Goal: Task Accomplishment & Management: Use online tool/utility

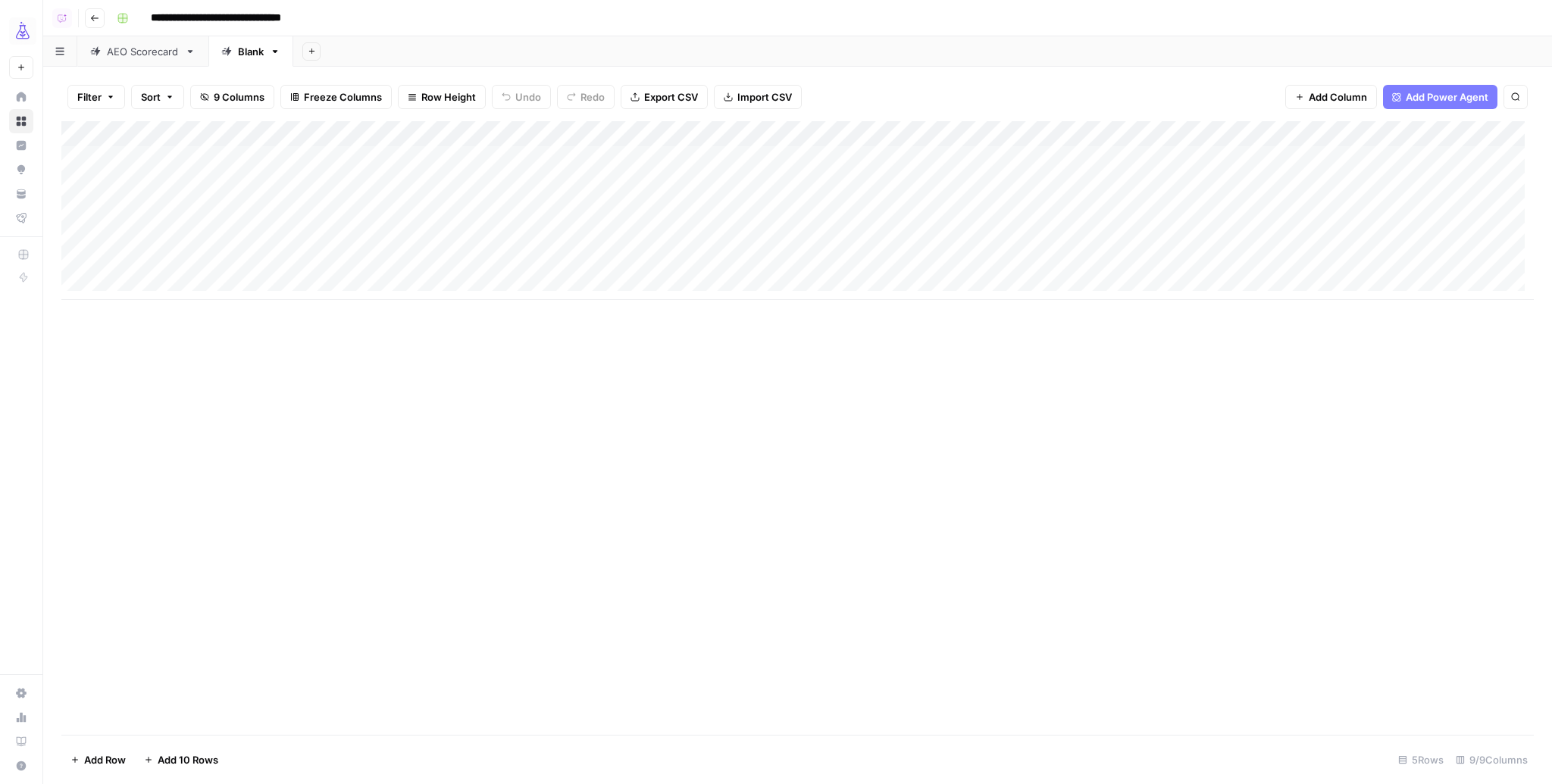
click at [459, 131] on div "Add Column" at bounding box center [797, 211] width 1473 height 179
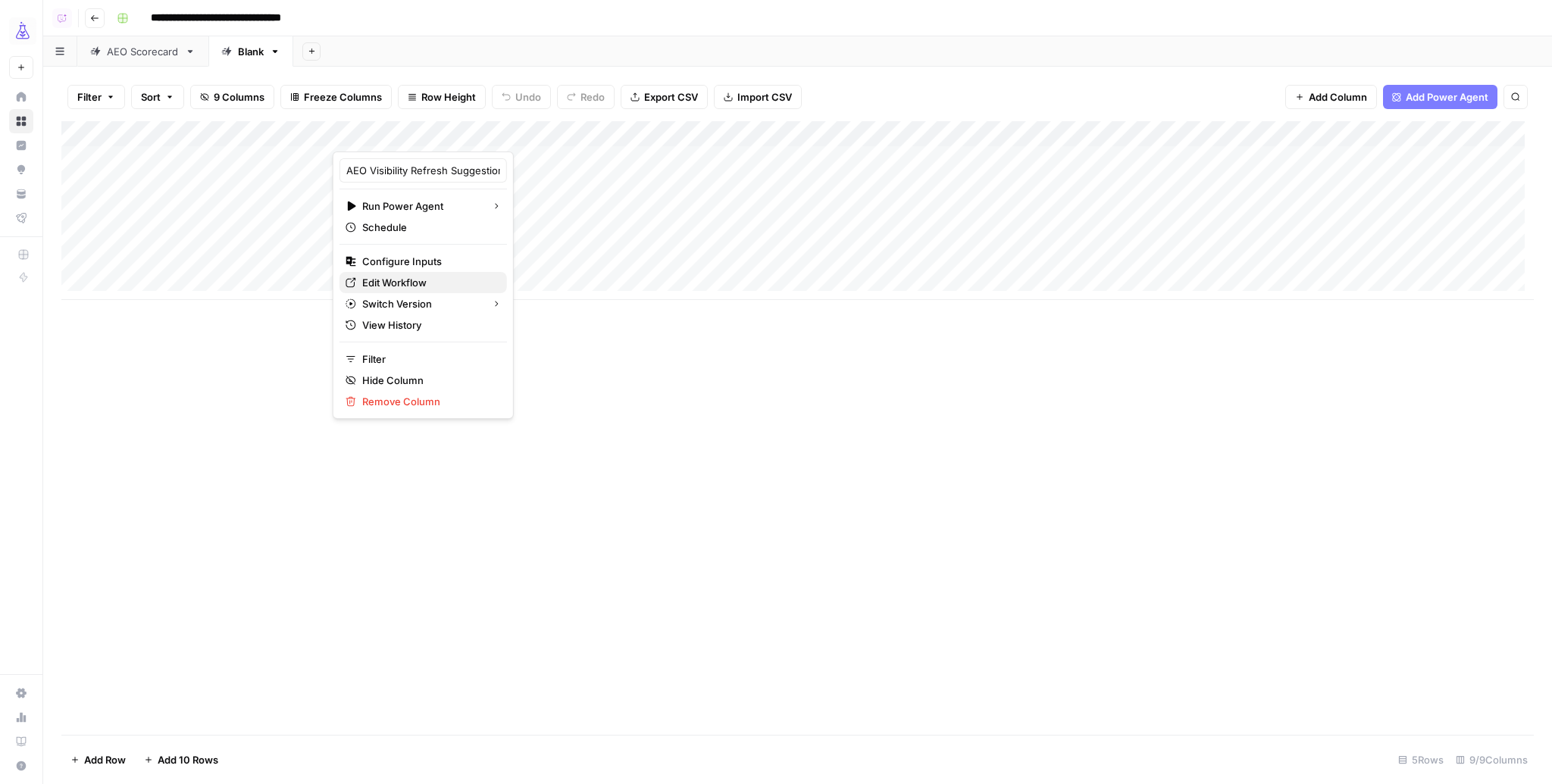
click at [422, 284] on span "Edit Workflow" at bounding box center [428, 282] width 132 height 15
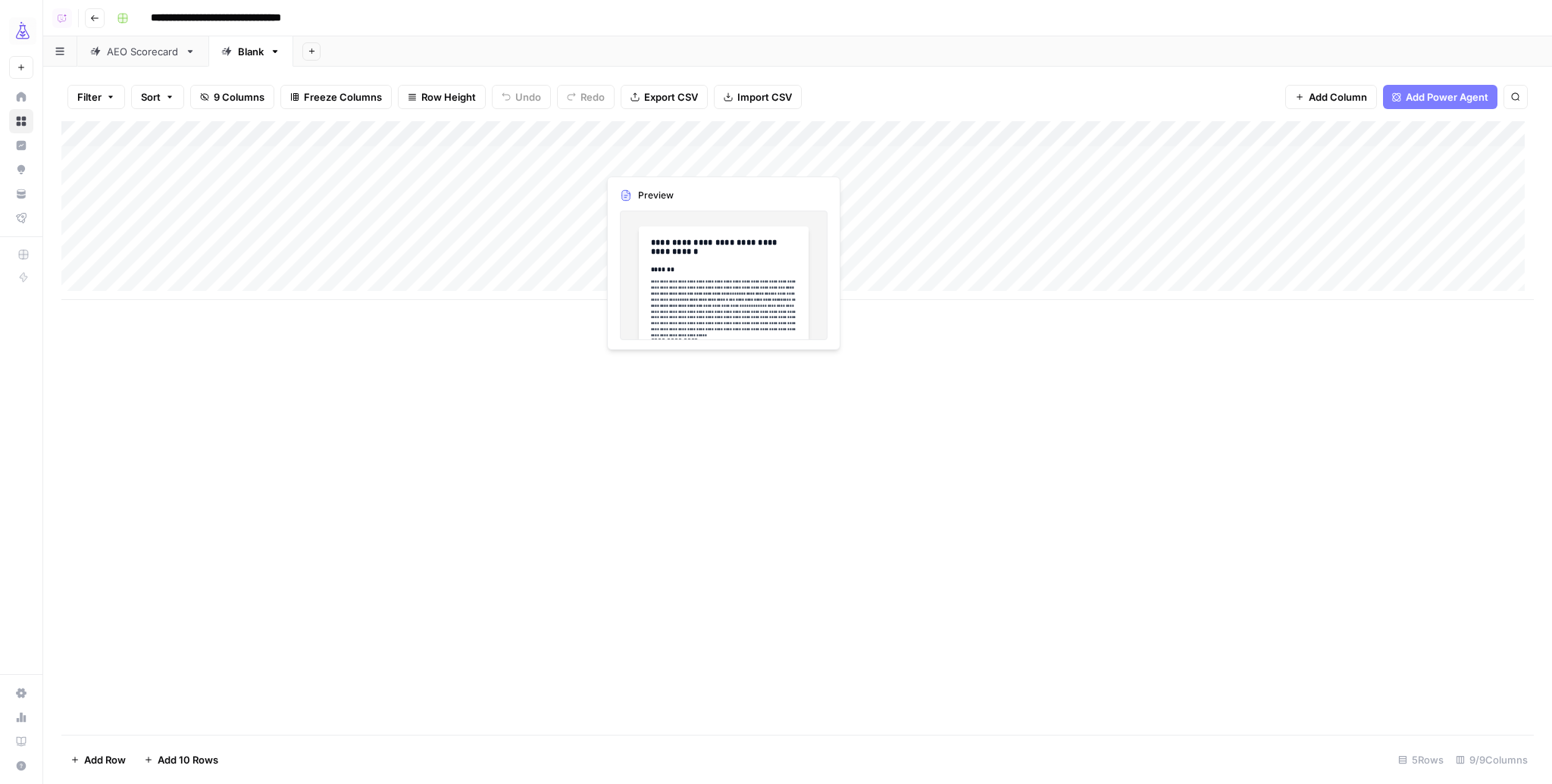
click at [645, 157] on div "Add Column" at bounding box center [797, 211] width 1473 height 179
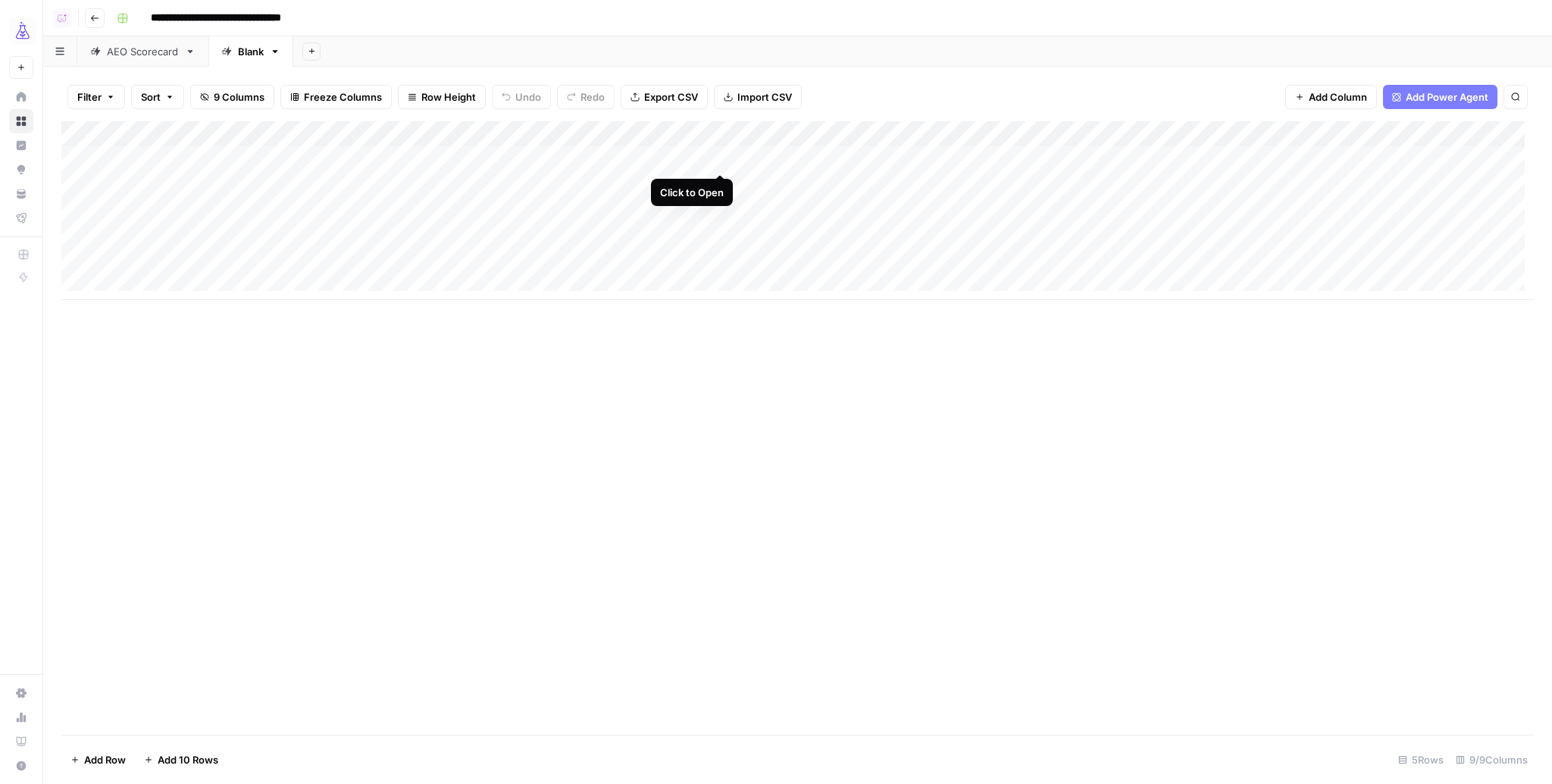
click at [717, 158] on div "Add Column" at bounding box center [797, 211] width 1473 height 179
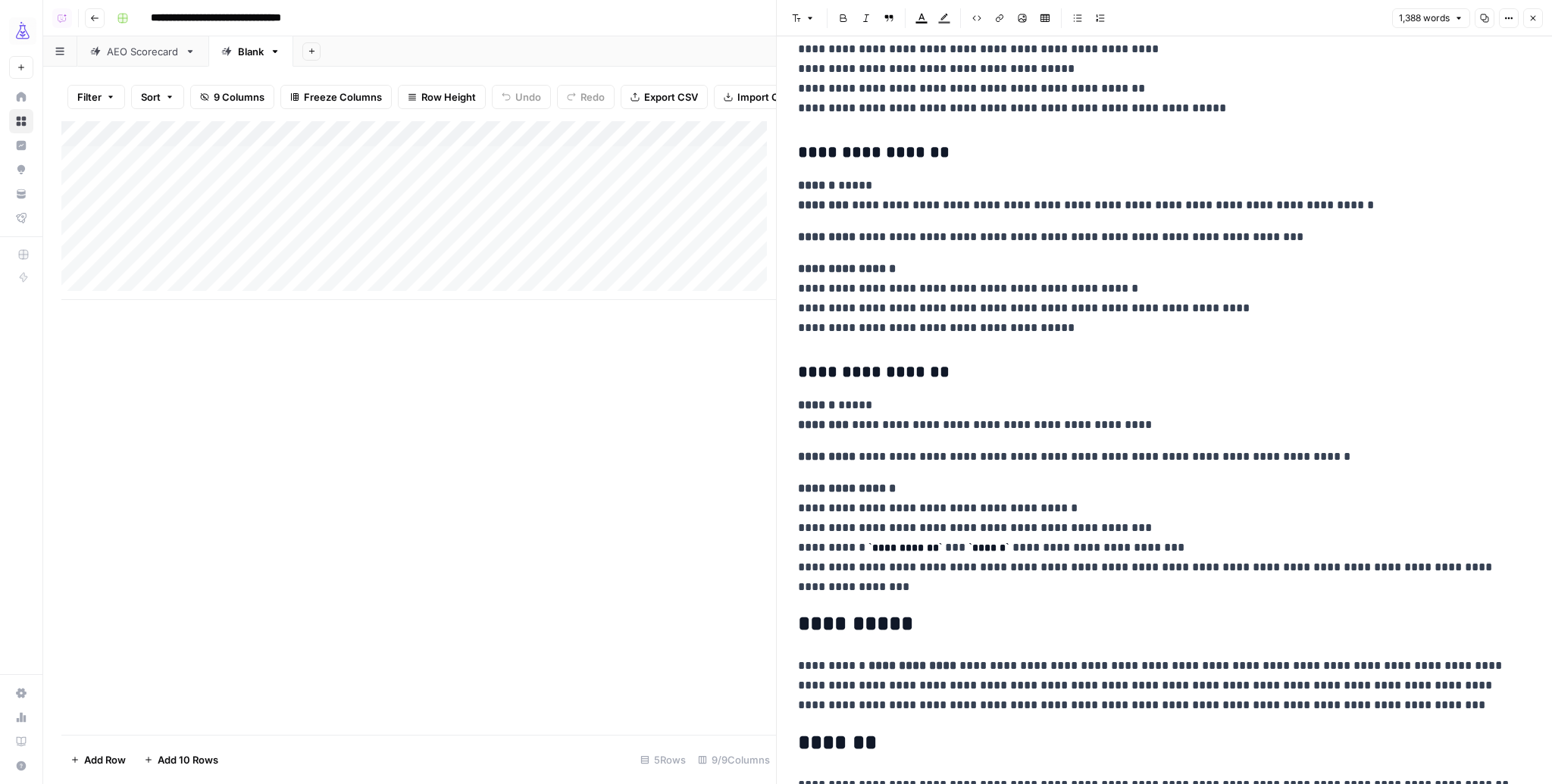
scroll to position [3225, 0]
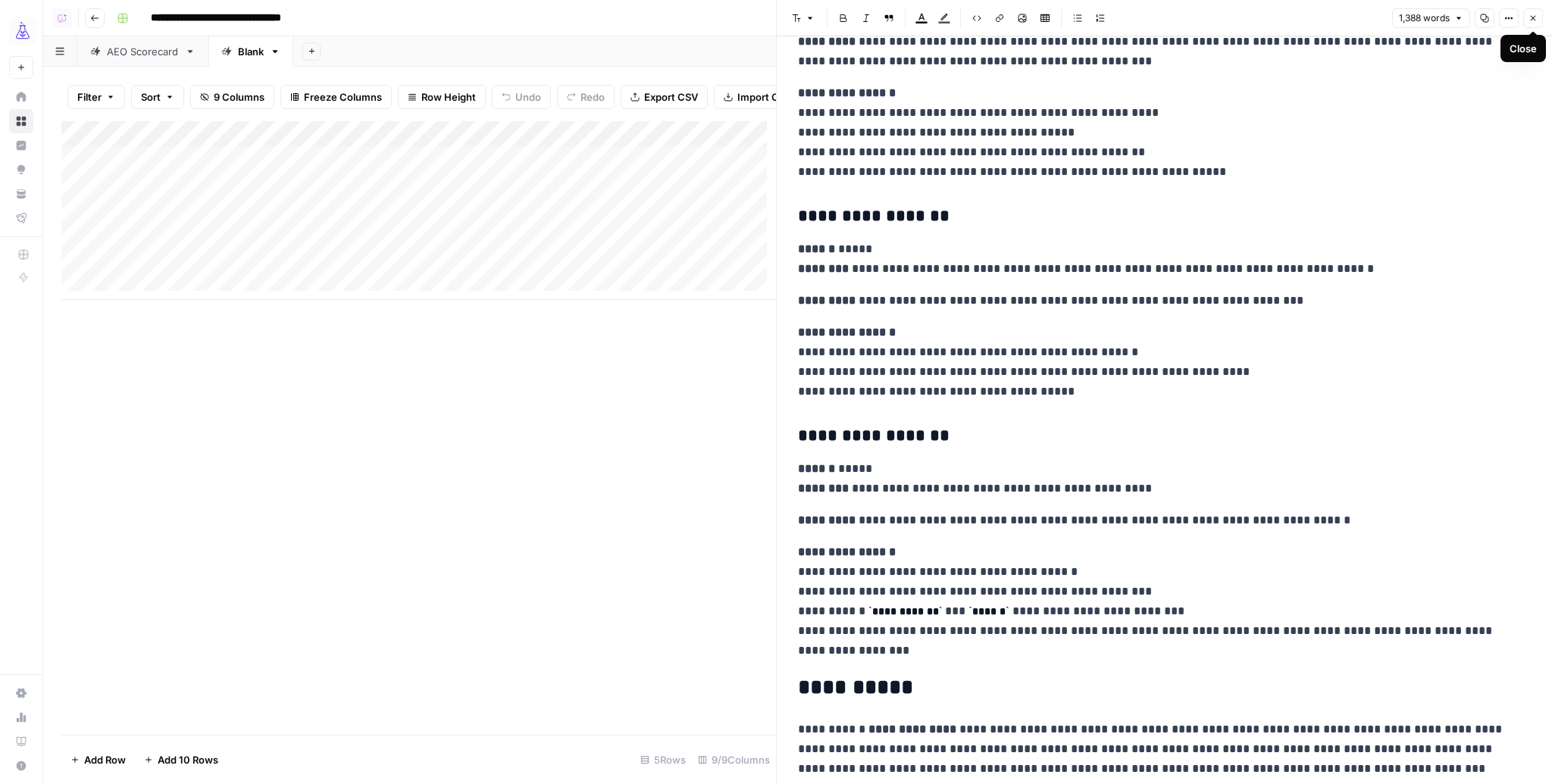
click at [1533, 19] on icon "button" at bounding box center [1533, 18] width 6 height 6
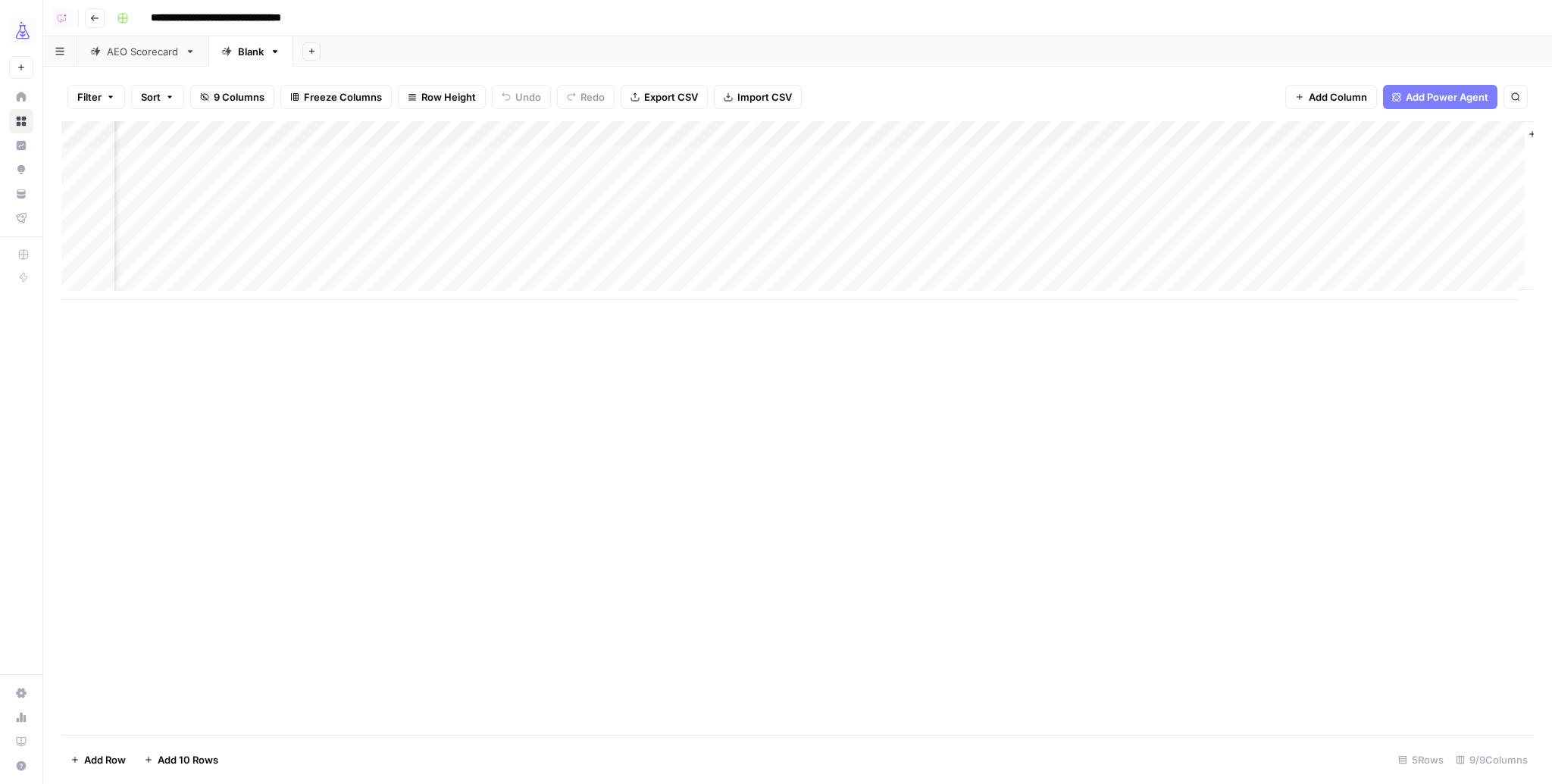
scroll to position [0, 330]
click at [777, 157] on div "Add Column" at bounding box center [797, 211] width 1473 height 179
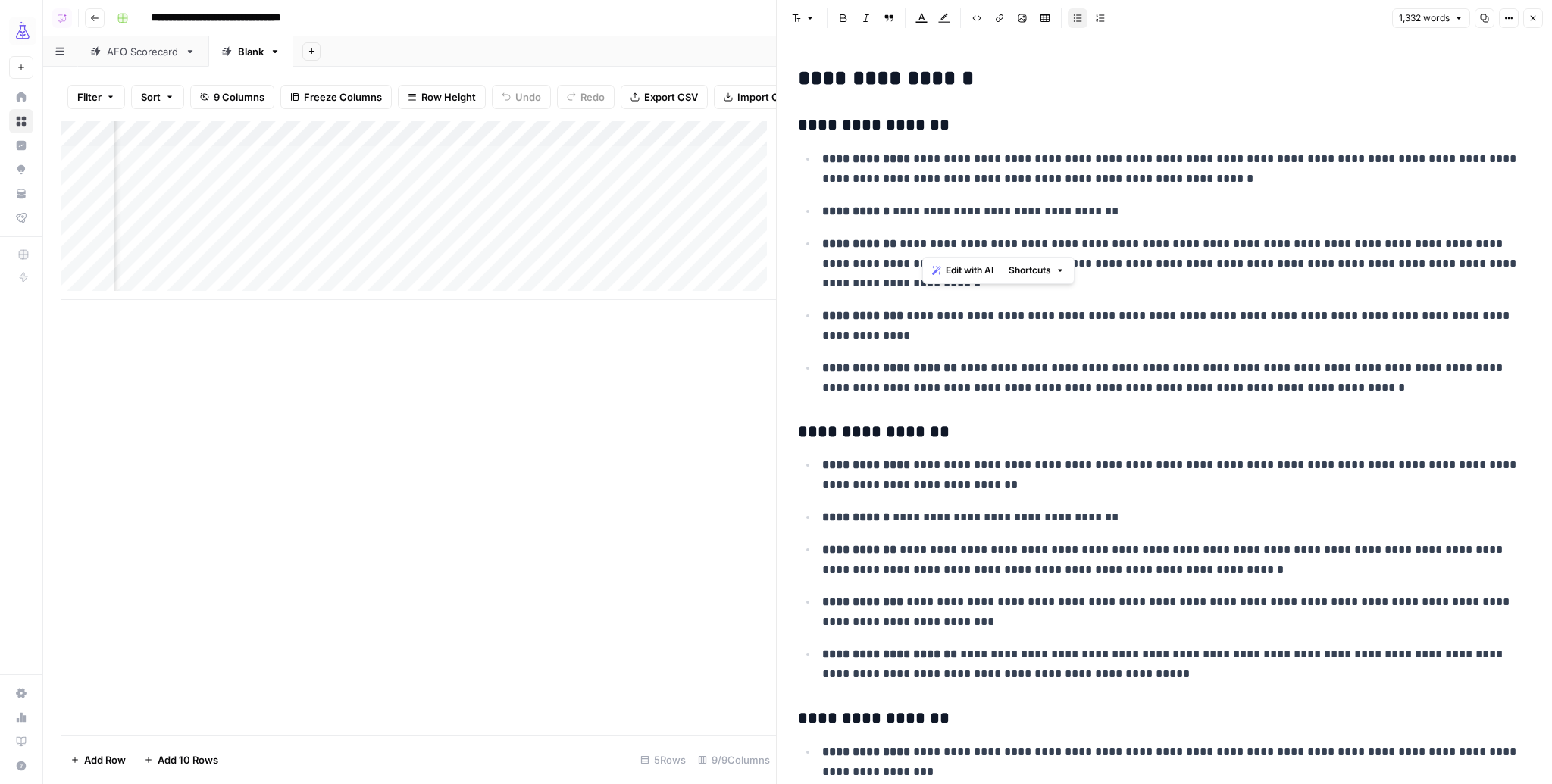
drag, startPoint x: 928, startPoint y: 241, endPoint x: 1203, endPoint y: 250, distance: 275.1
click at [1203, 250] on p "**********" at bounding box center [1172, 264] width 700 height 59
click at [532, 141] on div "Add Column" at bounding box center [418, 211] width 715 height 179
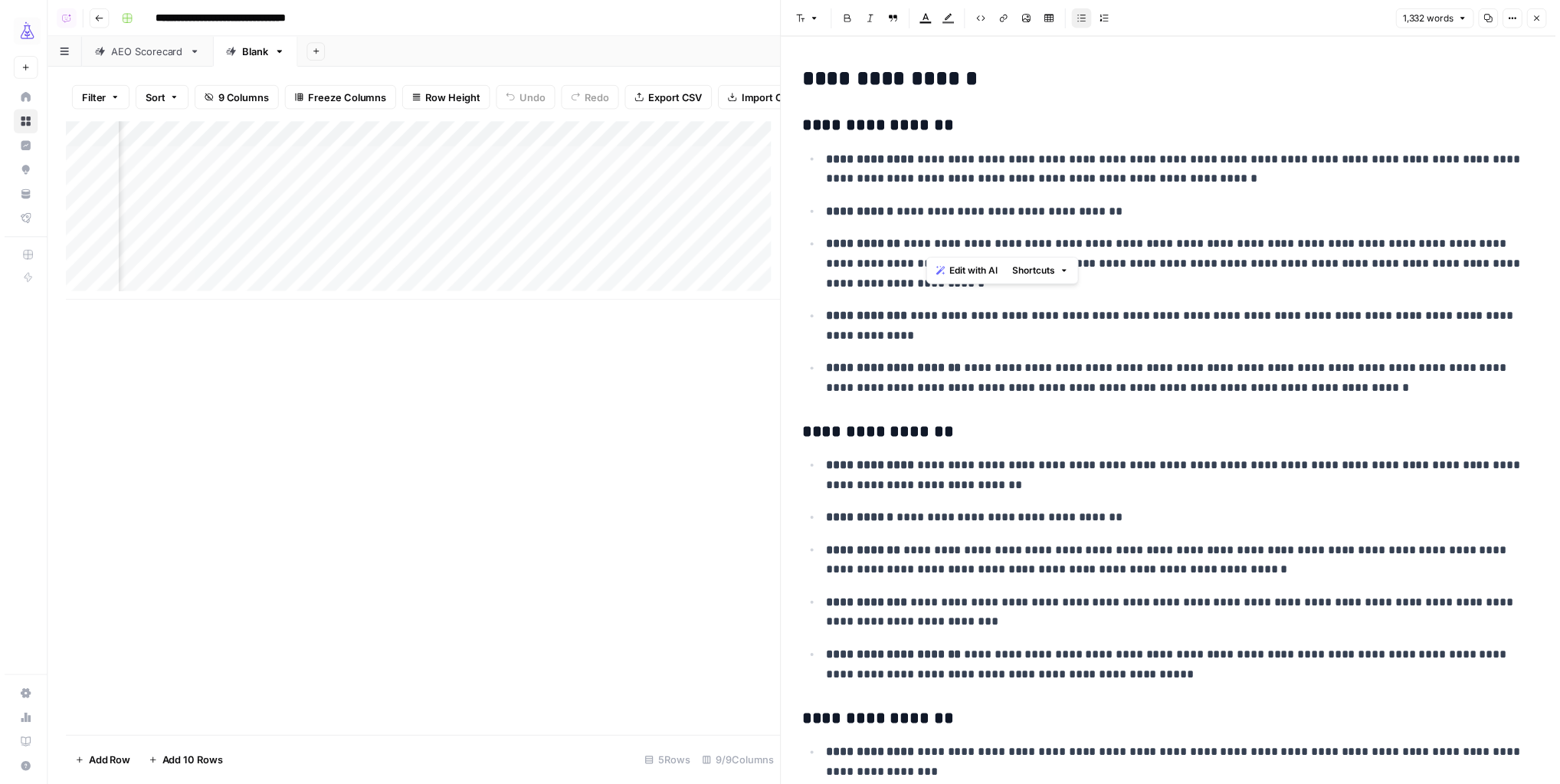
scroll to position [0, 759]
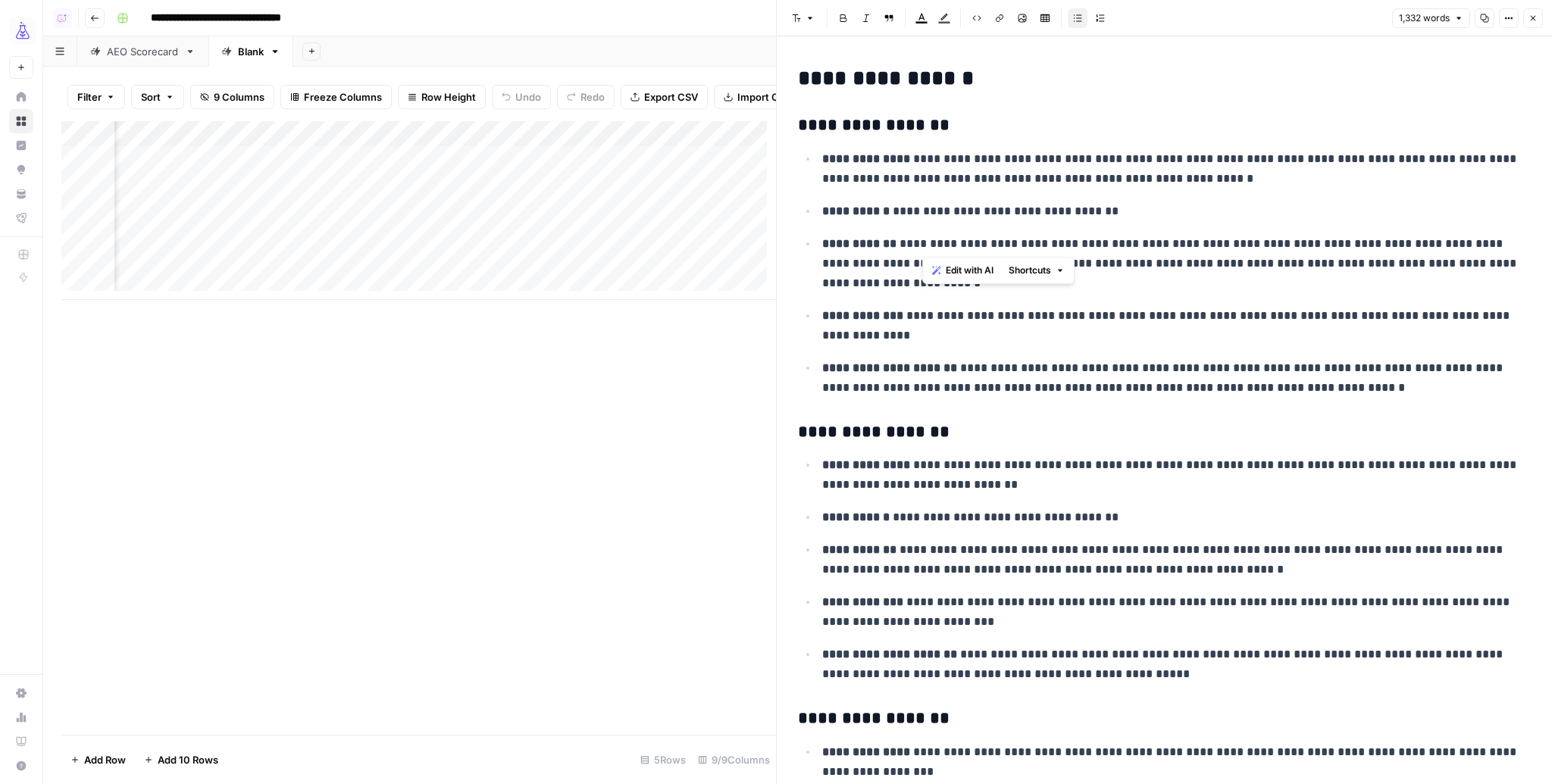
click at [1532, 14] on icon "button" at bounding box center [1532, 17] width 9 height 9
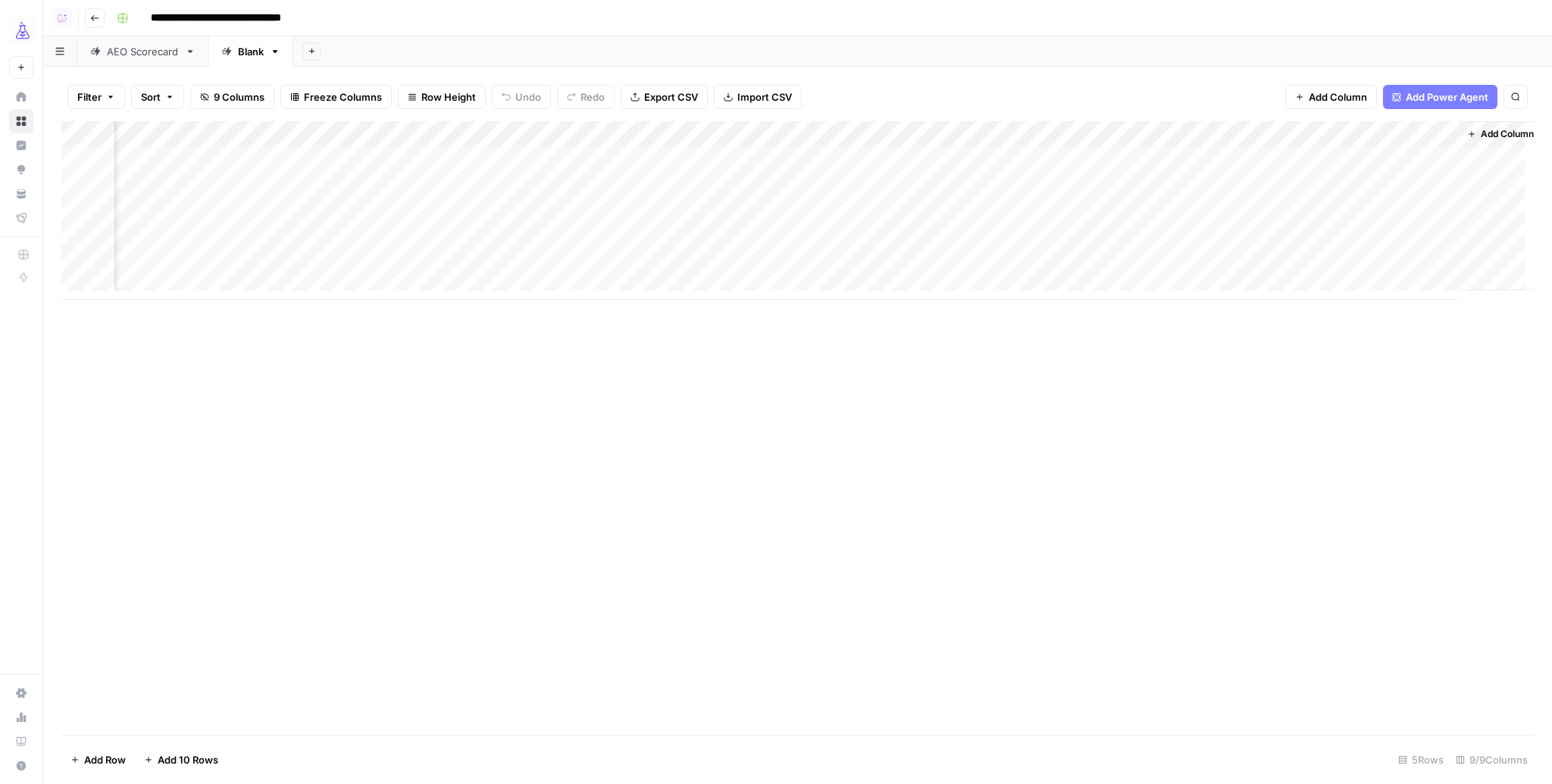
scroll to position [0, 356]
click at [921, 131] on div "Add Column" at bounding box center [797, 211] width 1473 height 179
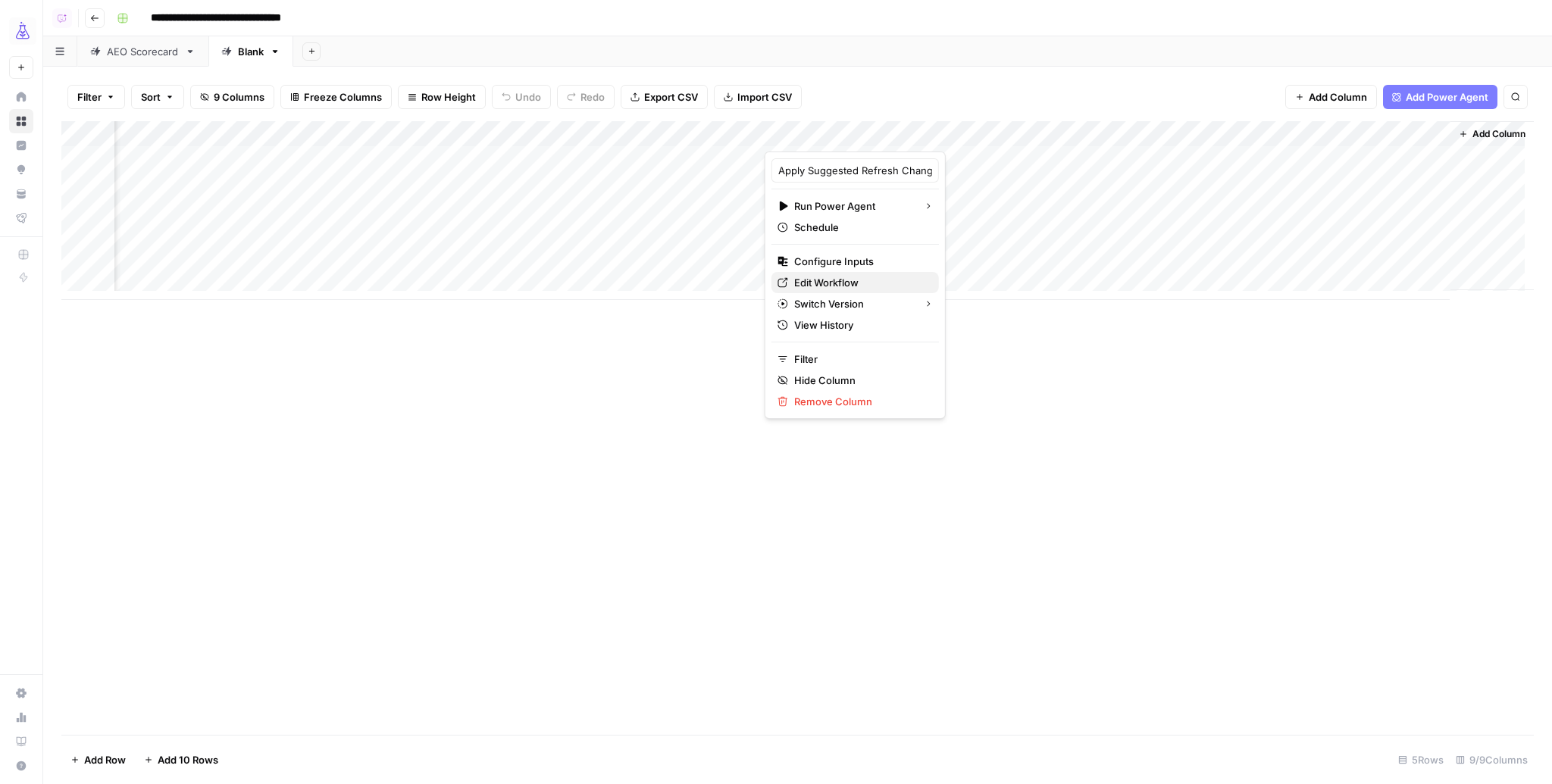
click at [835, 281] on span "Edit Workflow" at bounding box center [860, 282] width 132 height 15
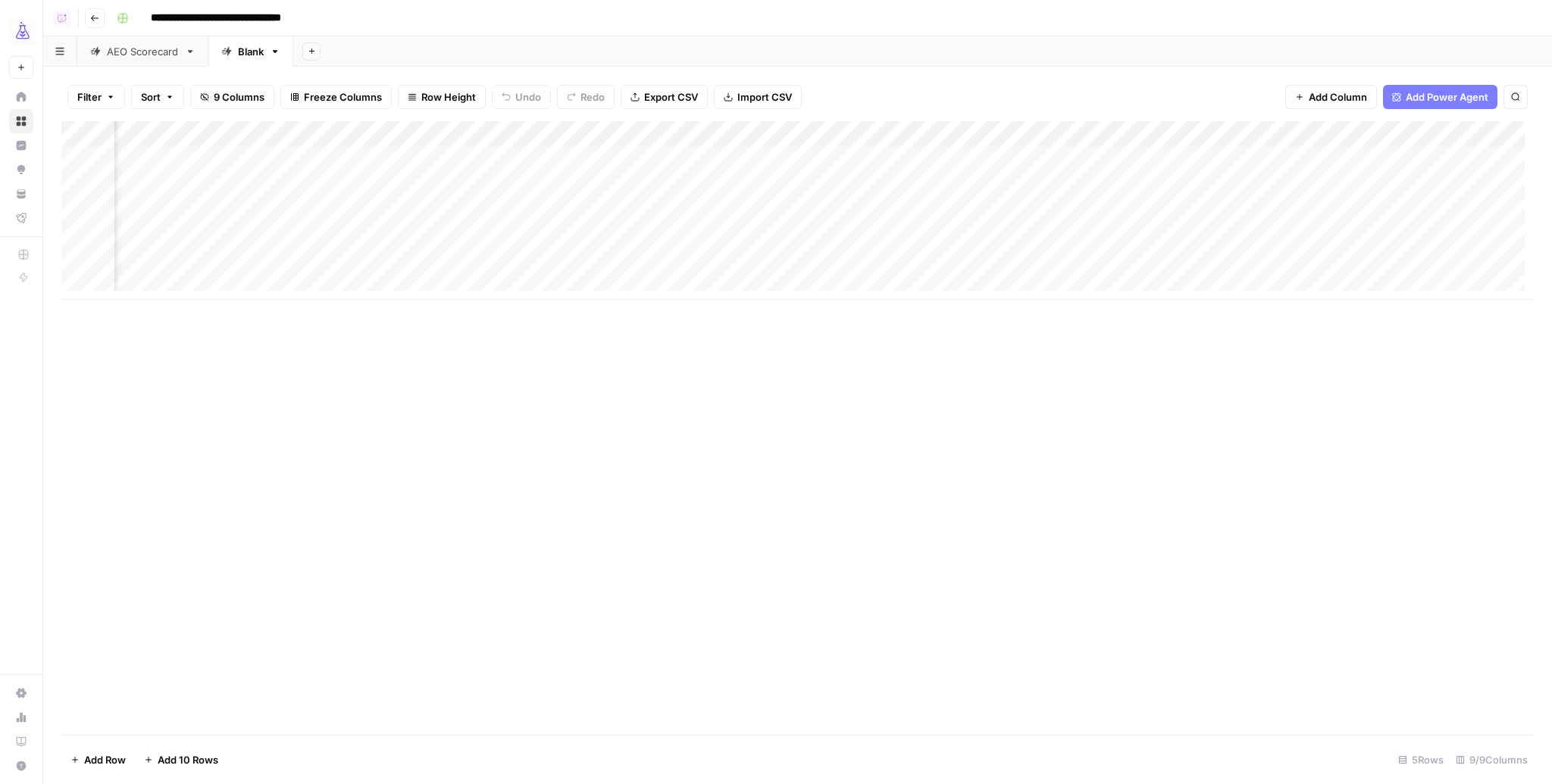
scroll to position [0, 0]
drag, startPoint x: 336, startPoint y: 131, endPoint x: 565, endPoint y: 136, distance: 229.1
click at [565, 136] on div "Add Column" at bounding box center [797, 211] width 1473 height 179
drag, startPoint x: 387, startPoint y: 154, endPoint x: 400, endPoint y: 215, distance: 62.4
click at [400, 215] on div "Add Column" at bounding box center [797, 211] width 1473 height 179
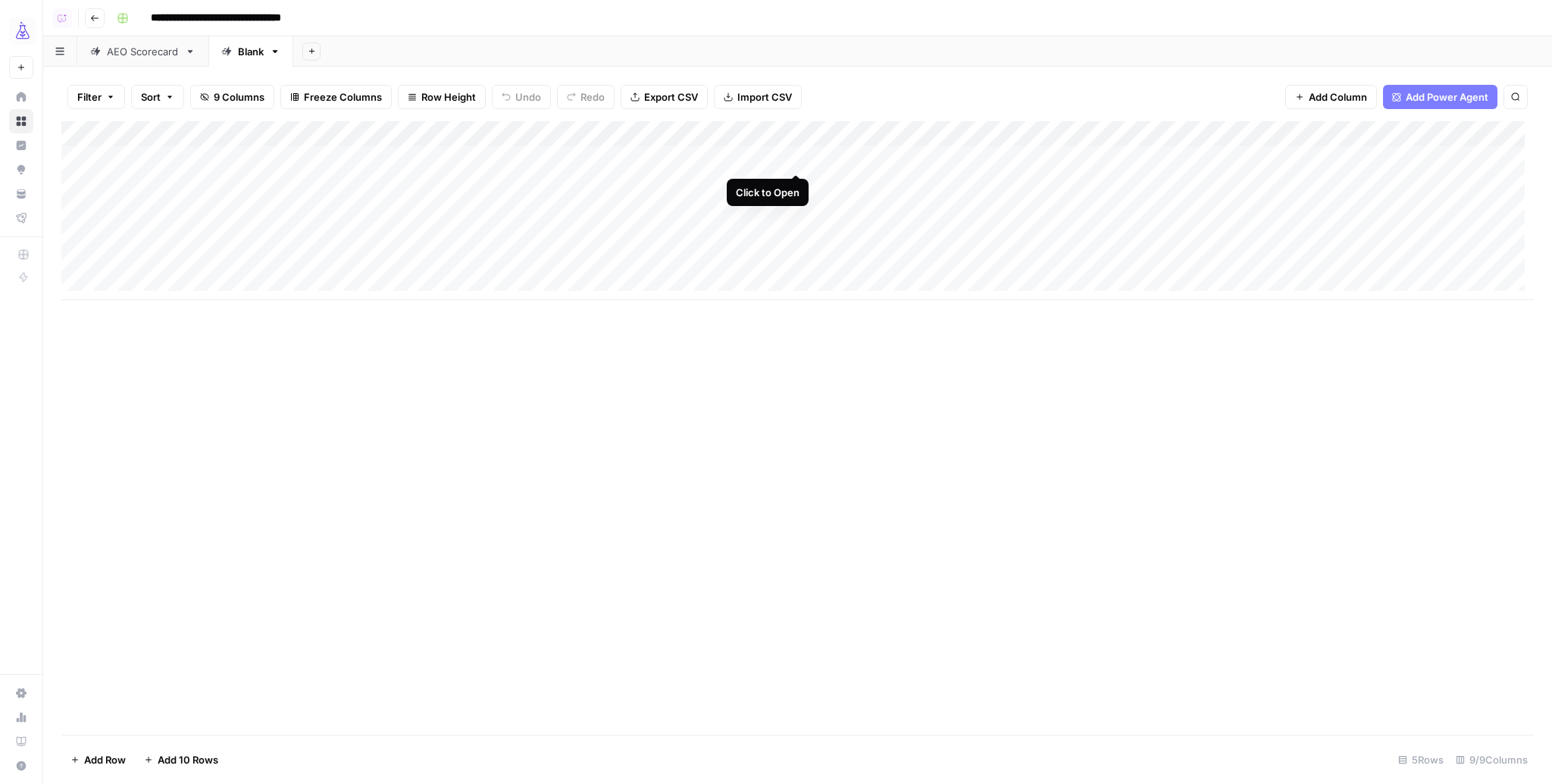
click at [794, 155] on div "Add Column" at bounding box center [797, 211] width 1473 height 179
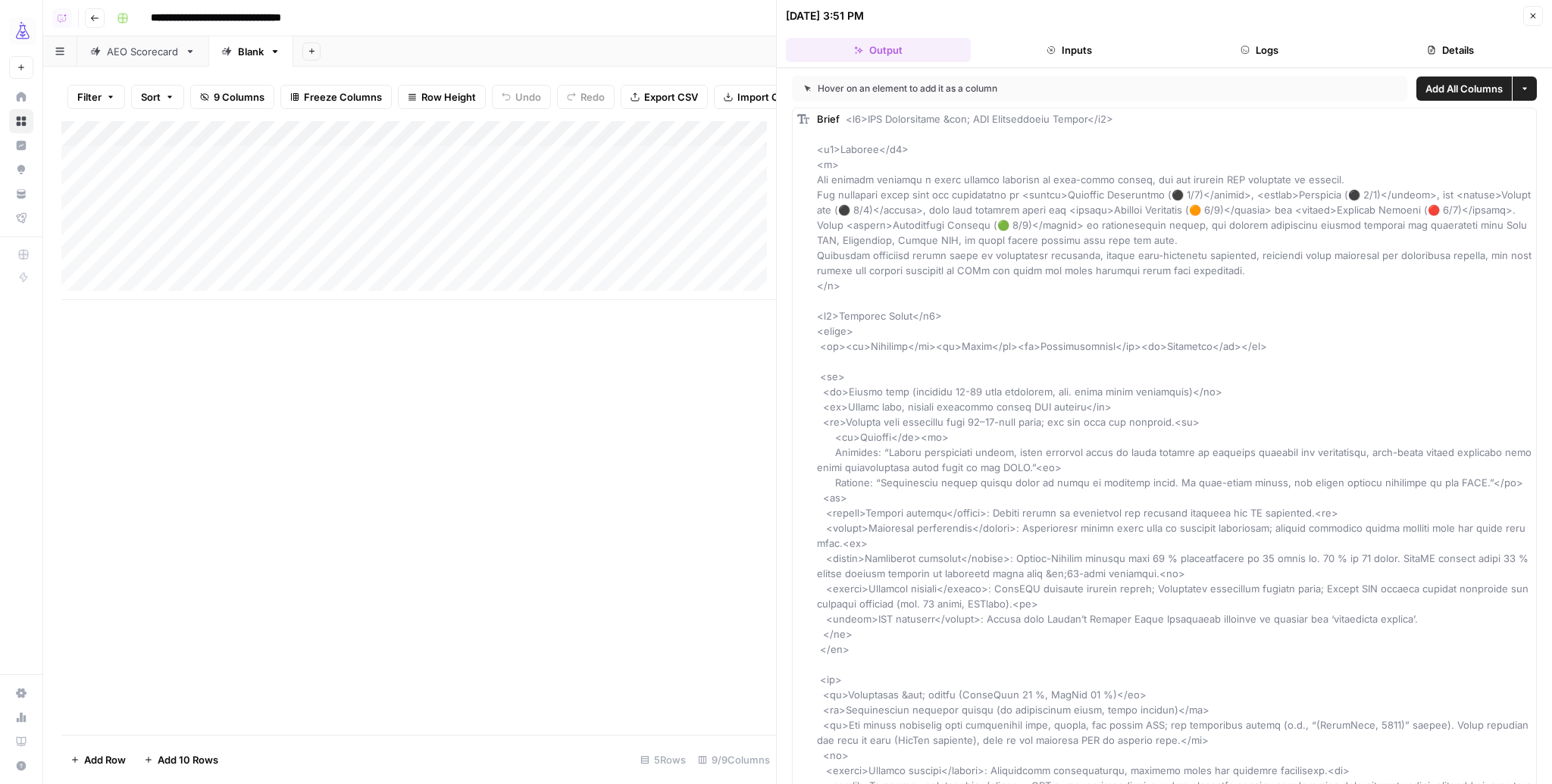
click at [1534, 18] on icon "button" at bounding box center [1532, 15] width 9 height 9
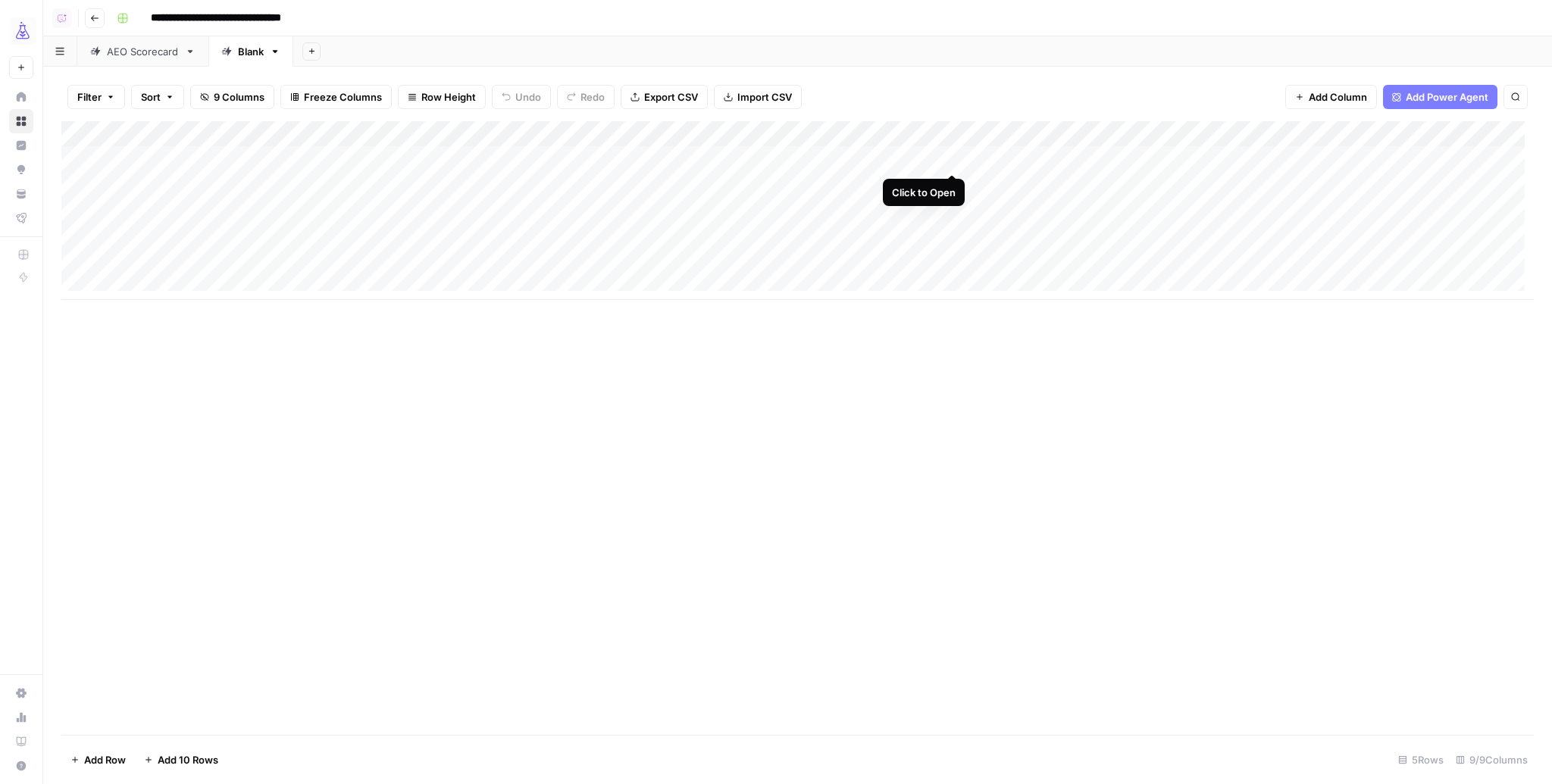
click at [951, 158] on div "Add Column" at bounding box center [797, 211] width 1473 height 179
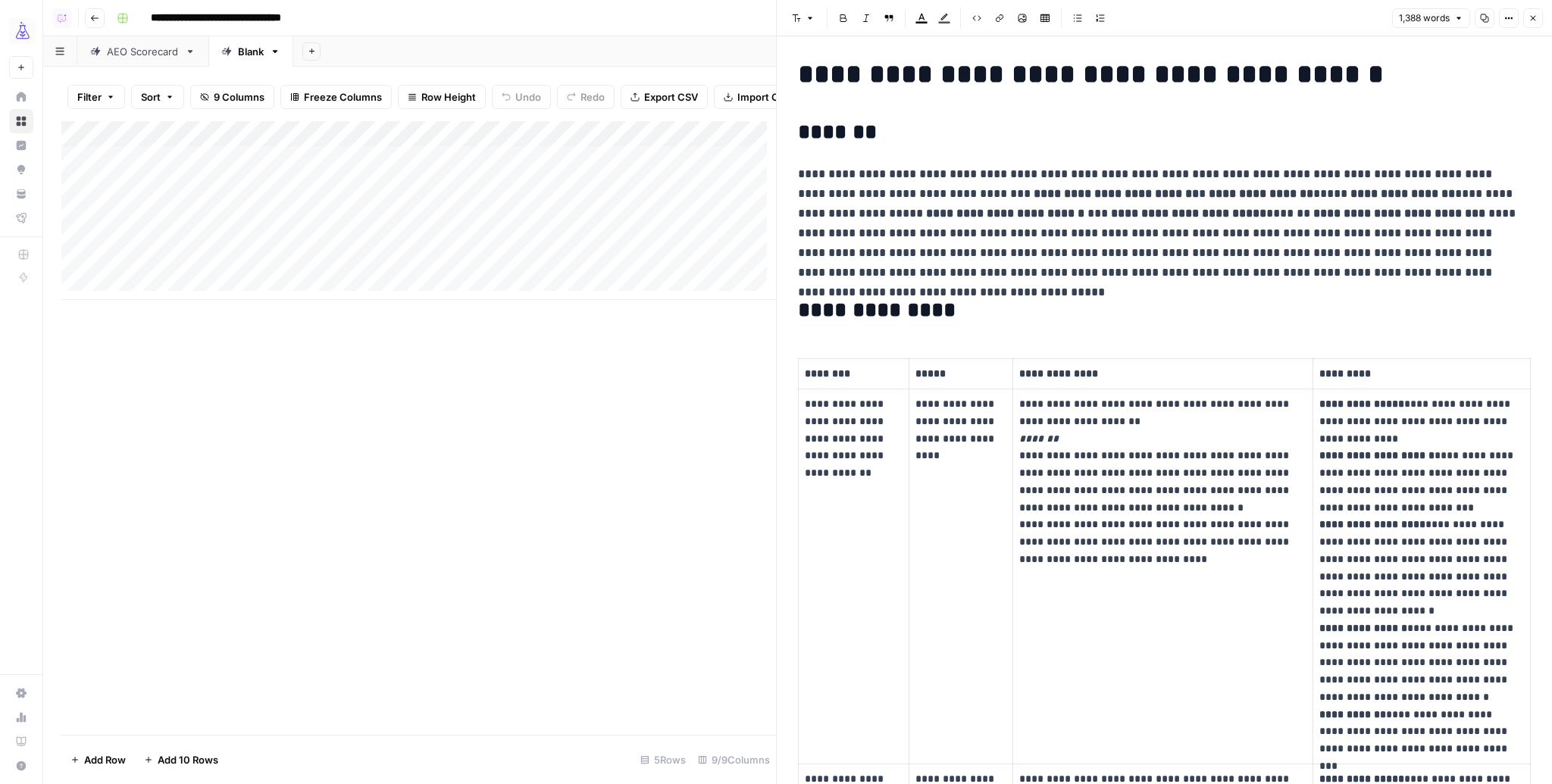
scroll to position [9, 0]
drag, startPoint x: 937, startPoint y: 192, endPoint x: 1056, endPoint y: 188, distance: 119.1
click at [1056, 188] on strong "**********" at bounding box center [1116, 192] width 166 height 11
click at [1209, 188] on strong "**********" at bounding box center [1261, 192] width 105 height 11
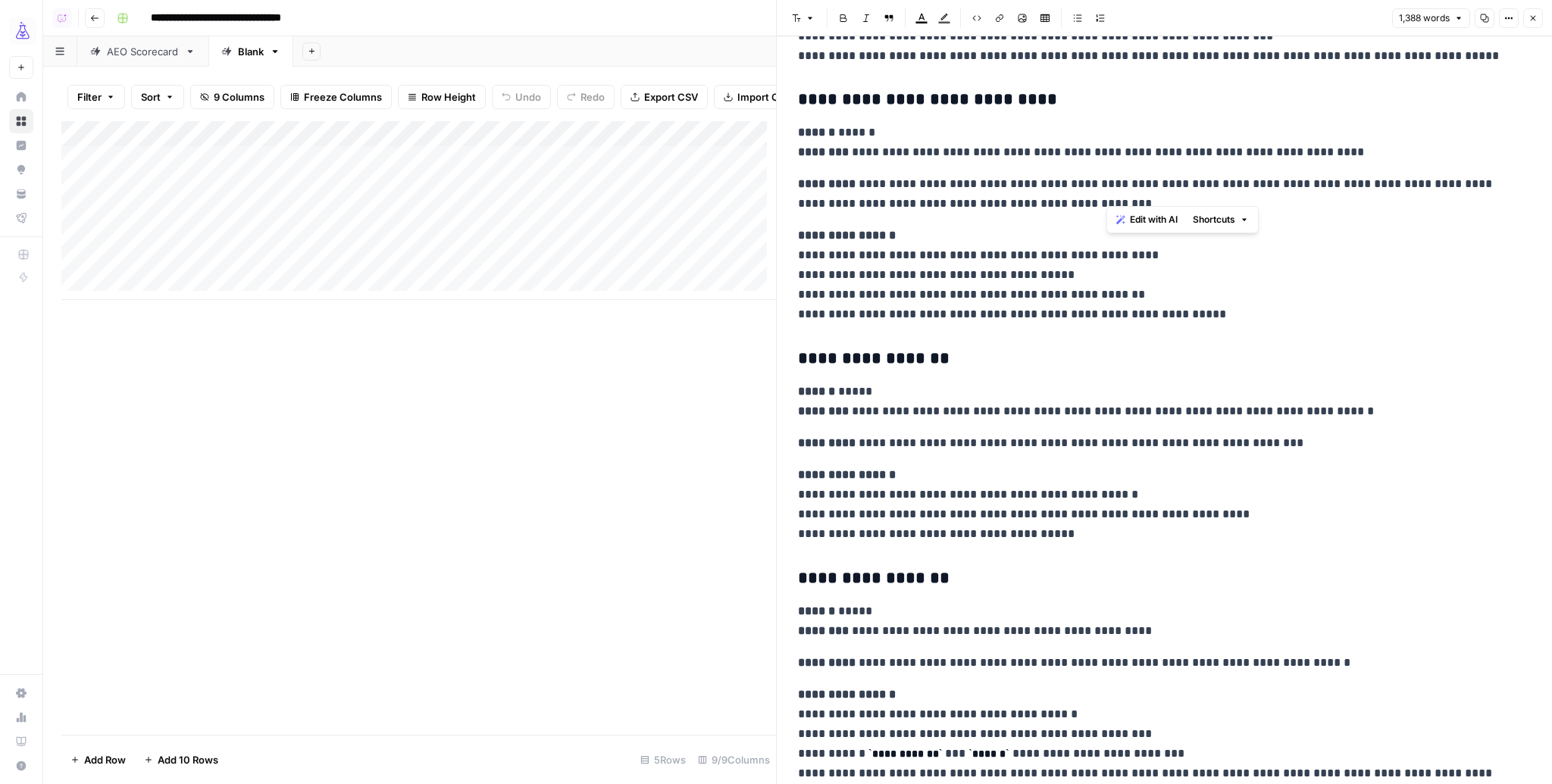
scroll to position [3142, 0]
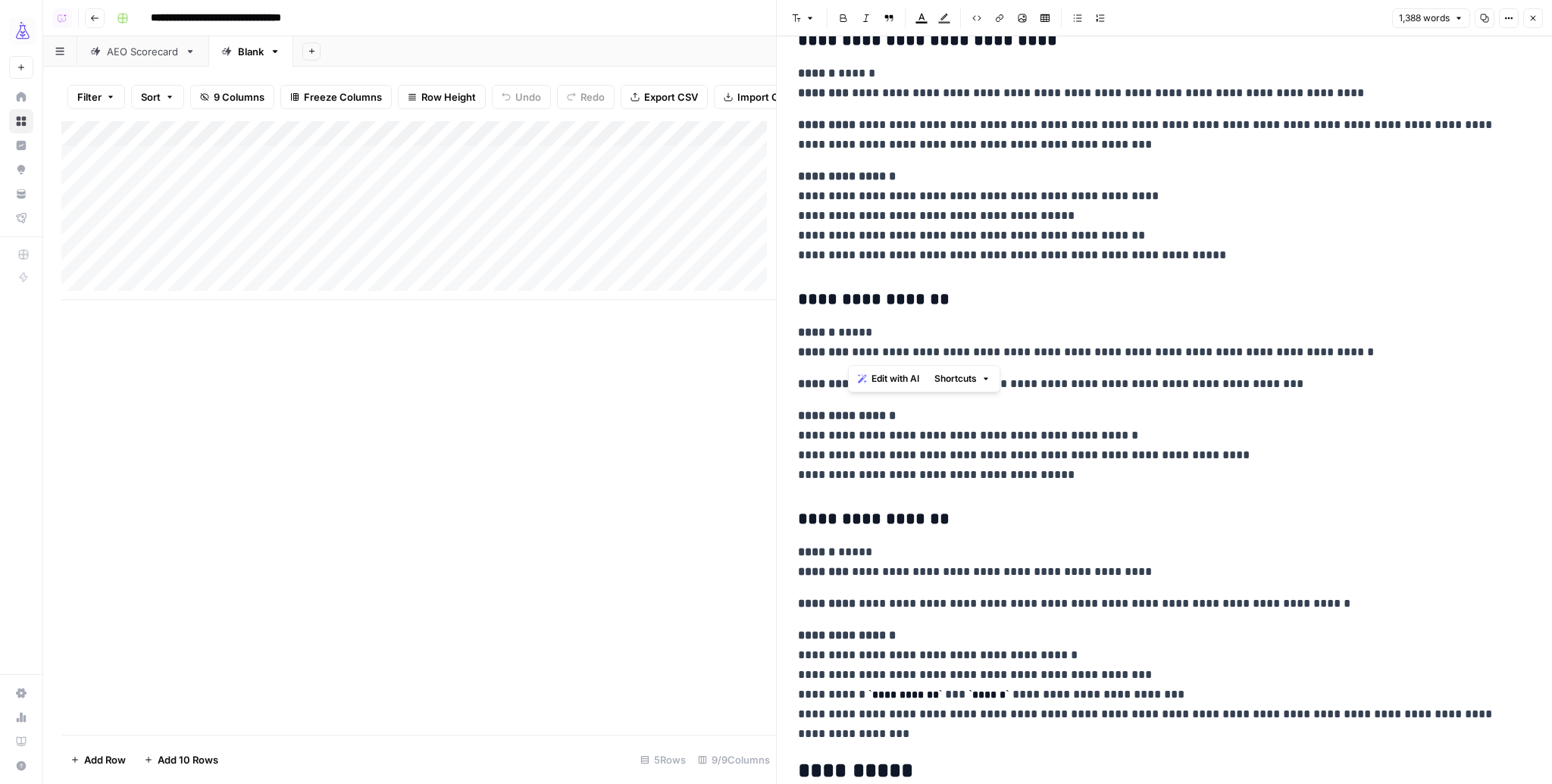
drag, startPoint x: 851, startPoint y: 352, endPoint x: 1334, endPoint y: 350, distance: 483.0
click at [1334, 350] on p "**********" at bounding box center [1159, 342] width 723 height 40
click at [653, 144] on div "Add Column" at bounding box center [418, 211] width 715 height 179
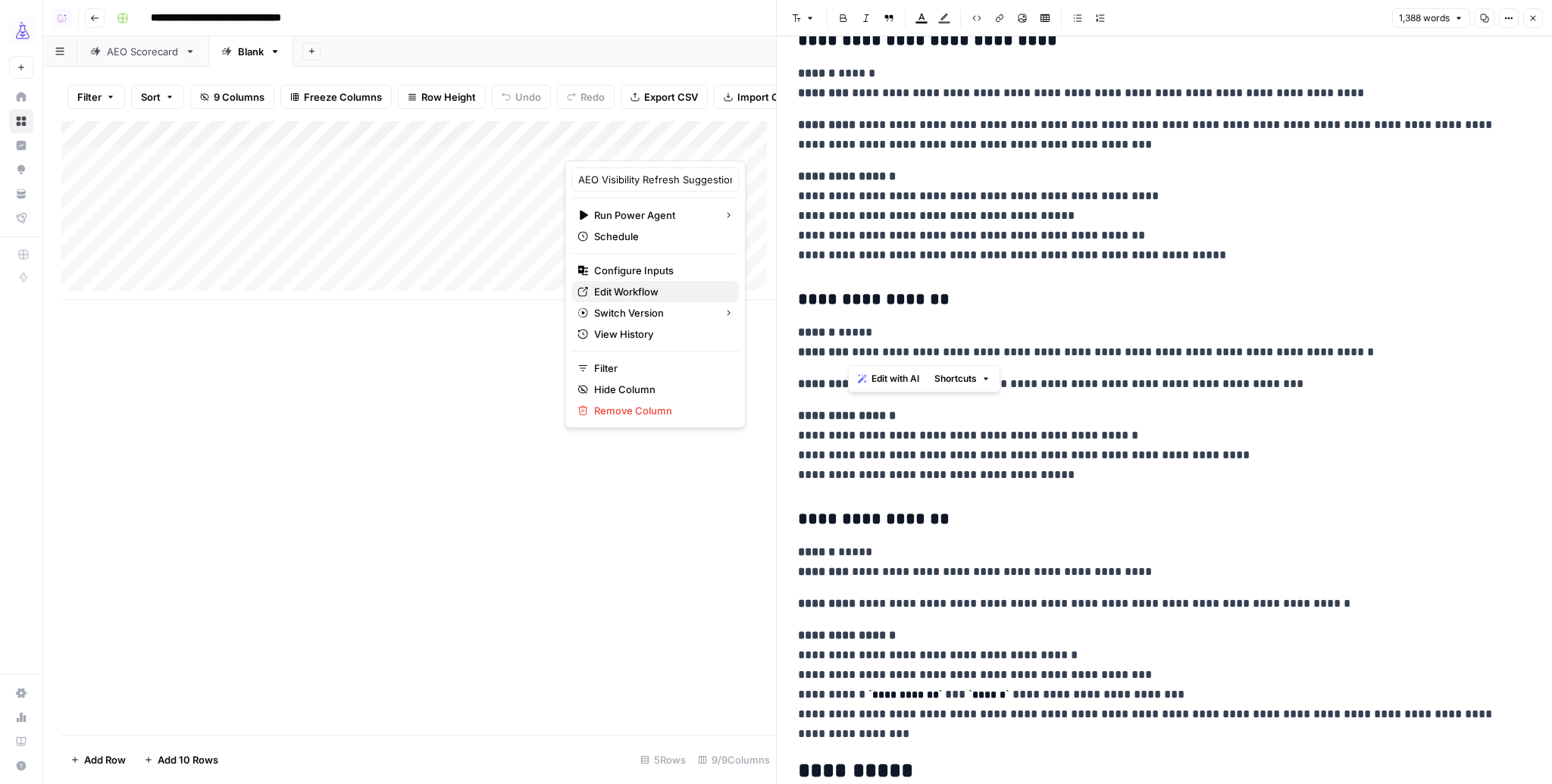
click at [640, 291] on span "Edit Workflow" at bounding box center [660, 291] width 132 height 15
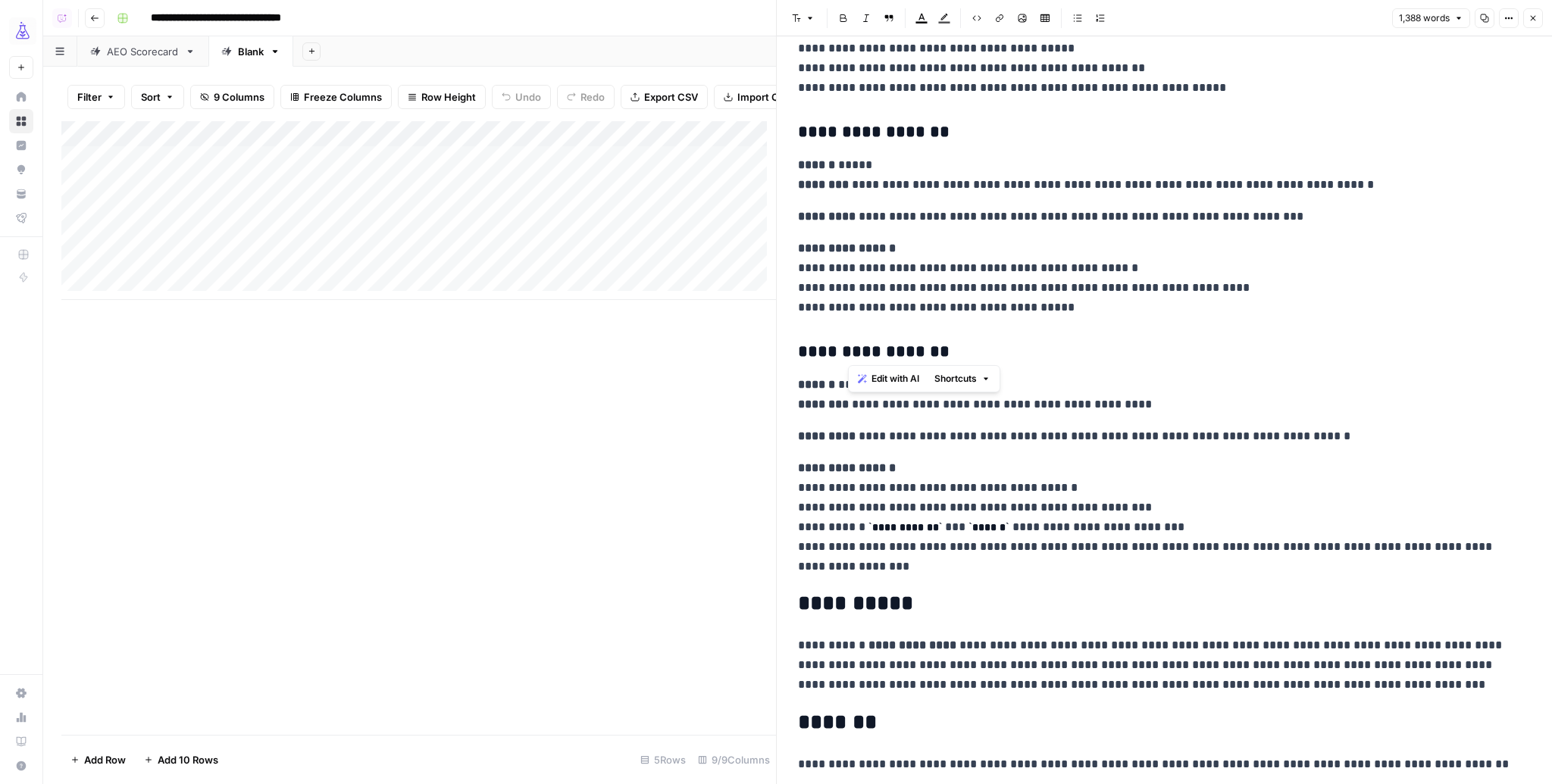
scroll to position [3354, 0]
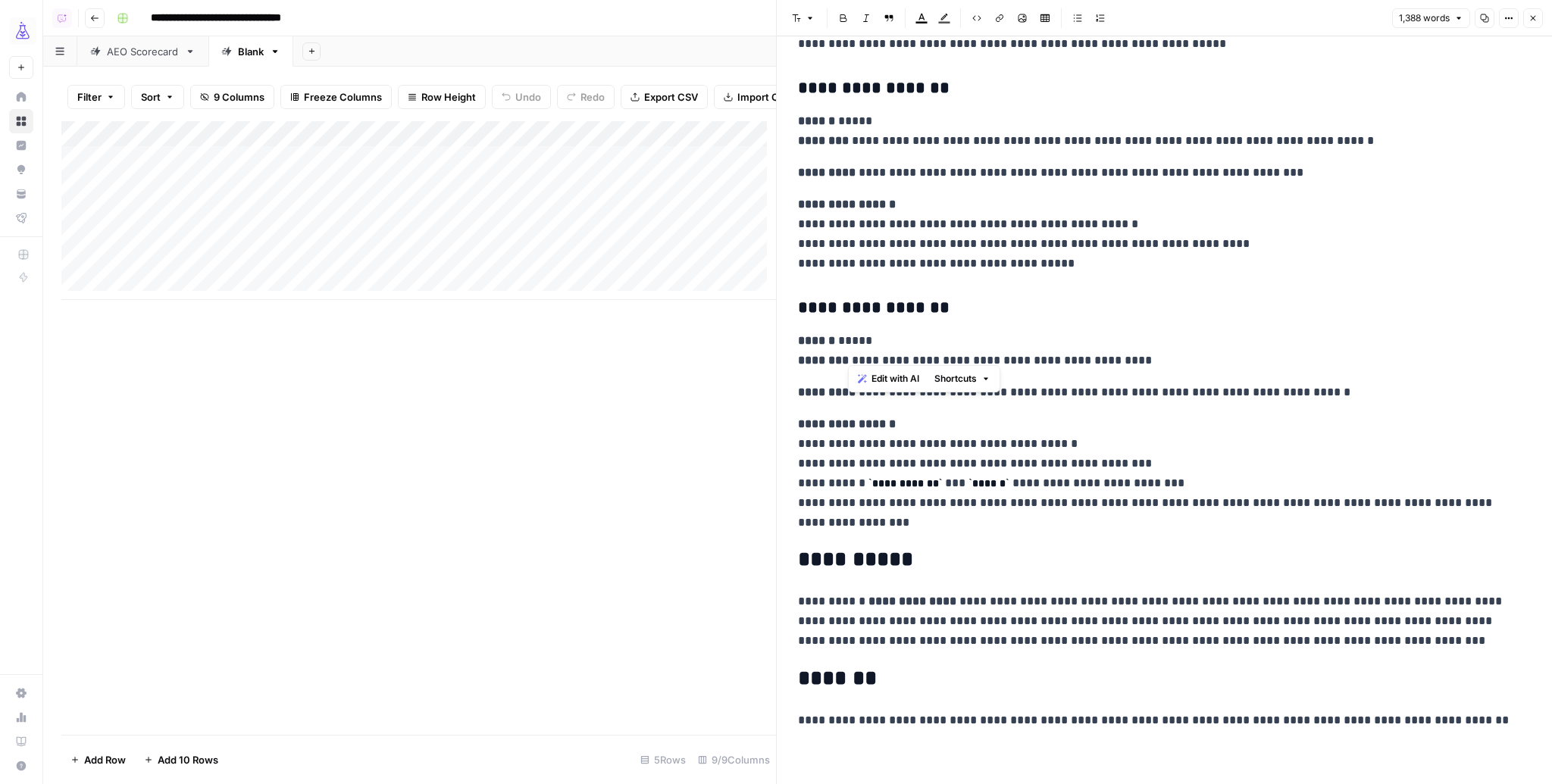
click at [1532, 21] on icon "button" at bounding box center [1532, 17] width 9 height 9
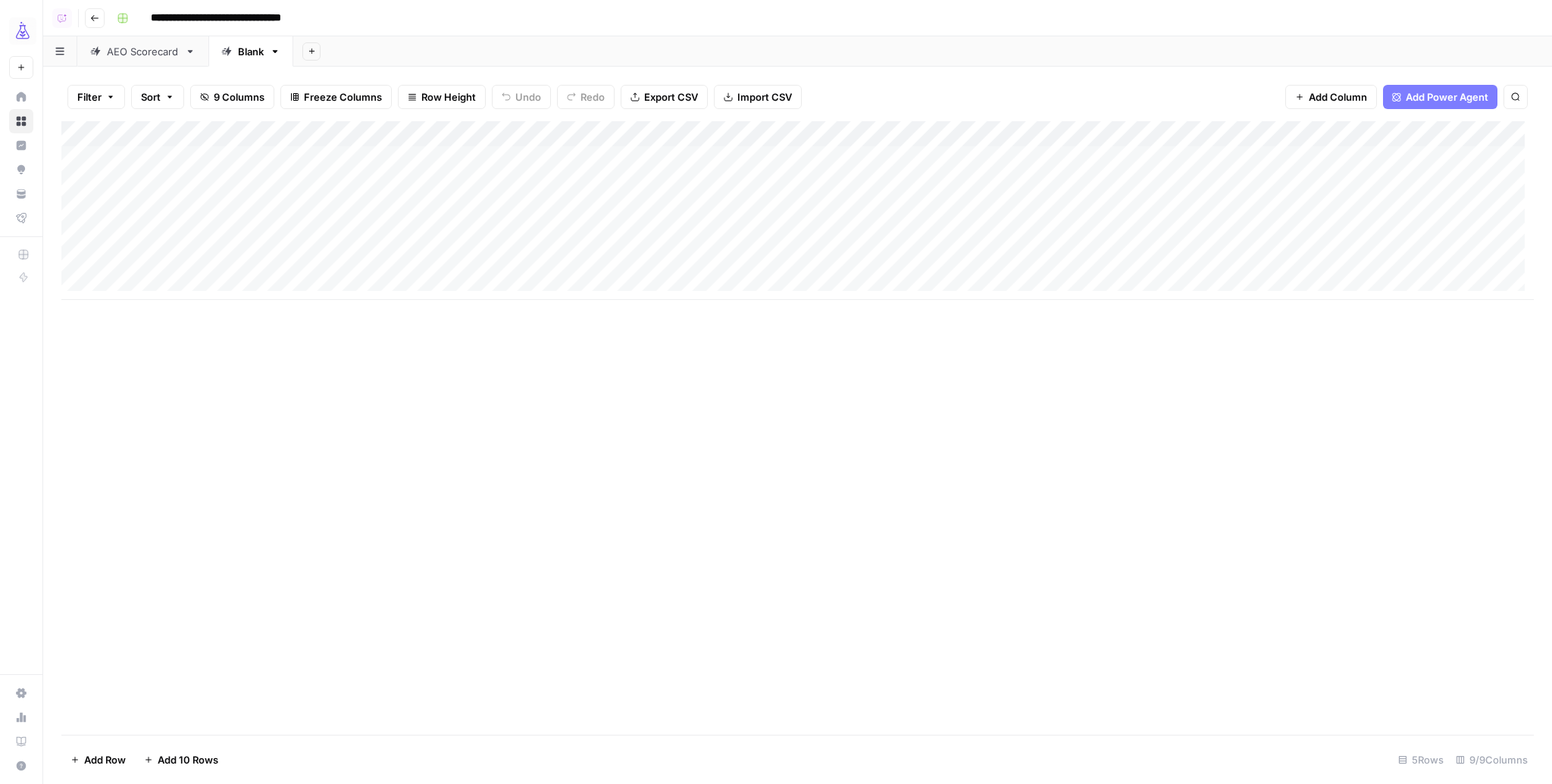
click at [1445, 97] on span "Add Power Agent" at bounding box center [1447, 97] width 82 height 15
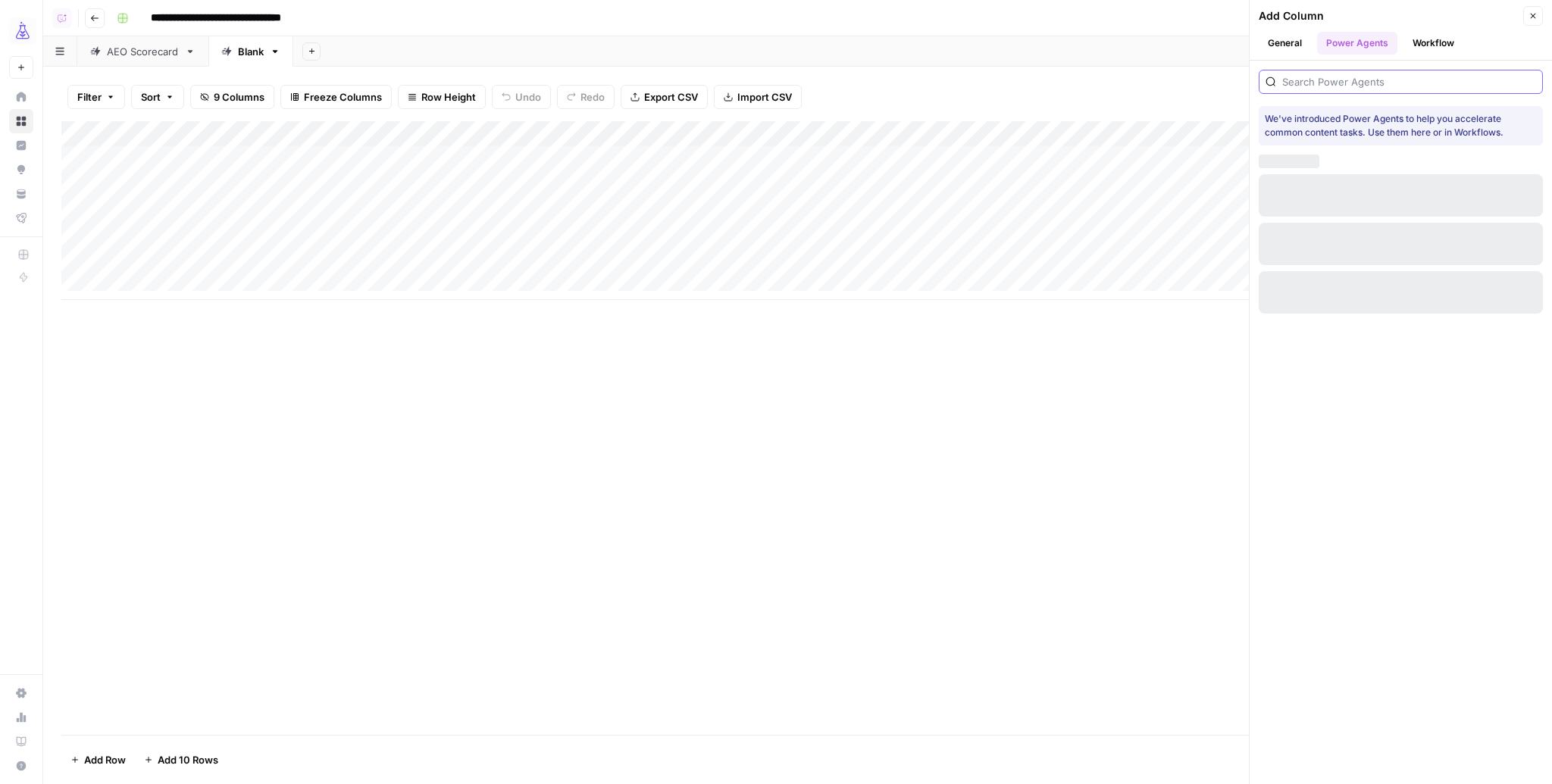
click at [1352, 84] on input "search" at bounding box center [1409, 82] width 254 height 15
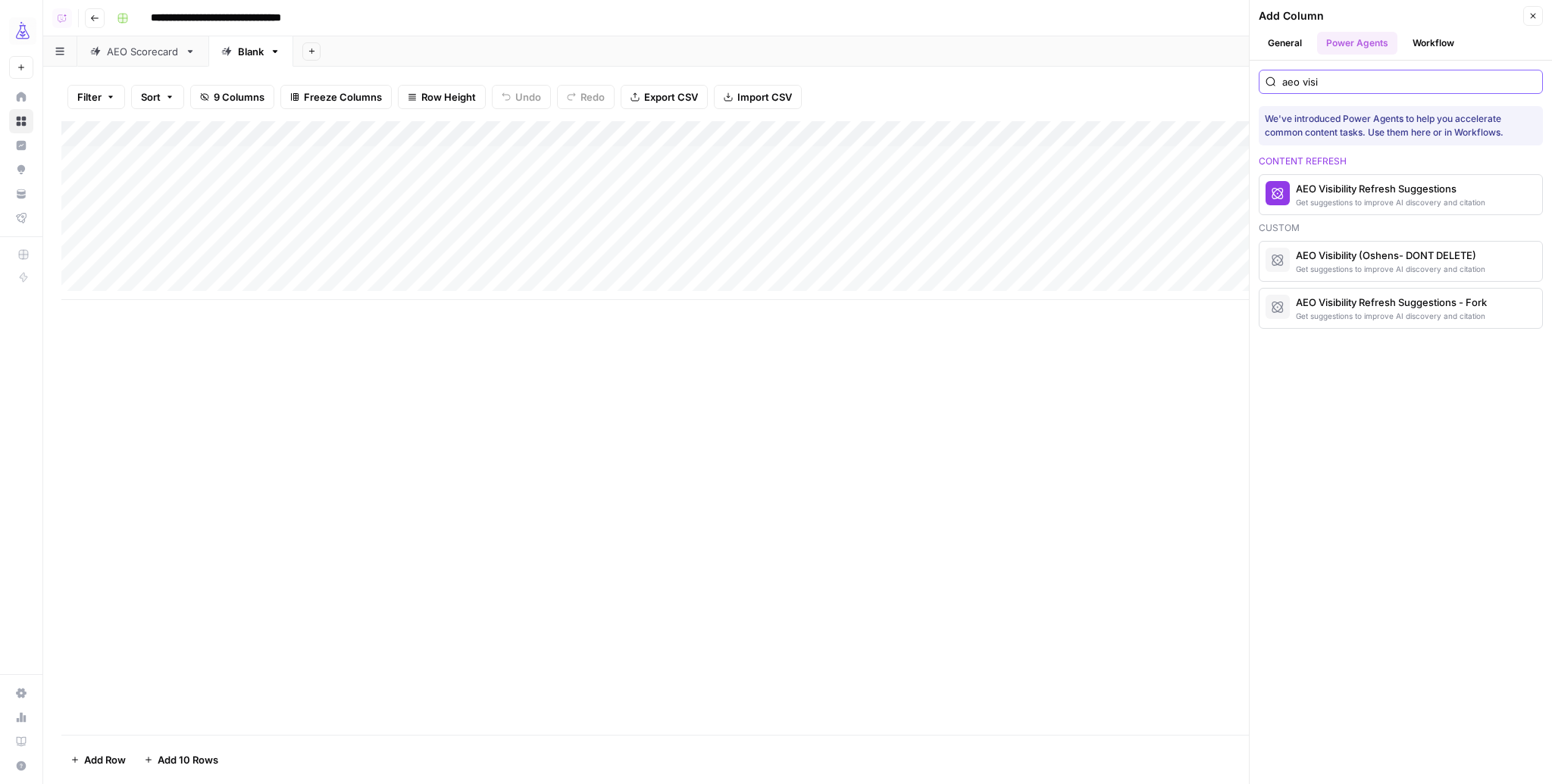
type input "aeo visi"
click at [1527, 13] on button "Close" at bounding box center [1533, 16] width 20 height 20
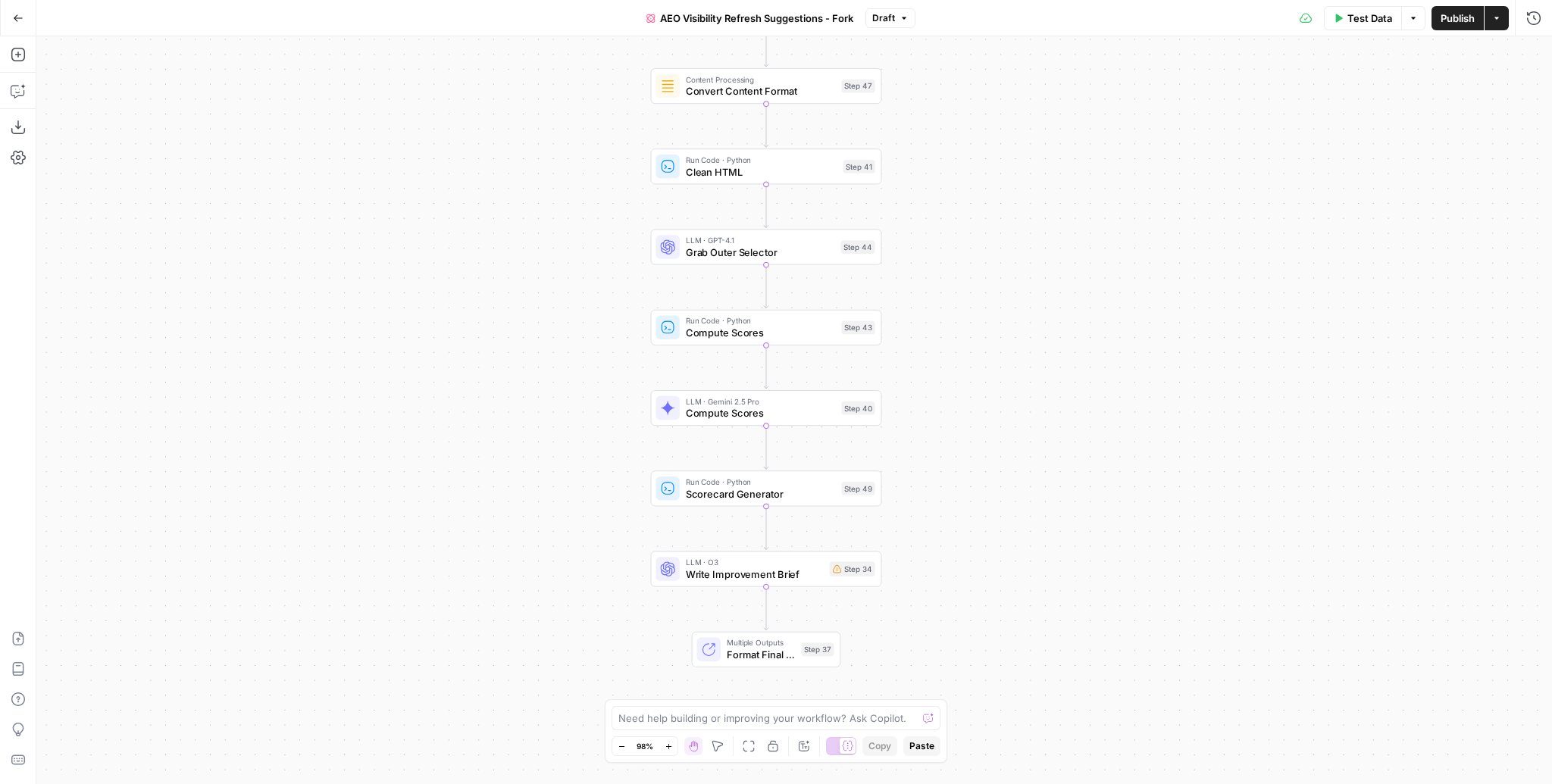
drag, startPoint x: 1171, startPoint y: 359, endPoint x: 1142, endPoint y: 268, distance: 95.5
click at [1142, 268] on div "Workflow Input Settings Inputs Content Processing Convert Content Format Step 4…" at bounding box center [794, 410] width 1516 height 748
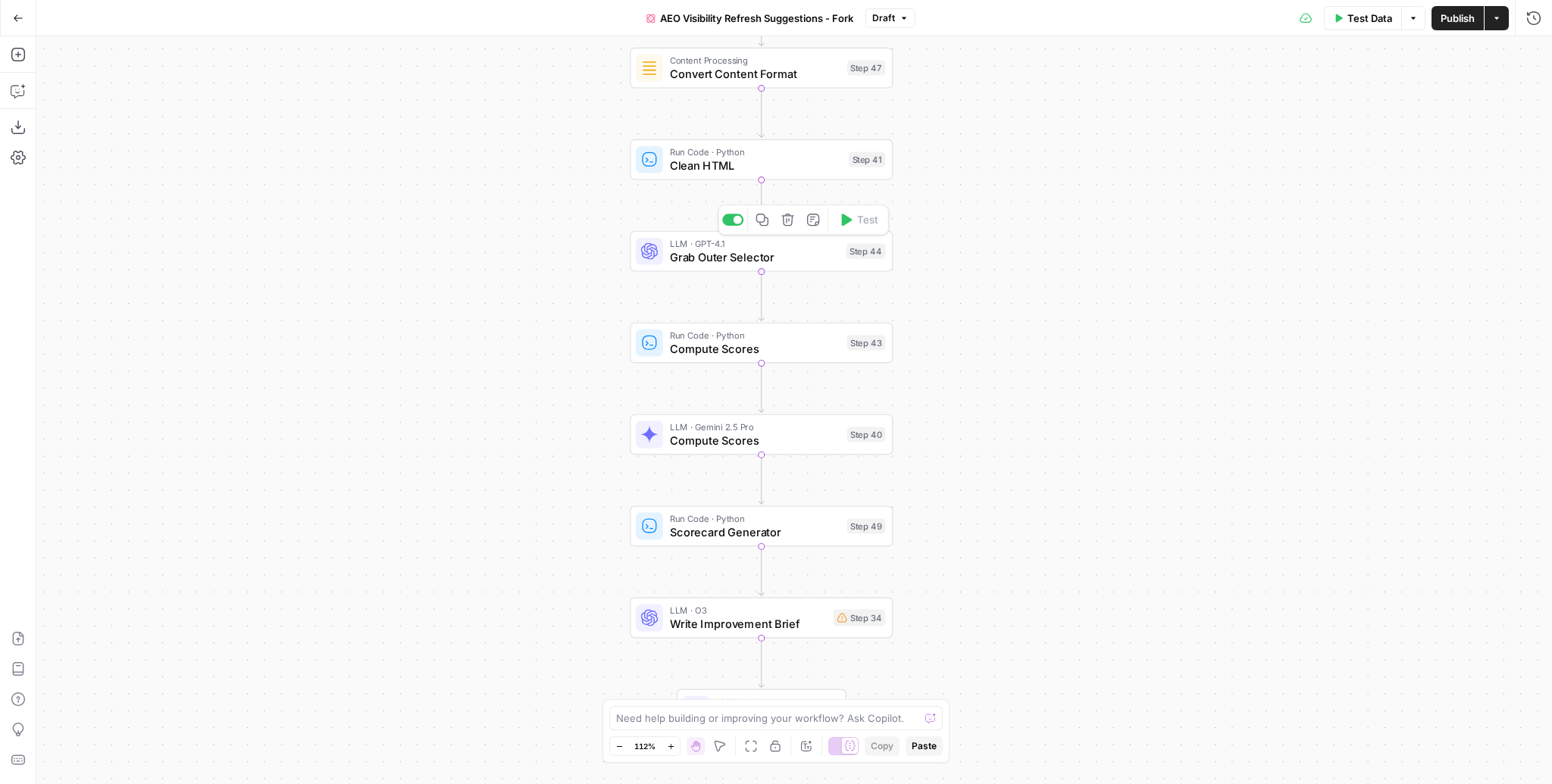
click at [770, 257] on span "Grab Outer Selector" at bounding box center [755, 257] width 170 height 17
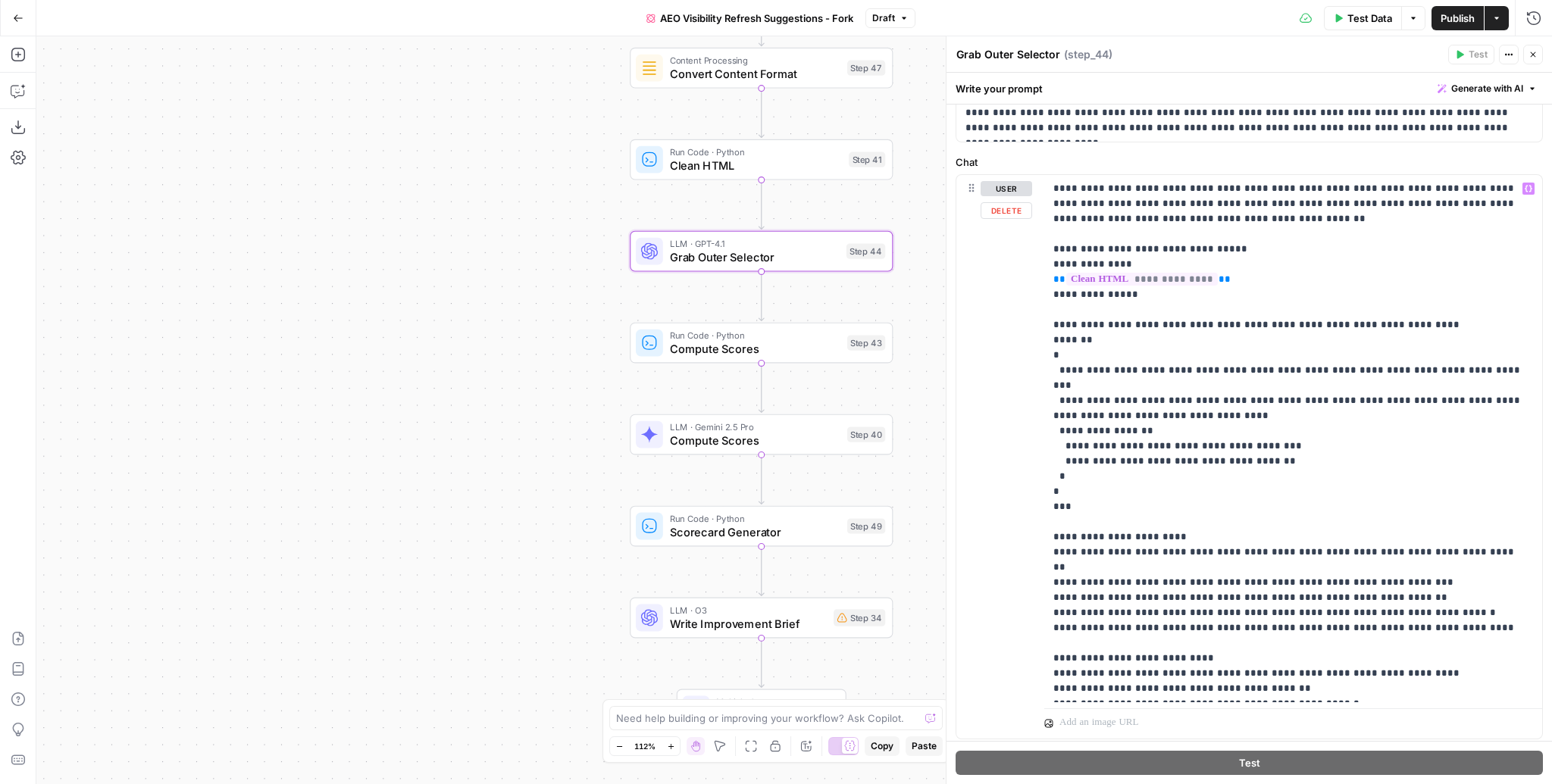
scroll to position [278, 0]
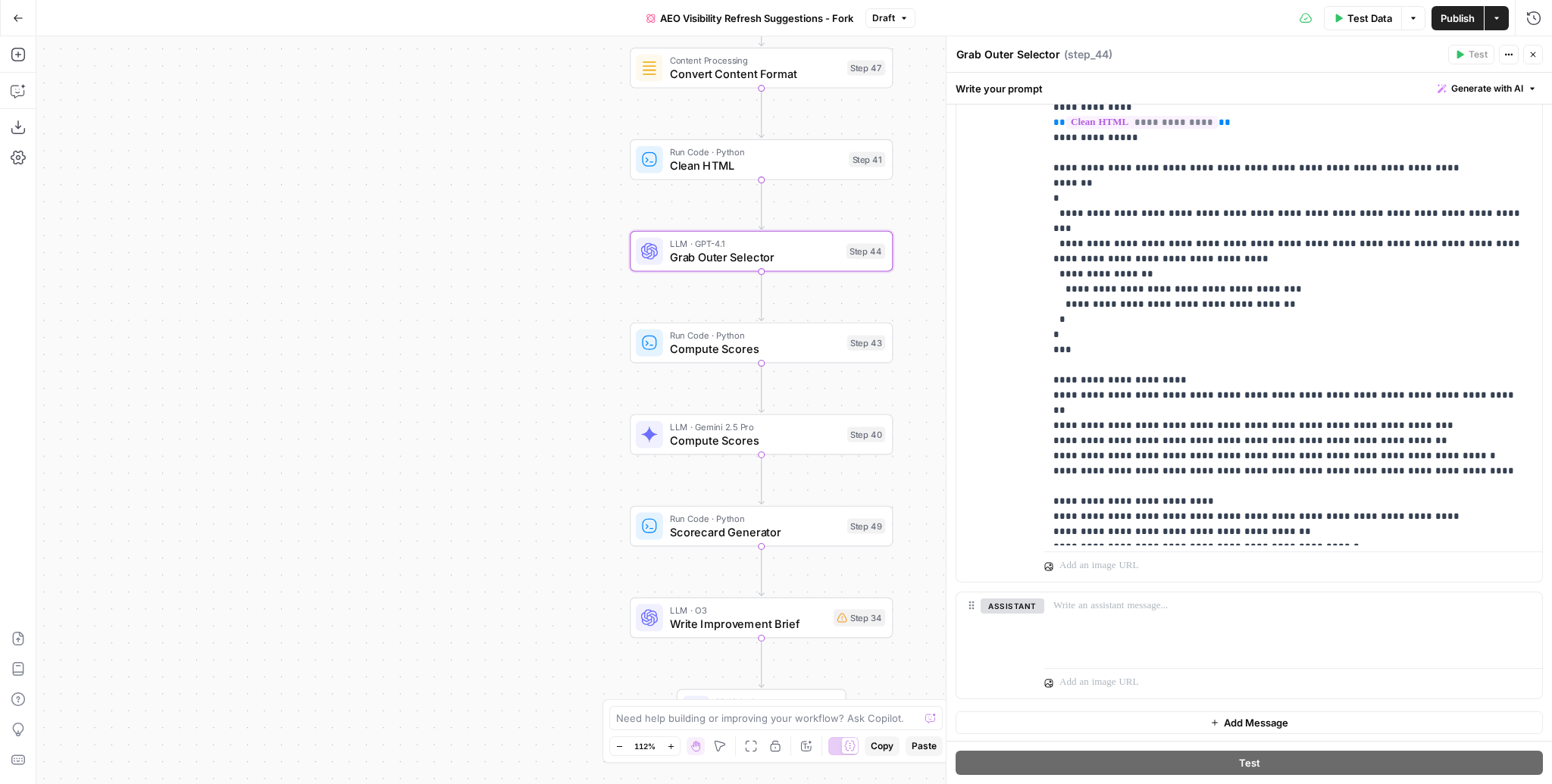
click at [1535, 53] on icon "button" at bounding box center [1533, 55] width 6 height 6
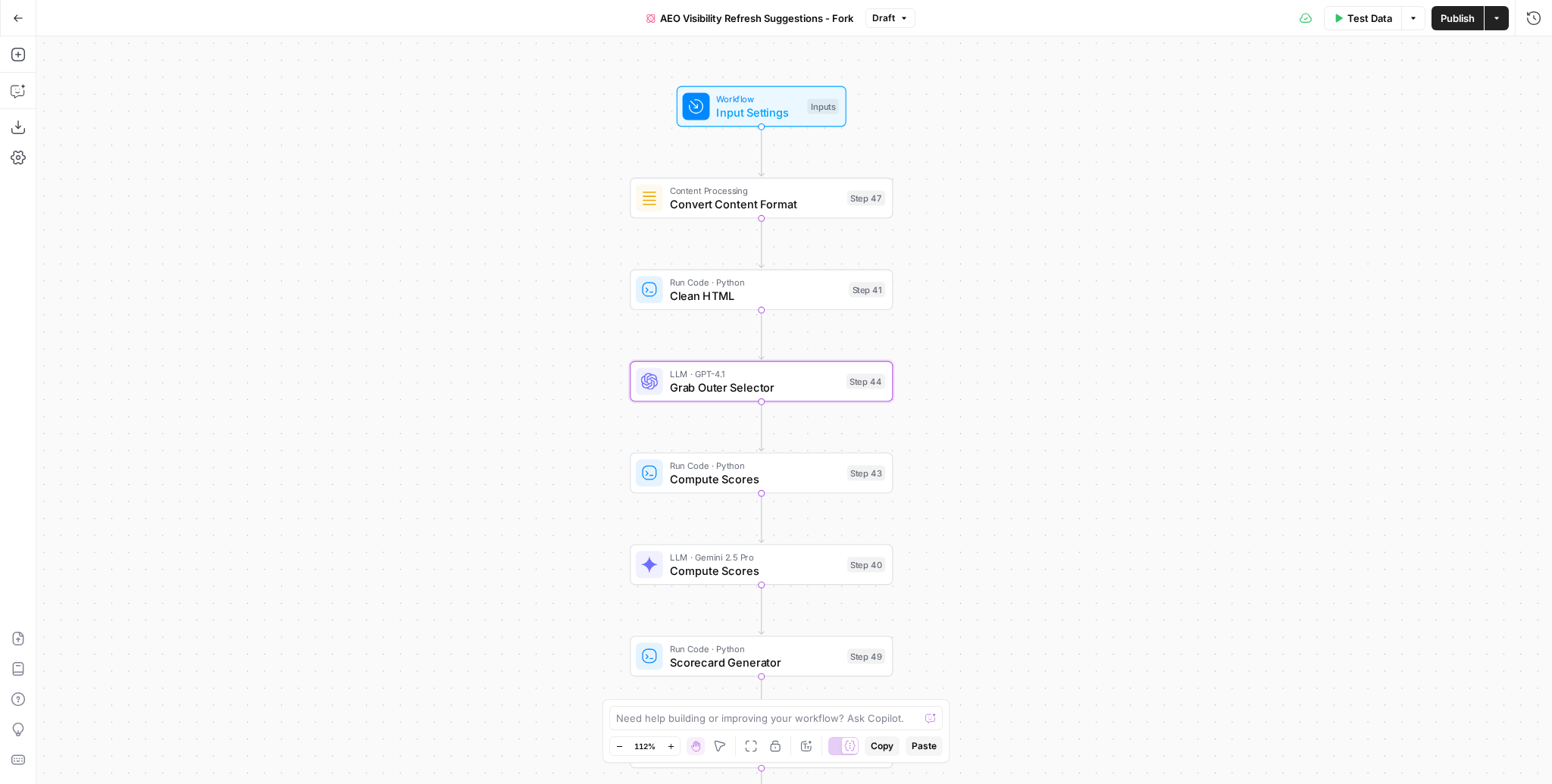
click at [1375, 17] on span "Test Data" at bounding box center [1370, 17] width 44 height 15
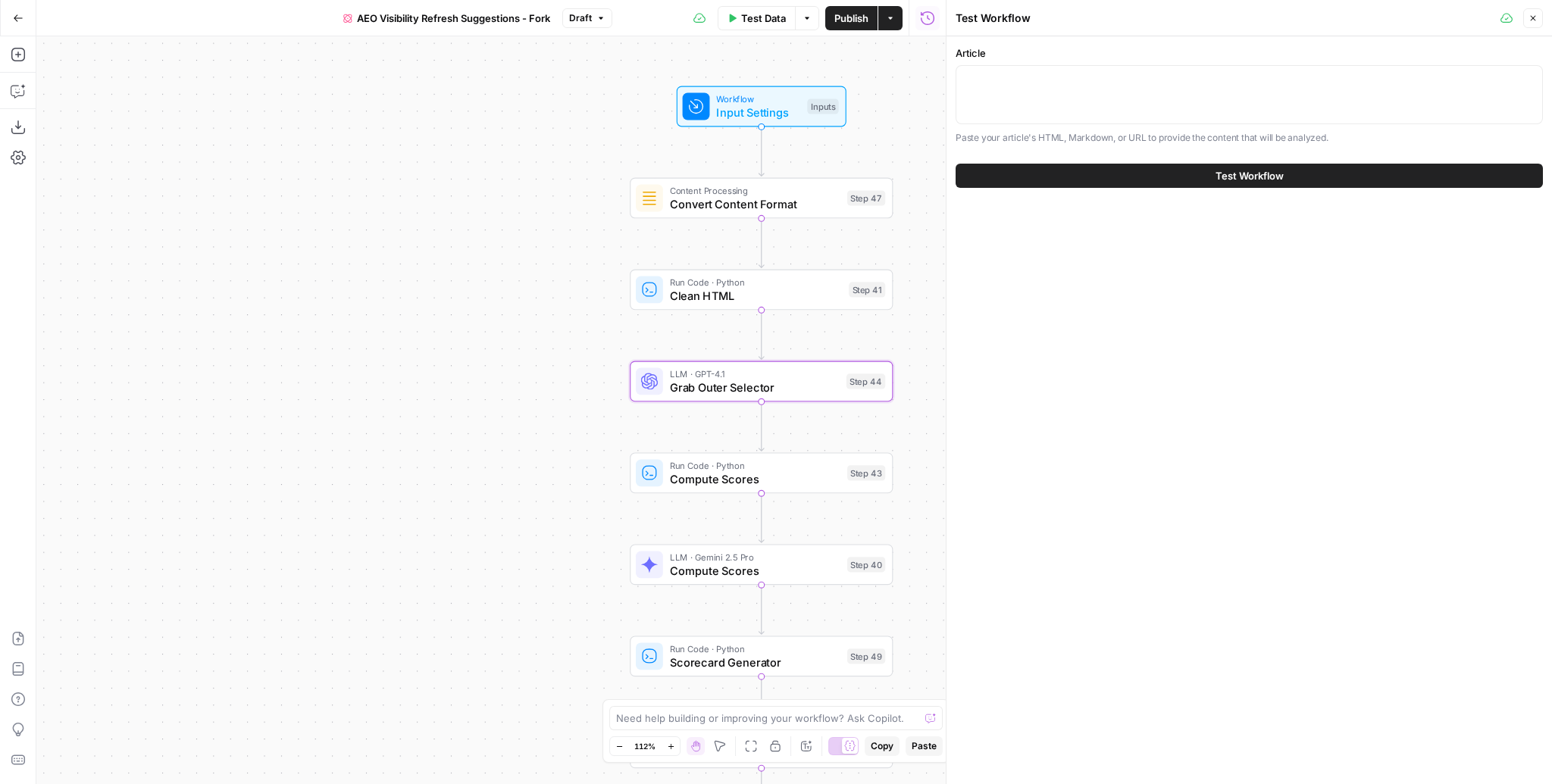
click at [1053, 70] on div at bounding box center [1249, 94] width 587 height 59
click at [1127, 86] on textarea "Article" at bounding box center [1249, 79] width 567 height 15
paste textarea "https://www.airops.com/blog/aeo-winning-strategy"
type textarea "https://www.airops.com/blog/aeo-winning-strategy"
click at [1142, 183] on button "Test Workflow" at bounding box center [1249, 176] width 587 height 25
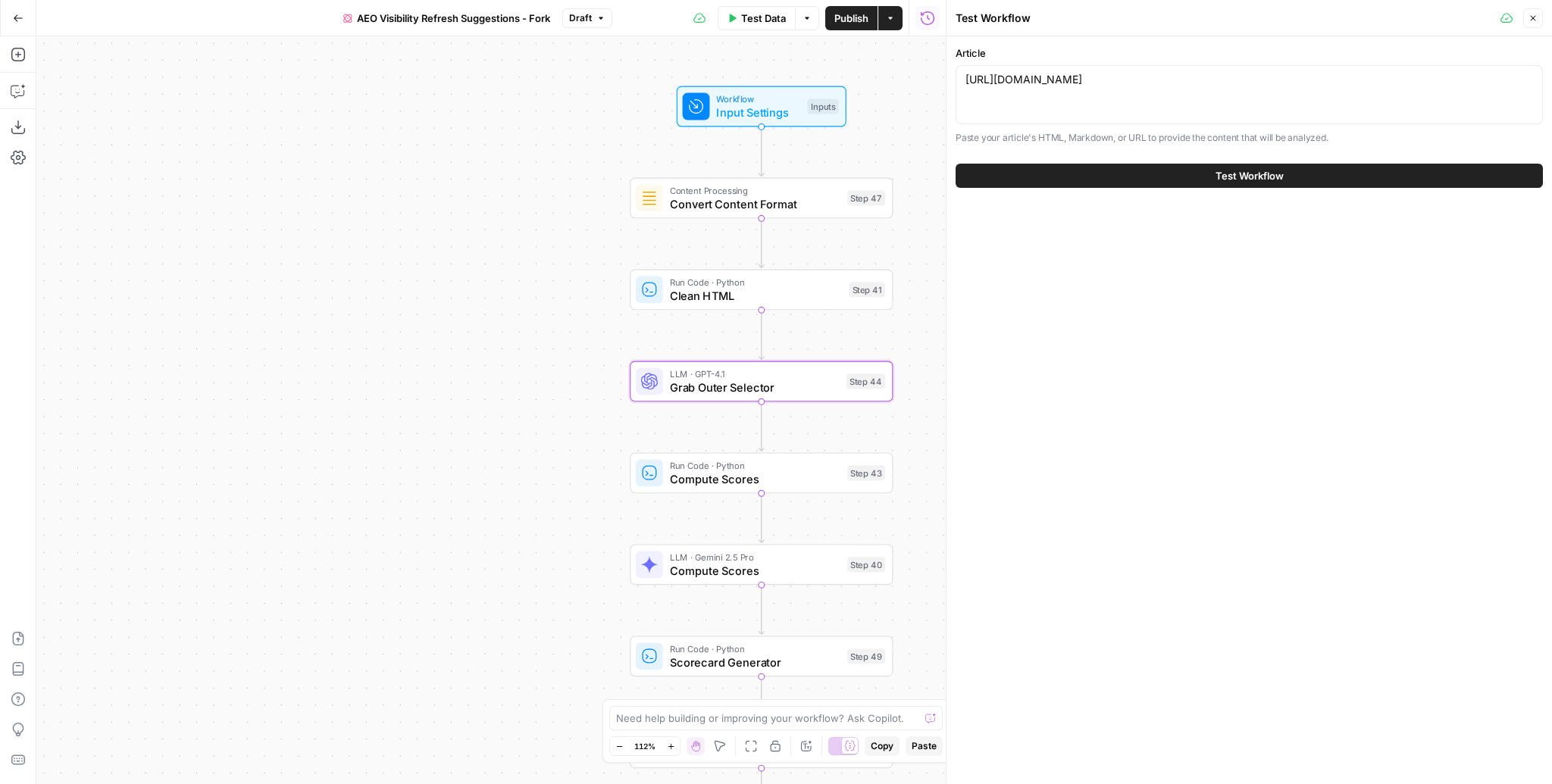
click at [1142, 178] on button "Test Workflow" at bounding box center [1249, 176] width 587 height 25
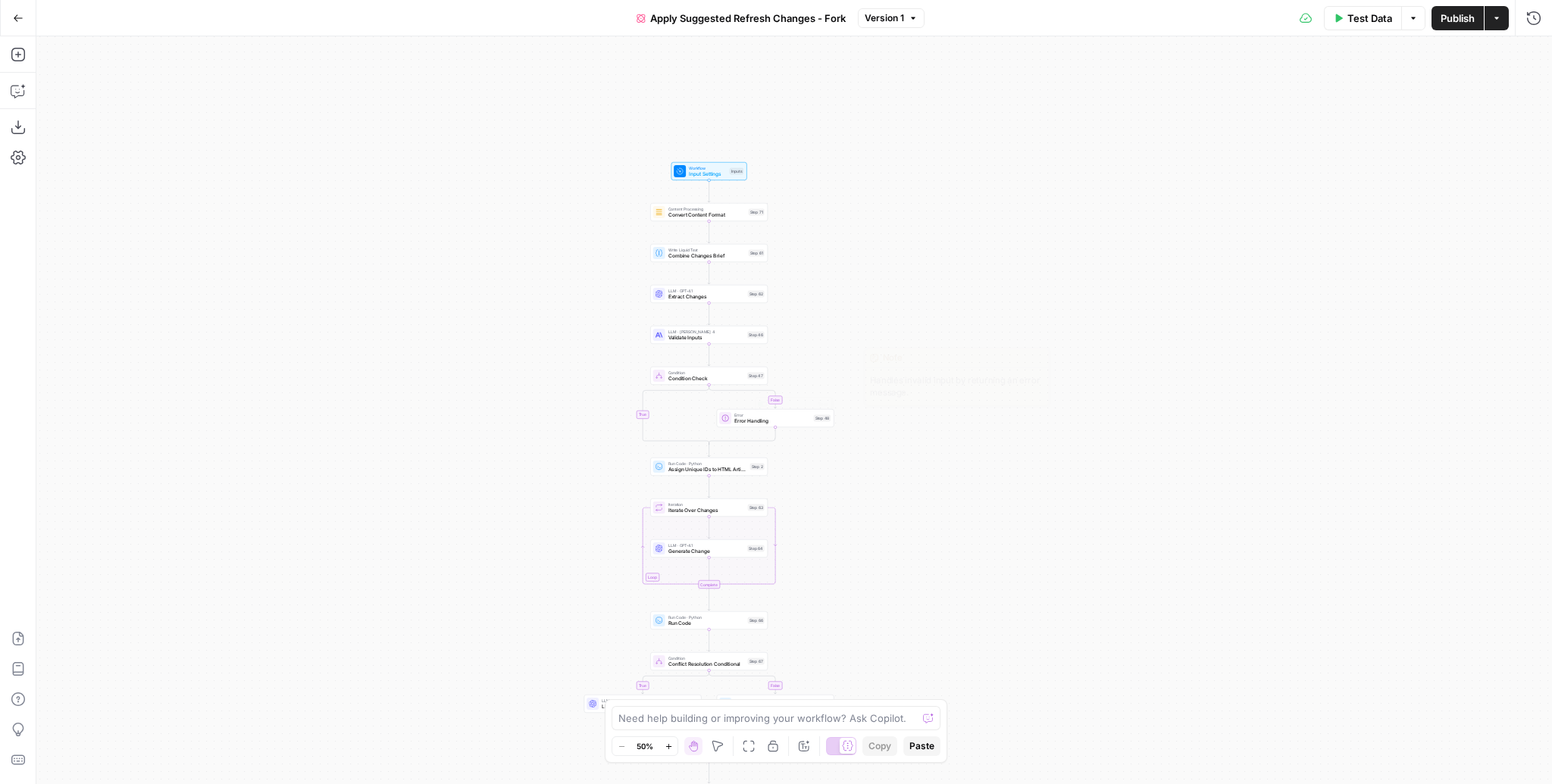
drag, startPoint x: 997, startPoint y: 78, endPoint x: 859, endPoint y: 363, distance: 316.7
click at [859, 363] on div "false true false true false true true false true false Workflow Input Settings …" at bounding box center [794, 410] width 1516 height 748
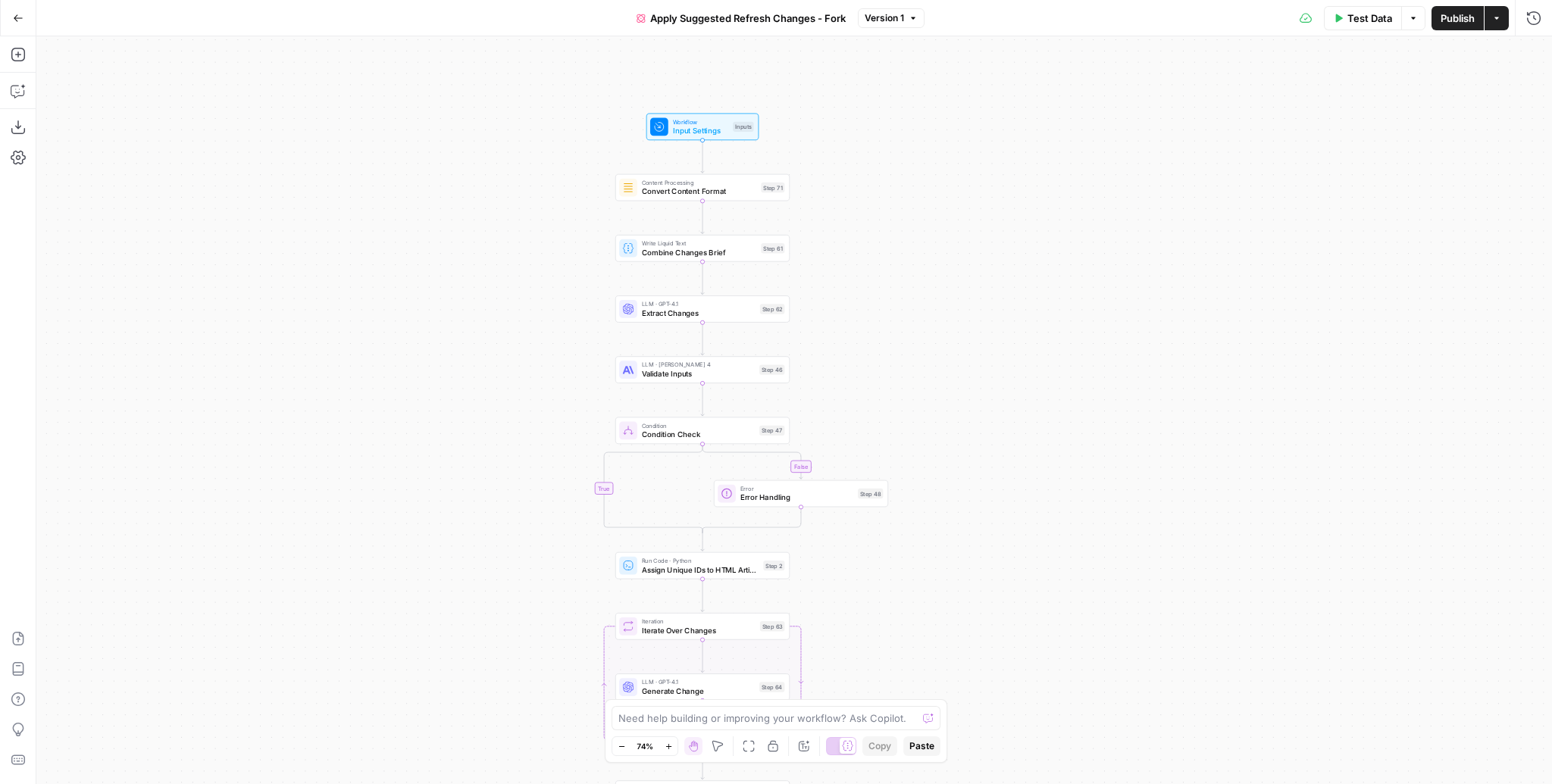
drag, startPoint x: 961, startPoint y: 472, endPoint x: 936, endPoint y: 319, distance: 155.0
click at [936, 319] on div "false true false true false true true false true false Workflow Input Settings …" at bounding box center [794, 410] width 1516 height 748
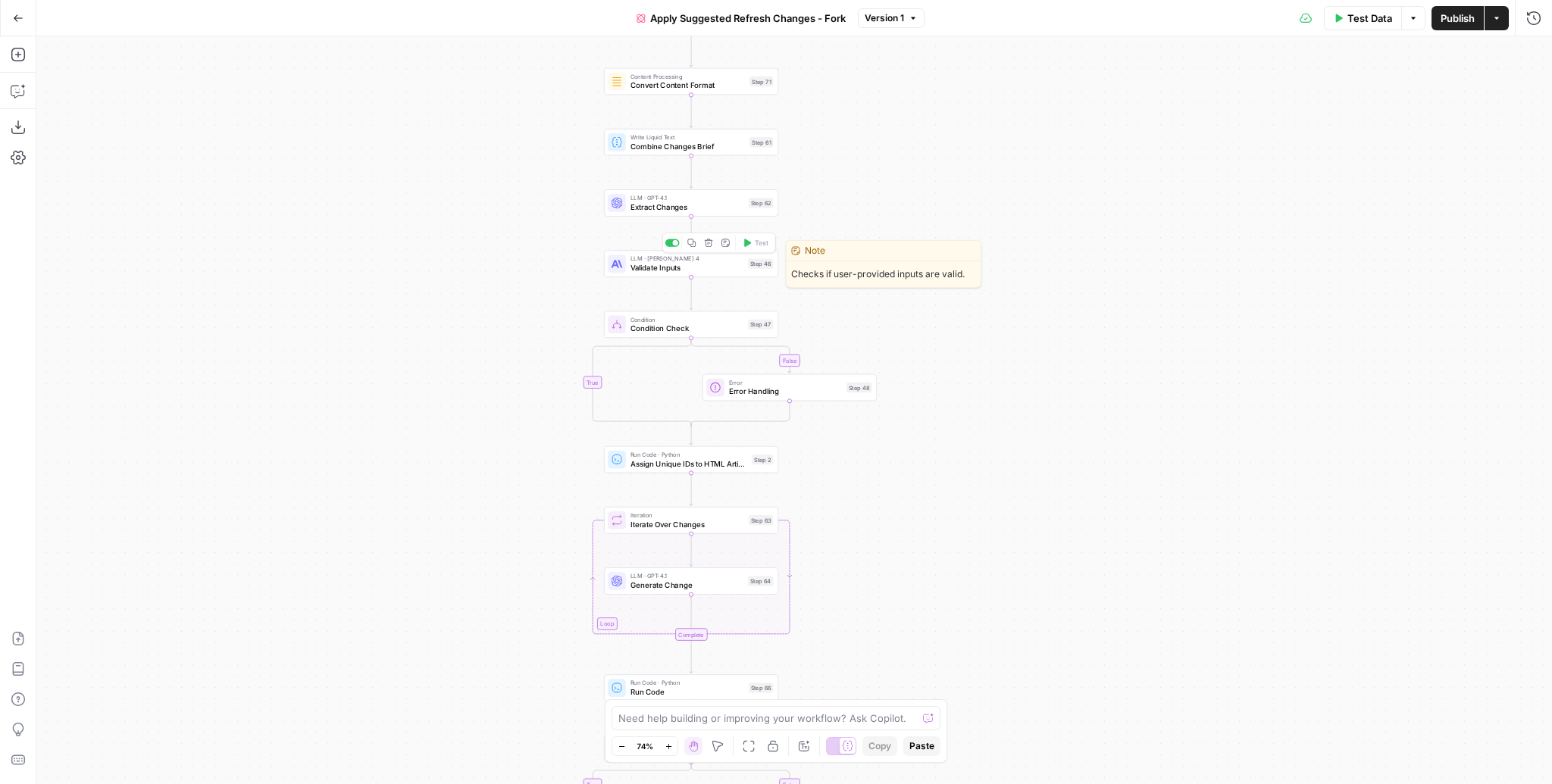
click at [673, 270] on span "Validate Inputs" at bounding box center [687, 268] width 113 height 11
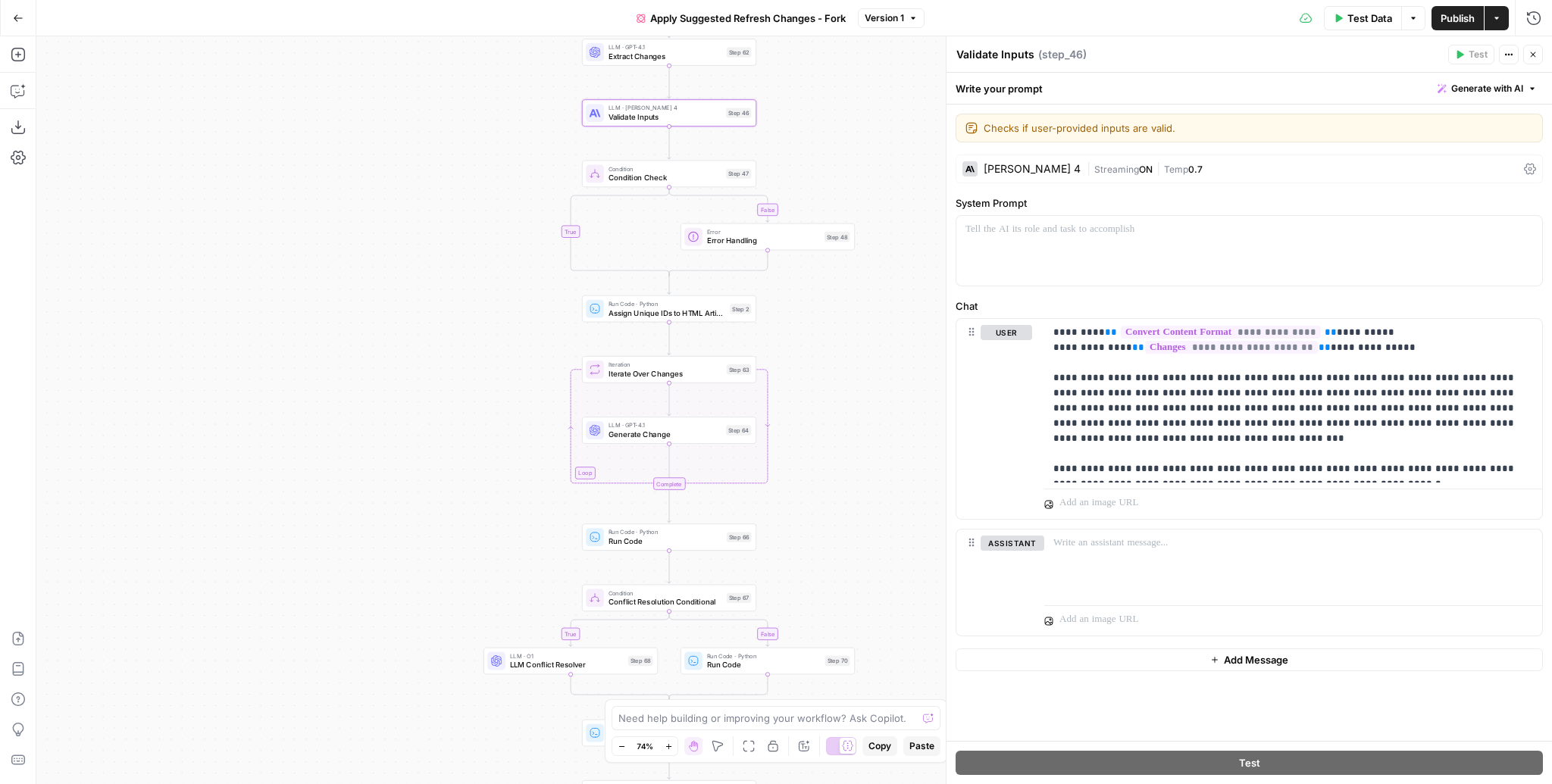
drag, startPoint x: 836, startPoint y: 285, endPoint x: 806, endPoint y: 122, distance: 165.7
click at [806, 122] on div "false true false true false true true false true false Workflow Input Settings …" at bounding box center [794, 410] width 1516 height 748
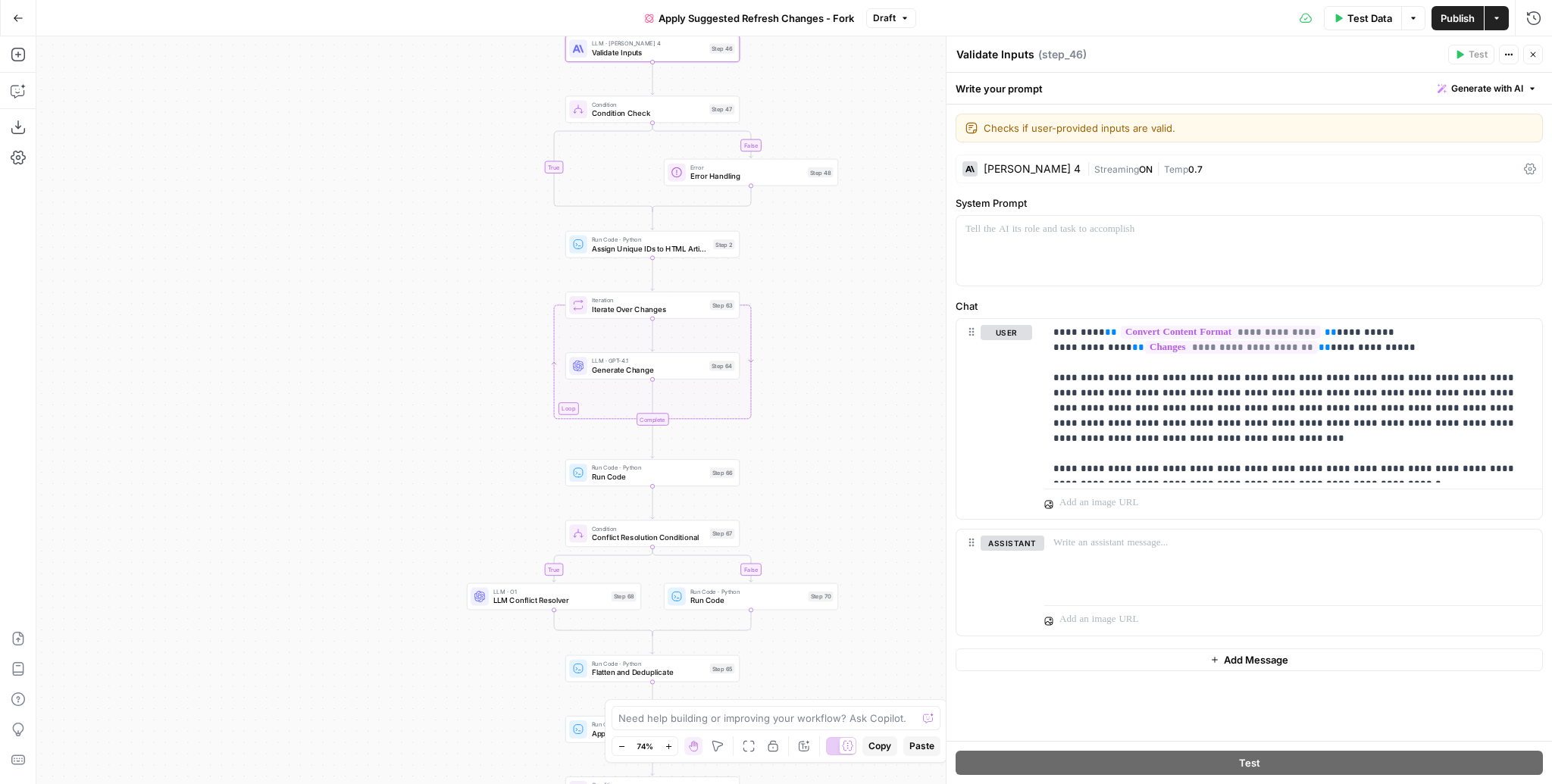
drag, startPoint x: 814, startPoint y: 445, endPoint x: 798, endPoint y: 325, distance: 121.1
click at [798, 325] on div "false true false true false true true false true false Workflow Input Settings …" at bounding box center [794, 410] width 1516 height 748
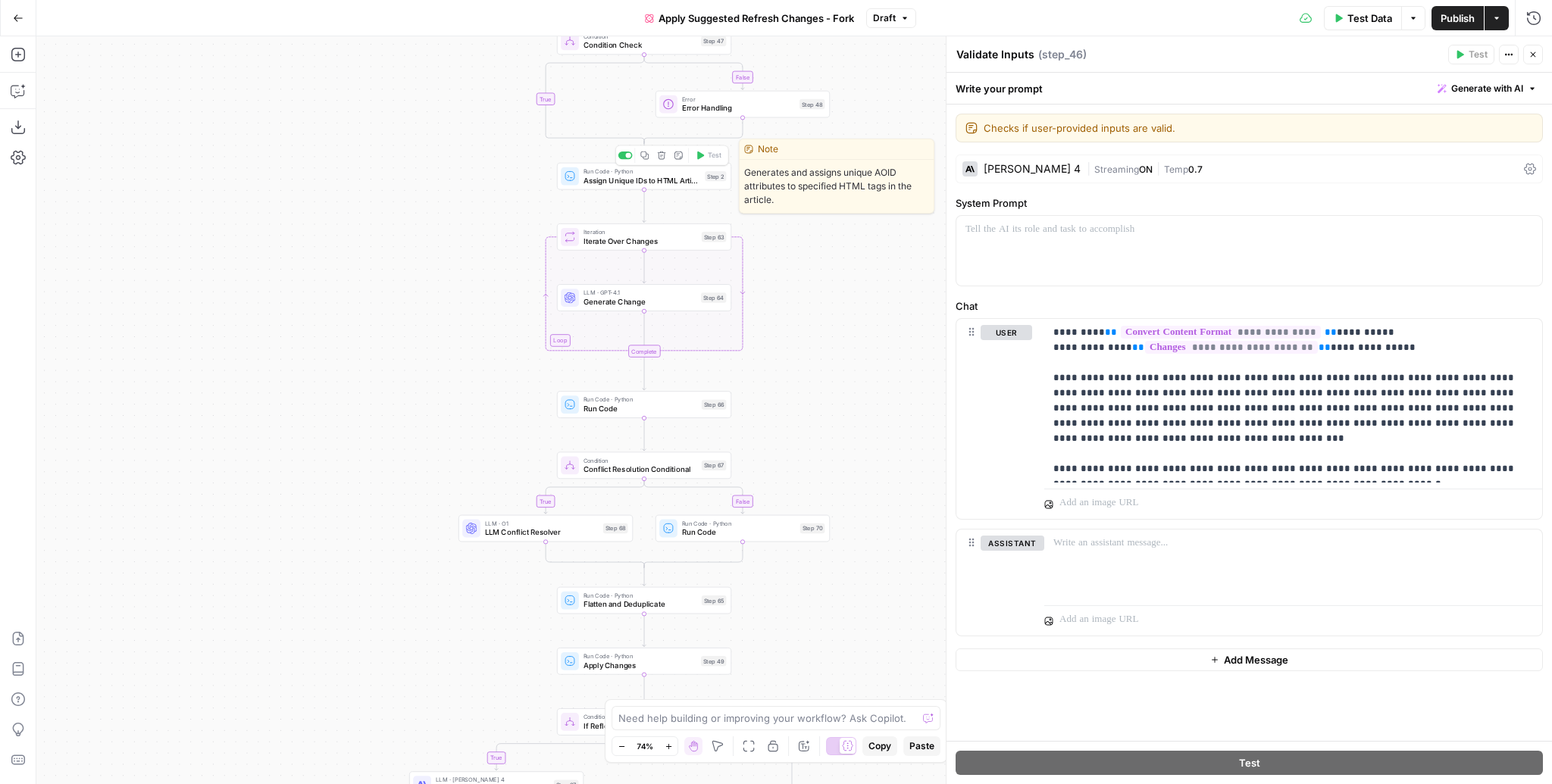
click at [635, 175] on span "Assign Unique IDs to HTML Article" at bounding box center [642, 180] width 116 height 11
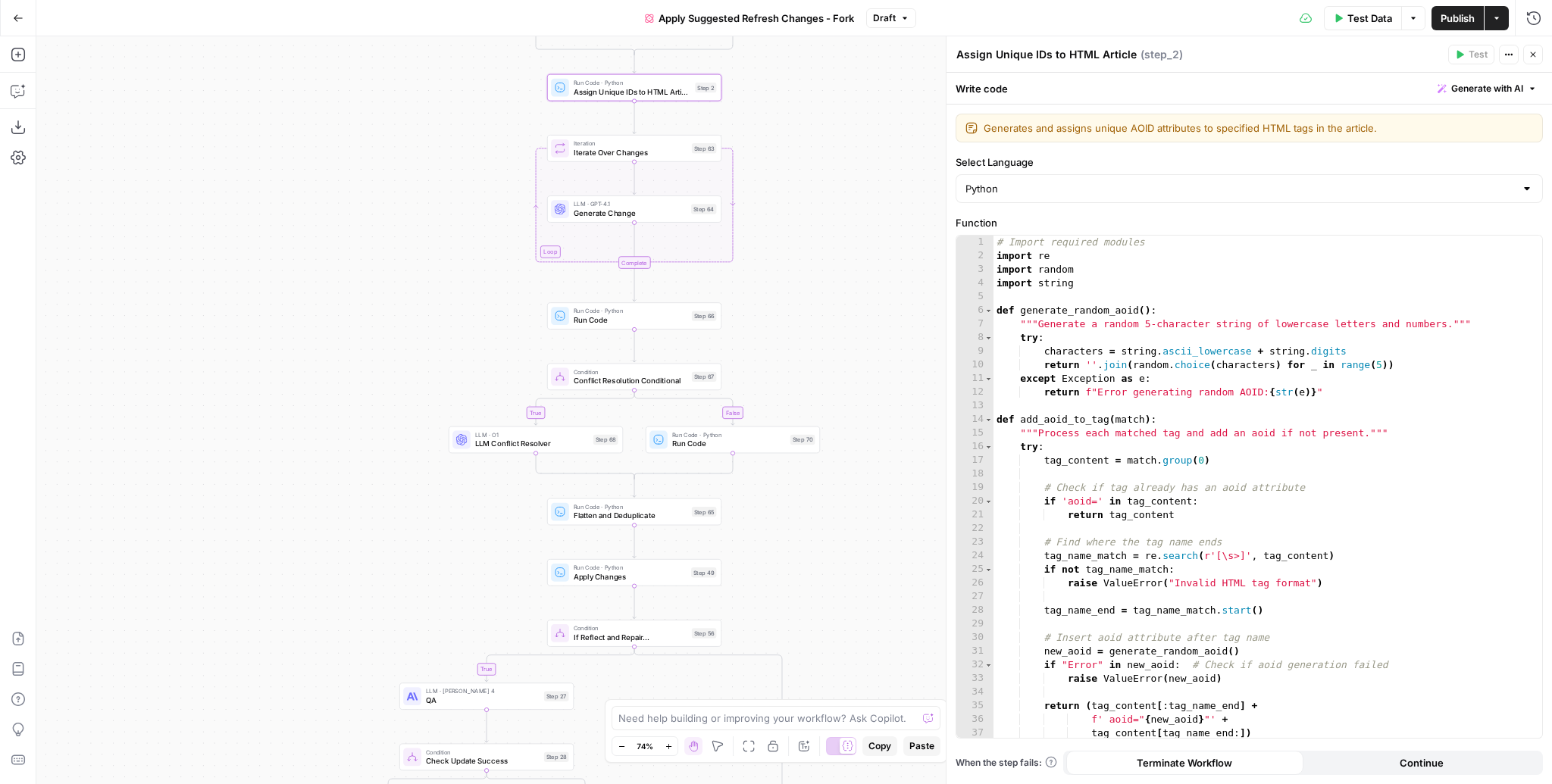
drag, startPoint x: 798, startPoint y: 410, endPoint x: 788, endPoint y: 322, distance: 88.6
click at [788, 322] on div "false true false true false true true false true false Workflow Input Settings …" at bounding box center [794, 410] width 1516 height 748
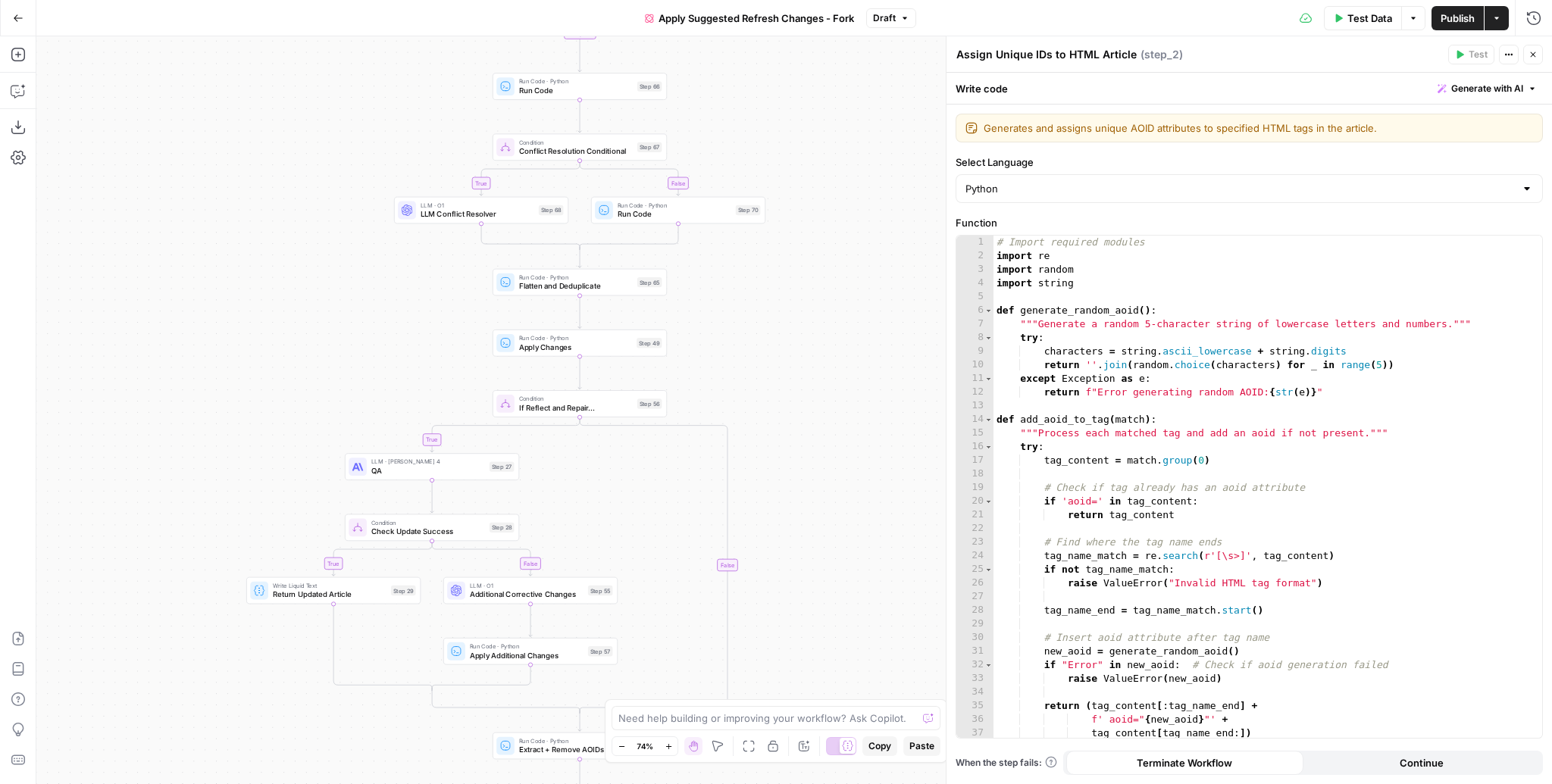
drag, startPoint x: 828, startPoint y: 386, endPoint x: 773, endPoint y: 156, distance: 236.5
click at [773, 156] on div "false true false true false true true false true false Workflow Input Settings …" at bounding box center [794, 410] width 1516 height 748
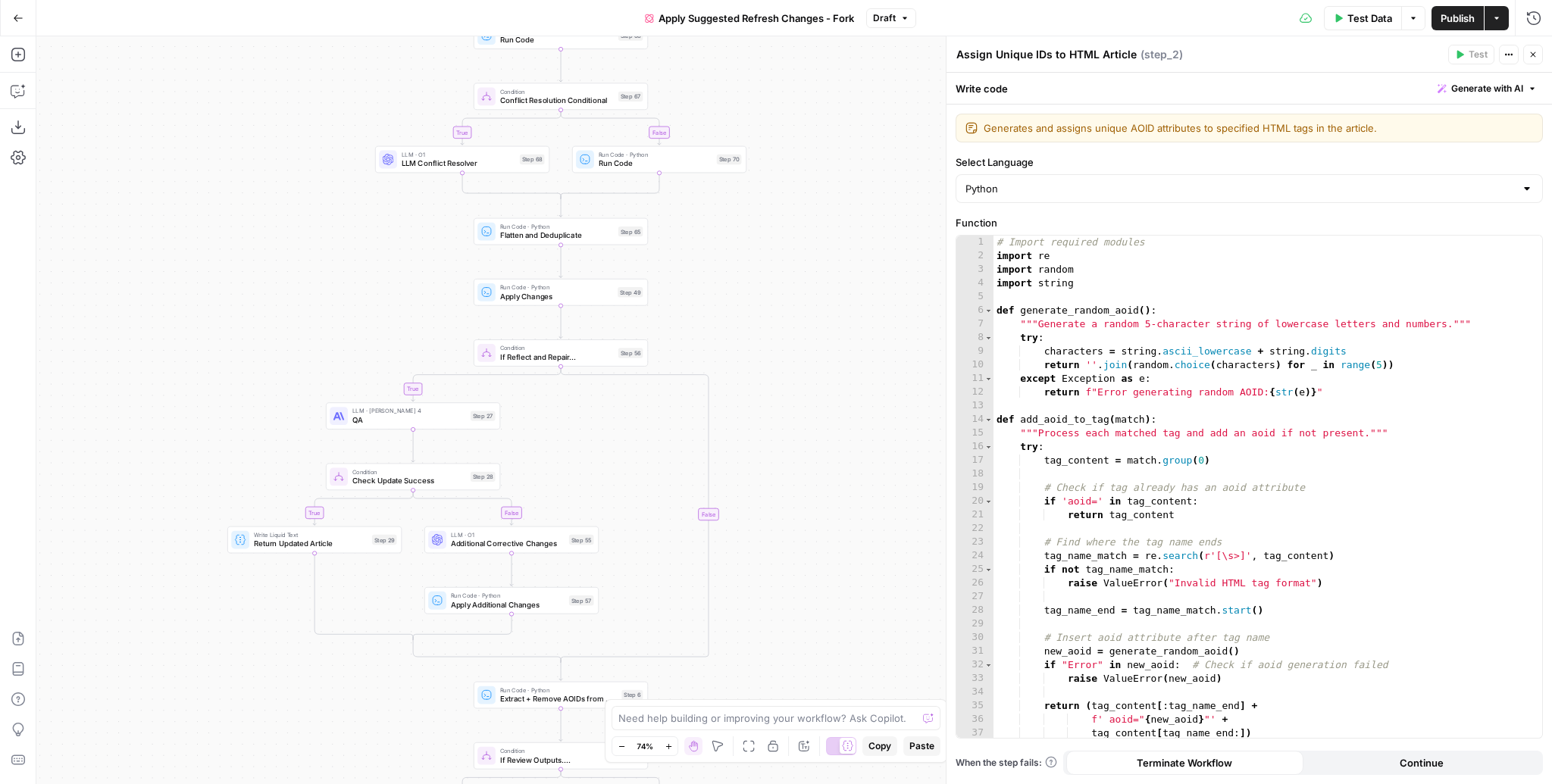
drag, startPoint x: 793, startPoint y: 331, endPoint x: 773, endPoint y: 262, distance: 71.8
click at [773, 262] on div "false true false true false true true false true false Workflow Input Settings …" at bounding box center [794, 410] width 1516 height 748
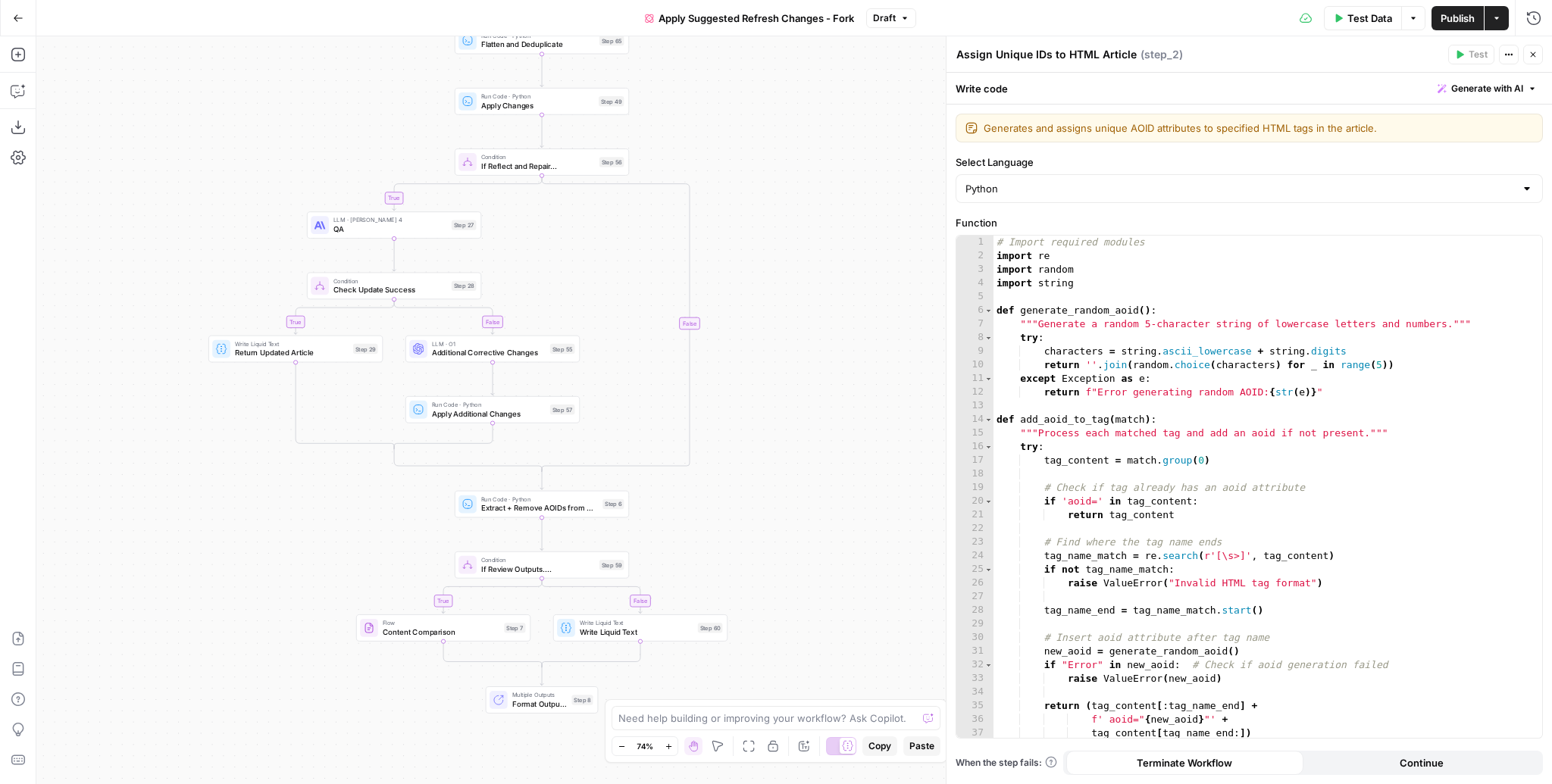
drag, startPoint x: 810, startPoint y: 436, endPoint x: 792, endPoint y: 264, distance: 172.9
click at [792, 264] on div "false true false true false true true false true false Workflow Input Settings …" at bounding box center [794, 410] width 1516 height 748
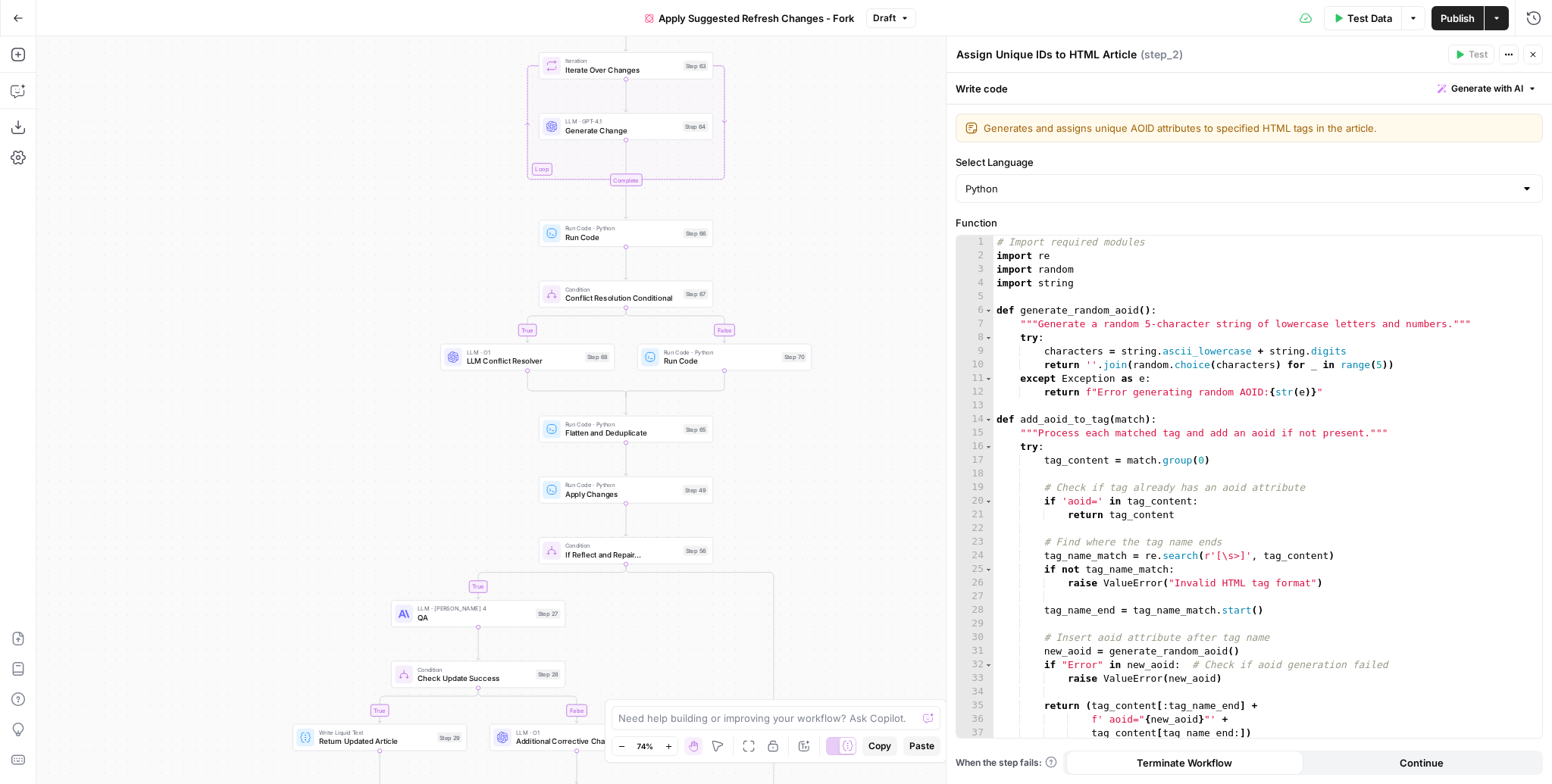
drag, startPoint x: 752, startPoint y: 145, endPoint x: 836, endPoint y: 533, distance: 397.0
click at [836, 533] on div "false true false true false true true false true false Workflow Input Settings …" at bounding box center [794, 410] width 1516 height 748
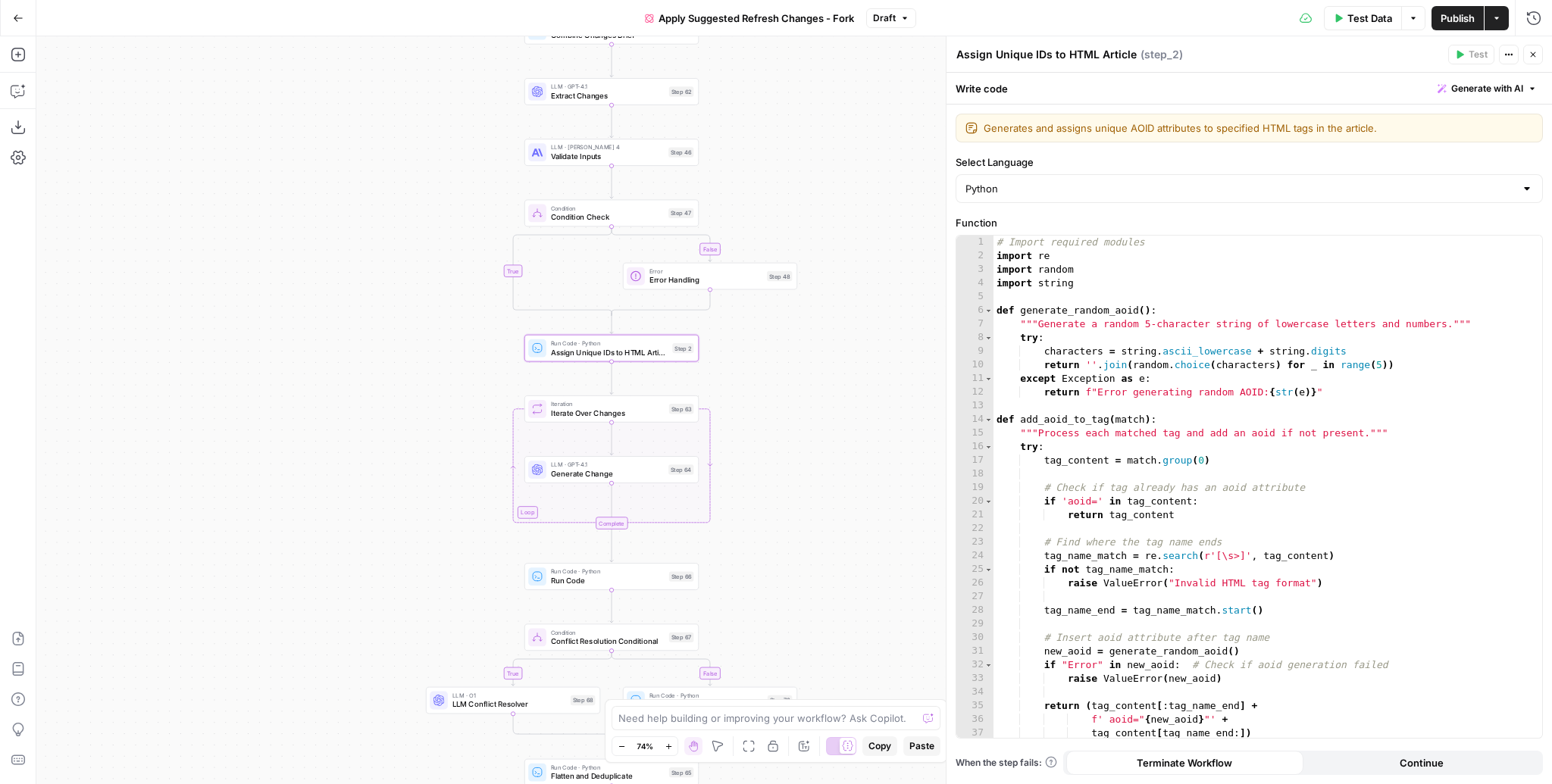
drag, startPoint x: 852, startPoint y: 436, endPoint x: 845, endPoint y: 607, distance: 171.1
click at [845, 607] on div "false true false true false true true false true false Workflow Input Settings …" at bounding box center [794, 410] width 1516 height 748
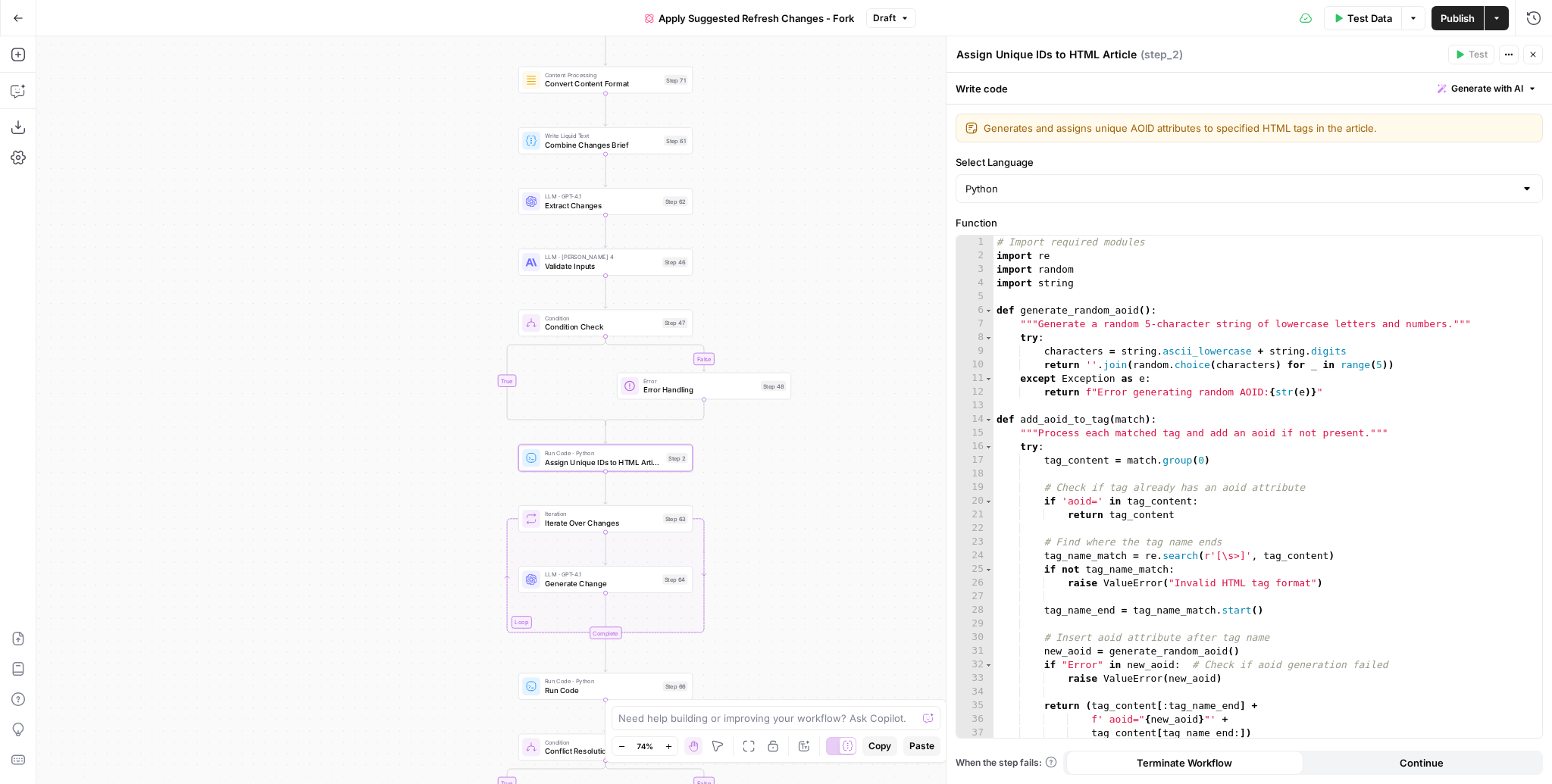
drag, startPoint x: 862, startPoint y: 357, endPoint x: 843, endPoint y: 607, distance: 250.7
click at [843, 607] on div "false true false true false true true false true false Workflow Input Settings …" at bounding box center [794, 410] width 1516 height 748
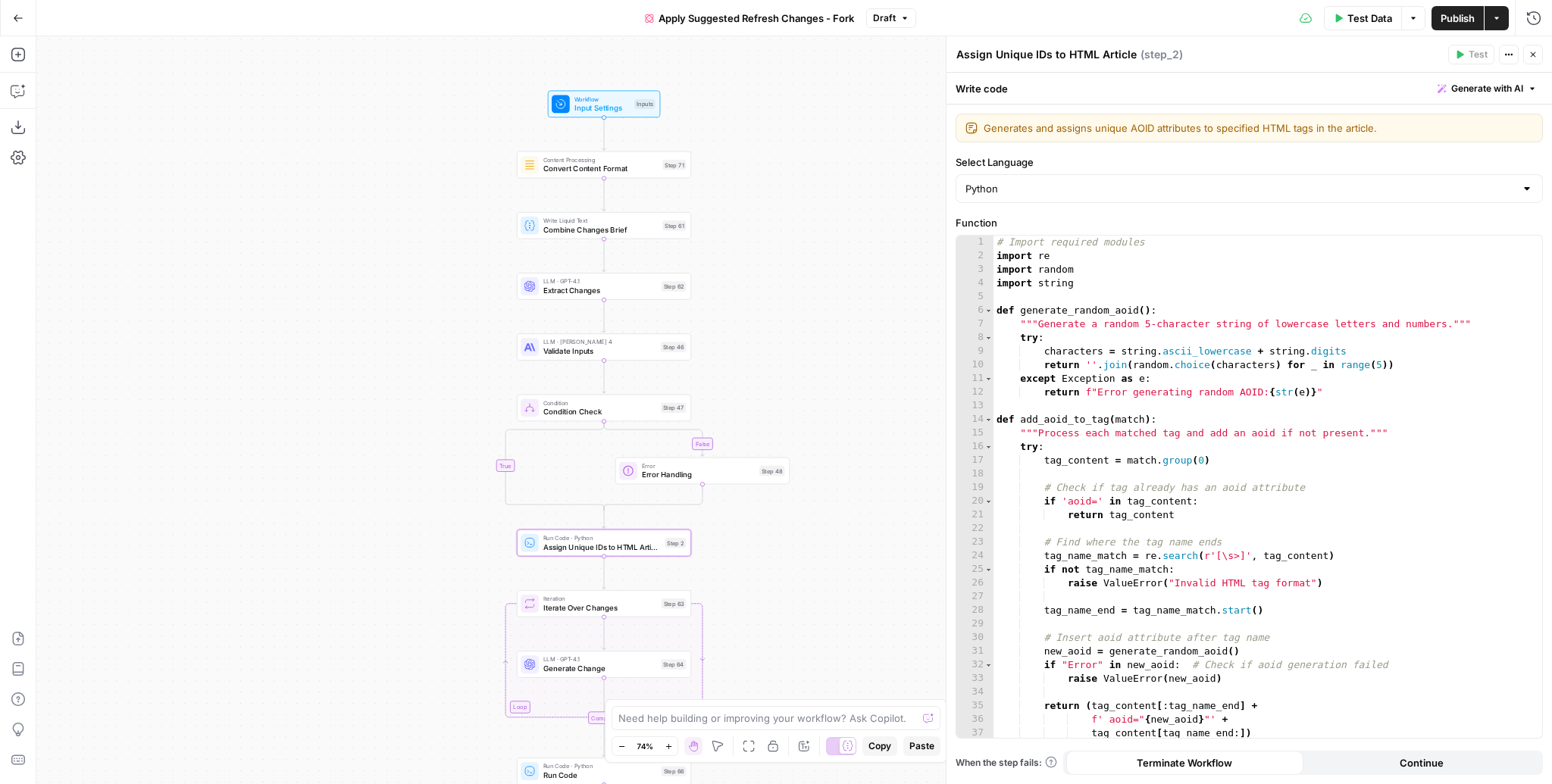
drag, startPoint x: 708, startPoint y: 640, endPoint x: 720, endPoint y: 585, distance: 56.3
click at [720, 585] on div "false true false true false true true false true false Workflow Input Settings …" at bounding box center [794, 410] width 1516 height 748
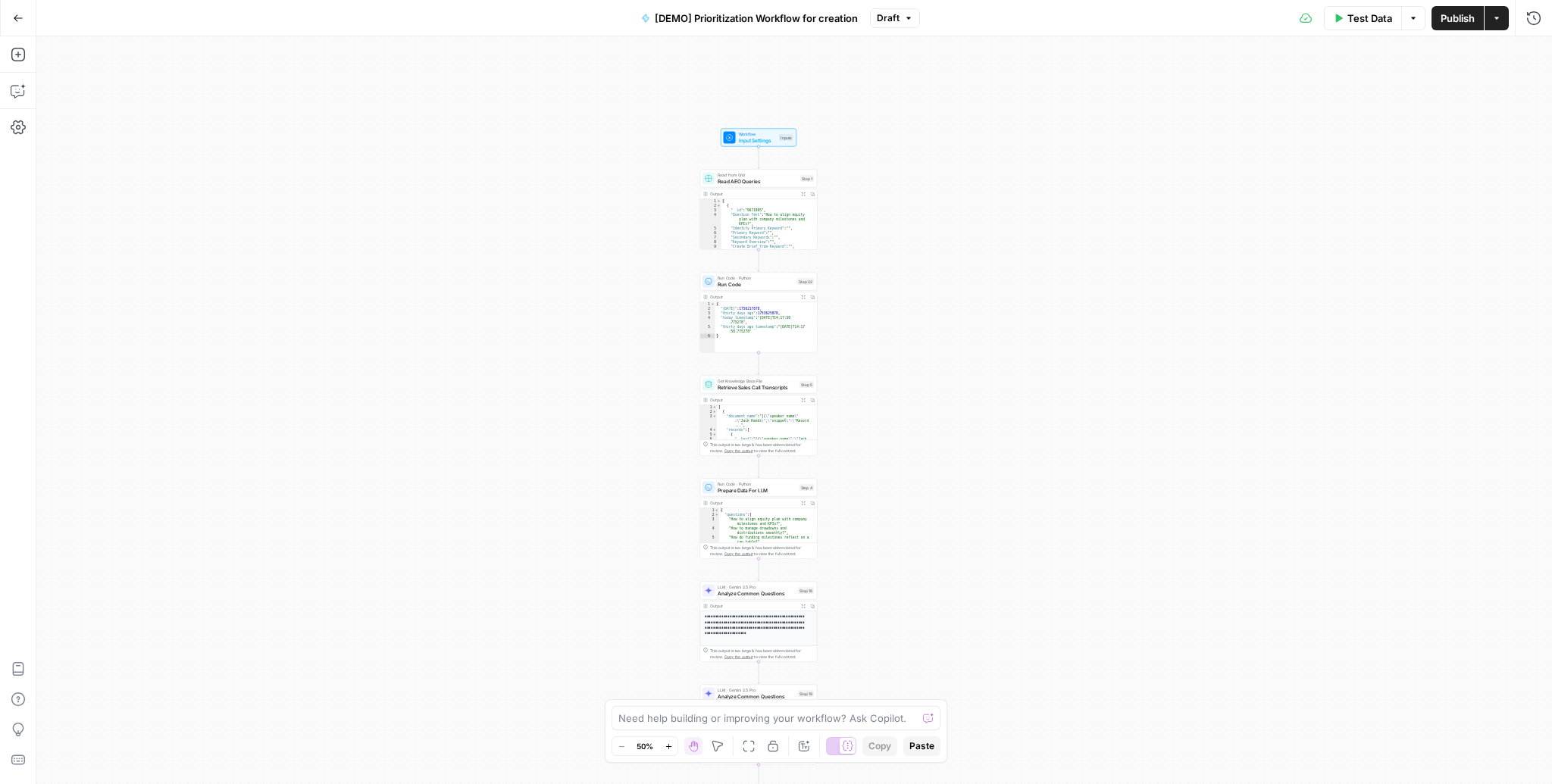
drag, startPoint x: 940, startPoint y: 189, endPoint x: 906, endPoint y: 345, distance: 159.7
click at [906, 345] on div "Workflow Input Settings Inputs Read from Grid Read AEO Queries Step 1 Output Ex…" at bounding box center [794, 410] width 1516 height 748
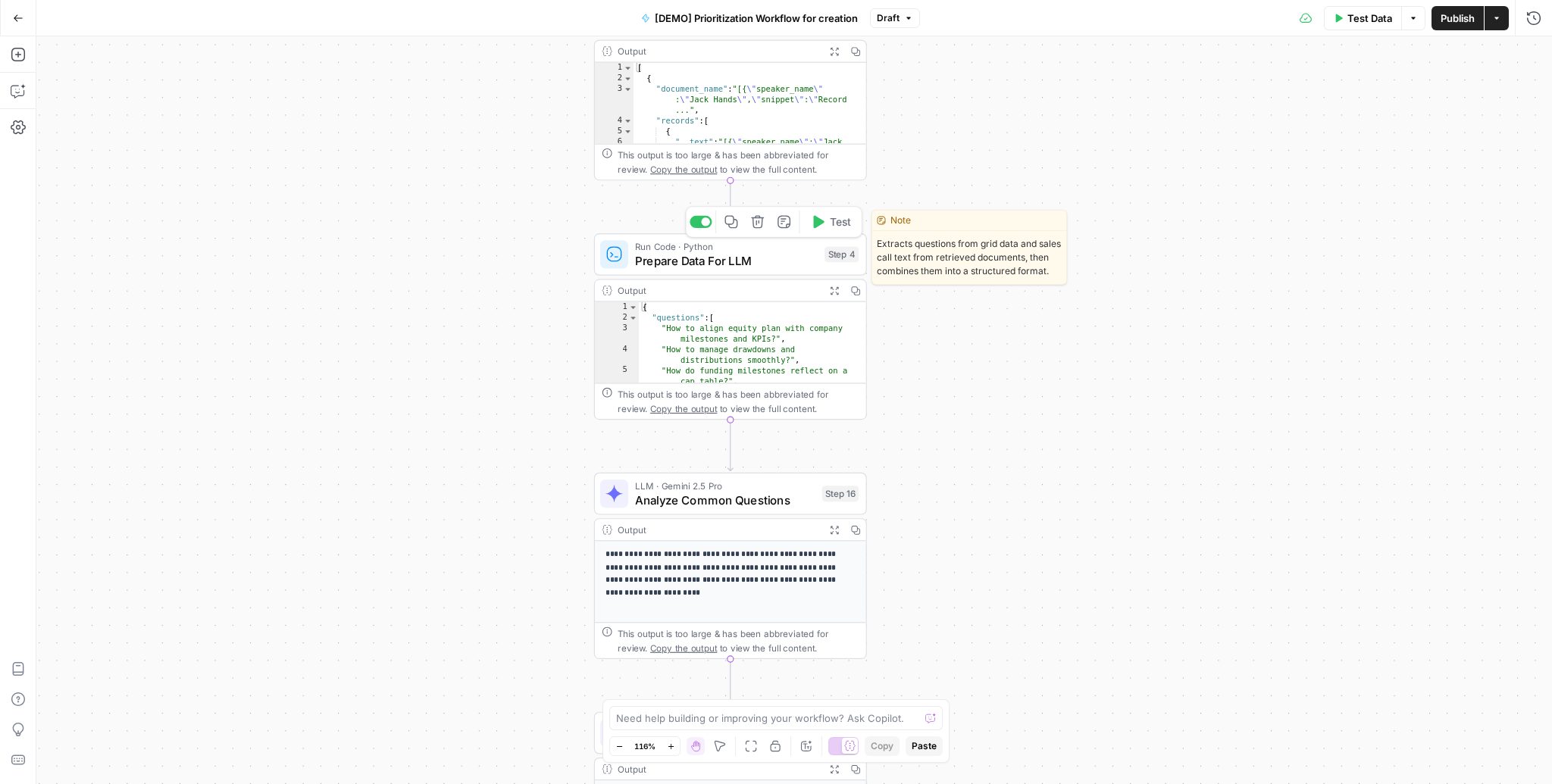
click at [706, 260] on span "Prepare Data For LLM" at bounding box center [726, 261] width 182 height 17
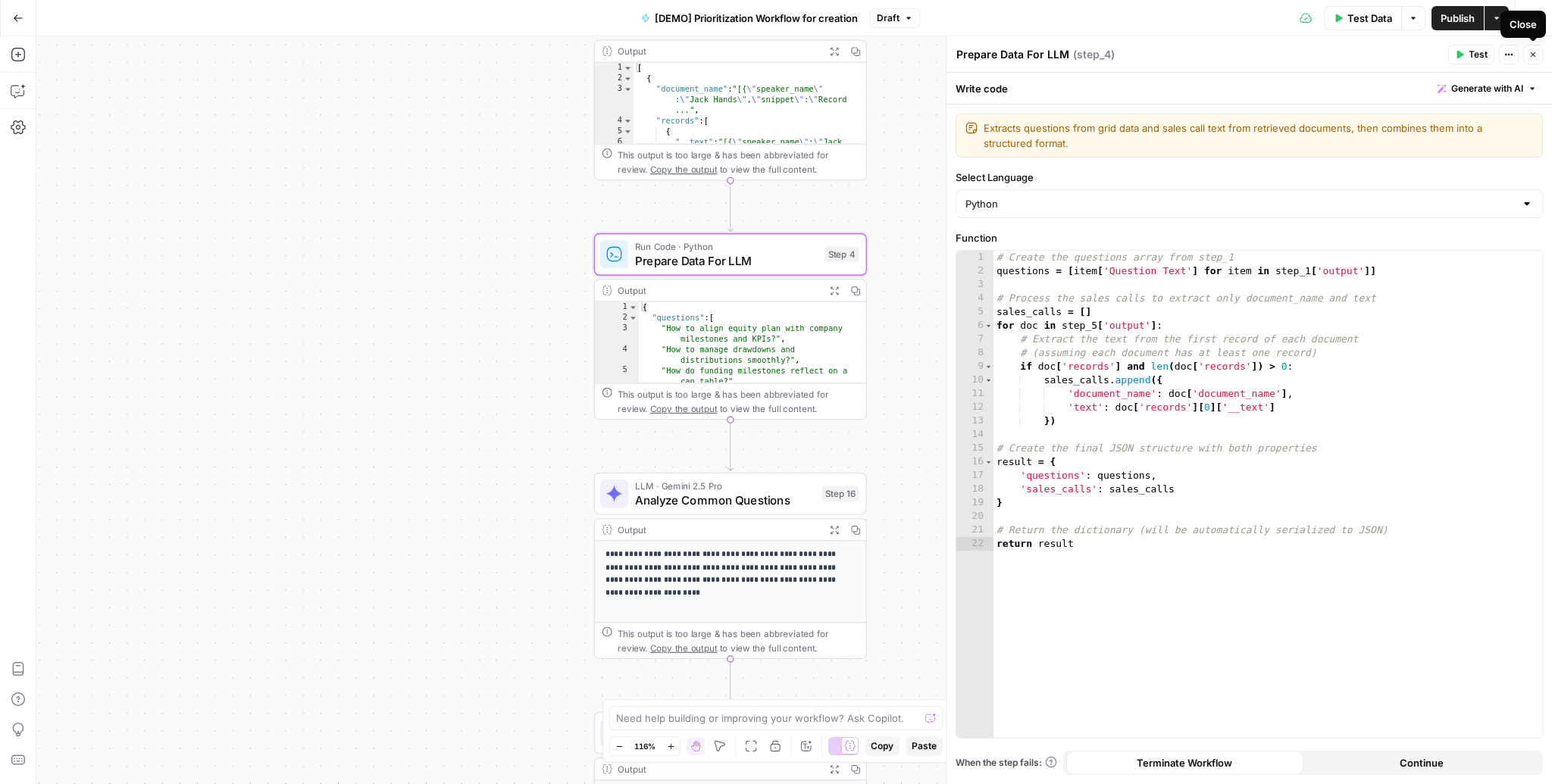
click at [1528, 55] on icon "button" at bounding box center [1532, 54] width 9 height 9
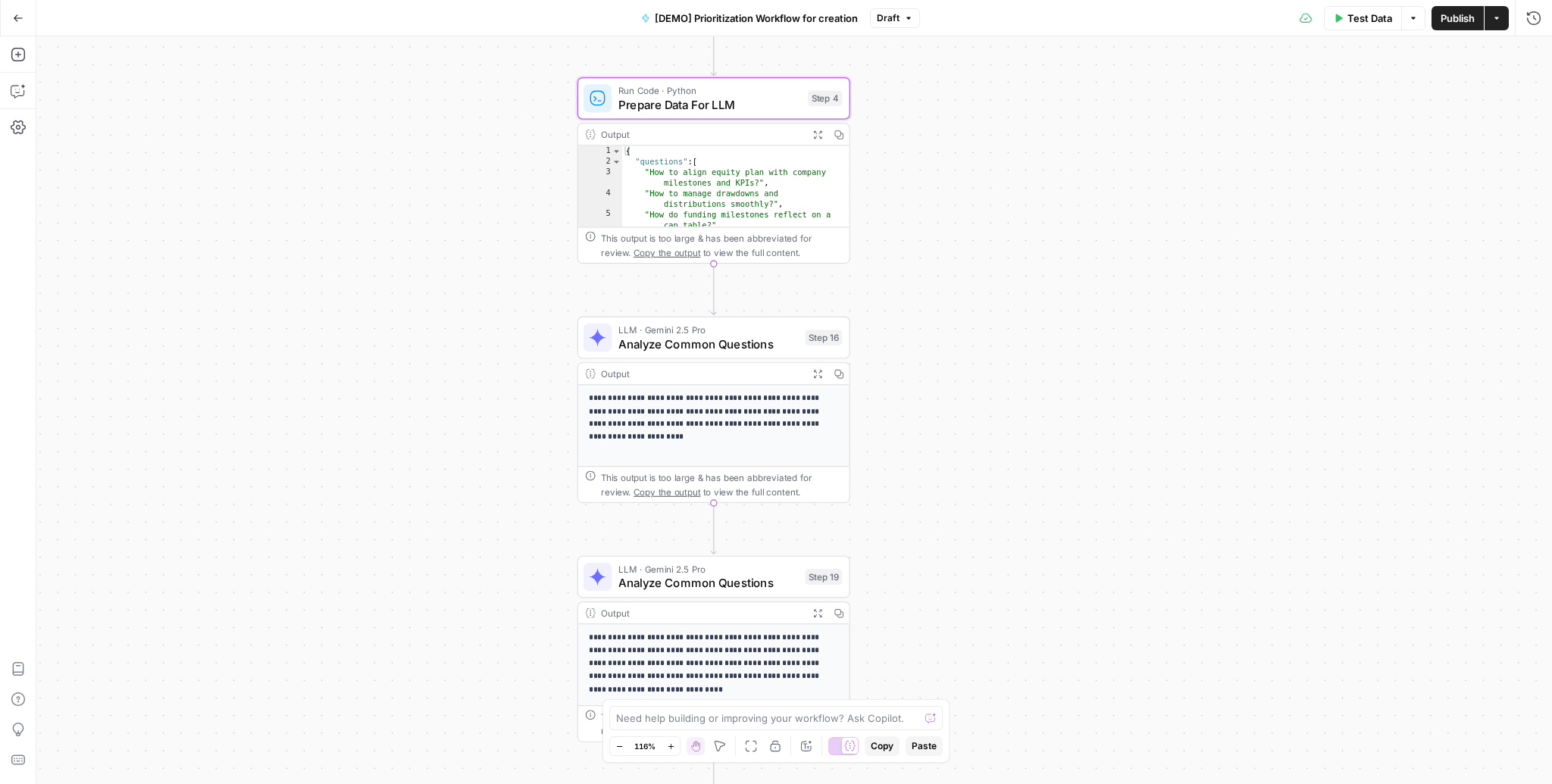
drag, startPoint x: 995, startPoint y: 493, endPoint x: 967, endPoint y: 262, distance: 232.7
click at [967, 262] on div "Workflow Input Settings Inputs Read from Grid Read AEO Queries Step 1 Output Ex…" at bounding box center [794, 410] width 1516 height 748
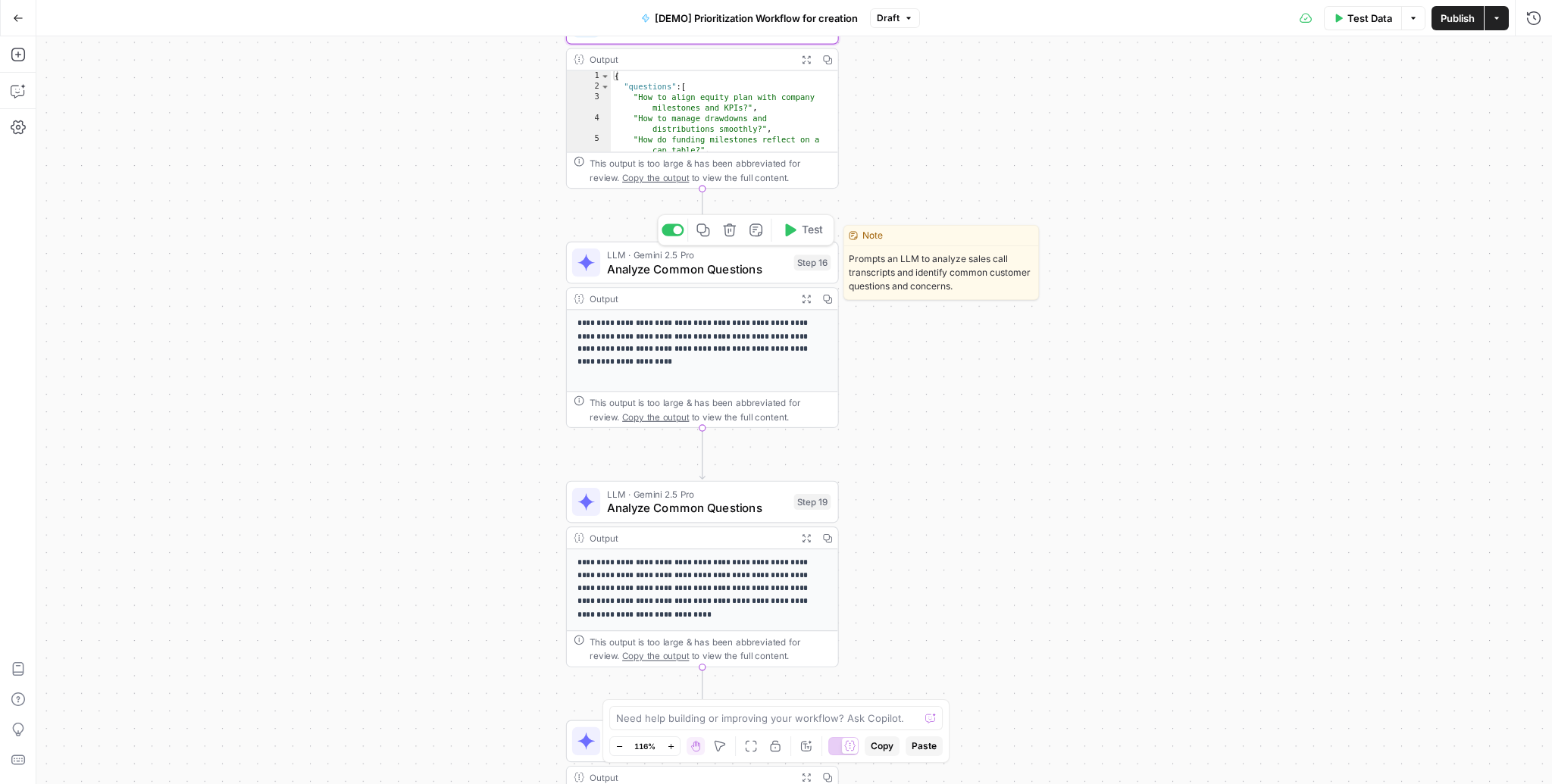
click at [704, 270] on span "Analyze Common Questions" at bounding box center [696, 268] width 180 height 17
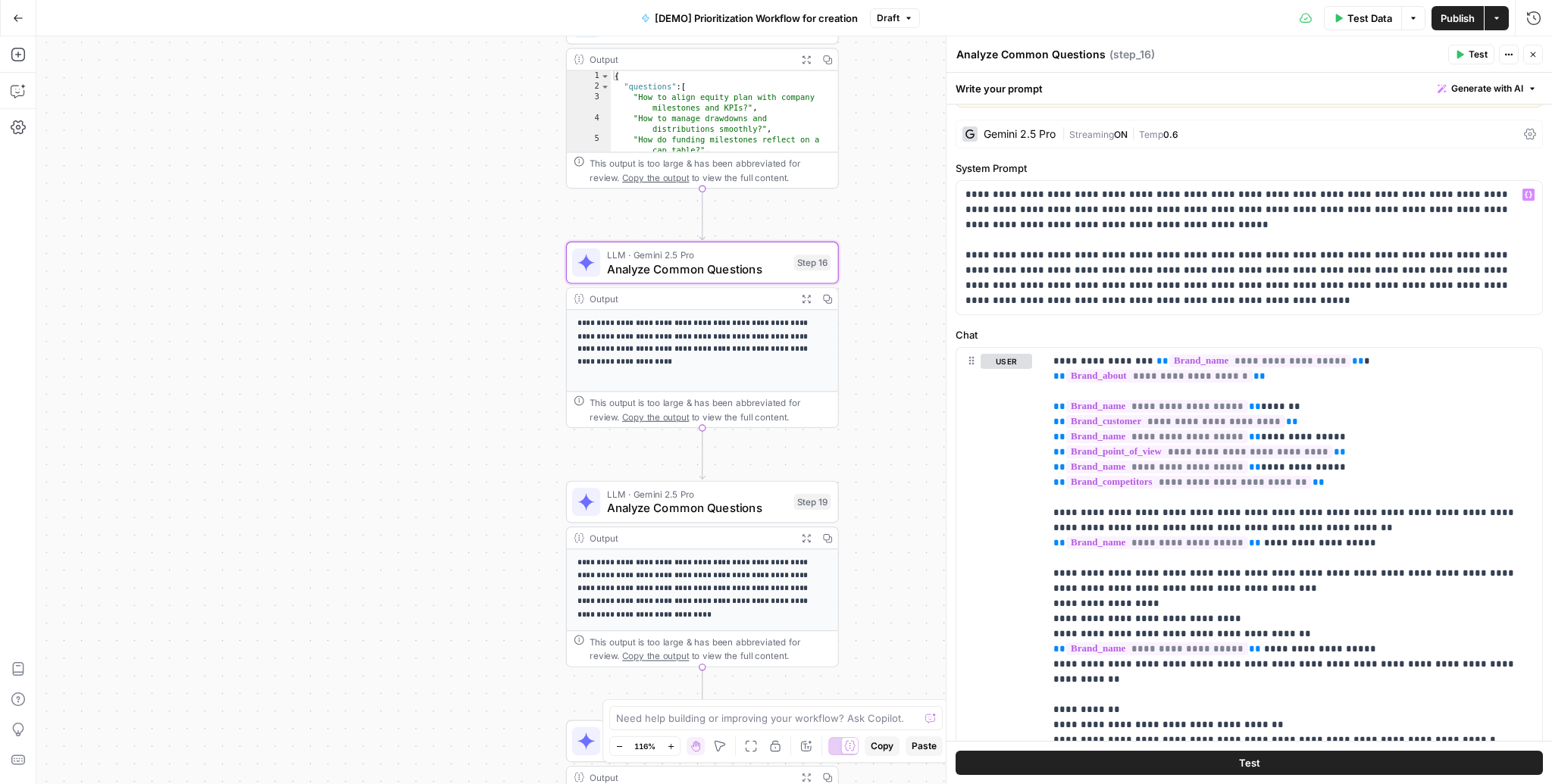
scroll to position [35, 0]
click at [1018, 217] on p "**********" at bounding box center [1245, 247] width 559 height 121
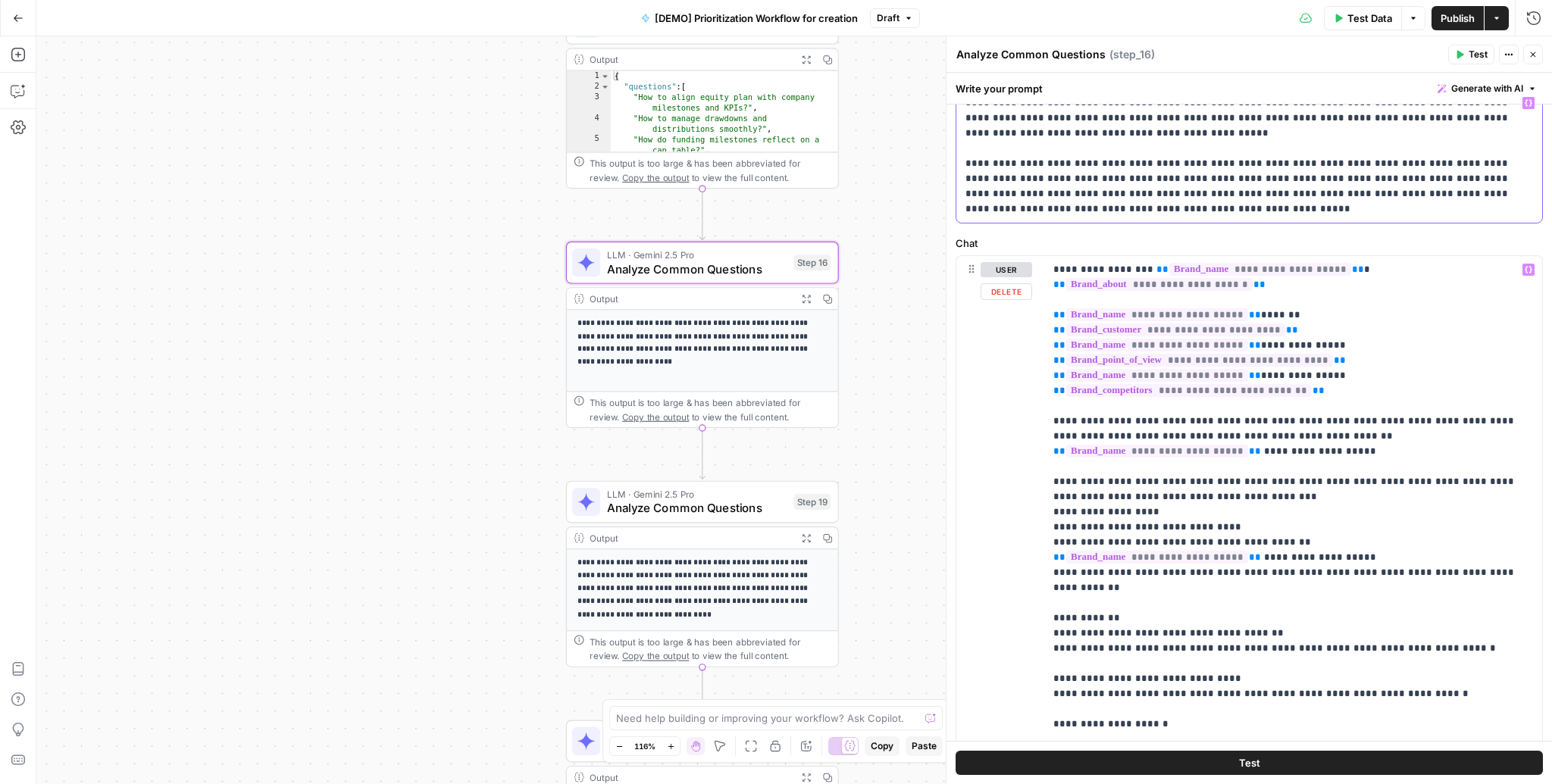
scroll to position [131, 0]
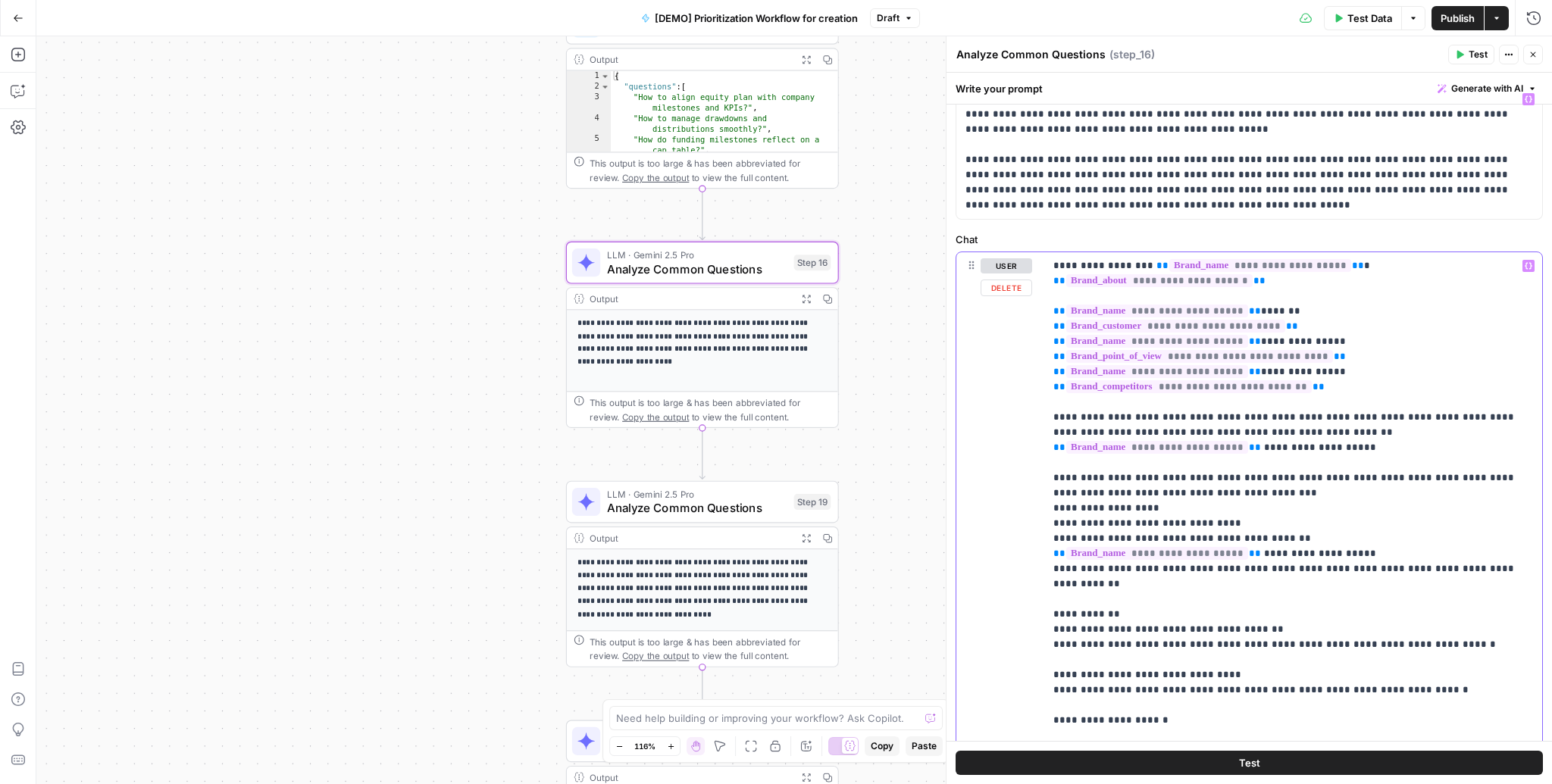
click at [1196, 260] on span "**********" at bounding box center [1260, 265] width 182 height 13
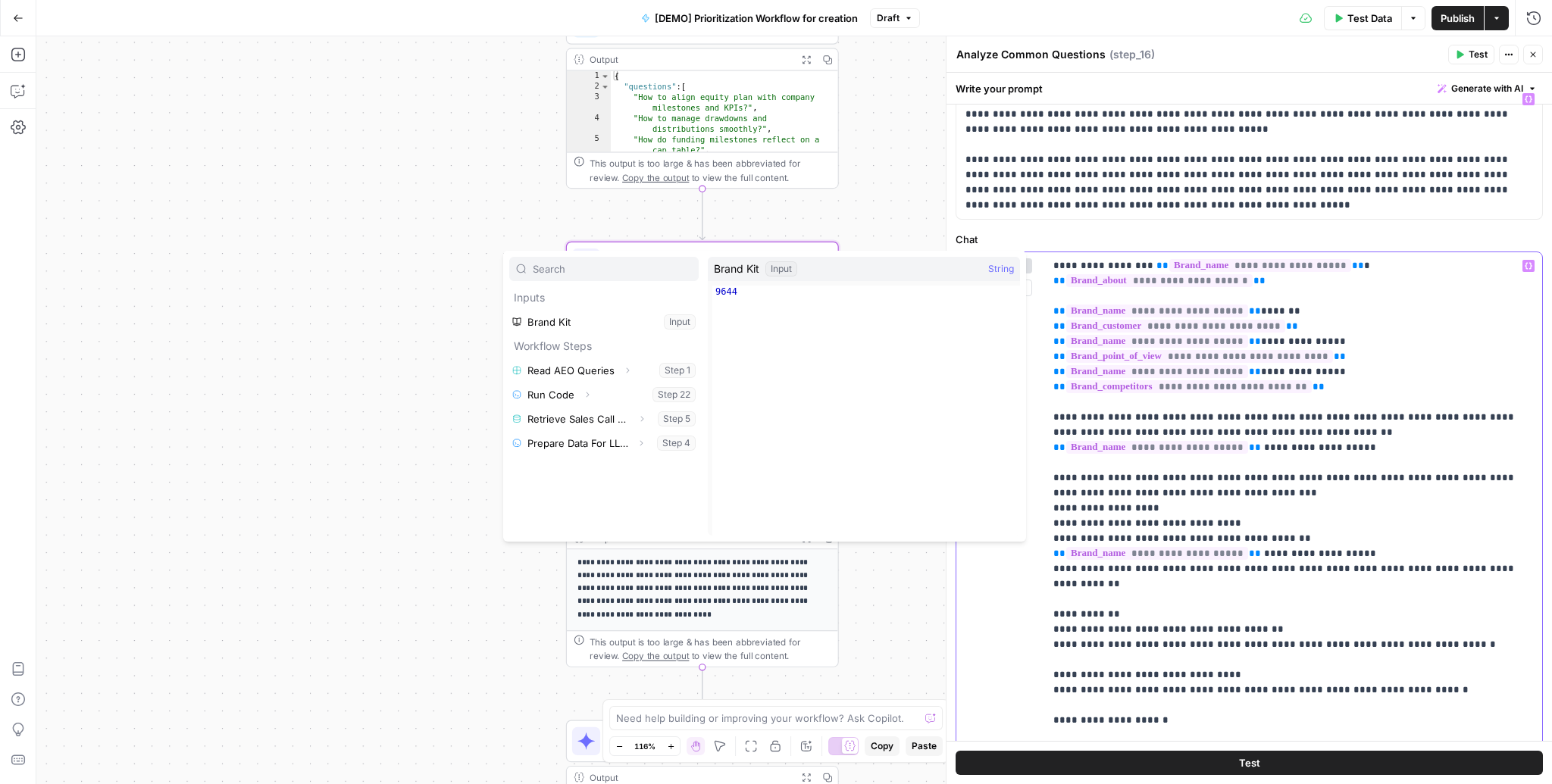
click at [1157, 311] on span "**********" at bounding box center [1157, 311] width 182 height 13
click at [1158, 335] on span "**********" at bounding box center [1157, 341] width 182 height 13
click at [1361, 329] on p "**********" at bounding box center [1289, 539] width 471 height 561
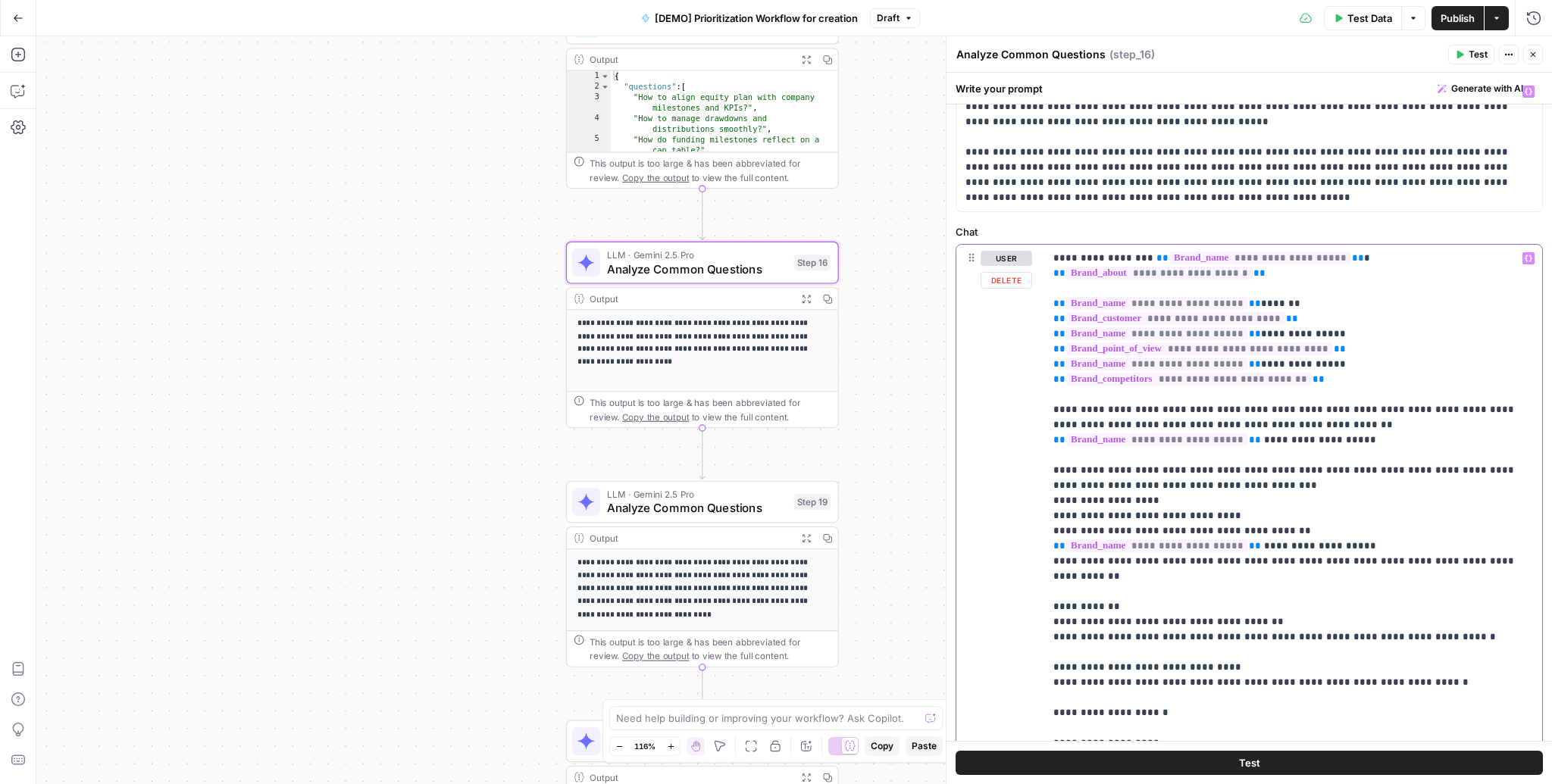
scroll to position [138, 0]
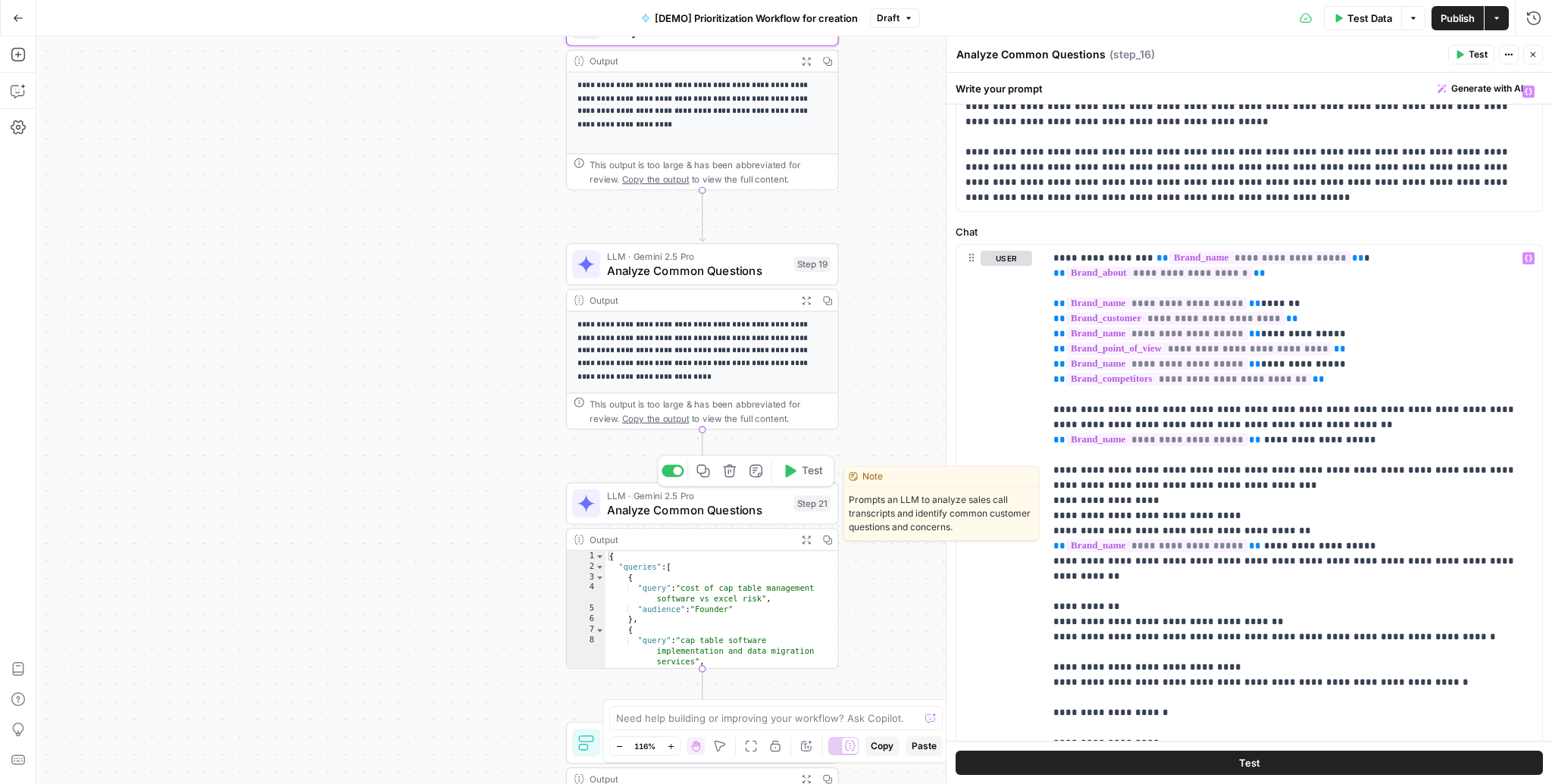
click at [749, 508] on span "Analyze Common Questions" at bounding box center [696, 509] width 180 height 17
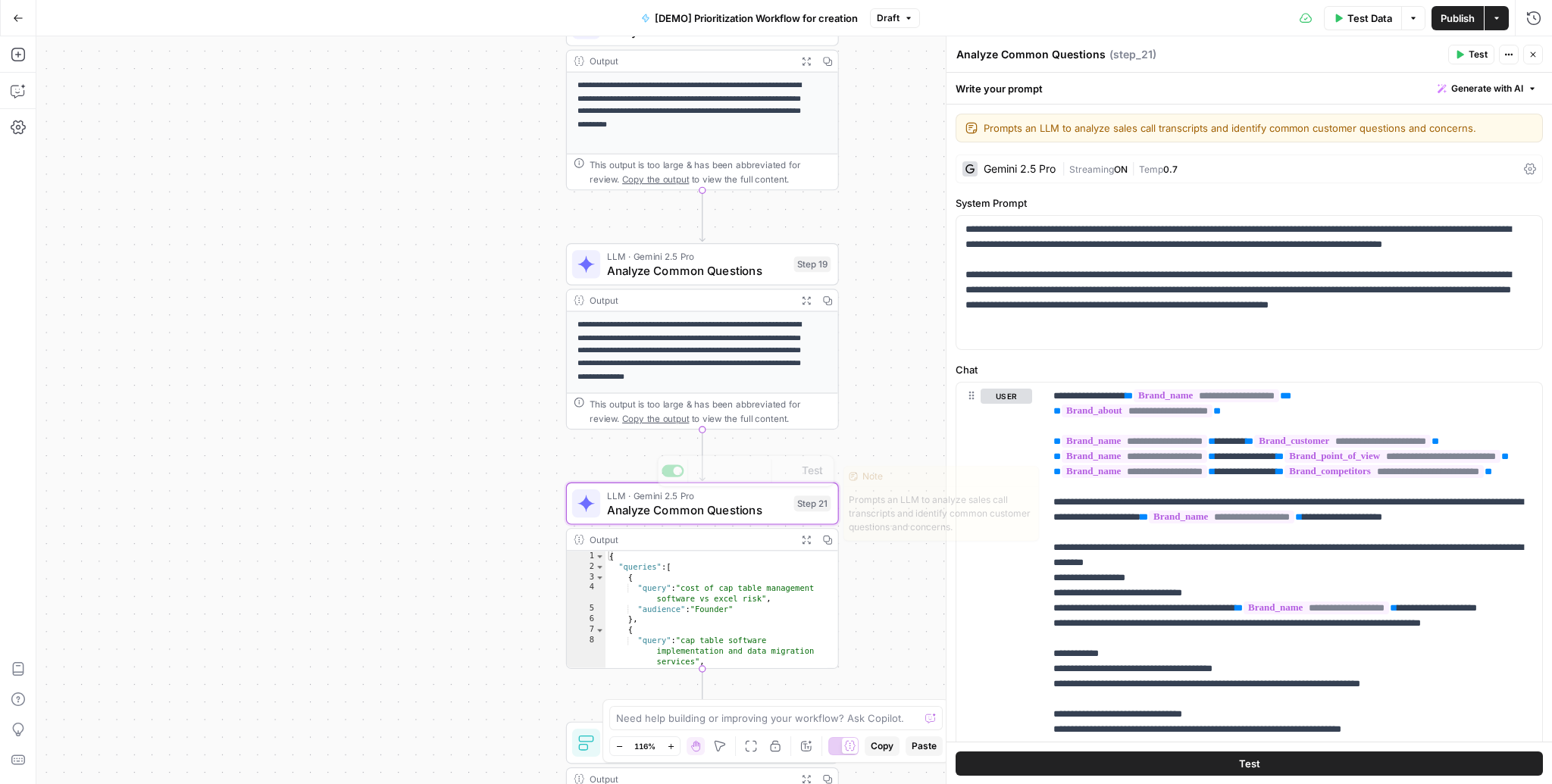
scroll to position [2, 0]
click at [805, 532] on button "Expand Output" at bounding box center [806, 539] width 21 height 21
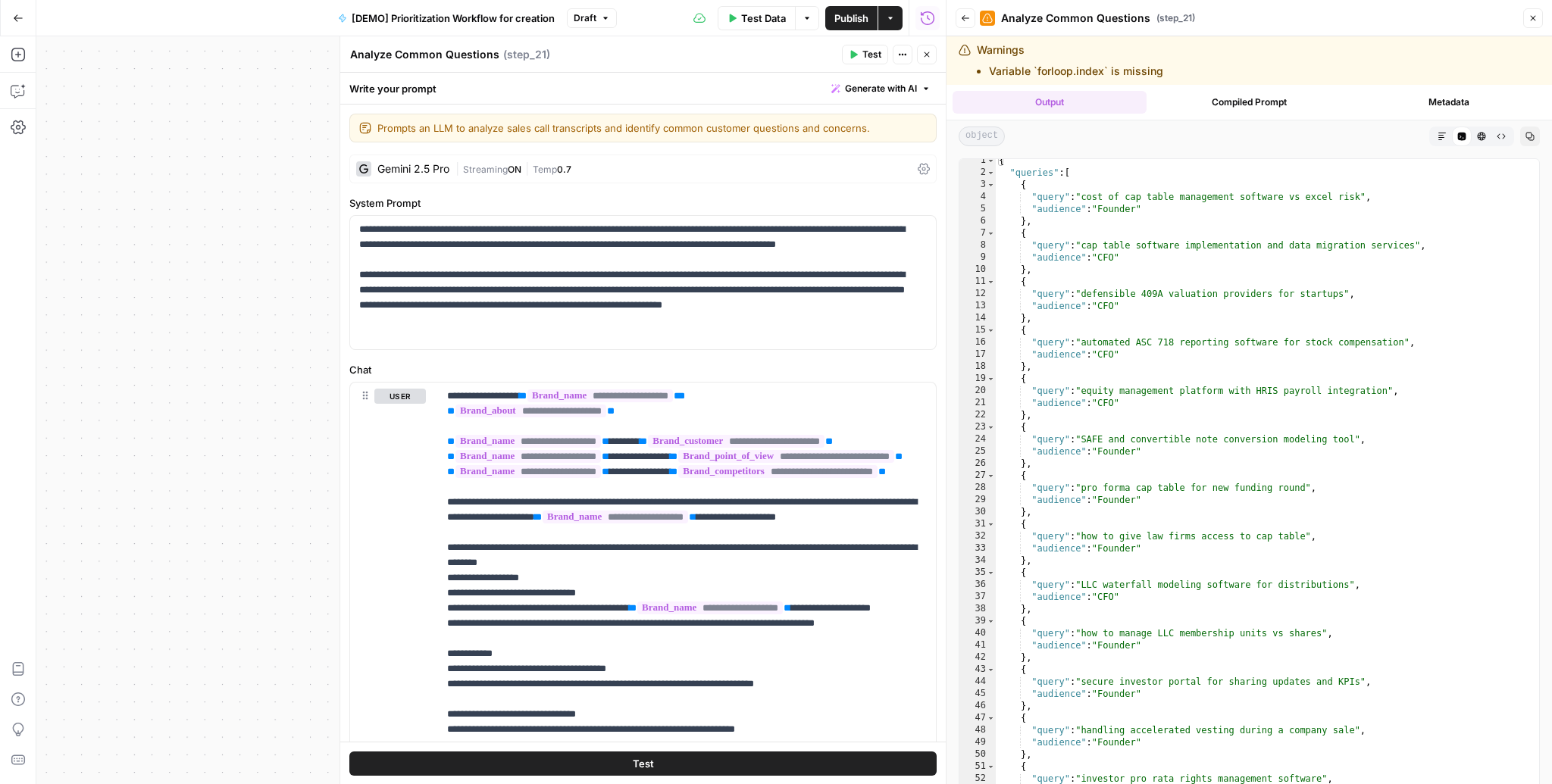
scroll to position [0, 0]
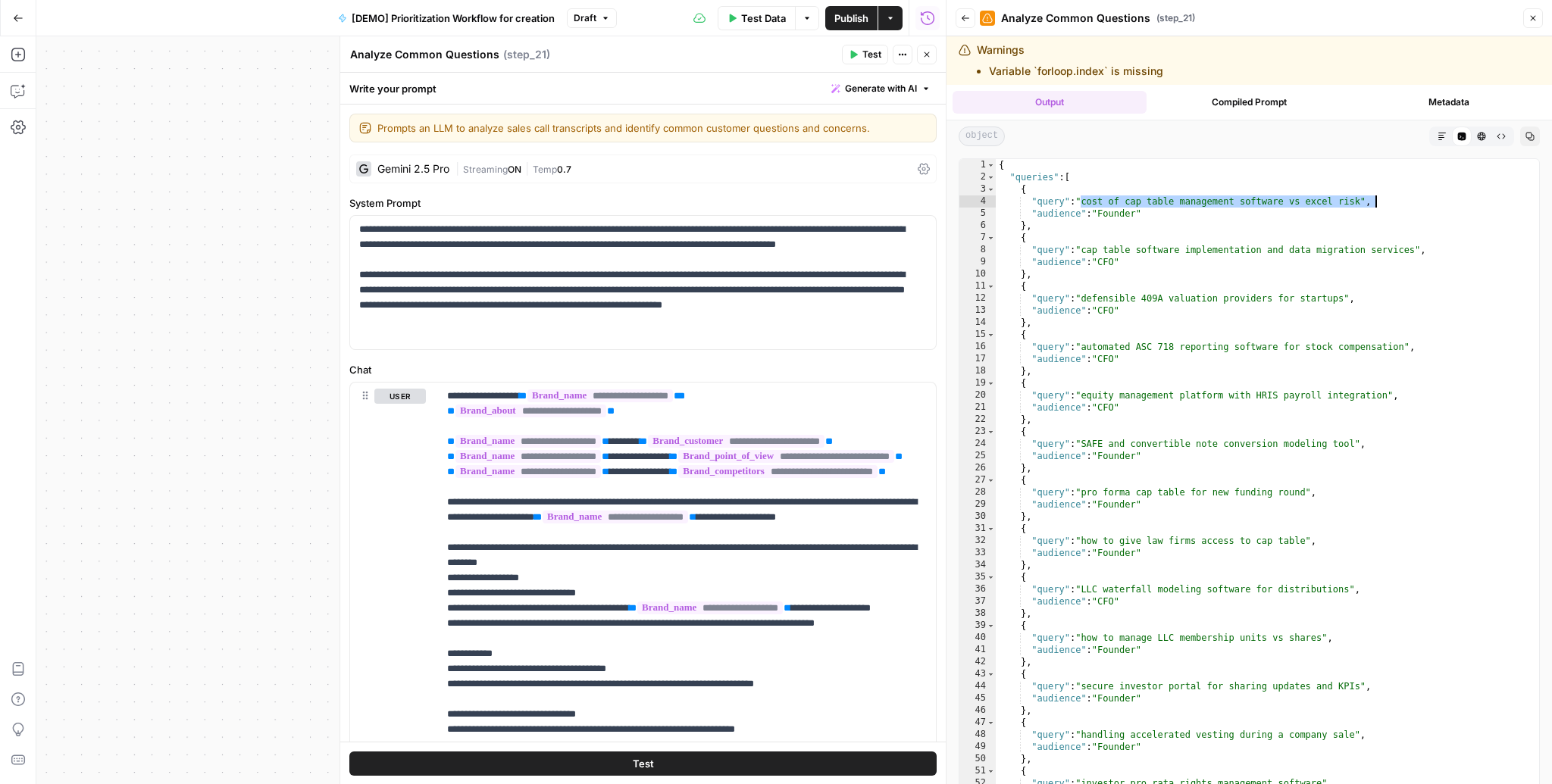
drag, startPoint x: 1081, startPoint y: 200, endPoint x: 1379, endPoint y: 198, distance: 298.0
click at [1379, 198] on div "{ "queries" : [ { "query" : "cost of cap table management software vs excel ris…" at bounding box center [1263, 504] width 534 height 691
click at [1124, 213] on div "{ "queries" : [ { "query" : "cost of cap table management software vs excel ris…" at bounding box center [1263, 504] width 534 height 691
type textarea "**********"
click at [1124, 213] on div "{ "queries" : [ { "query" : "cost of cap table management software vs excel ris…" at bounding box center [1263, 504] width 534 height 691
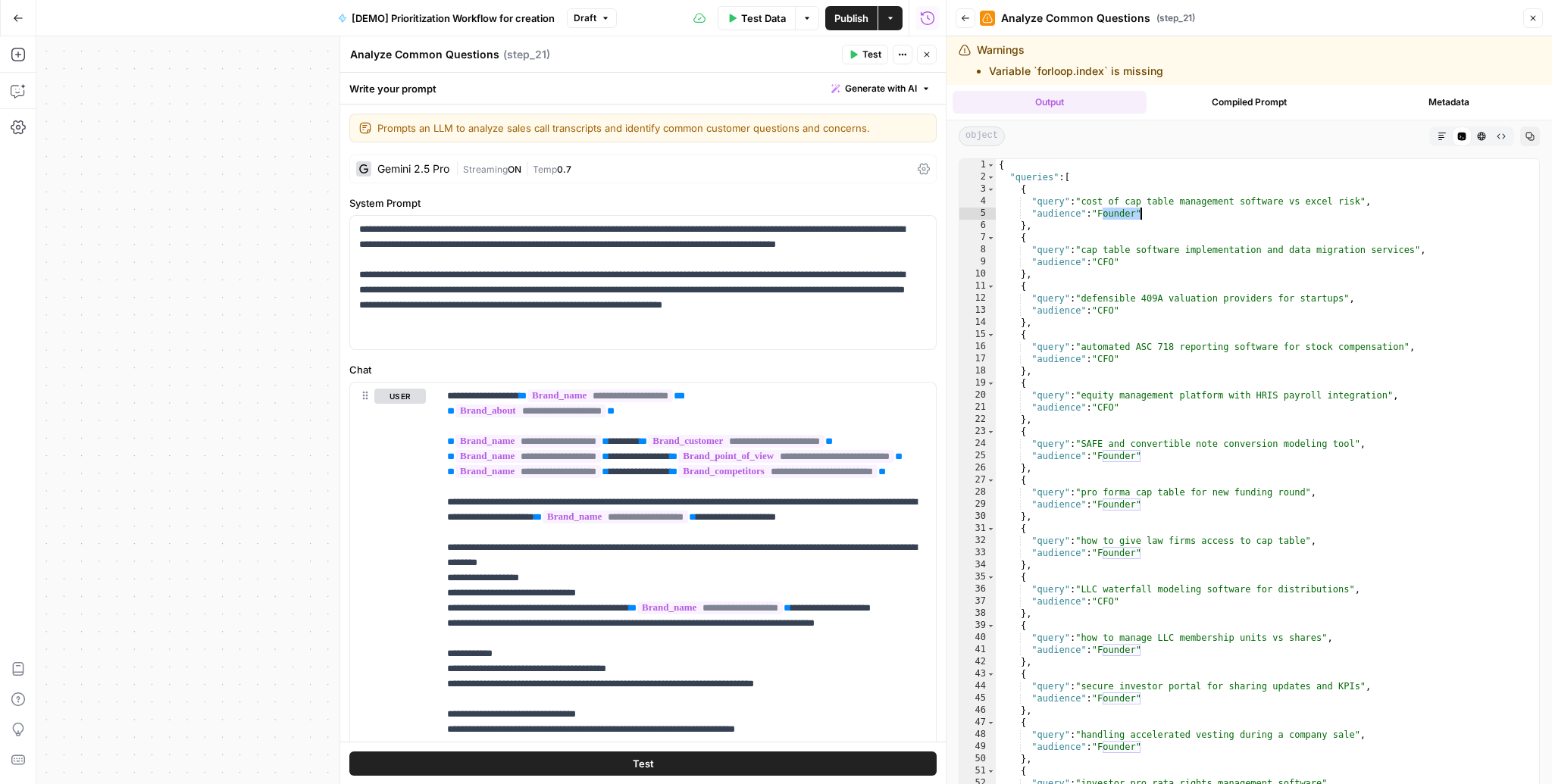
click at [940, 60] on div at bounding box center [946, 392] width 15 height 784
click at [931, 51] on icon "button" at bounding box center [926, 54] width 9 height 9
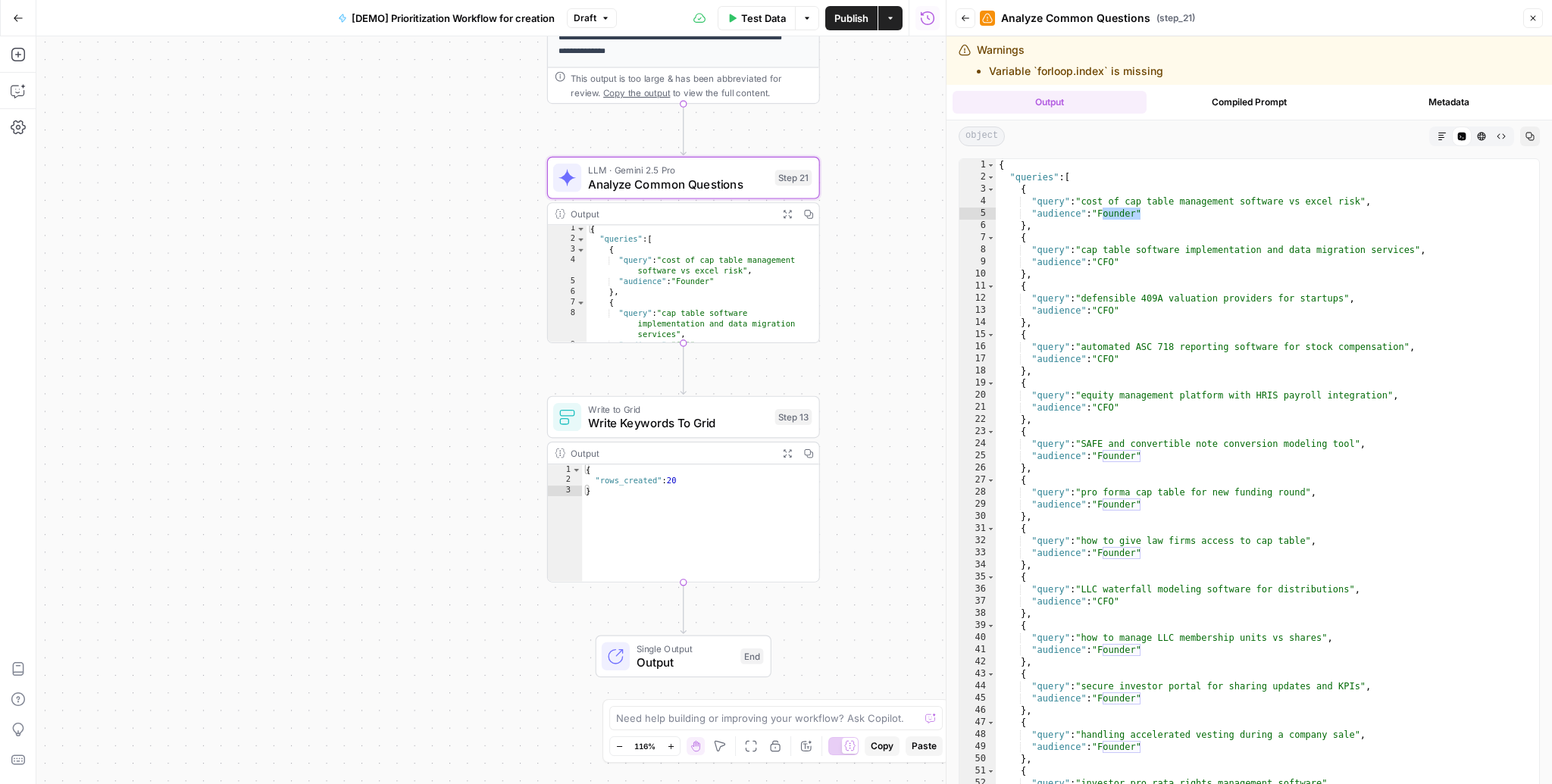
drag, startPoint x: 901, startPoint y: 475, endPoint x: 882, endPoint y: 148, distance: 327.6
click at [882, 148] on div "Workflow Input Settings Inputs Read from Grid Read AEO Queries Step 1 Output Ex…" at bounding box center [491, 410] width 909 height 748
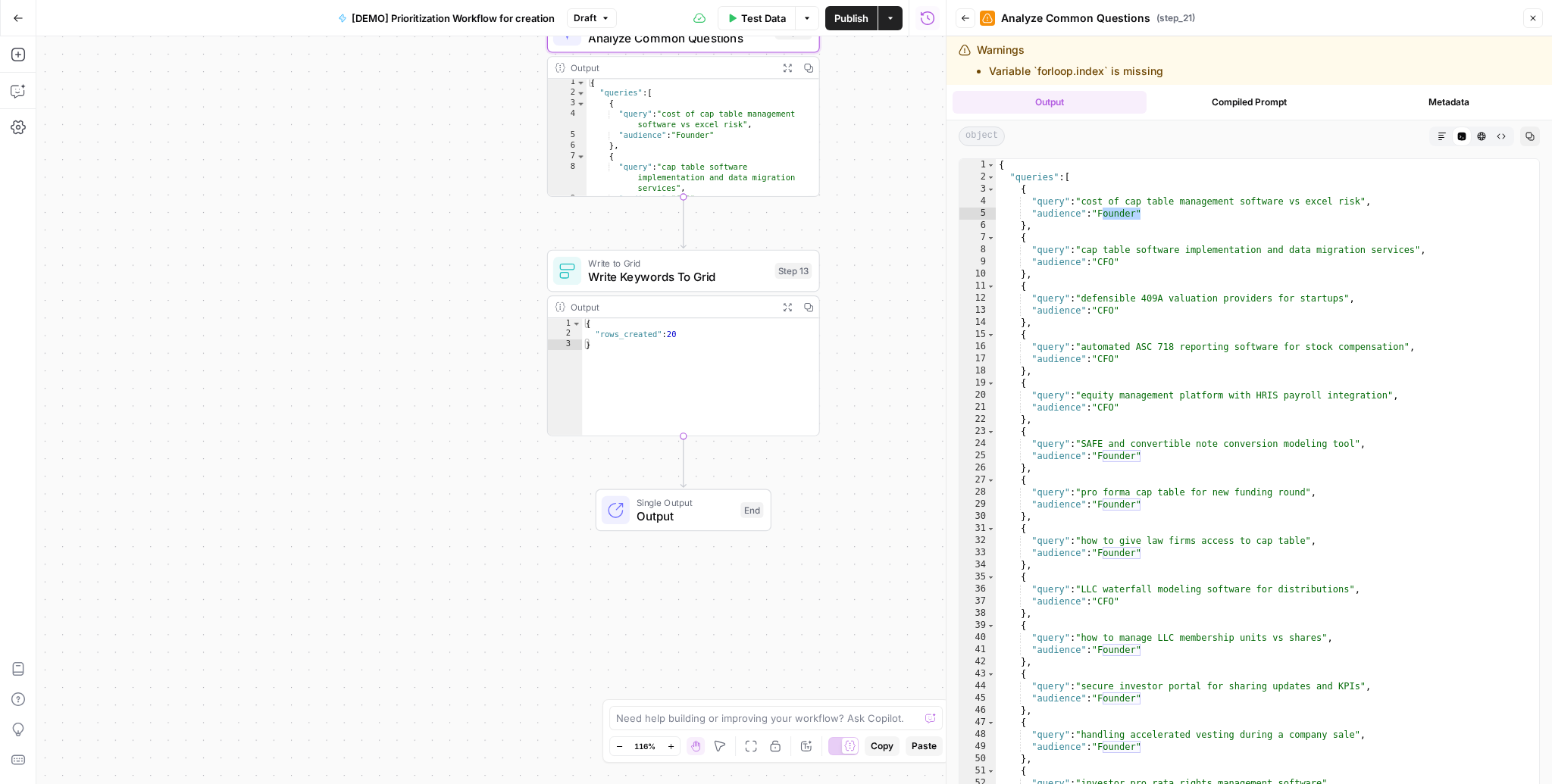
drag, startPoint x: 893, startPoint y: 402, endPoint x: 893, endPoint y: 257, distance: 145.0
click at [893, 257] on div "Workflow Input Settings Inputs Read from Grid Read AEO Queries Step 1 Output Ex…" at bounding box center [491, 410] width 909 height 748
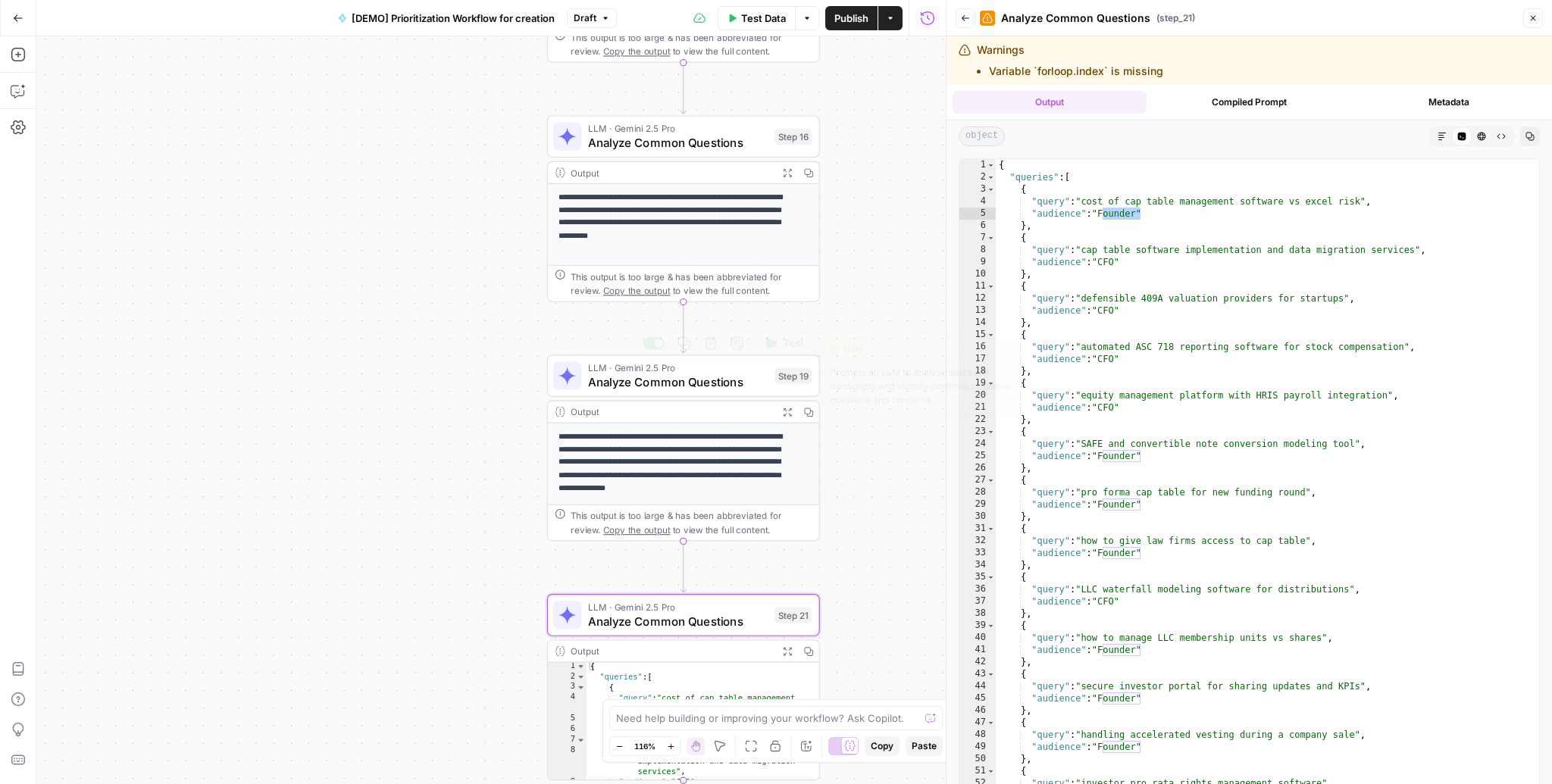
click at [700, 379] on span "Analyze Common Questions" at bounding box center [677, 382] width 180 height 17
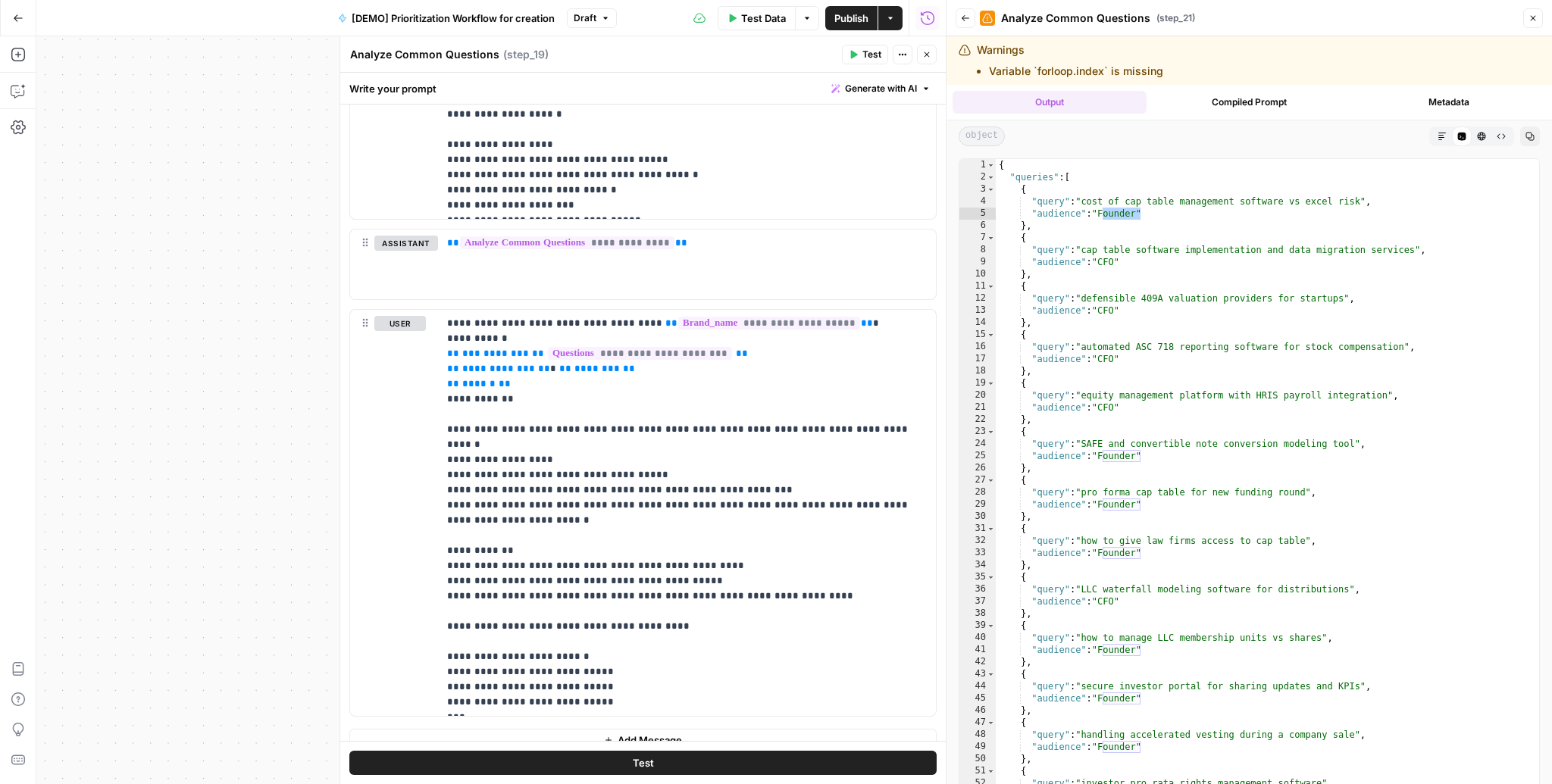
scroll to position [754, 0]
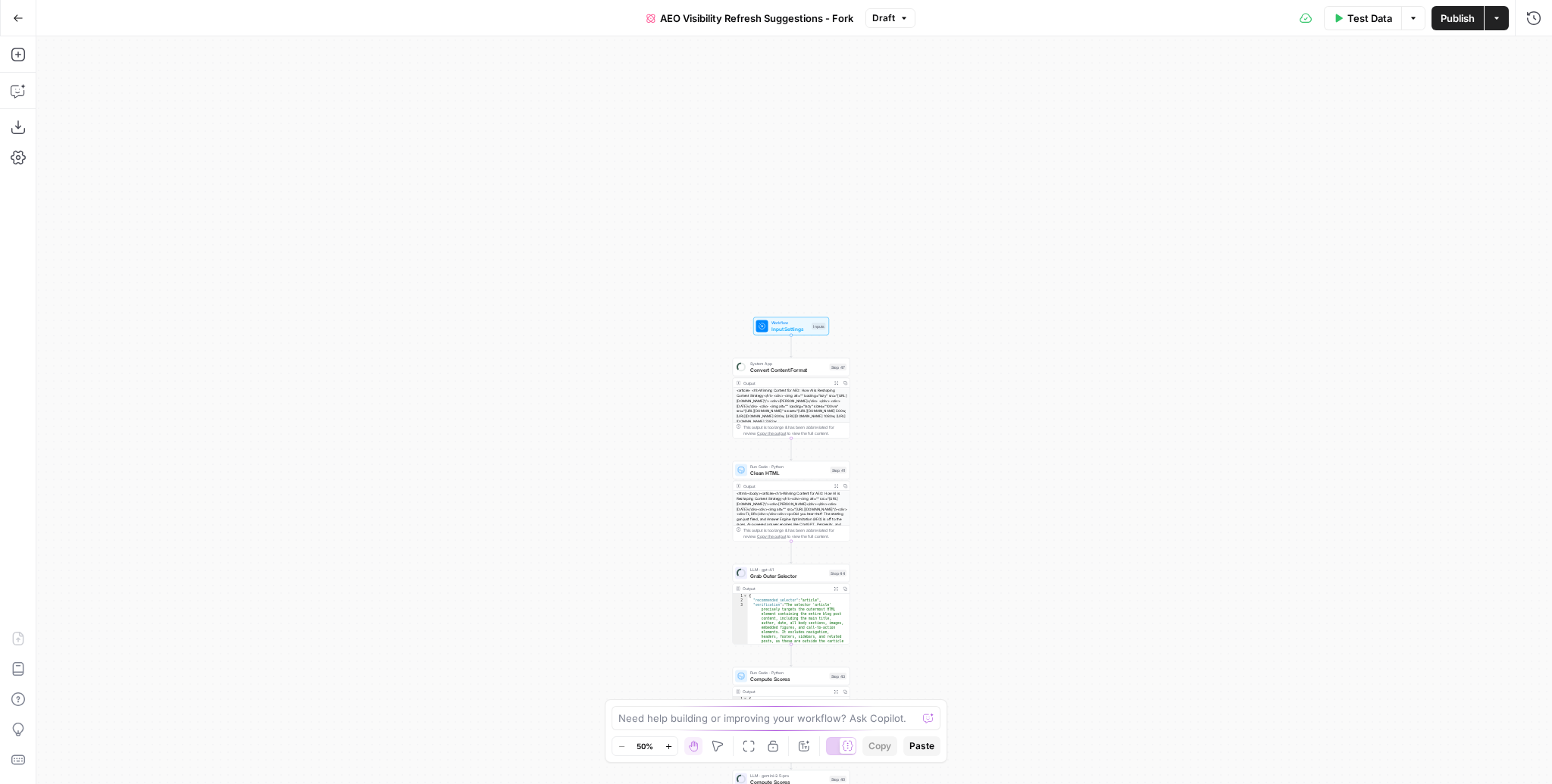
drag, startPoint x: 938, startPoint y: 164, endPoint x: 932, endPoint y: 521, distance: 357.1
click at [932, 521] on div "Workflow Input Settings Inputs System App Convert Content Format Step 47 Output…" at bounding box center [794, 410] width 1516 height 748
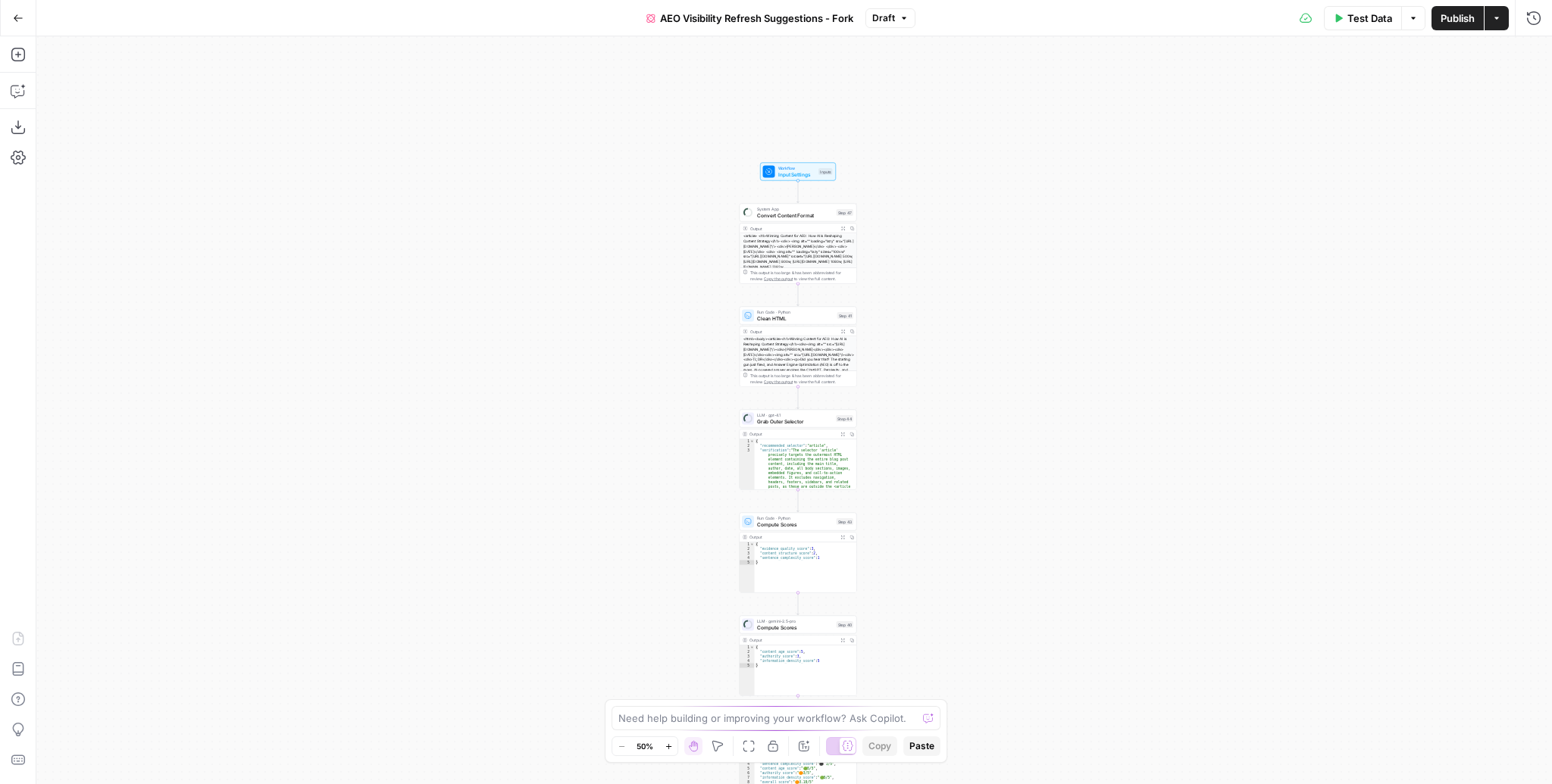
drag, startPoint x: 924, startPoint y: 413, endPoint x: 933, endPoint y: 237, distance: 176.2
click at [933, 237] on div "Workflow Input Settings Inputs System App Convert Content Format Step 47 Output…" at bounding box center [794, 410] width 1516 height 748
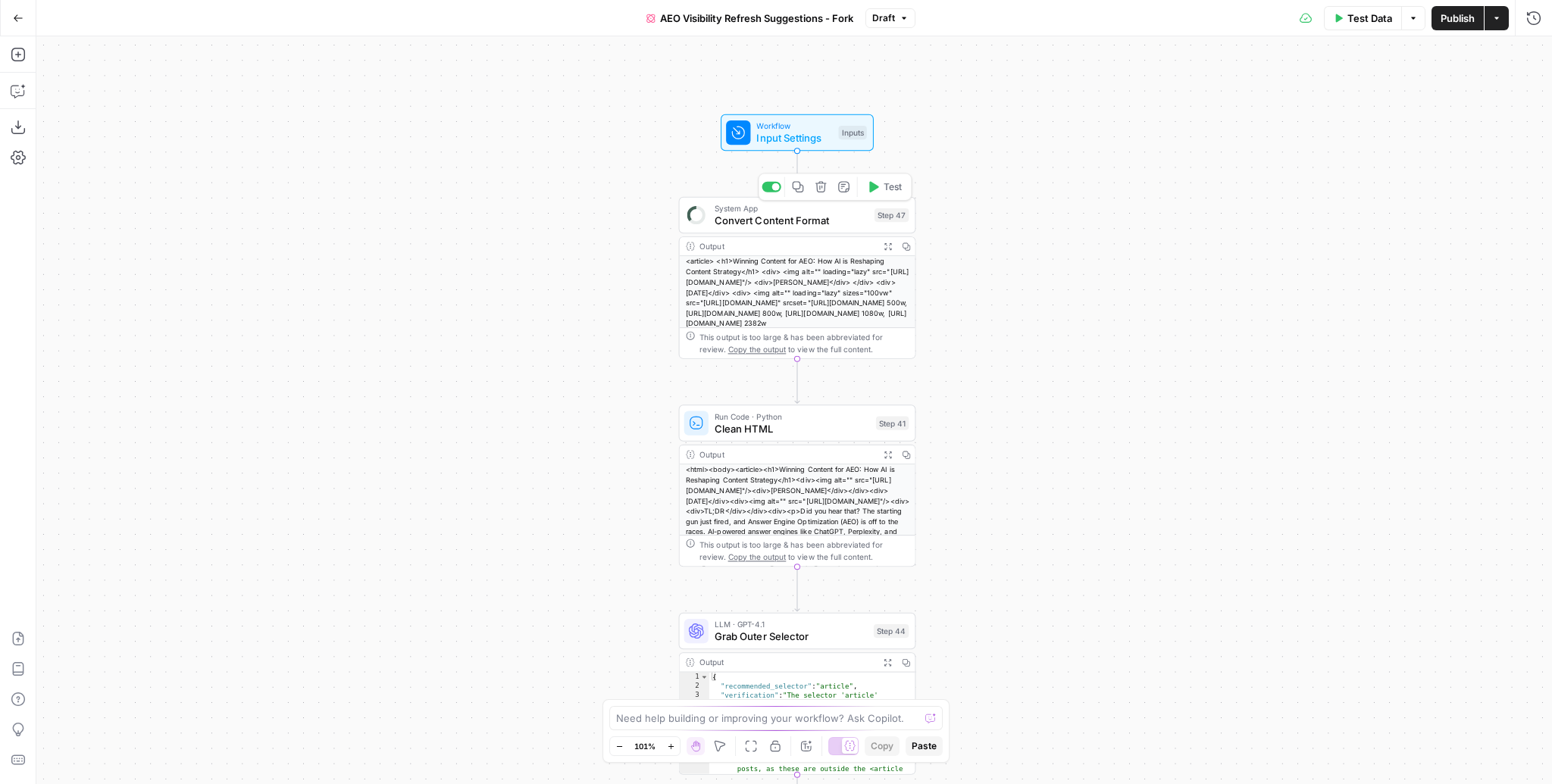
click at [799, 210] on span "System App" at bounding box center [791, 207] width 154 height 12
click at [798, 132] on span "Input Settings" at bounding box center [795, 138] width 76 height 15
click at [783, 221] on span "Convert Content Format" at bounding box center [791, 220] width 154 height 15
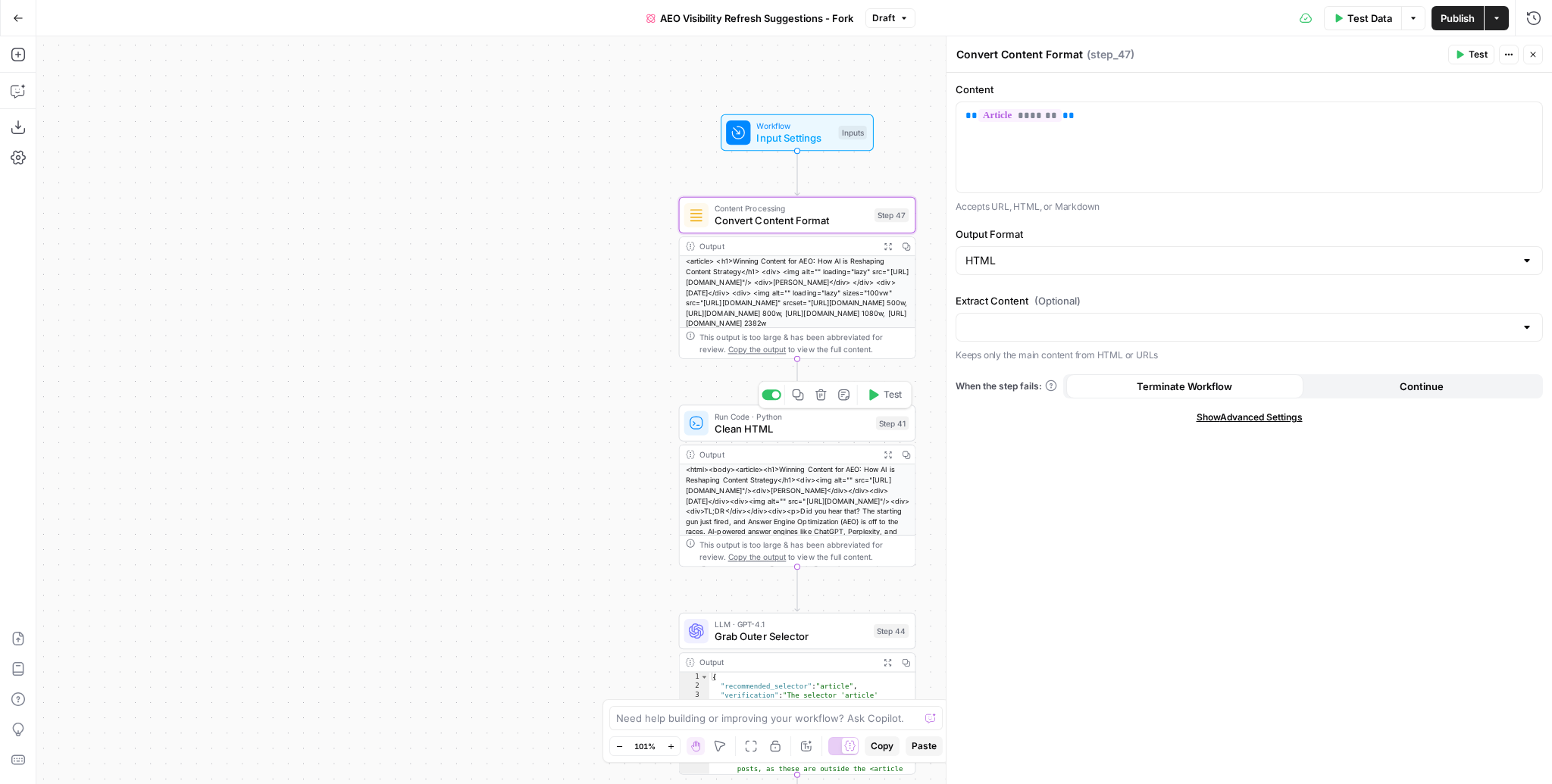
click at [803, 428] on span "Clean HTML" at bounding box center [792, 428] width 155 height 15
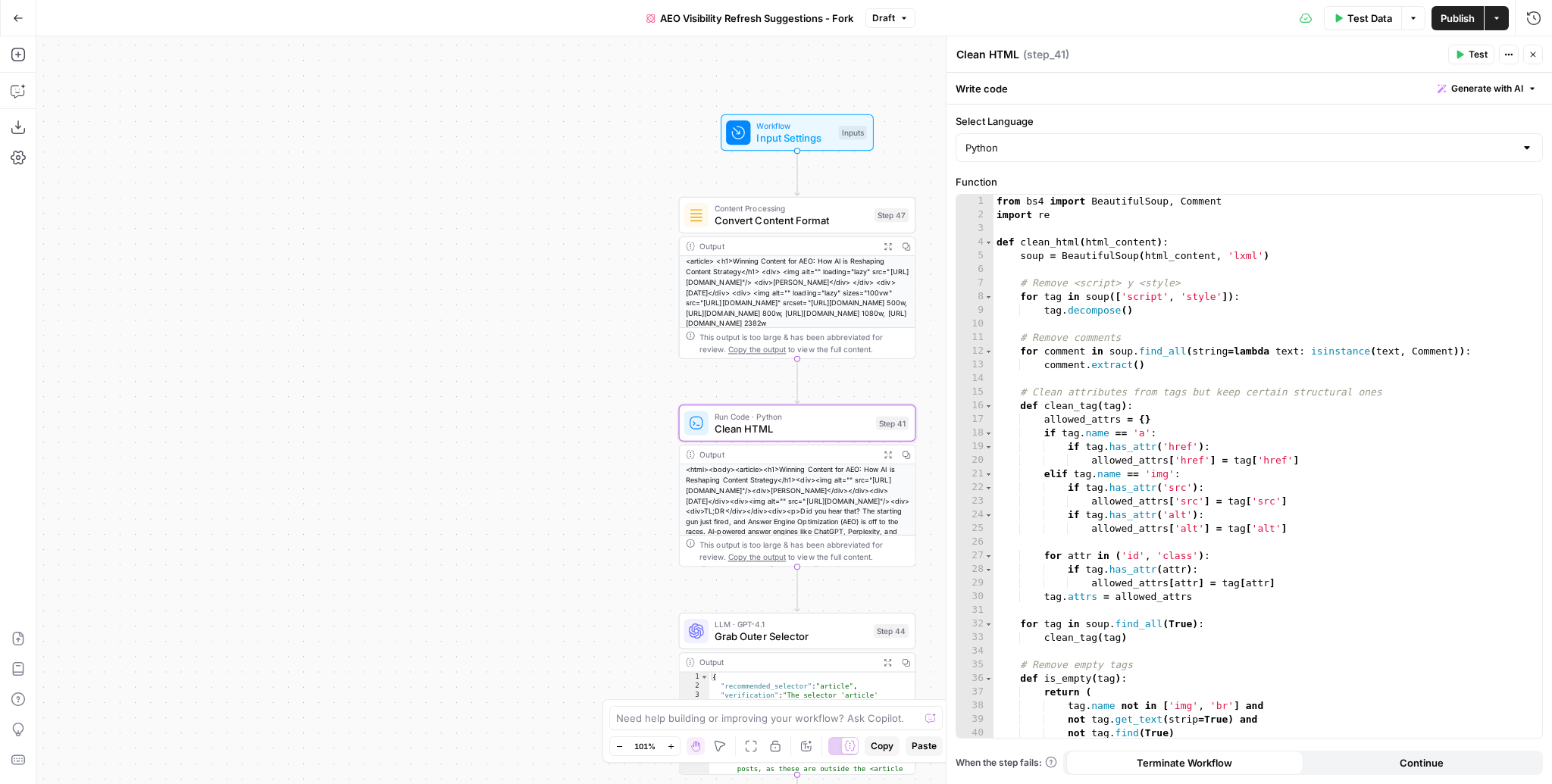
click at [879, 447] on button "Expand Output" at bounding box center [887, 454] width 18 height 18
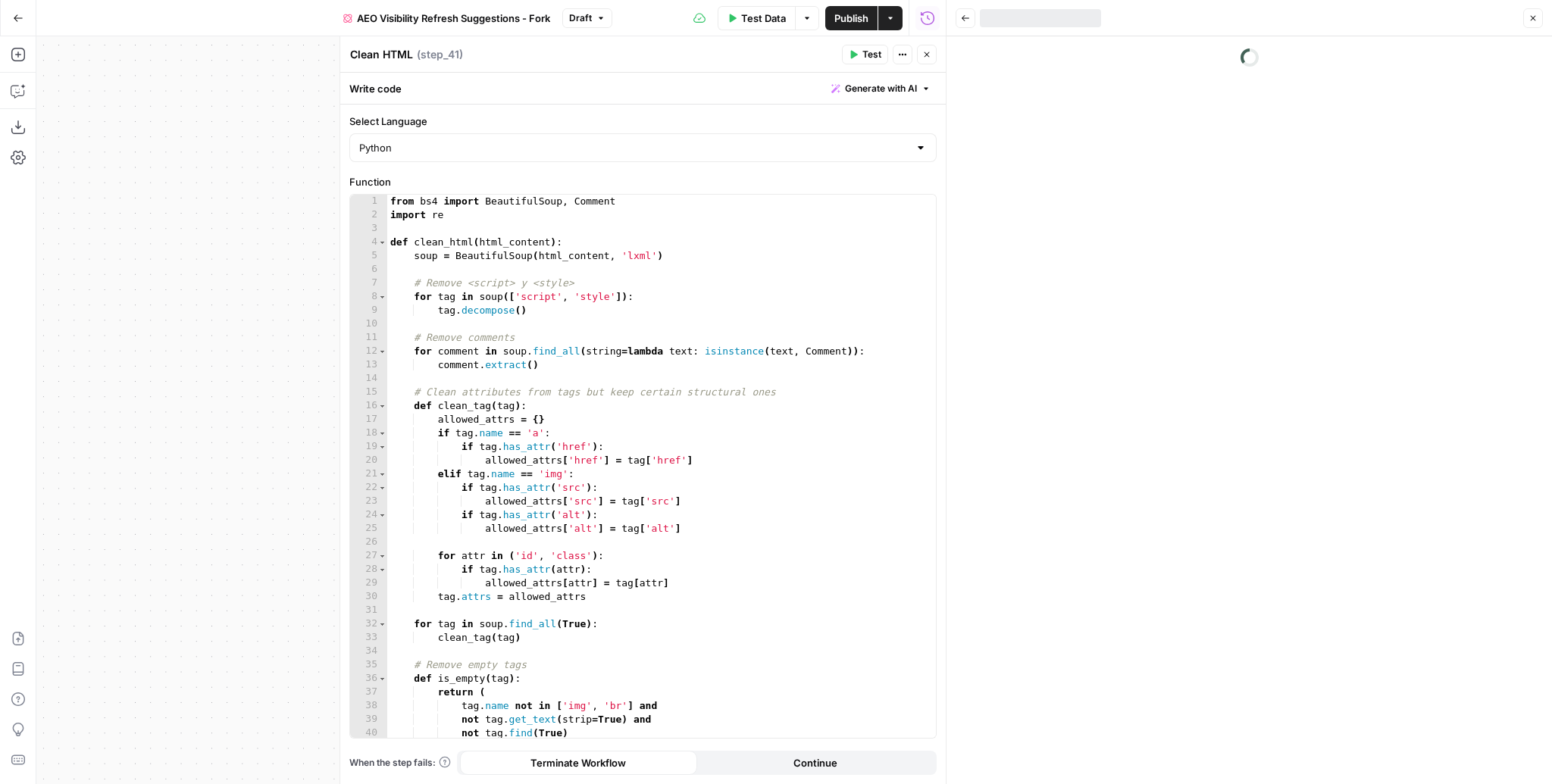
click at [931, 55] on span "Close" at bounding box center [931, 55] width 1 height 1
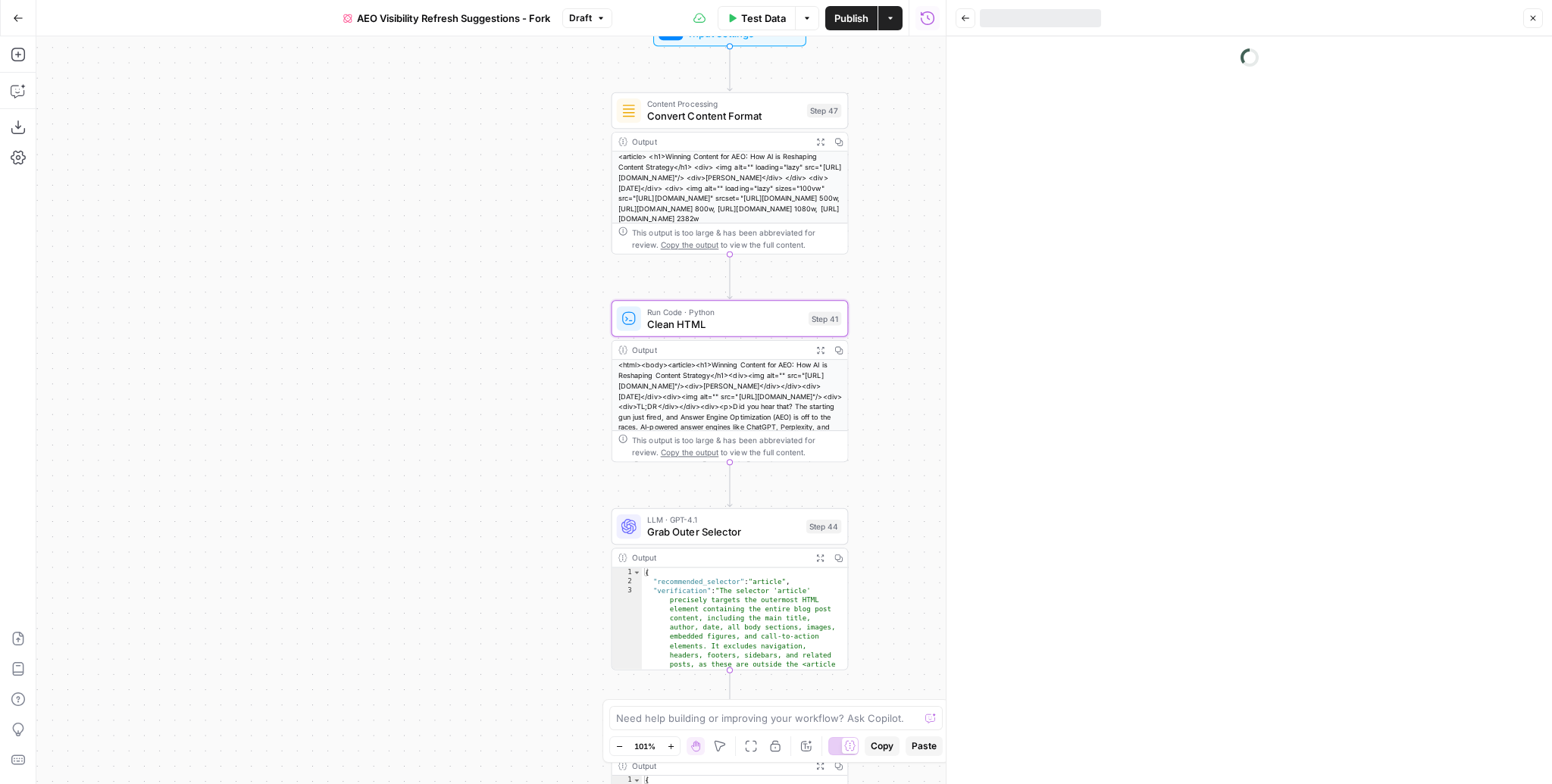
drag, startPoint x: 918, startPoint y: 338, endPoint x: 860, endPoint y: 249, distance: 106.2
click at [860, 249] on div "Workflow Input Settings Inputs Content Processing Convert Content Format Step 4…" at bounding box center [491, 410] width 909 height 748
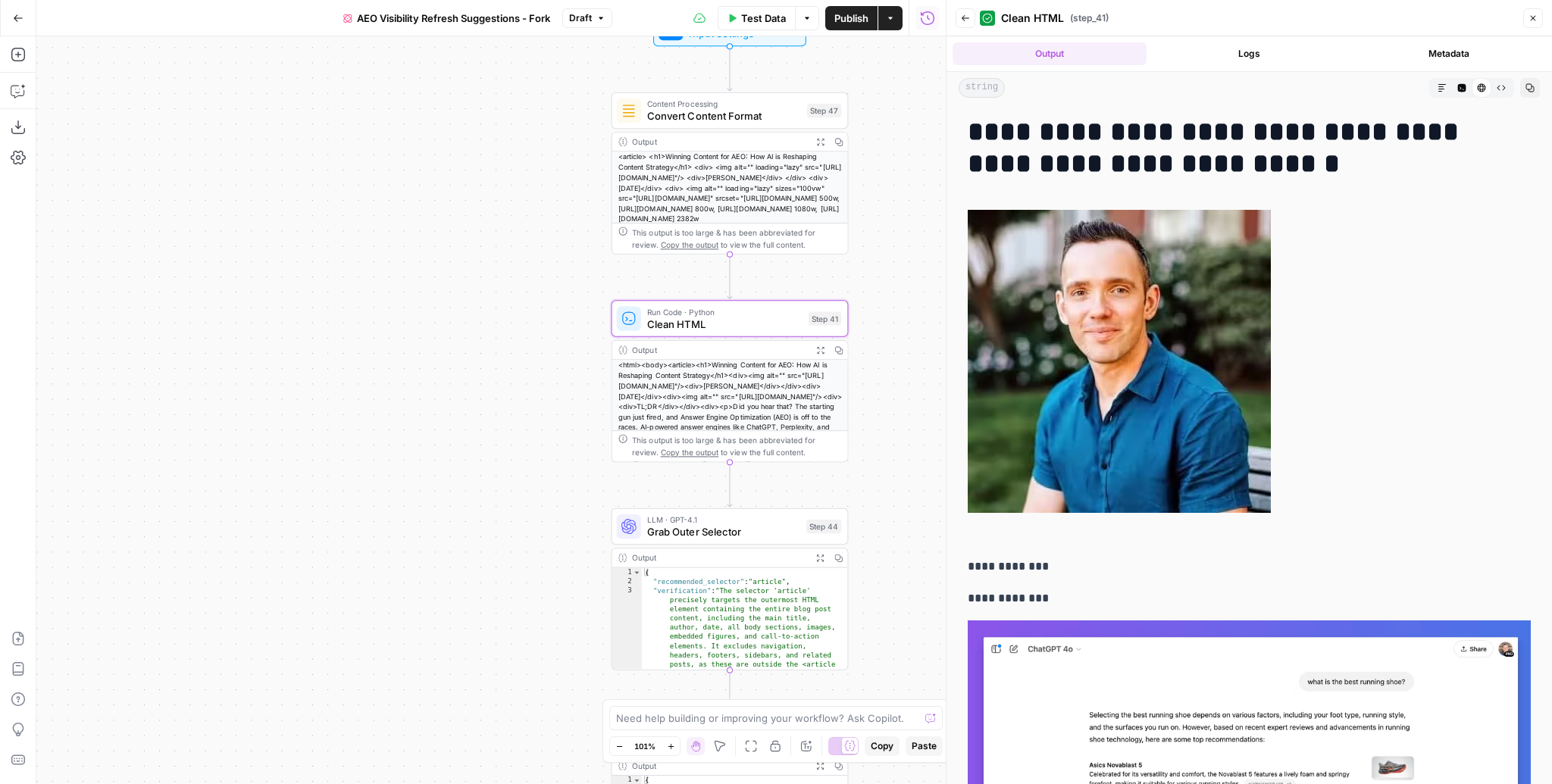
click at [1440, 86] on button "Markdown" at bounding box center [1442, 88] width 20 height 20
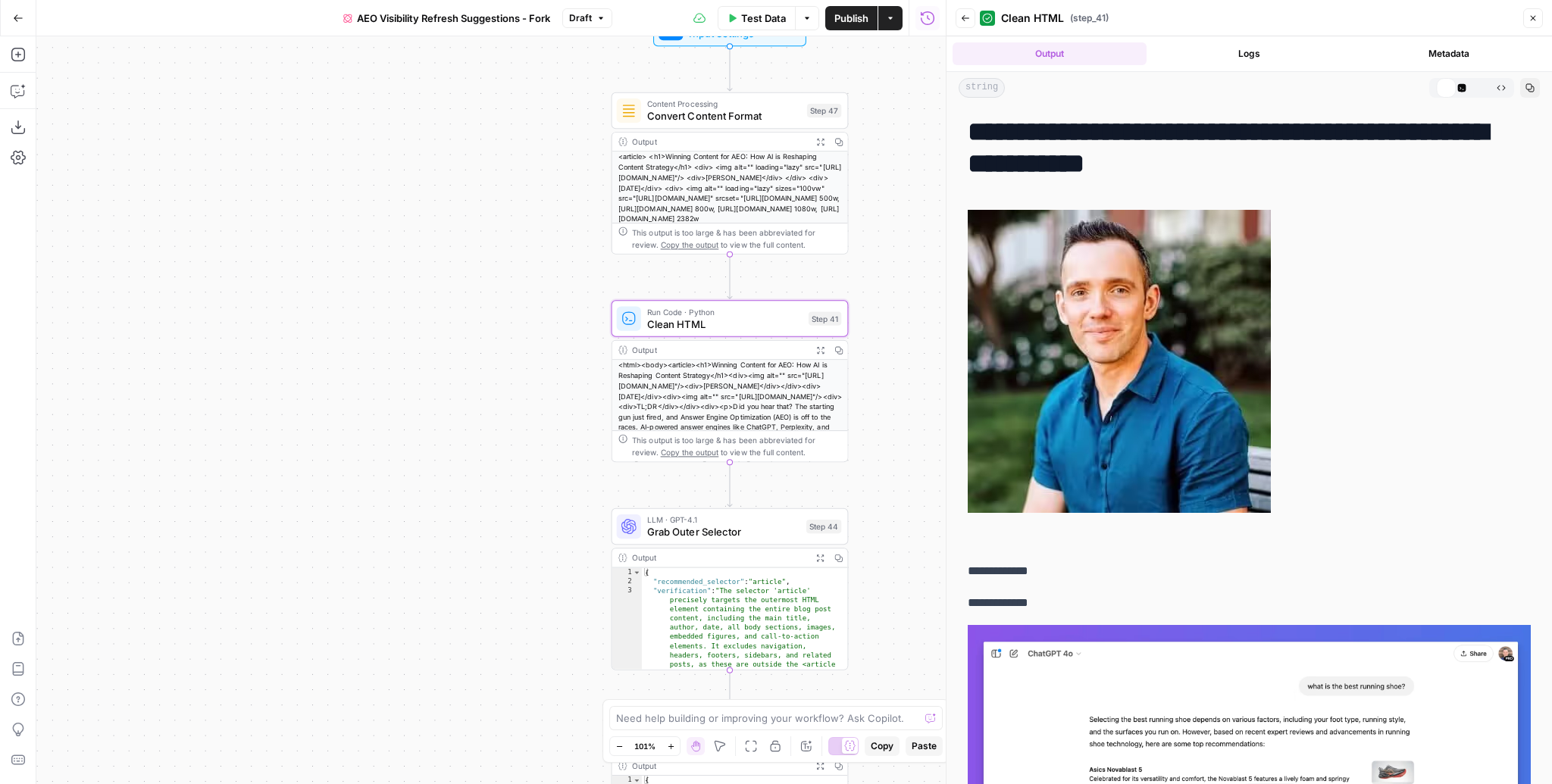
click at [1452, 86] on button "Code Editor" at bounding box center [1462, 88] width 20 height 20
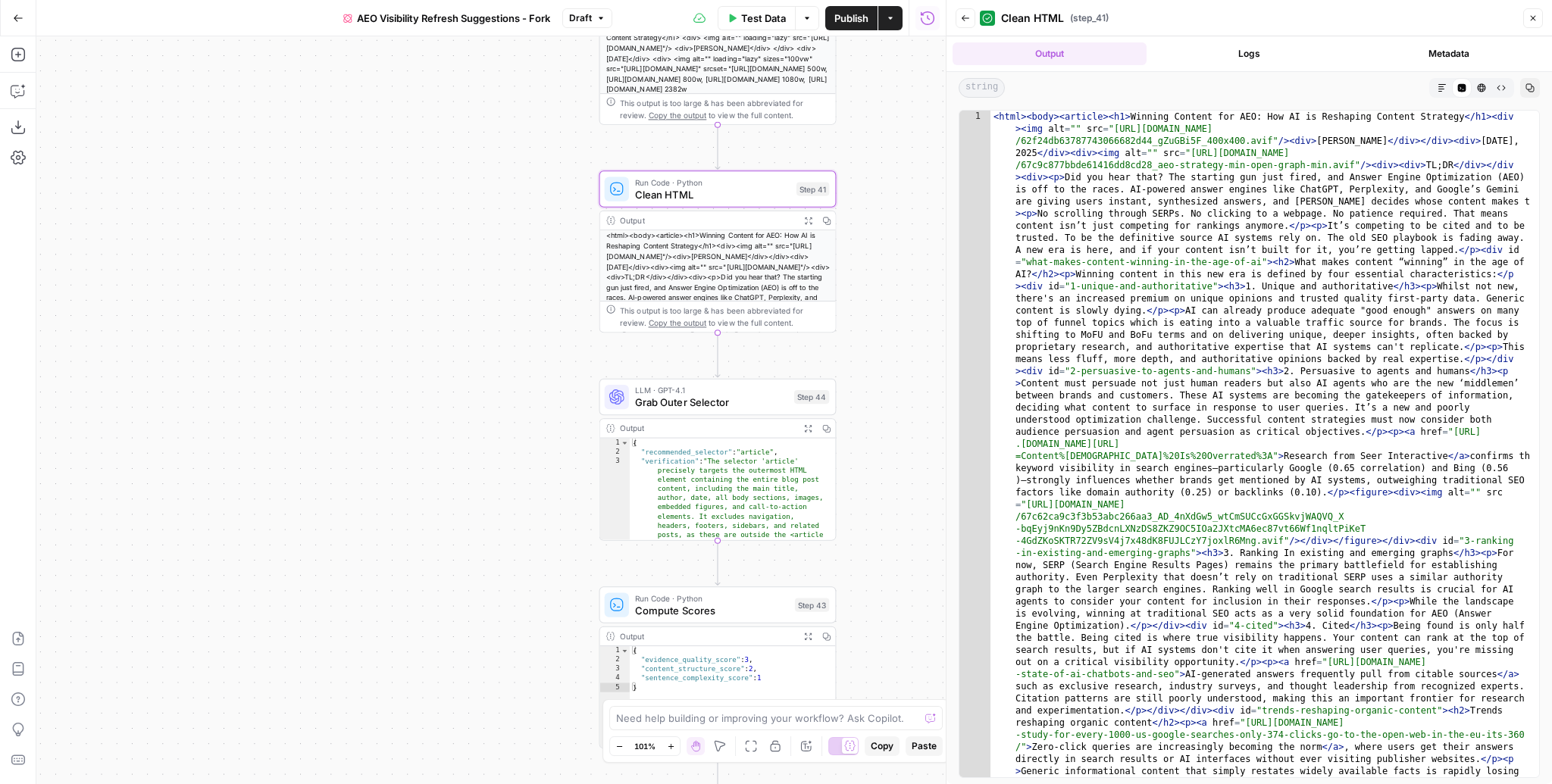
drag, startPoint x: 934, startPoint y: 455, endPoint x: 920, endPoint y: 309, distance: 146.7
click at [920, 309] on div "Workflow Input Settings Inputs Content Processing Convert Content Format Step 4…" at bounding box center [491, 410] width 909 height 748
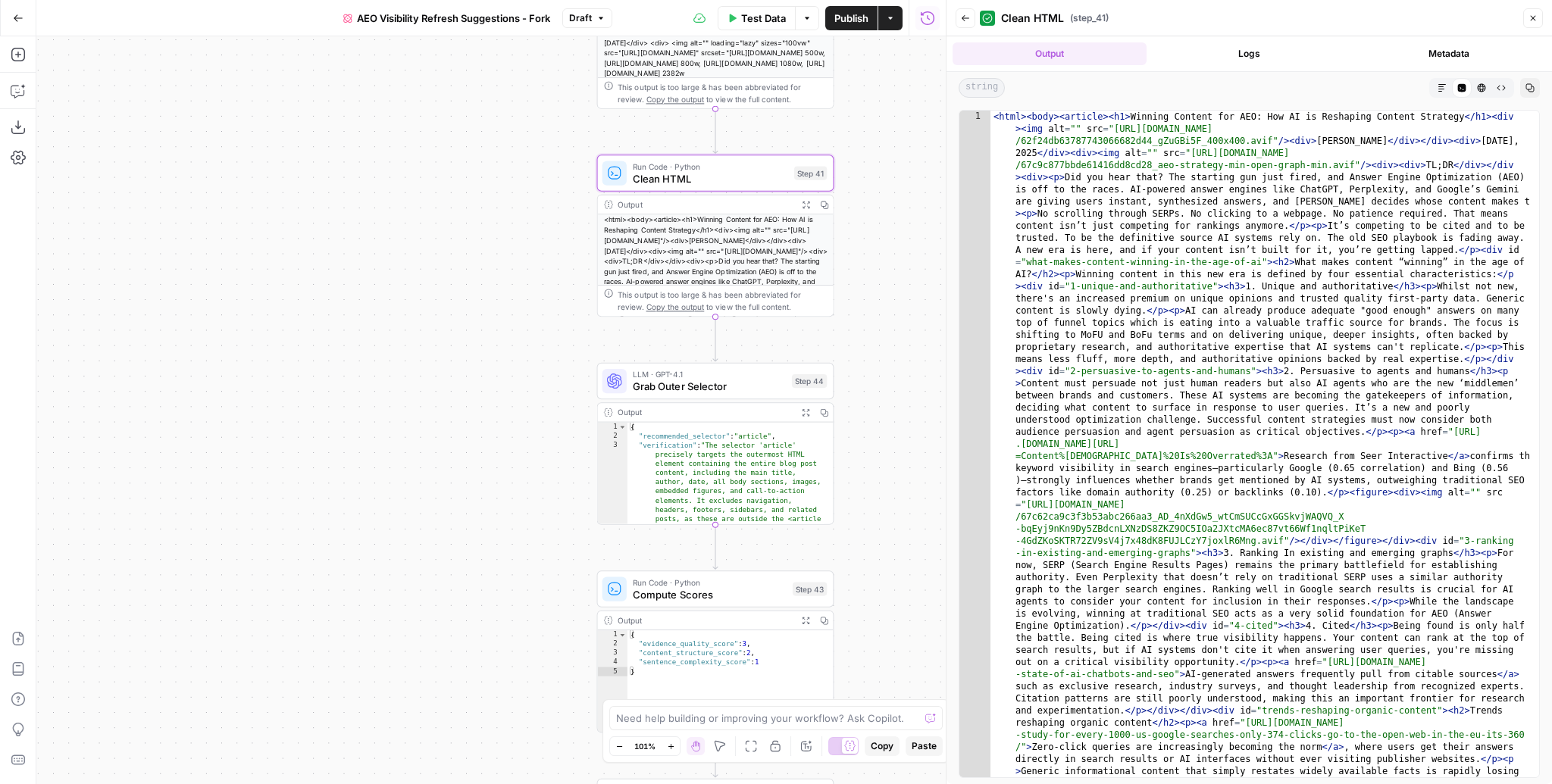
click at [1478, 89] on icon "button" at bounding box center [1481, 87] width 9 height 9
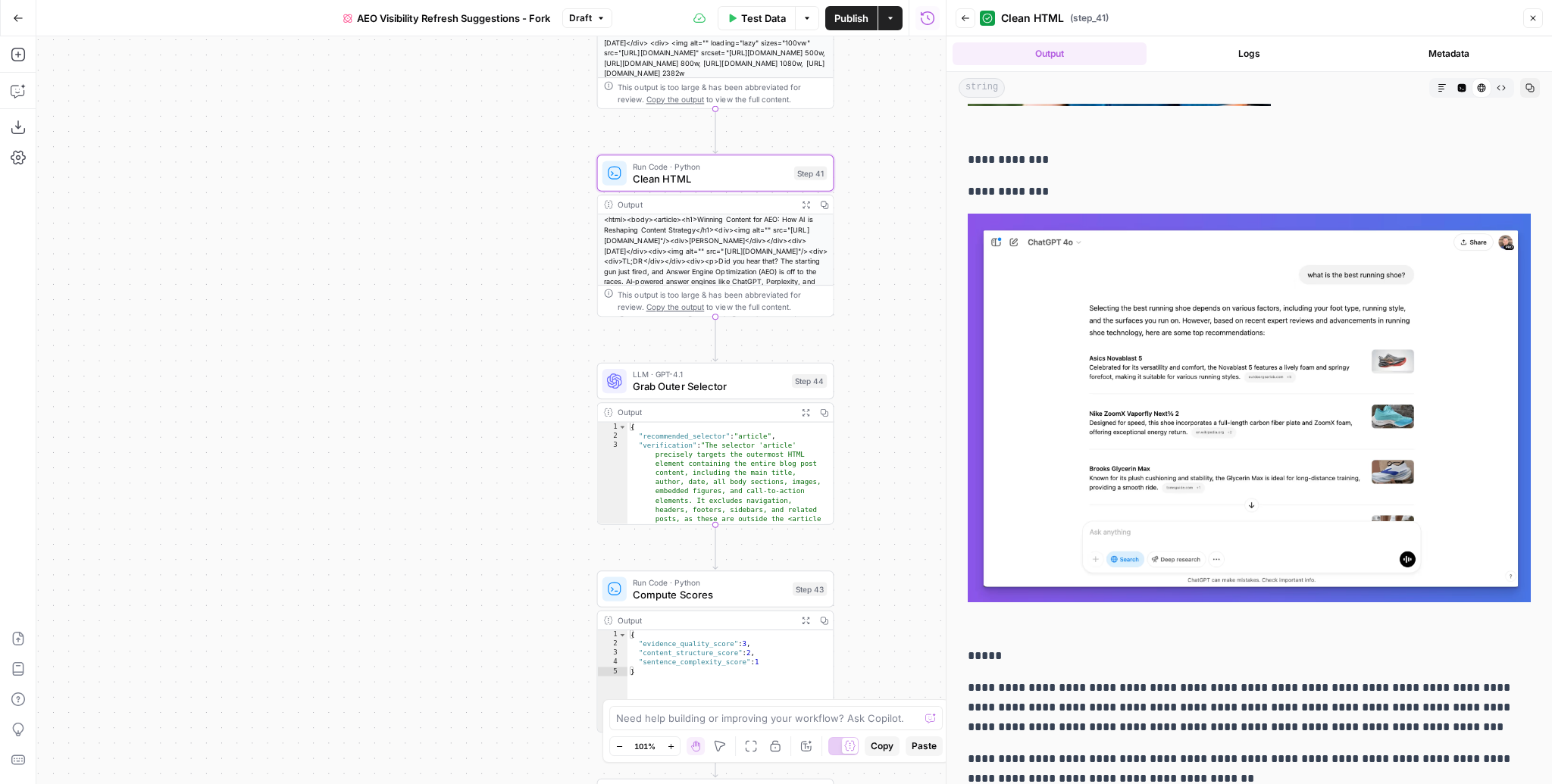
scroll to position [985, 0]
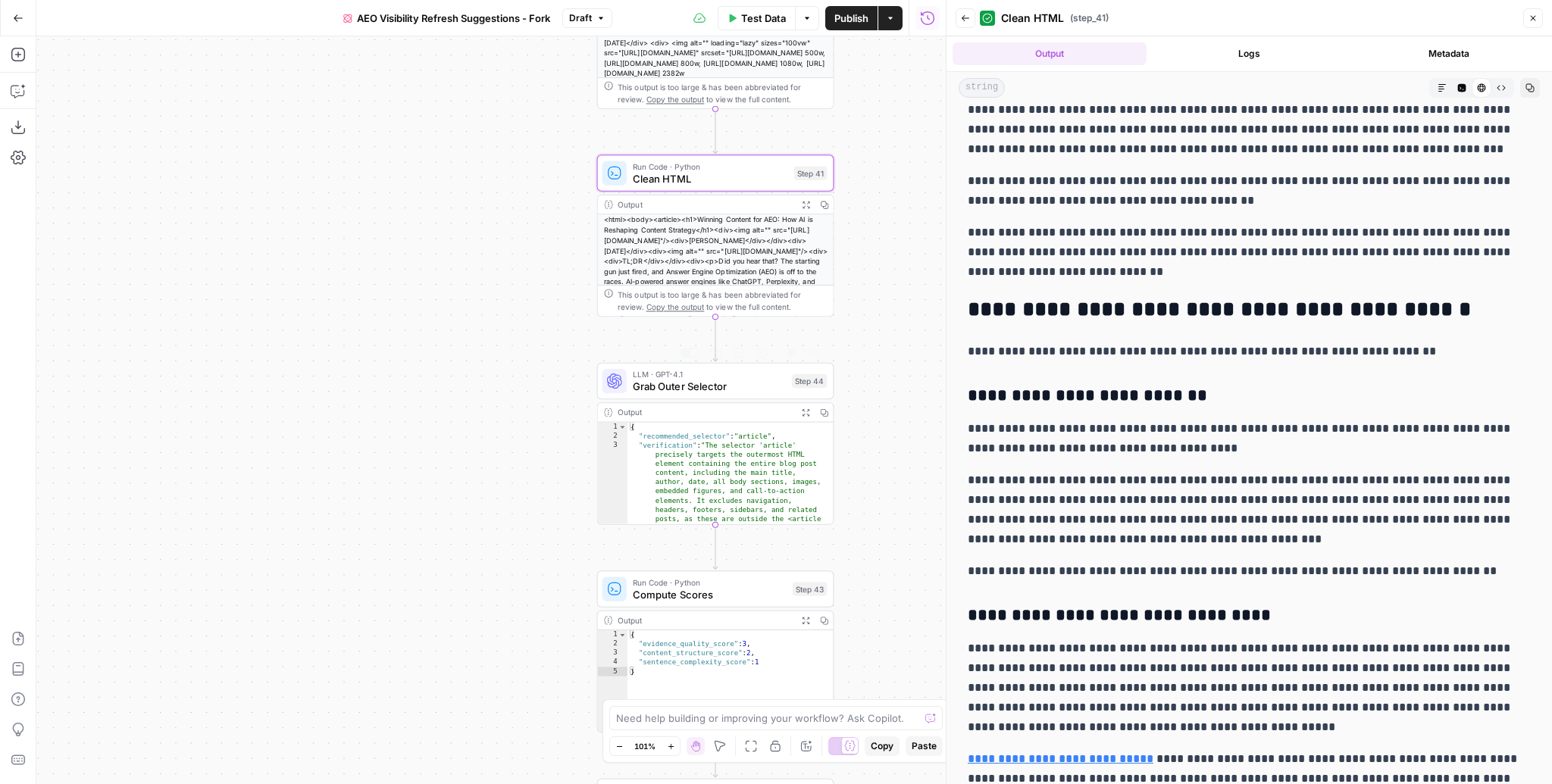
click at [688, 386] on span "Grab Outer Selector" at bounding box center [709, 386] width 153 height 15
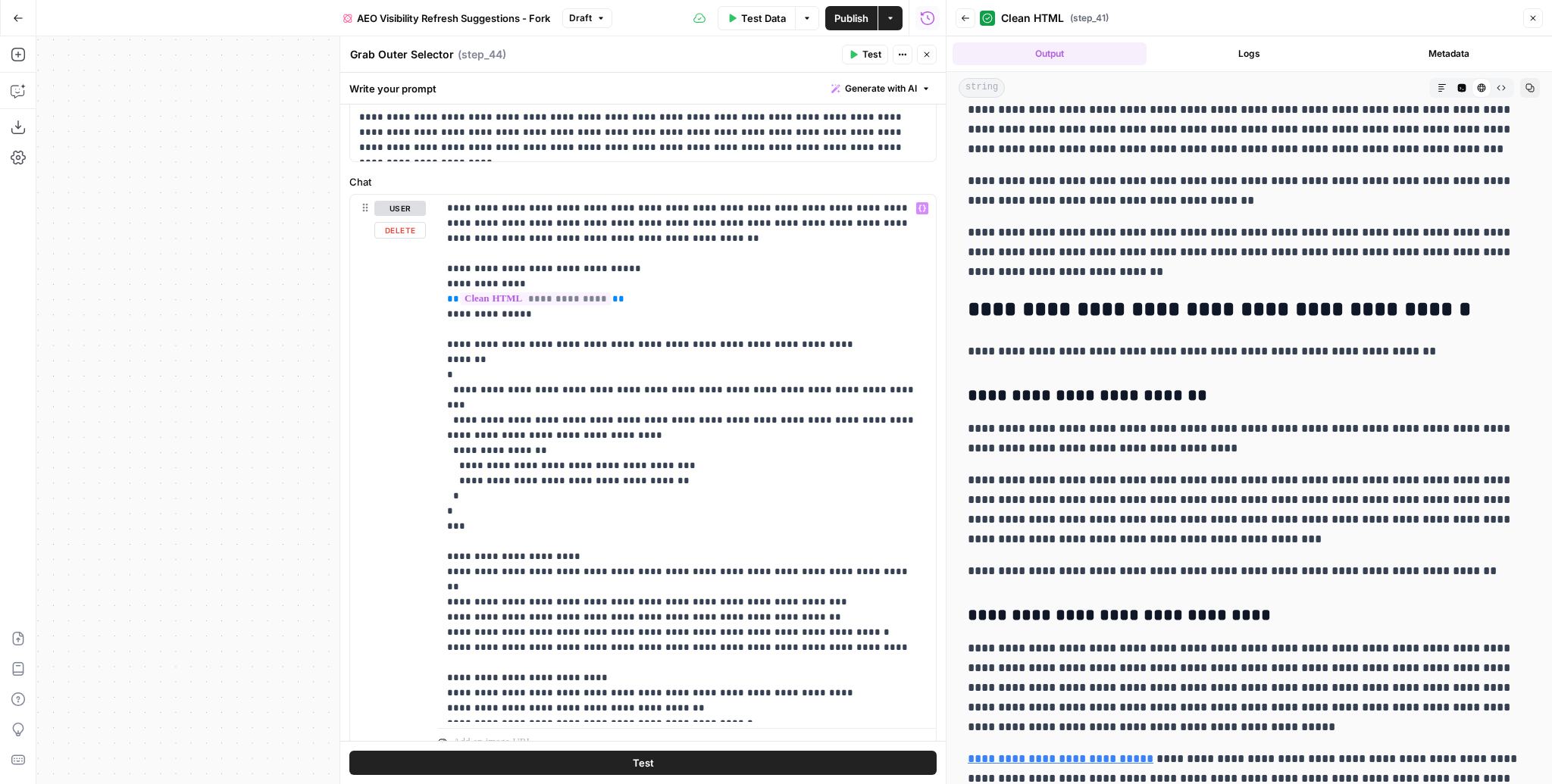
scroll to position [278, 0]
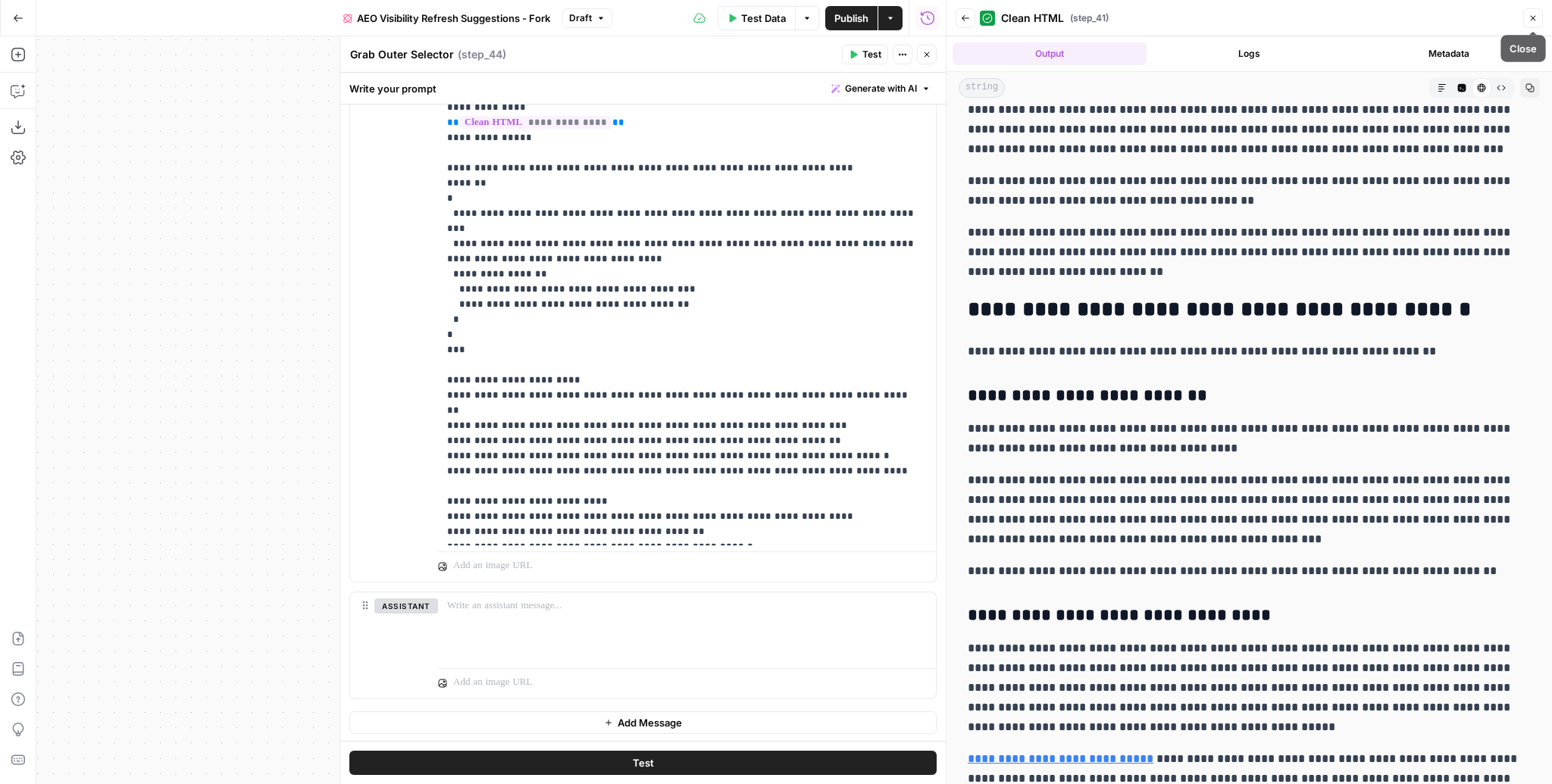
click at [1537, 12] on button "Close" at bounding box center [1533, 18] width 20 height 20
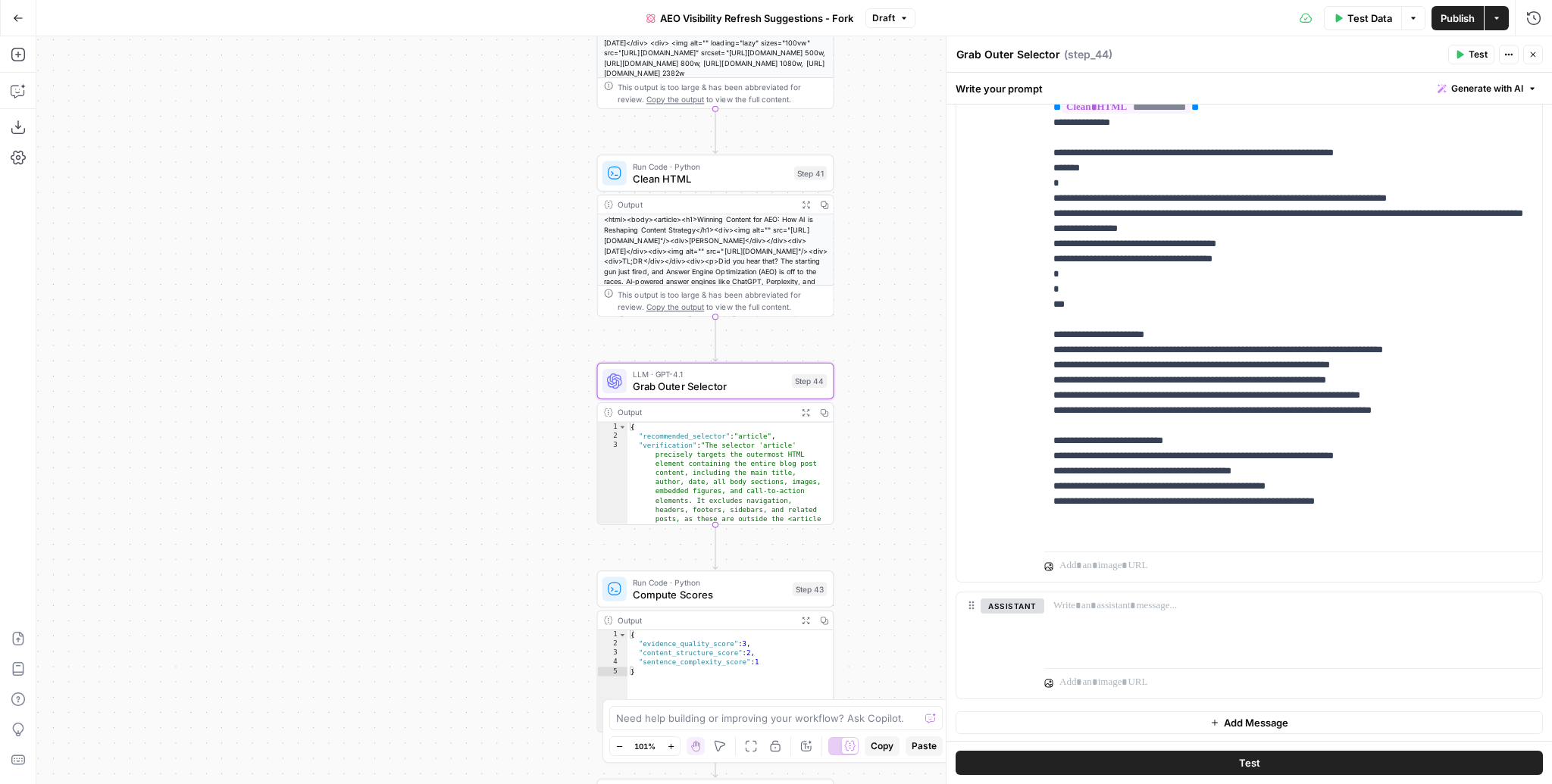
click at [1538, 51] on button "Close" at bounding box center [1533, 54] width 20 height 20
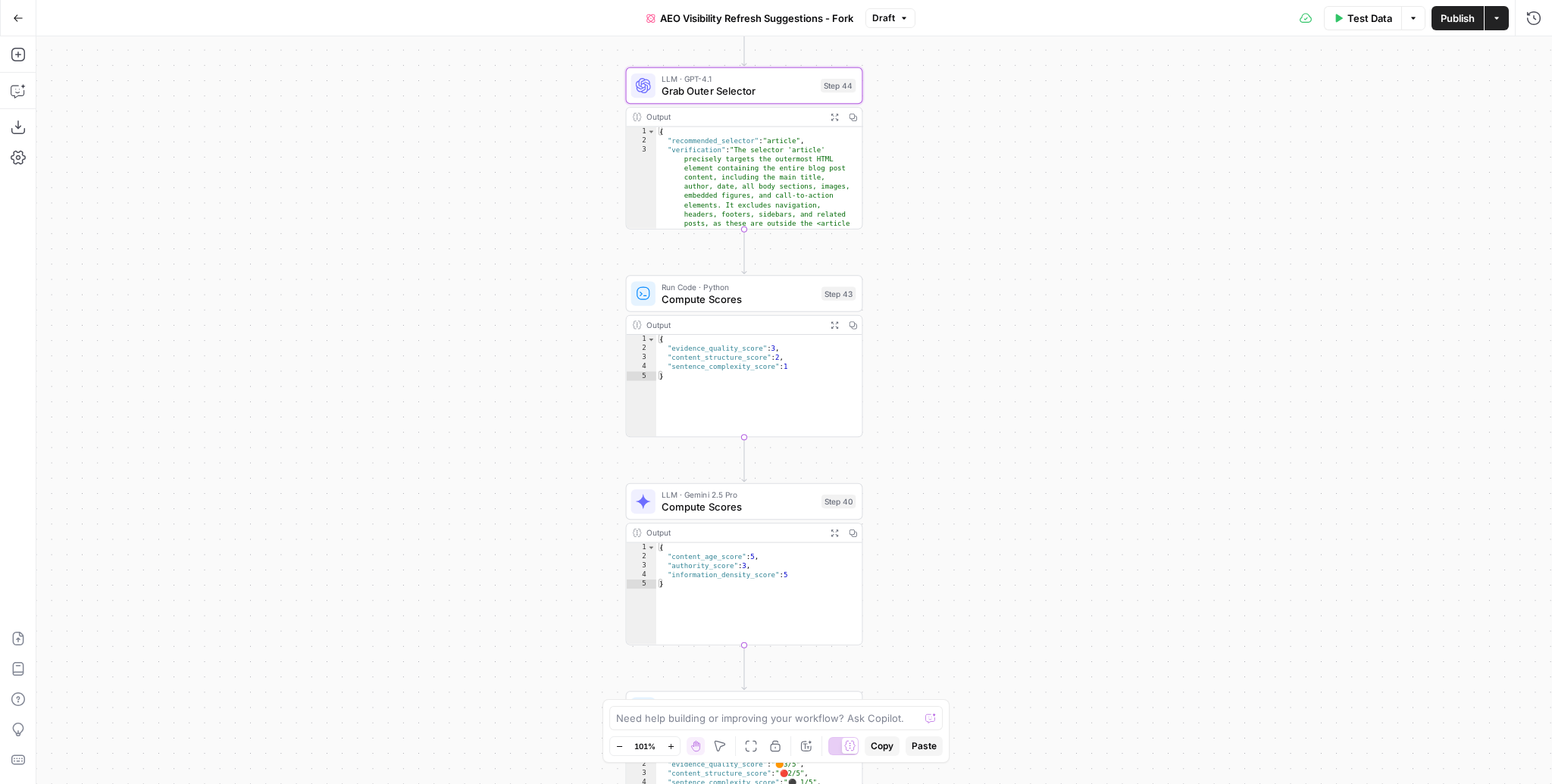
drag, startPoint x: 956, startPoint y: 529, endPoint x: 986, endPoint y: 219, distance: 311.4
click at [986, 219] on div "Workflow Input Settings Inputs Content Processing Convert Content Format Step 4…" at bounding box center [794, 410] width 1516 height 748
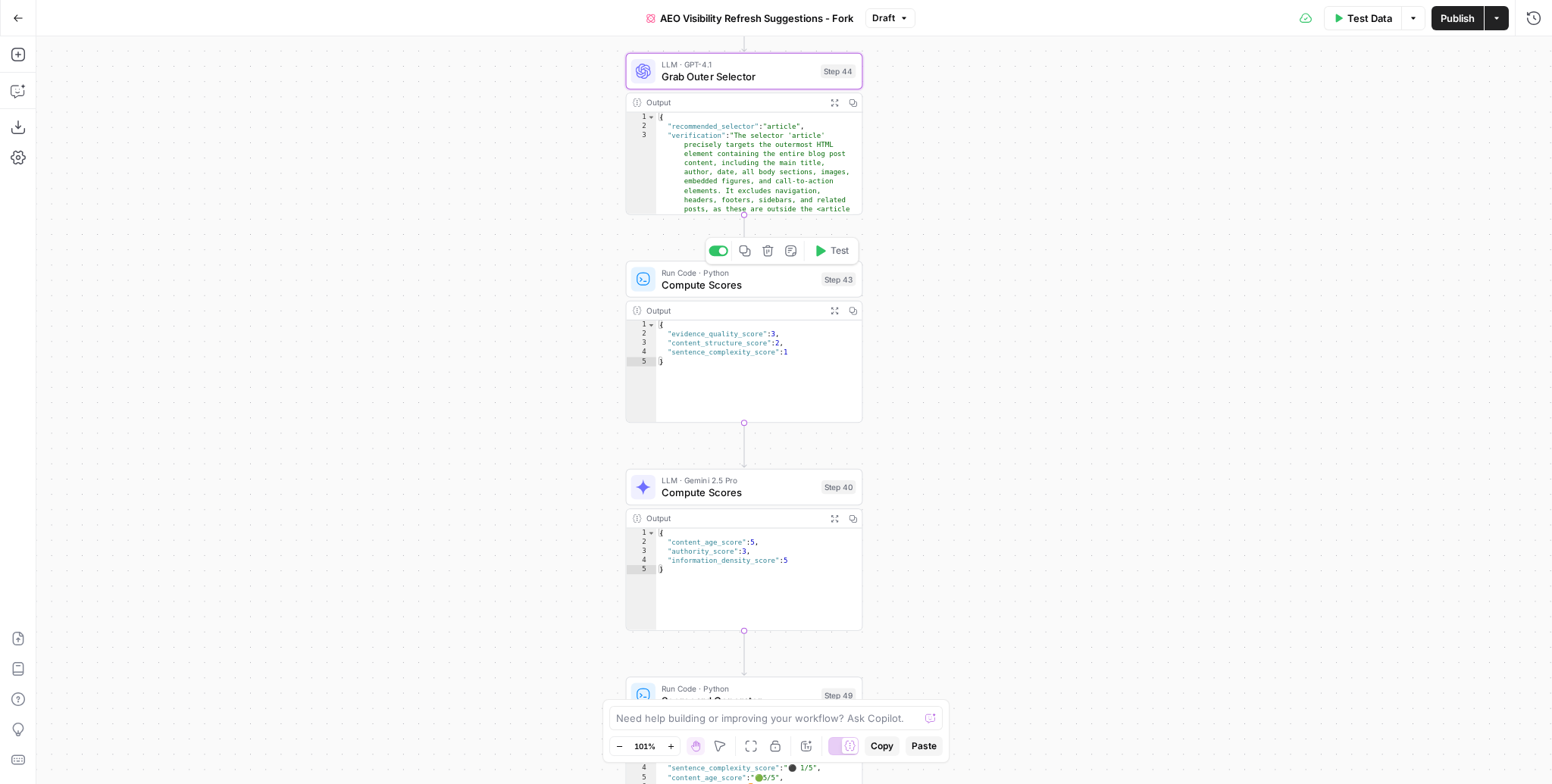
click at [741, 278] on span "Compute Scores" at bounding box center [738, 284] width 154 height 15
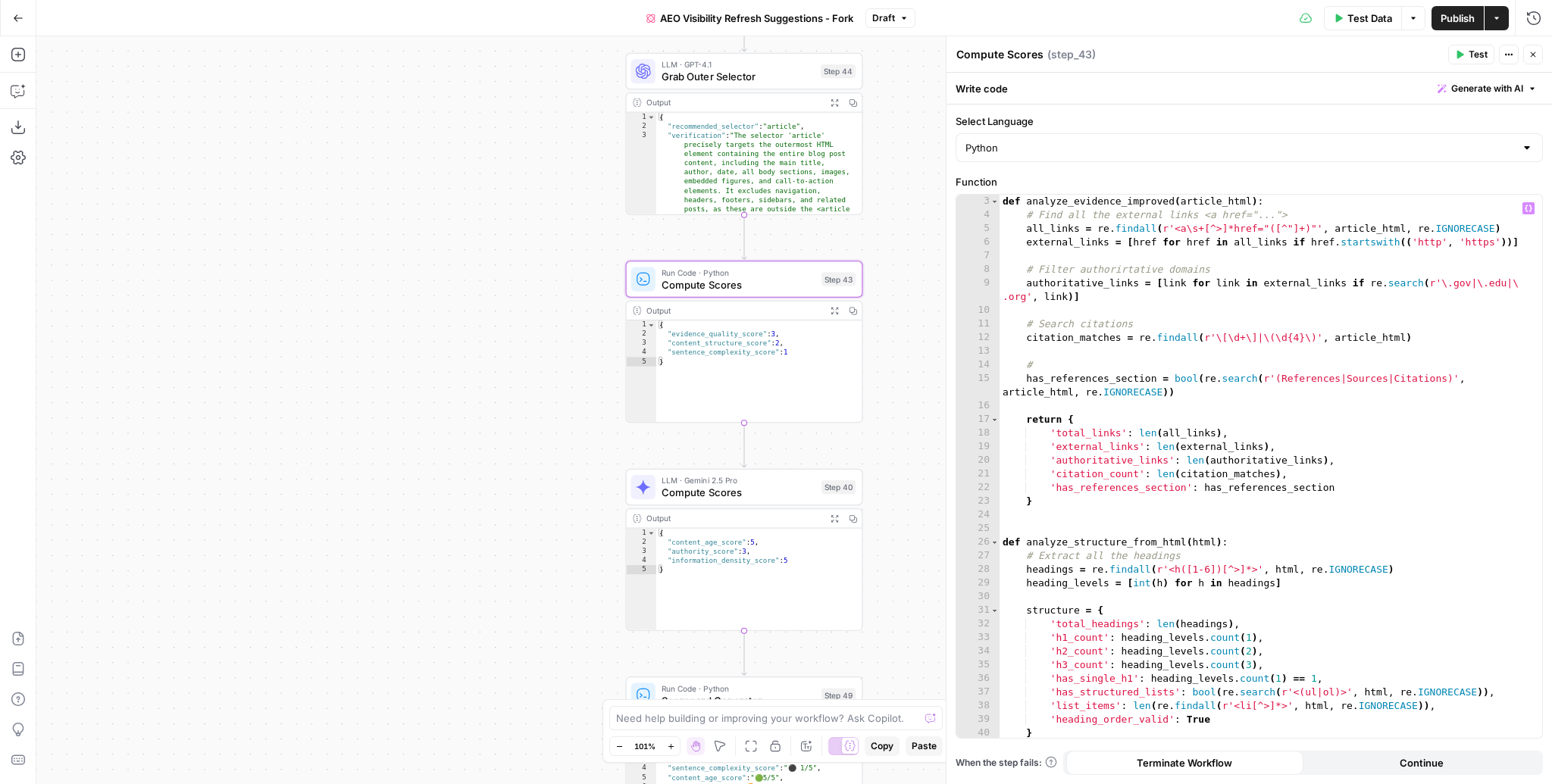
scroll to position [27, 0]
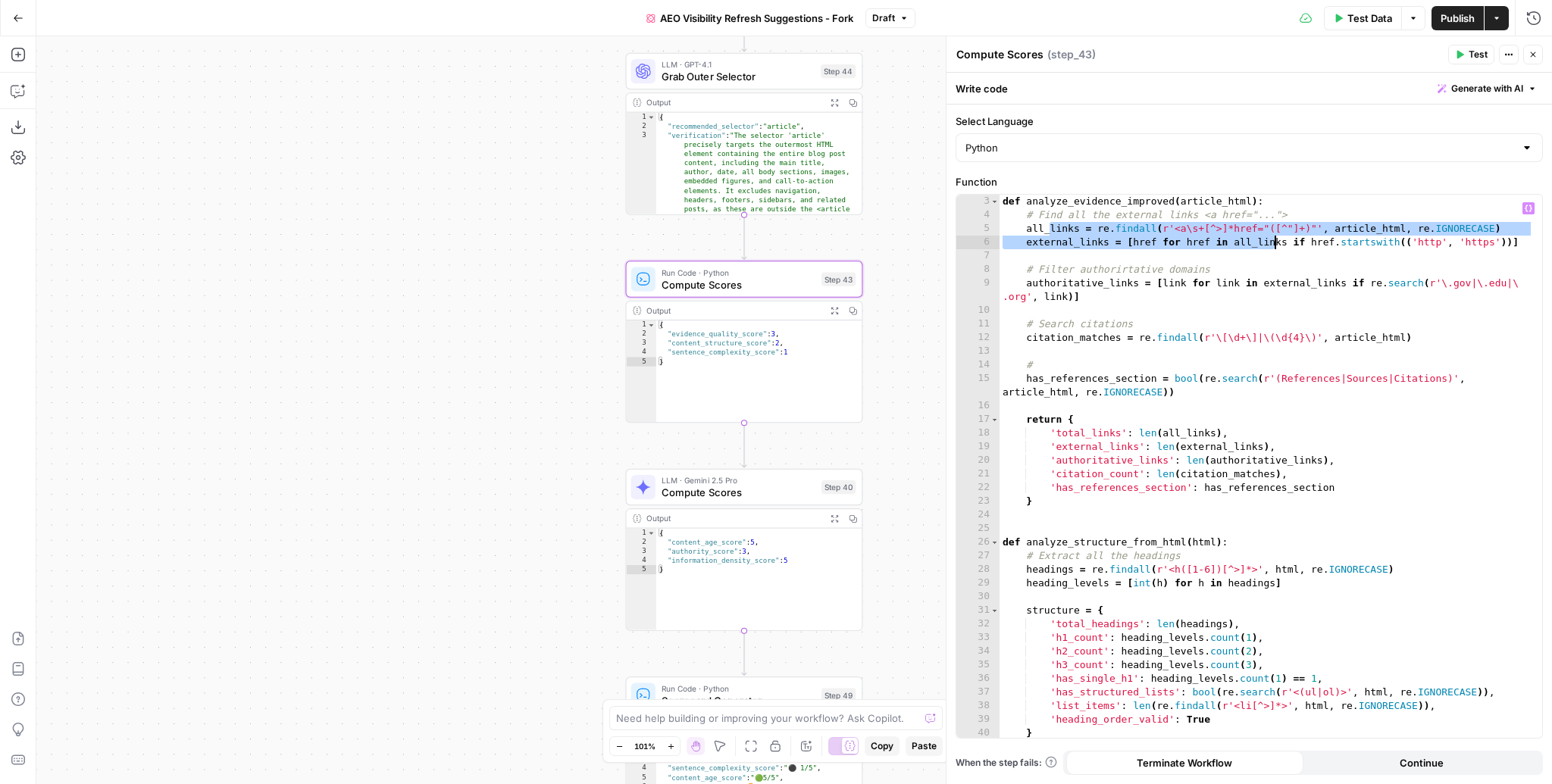
drag, startPoint x: 1047, startPoint y: 226, endPoint x: 1276, endPoint y: 236, distance: 229.2
click at [1276, 236] on div "def analyze_evidence_improved ( article_html ) : # Find all the external links …" at bounding box center [1267, 480] width 534 height 571
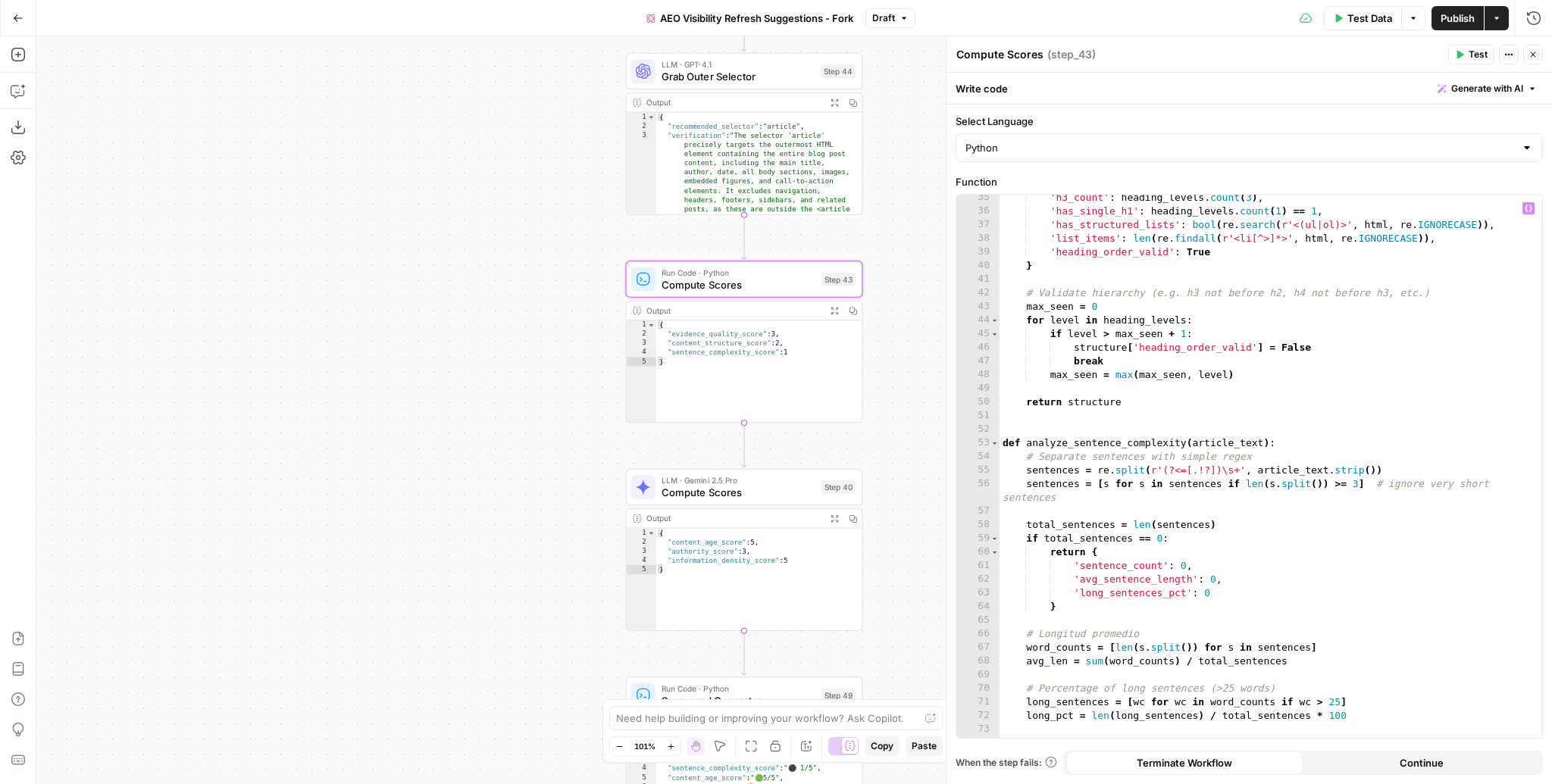
scroll to position [631, 0]
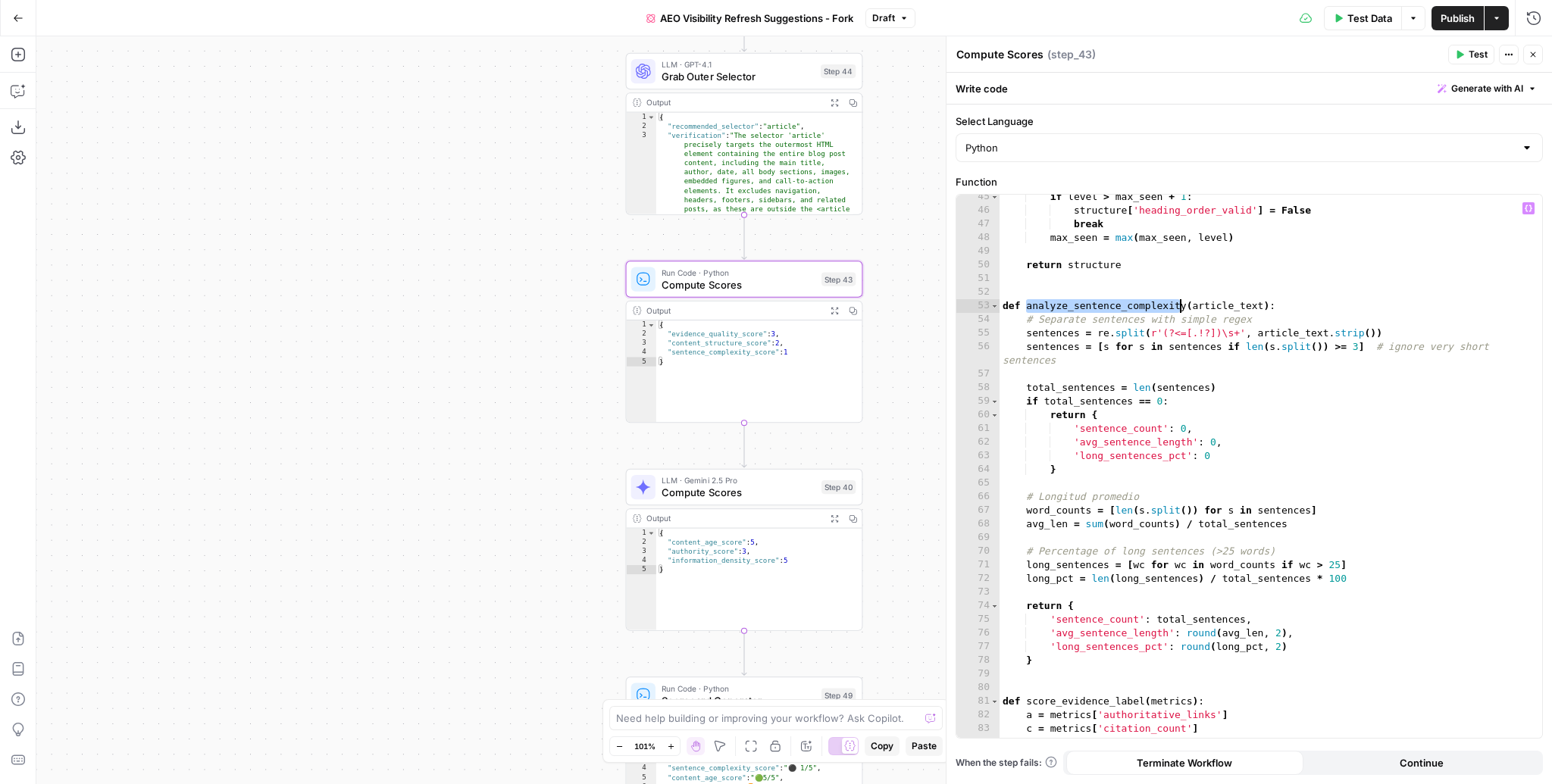
drag, startPoint x: 1027, startPoint y: 304, endPoint x: 1180, endPoint y: 304, distance: 153.0
click at [1180, 304] on div "if level > max_seen + 1 : structure [ 'heading_order_valid' ] = False break max…" at bounding box center [1267, 475] width 534 height 571
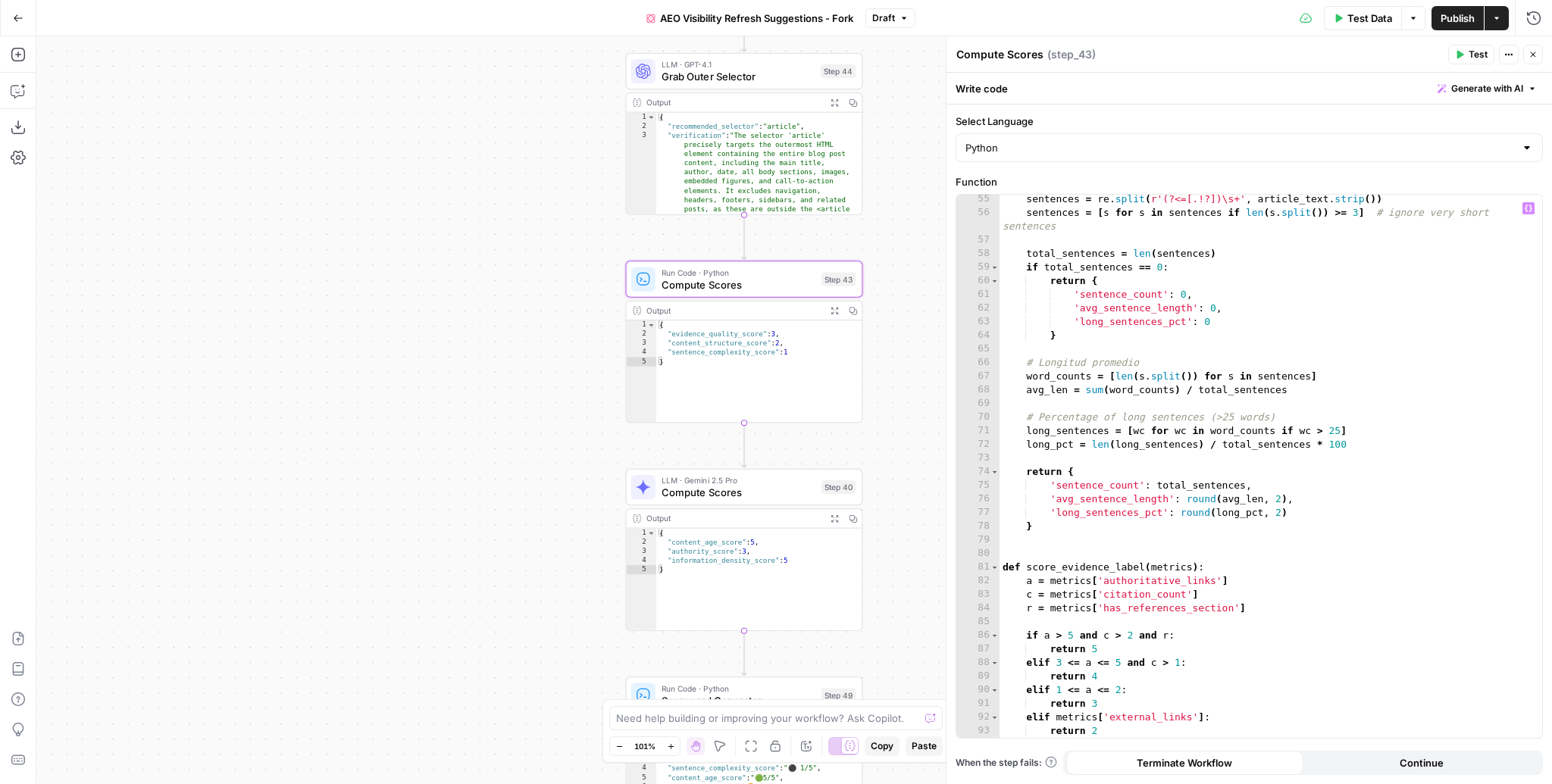
scroll to position [874, 0]
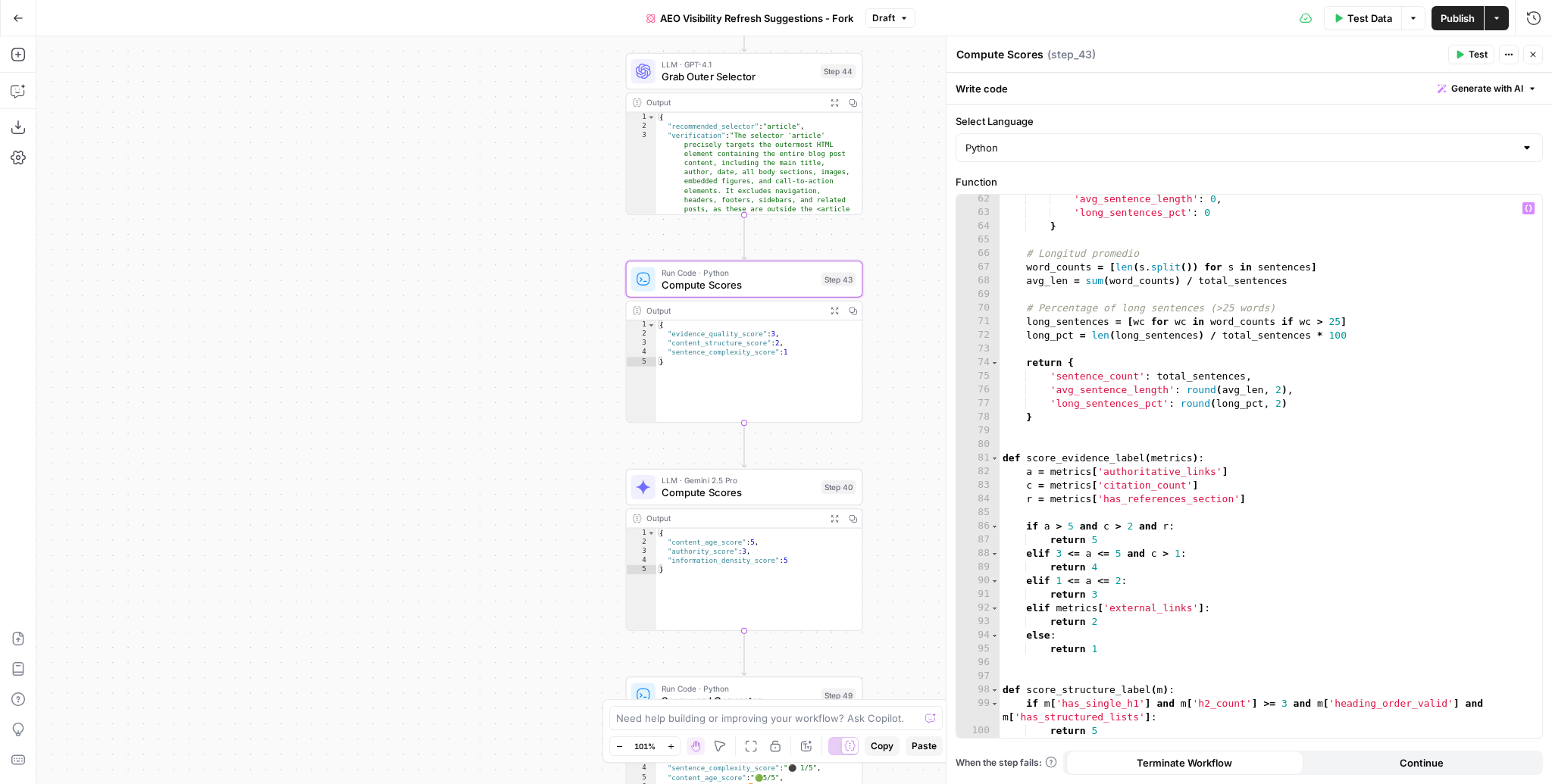
click at [1077, 455] on div "'avg_sentence_length' : 0 , 'long_sentences_pct' : 0 } # Longitud promedio word…" at bounding box center [1267, 478] width 534 height 571
type textarea "**********"
click at [1077, 455] on div "'avg_sentence_length' : 0 , 'long_sentences_pct' : 0 } # Longitud promedio word…" at bounding box center [1267, 478] width 534 height 571
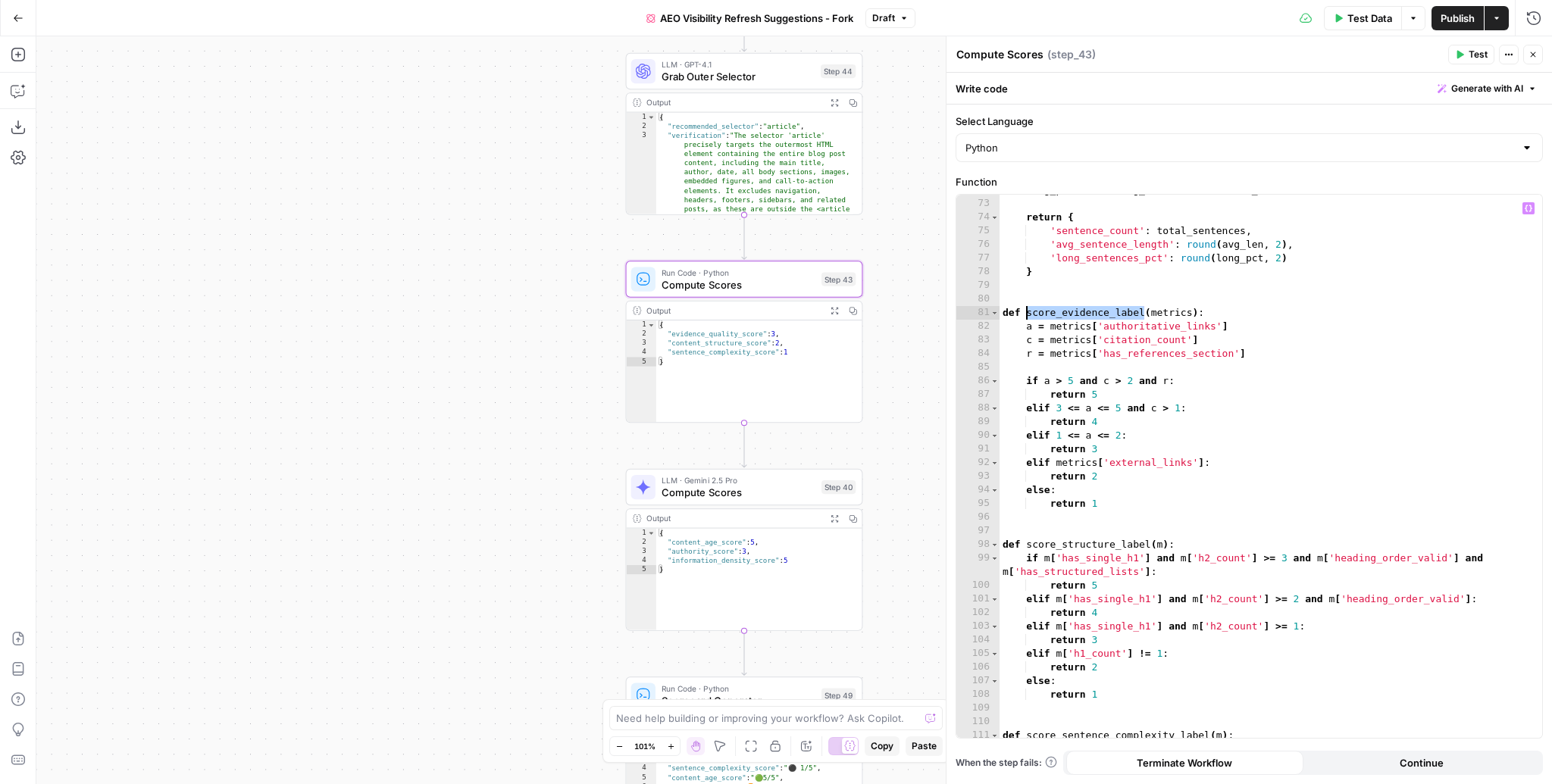
scroll to position [1022, 0]
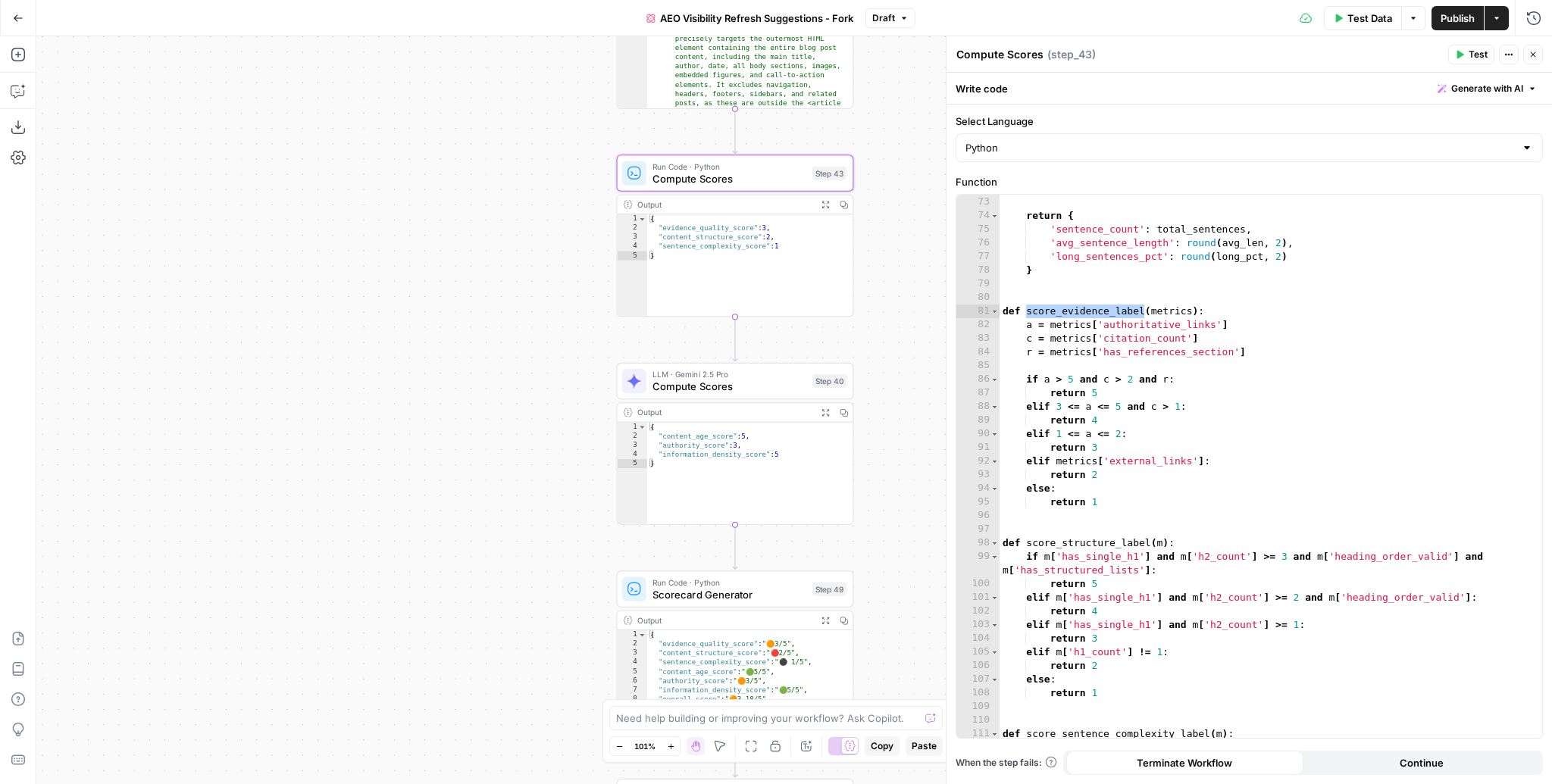
drag, startPoint x: 890, startPoint y: 534, endPoint x: 881, endPoint y: 428, distance: 106.4
click at [881, 428] on div "Workflow Input Settings Inputs Content Processing Convert Content Format Step 4…" at bounding box center [794, 410] width 1516 height 748
click at [733, 381] on span "Compute Scores" at bounding box center [730, 386] width 154 height 15
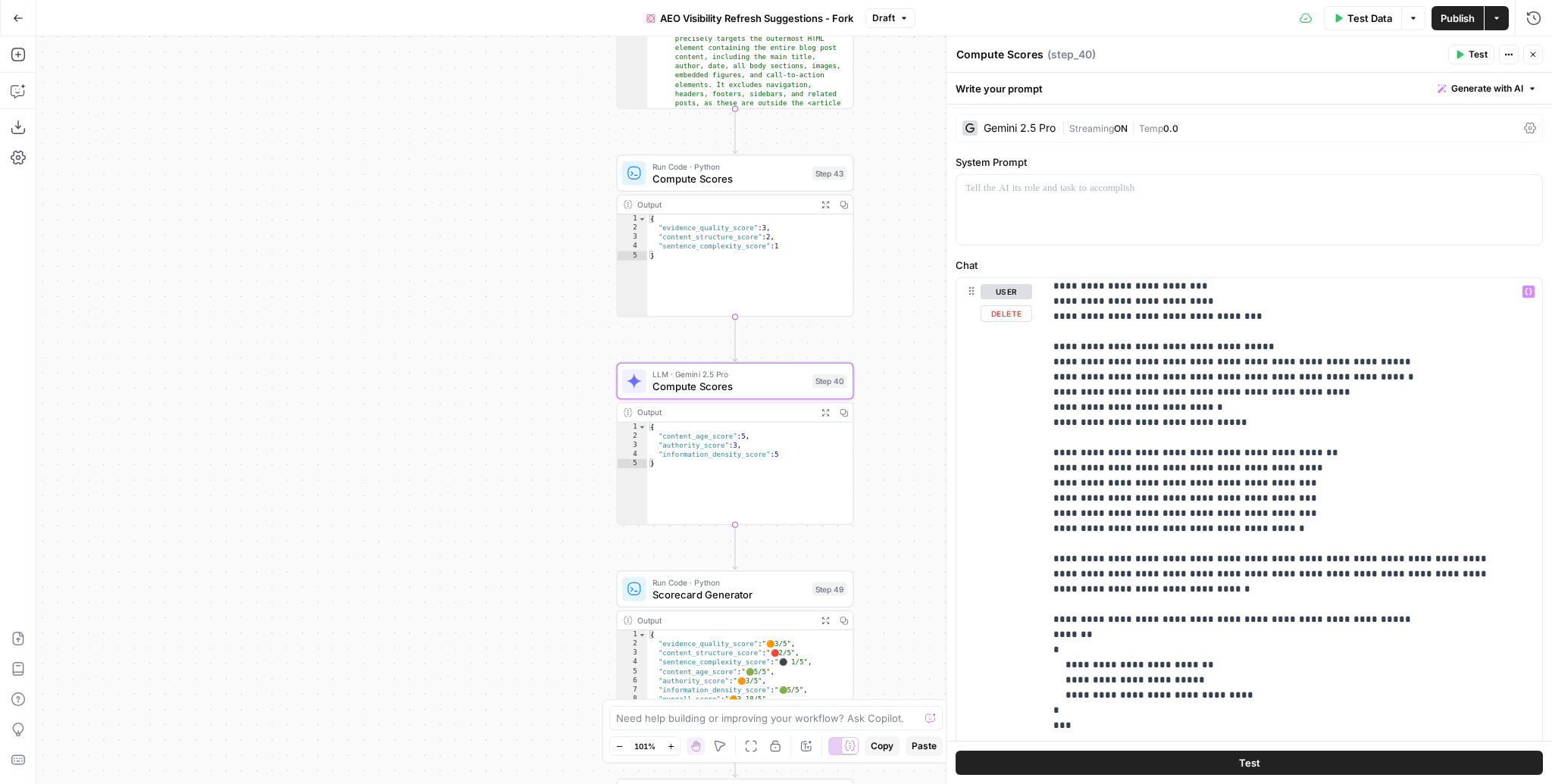
scroll to position [288, 0]
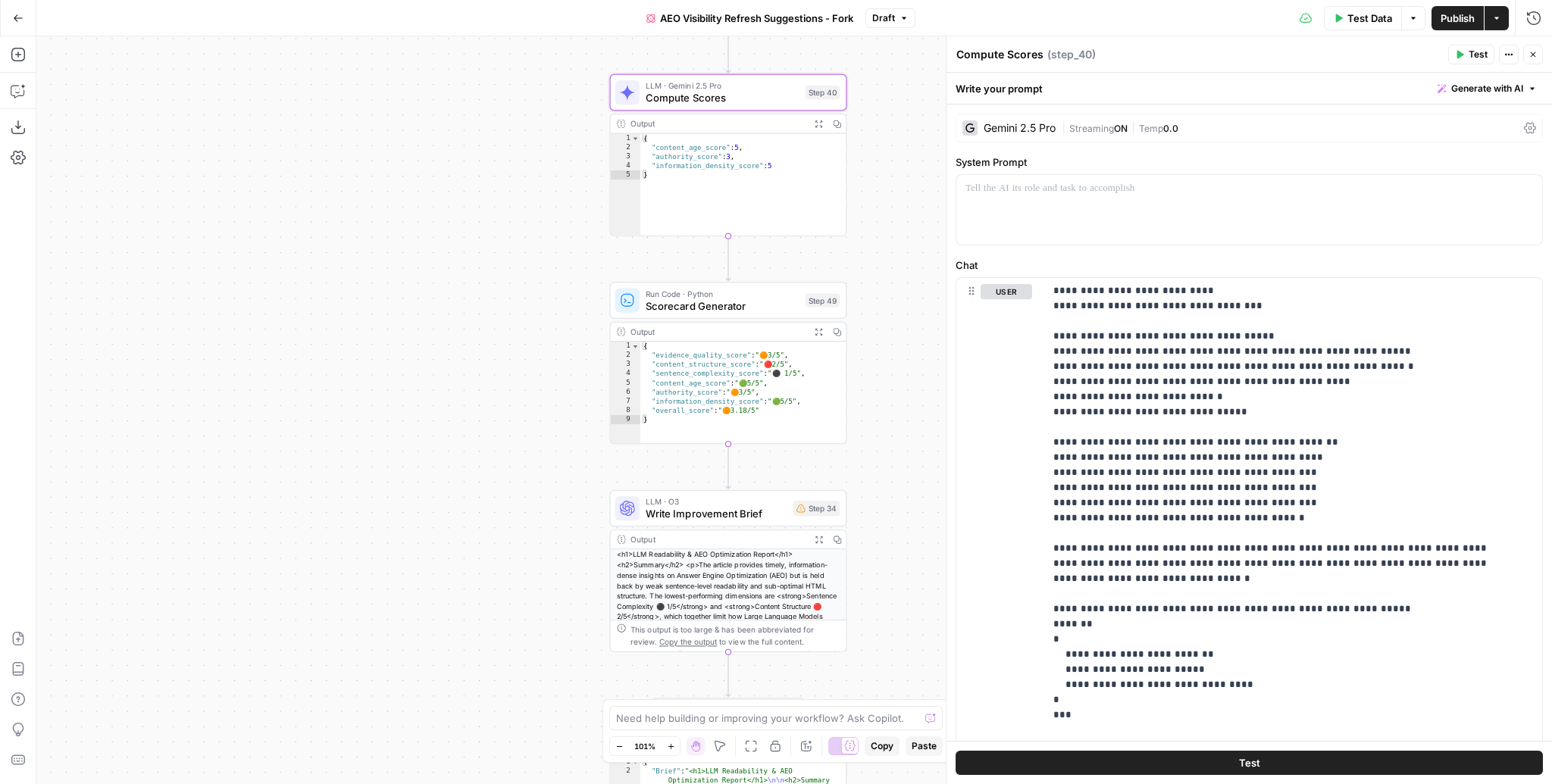
drag, startPoint x: 882, startPoint y: 624, endPoint x: 876, endPoint y: 322, distance: 302.1
click at [876, 322] on div "Workflow Input Settings Inputs Content Processing Convert Content Format Step 4…" at bounding box center [794, 410] width 1516 height 748
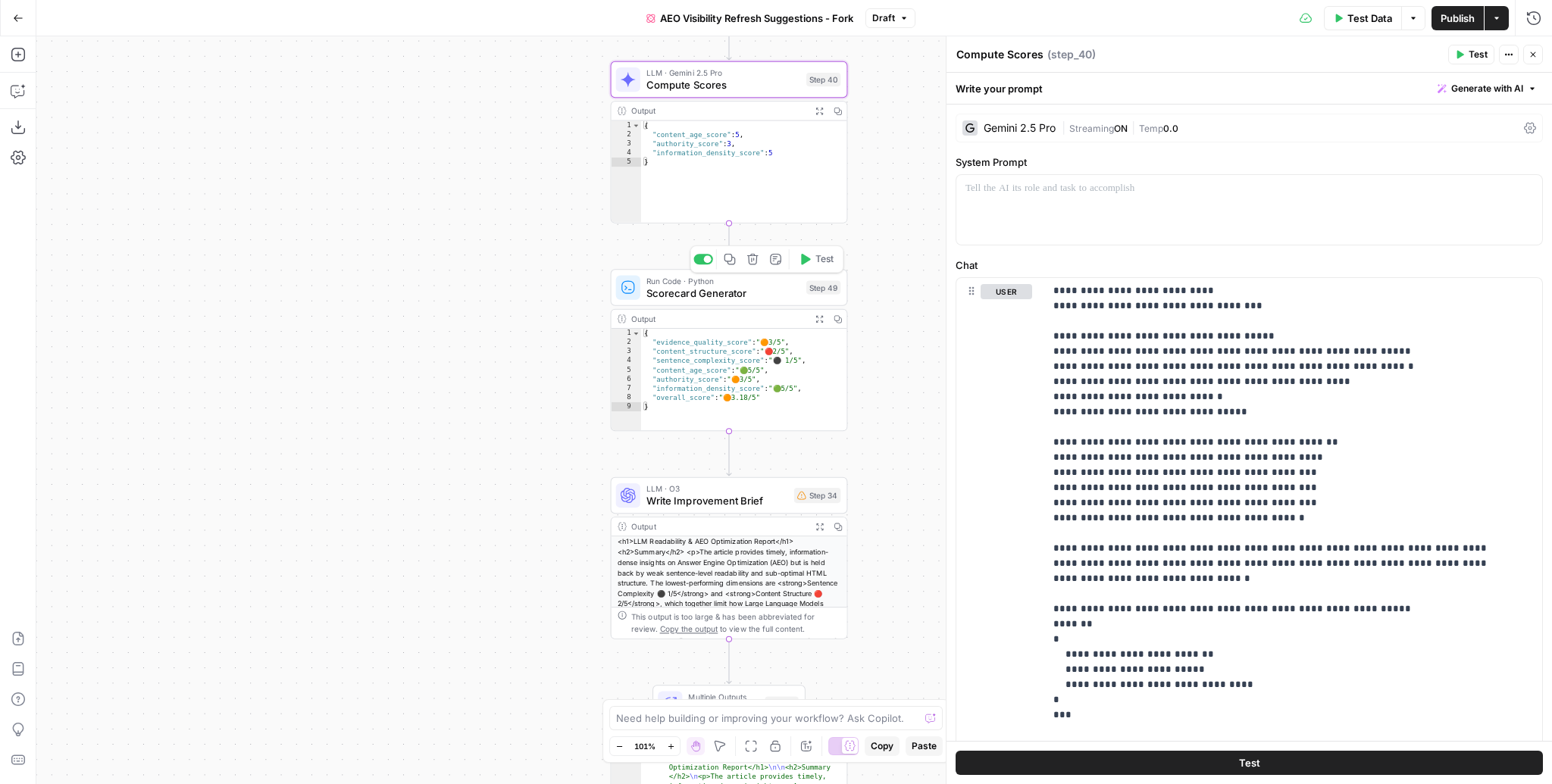
click at [699, 295] on span "Scorecard Generator" at bounding box center [723, 293] width 154 height 15
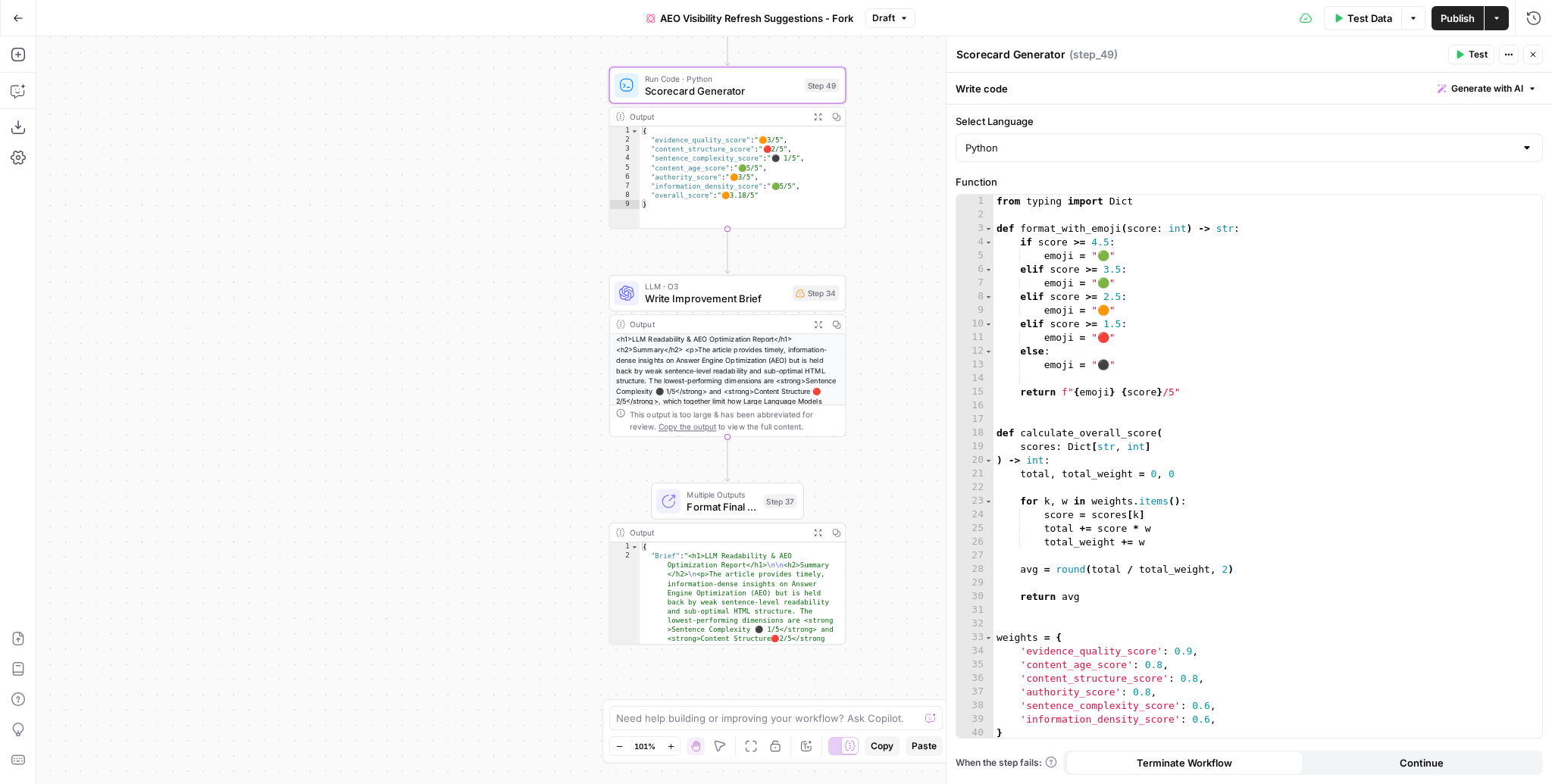
drag, startPoint x: 873, startPoint y: 540, endPoint x: 868, endPoint y: 310, distance: 230.1
click at [868, 310] on div "Workflow Input Settings Inputs Content Processing Convert Content Format Step 4…" at bounding box center [794, 410] width 1516 height 748
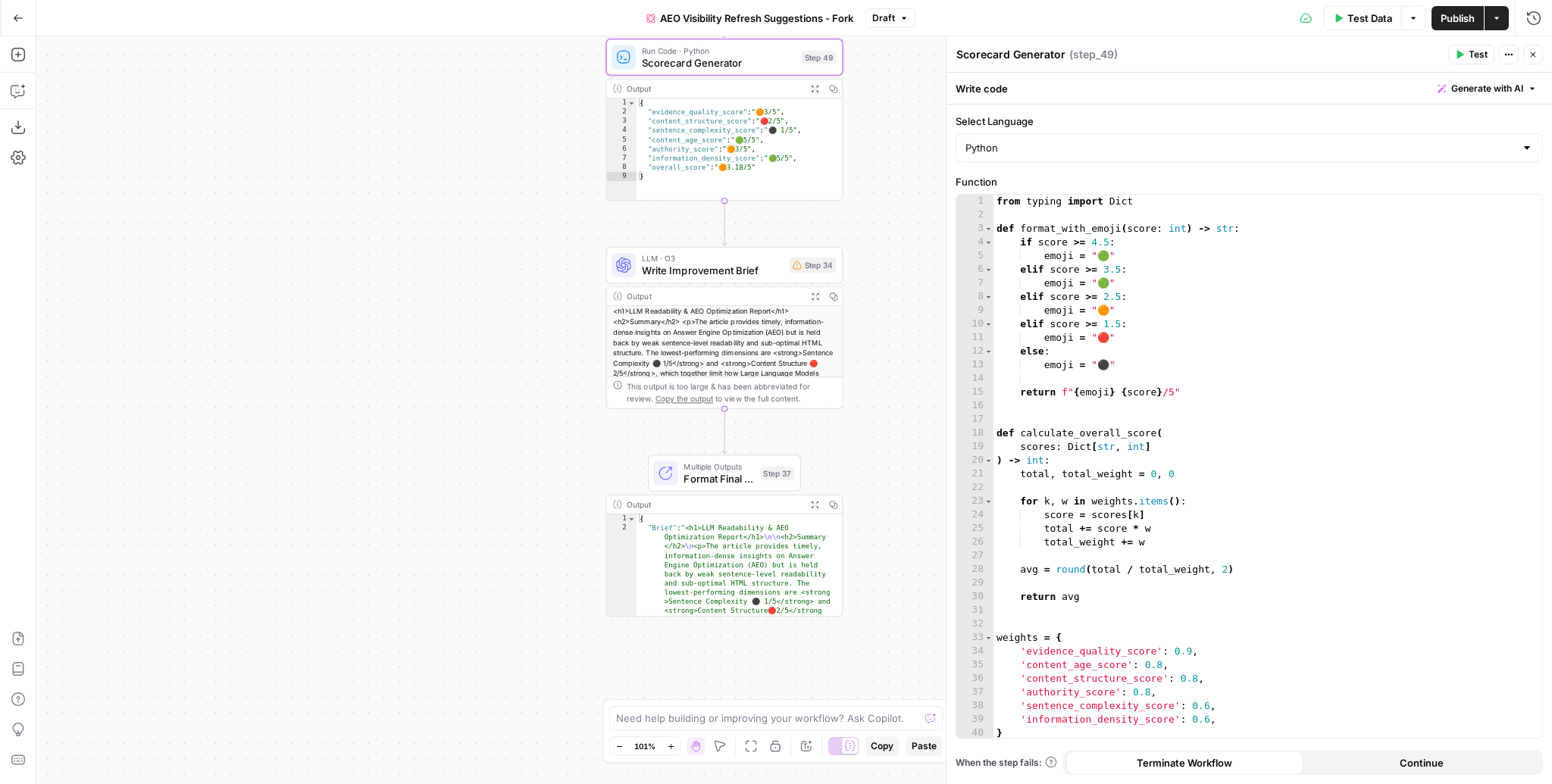
click at [726, 270] on span "Write Improvement Brief" at bounding box center [712, 270] width 142 height 15
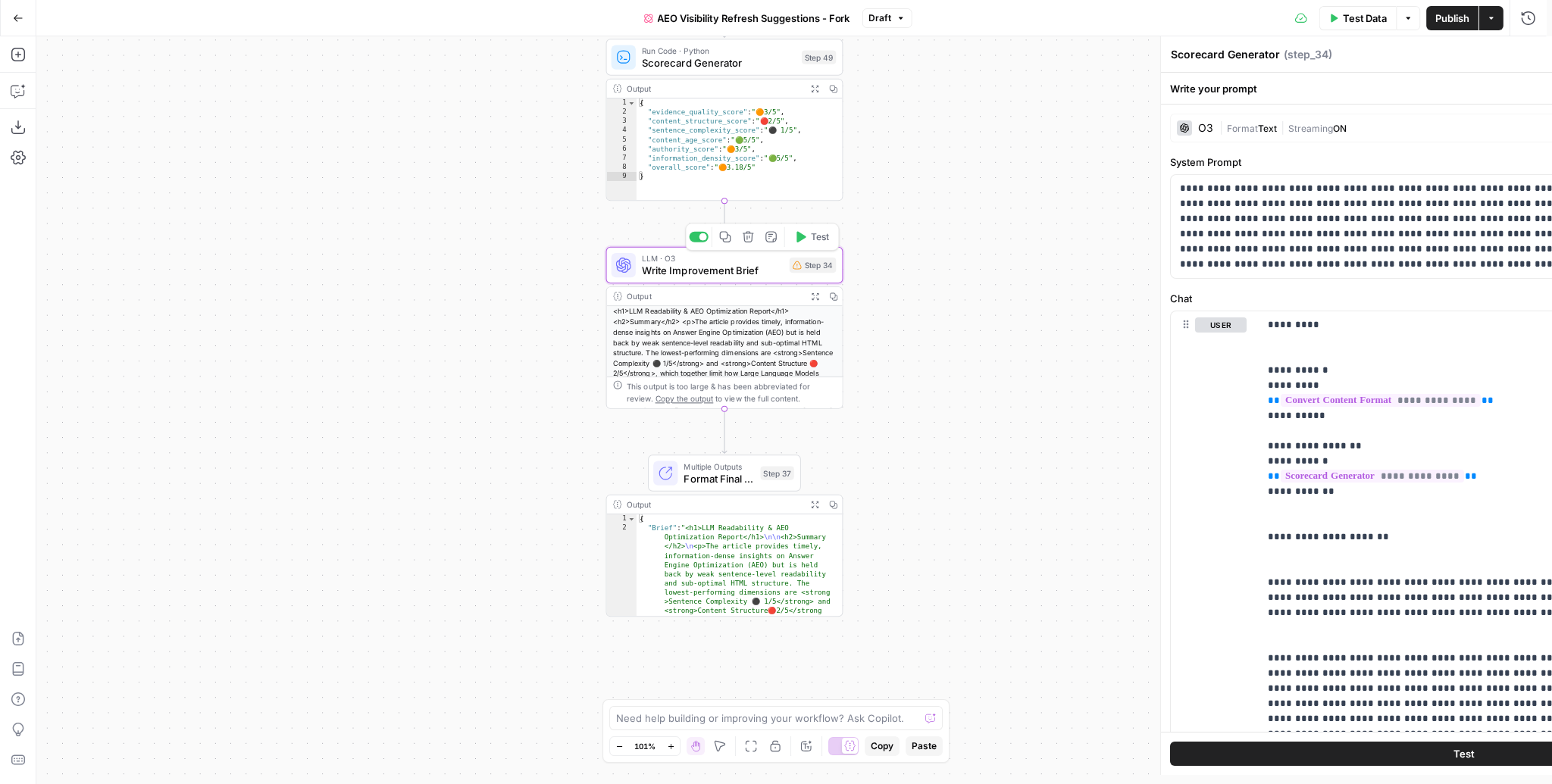
type textarea "Write Improvement Brief"
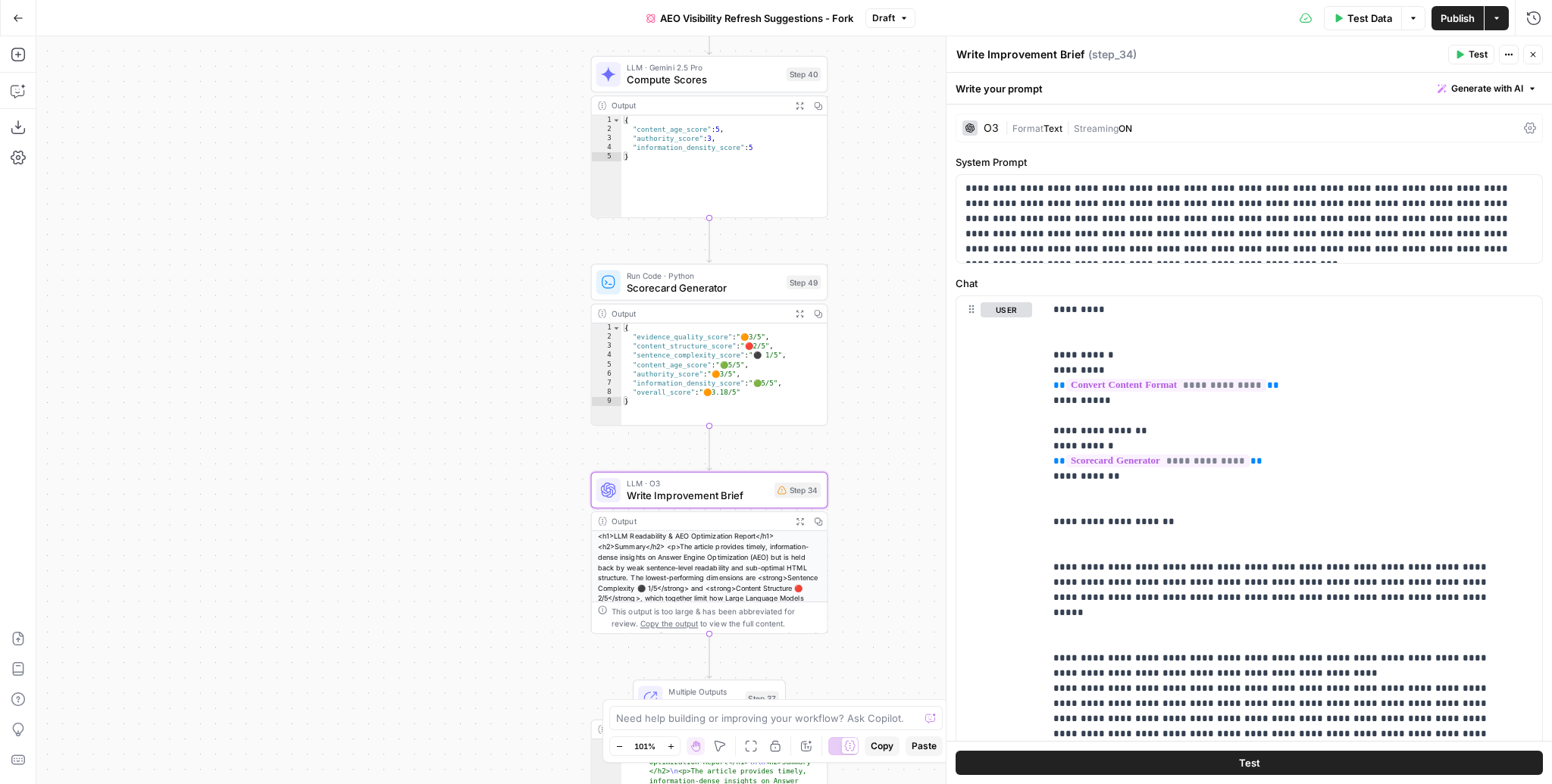
drag, startPoint x: 886, startPoint y: 108, endPoint x: 871, endPoint y: 336, distance: 228.5
click at [871, 336] on div "Workflow Input Settings Inputs Content Processing Convert Content Format Step 4…" at bounding box center [794, 410] width 1516 height 748
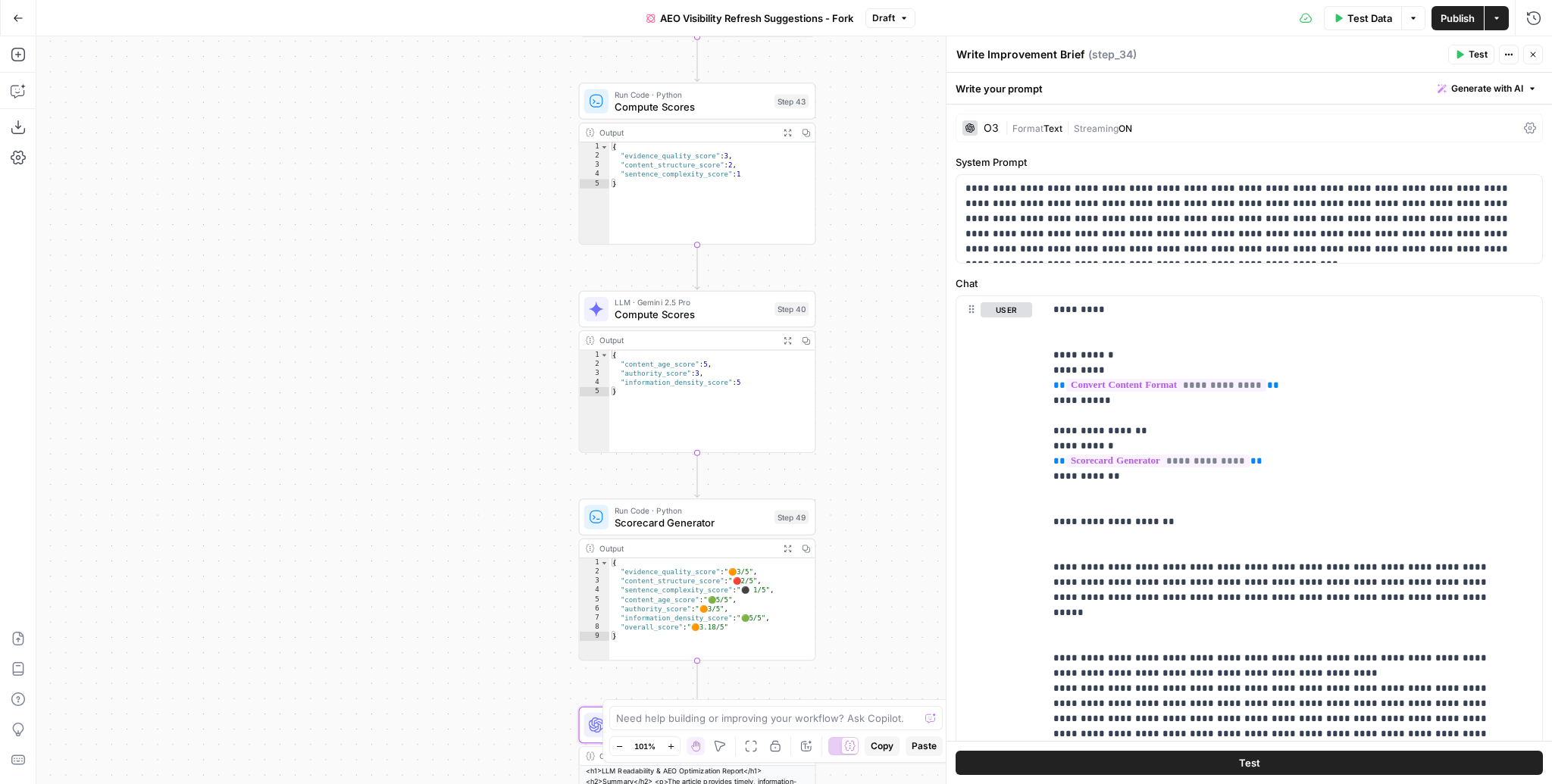
drag, startPoint x: 878, startPoint y: 229, endPoint x: 865, endPoint y: 461, distance: 232.4
click at [865, 461] on div "Workflow Input Settings Inputs Content Processing Convert Content Format Step 4…" at bounding box center [794, 410] width 1516 height 748
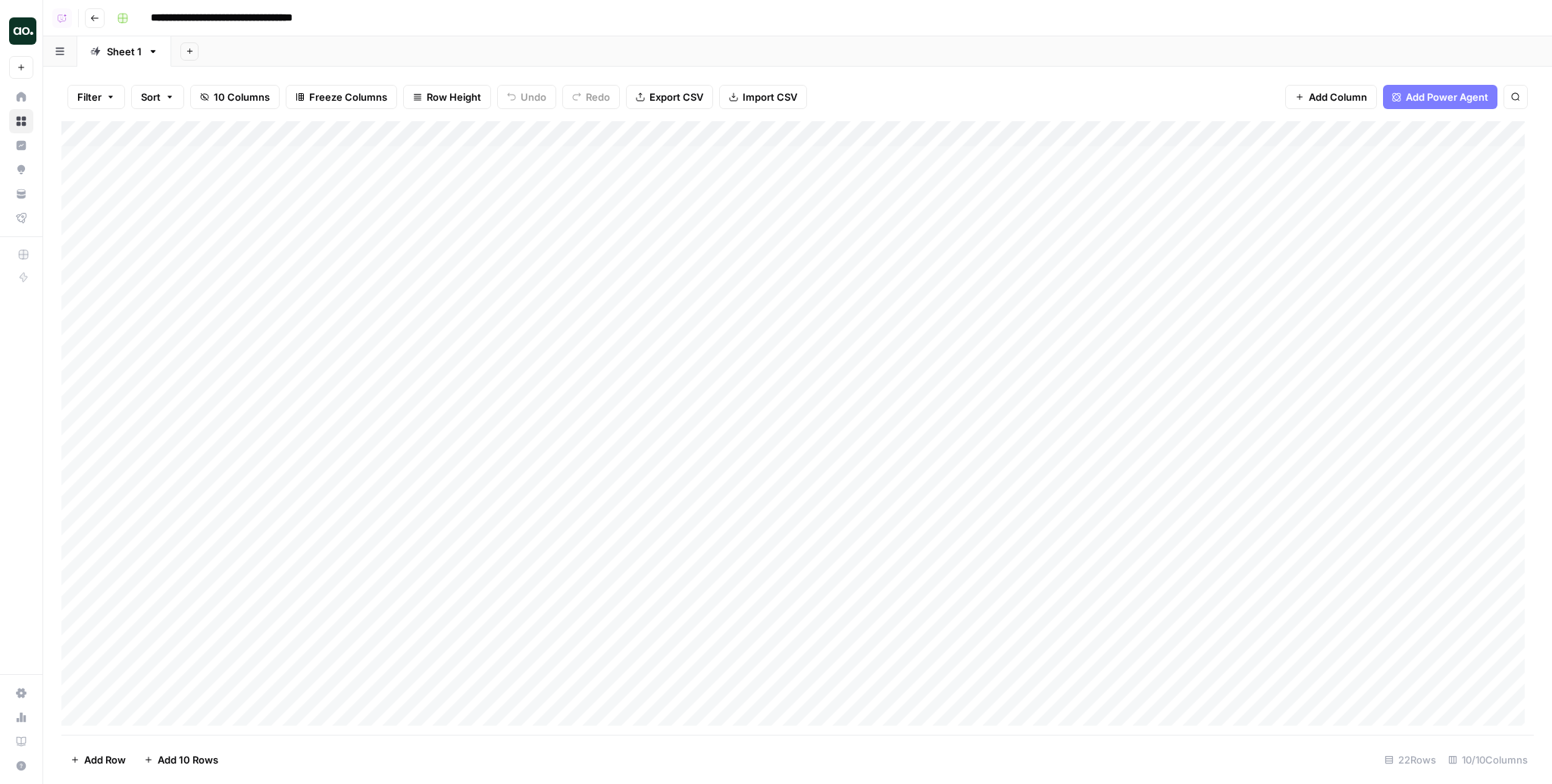
click at [1112, 135] on div "Add Column" at bounding box center [797, 428] width 1473 height 614
click at [1114, 287] on span "Edit Workflow" at bounding box center [1158, 282] width 132 height 15
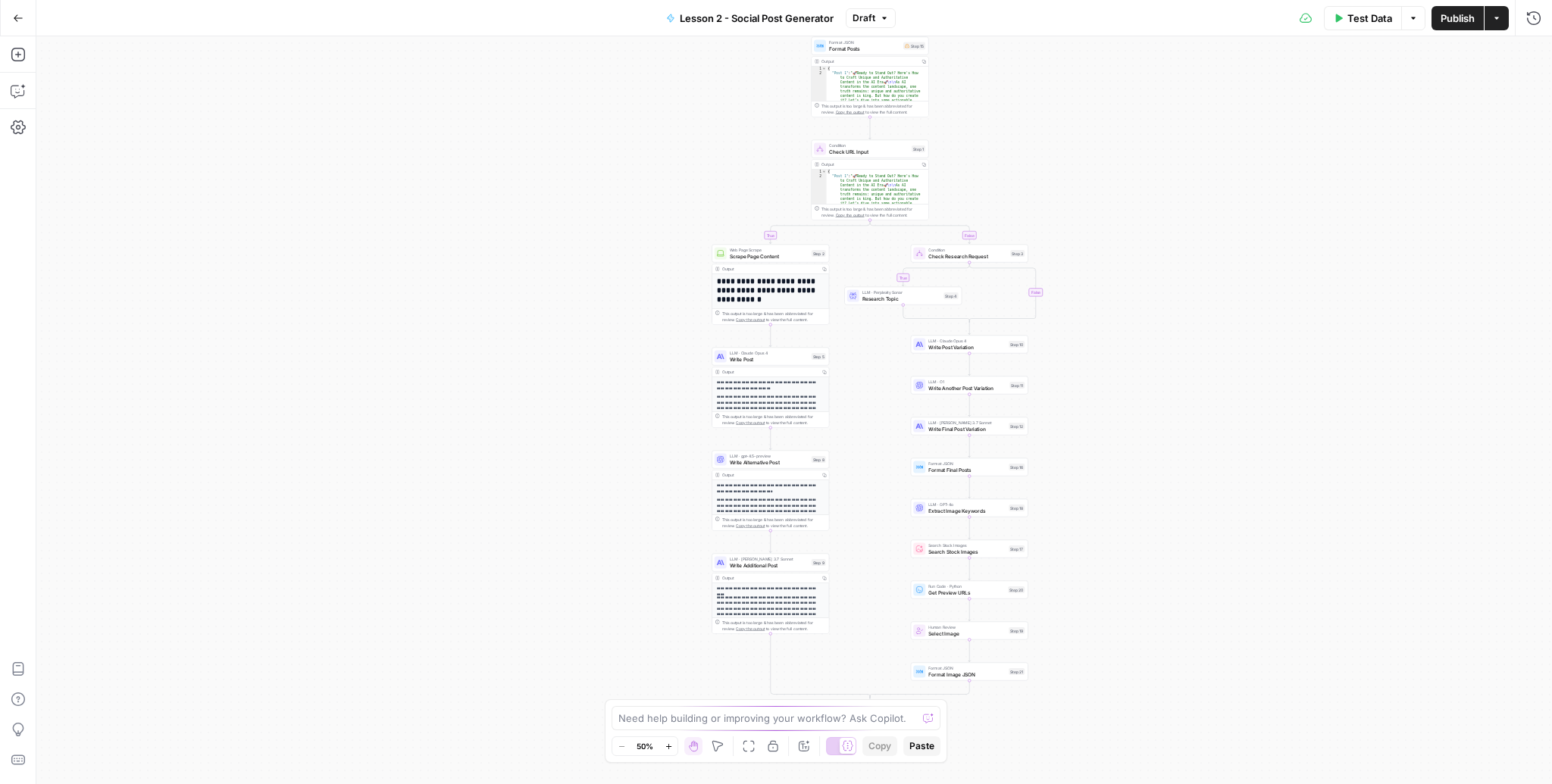
drag, startPoint x: 775, startPoint y: 537, endPoint x: 865, endPoint y: 356, distance: 202.1
click at [865, 356] on div "**********" at bounding box center [794, 410] width 1516 height 748
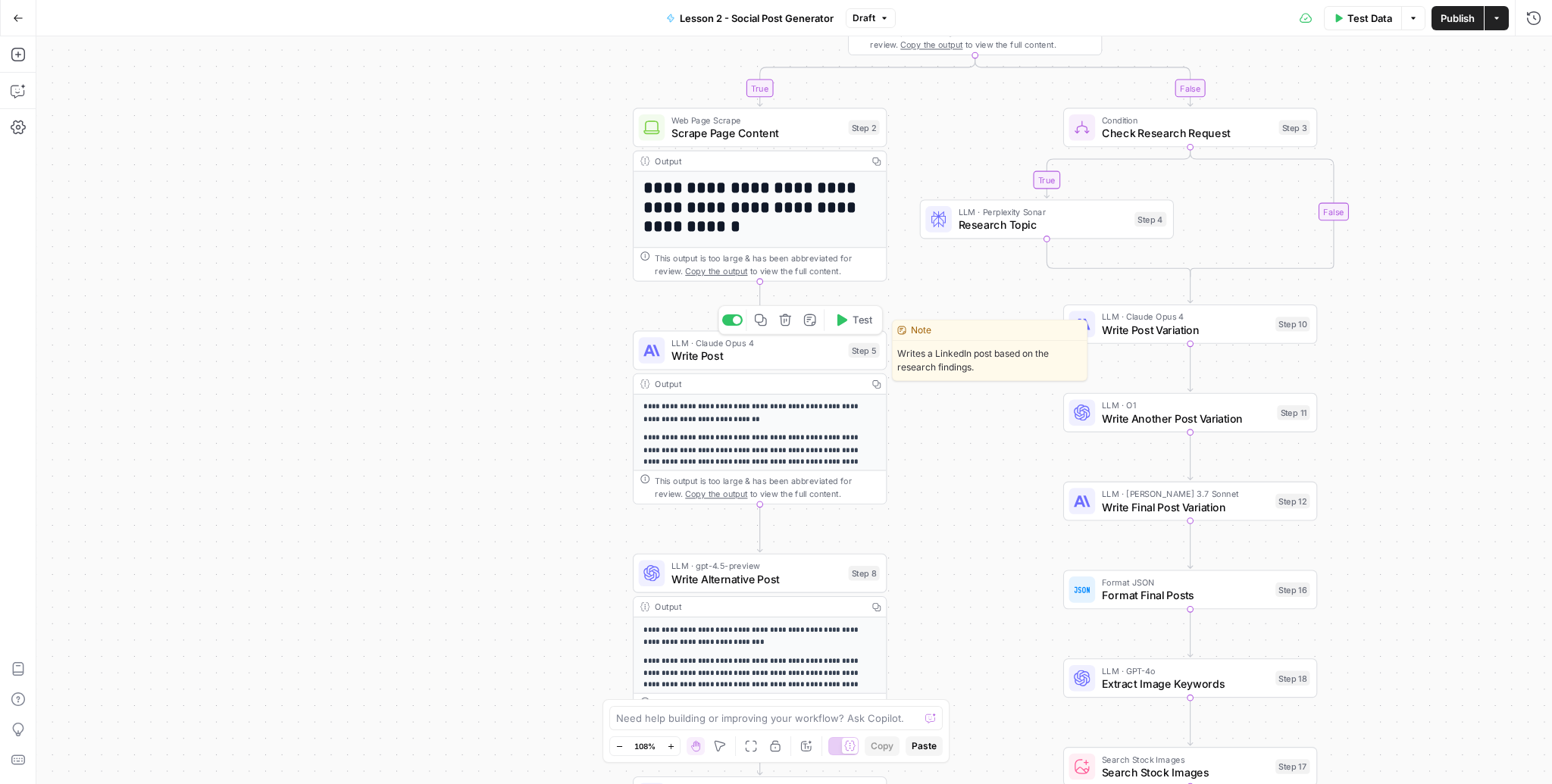
click at [730, 361] on span "Write Post" at bounding box center [756, 356] width 170 height 17
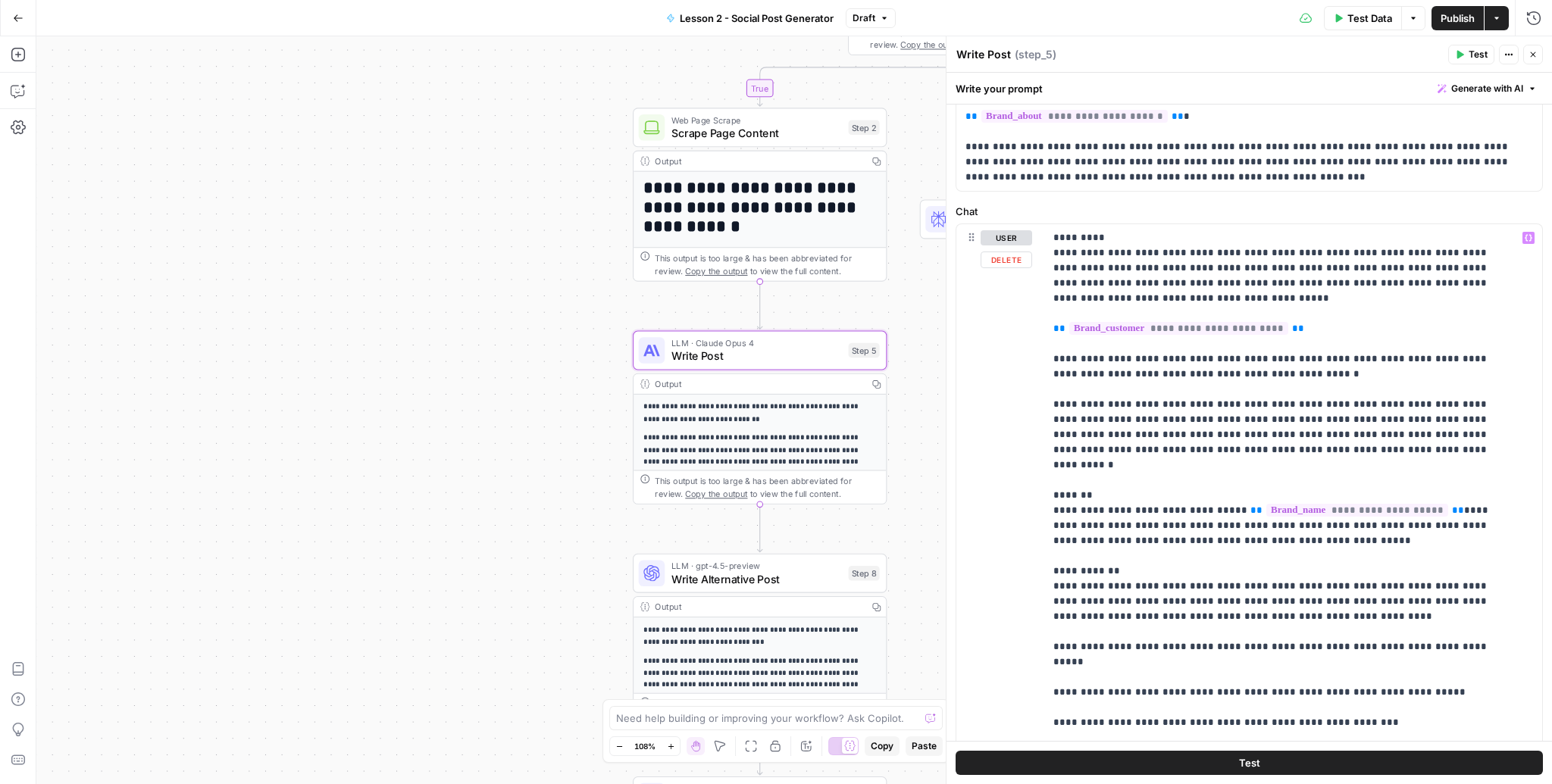
scroll to position [146, 0]
click at [1079, 268] on p "**********" at bounding box center [1284, 660] width 462 height 863
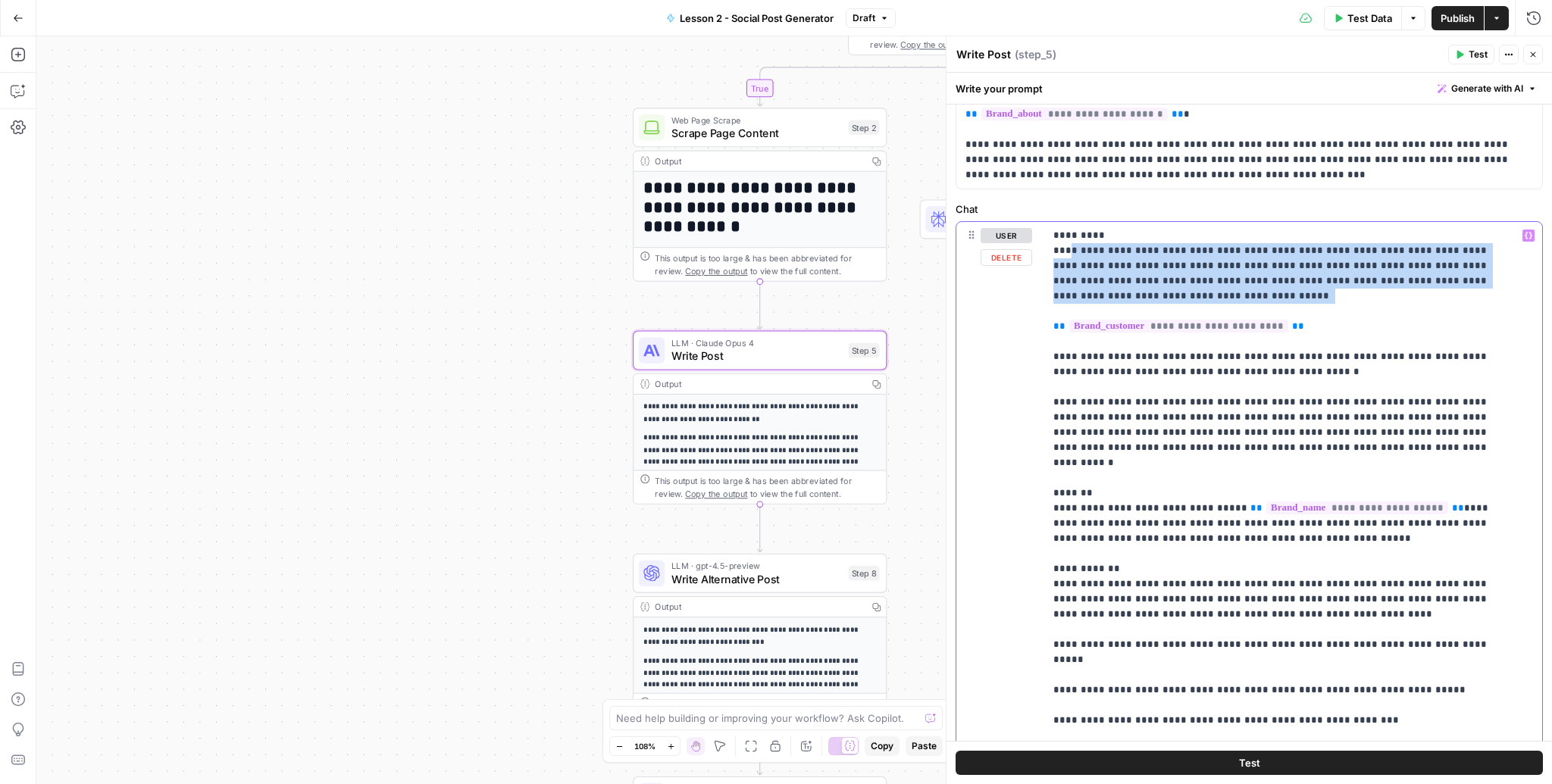
drag, startPoint x: 1070, startPoint y: 245, endPoint x: 1184, endPoint y: 306, distance: 129.3
click at [1184, 306] on p "**********" at bounding box center [1284, 660] width 462 height 863
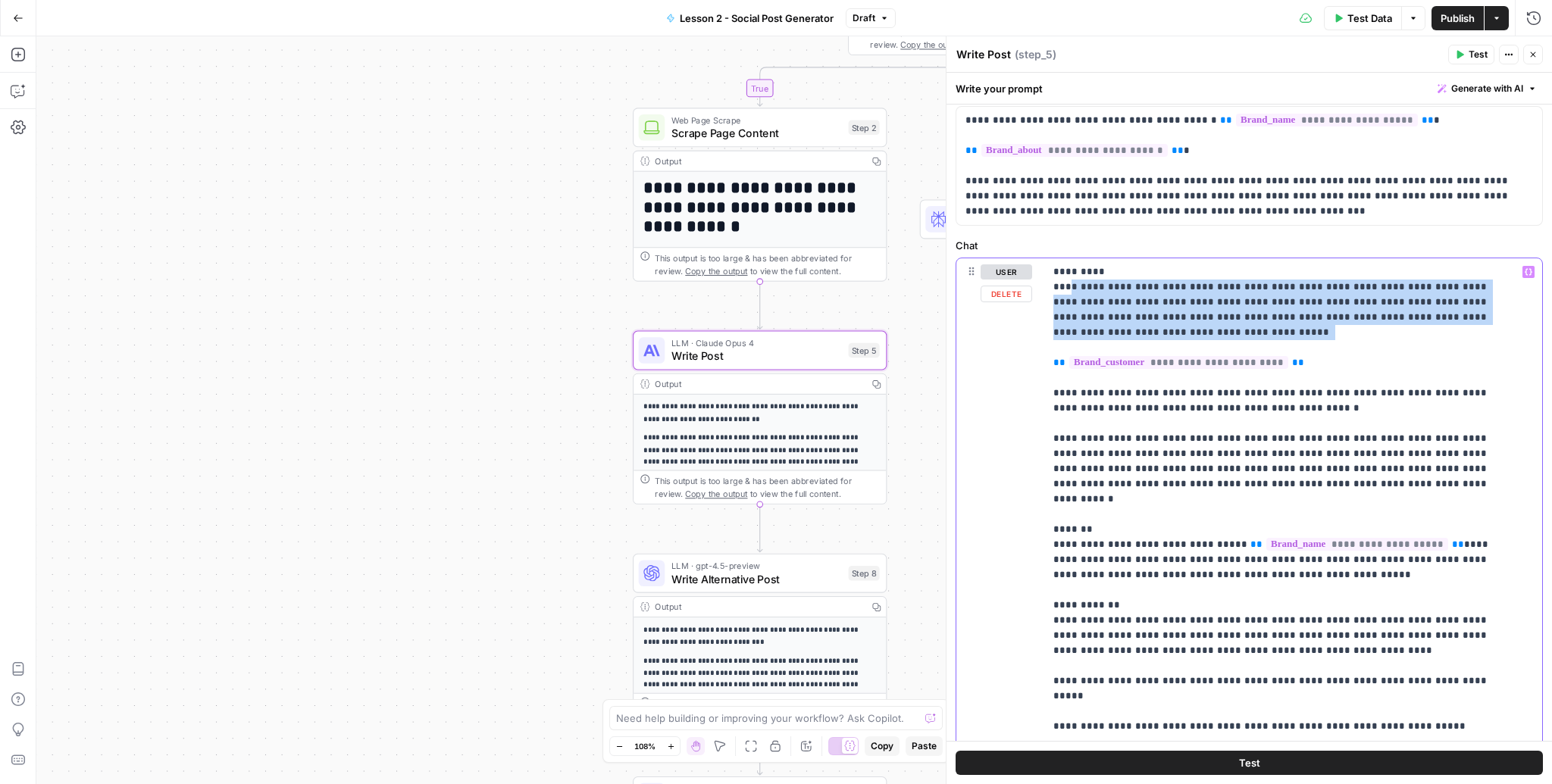
scroll to position [40, 0]
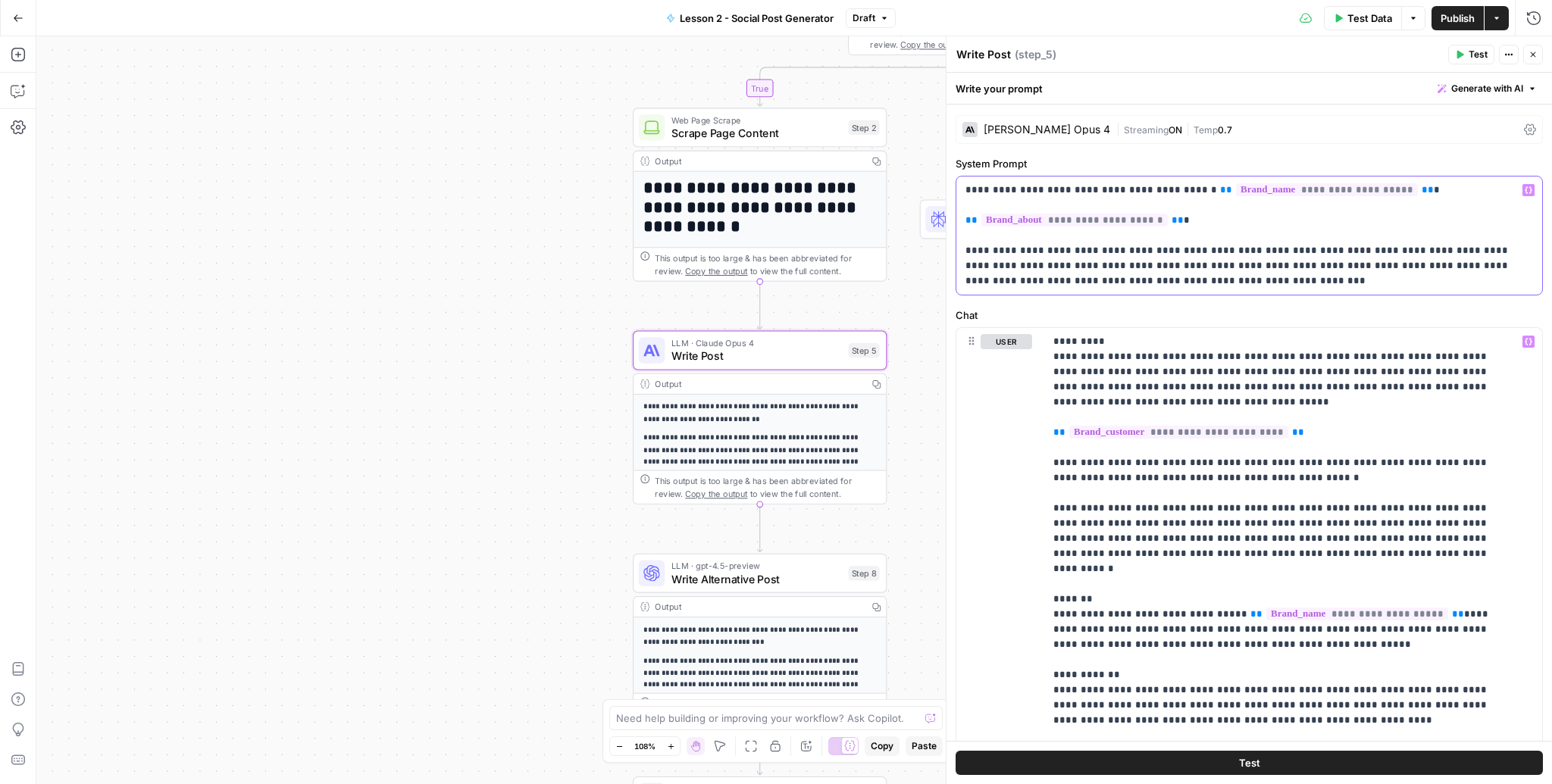
click at [1118, 249] on p "**********" at bounding box center [1245, 236] width 559 height 106
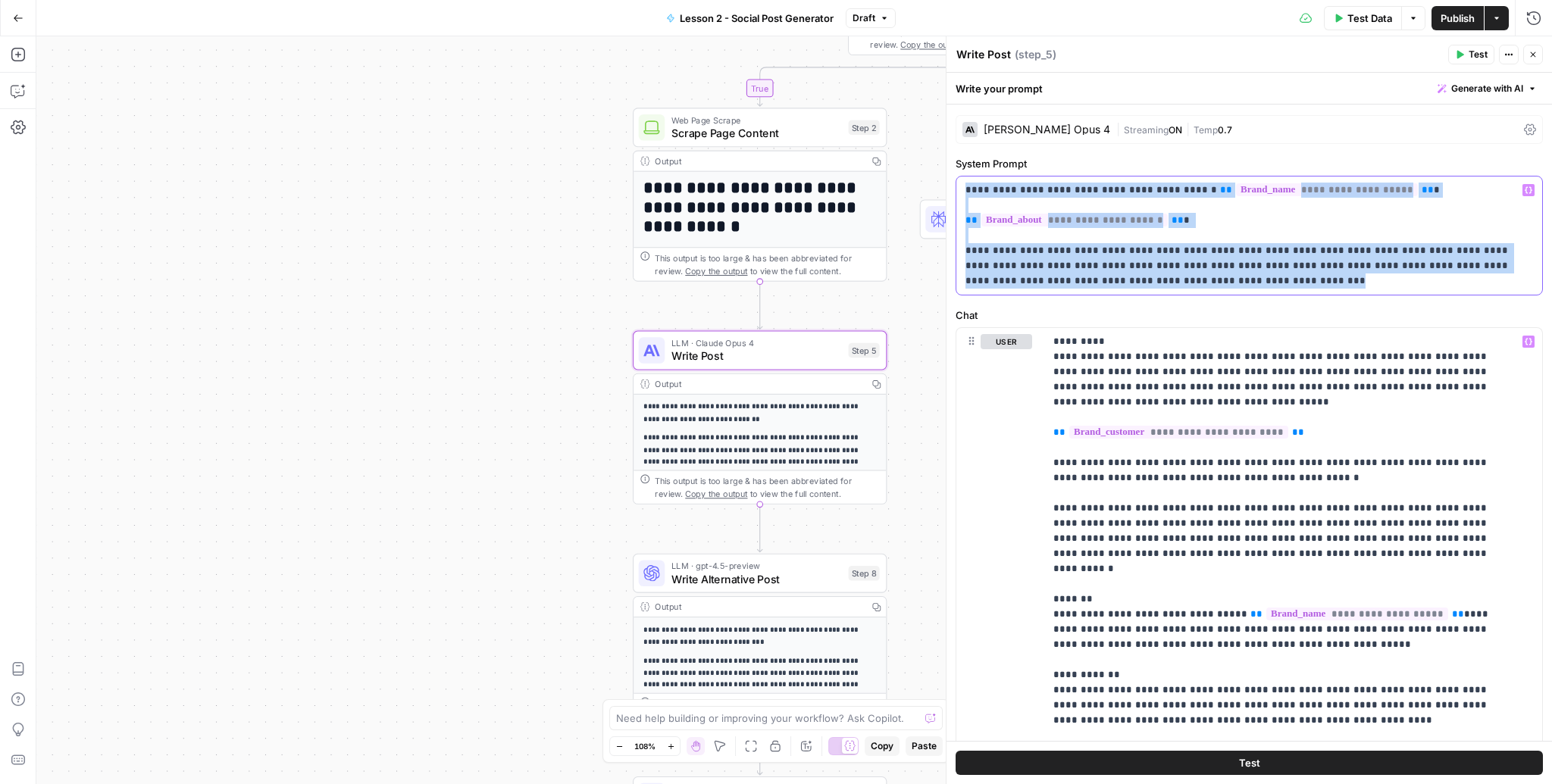
click at [1118, 249] on p "**********" at bounding box center [1245, 236] width 559 height 106
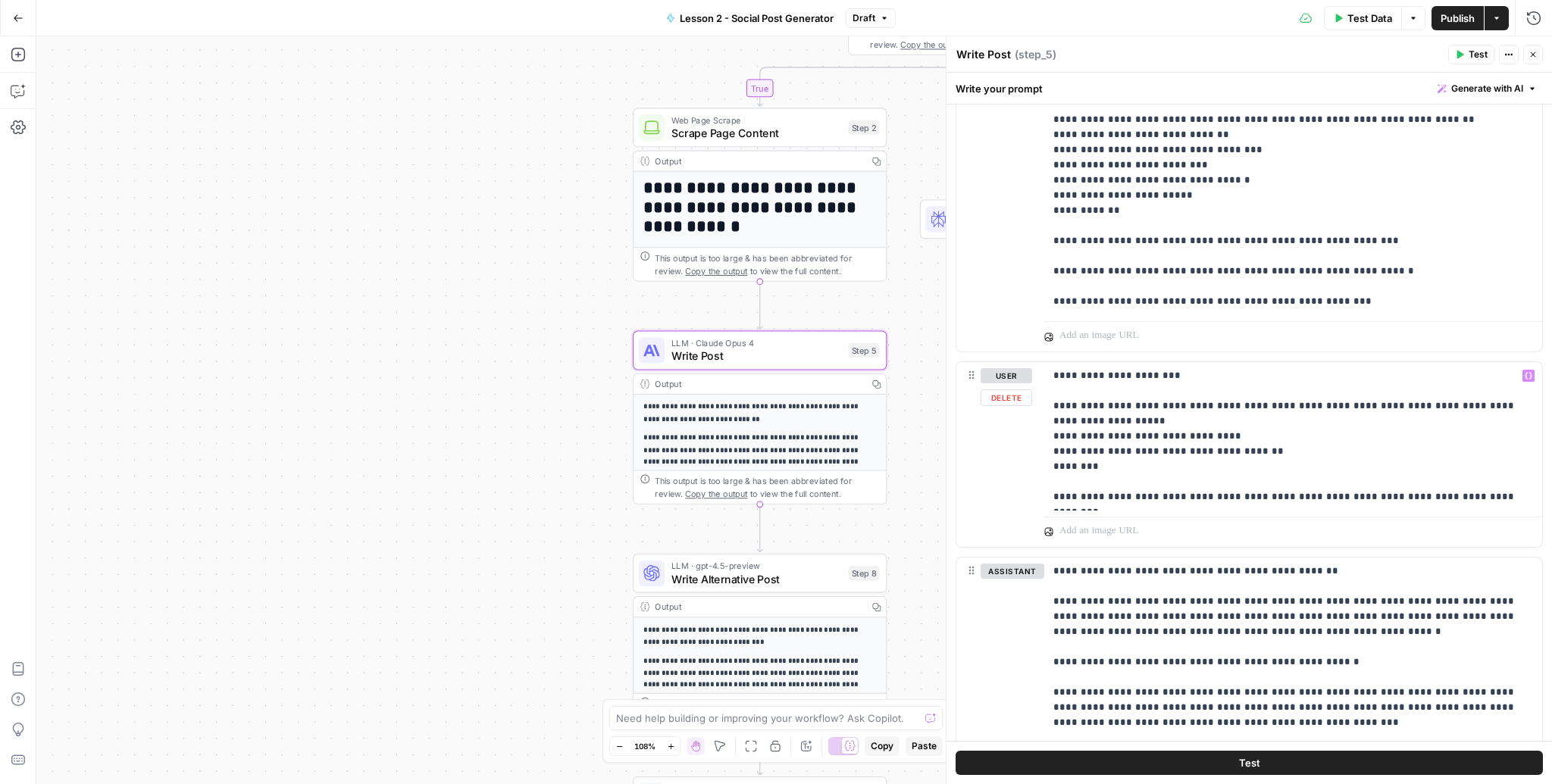
scroll to position [1212, 0]
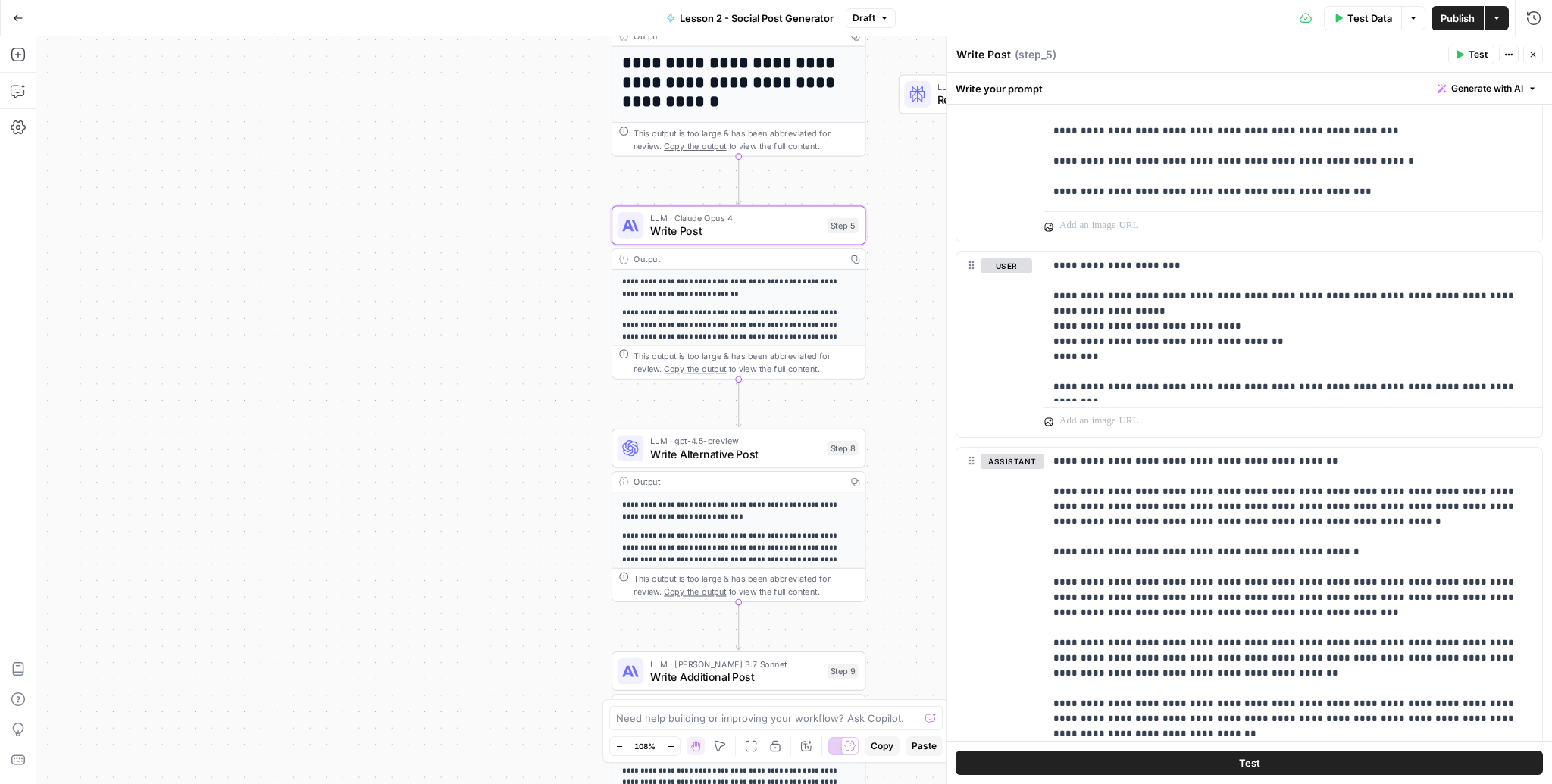
drag, startPoint x: 922, startPoint y: 495, endPoint x: 906, endPoint y: 394, distance: 102.3
click at [906, 394] on div "**********" at bounding box center [794, 410] width 1516 height 748
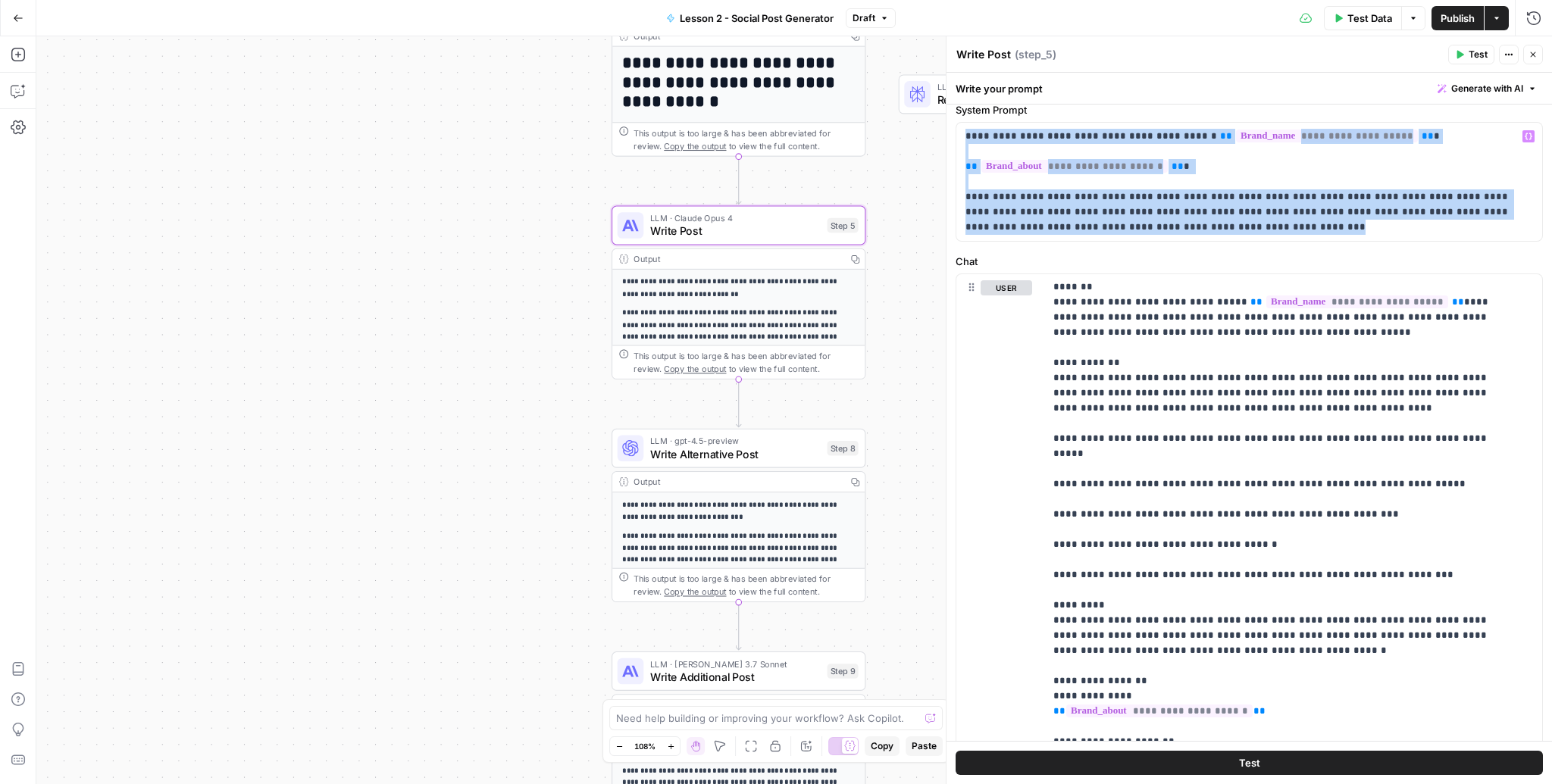
scroll to position [0, 0]
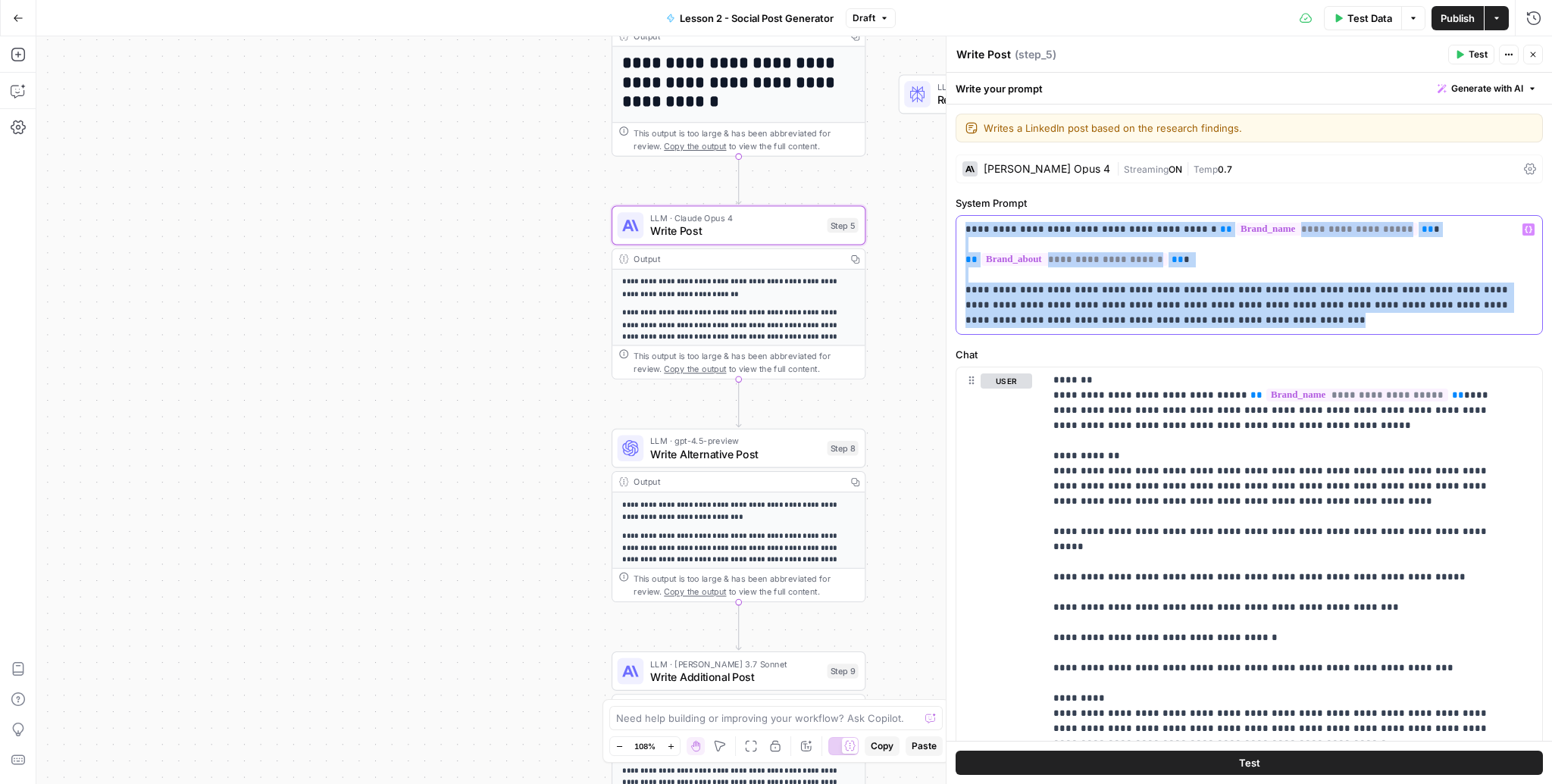
click at [1168, 324] on p "**********" at bounding box center [1245, 275] width 559 height 106
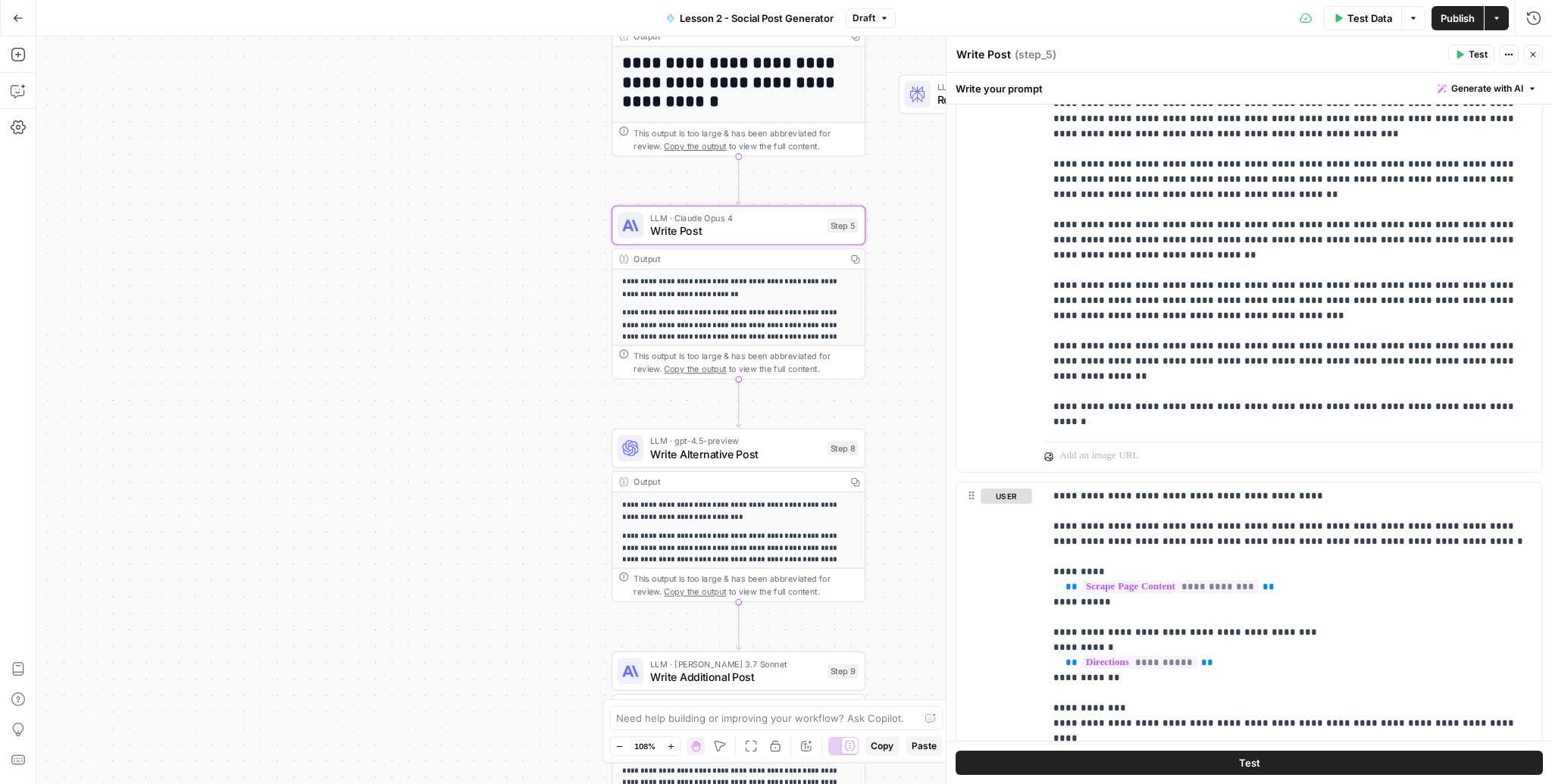
scroll to position [1930, 0]
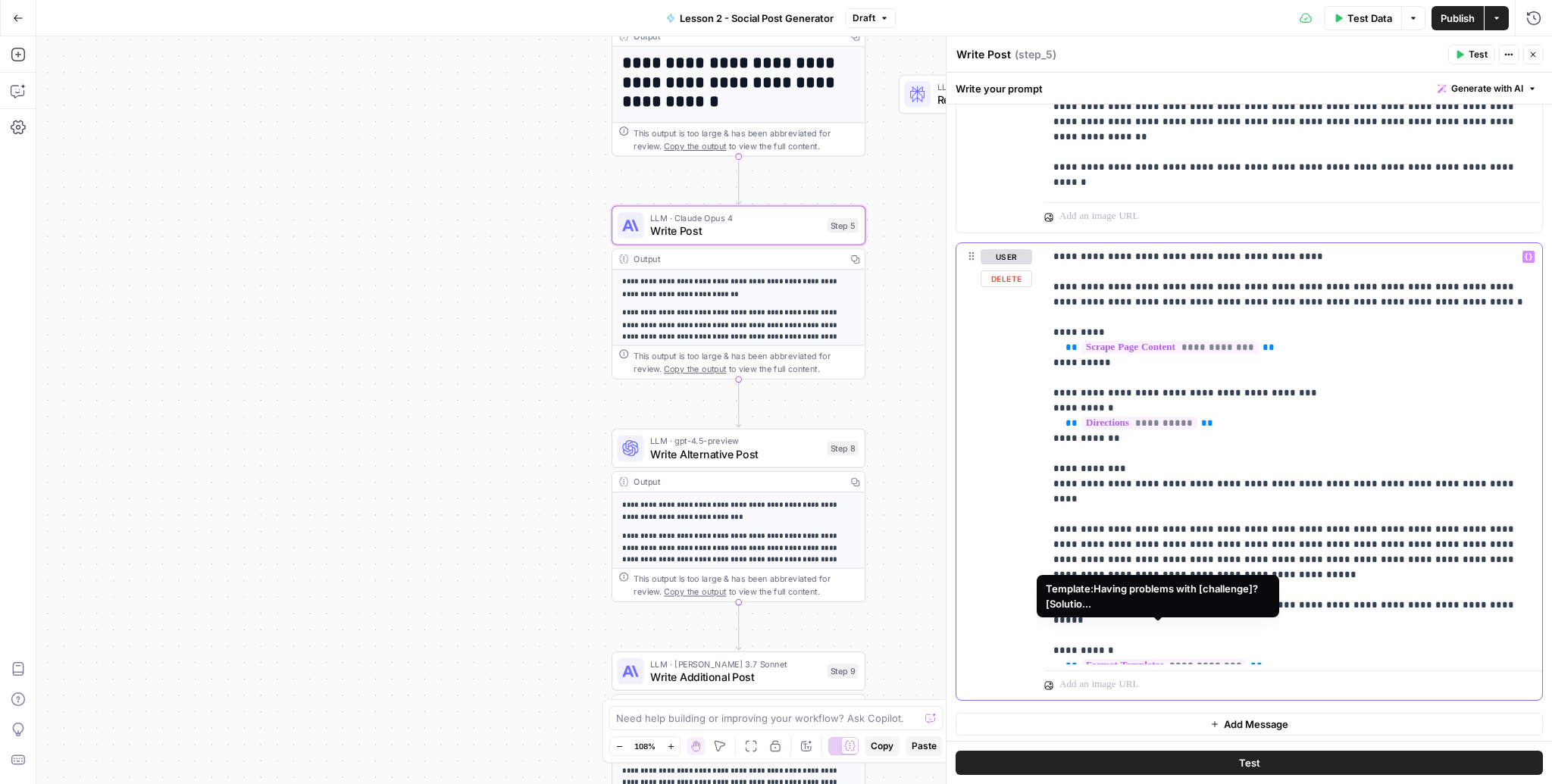
click at [1142, 659] on span "**********" at bounding box center [1164, 665] width 166 height 13
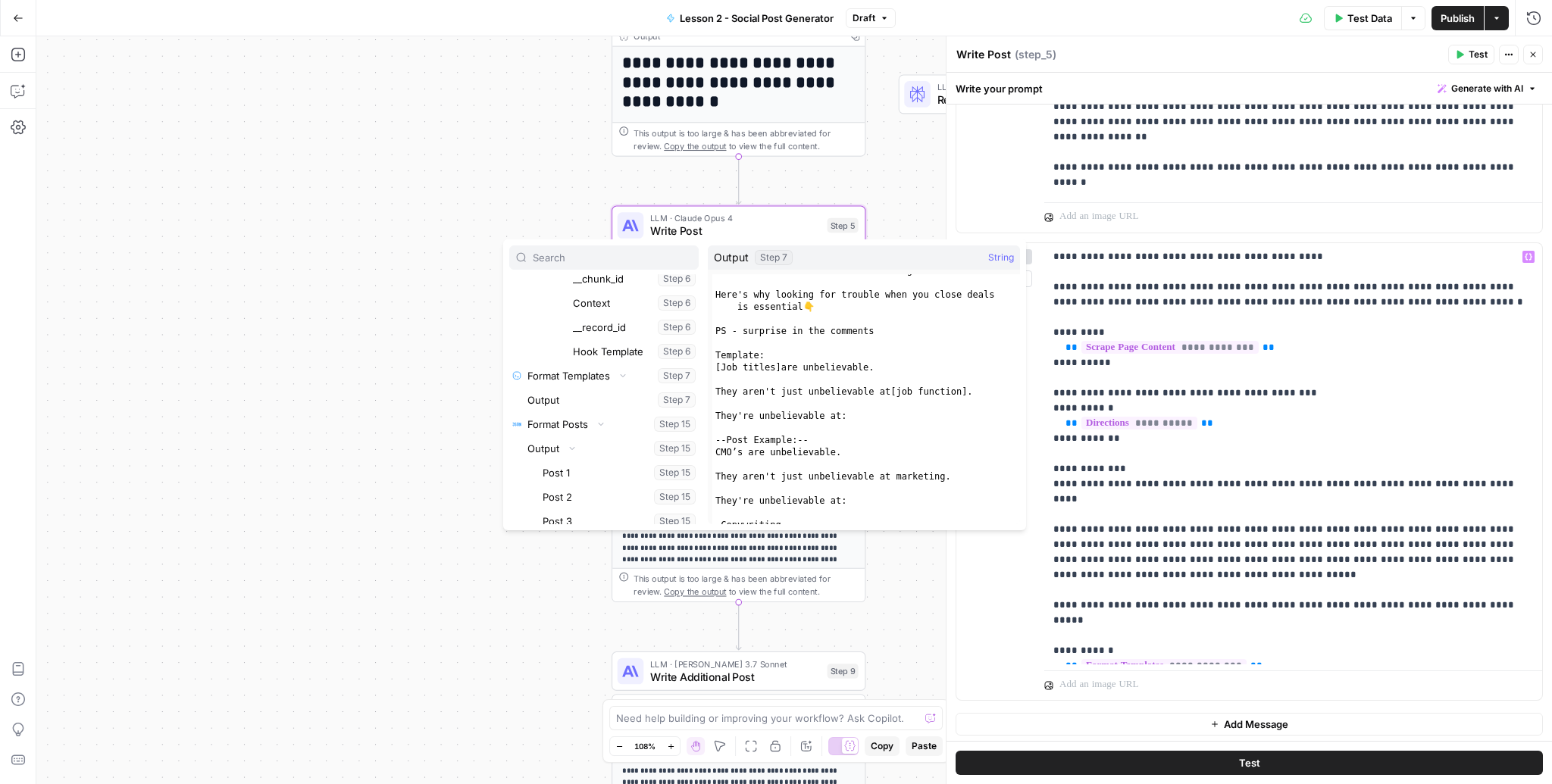
scroll to position [567, 0]
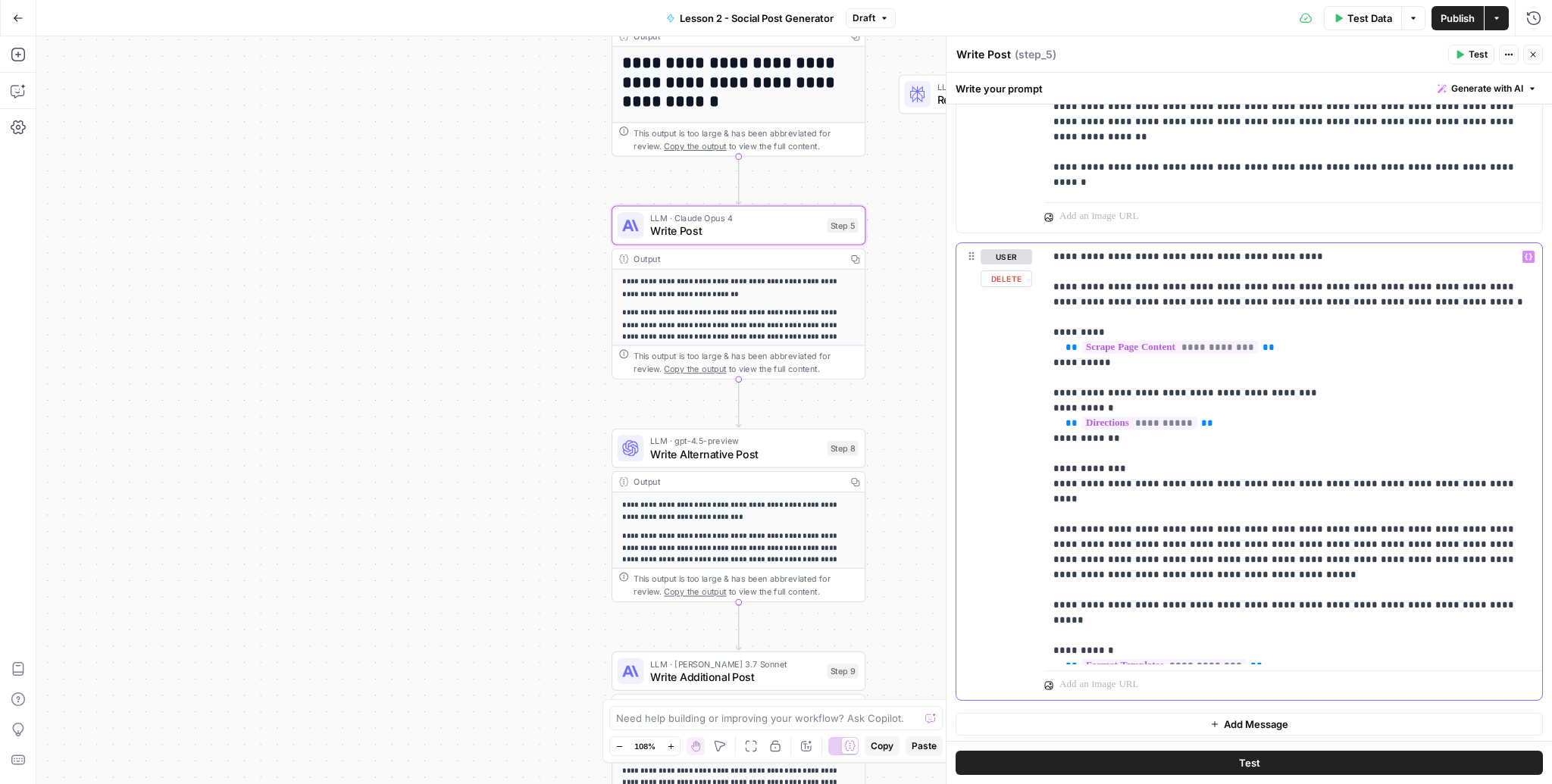
click at [1082, 375] on p "**********" at bounding box center [1289, 454] width 471 height 409
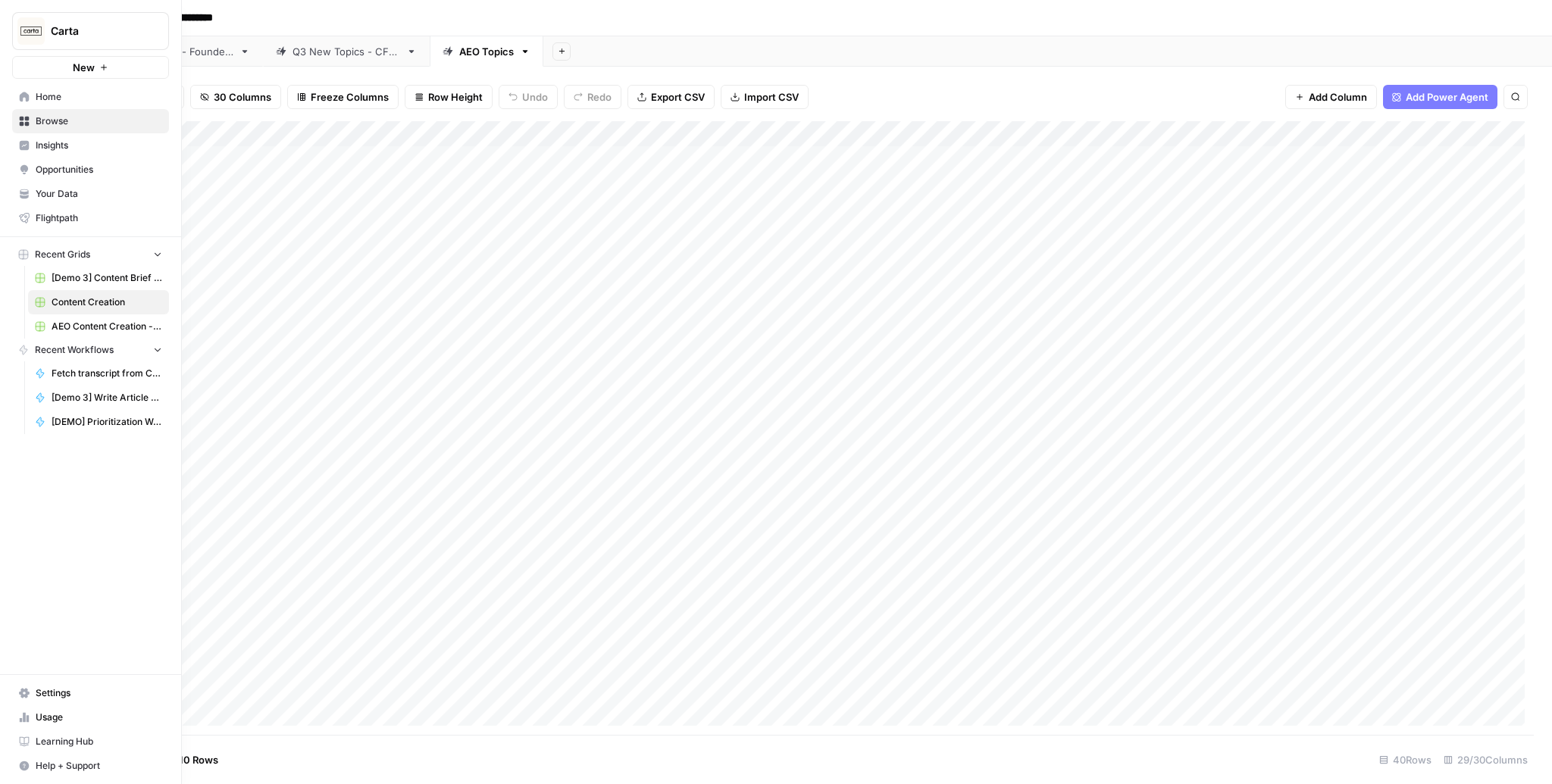
click at [21, 193] on icon at bounding box center [24, 192] width 9 height 6
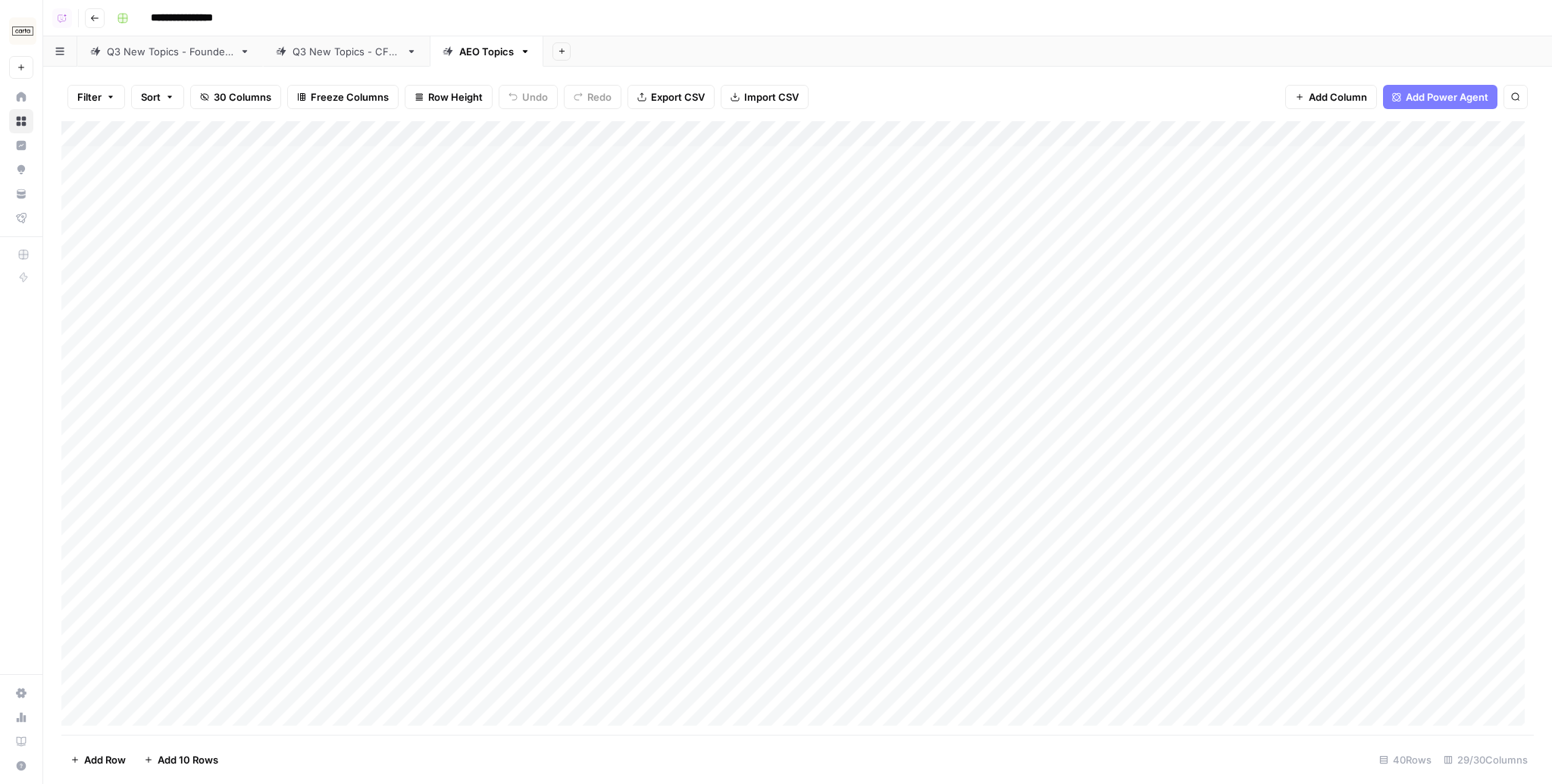
click at [673, 130] on div "Add Column" at bounding box center [797, 428] width 1473 height 614
click at [867, 89] on div "Filter Sort 30 Columns Freeze Columns Row Height Undo Redo Export CSV Import CS…" at bounding box center [797, 97] width 1473 height 48
click at [680, 158] on div "Add Column" at bounding box center [797, 428] width 1473 height 614
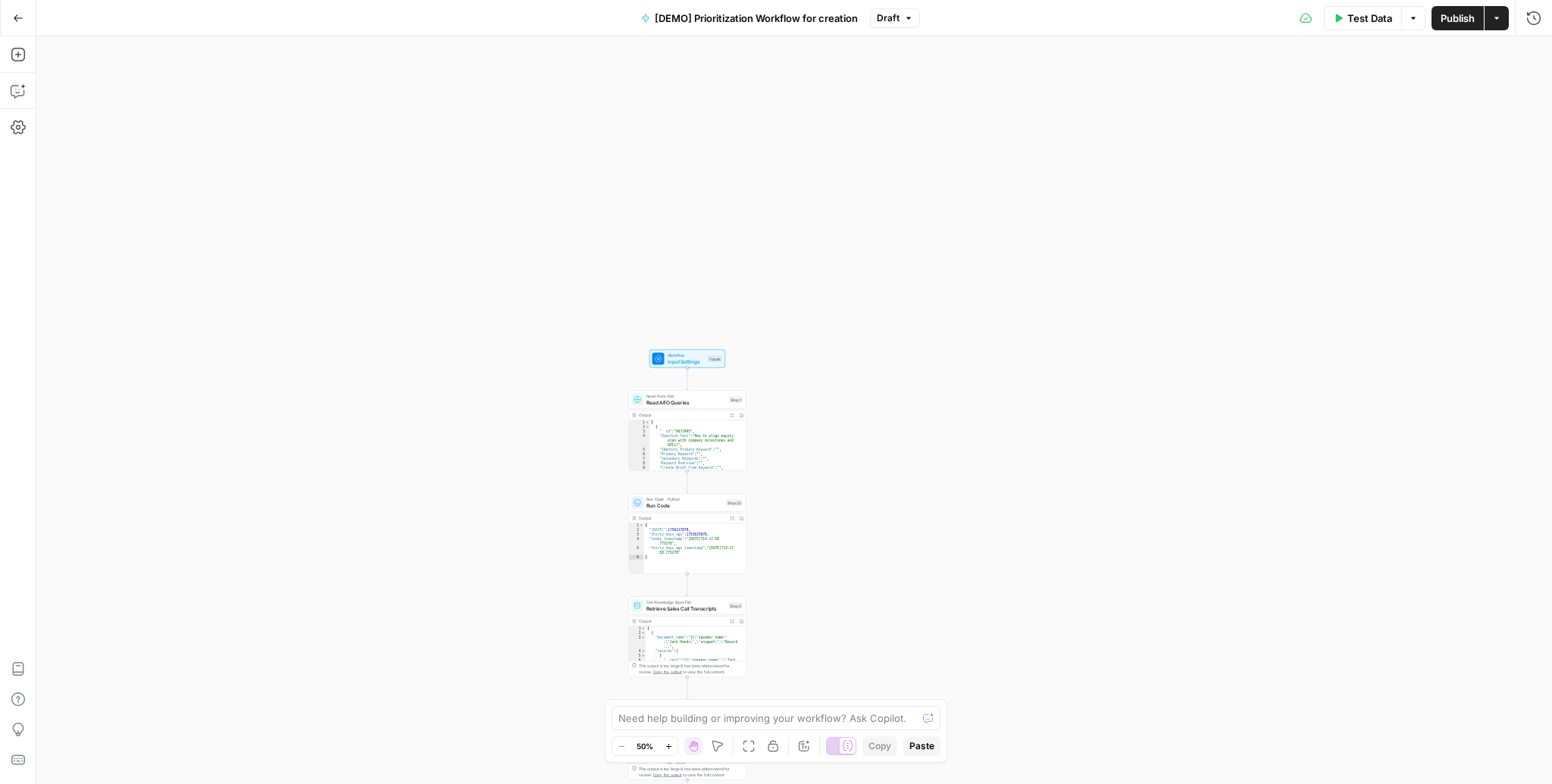
drag, startPoint x: 883, startPoint y: 306, endPoint x: 833, endPoint y: 508, distance: 208.1
click at [831, 519] on div "Workflow Input Settings Inputs Read from Grid Read AEO Queries Step 1 Output Ex…" at bounding box center [794, 410] width 1516 height 748
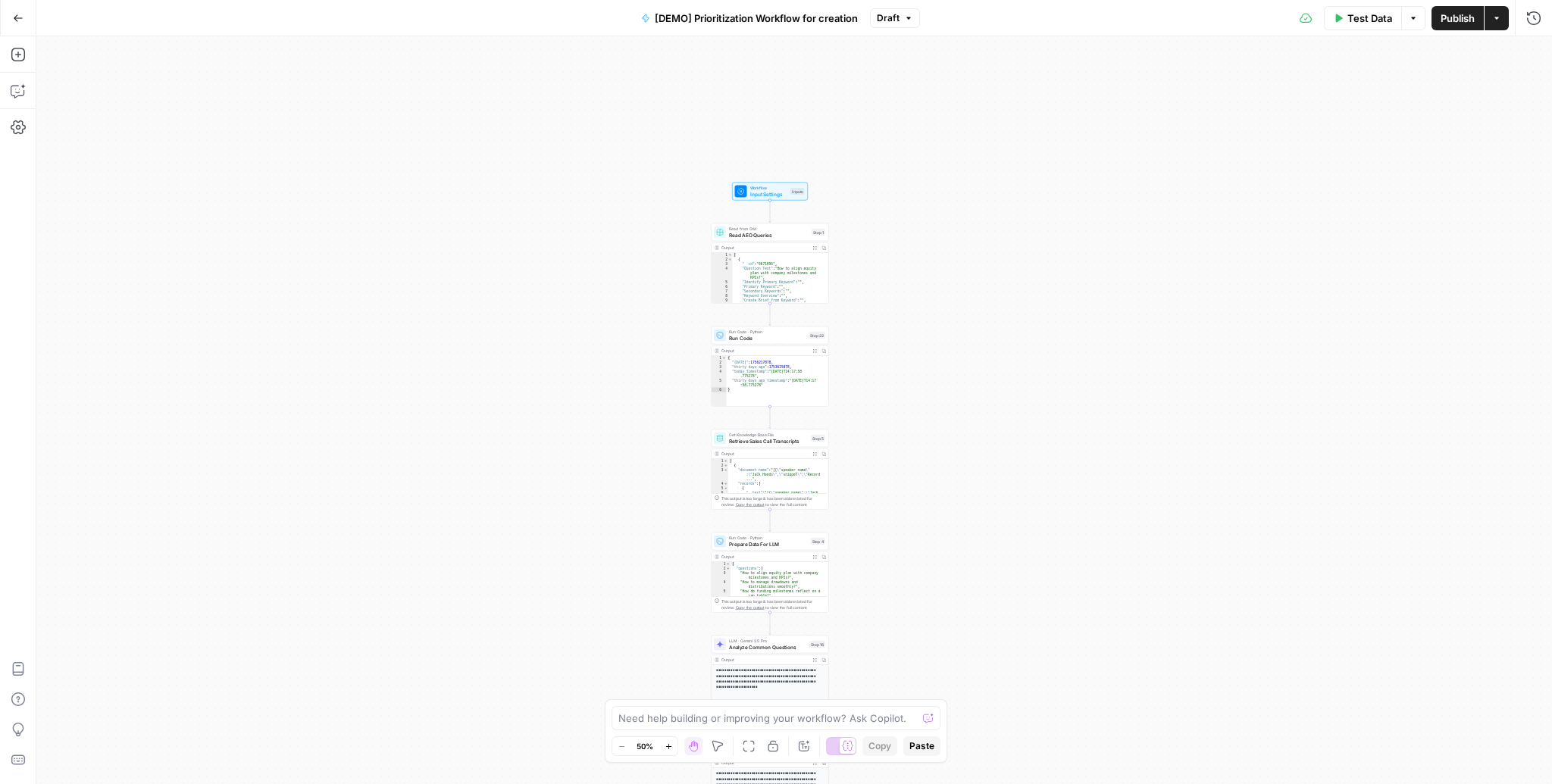
drag, startPoint x: 832, startPoint y: 425, endPoint x: 916, endPoint y: 244, distance: 199.5
click at [916, 244] on div "Workflow Input Settings Inputs Read from Grid Read AEO Queries Step 1 Output Ex…" at bounding box center [794, 410] width 1516 height 748
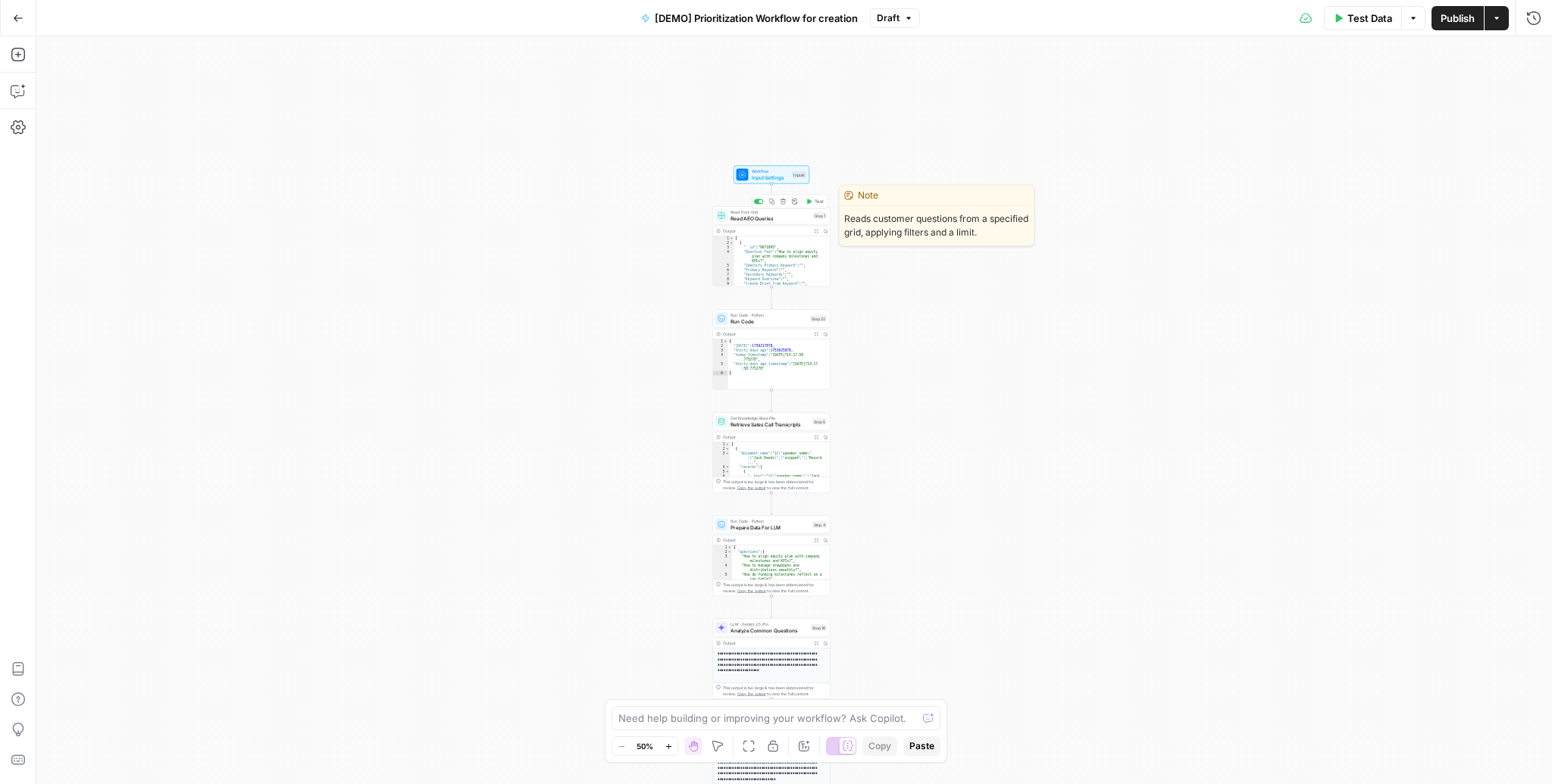
click at [781, 219] on span "Read AEO Queries" at bounding box center [770, 219] width 79 height 8
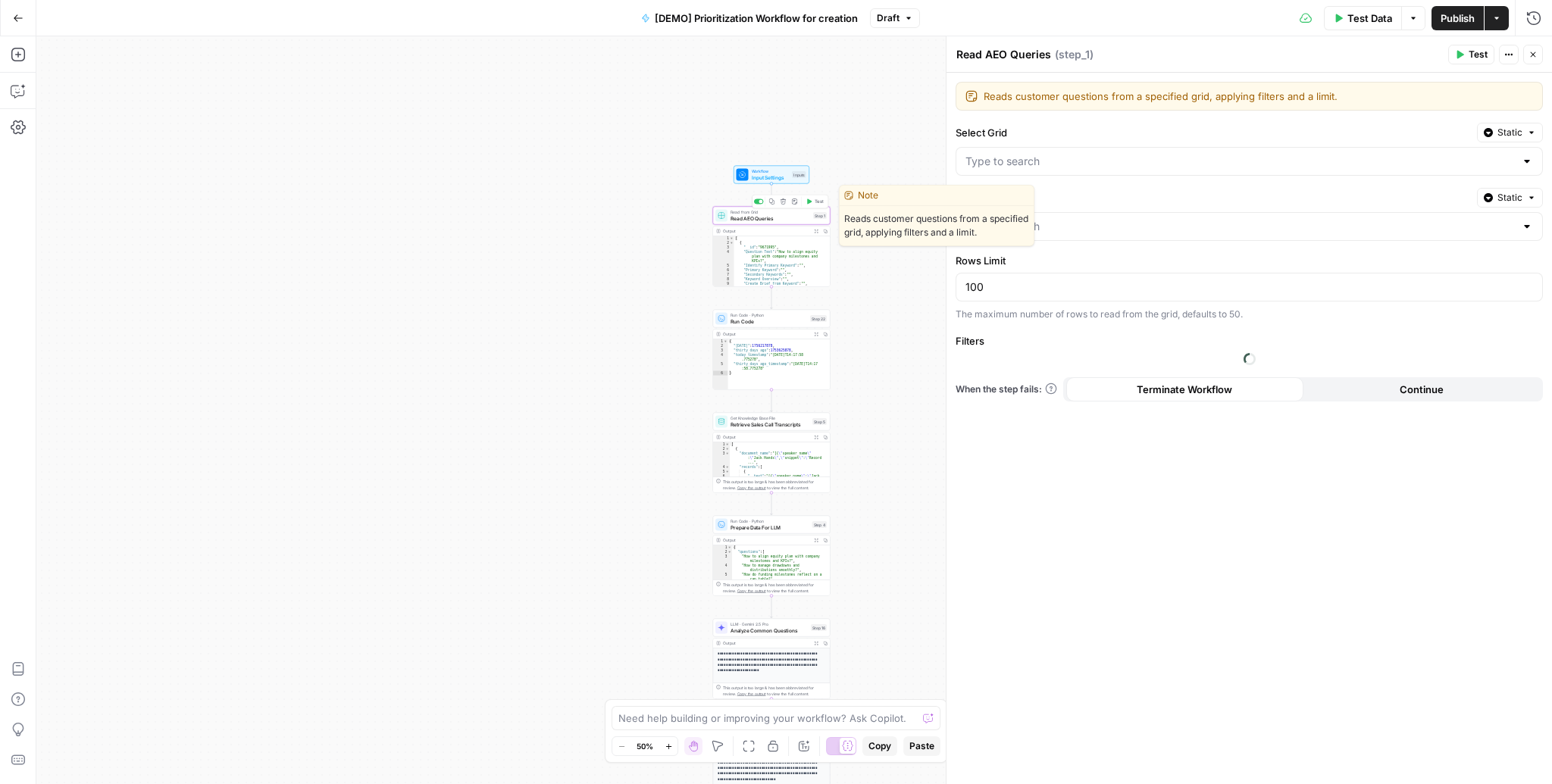
type input "Content Creation: Visibility Gaps"
click at [853, 237] on div "Workflow Input Settings Inputs Read from Grid Read AEO Queries Step 1 Output Ex…" at bounding box center [794, 410] width 1516 height 748
type input "AEO Content Creation - Fund Mgmt"
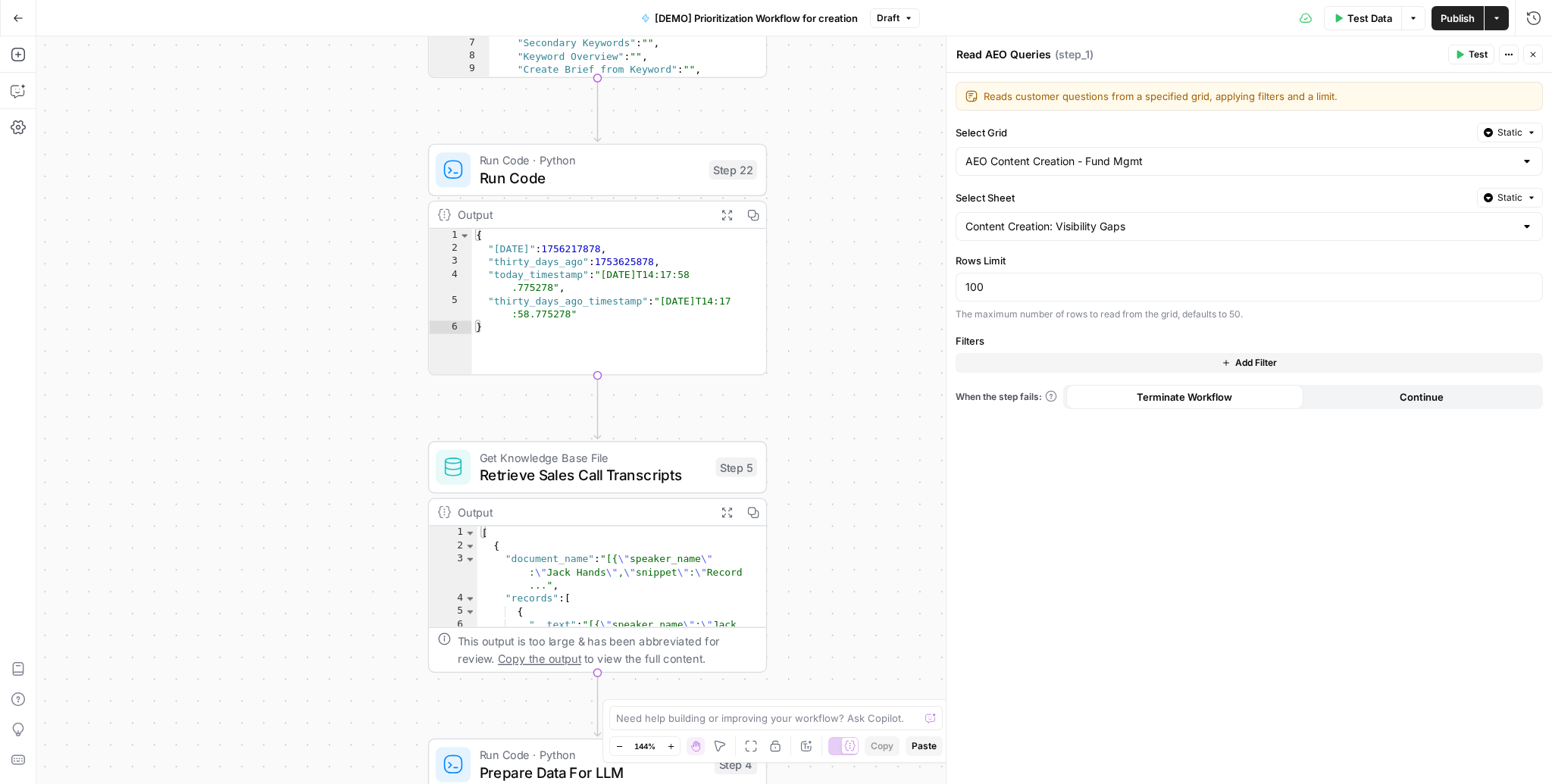
drag, startPoint x: 858, startPoint y: 430, endPoint x: 829, endPoint y: 129, distance: 302.4
click at [829, 129] on div "Workflow Input Settings Inputs Read from Grid Read AEO Queries Step 1 Output Ex…" at bounding box center [794, 410] width 1516 height 748
click at [548, 169] on span "Run Code" at bounding box center [589, 177] width 221 height 22
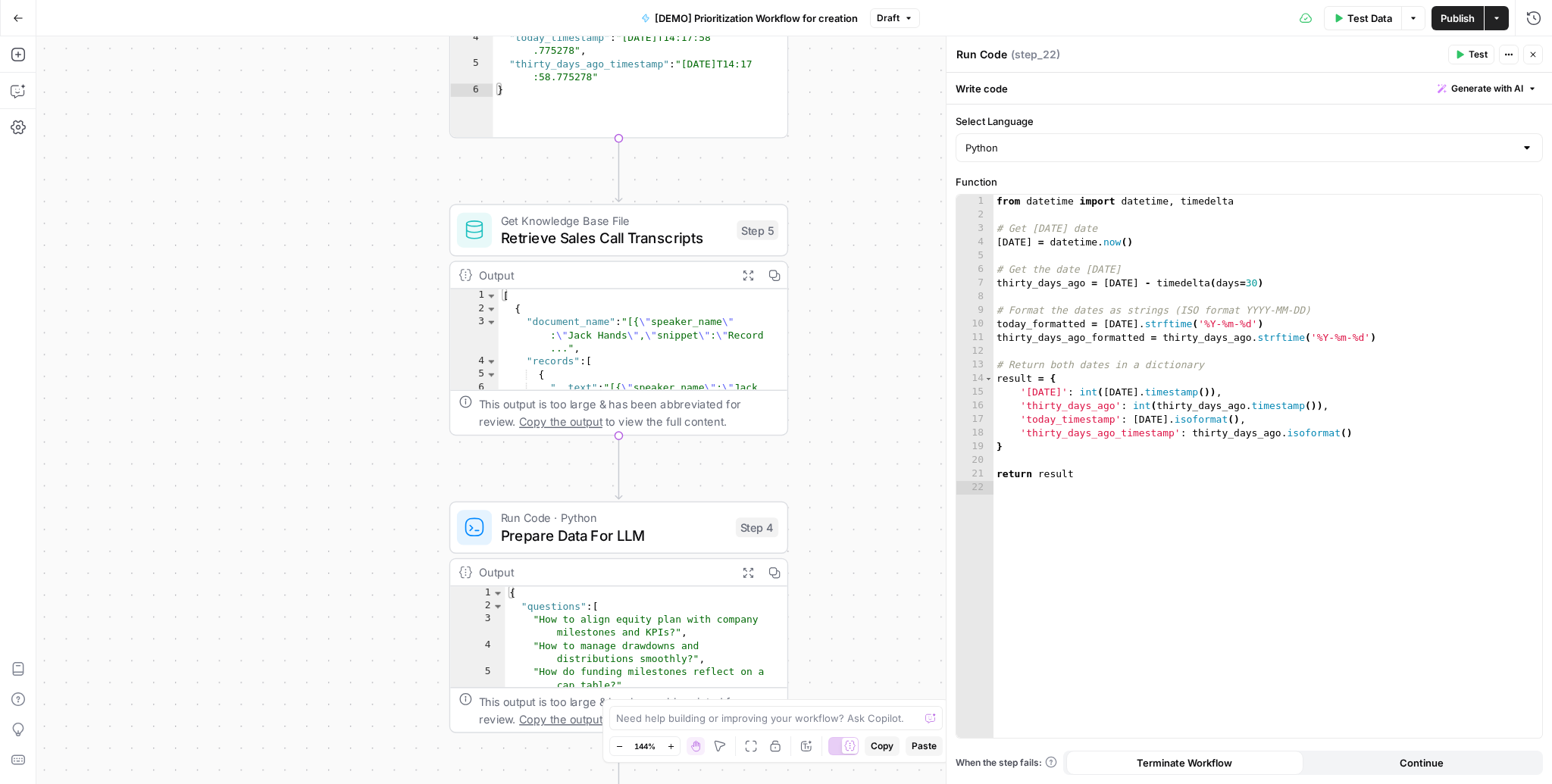
drag, startPoint x: 824, startPoint y: 363, endPoint x: 845, endPoint y: 126, distance: 237.9
click at [845, 126] on div "Workflow Input Settings Inputs Read from Grid Read AEO Queries Step 1 Output Ex…" at bounding box center [794, 410] width 1516 height 748
click at [616, 237] on span "Retrieve Sales Call Transcripts" at bounding box center [614, 238] width 227 height 22
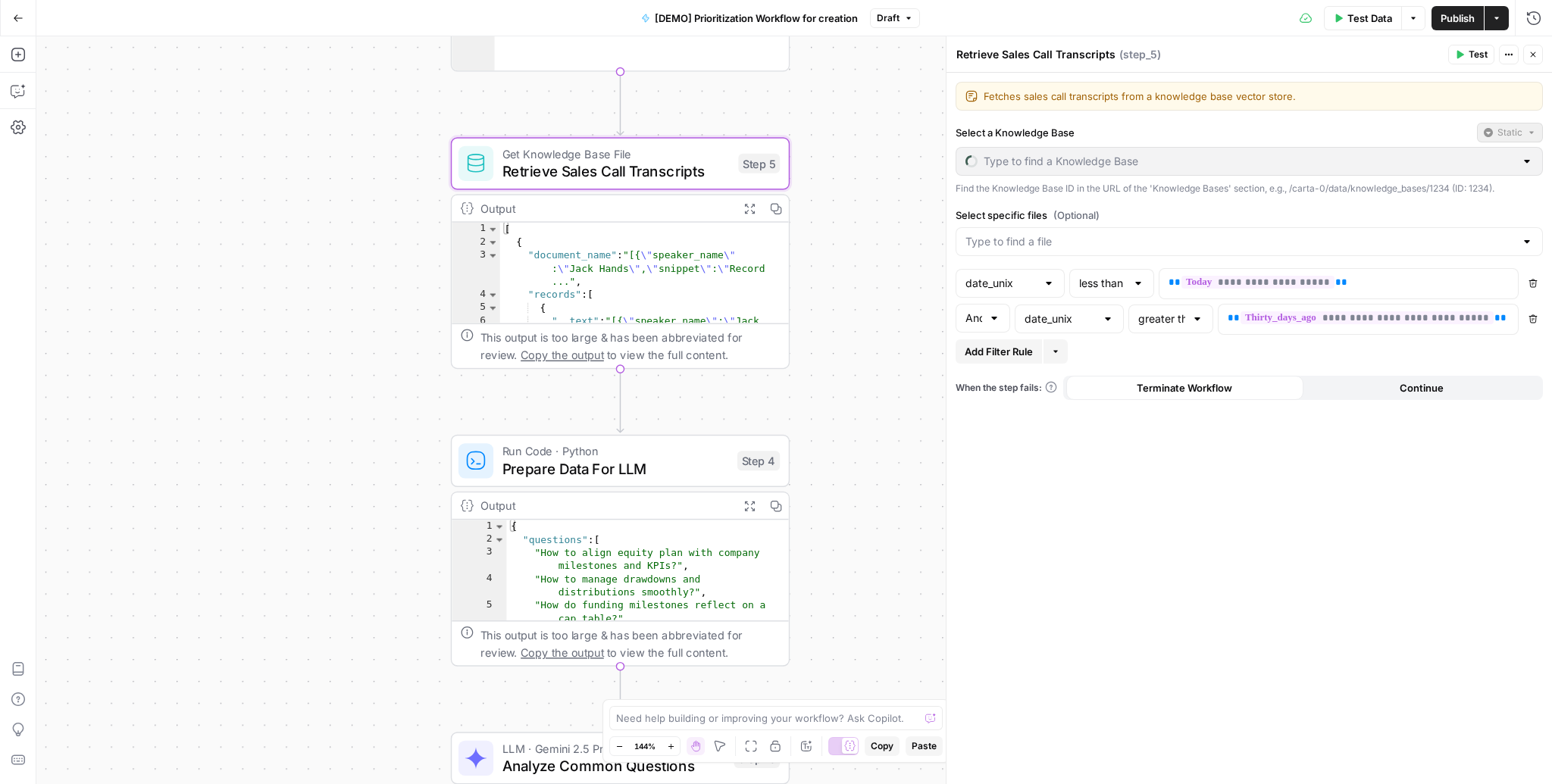
type input "Sales Transcripts"
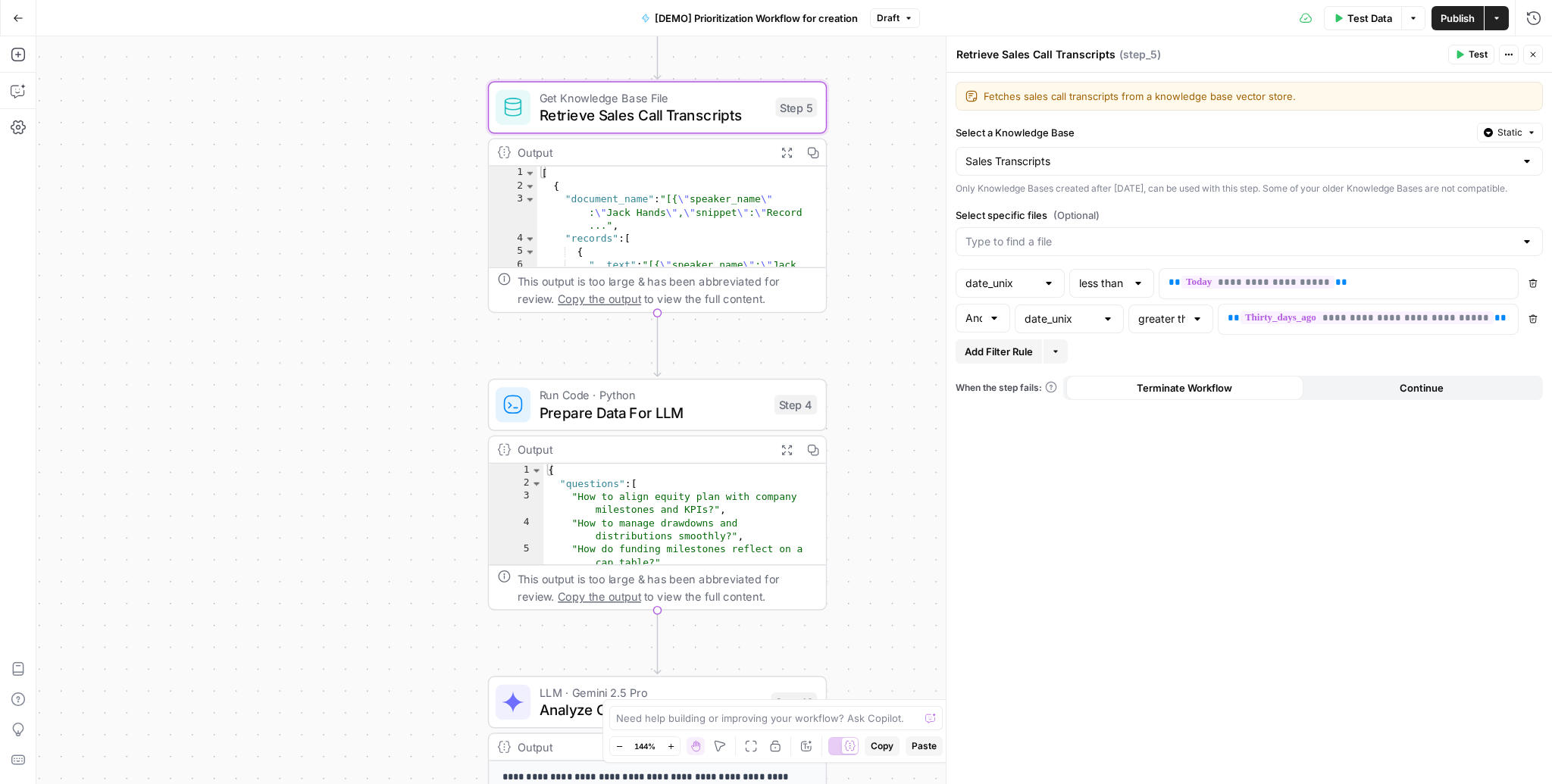
drag, startPoint x: 857, startPoint y: 518, endPoint x: 896, endPoint y: 395, distance: 129.0
click at [896, 395] on div "Workflow Input Settings Inputs Read from Grid Read AEO Queries Step 1 Output Ex…" at bounding box center [794, 410] width 1516 height 748
click at [643, 417] on span "Prepare Data For LLM" at bounding box center [653, 413] width 227 height 22
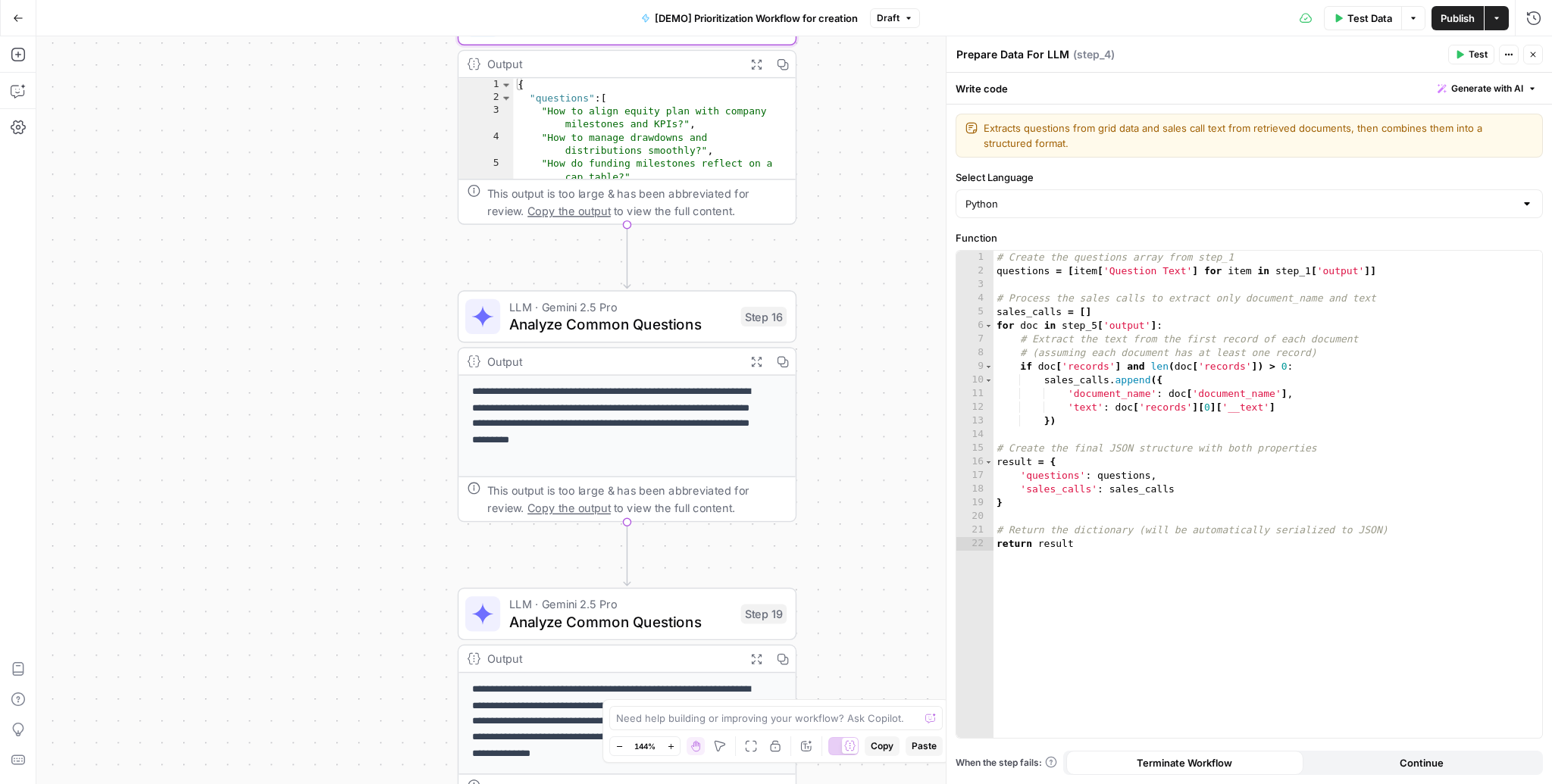
drag, startPoint x: 891, startPoint y: 561, endPoint x: 861, endPoint y: 175, distance: 387.2
click at [861, 175] on div "Workflow Input Settings Inputs Read from Grid Read AEO Queries Step 1 Output Ex…" at bounding box center [794, 410] width 1516 height 748
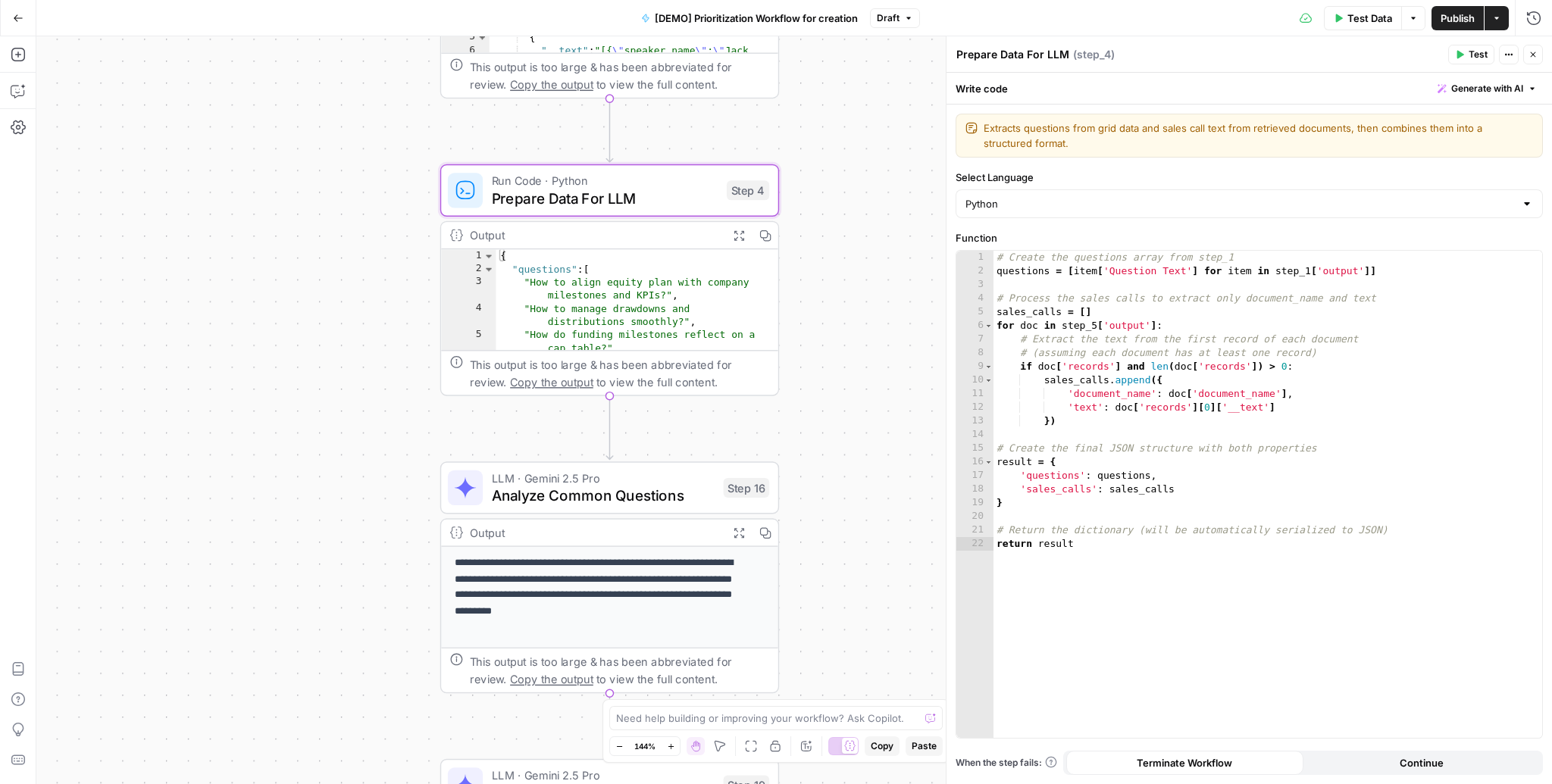
drag, startPoint x: 859, startPoint y: 207, endPoint x: 841, endPoint y: 378, distance: 171.9
click at [841, 378] on div "Workflow Input Settings Inputs Read from Grid Read AEO Queries Step 1 Output Ex…" at bounding box center [794, 410] width 1516 height 748
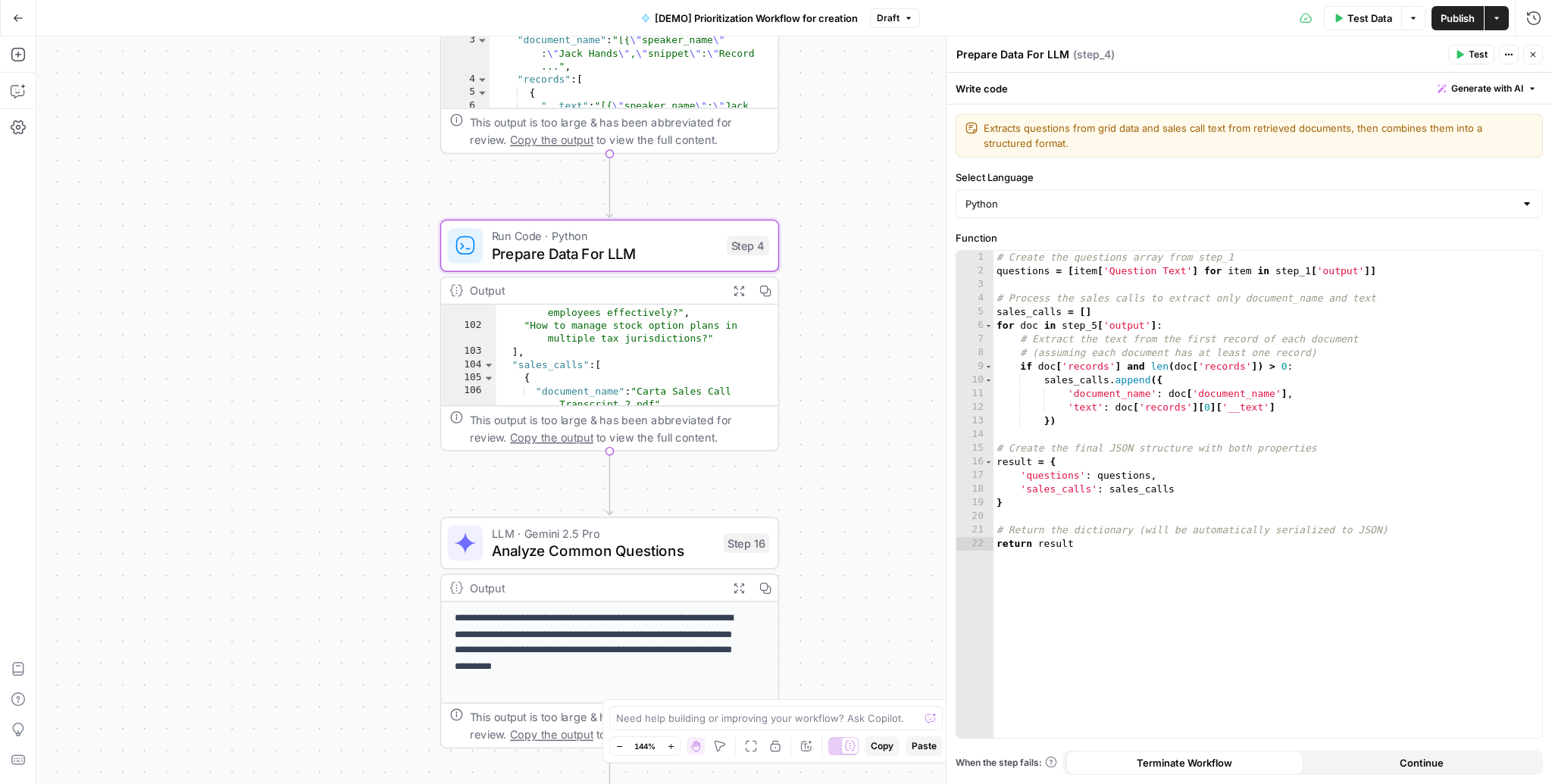
drag, startPoint x: 811, startPoint y: 276, endPoint x: 807, endPoint y: 352, distance: 76.1
click at [807, 352] on div "Workflow Input Settings Inputs Read from Grid Read AEO Queries Step 1 Output Ex…" at bounding box center [794, 410] width 1516 height 748
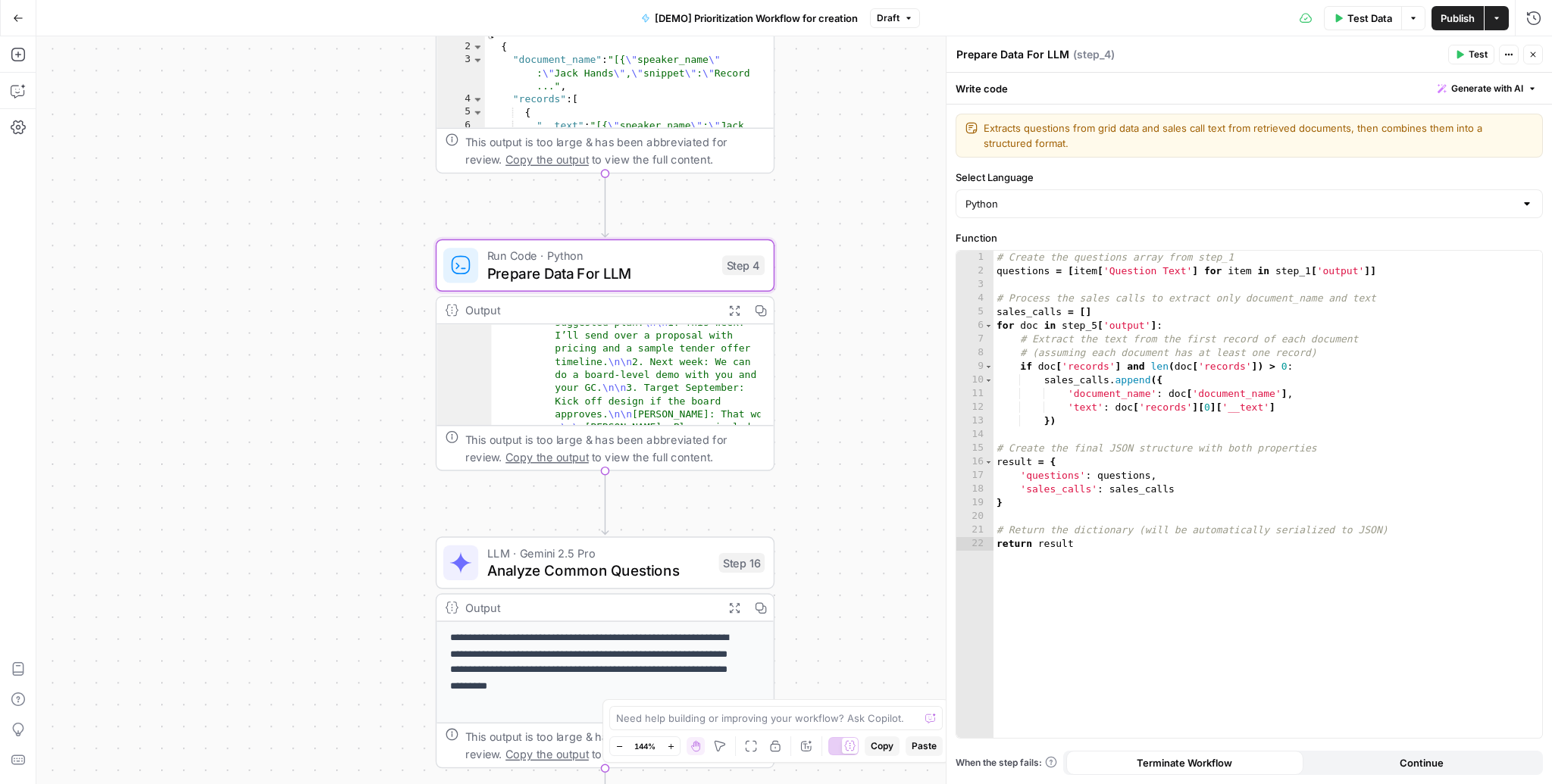
scroll to position [3874, 0]
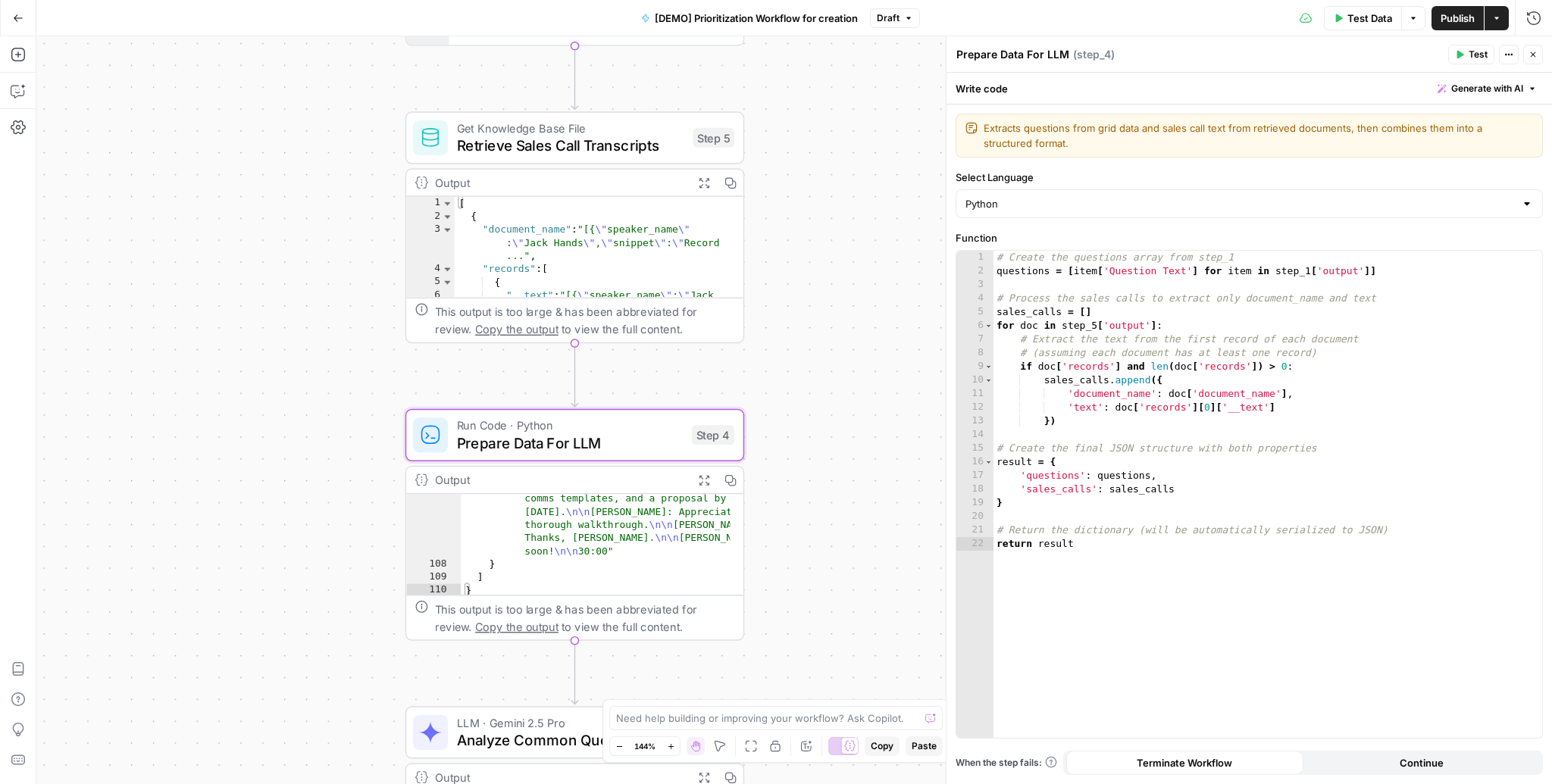
drag, startPoint x: 839, startPoint y: 270, endPoint x: 810, endPoint y: 437, distance: 169.5
click at [810, 437] on div "Workflow Input Settings Inputs Read from Grid Read AEO Queries Step 1 Output Ex…" at bounding box center [794, 410] width 1516 height 748
click at [707, 478] on icon "button" at bounding box center [704, 480] width 12 height 12
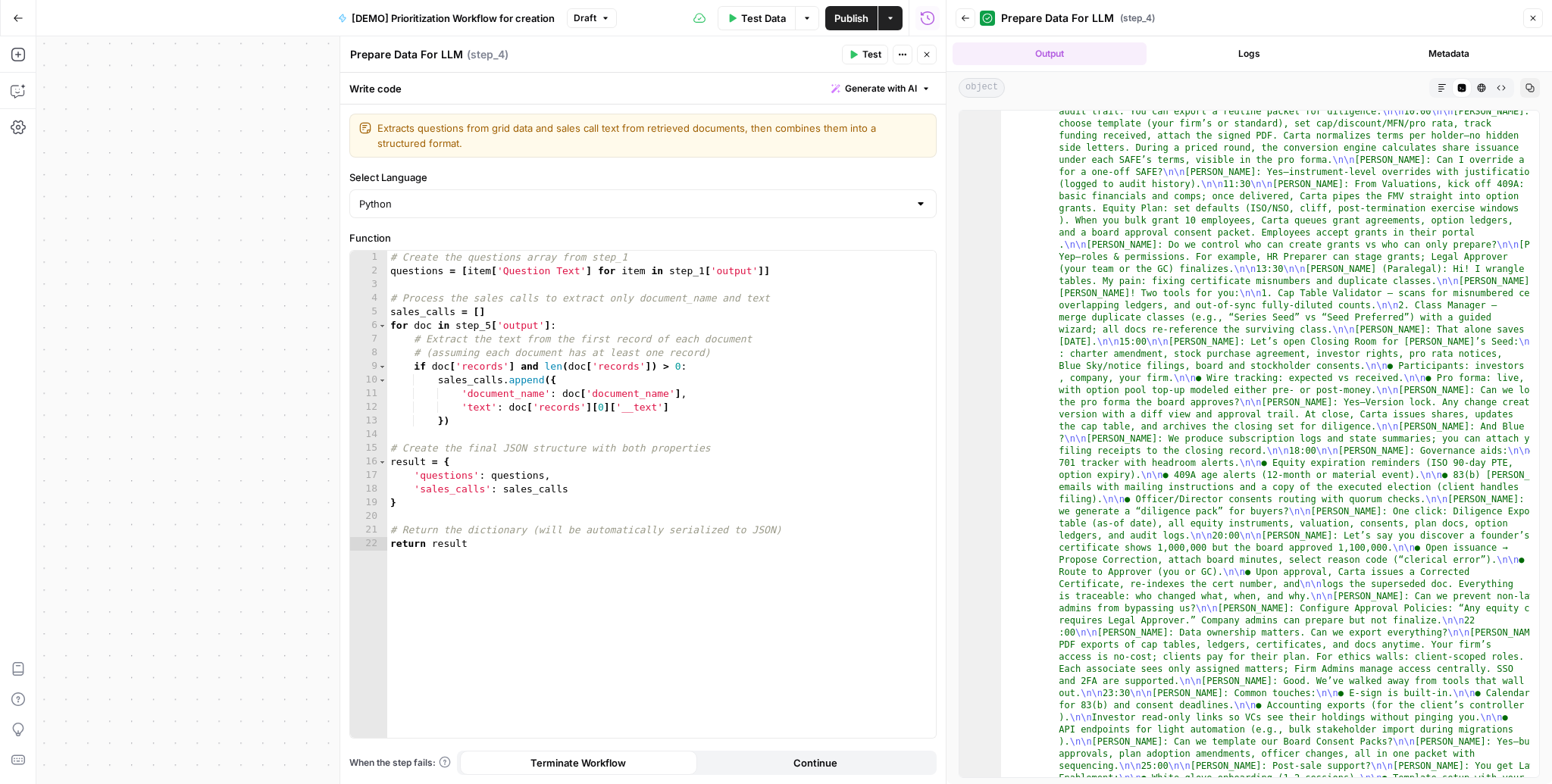
scroll to position [6567, 0]
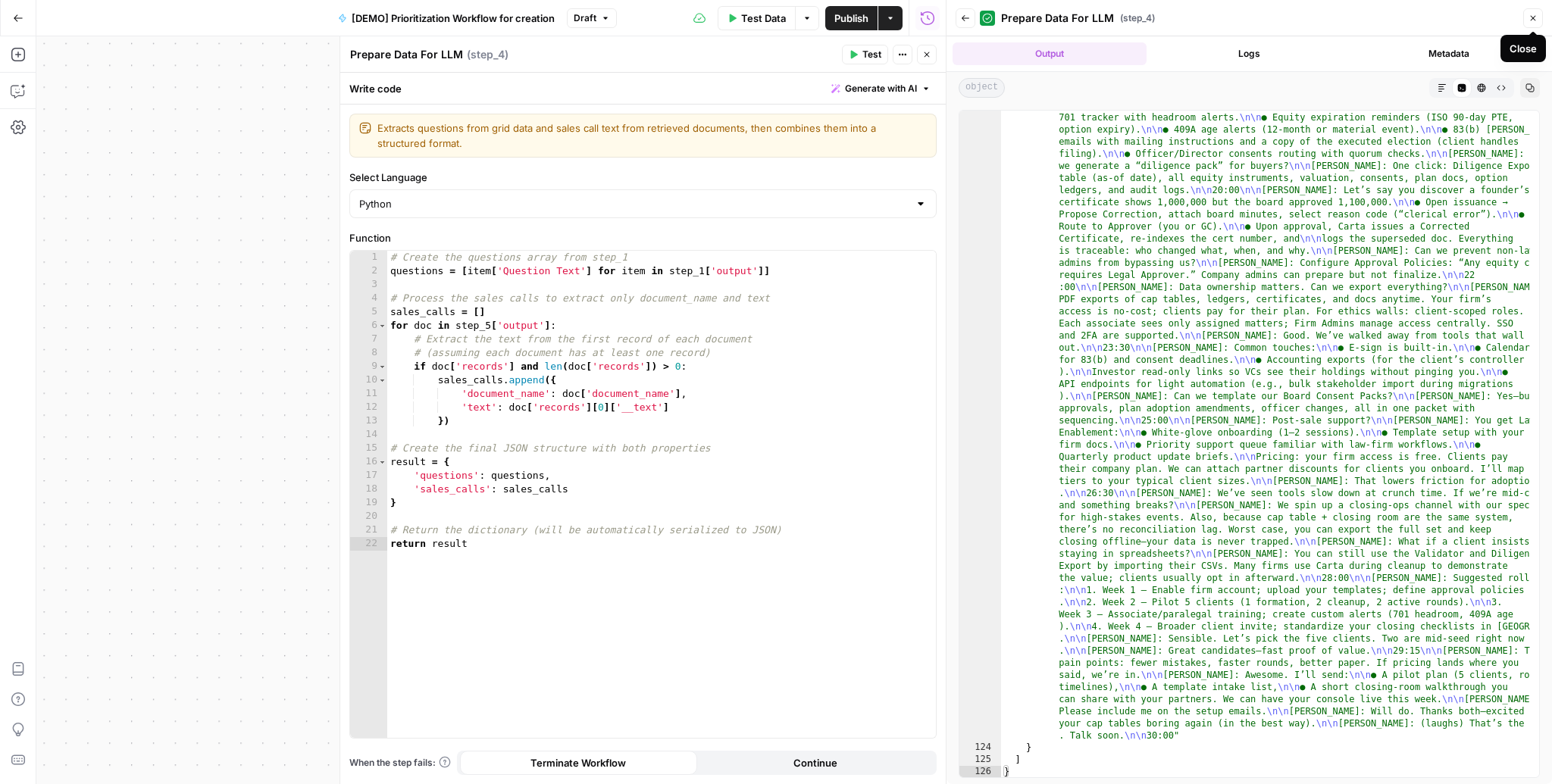
click at [1531, 21] on icon "button" at bounding box center [1533, 18] width 6 height 6
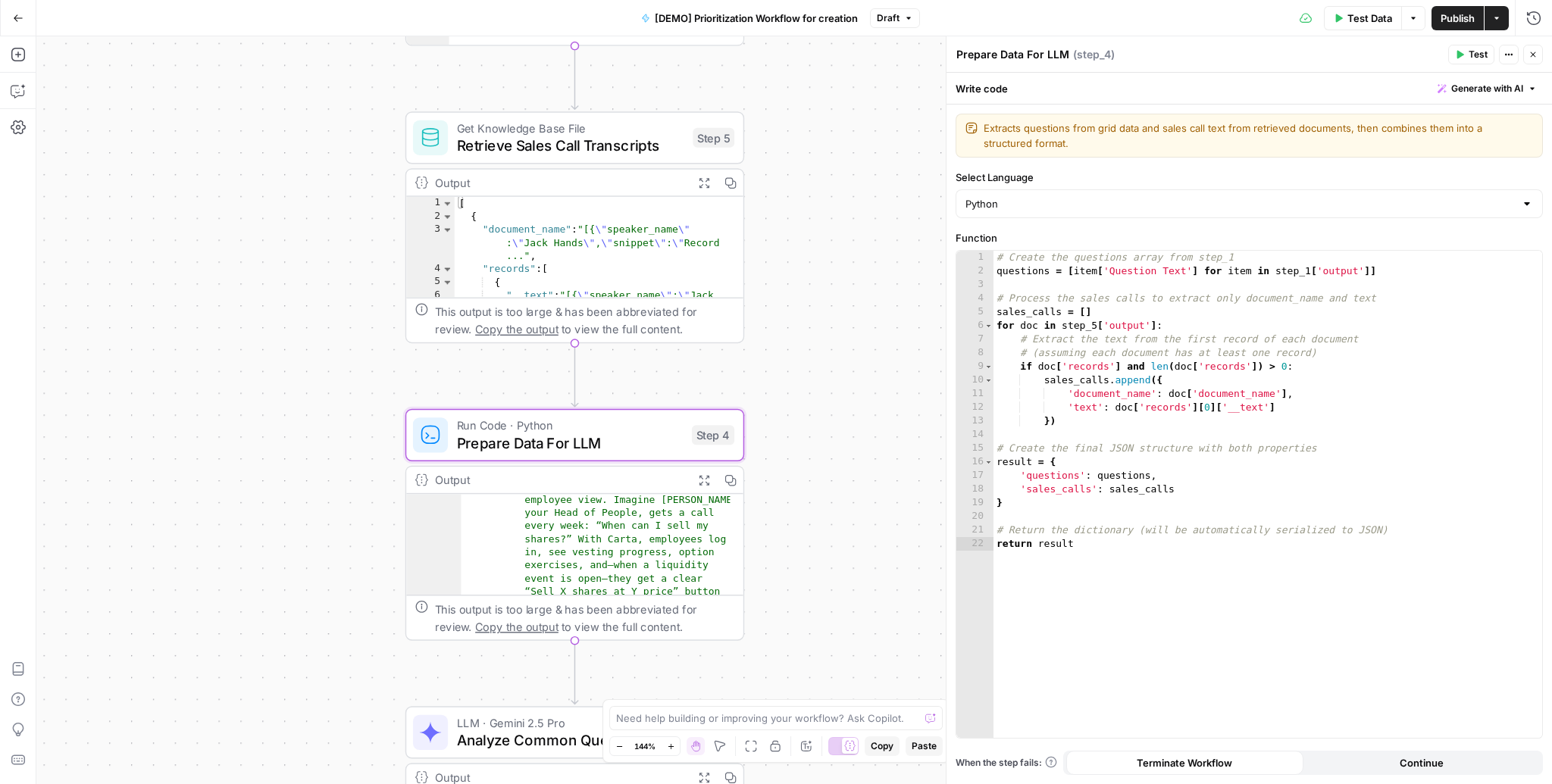
click at [1533, 54] on icon "button" at bounding box center [1533, 55] width 6 height 6
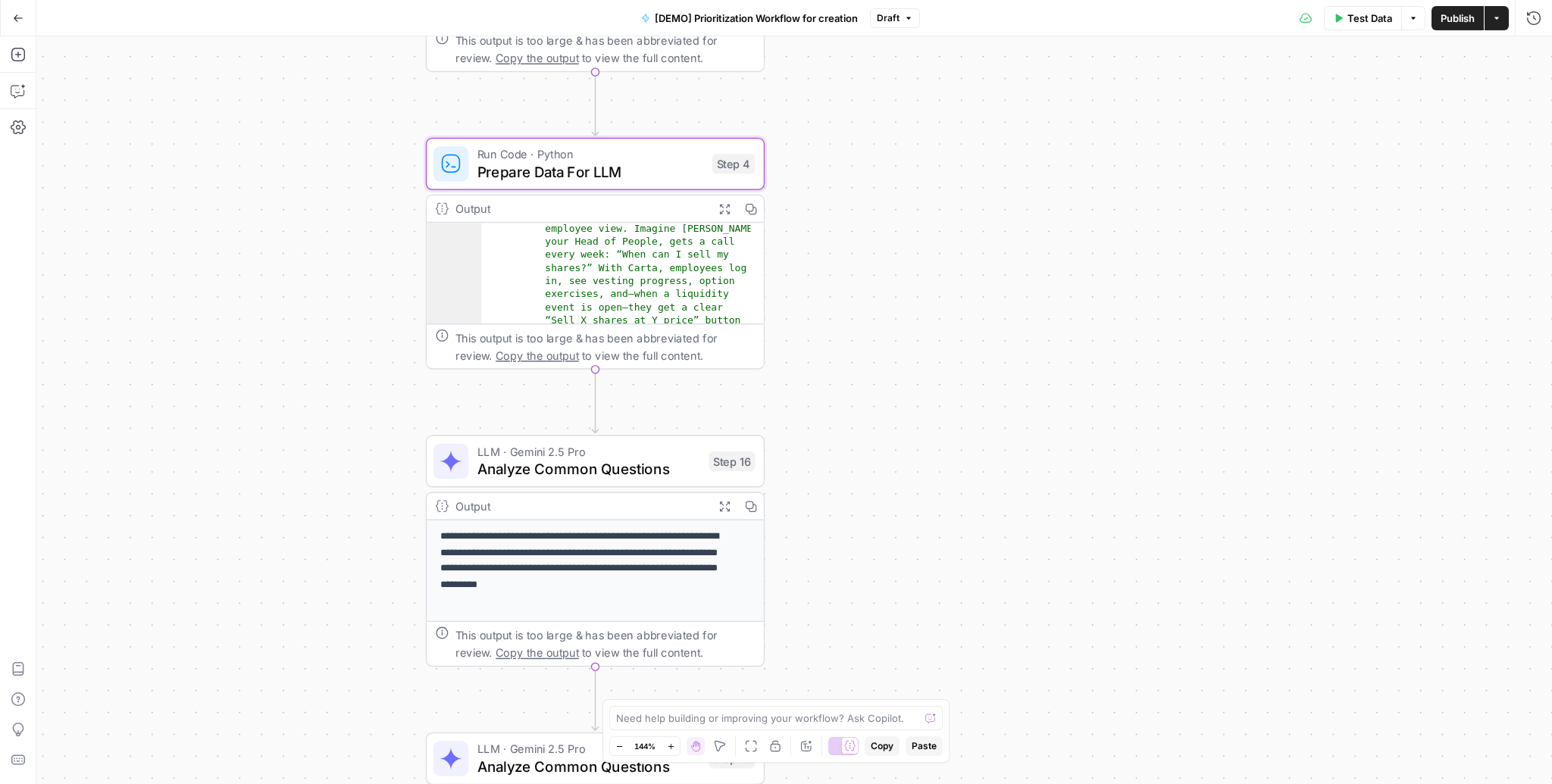
drag, startPoint x: 852, startPoint y: 400, endPoint x: 875, endPoint y: 125, distance: 276.0
click at [875, 125] on div "Workflow Input Settings Inputs Read from Grid Read AEO Queries Step 1 Output Ex…" at bounding box center [794, 410] width 1516 height 748
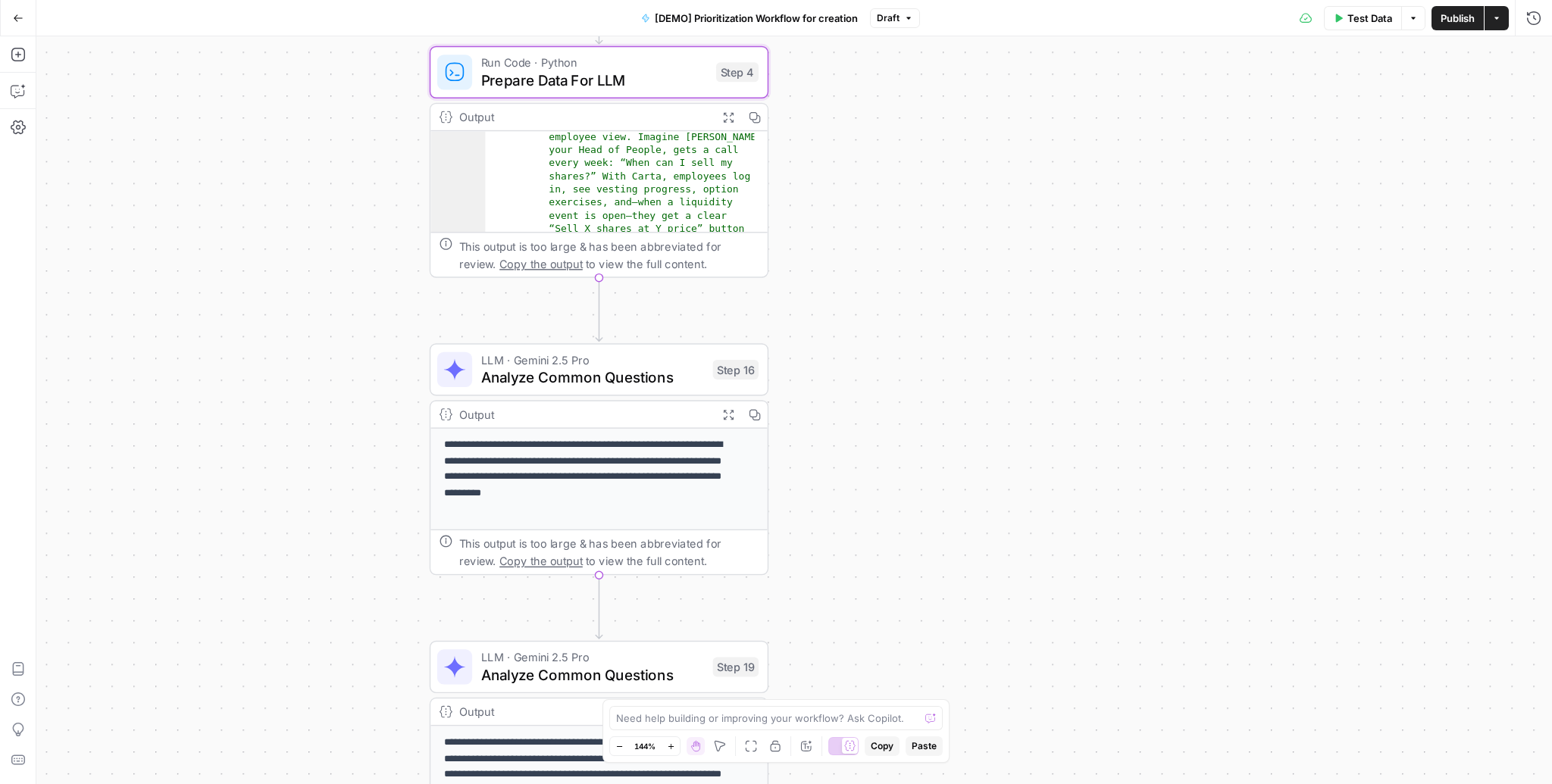
drag, startPoint x: 890, startPoint y: 346, endPoint x: 893, endPoint y: 251, distance: 95.0
click at [893, 251] on div "Workflow Input Settings Inputs Read from Grid Read AEO Queries Step 1 Output Ex…" at bounding box center [794, 410] width 1516 height 748
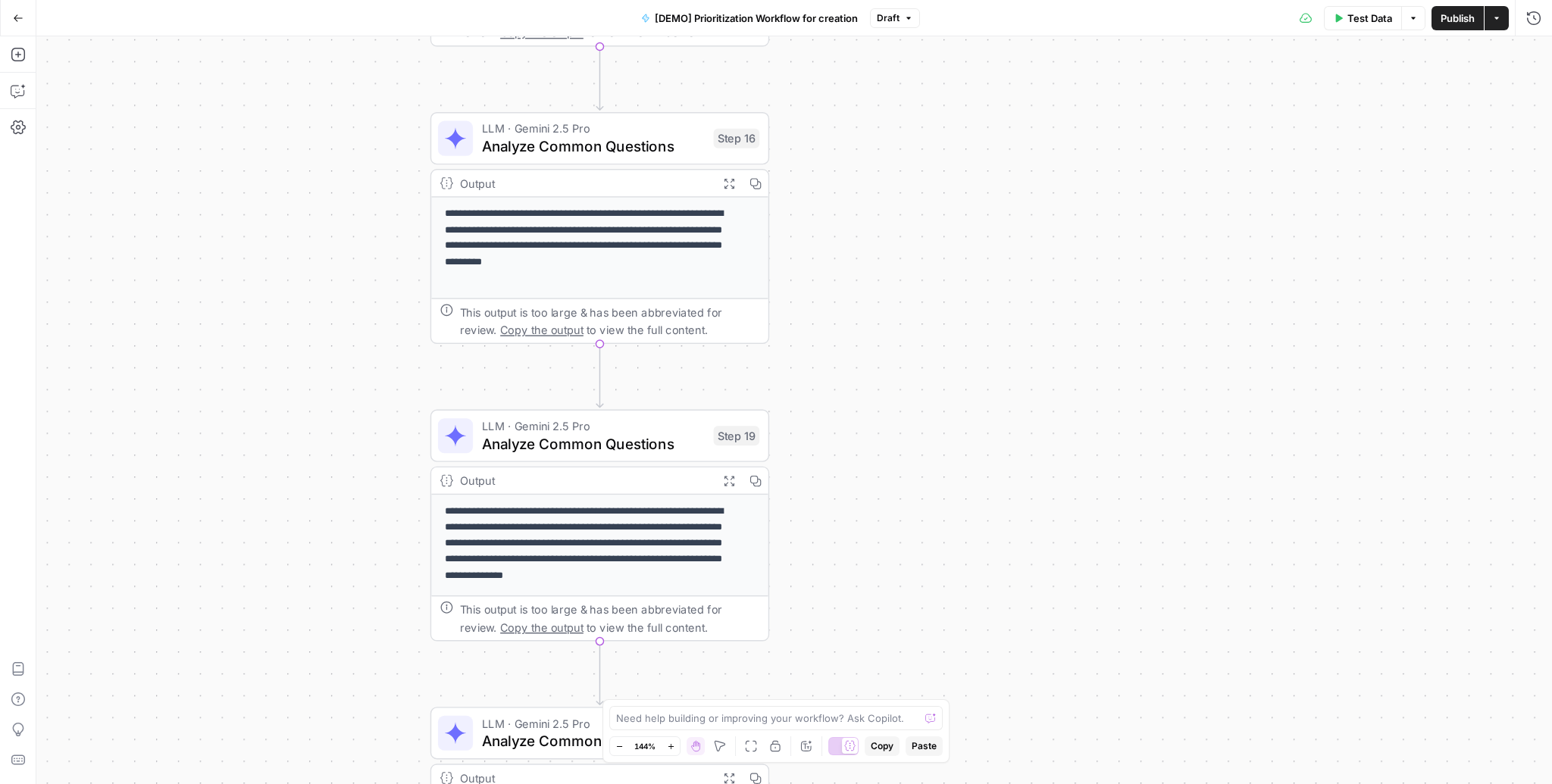
click at [585, 139] on span "Analyze Common Questions" at bounding box center [593, 146] width 223 height 22
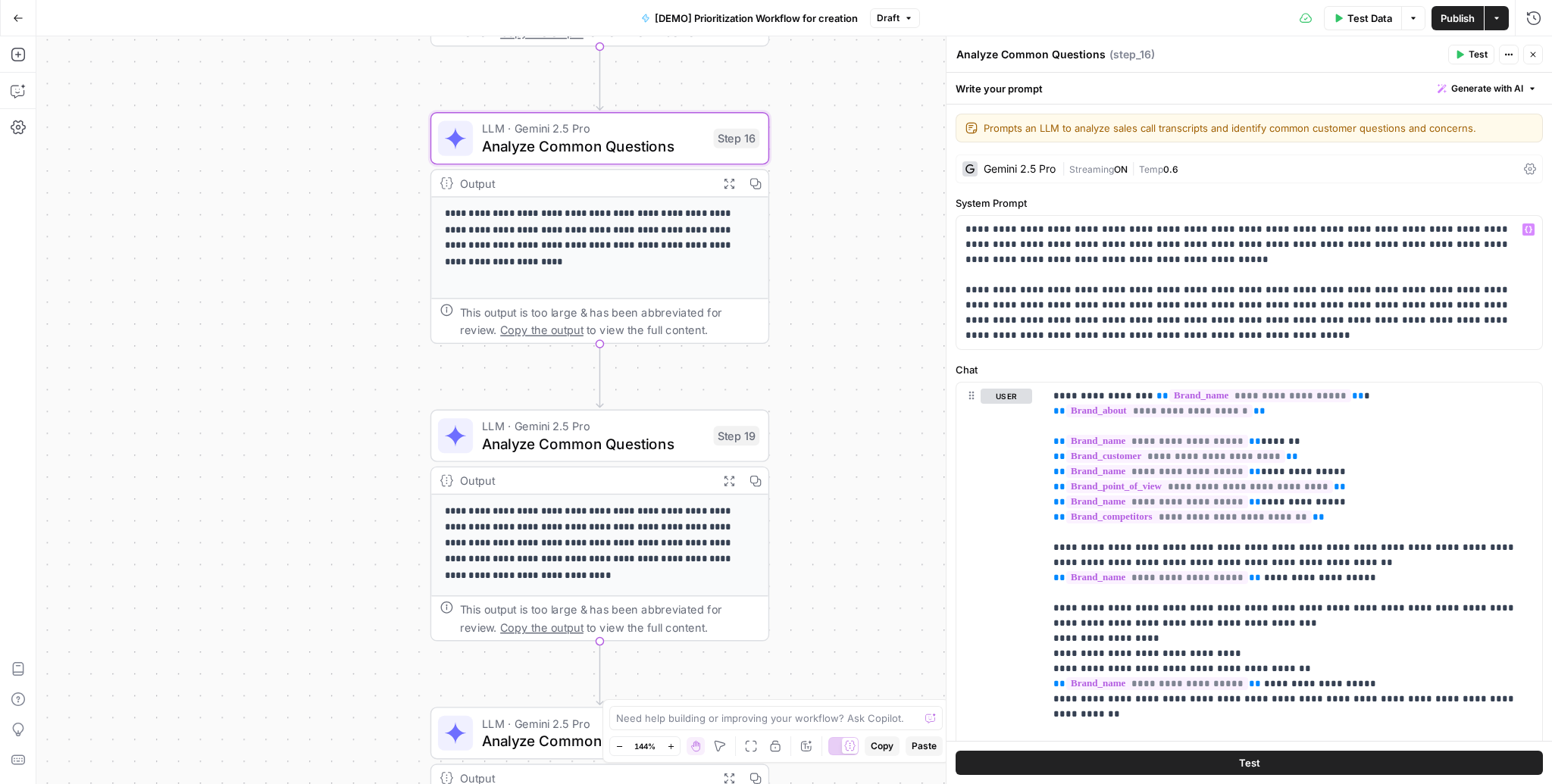
scroll to position [257, 0]
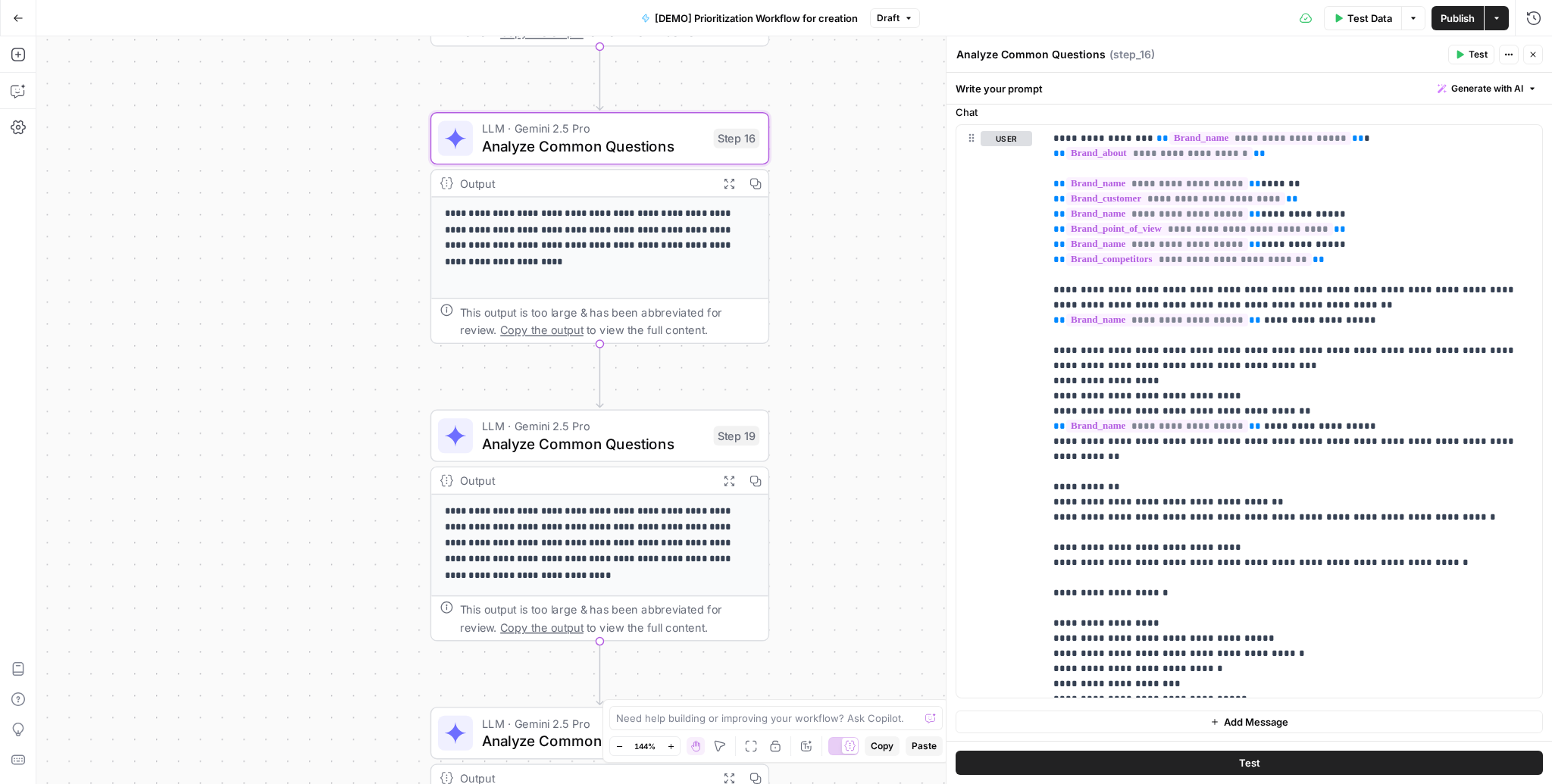
click at [729, 181] on icon "button" at bounding box center [729, 183] width 12 height 12
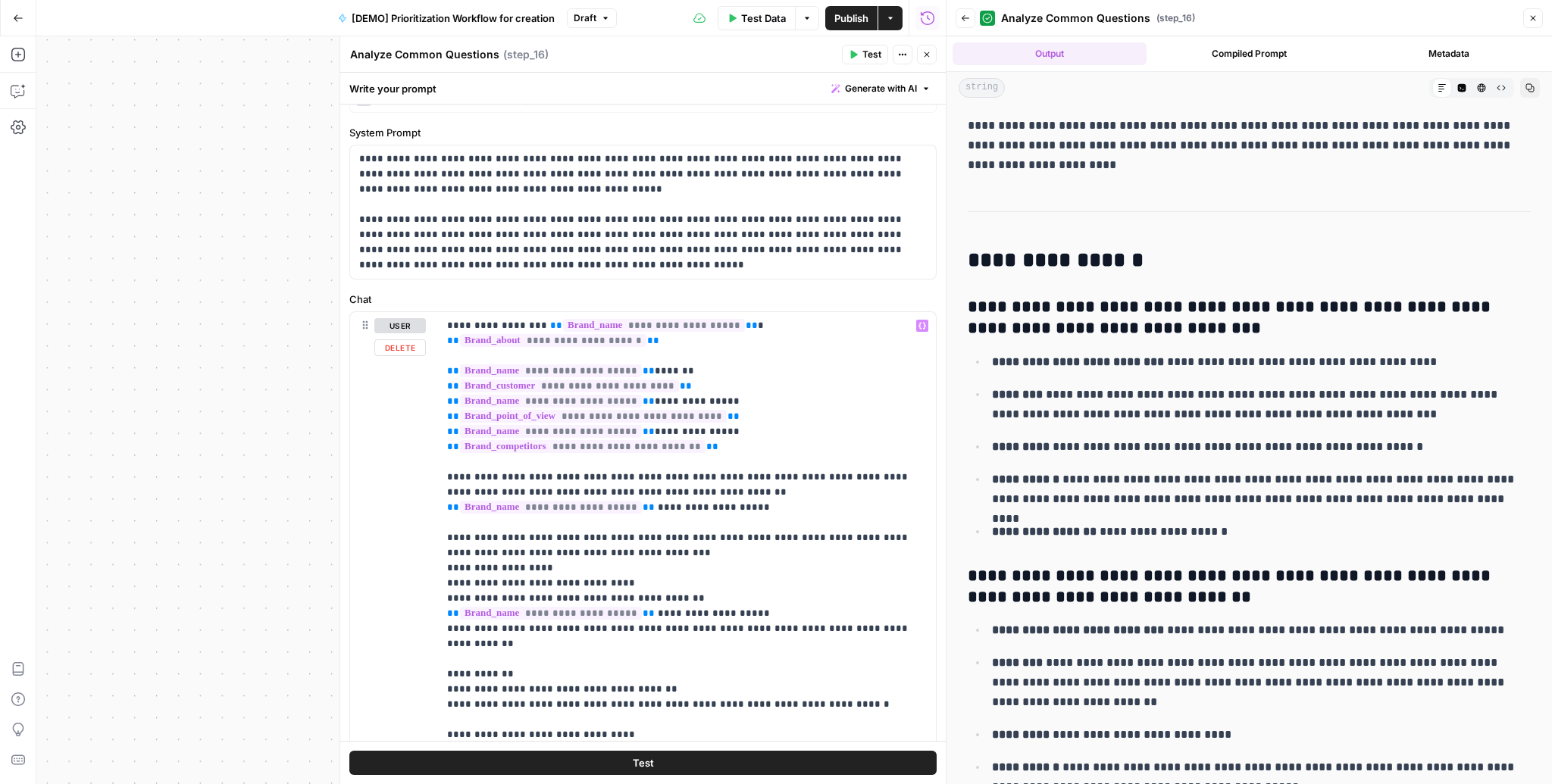
scroll to position [48, 0]
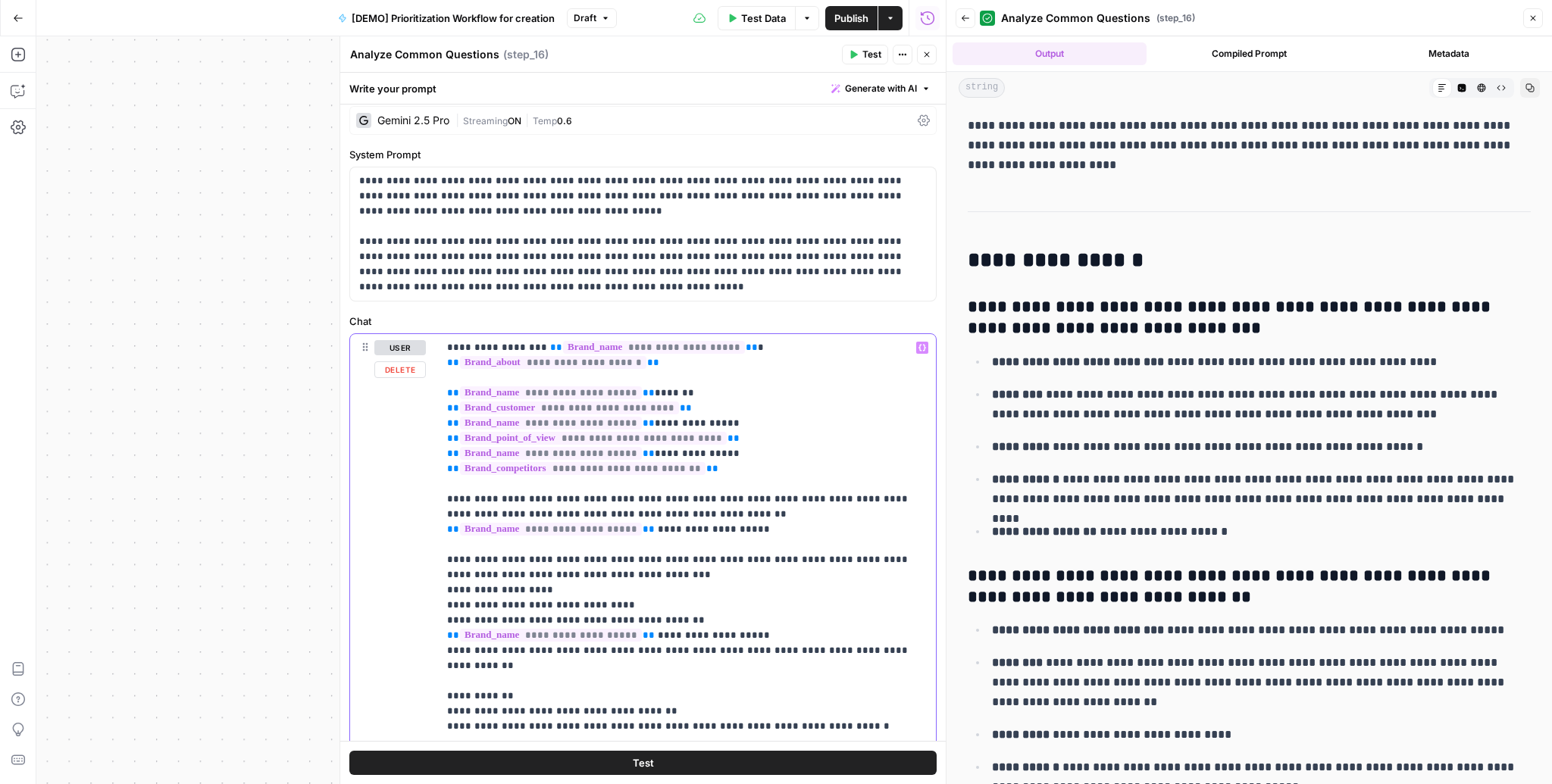
click at [679, 402] on span "**********" at bounding box center [570, 408] width 219 height 13
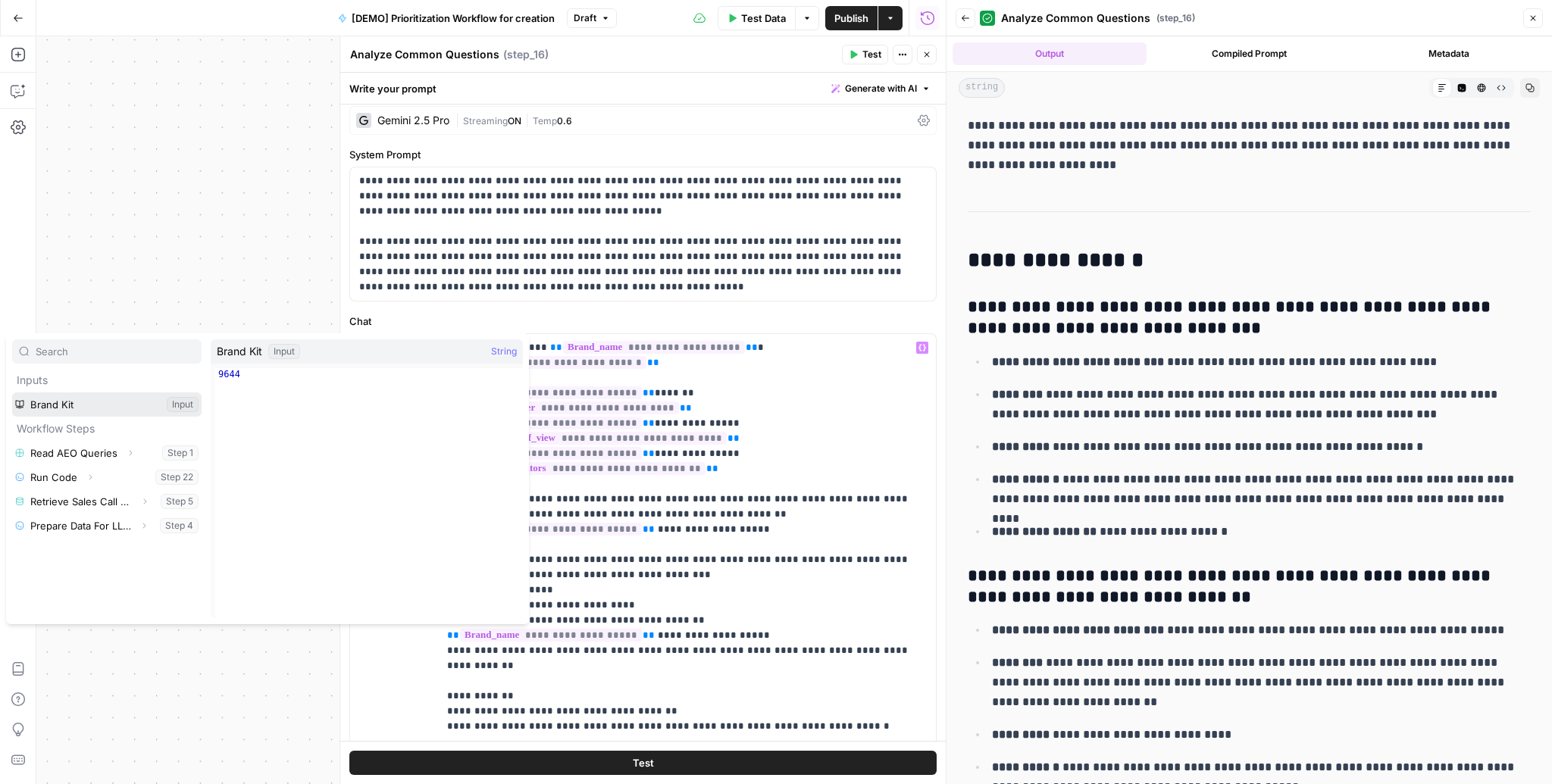
click at [97, 402] on button "Select variable Brand Kit" at bounding box center [106, 404] width 189 height 25
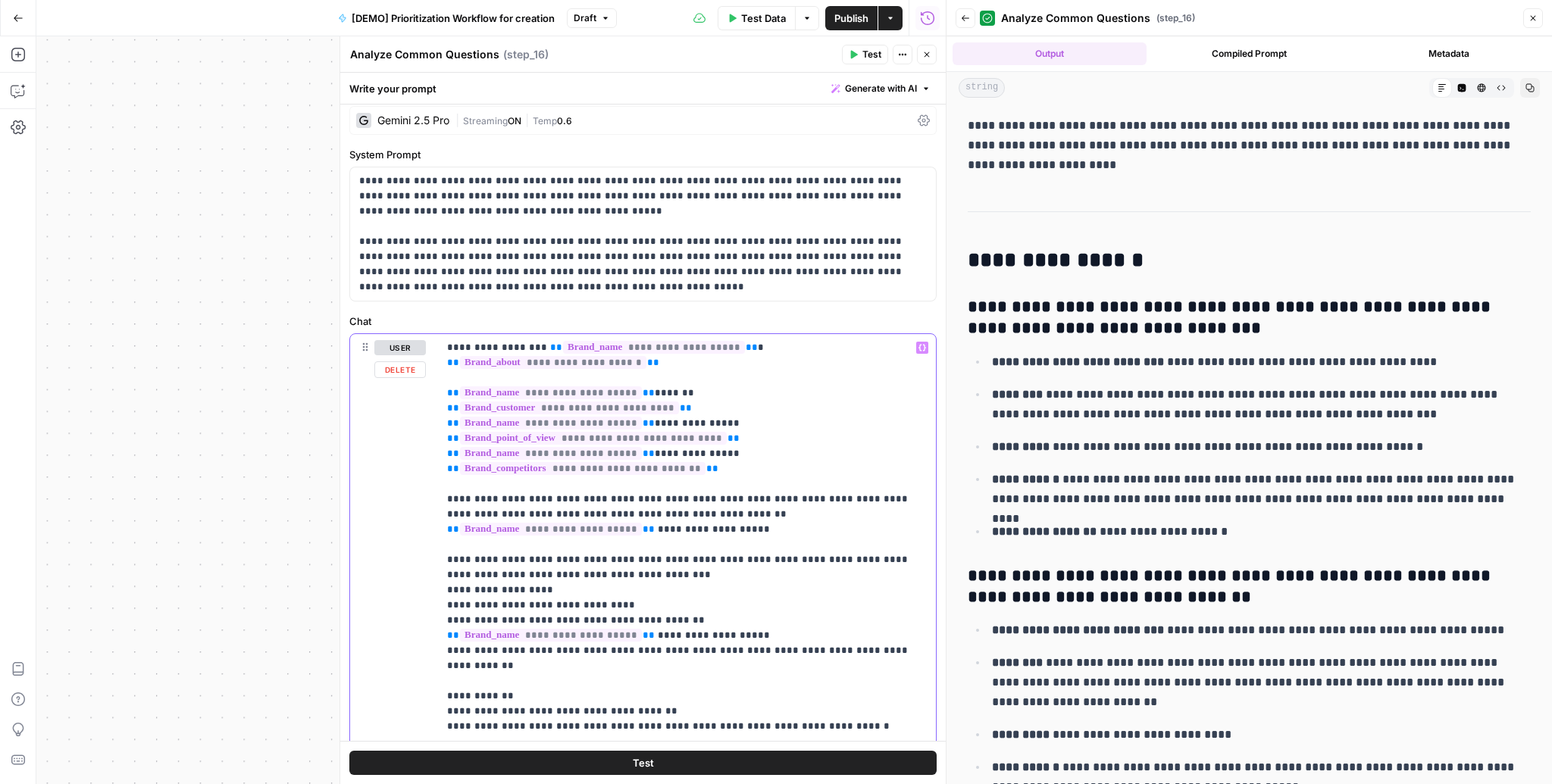
click at [833, 423] on p "**********" at bounding box center [682, 620] width 471 height 561
click at [918, 344] on icon "button" at bounding box center [922, 348] width 8 height 8
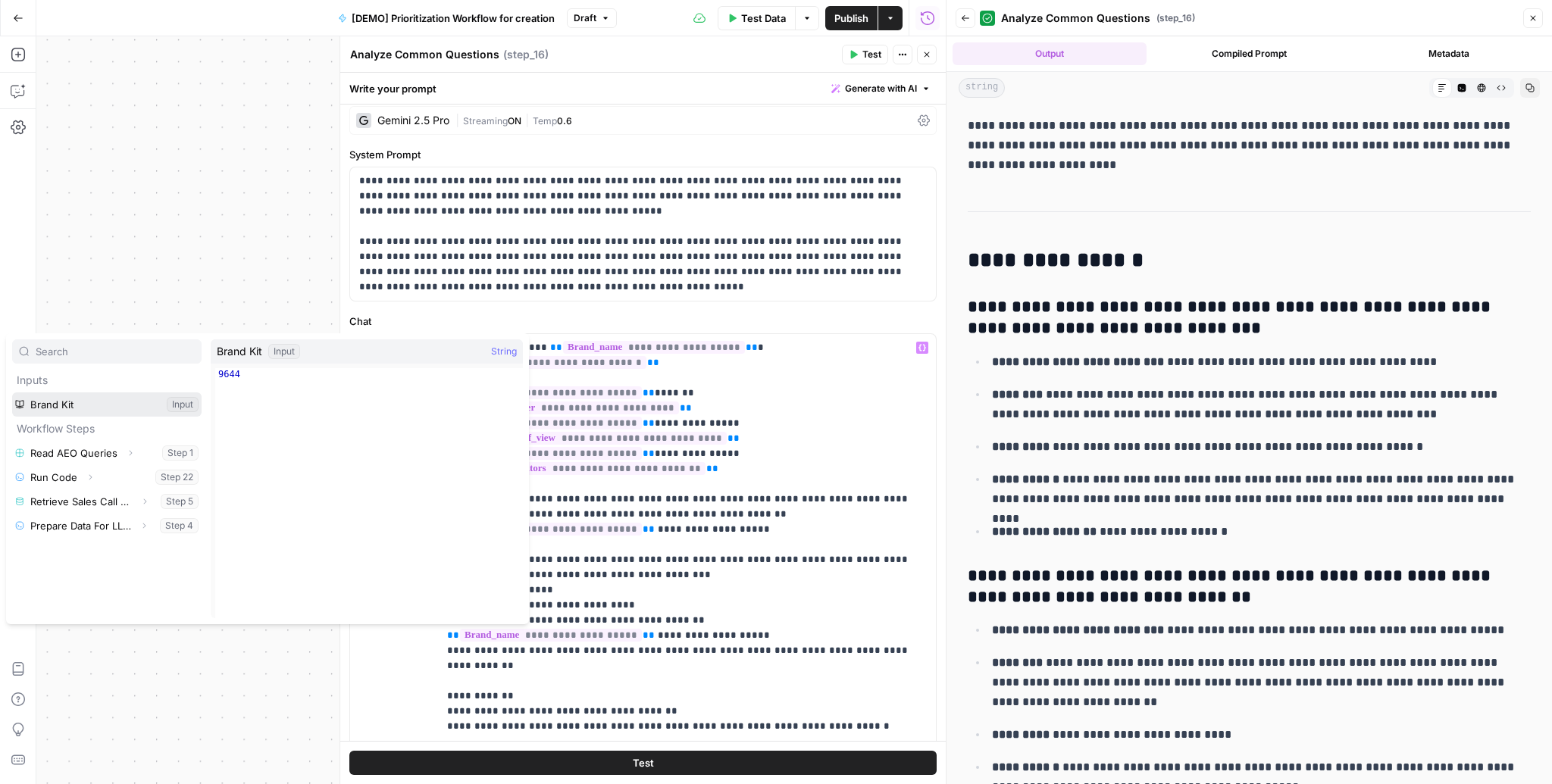
click at [89, 403] on button "Select variable Brand Kit" at bounding box center [106, 404] width 189 height 25
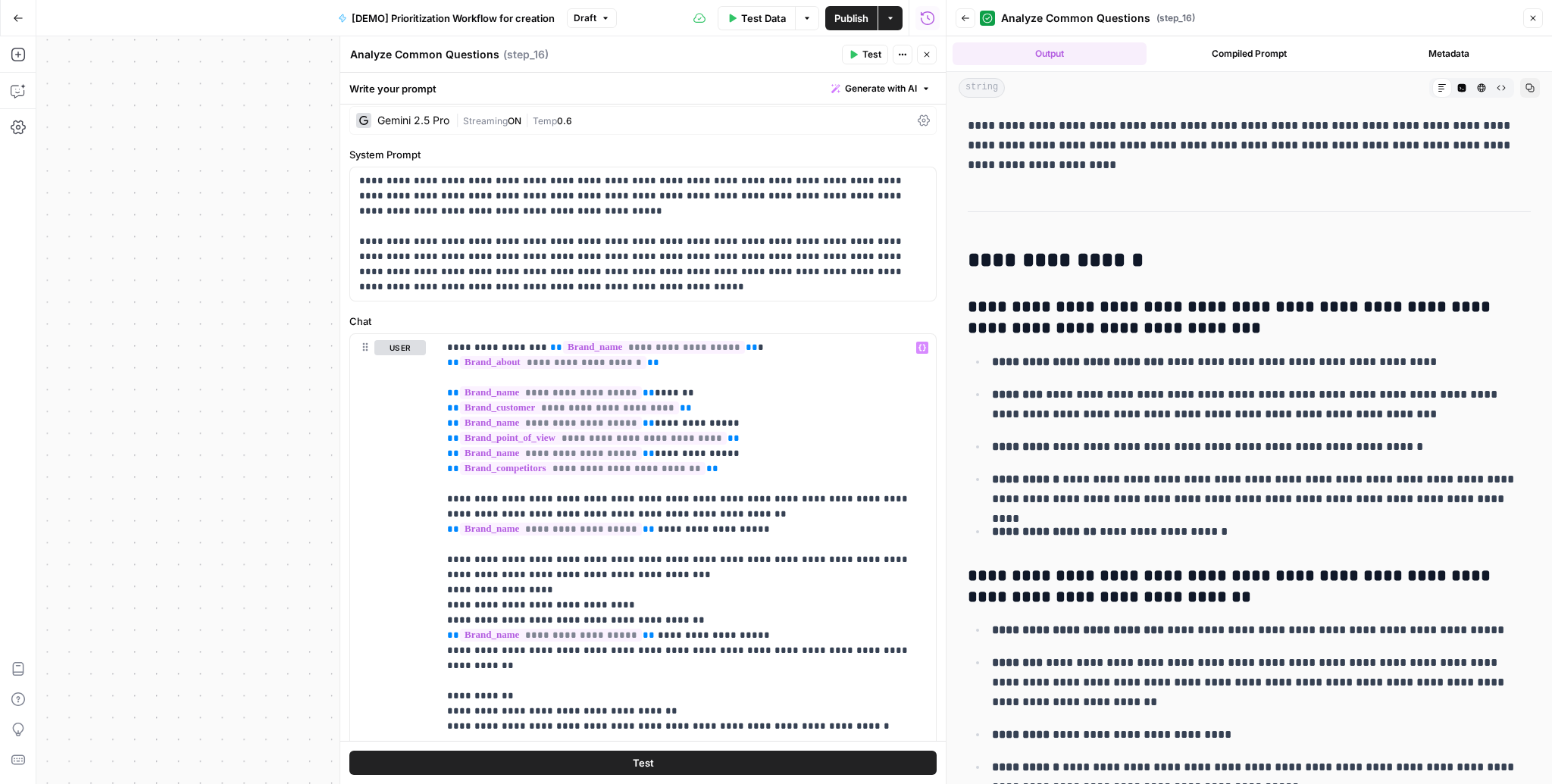
click at [1531, 17] on icon "button" at bounding box center [1532, 17] width 9 height 9
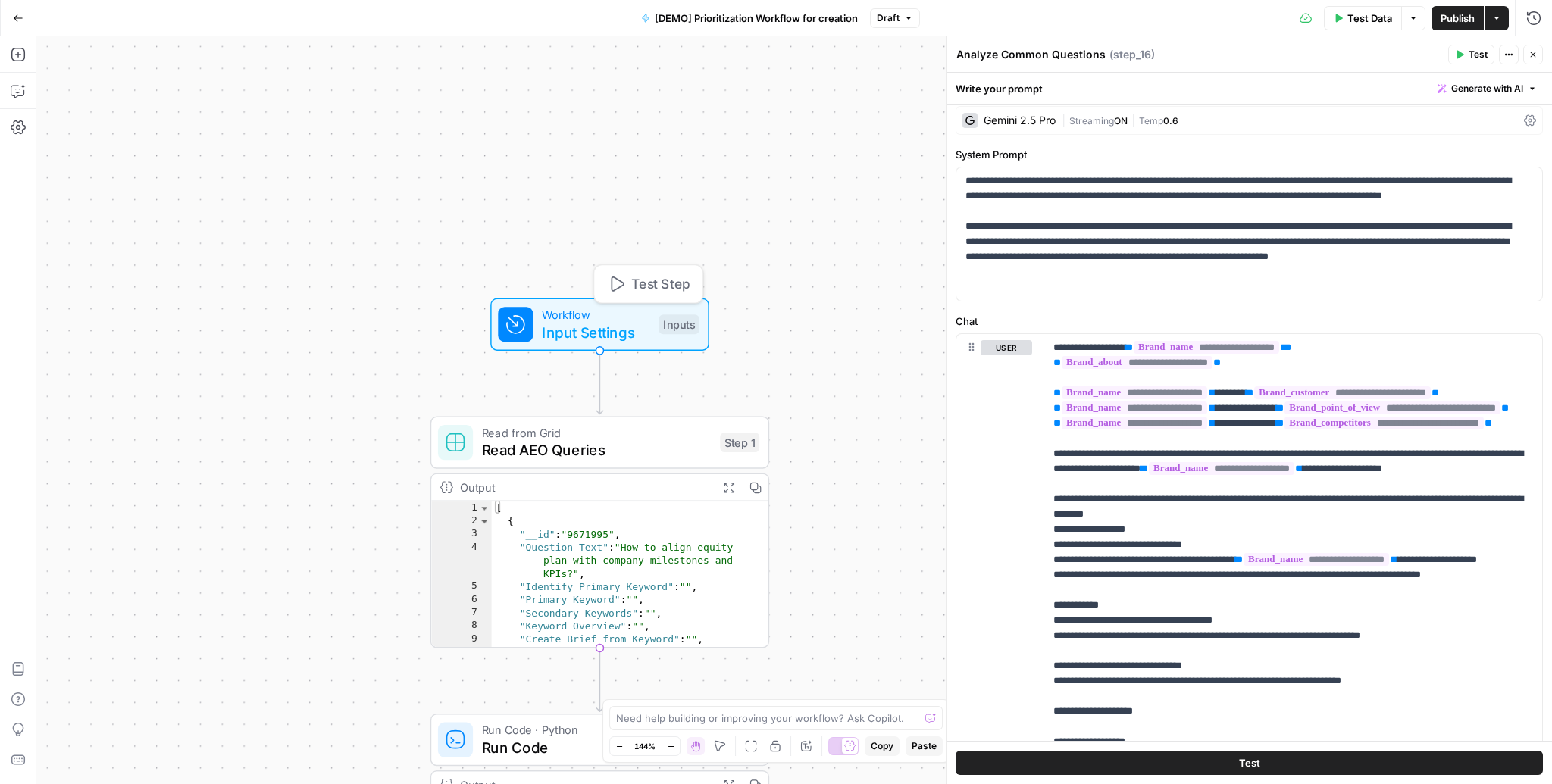
click at [570, 322] on span "Input Settings" at bounding box center [596, 333] width 109 height 22
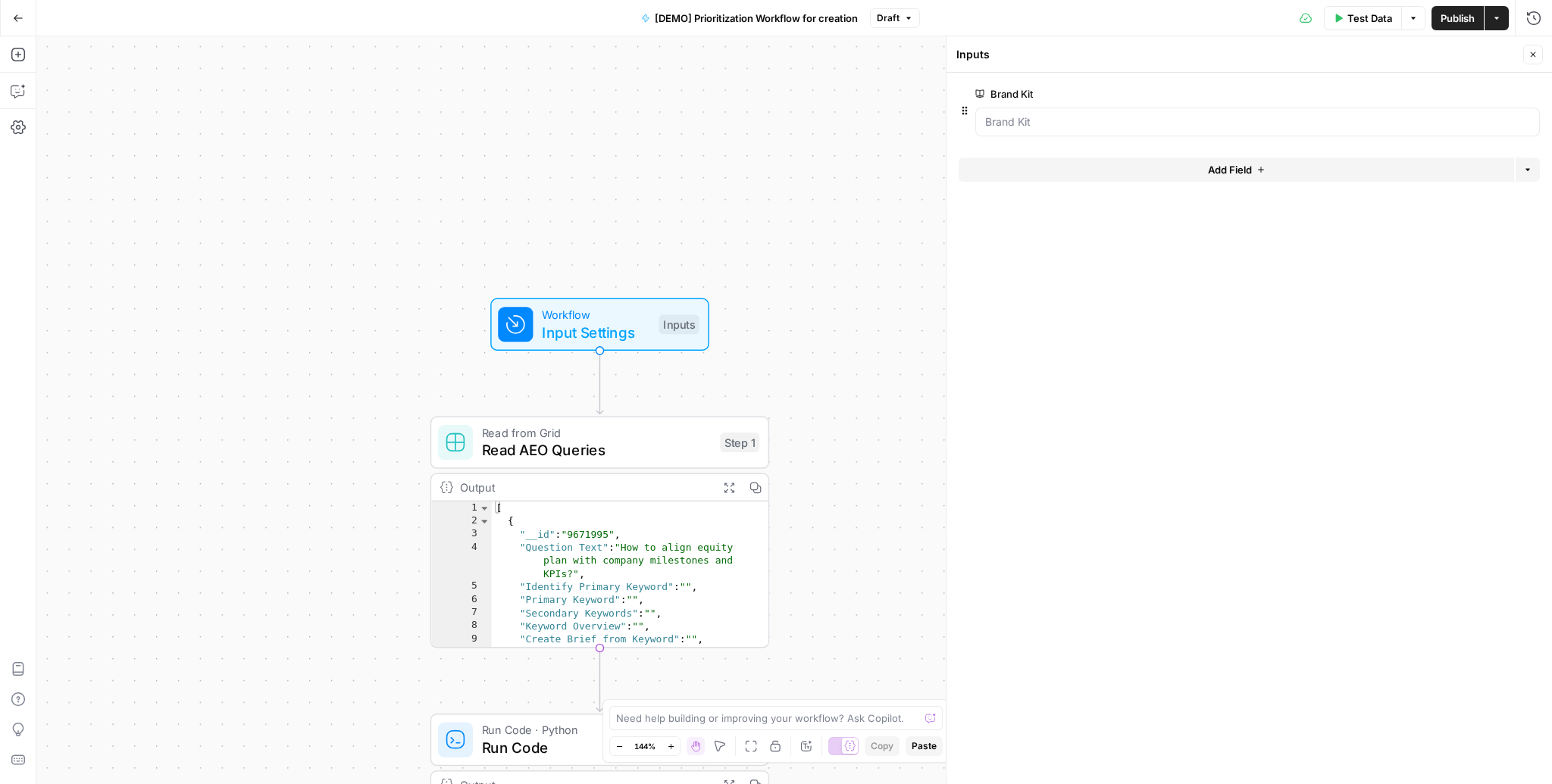
click at [1486, 92] on span "edit field" at bounding box center [1483, 93] width 33 height 12
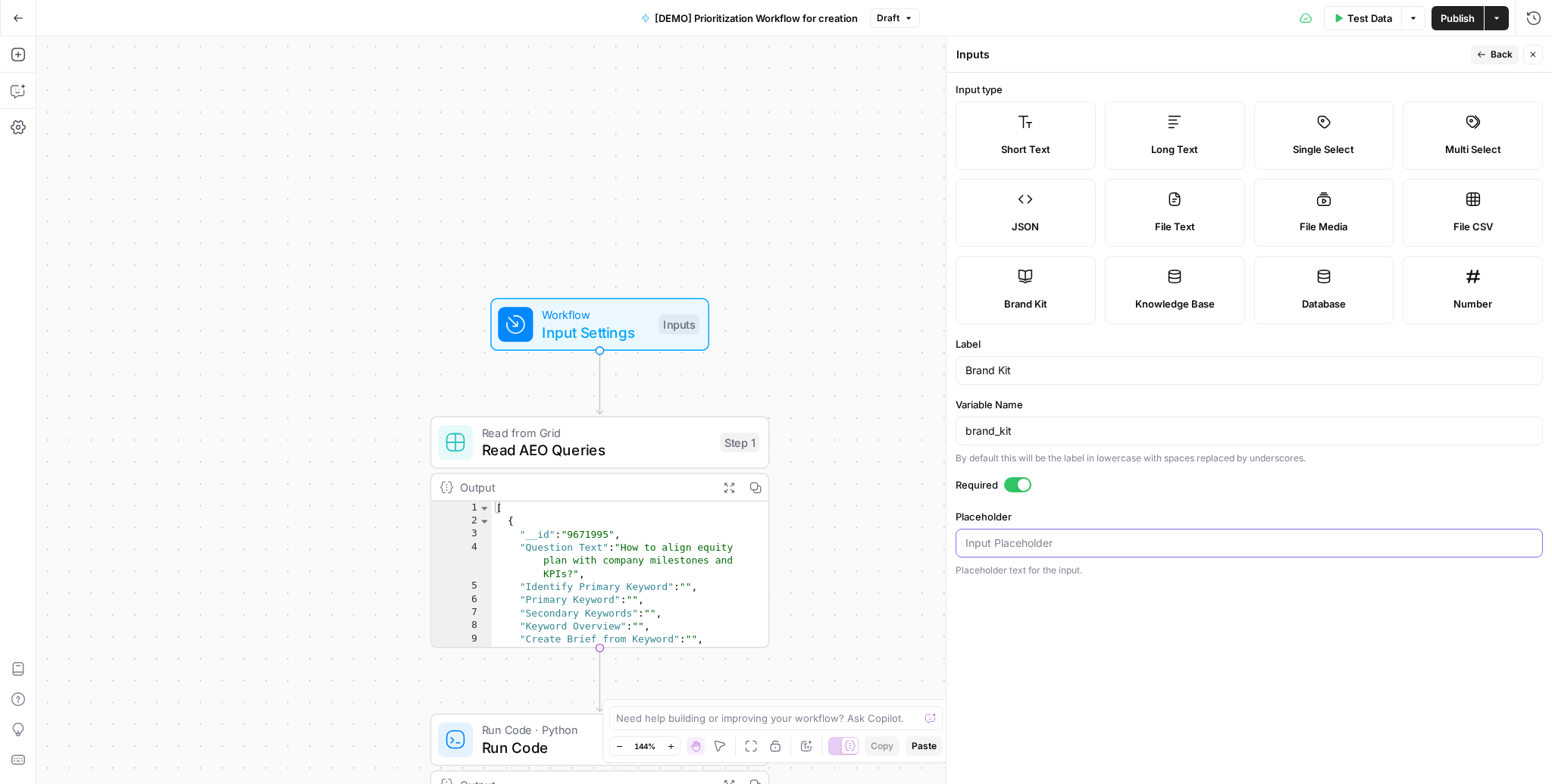
click at [1032, 549] on input "Placeholder" at bounding box center [1249, 542] width 567 height 15
click at [1364, 25] on button "Test Data" at bounding box center [1363, 18] width 78 height 25
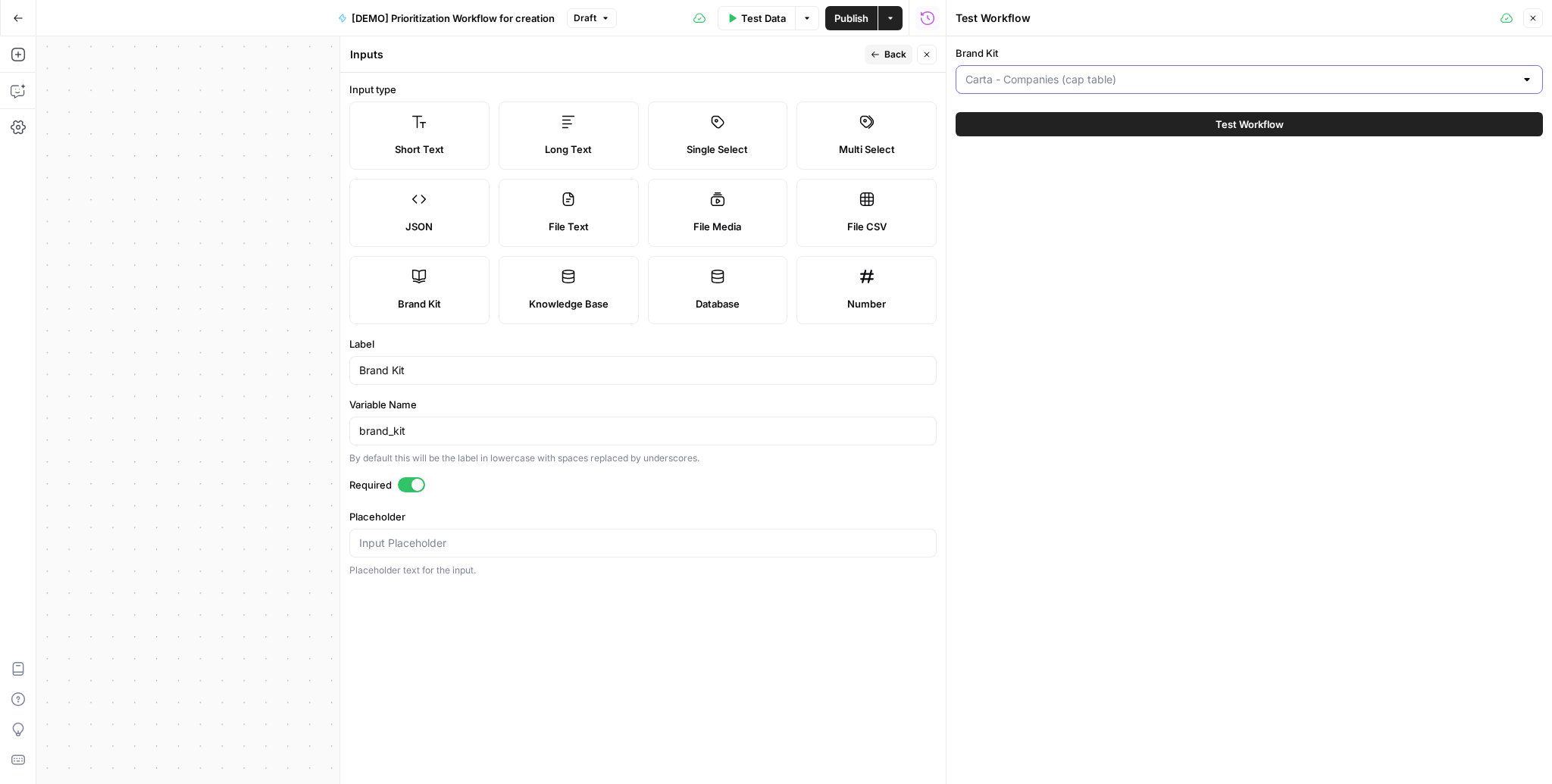
click at [1119, 83] on input "Brand Kit" at bounding box center [1240, 79] width 549 height 15
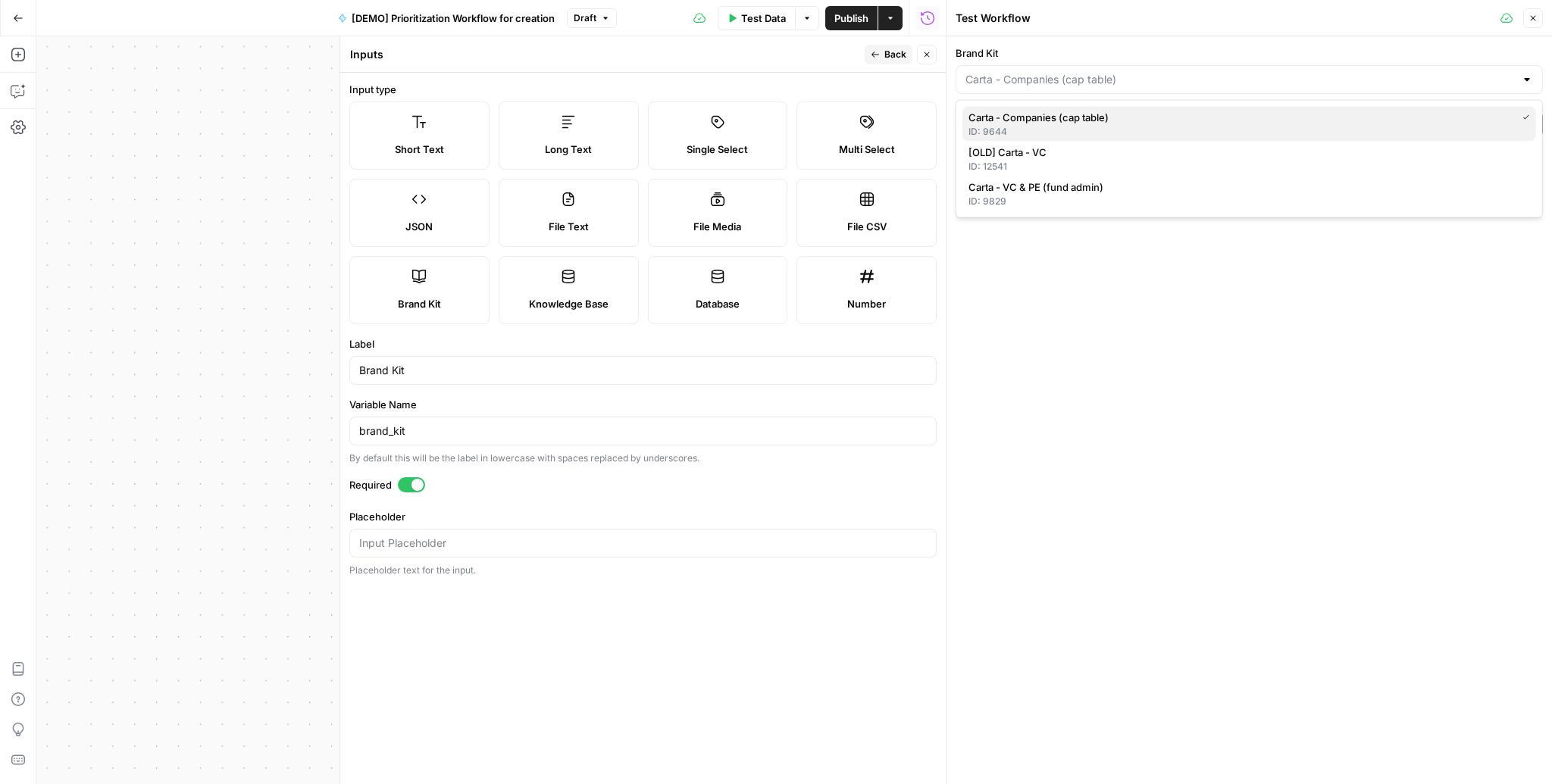
click at [1110, 120] on span "Carta - Companies (cap table)" at bounding box center [1239, 117] width 542 height 15
type input "Carta - Companies (cap table)"
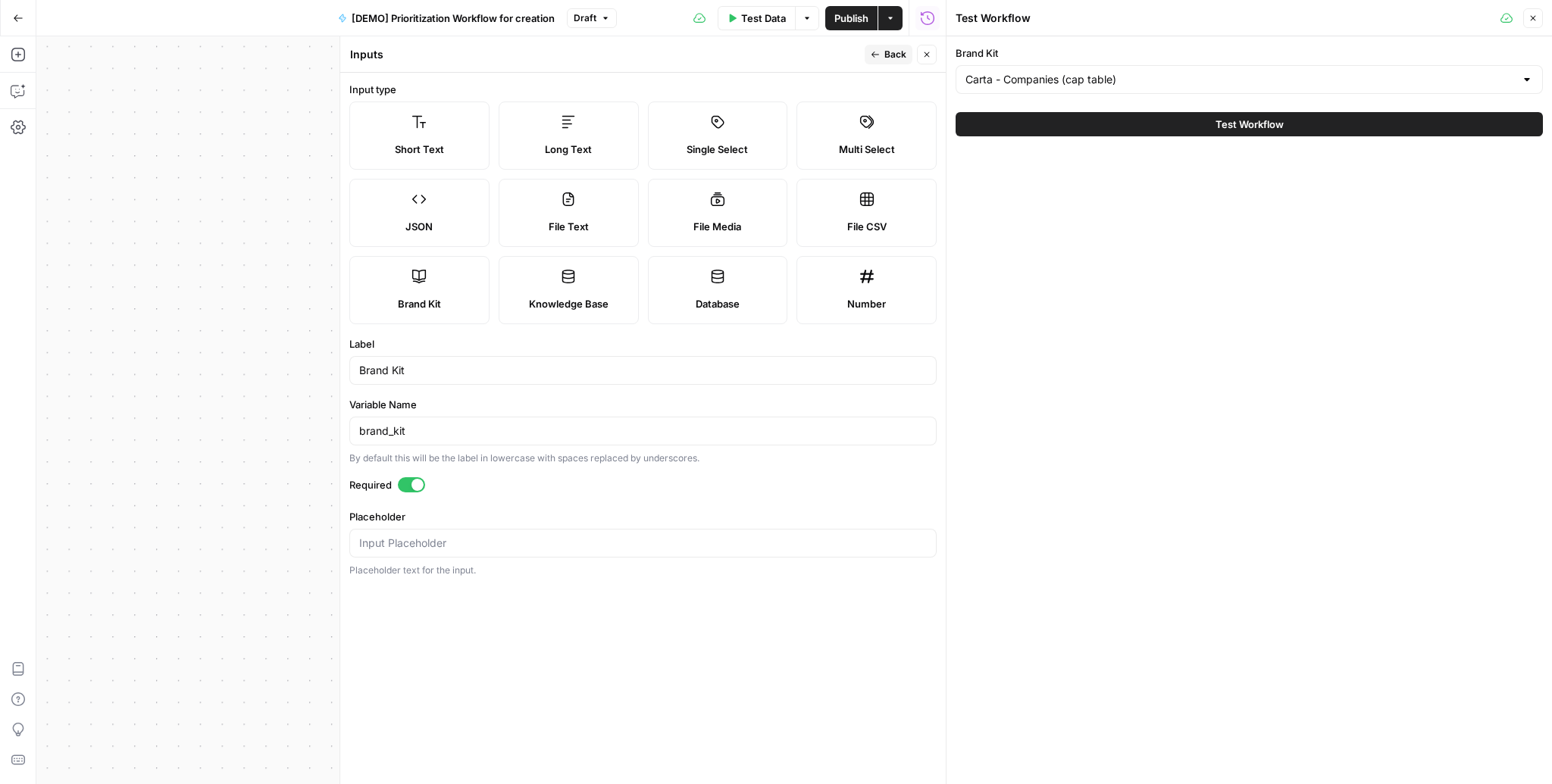
click at [1116, 123] on button "Test Workflow" at bounding box center [1249, 124] width 587 height 25
click at [774, 17] on span "Stop Run" at bounding box center [788, 17] width 43 height 15
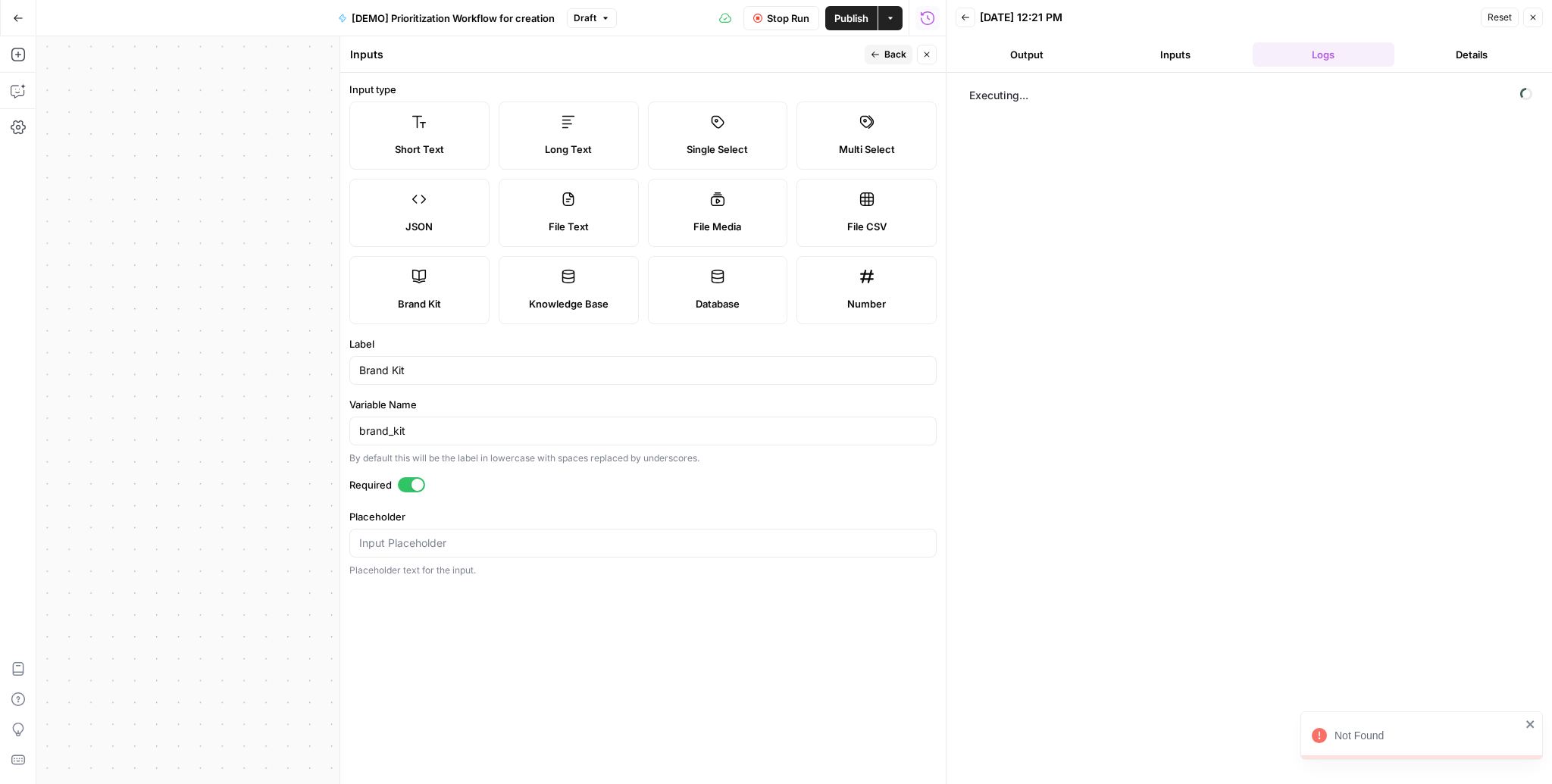
click at [1534, 21] on icon "button" at bounding box center [1532, 17] width 9 height 9
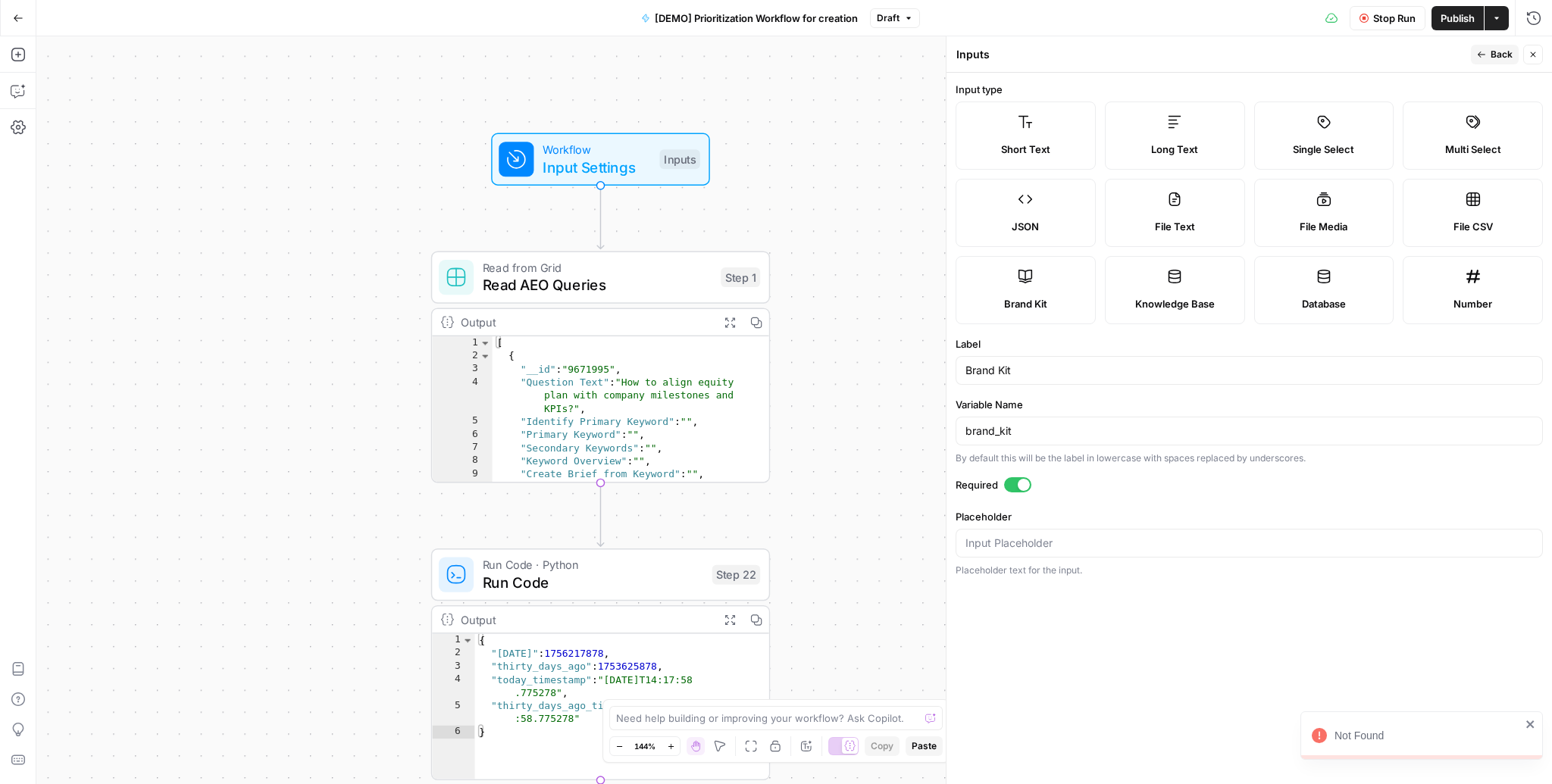
drag, startPoint x: 831, startPoint y: 426, endPoint x: 837, endPoint y: 147, distance: 279.1
click at [837, 166] on div "Workflow Input Settings Inputs Read from Grid Read AEO Queries Step 1 Output Ex…" at bounding box center [794, 410] width 1516 height 748
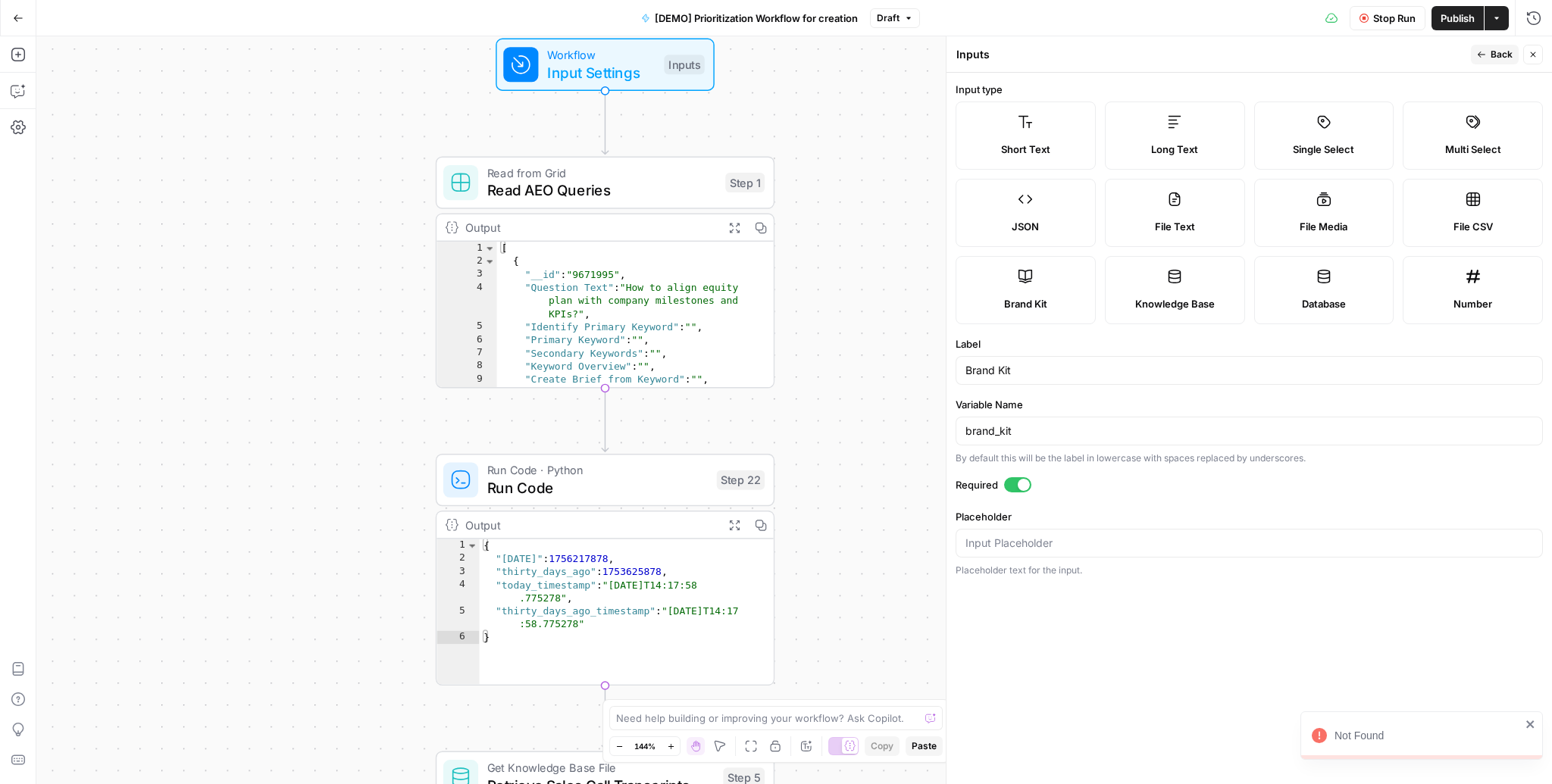
drag, startPoint x: 871, startPoint y: 607, endPoint x: 834, endPoint y: 154, distance: 454.5
click at [834, 154] on div "Workflow Input Settings Inputs Read from Grid Read AEO Queries Step 1 Output Ex…" at bounding box center [794, 410] width 1516 height 748
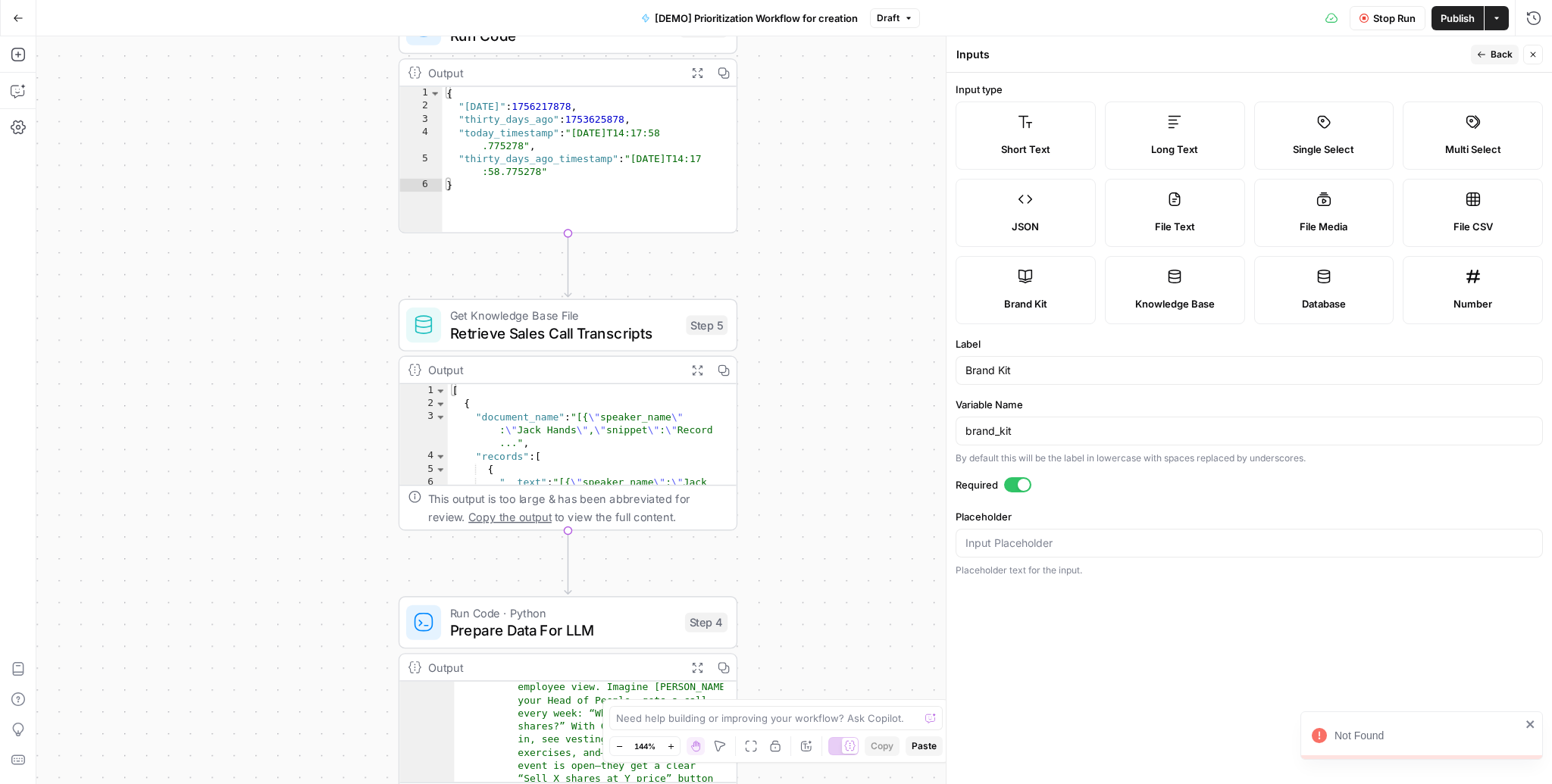
scroll to position [1833, 0]
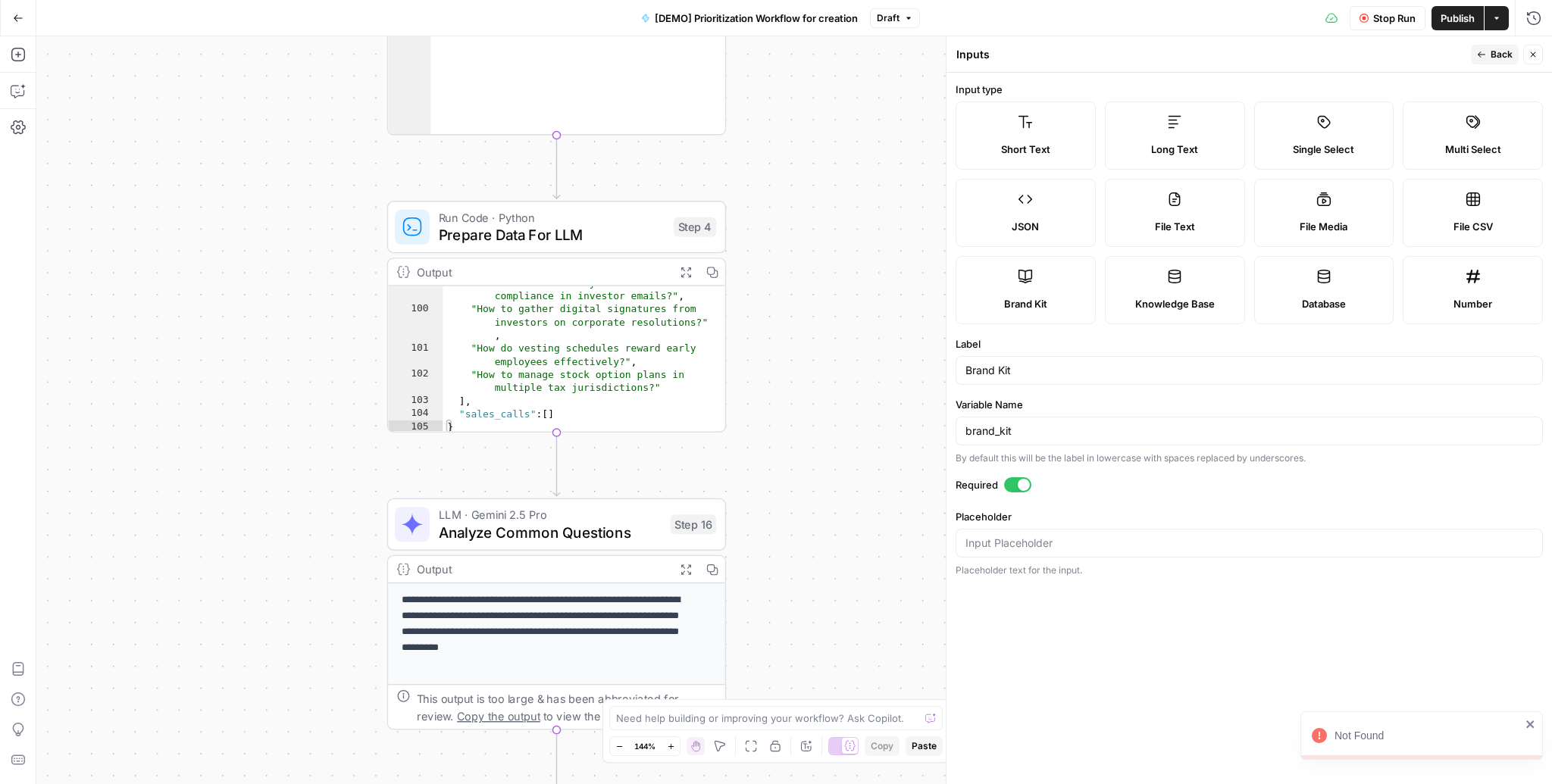
drag, startPoint x: 856, startPoint y: 393, endPoint x: 860, endPoint y: 150, distance: 243.0
click at [860, 150] on div "Workflow Input Settings Inputs Read from Grid Read AEO Queries Step 1 Output Ex…" at bounding box center [794, 410] width 1516 height 748
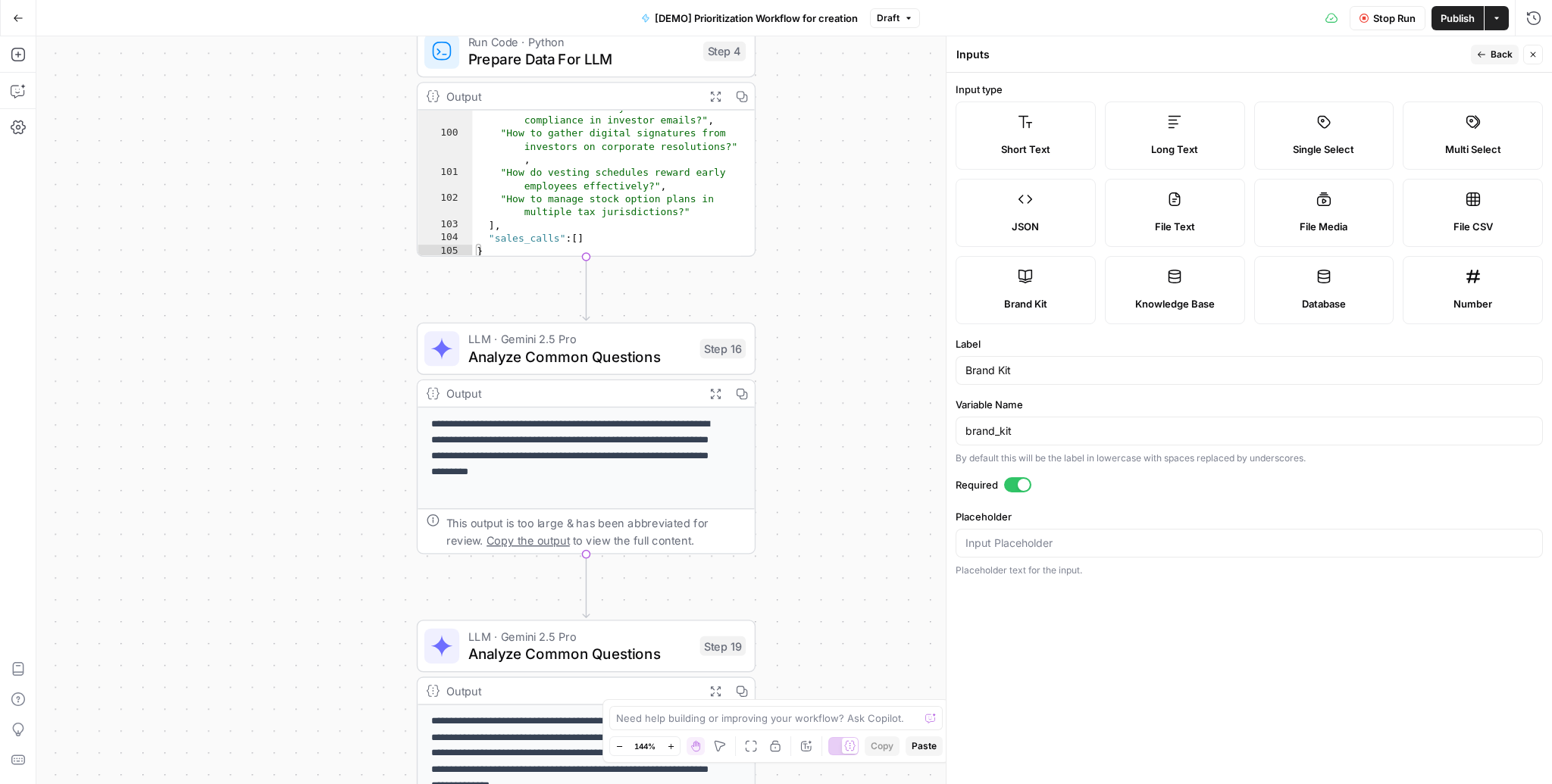
drag, startPoint x: 776, startPoint y: 387, endPoint x: 806, endPoint y: 211, distance: 178.5
click at [806, 211] on div "Workflow Input Settings Inputs Read from Grid Read AEO Queries Step 1 Output Ex…" at bounding box center [794, 410] width 1516 height 748
click at [582, 356] on span "Analyze Common Questions" at bounding box center [579, 356] width 223 height 22
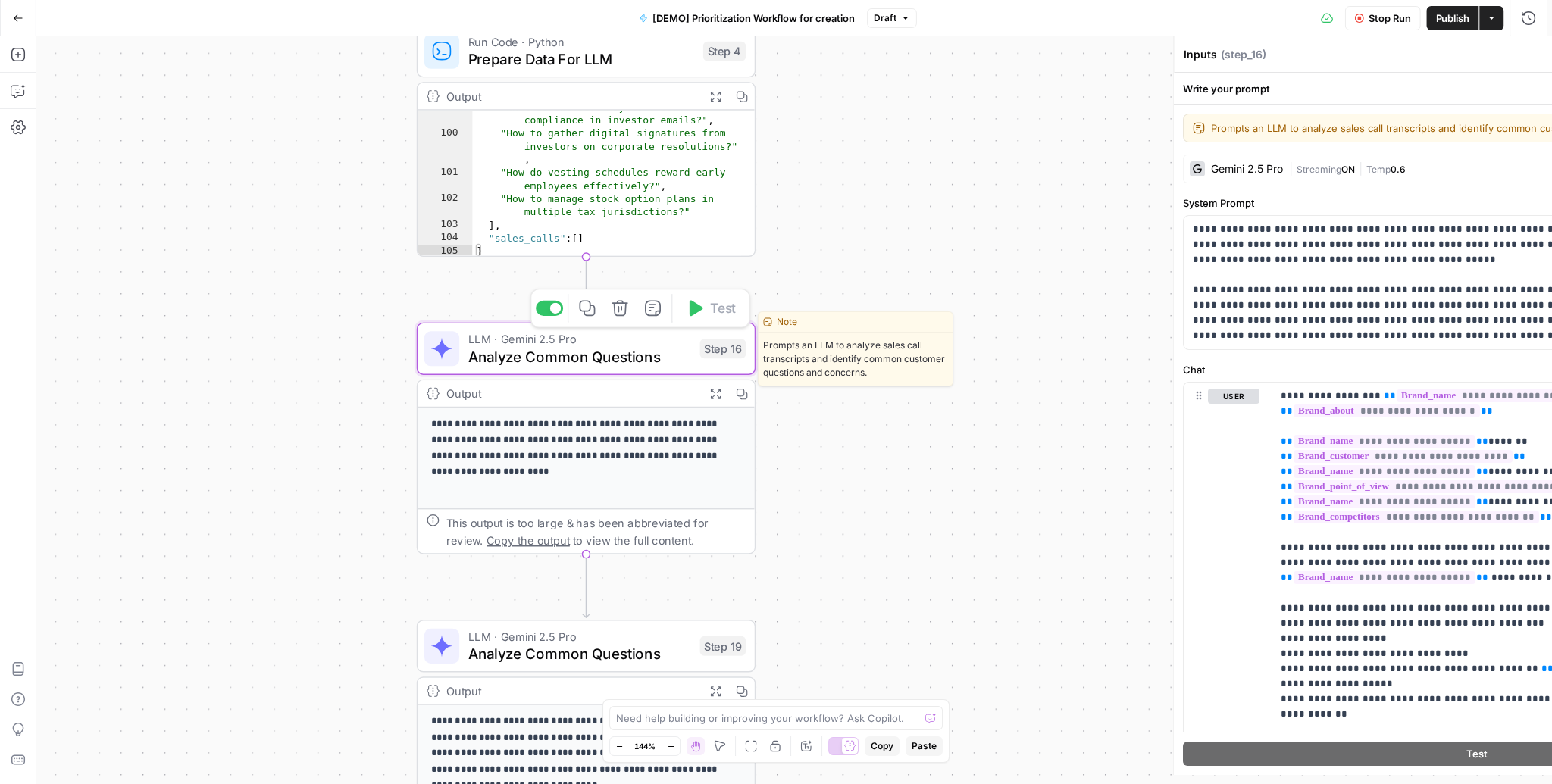
type textarea "Analyze Common Questions"
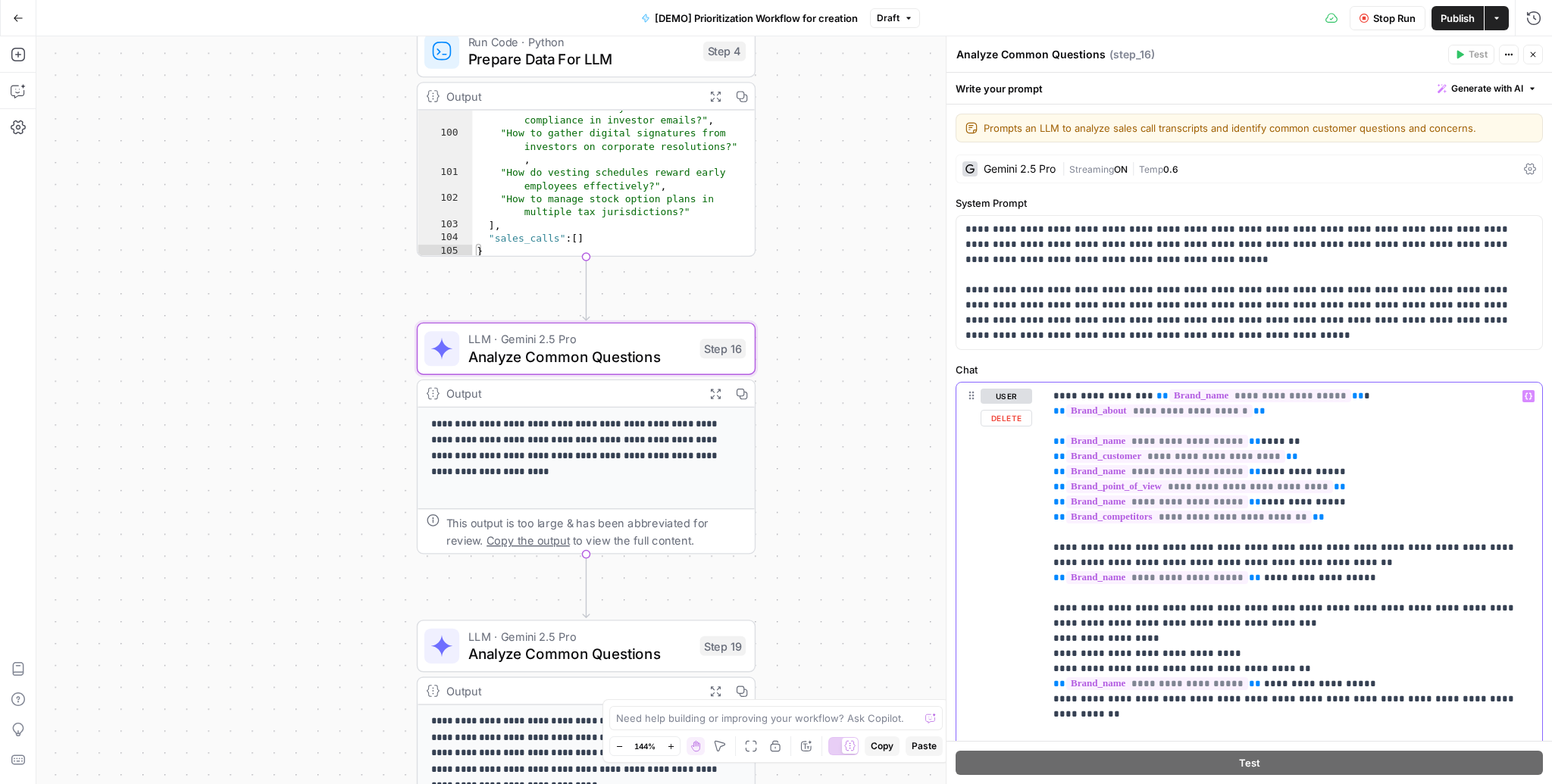
click at [1525, 397] on icon "button" at bounding box center [1529, 396] width 8 height 7
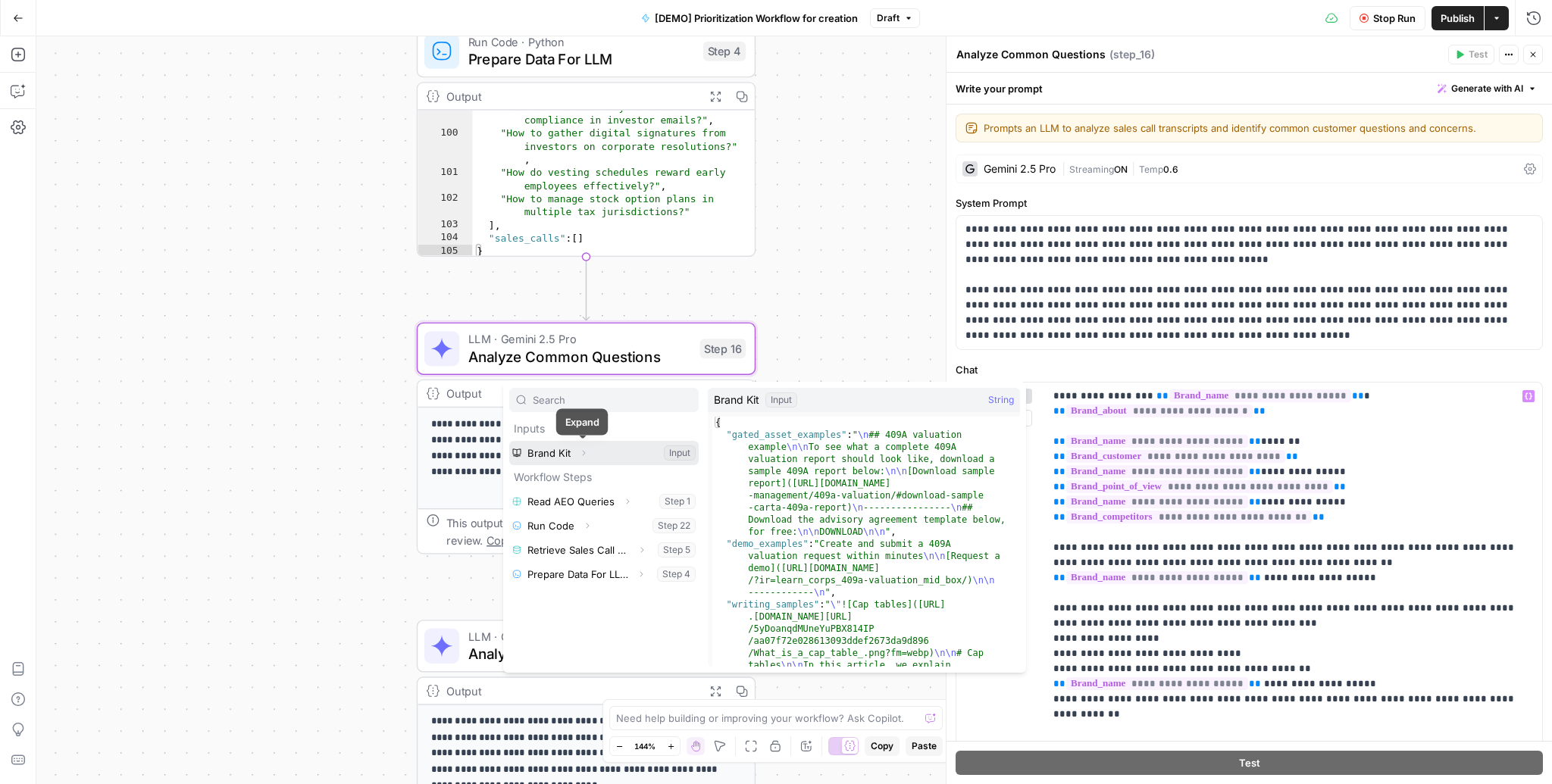
click at [584, 451] on icon "button" at bounding box center [583, 452] width 9 height 9
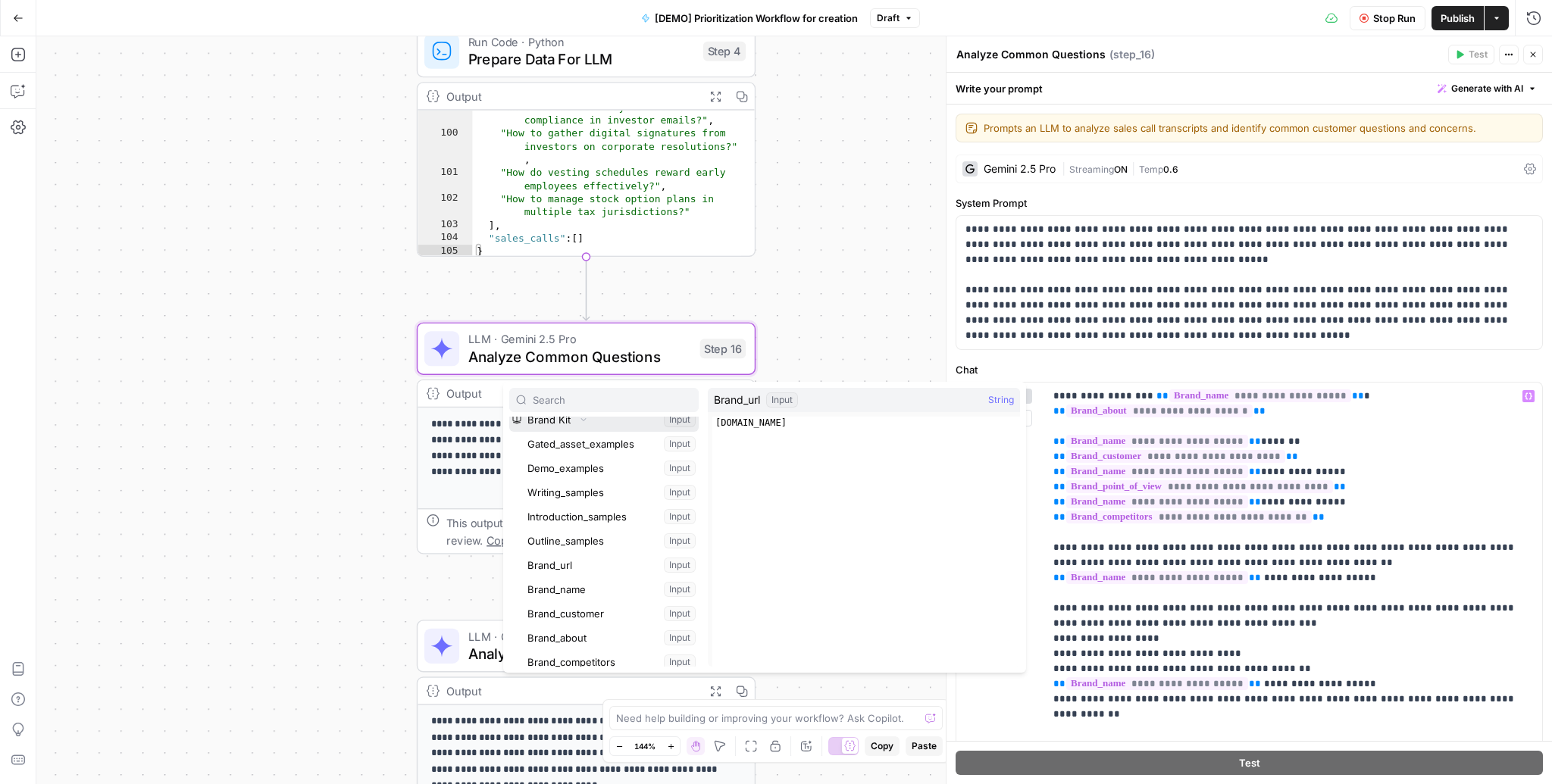
scroll to position [0, 0]
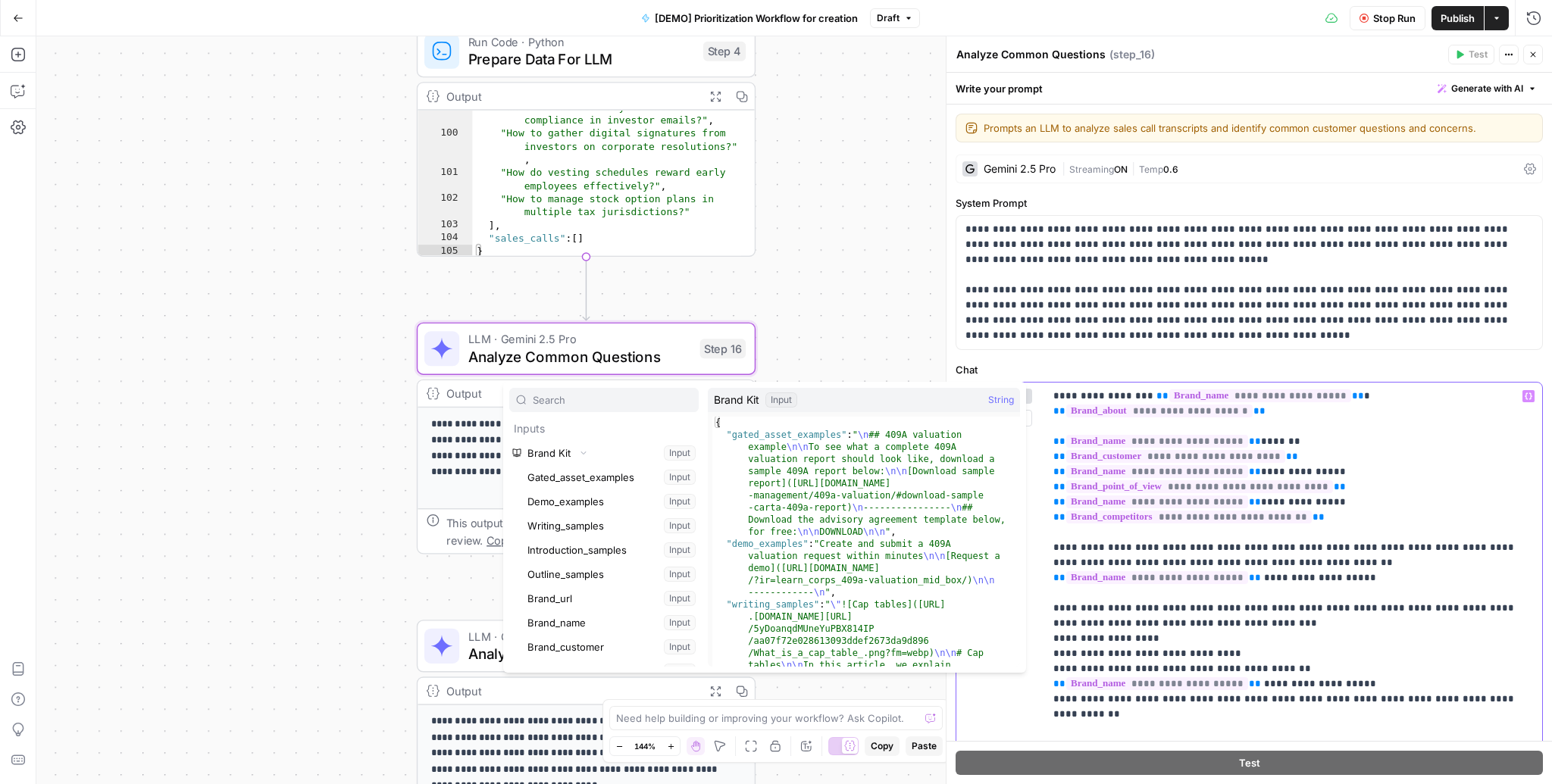
click at [1356, 418] on p "**********" at bounding box center [1289, 669] width 471 height 561
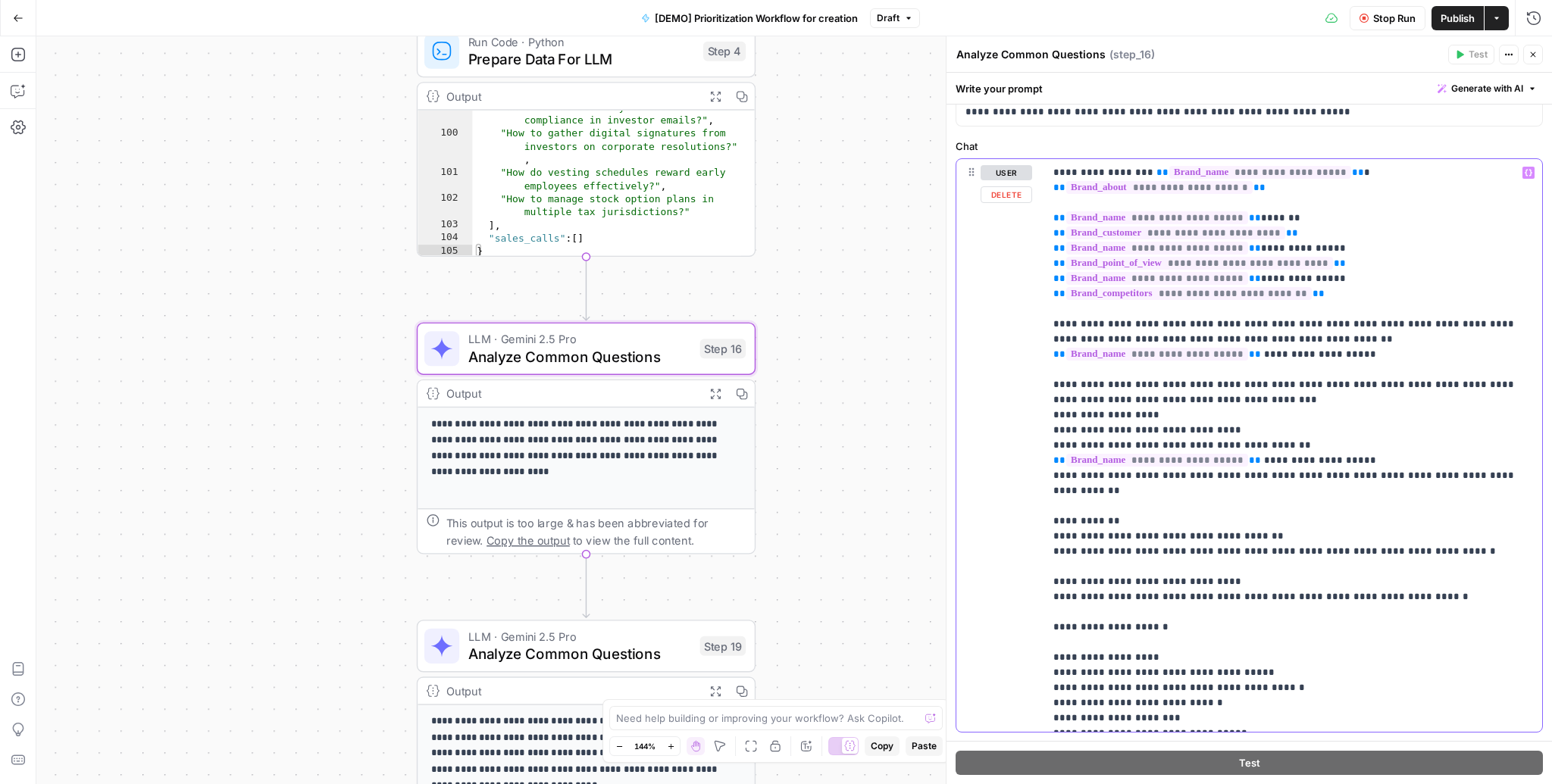
scroll to position [257, 0]
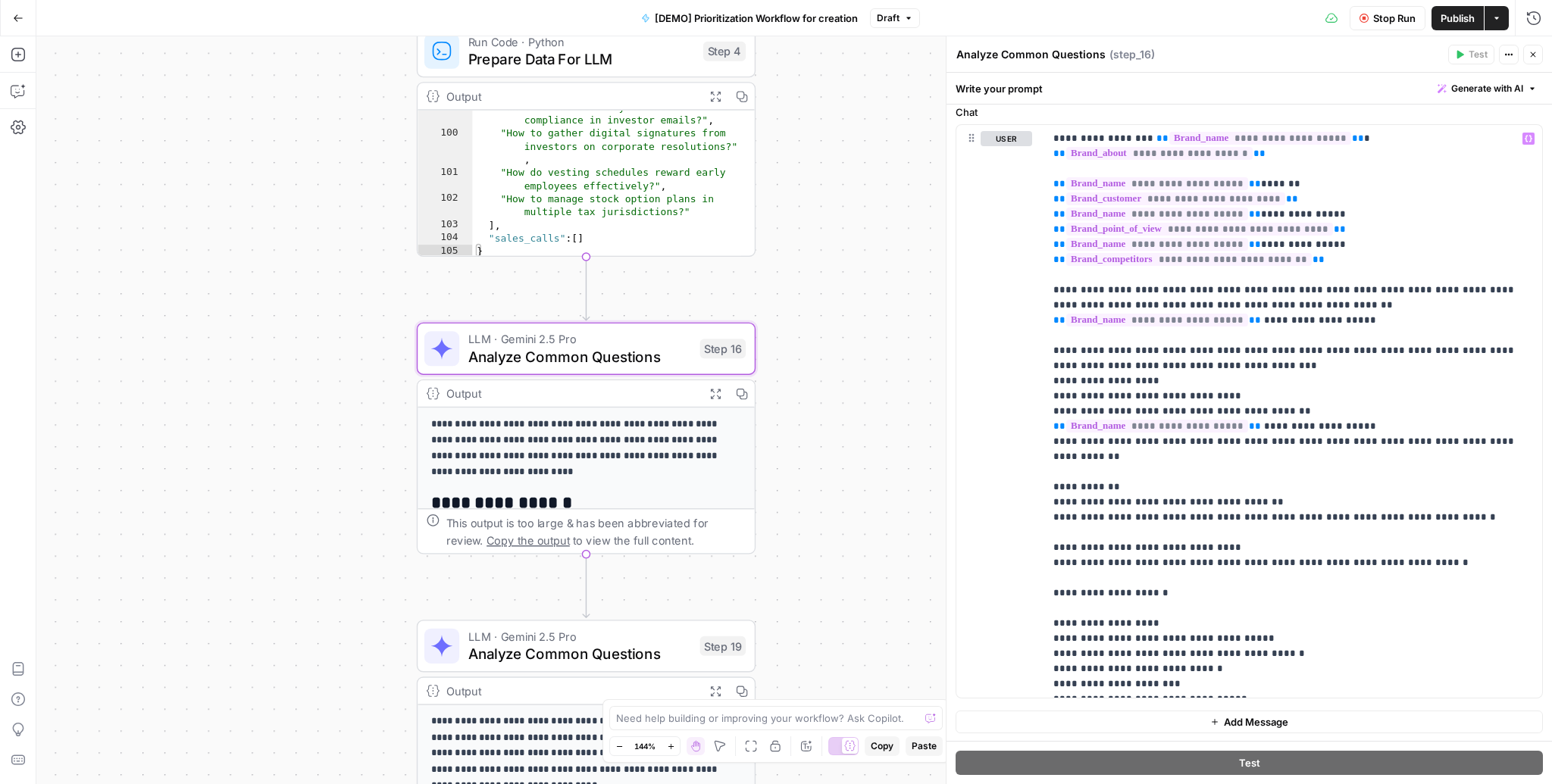
click at [846, 740] on icon at bounding box center [850, 746] width 11 height 11
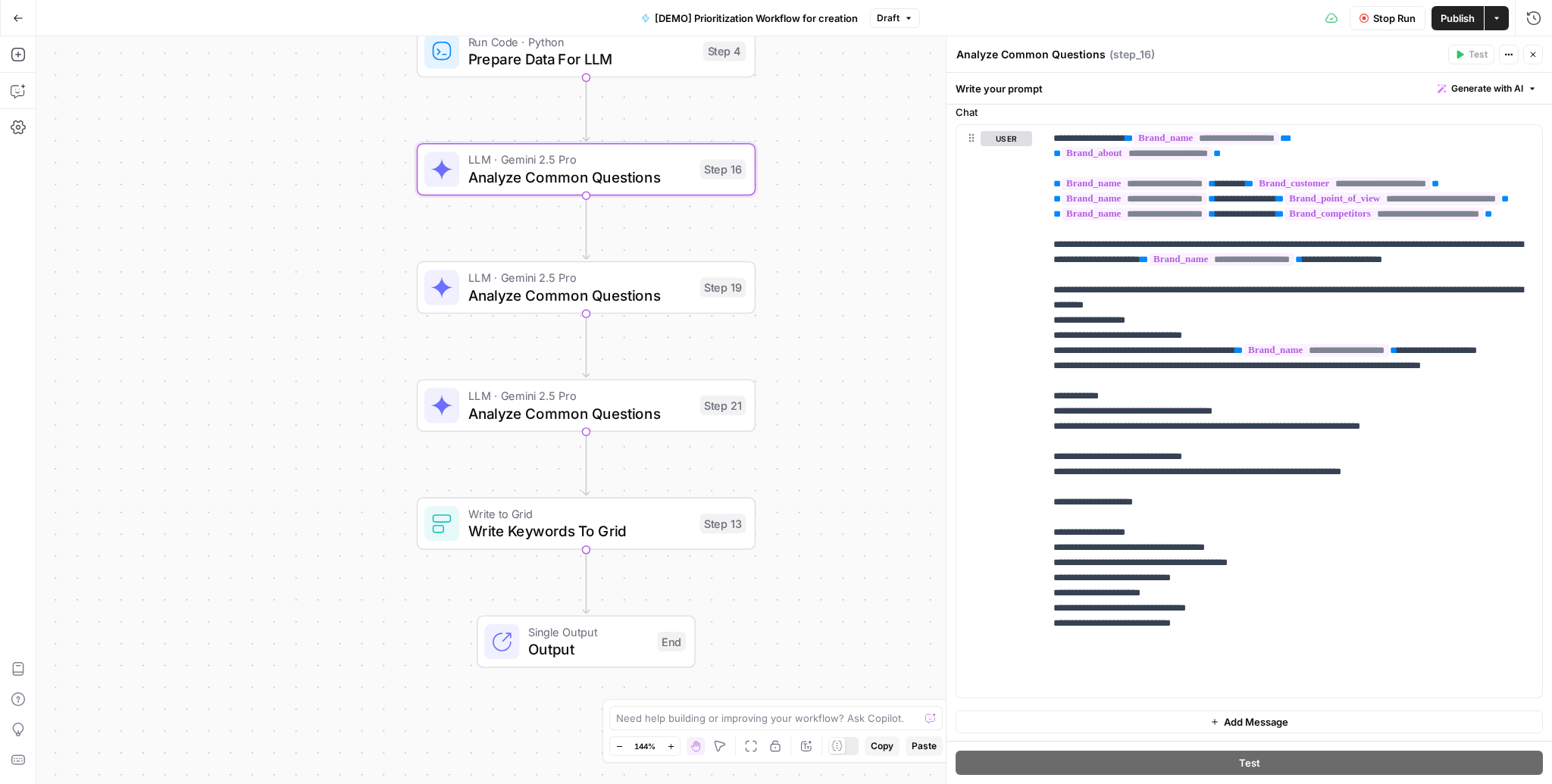
click at [846, 740] on div at bounding box center [844, 746] width 30 height 18
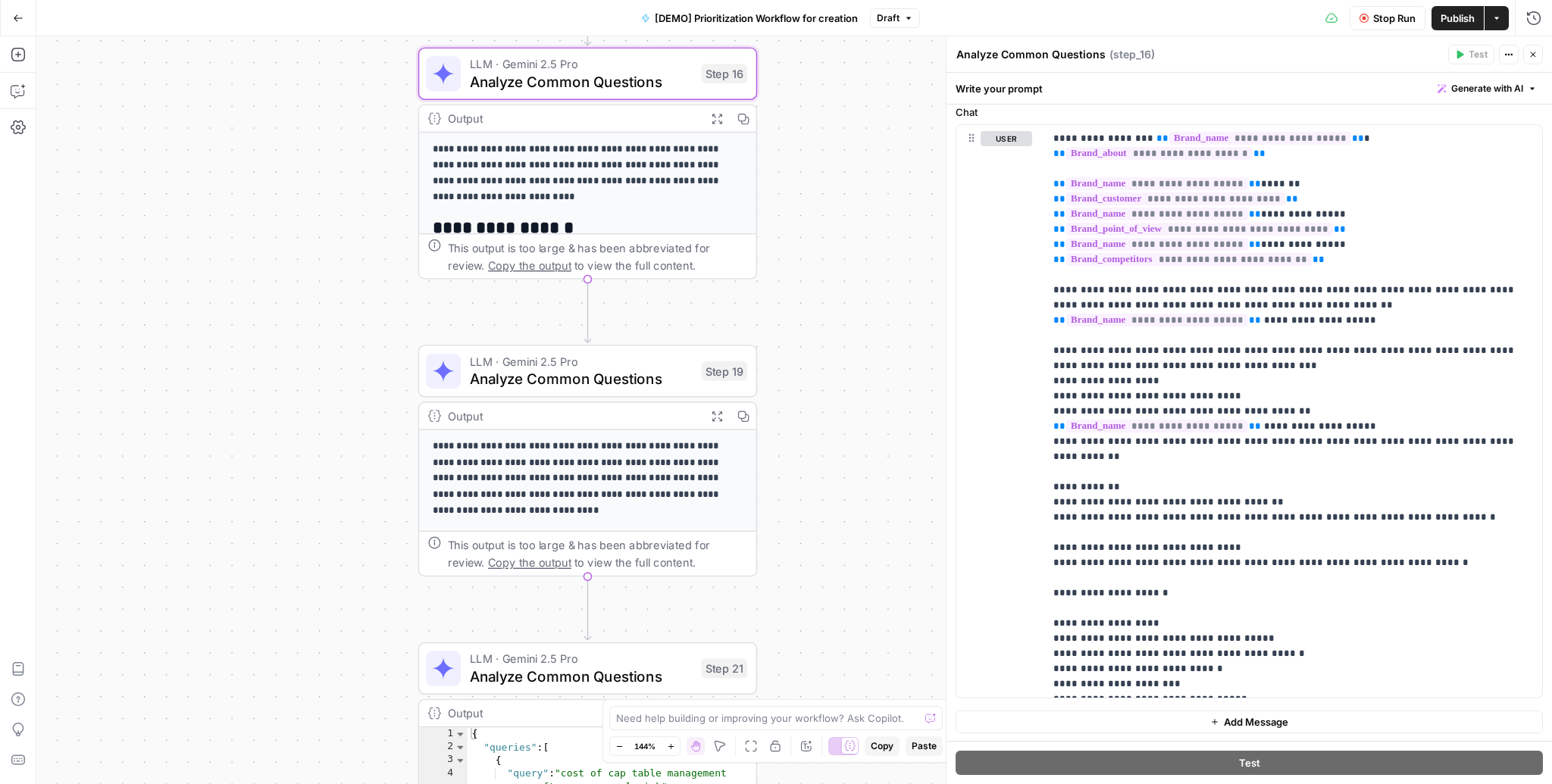
drag, startPoint x: 826, startPoint y: 516, endPoint x: 826, endPoint y: 241, distance: 275.0
click at [827, 241] on div "Workflow Input Settings Inputs Read from Grid Read AEO Queries Step 1 Output Ex…" at bounding box center [794, 410] width 1516 height 748
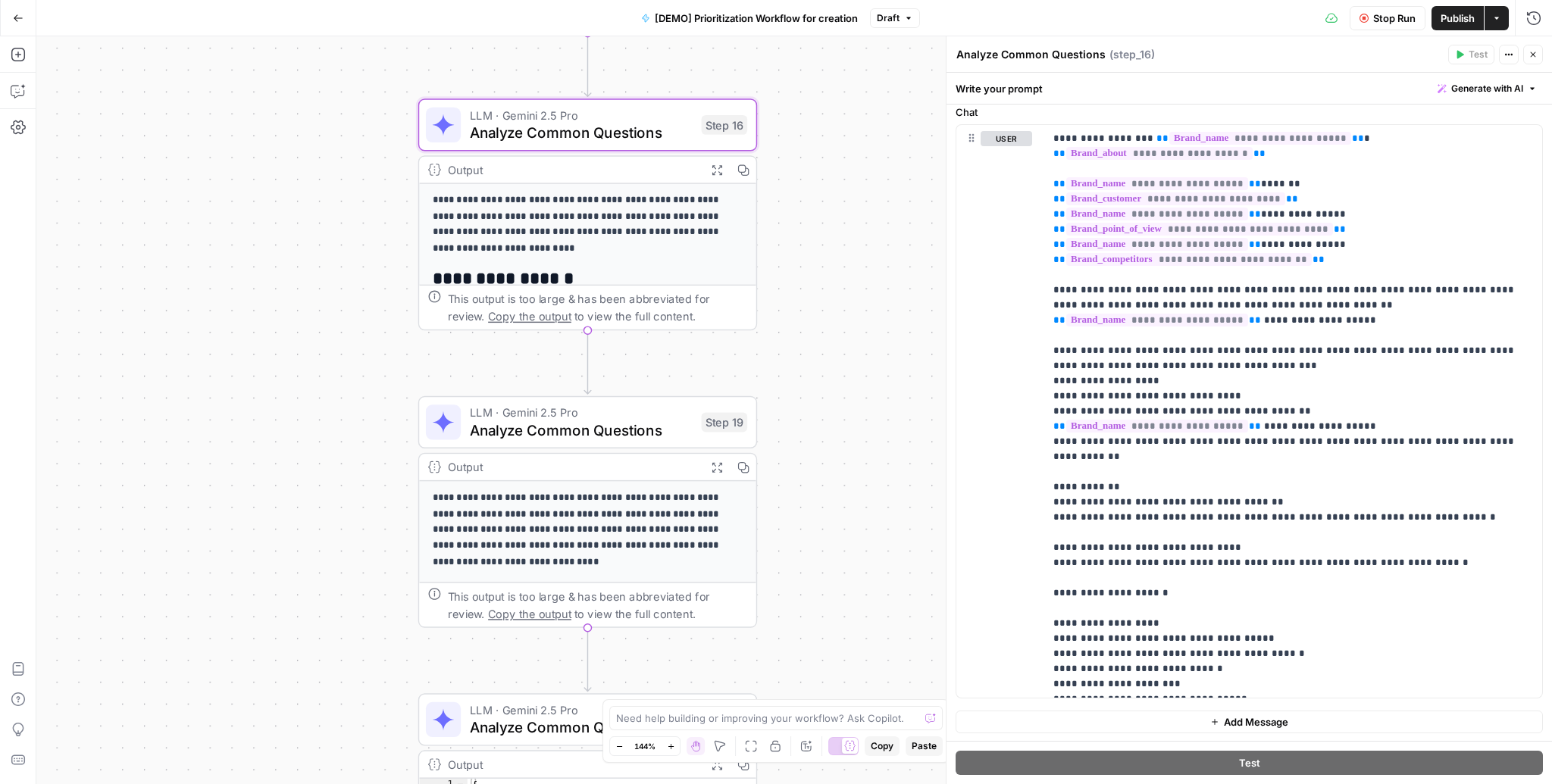
click at [579, 430] on span "Analyze Common Questions" at bounding box center [581, 430] width 223 height 22
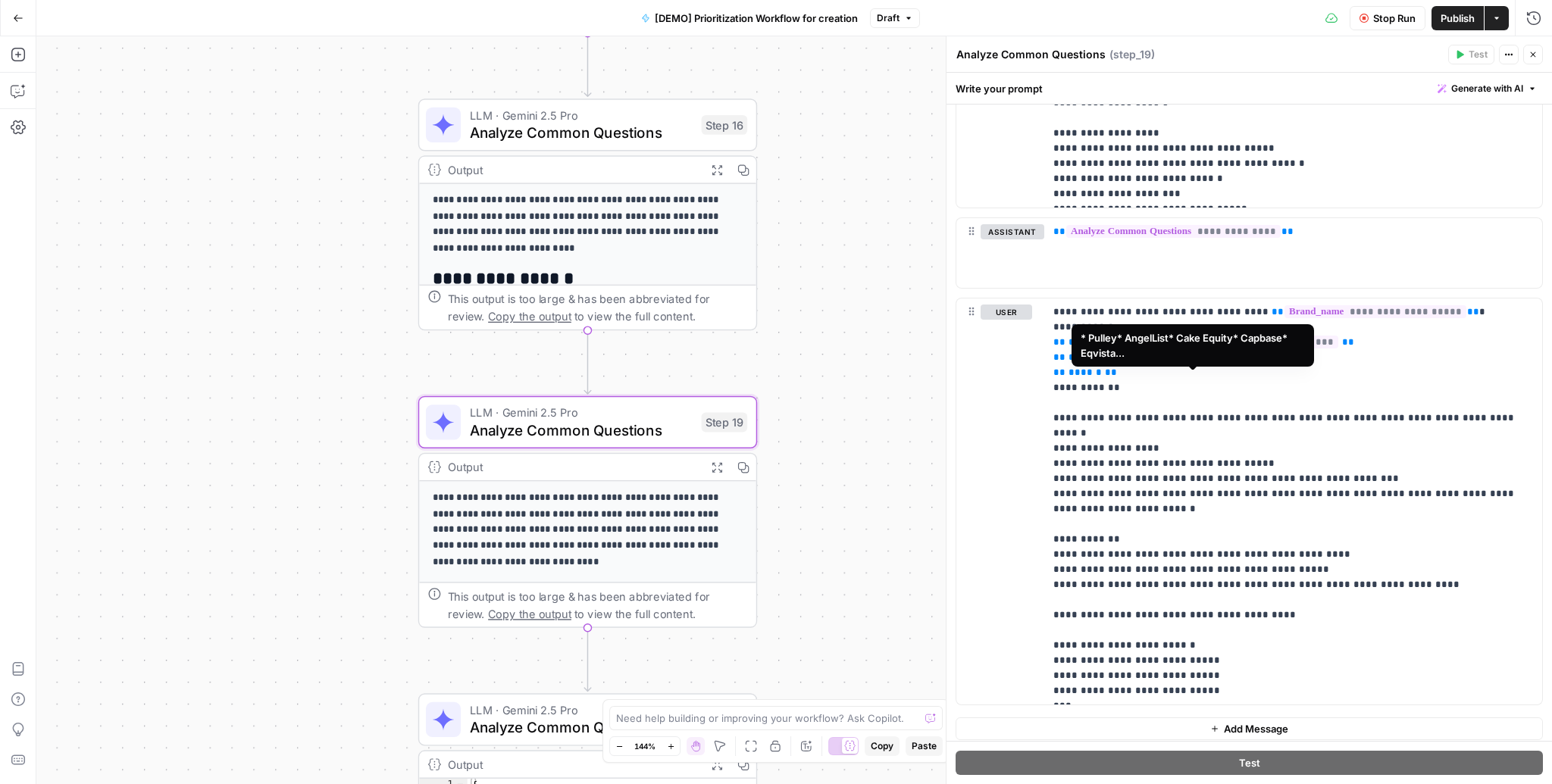
scroll to position [754, 0]
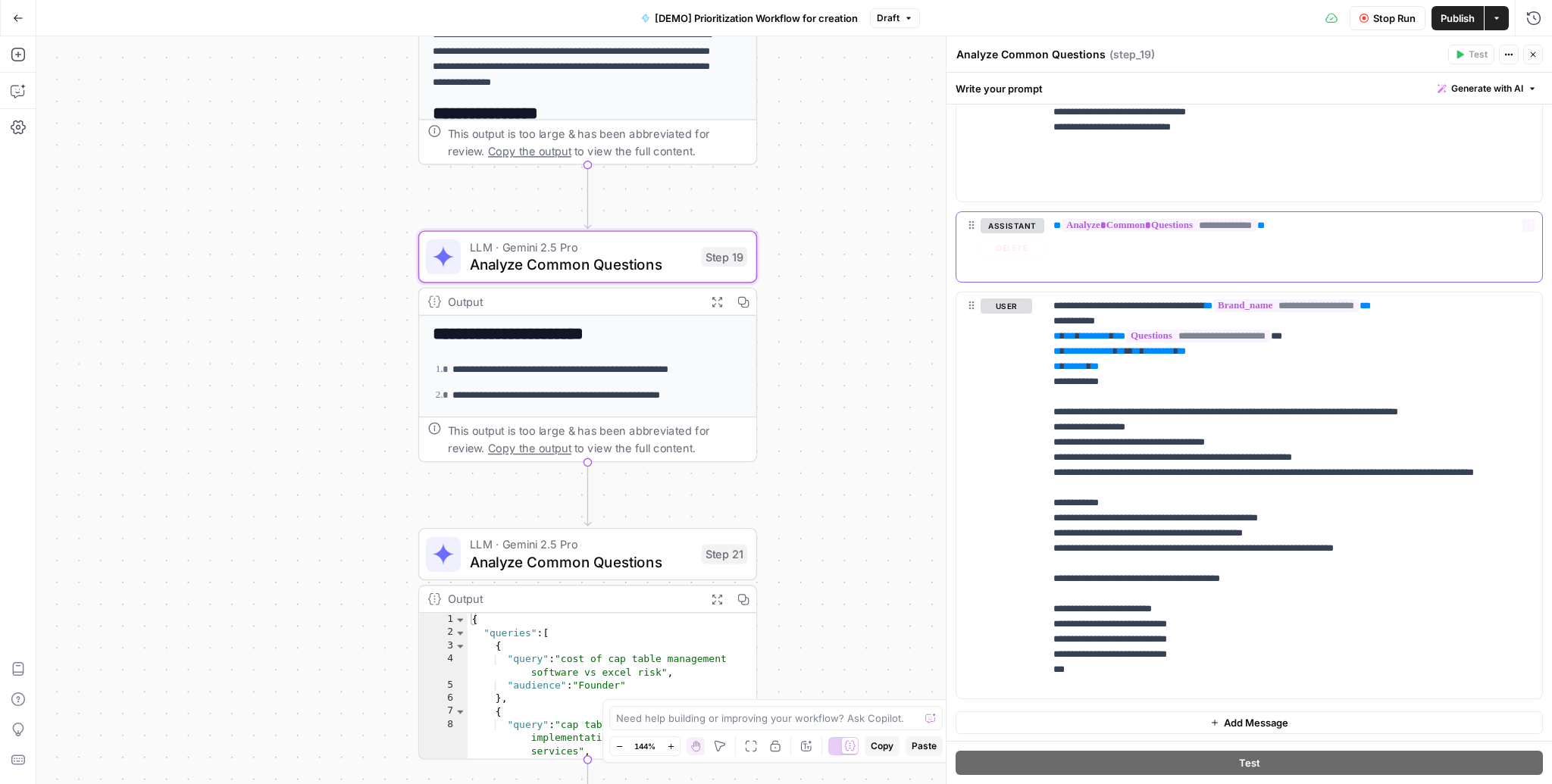
click at [1525, 222] on icon "button" at bounding box center [1529, 226] width 8 height 8
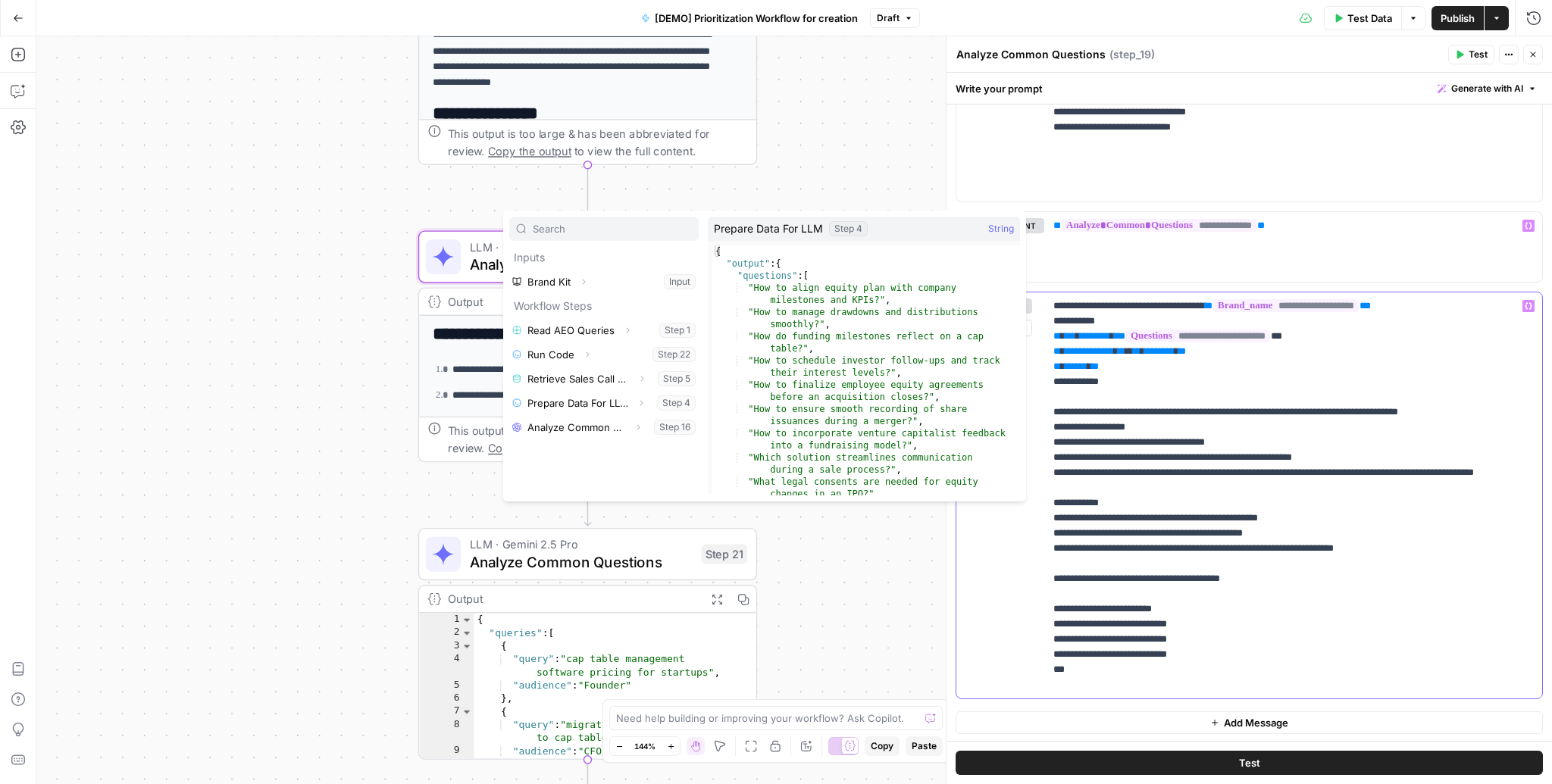
click at [1180, 417] on p "**********" at bounding box center [1289, 495] width 471 height 394
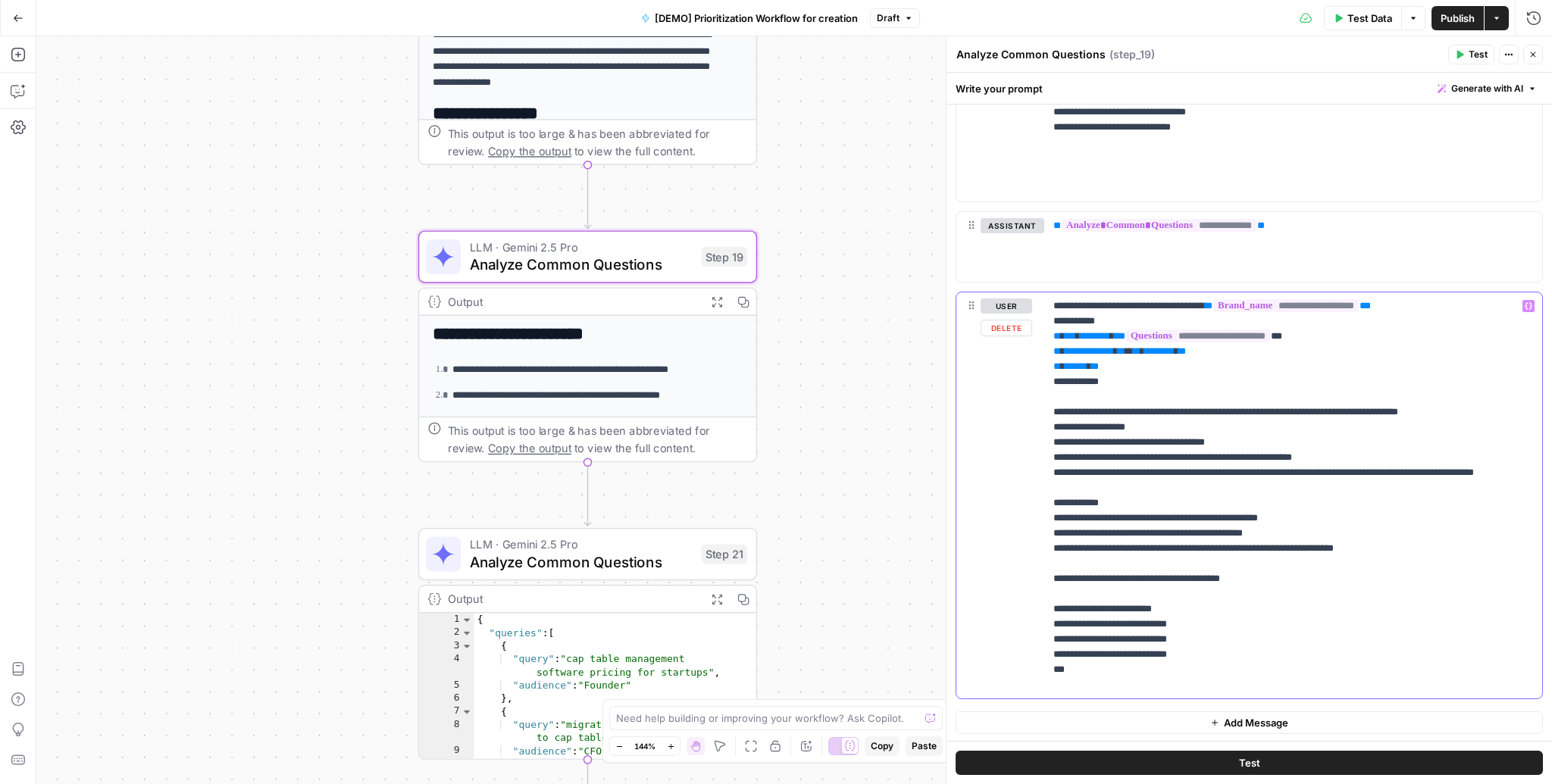
drag, startPoint x: 1124, startPoint y: 376, endPoint x: 1051, endPoint y: 322, distance: 90.8
click at [1051, 322] on div "**********" at bounding box center [1293, 495] width 498 height 406
copy p "**********"
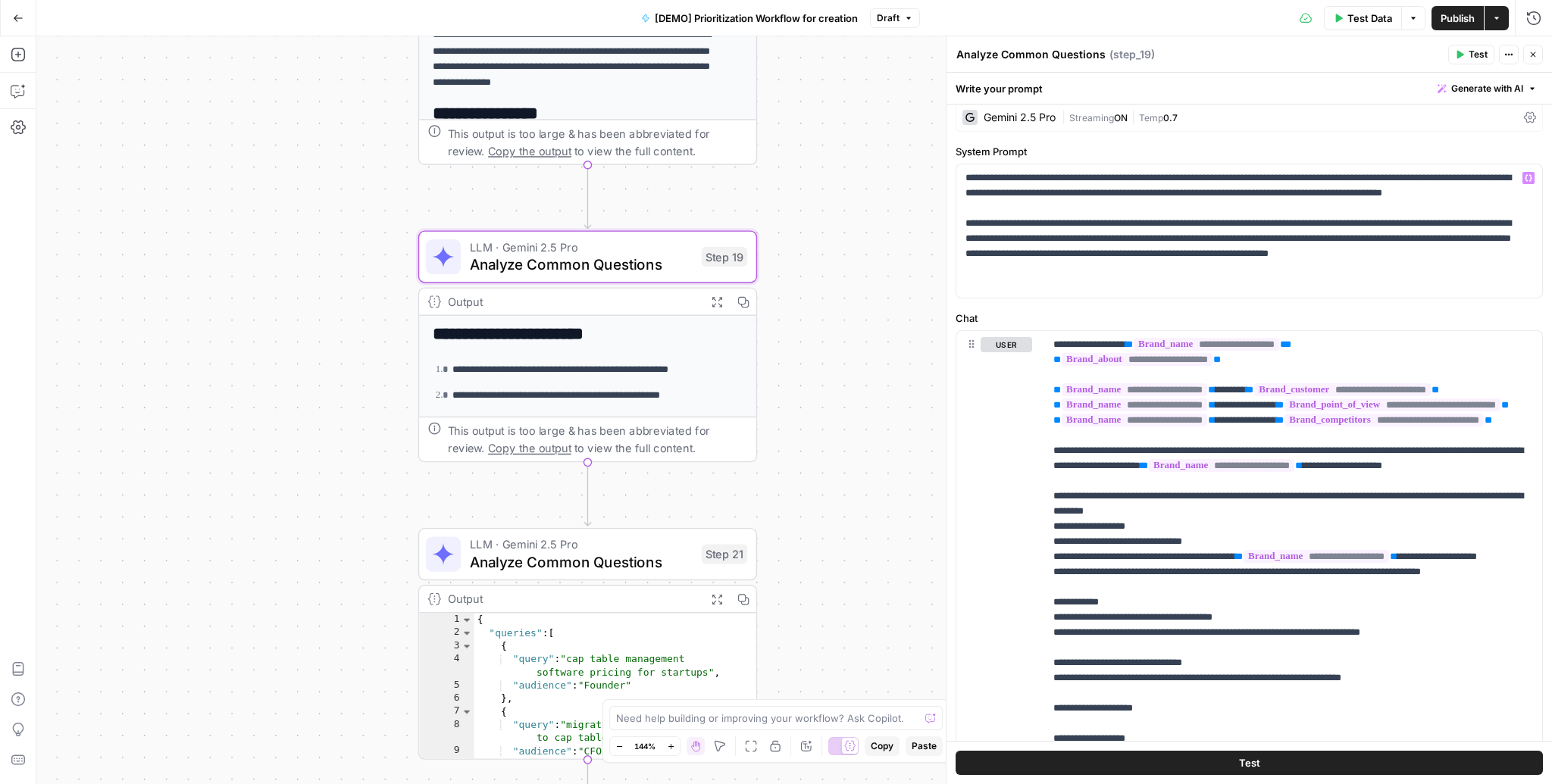
scroll to position [69, 0]
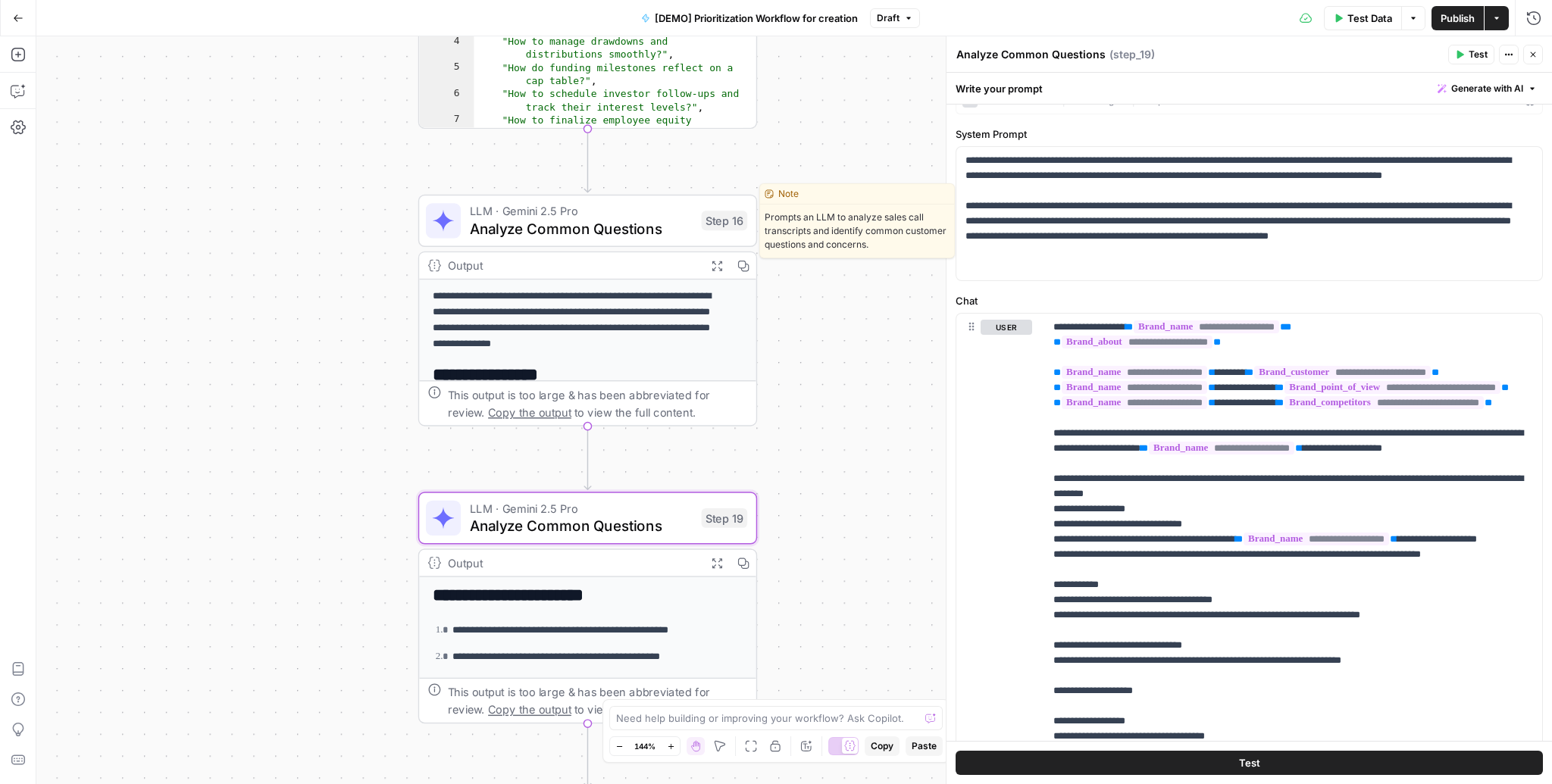
click at [582, 224] on span "Analyze Common Questions" at bounding box center [581, 229] width 223 height 22
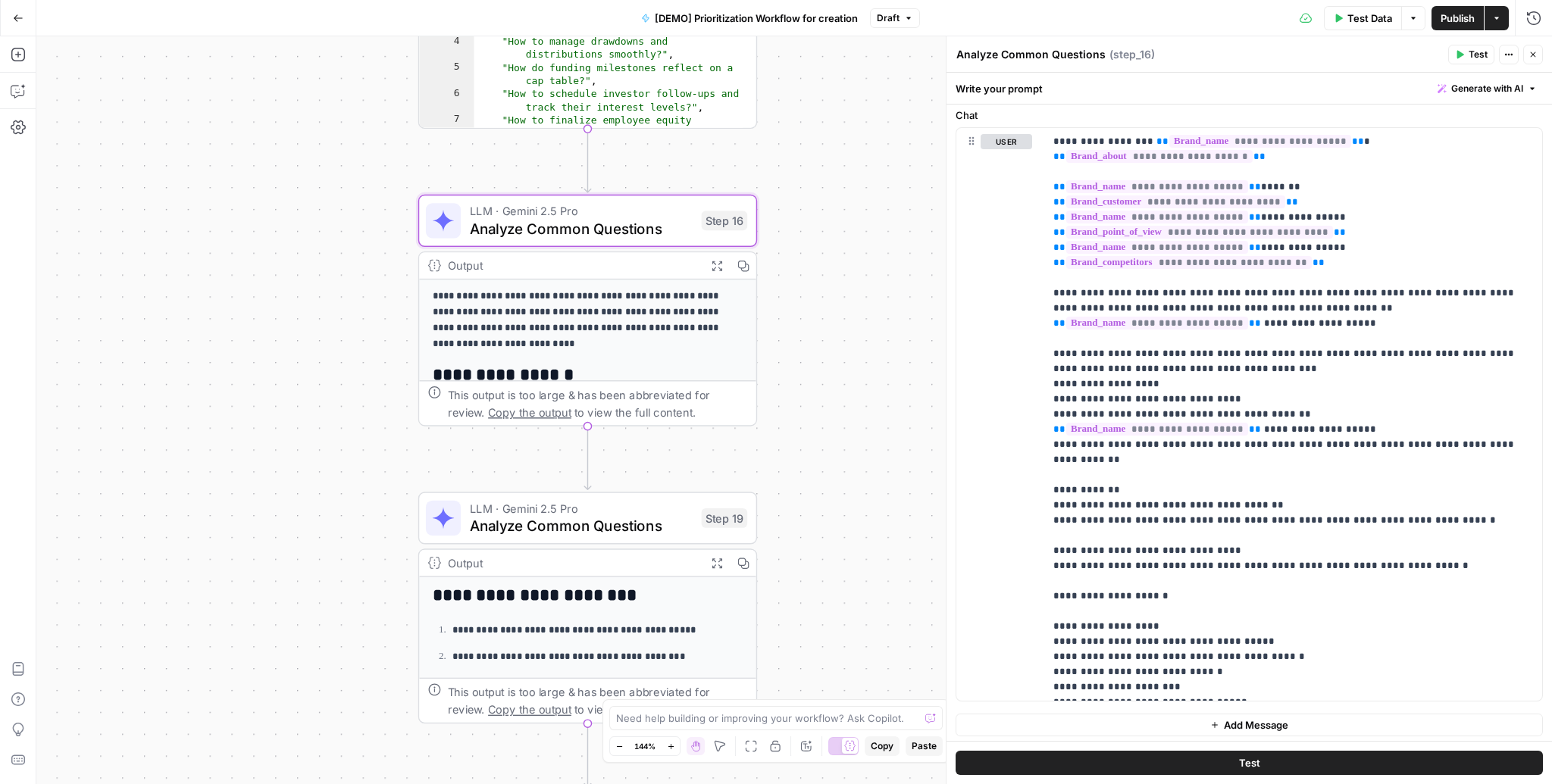
scroll to position [257, 0]
click at [1158, 418] on p "**********" at bounding box center [1289, 411] width 471 height 561
click at [1096, 314] on p "**********" at bounding box center [1289, 411] width 471 height 561
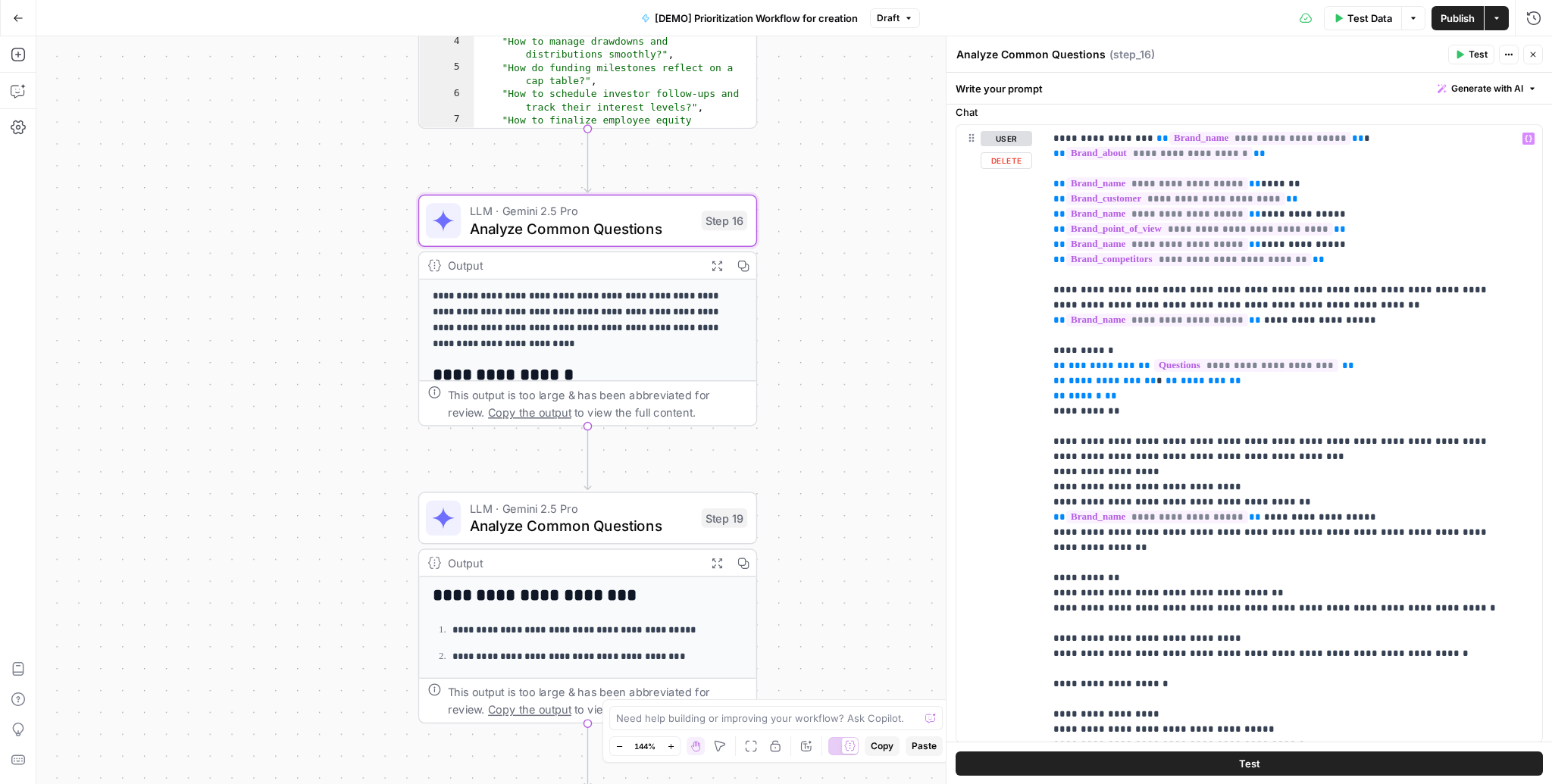
click at [1209, 369] on span "**********" at bounding box center [1246, 365] width 184 height 13
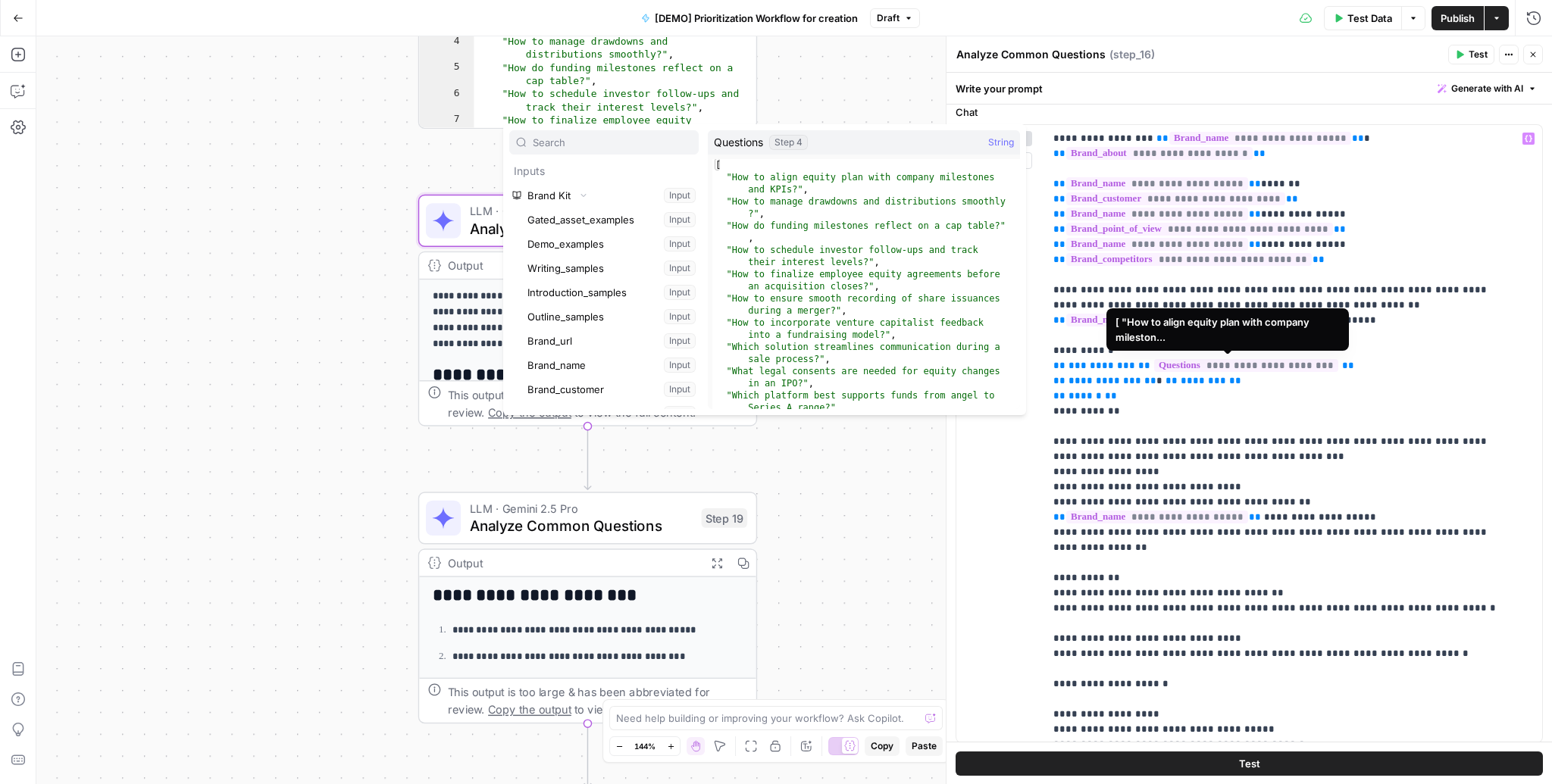
scroll to position [49175, 0]
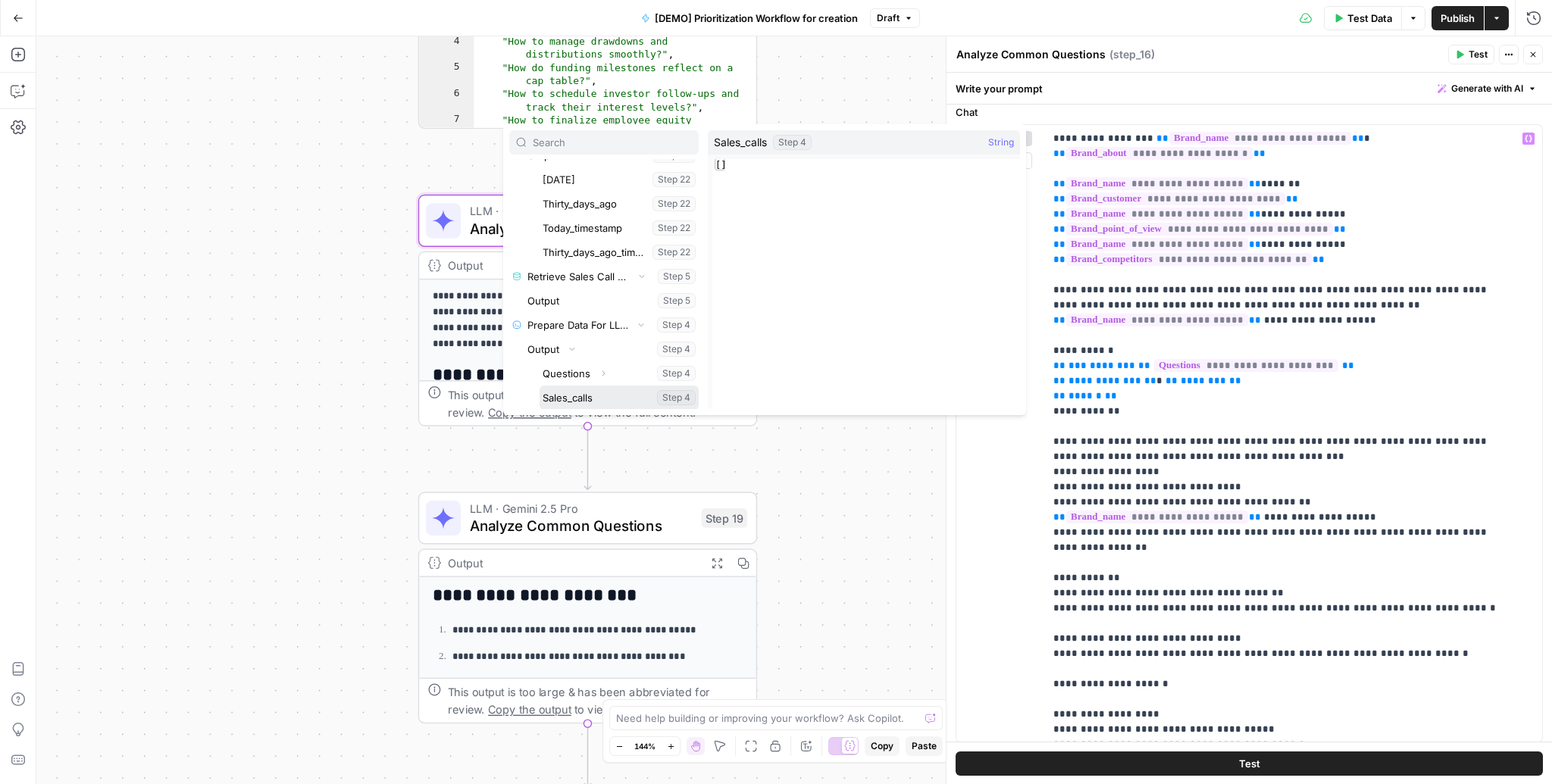
click at [580, 403] on button "Select variable Sales_calls" at bounding box center [619, 398] width 159 height 25
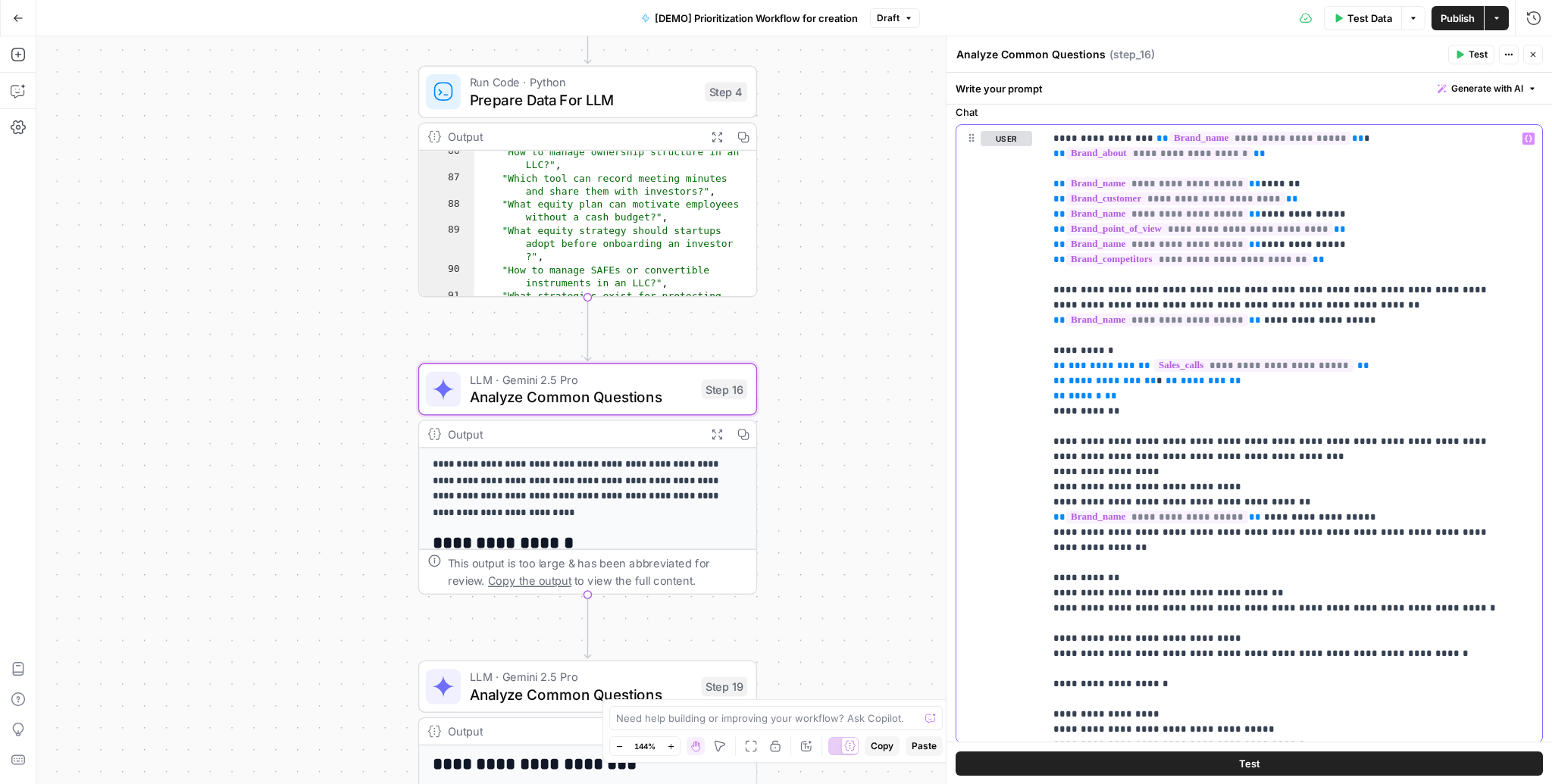
scroll to position [1833, 0]
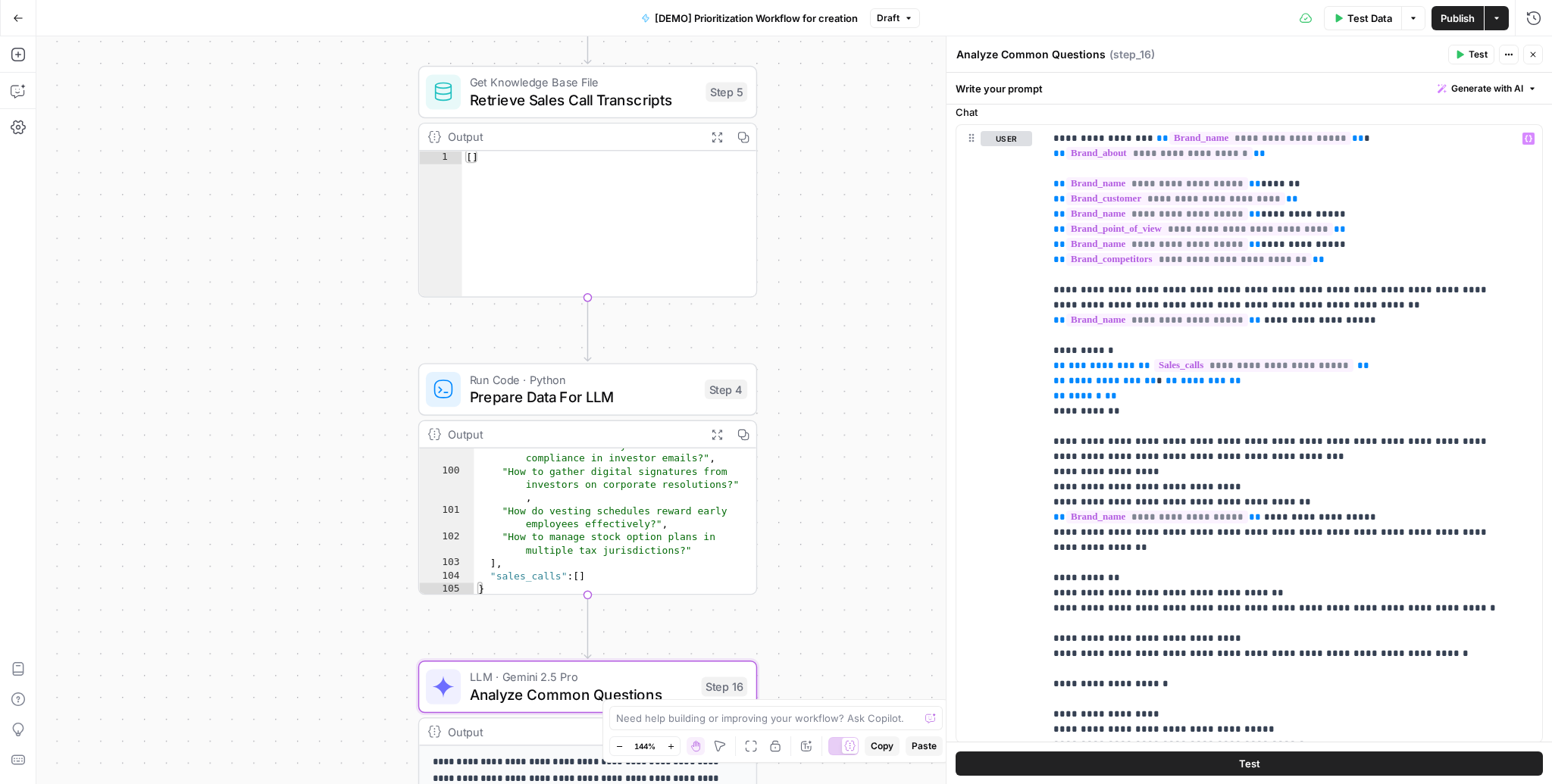
click at [617, 95] on span "Retrieve Sales Call Transcripts" at bounding box center [583, 100] width 227 height 22
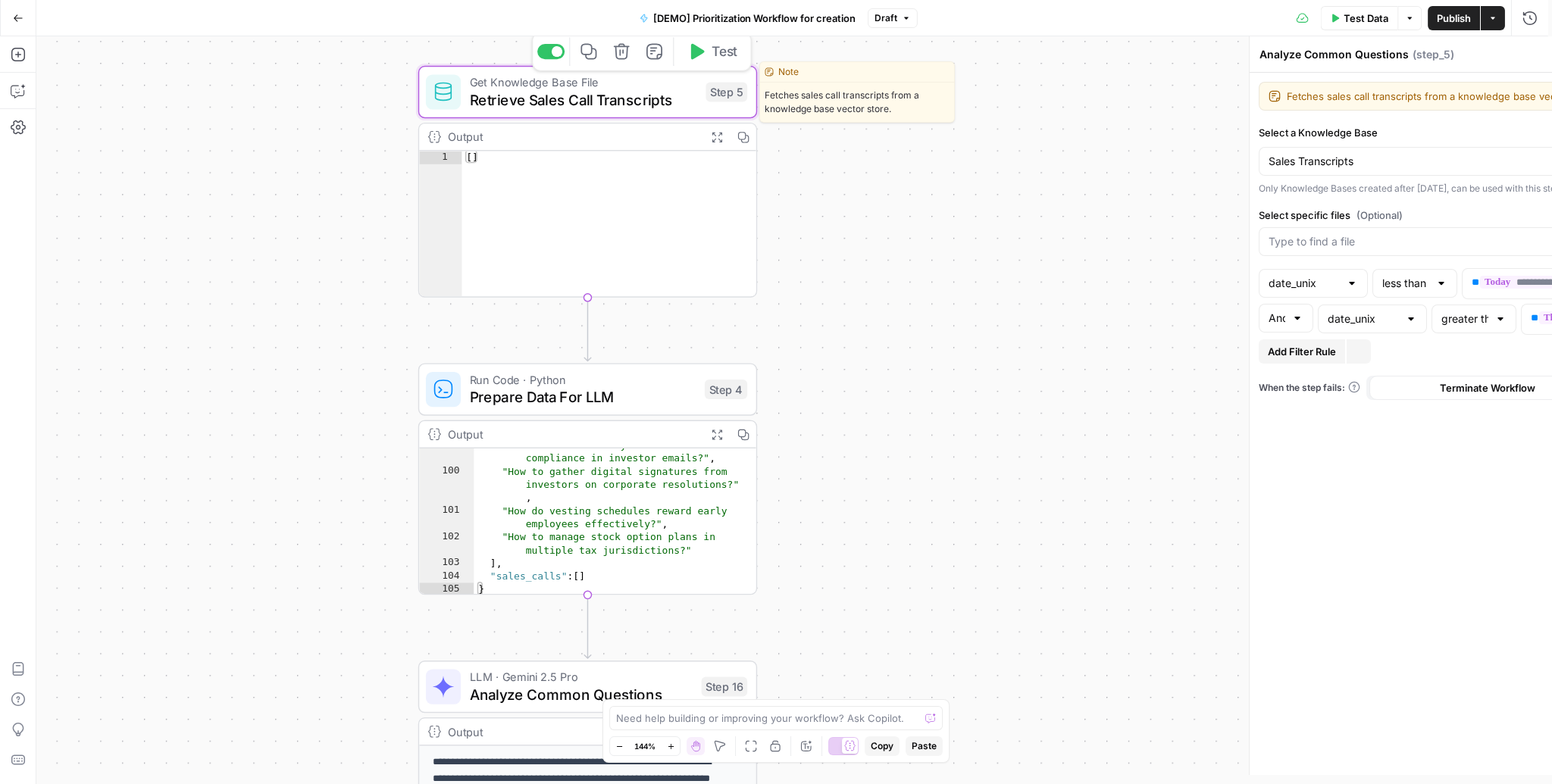
type textarea "Retrieve Sales Call Transcripts"
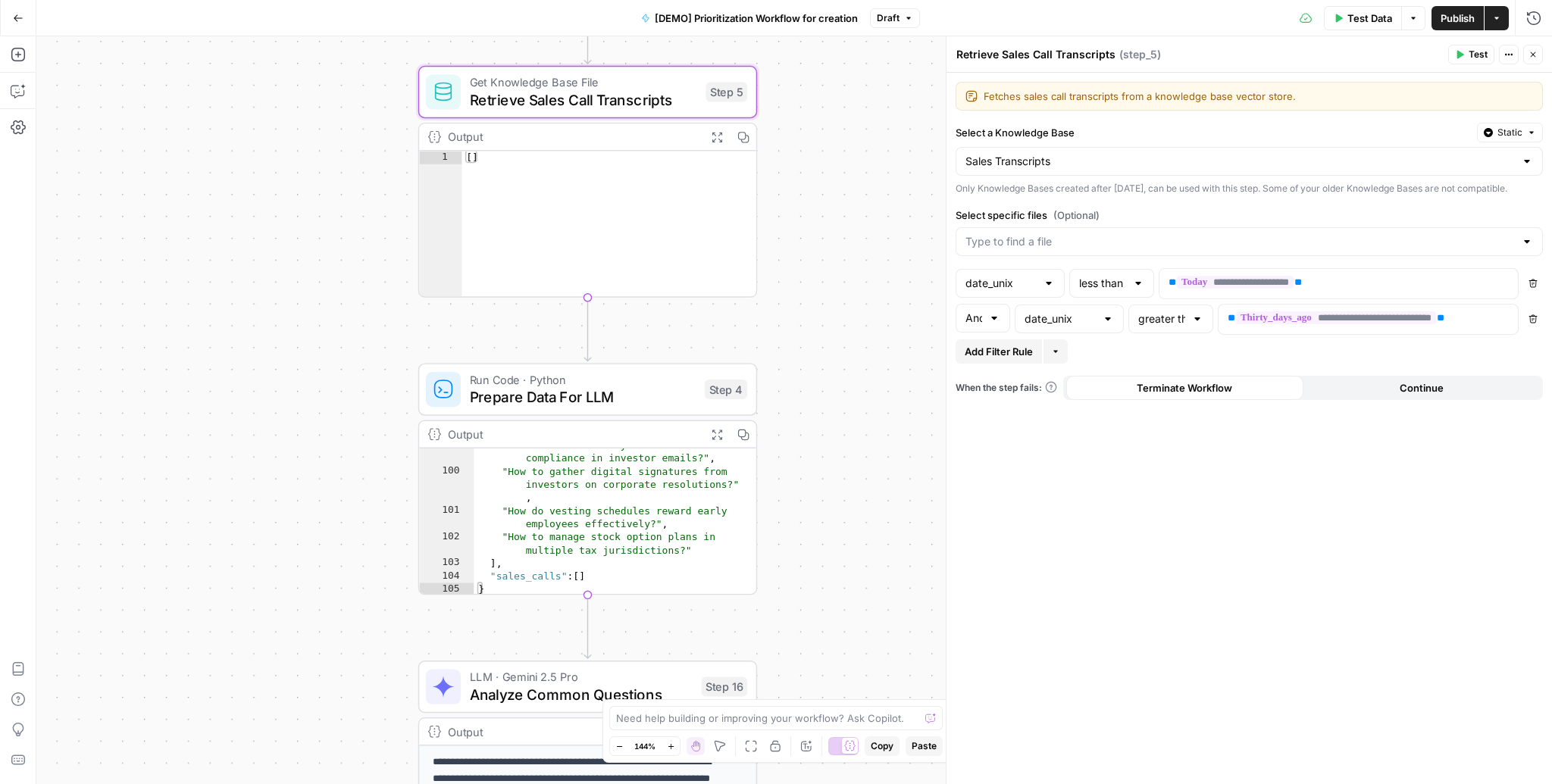
click at [1138, 291] on div at bounding box center [1138, 283] width 12 height 15
type input "less than"
click at [1192, 326] on div at bounding box center [1197, 318] width 12 height 15
type input "greater than"
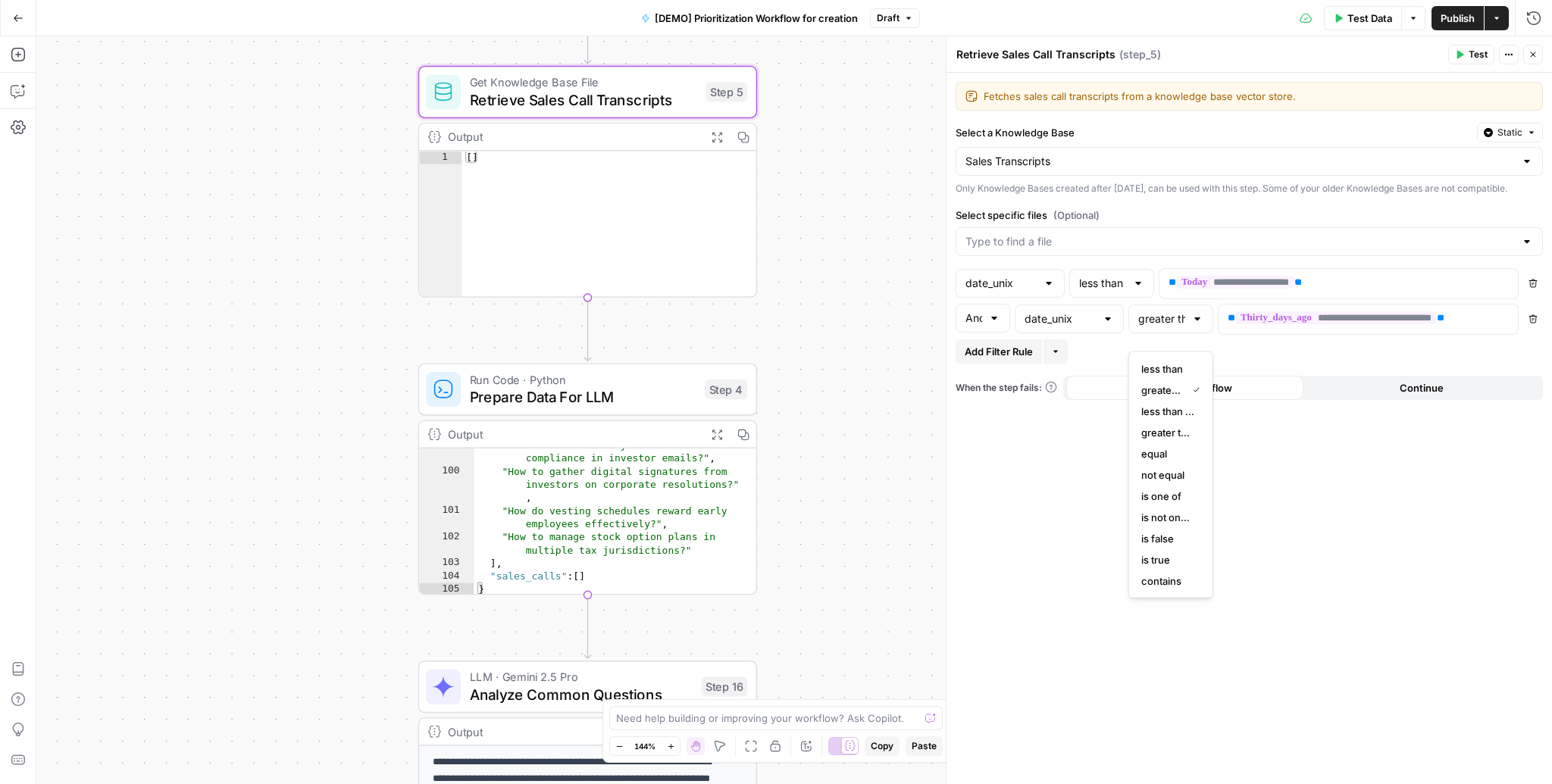
click at [869, 226] on div "Workflow Input Settings Inputs Read from Grid Read AEO Queries Step 1 Output Ex…" at bounding box center [794, 410] width 1516 height 748
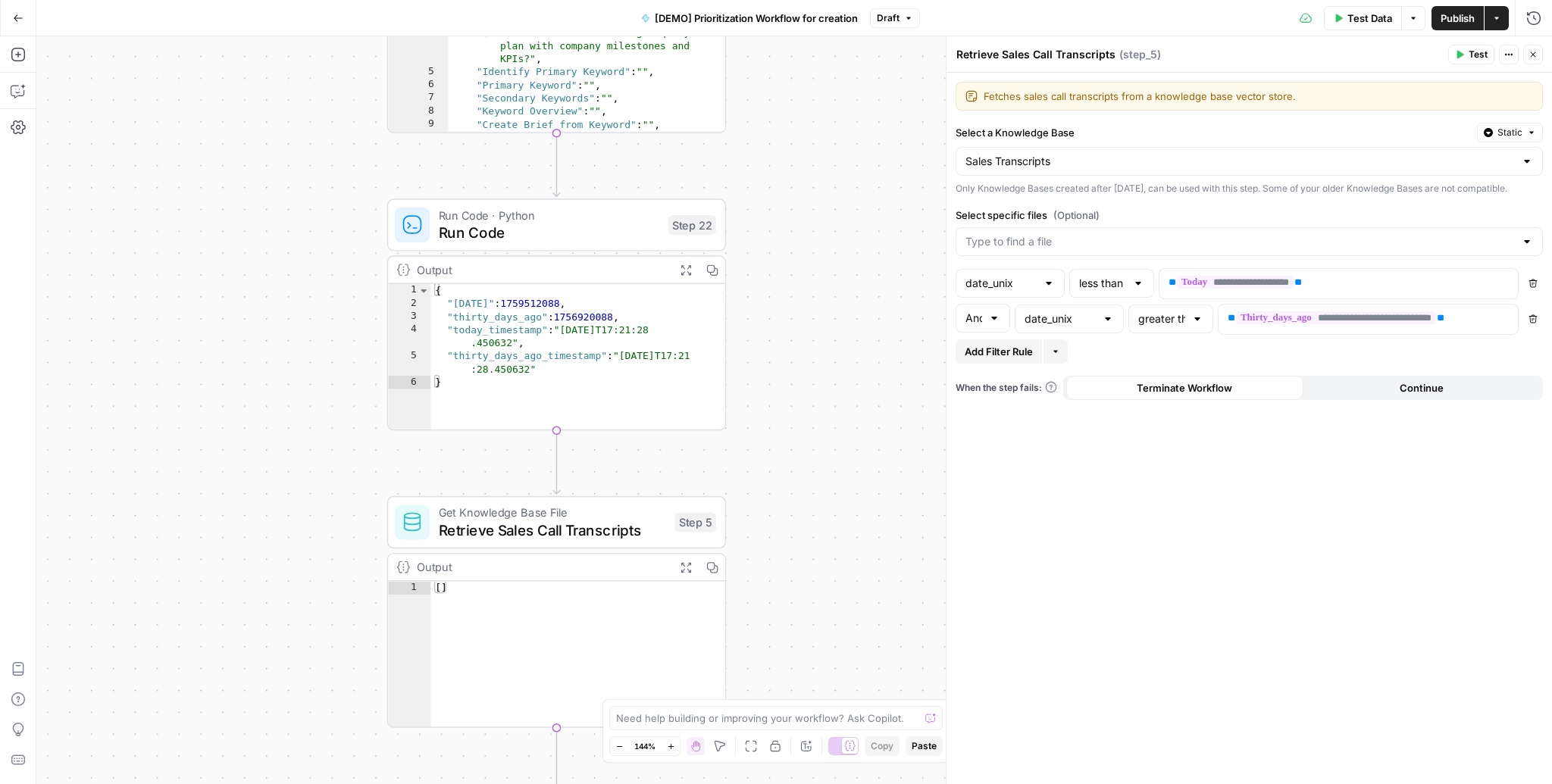
drag, startPoint x: 810, startPoint y: 168, endPoint x: 778, endPoint y: 599, distance: 432.2
click at [778, 599] on div "Workflow Input Settings Inputs Read from Grid Read AEO Queries Step 1 Output Ex…" at bounding box center [794, 410] width 1516 height 748
click at [561, 236] on span "Run Code" at bounding box center [549, 233] width 221 height 22
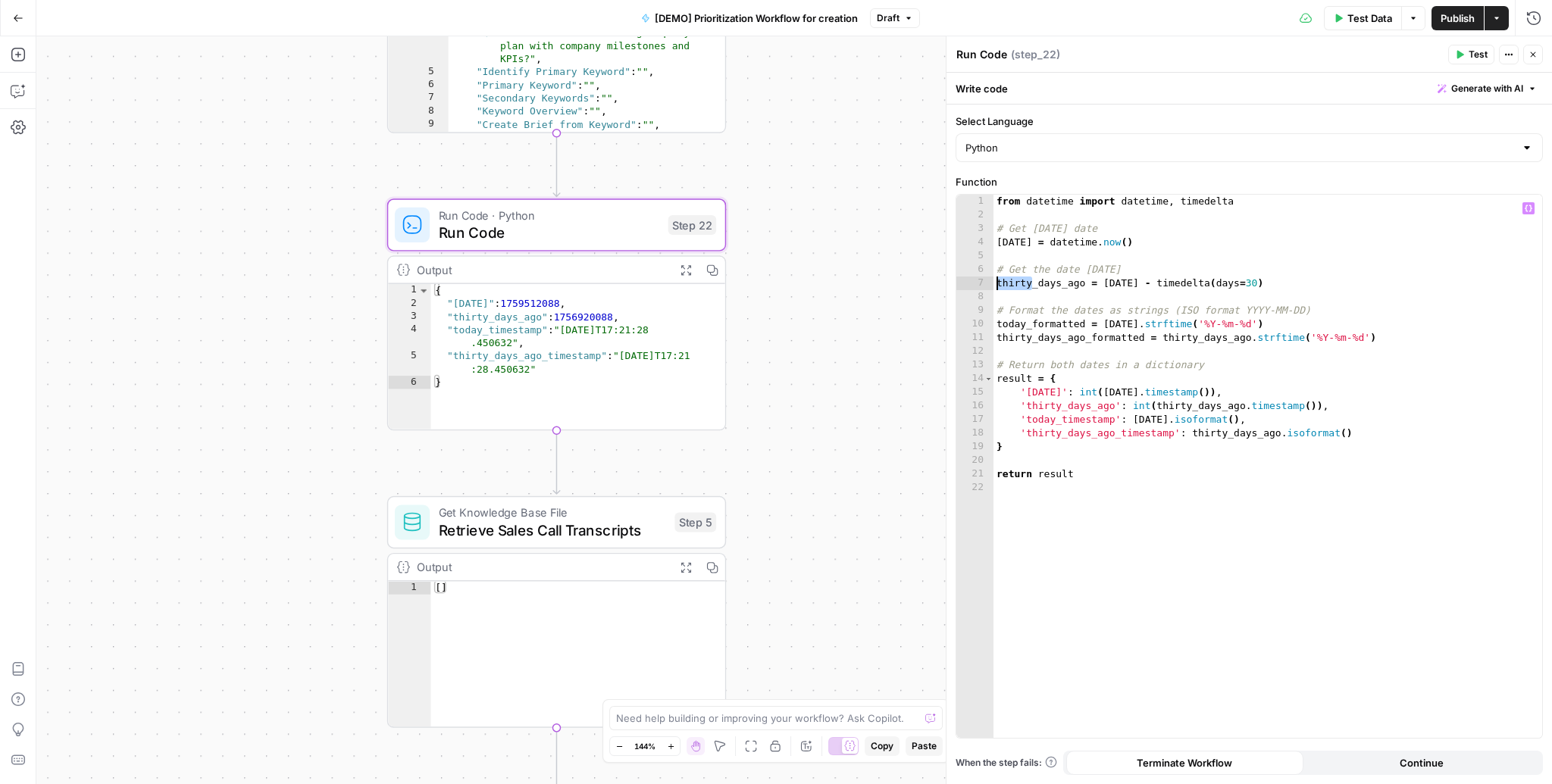
drag, startPoint x: 1032, startPoint y: 286, endPoint x: 994, endPoint y: 284, distance: 38.1
click at [994, 284] on div "from datetime import datetime , timedelta # Get today's date today = datetime .…" at bounding box center [1268, 480] width 549 height 571
click at [1031, 337] on div "from datetime import datetime , timedelta # Get today's date today = datetime .…" at bounding box center [1268, 480] width 549 height 571
click at [1142, 313] on div "from datetime import datetime , timedelta # Get today's date today = datetime .…" at bounding box center [1268, 480] width 549 height 571
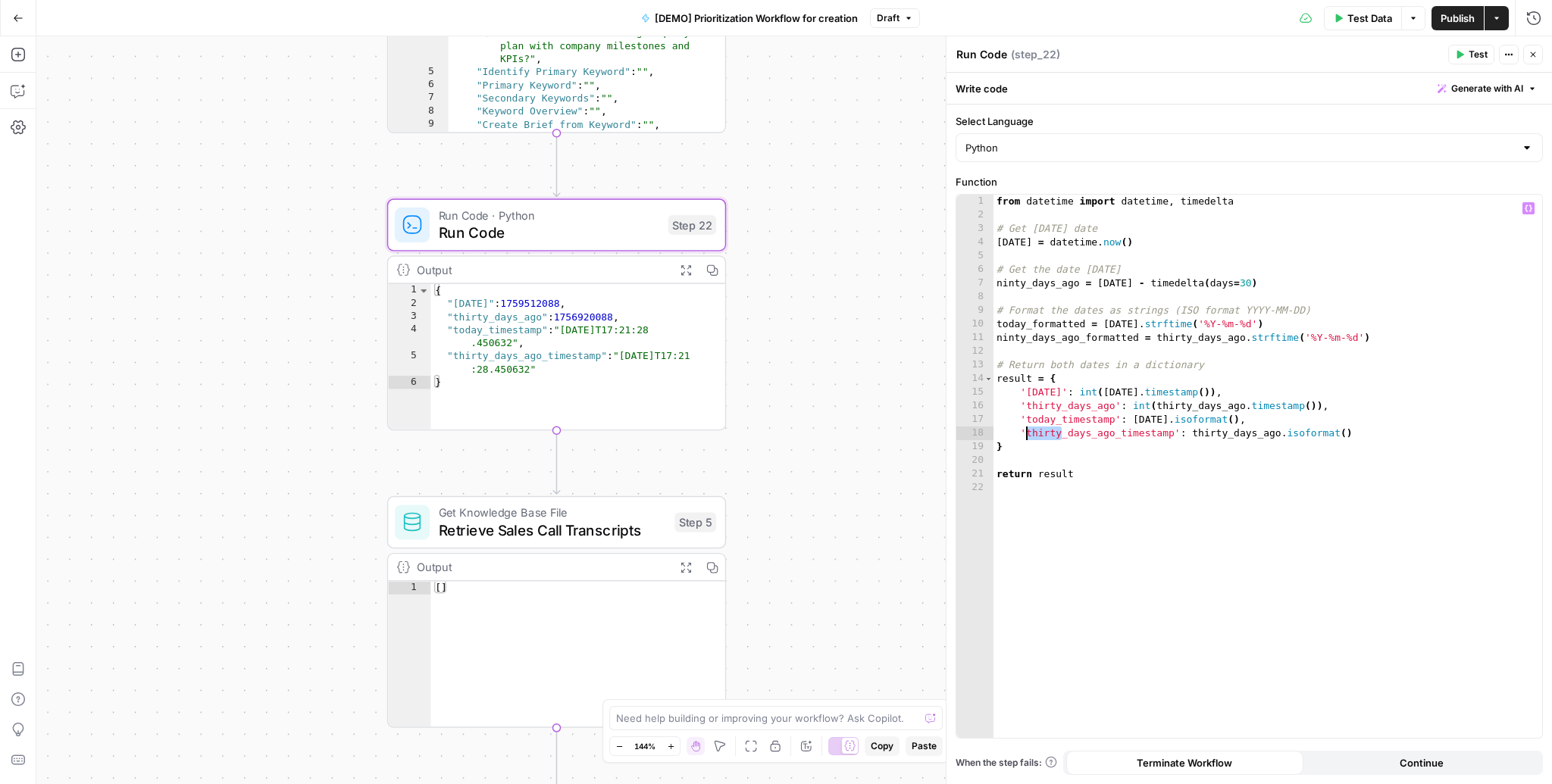
drag, startPoint x: 1060, startPoint y: 435, endPoint x: 1025, endPoint y: 430, distance: 35.4
click at [1025, 430] on div "from datetime import datetime , timedelta # Get today's date today = datetime .…" at bounding box center [1268, 480] width 549 height 571
click at [1244, 415] on div "from datetime import datetime , timedelta # Get today's date today = datetime .…" at bounding box center [1268, 480] width 549 height 571
drag, startPoint x: 1220, startPoint y: 433, endPoint x: 1183, endPoint y: 436, distance: 37.1
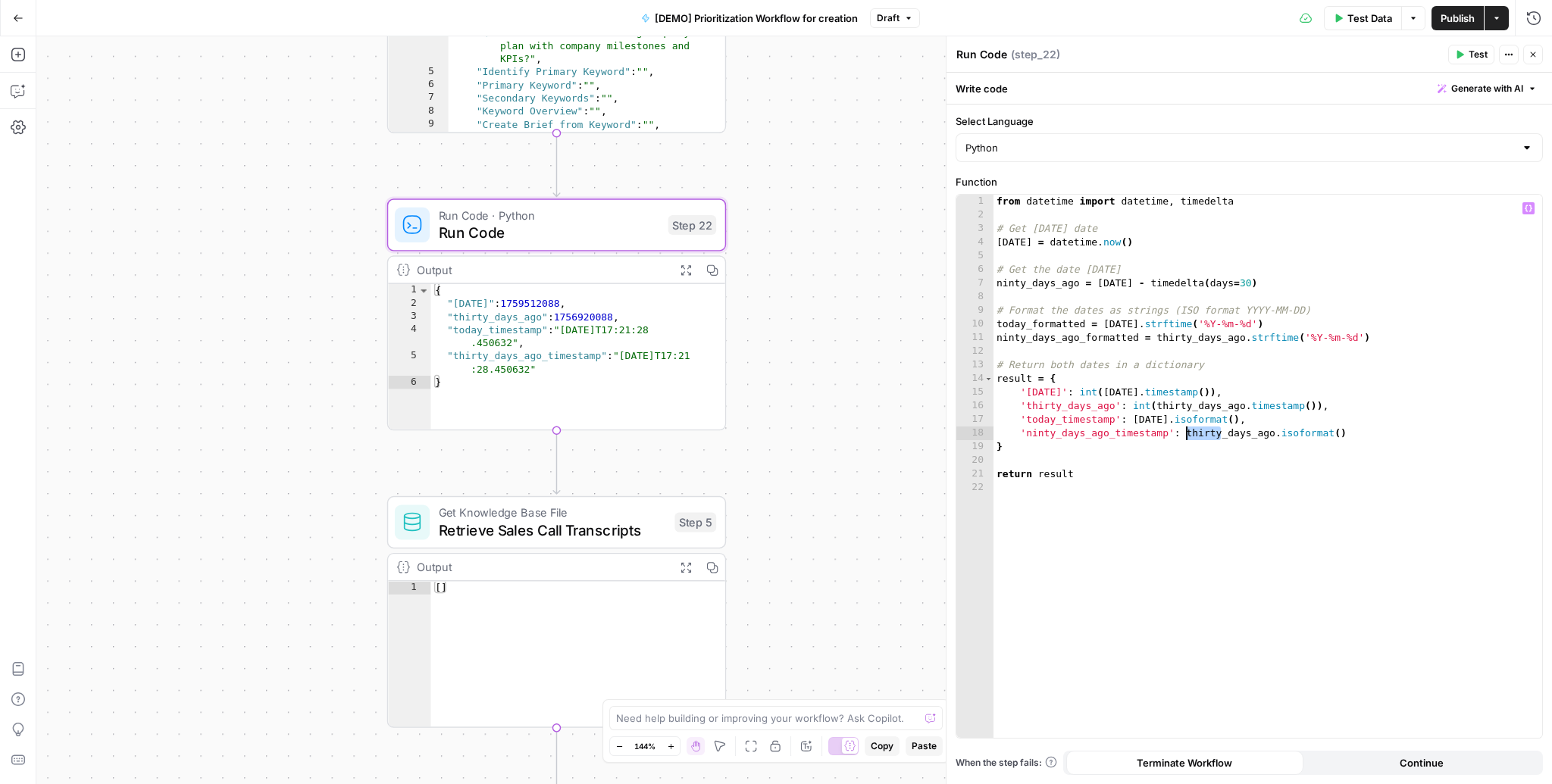
click at [1183, 436] on div "from datetime import datetime , timedelta # Get today's date today = datetime .…" at bounding box center [1268, 480] width 549 height 571
click at [1229, 314] on div "from datetime import datetime , timedelta # Get today's date today = datetime .…" at bounding box center [1268, 480] width 549 height 571
click at [1481, 57] on span "Test" at bounding box center [1478, 54] width 19 height 13
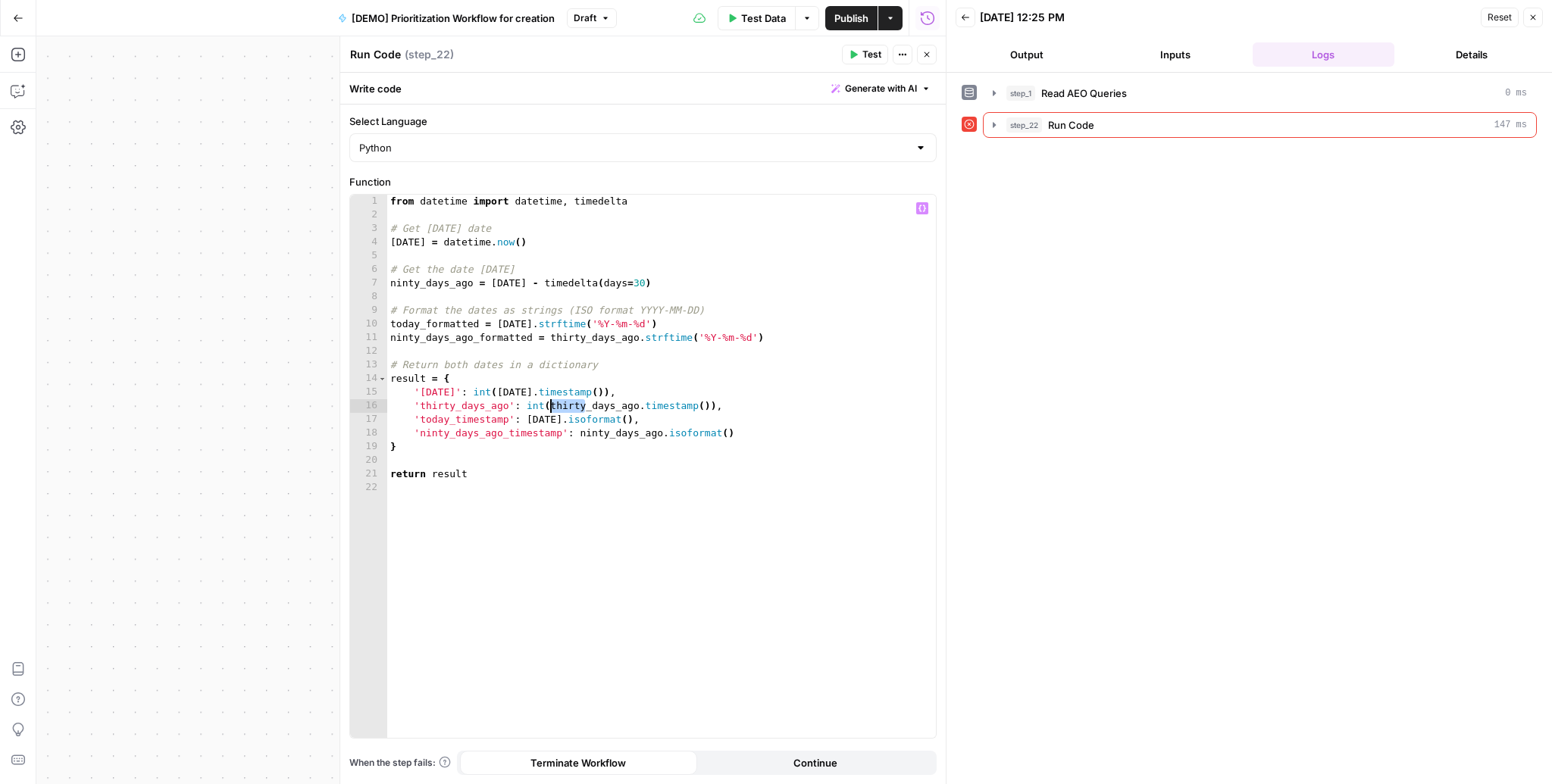
drag, startPoint x: 584, startPoint y: 408, endPoint x: 551, endPoint y: 405, distance: 33.1
click at [551, 405] on div "from datetime import datetime , timedelta # Get today's date today = datetime .…" at bounding box center [662, 480] width 549 height 571
drag, startPoint x: 454, startPoint y: 405, endPoint x: 421, endPoint y: 401, distance: 33.2
click at [421, 401] on div "from datetime import datetime , timedelta # Get today's date today = datetime .…" at bounding box center [662, 480] width 549 height 571
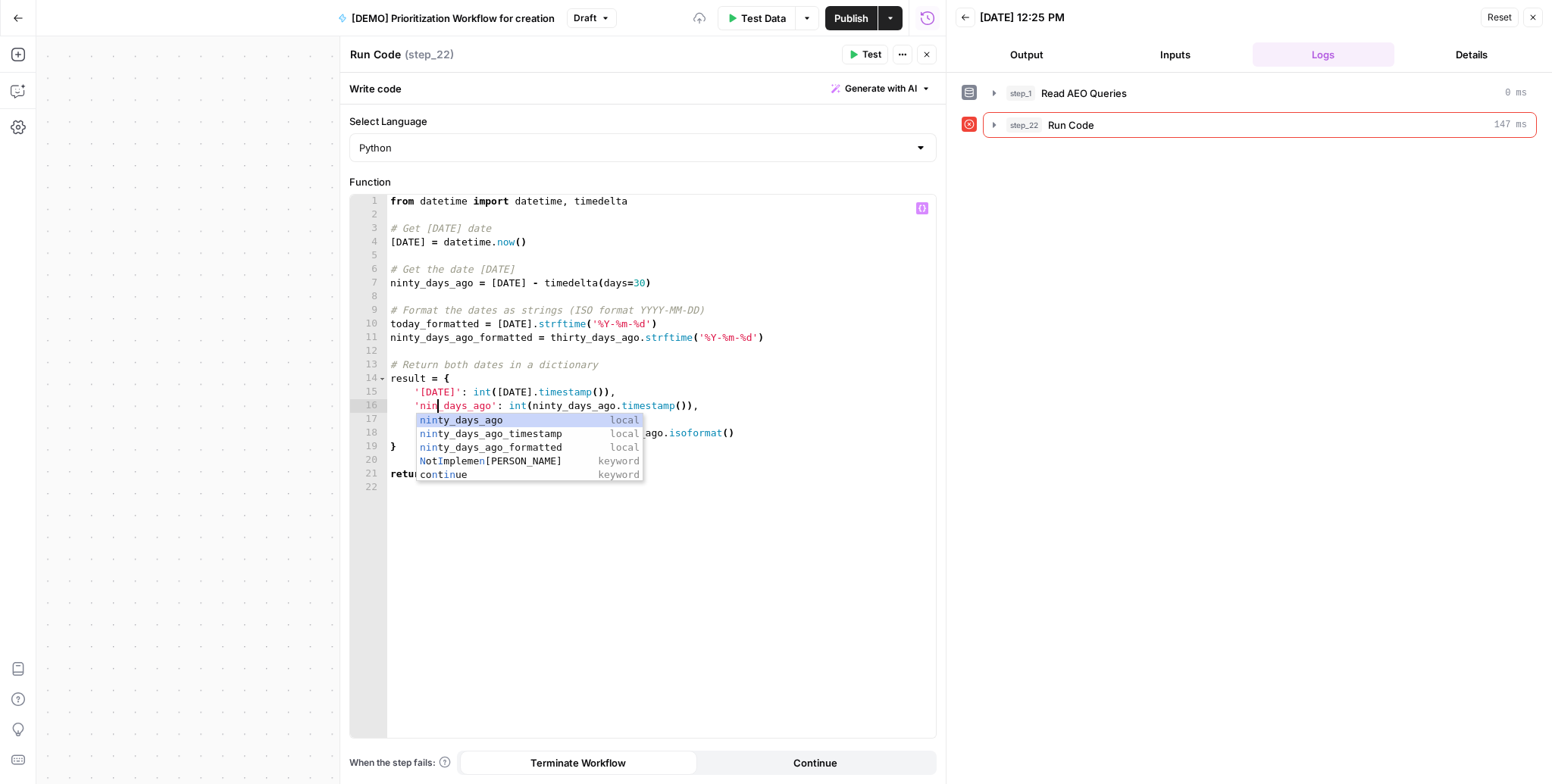
scroll to position [0, 4]
click at [473, 333] on div "from datetime import datetime , timedelta # Get today's date today = datetime .…" at bounding box center [662, 480] width 549 height 571
type textarea "**********"
click at [868, 63] on button "Test" at bounding box center [865, 54] width 46 height 20
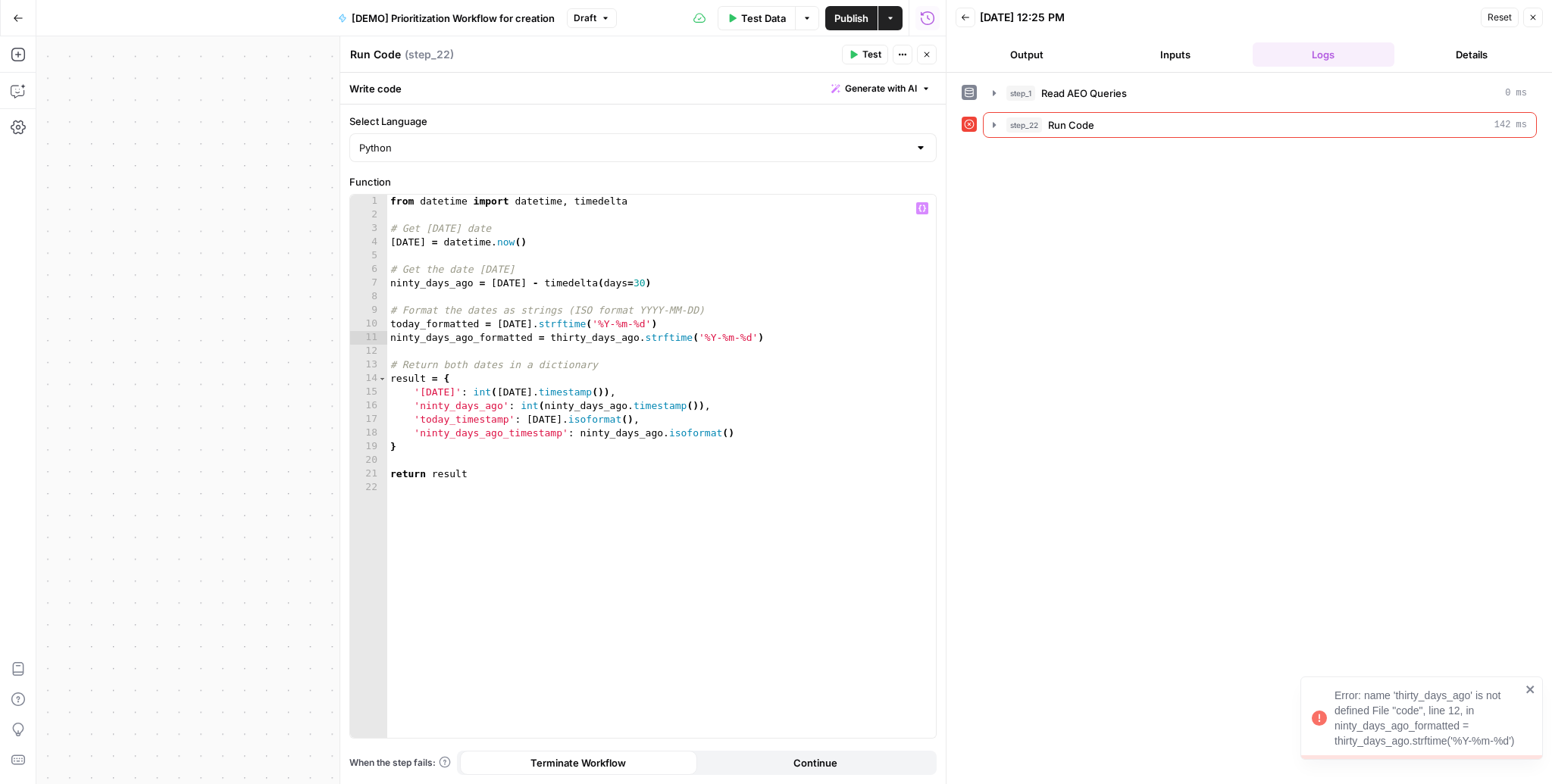
click at [416, 352] on div "from datetime import datetime , timedelta # Get today's date today = datetime .…" at bounding box center [662, 480] width 549 height 571
click at [584, 338] on div "from datetime import datetime , timedelta # Get today's date today = datetime .…" at bounding box center [662, 480] width 549 height 571
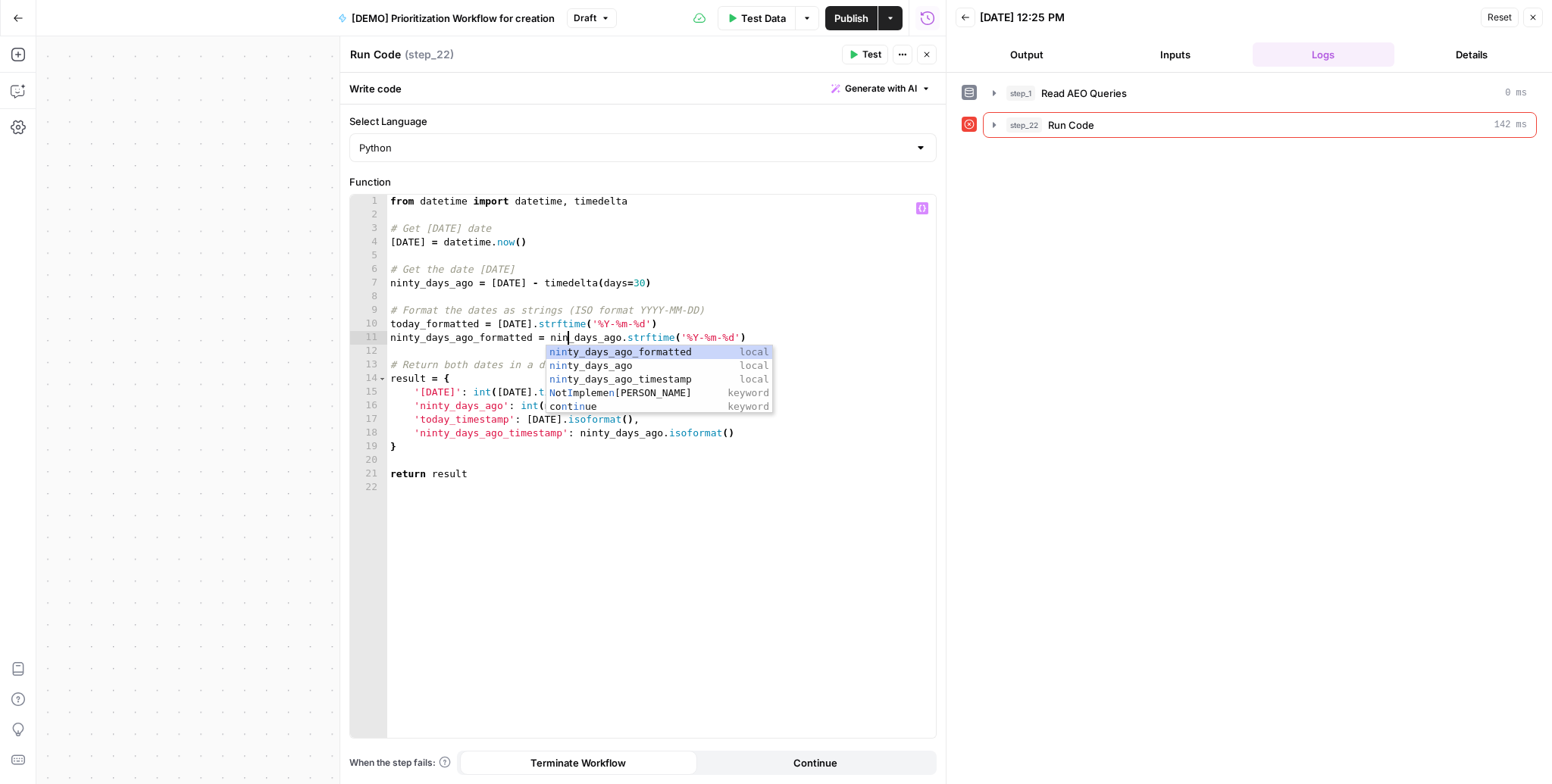
scroll to position [0, 13]
click at [629, 322] on div "from datetime import datetime , timedelta # Get today's date today = datetime .…" at bounding box center [662, 480] width 549 height 571
type textarea "**********"
click at [864, 53] on span "Test" at bounding box center [872, 54] width 19 height 13
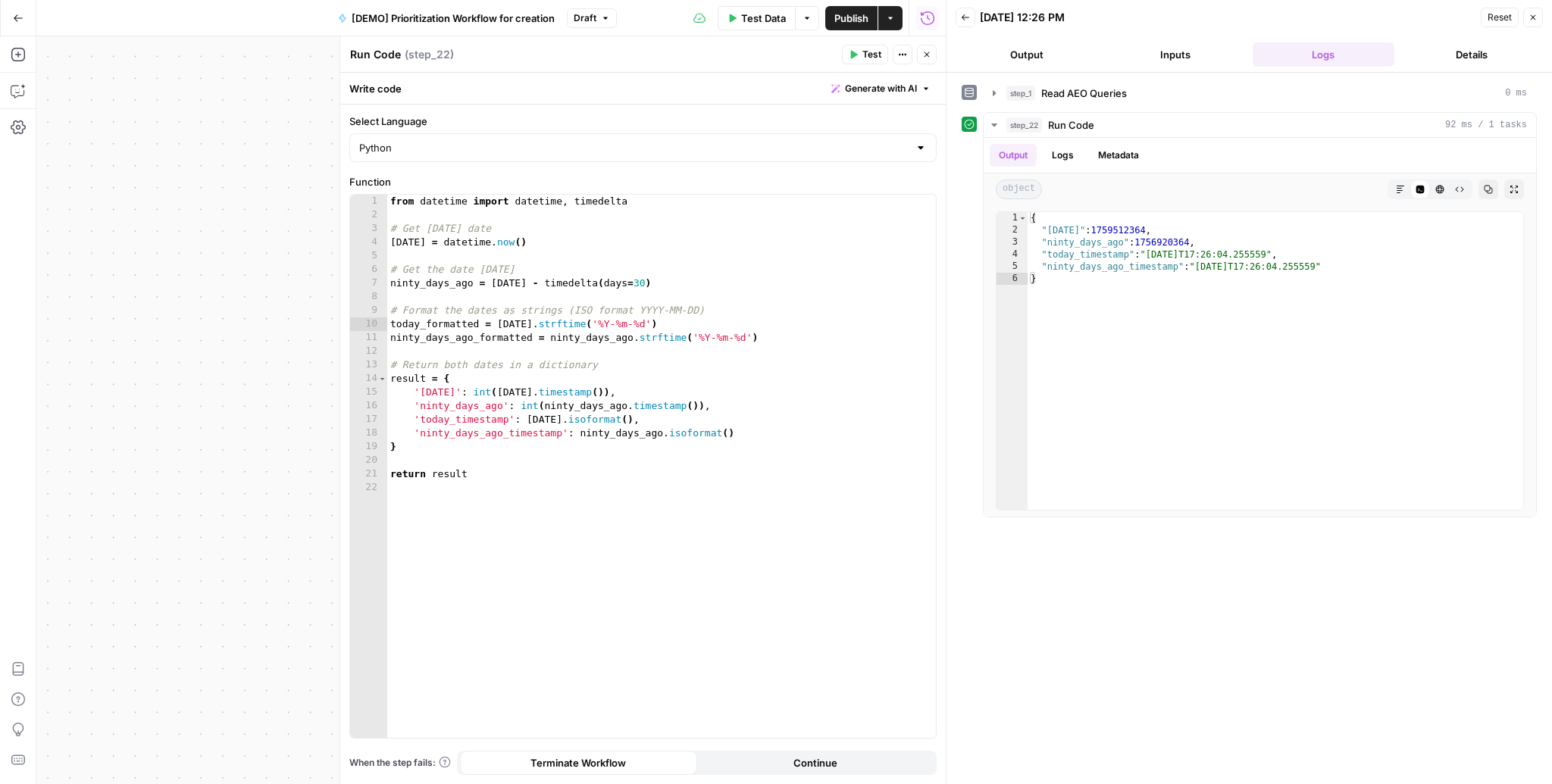
click at [1537, 18] on icon "button" at bounding box center [1532, 17] width 9 height 9
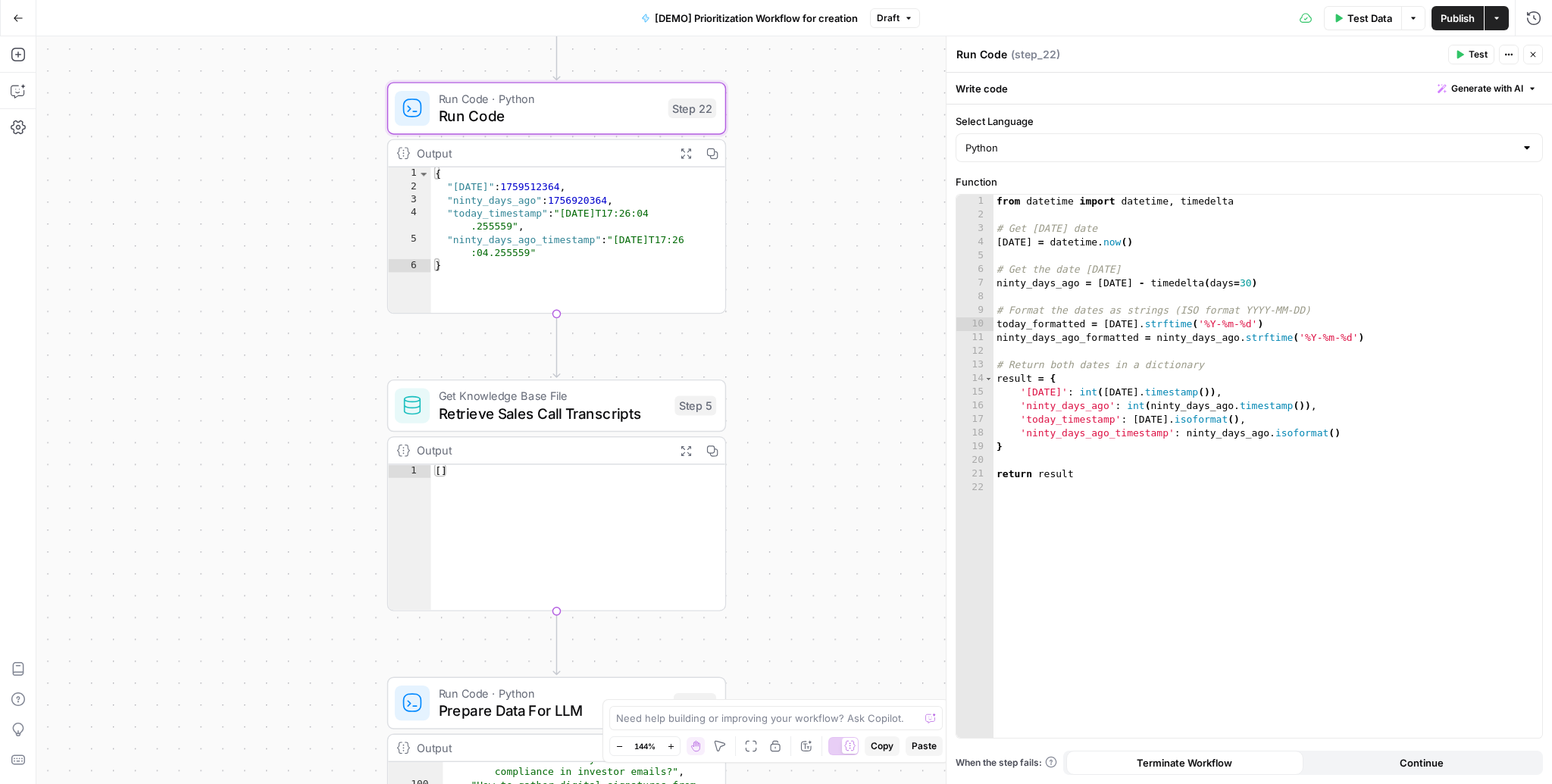
click at [524, 409] on span "Retrieve Sales Call Transcripts" at bounding box center [552, 413] width 227 height 22
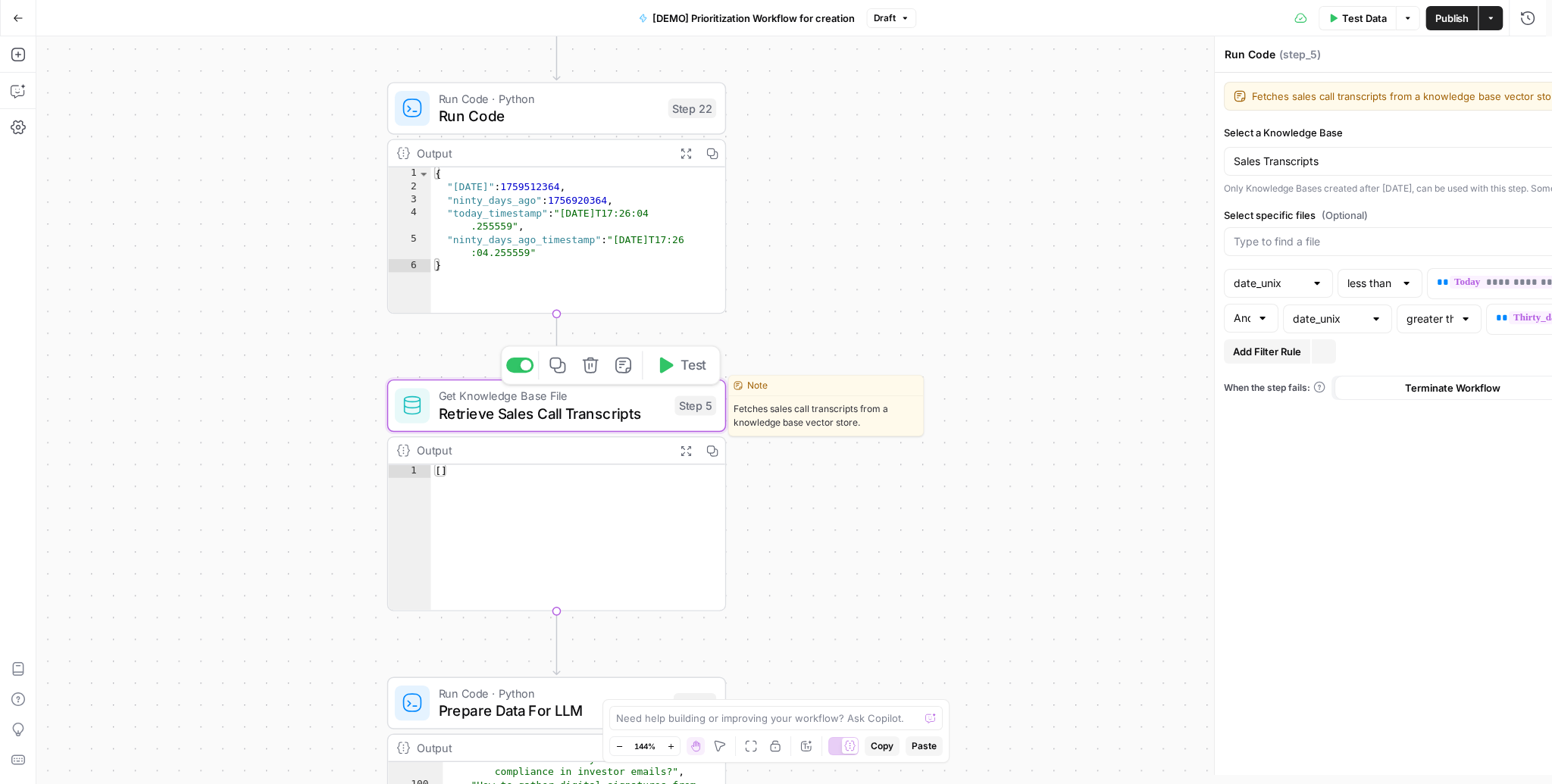
type textarea "Retrieve Sales Call Transcripts"
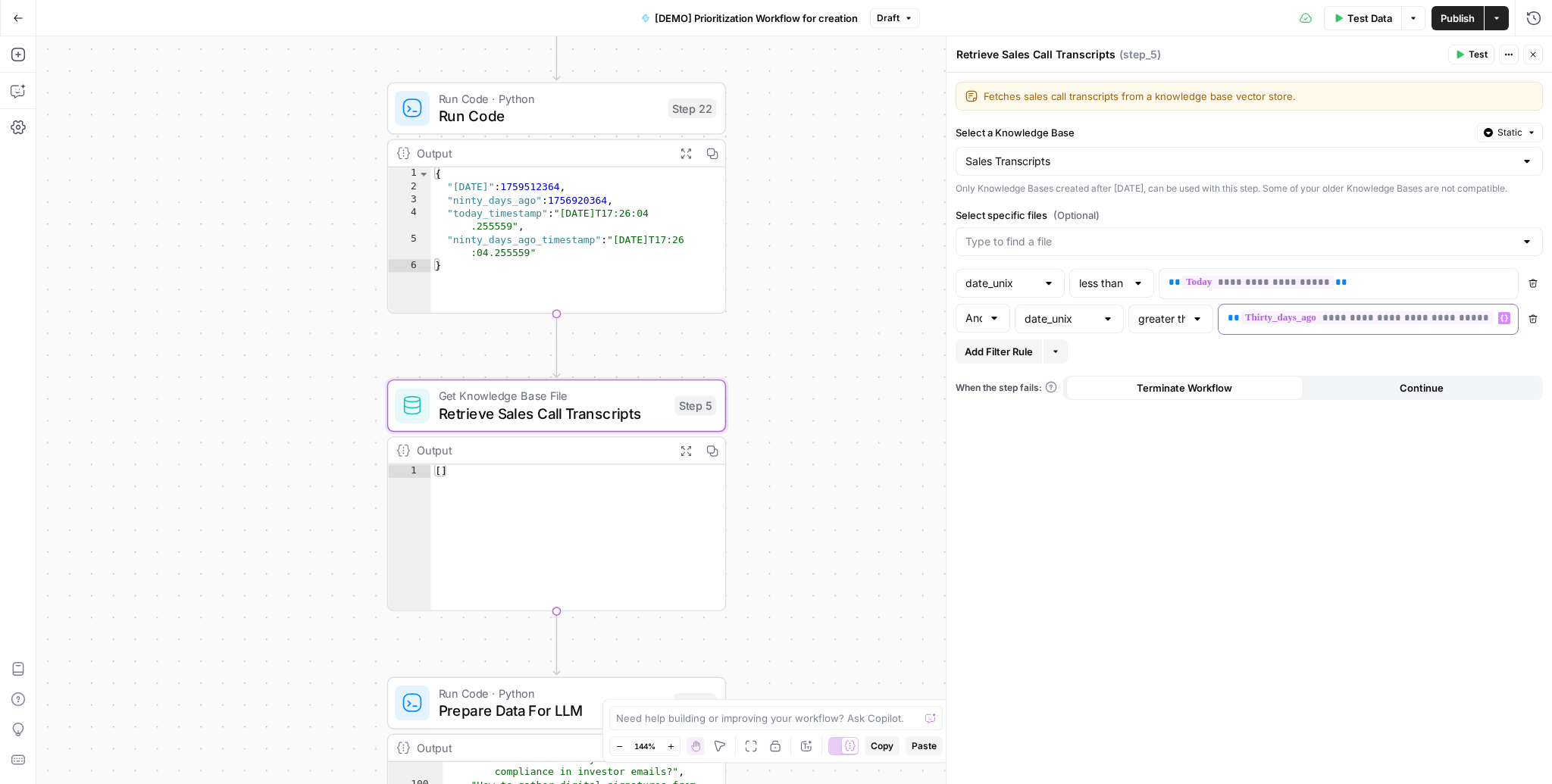
click at [1489, 333] on div "**********" at bounding box center [1356, 319] width 275 height 29
click at [1508, 324] on button "Variables Menu" at bounding box center [1504, 318] width 12 height 12
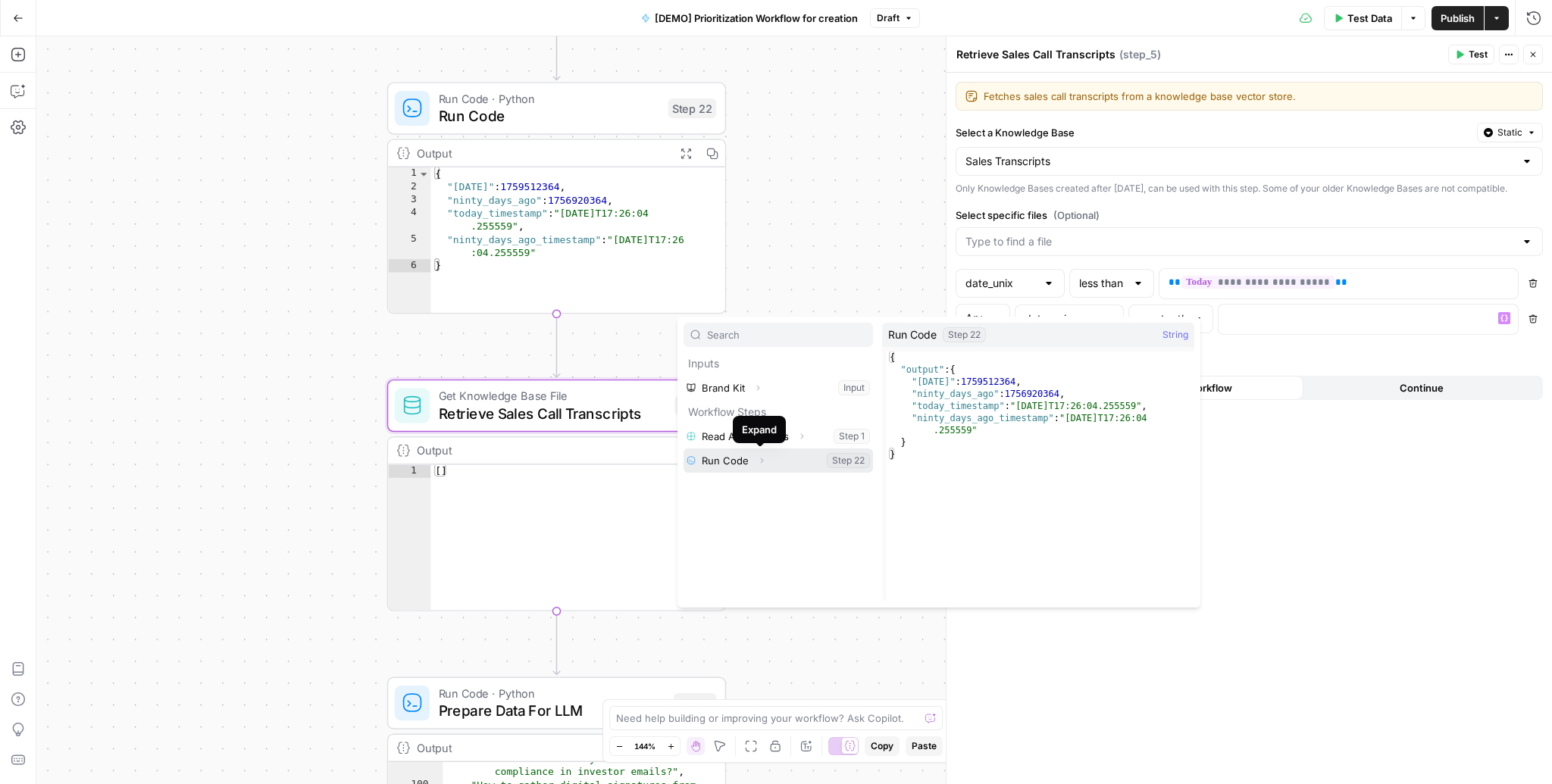
click at [761, 462] on icon "button" at bounding box center [761, 460] width 9 height 9
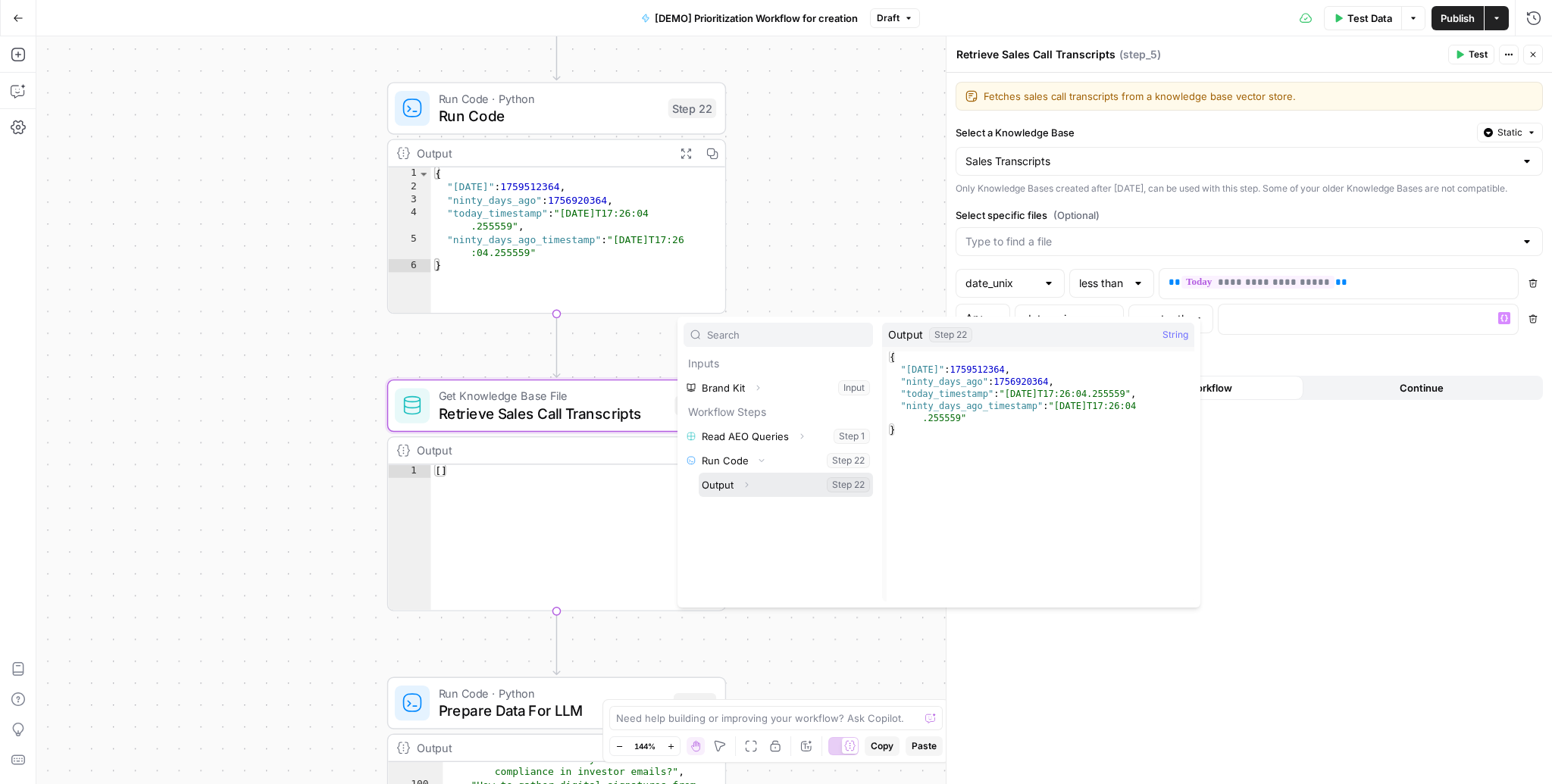
click at [751, 482] on button "Expand" at bounding box center [746, 485] width 20 height 20
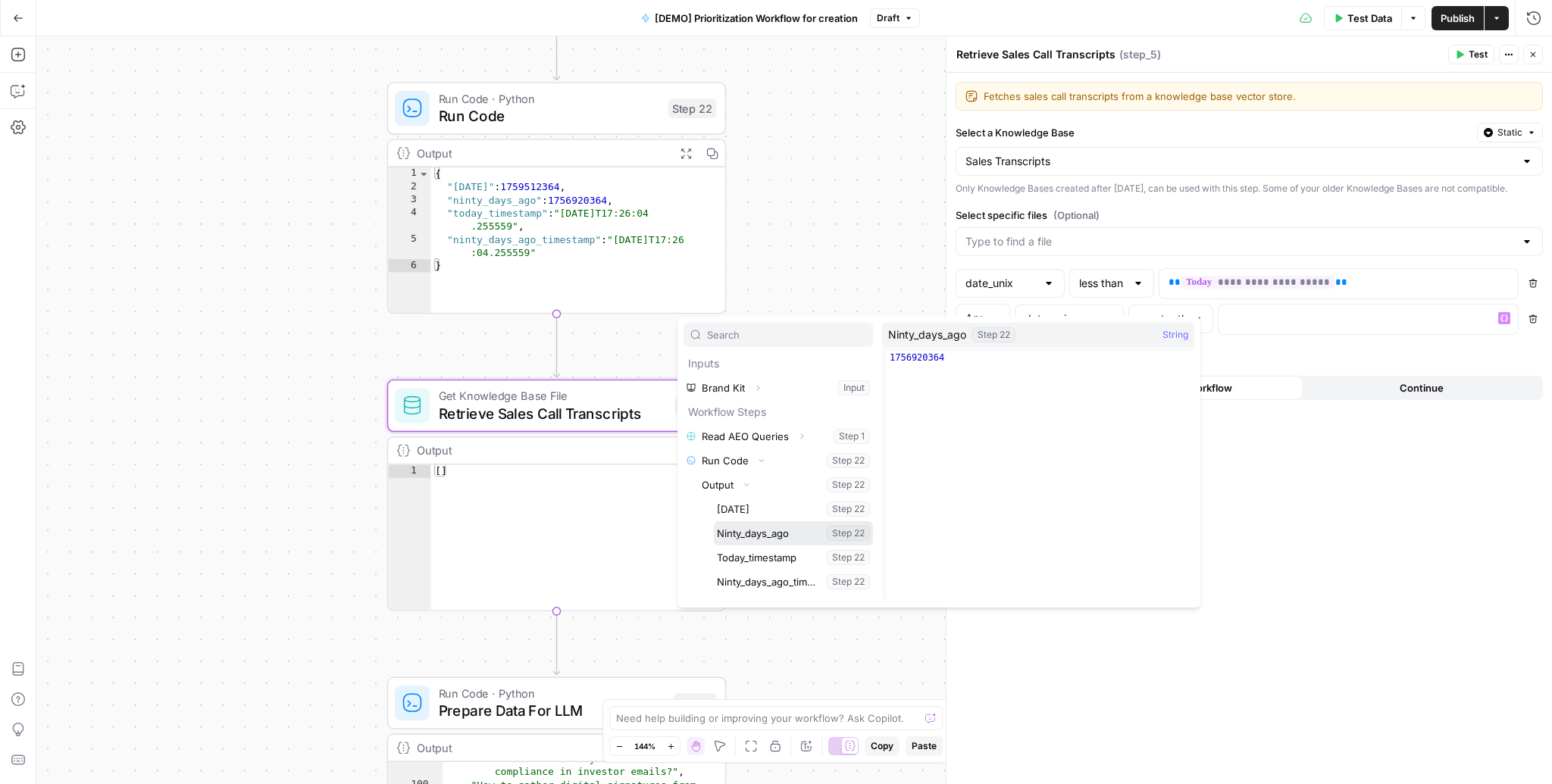
click at [753, 528] on button "Select variable Ninty_days_ago" at bounding box center [793, 533] width 159 height 25
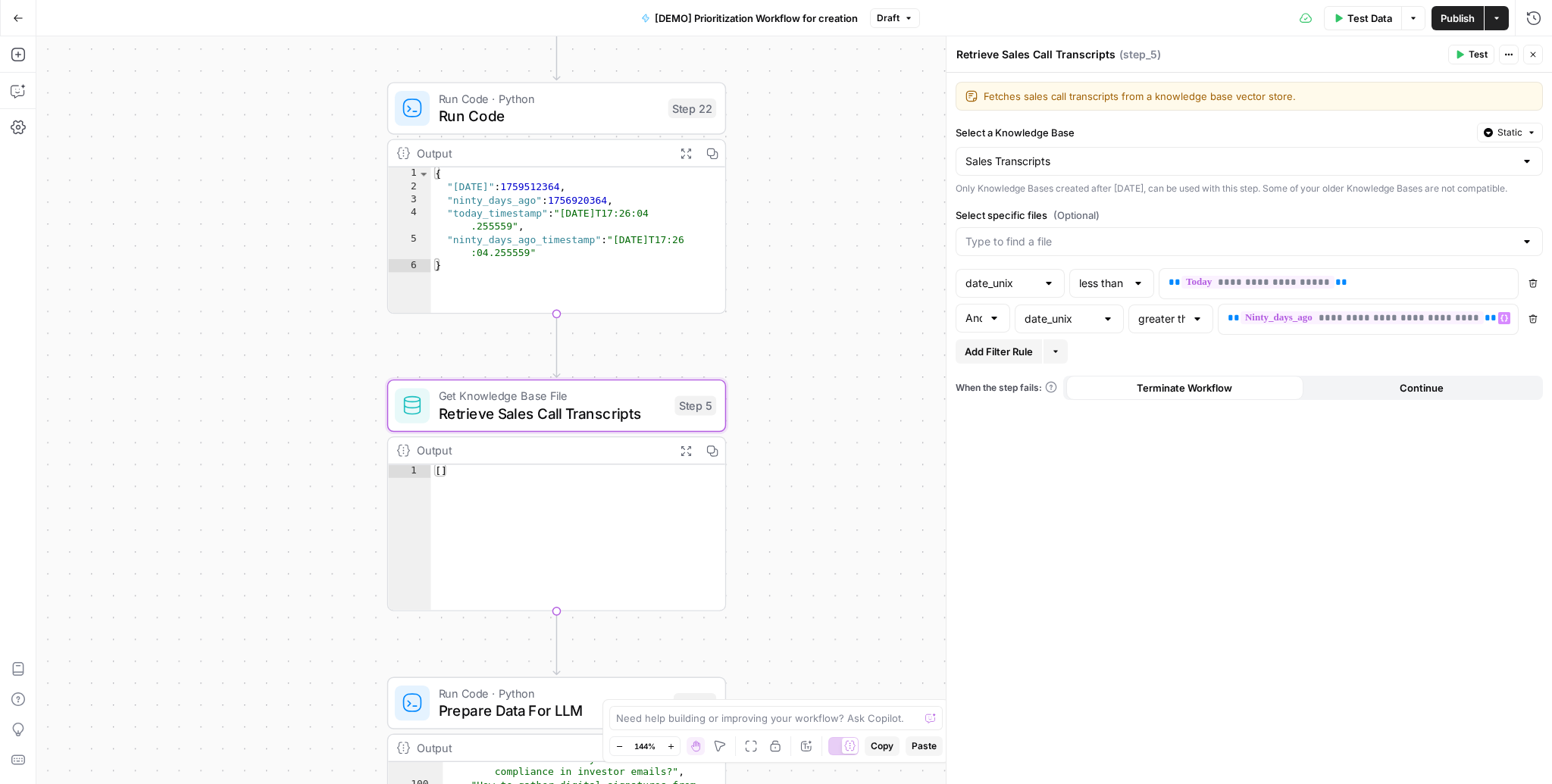
click at [1264, 573] on div "**********" at bounding box center [1249, 428] width 605 height 711
click at [1467, 52] on button "Test" at bounding box center [1471, 54] width 46 height 20
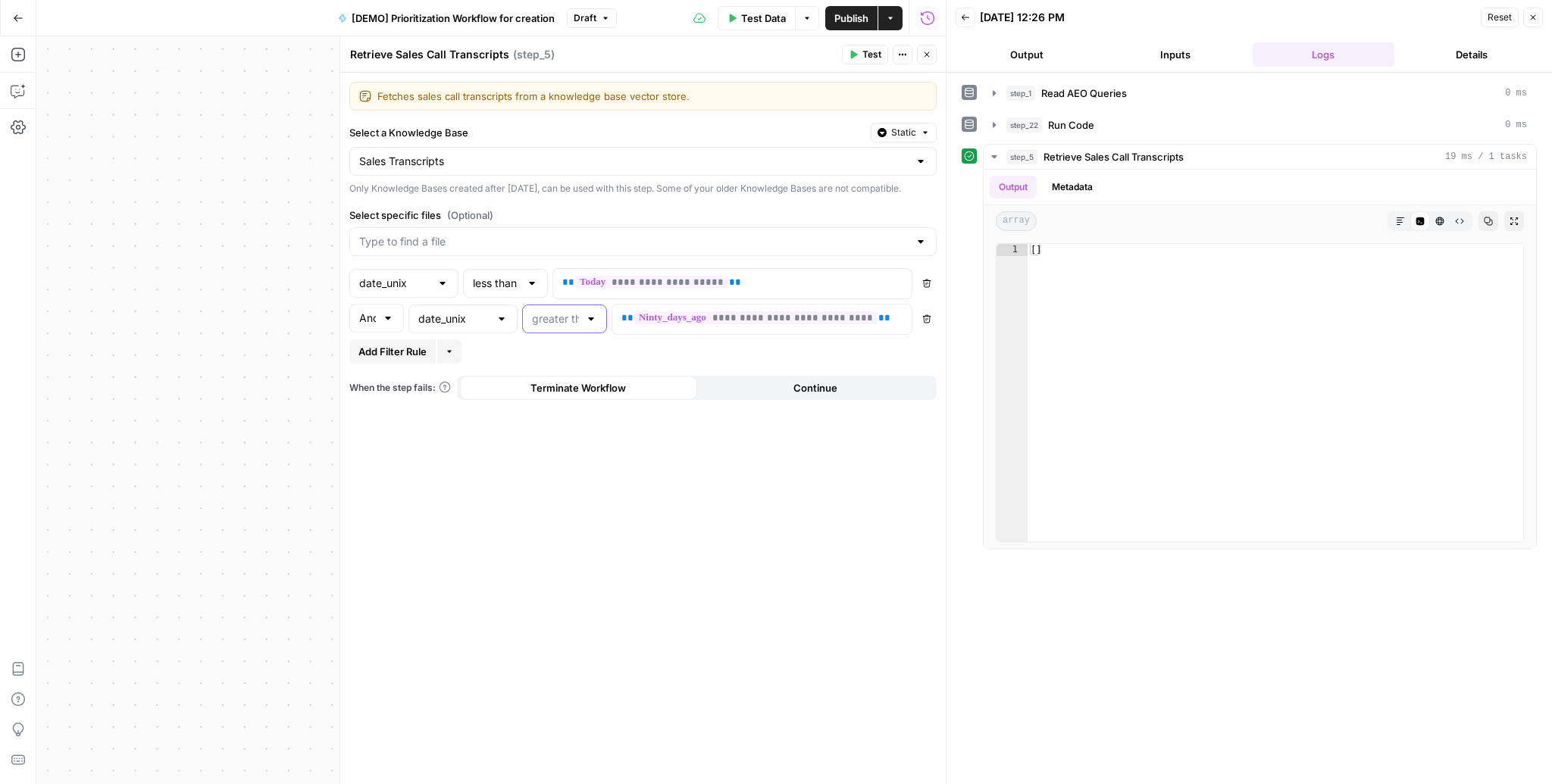
click at [578, 326] on input "text" at bounding box center [555, 318] width 47 height 15
click at [561, 369] on span "less than" at bounding box center [561, 368] width 53 height 15
type input "less than"
click at [874, 54] on span "Test" at bounding box center [872, 54] width 19 height 13
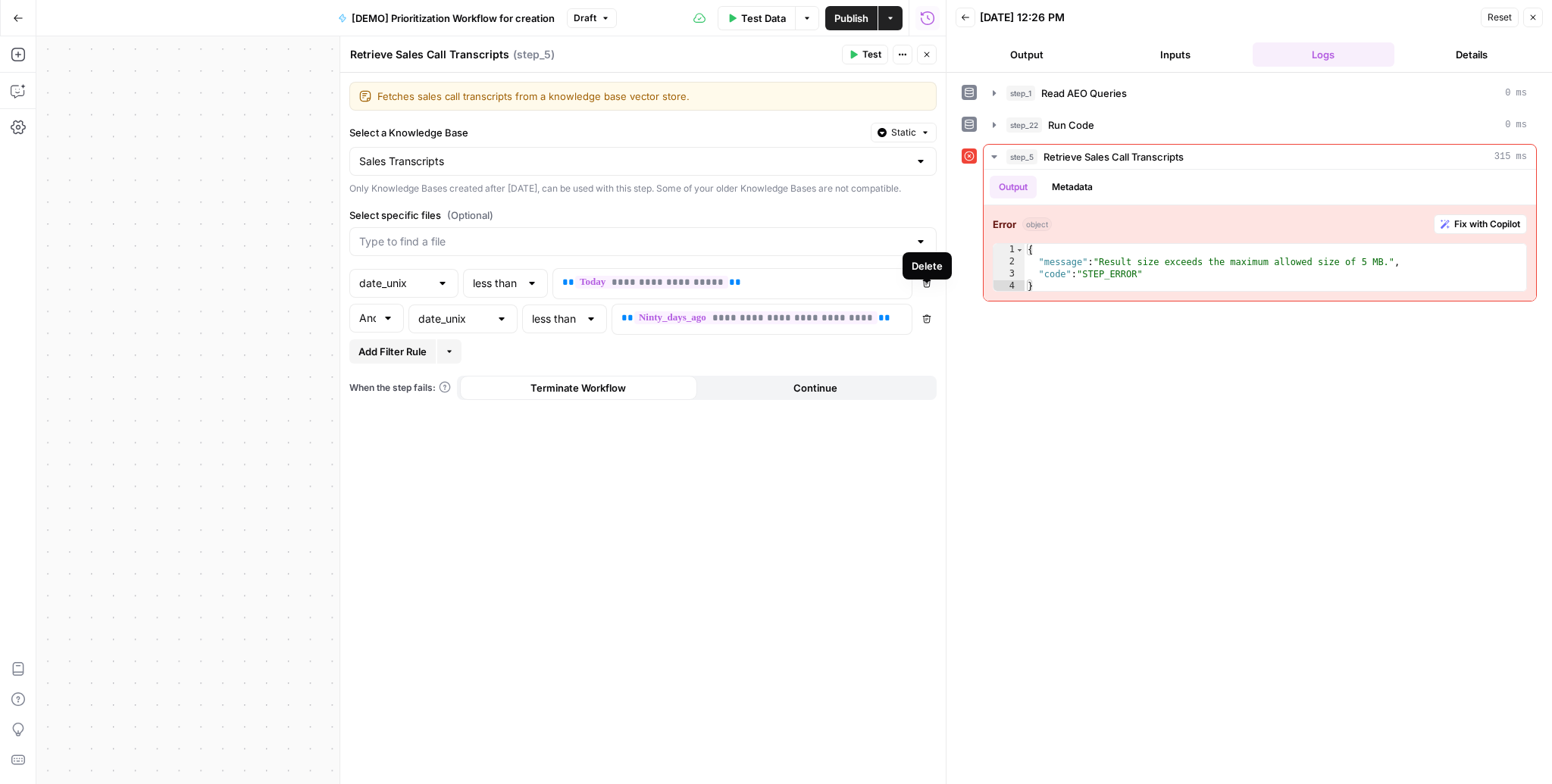
click at [1079, 365] on div "step_1 Read AEO Queries 0 ms step_22 Run Code 0 ms step_5 Retrieve Sales Call T…" at bounding box center [1249, 428] width 575 height 696
click at [932, 48] on button "Close" at bounding box center [926, 54] width 20 height 20
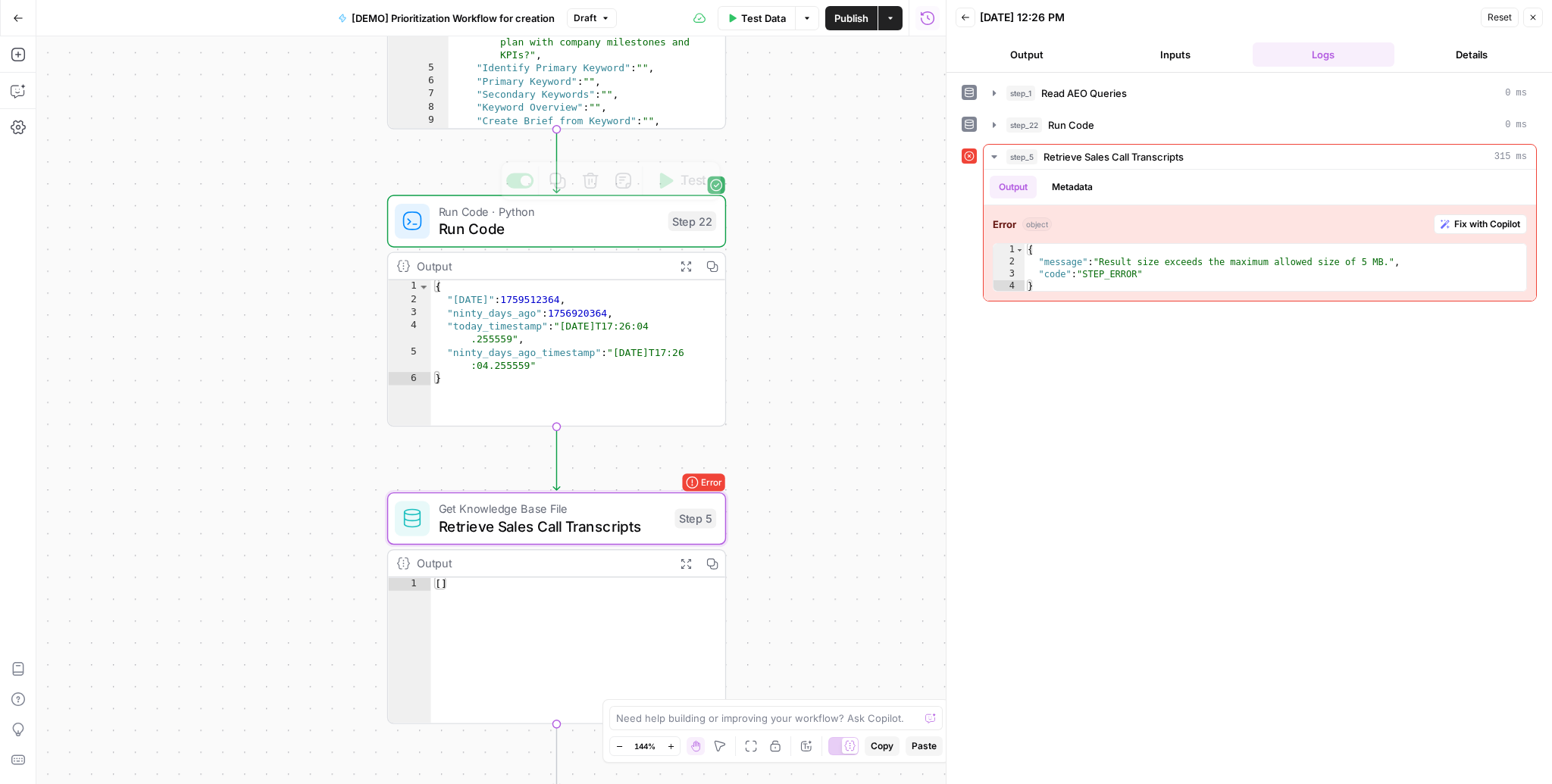
click at [540, 226] on span "Run Code" at bounding box center [549, 229] width 221 height 22
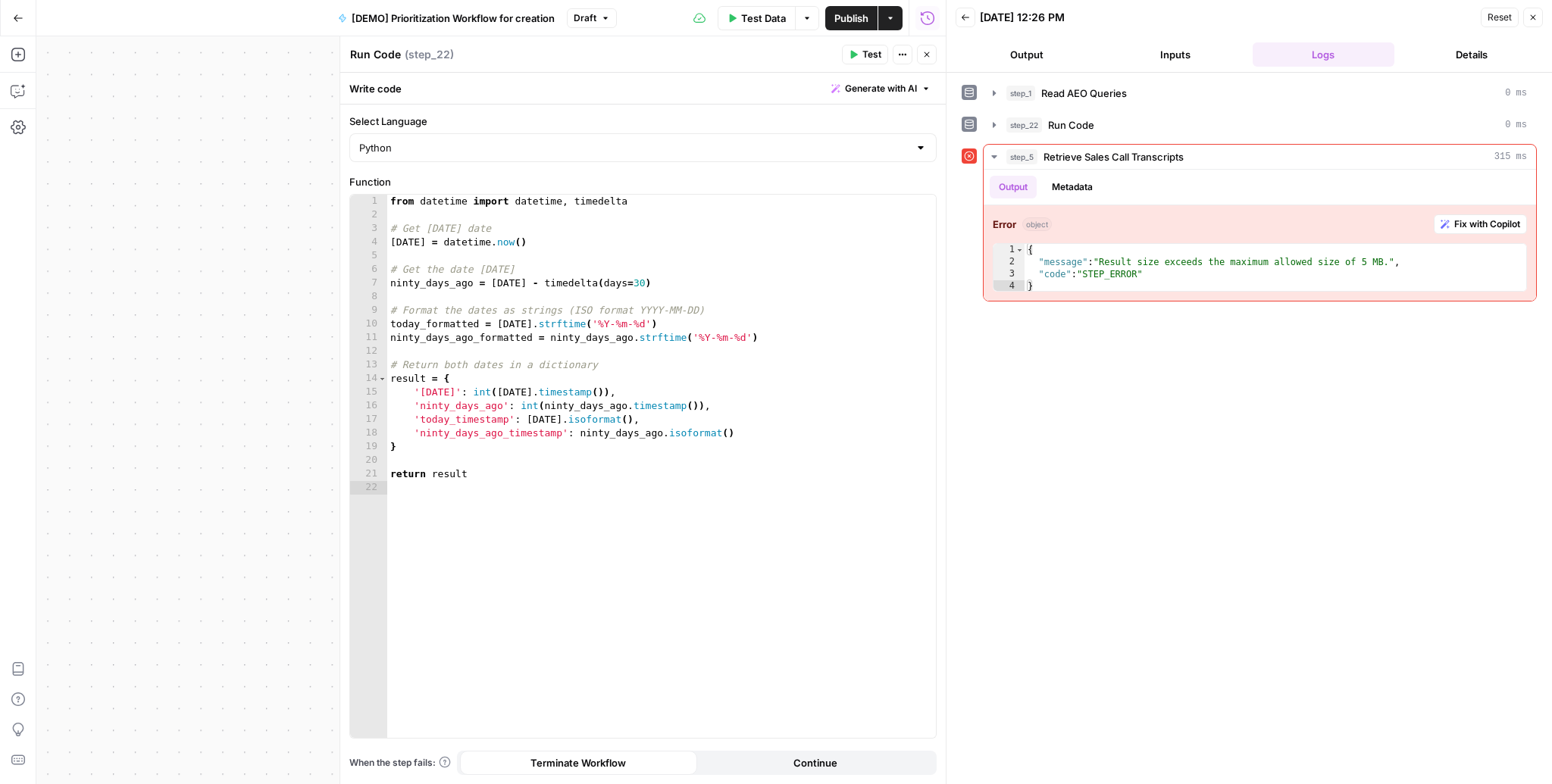
click at [1535, 16] on icon "button" at bounding box center [1532, 17] width 9 height 9
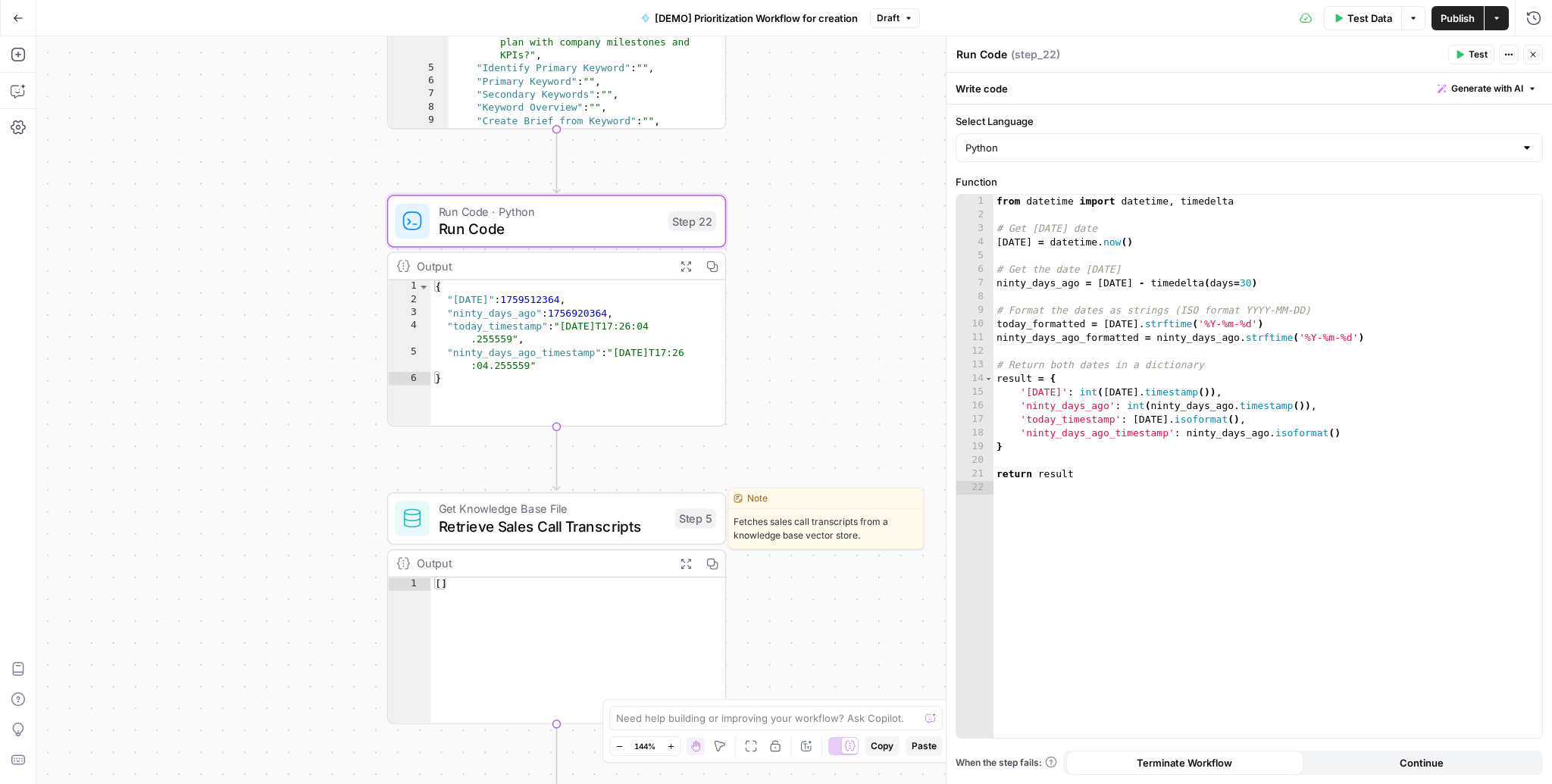
click at [556, 522] on span "Retrieve Sales Call Transcripts" at bounding box center [552, 526] width 227 height 22
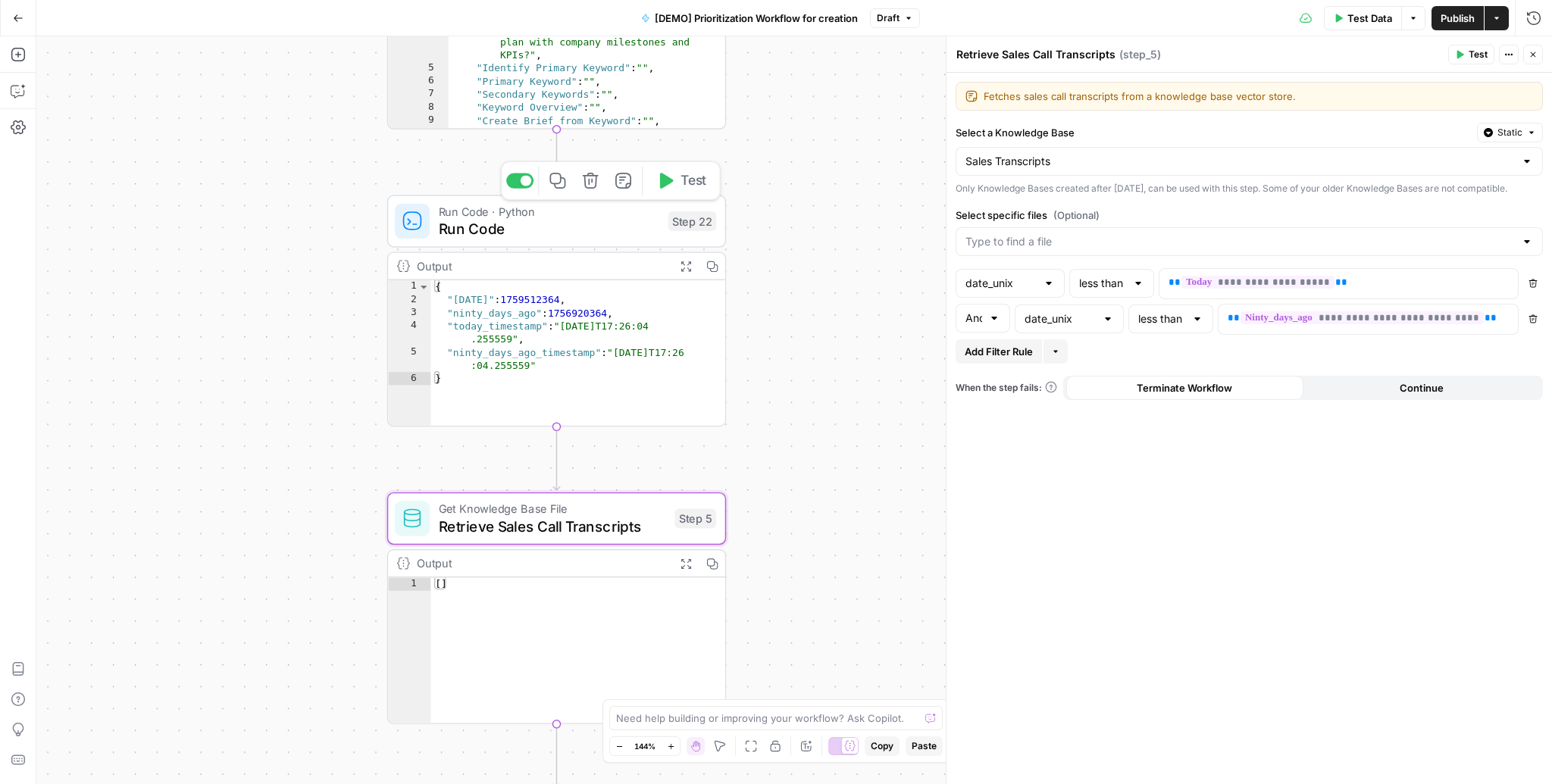
click at [540, 219] on span "Run Code" at bounding box center [549, 229] width 221 height 22
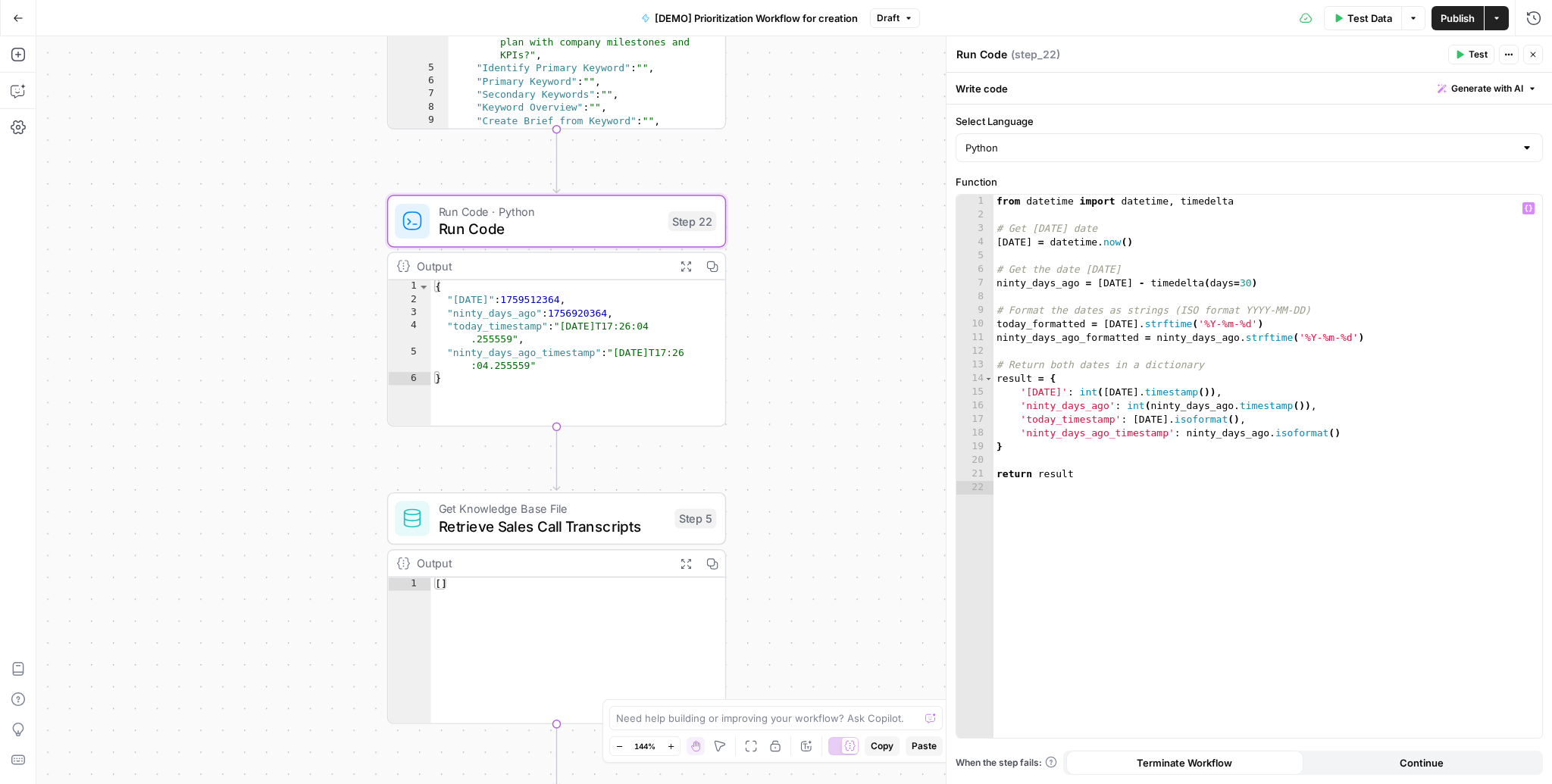
type textarea "**********"
click at [1245, 284] on div "from datetime import datetime , timedelta # Get today's date today = datetime .…" at bounding box center [1268, 480] width 549 height 571
click at [590, 527] on span "Retrieve Sales Call Transcripts" at bounding box center [552, 526] width 227 height 22
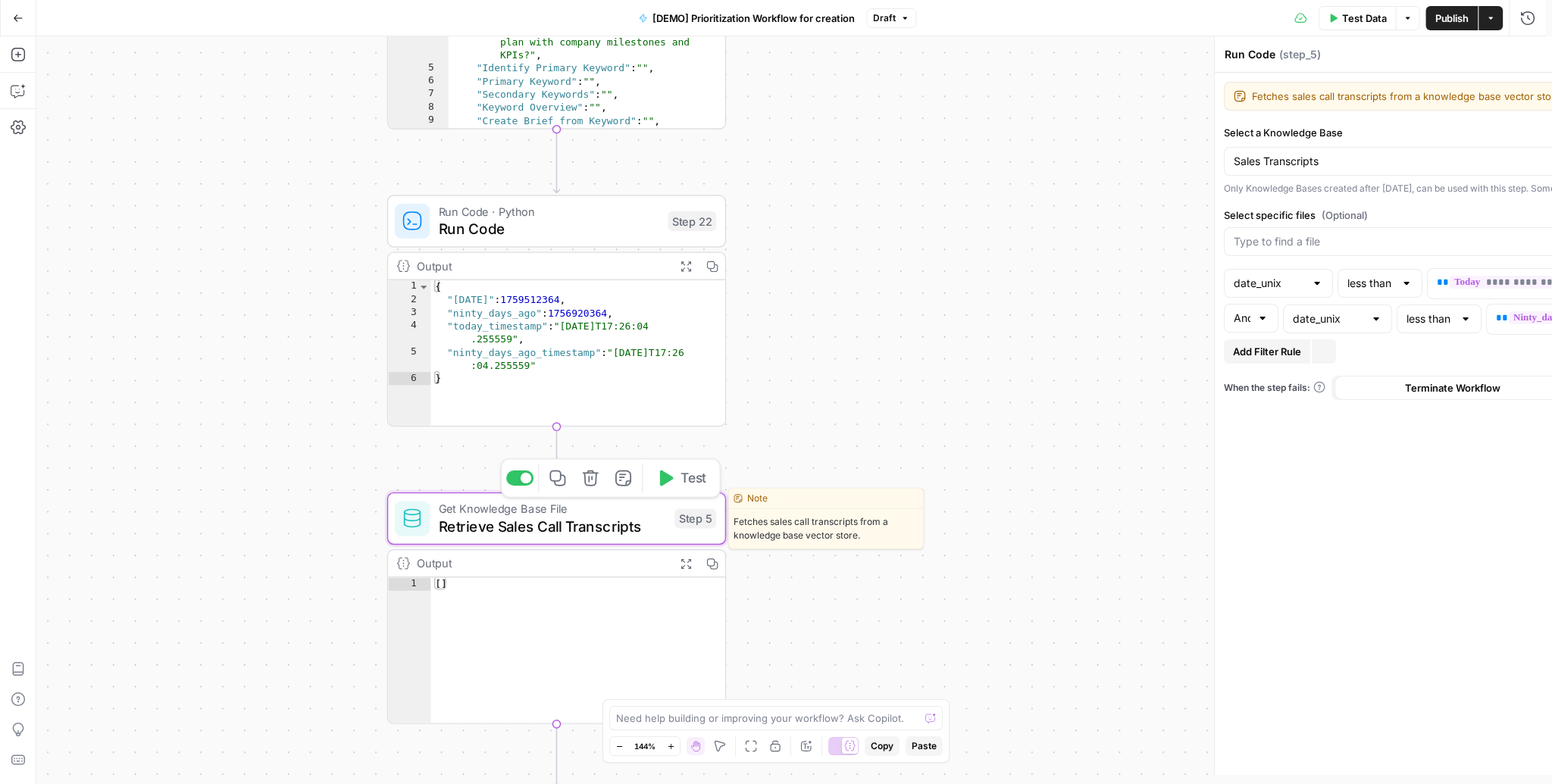
type textarea "Retrieve Sales Call Transcripts"
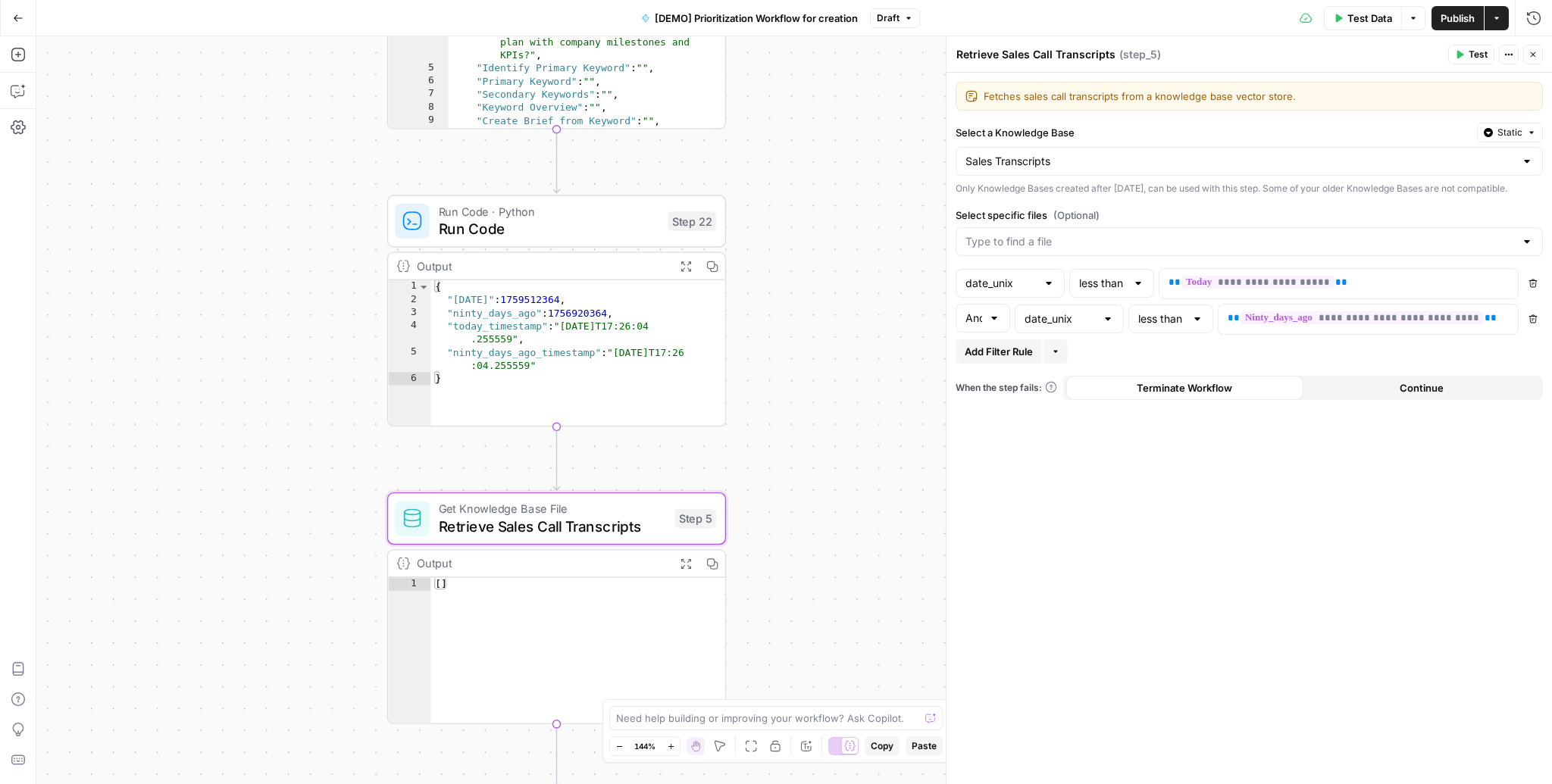
click at [502, 226] on span "Run Code" at bounding box center [549, 229] width 221 height 22
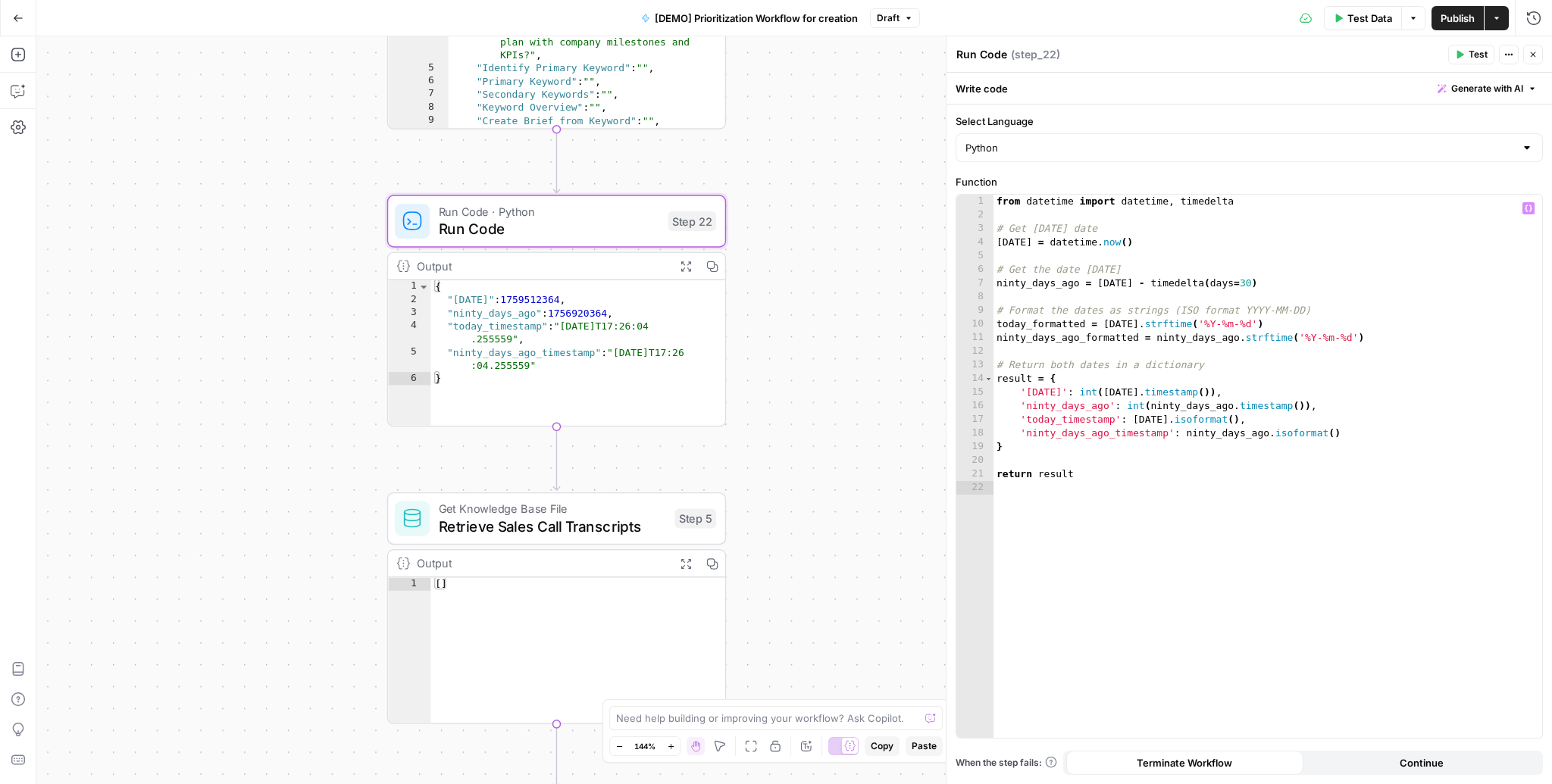
click at [1244, 284] on div "from datetime import datetime , timedelta # Get today's date today = datetime .…" at bounding box center [1268, 480] width 549 height 571
click at [1342, 321] on div "from datetime import datetime , timedelta # Get today's date today = datetime .…" at bounding box center [1268, 480] width 549 height 571
type textarea "**********"
click at [582, 531] on span "Retrieve Sales Call Transcripts" at bounding box center [552, 526] width 227 height 22
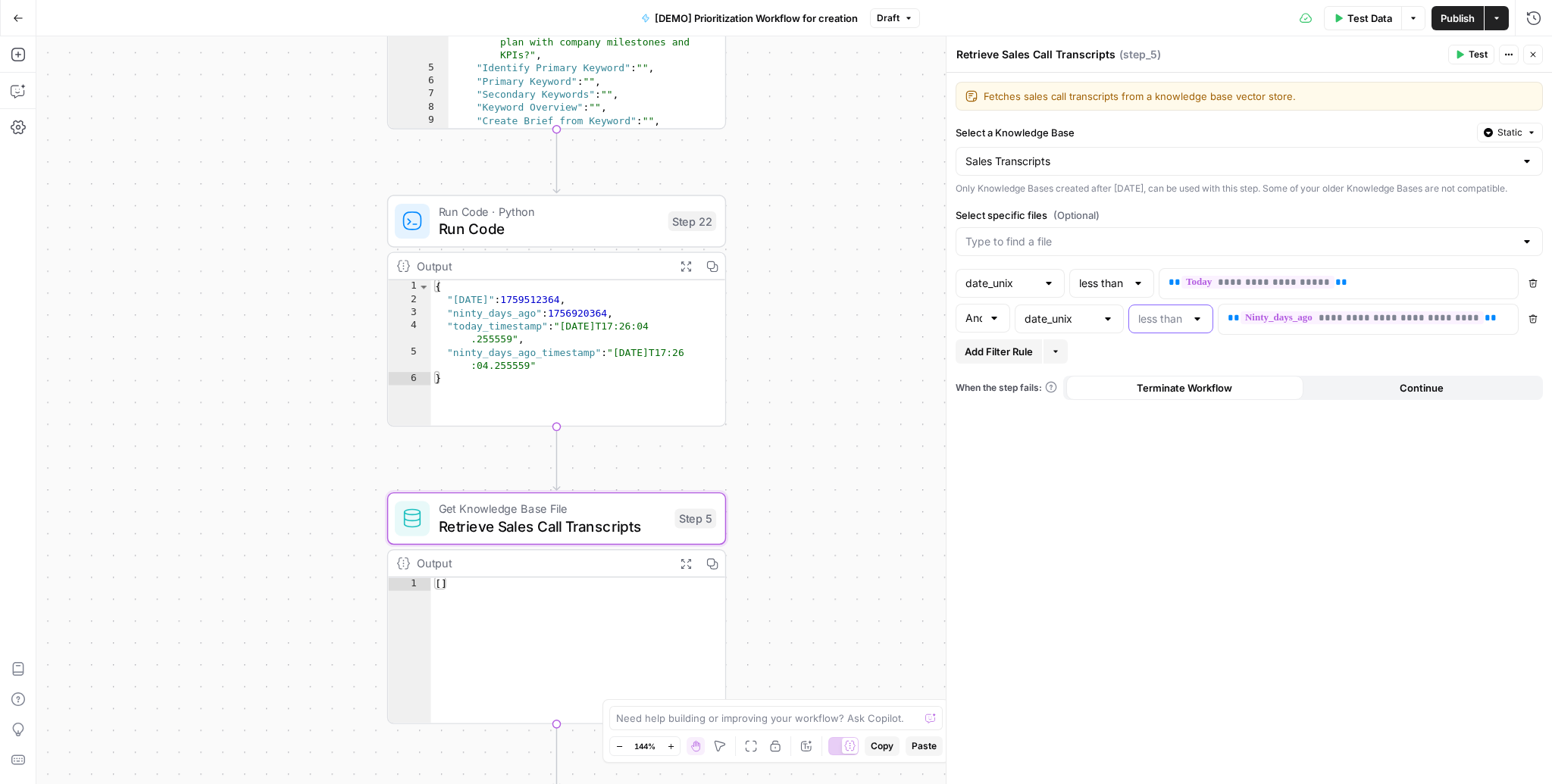
click at [1176, 326] on input "text" at bounding box center [1161, 318] width 47 height 15
click at [1172, 392] on span "greater than" at bounding box center [1168, 390] width 53 height 15
type input "greater than"
click at [1469, 59] on button "Test" at bounding box center [1471, 54] width 46 height 20
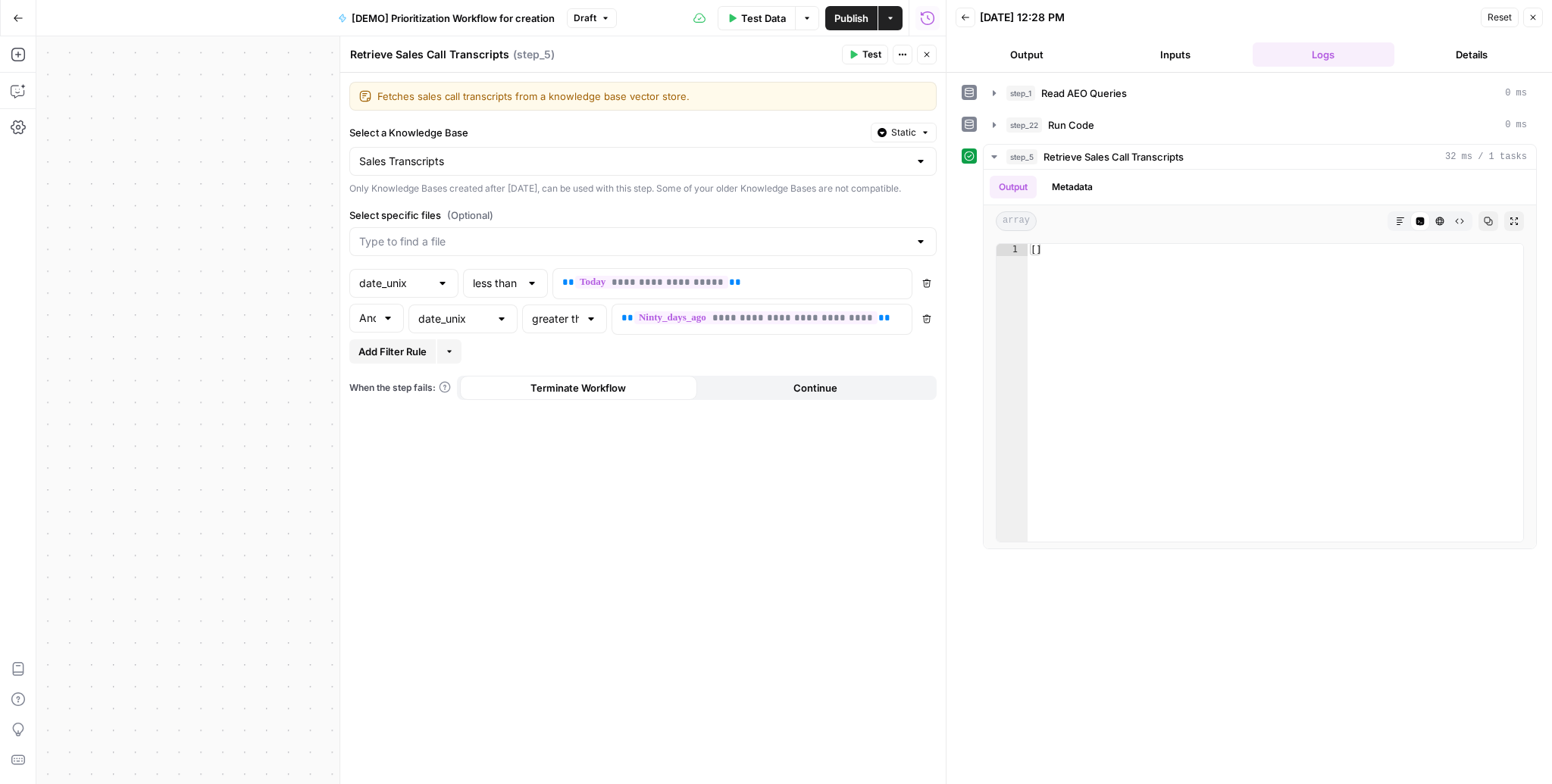
click at [1531, 16] on icon "button" at bounding box center [1532, 17] width 9 height 9
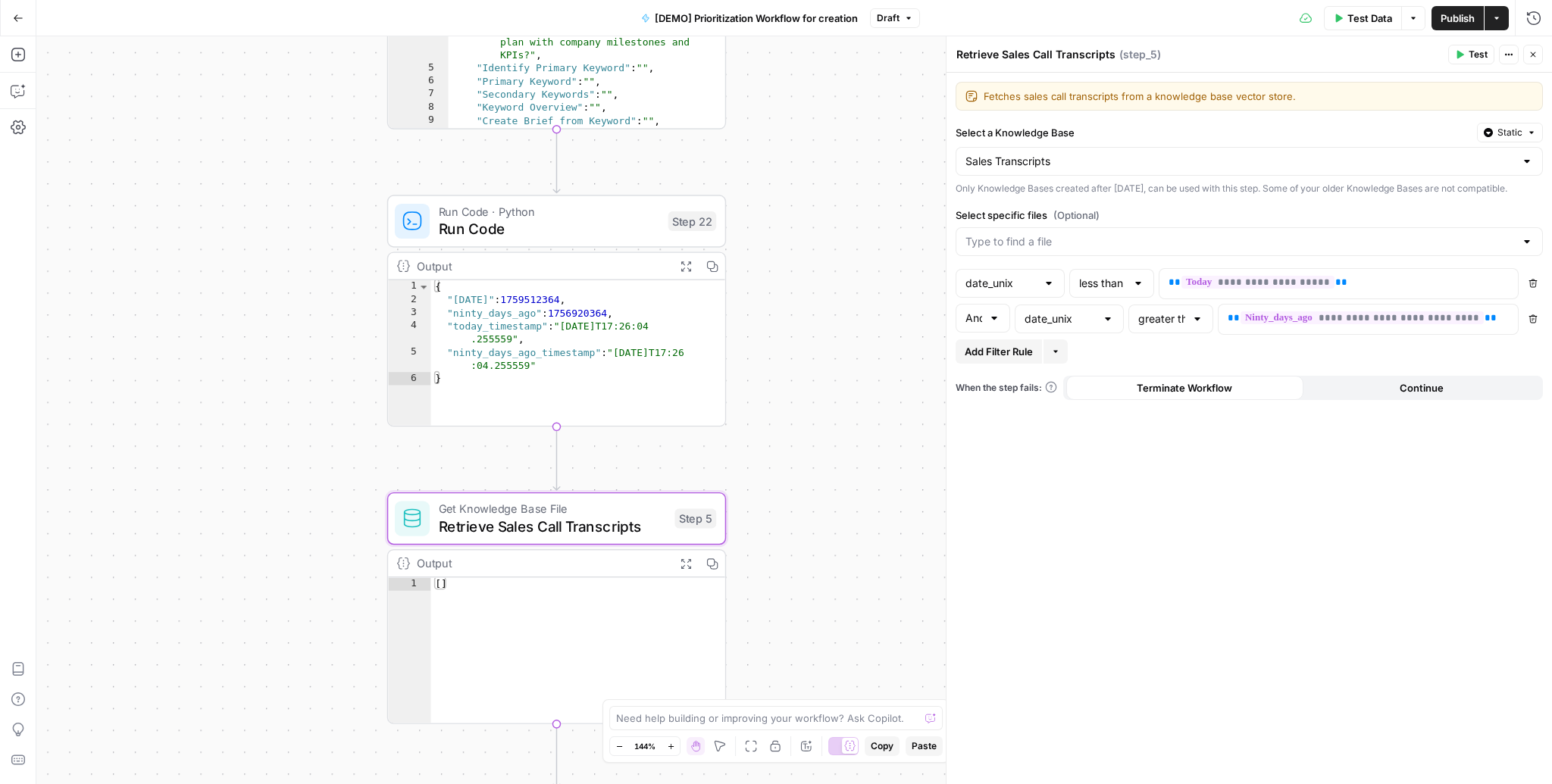
click at [479, 229] on span "Run Code" at bounding box center [549, 229] width 221 height 22
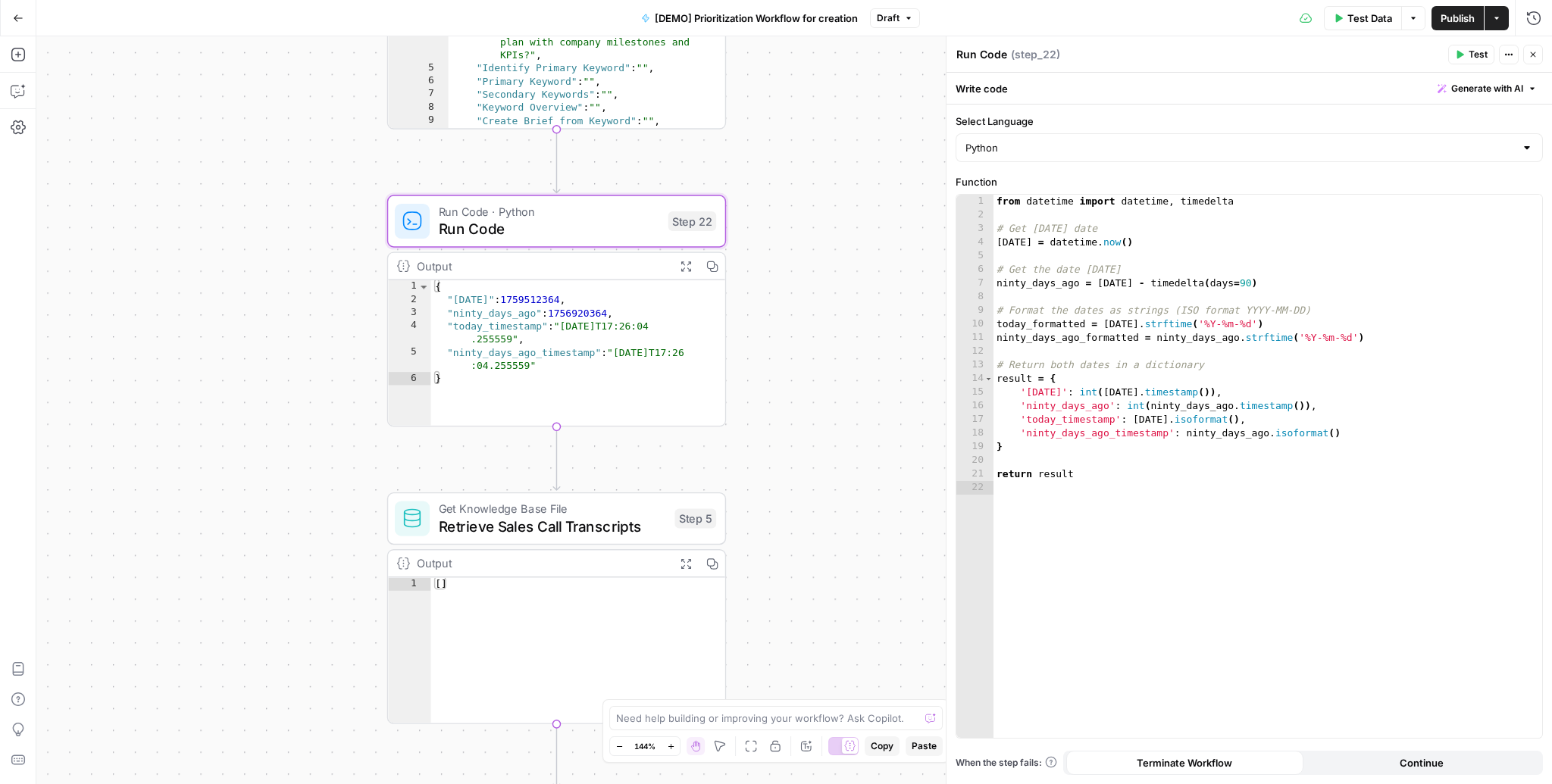
click at [1474, 56] on span "Test" at bounding box center [1478, 54] width 19 height 13
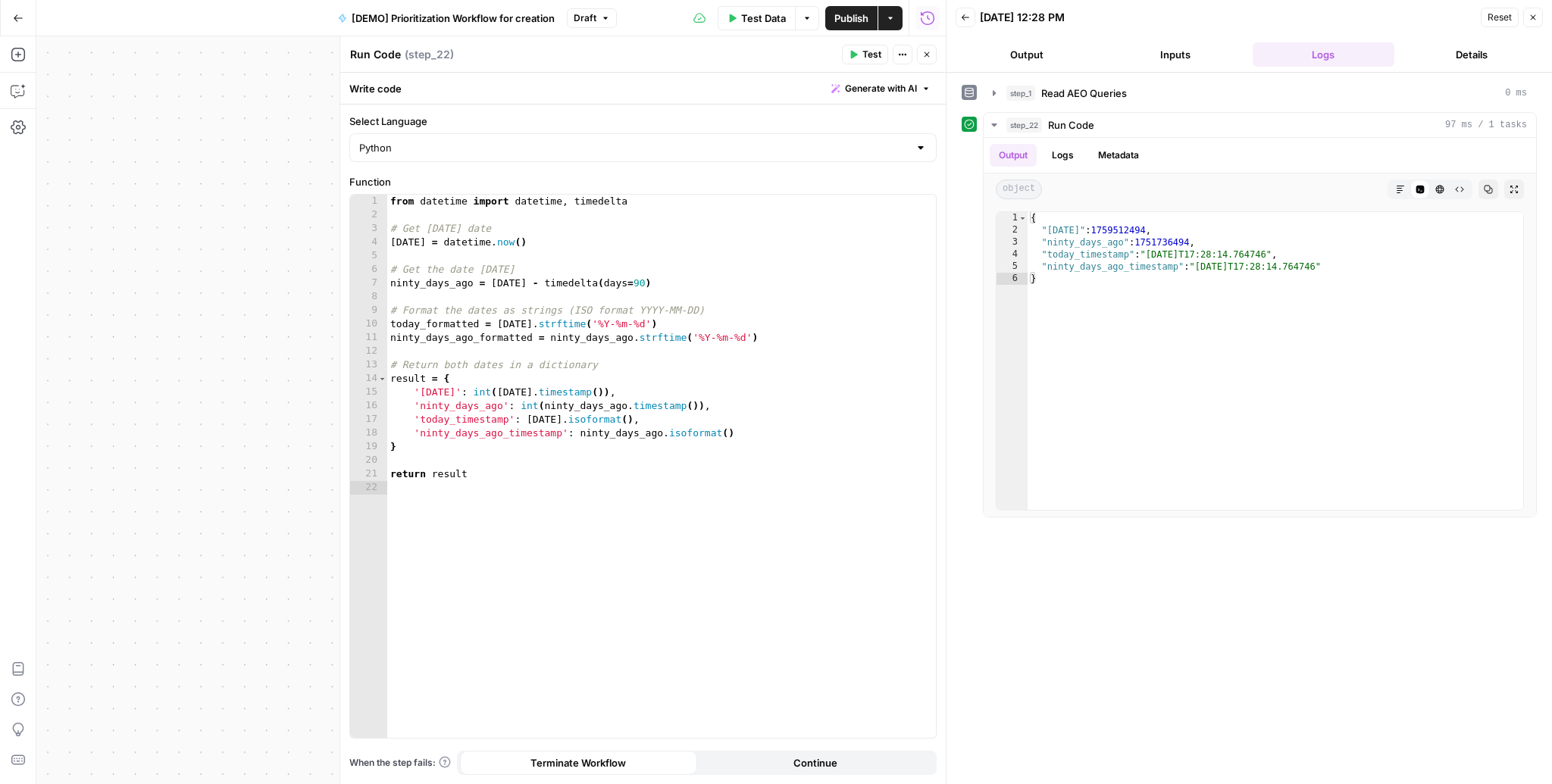
click at [1532, 15] on icon "button" at bounding box center [1532, 17] width 9 height 9
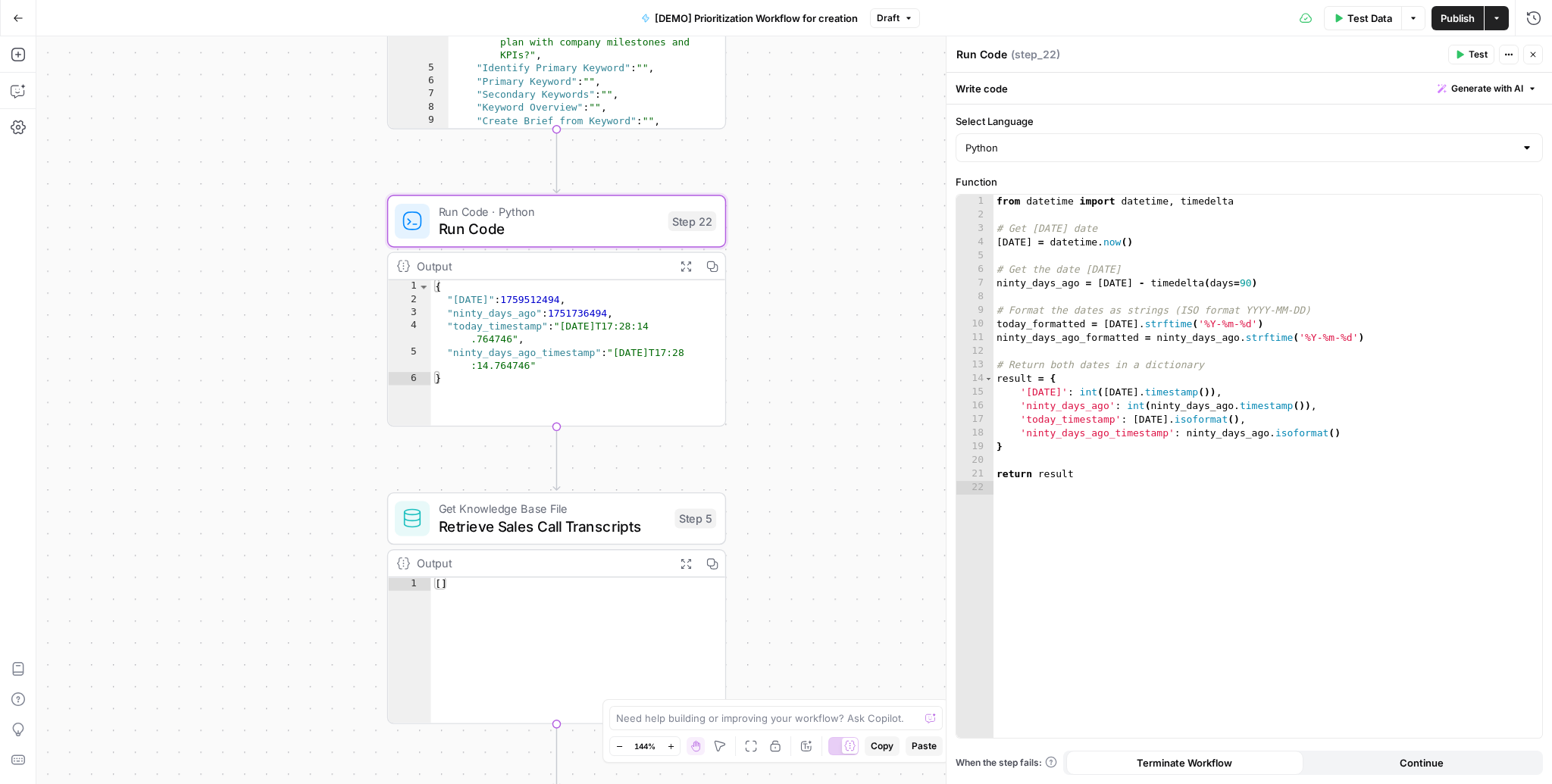
click at [543, 526] on span "Retrieve Sales Call Transcripts" at bounding box center [552, 526] width 227 height 22
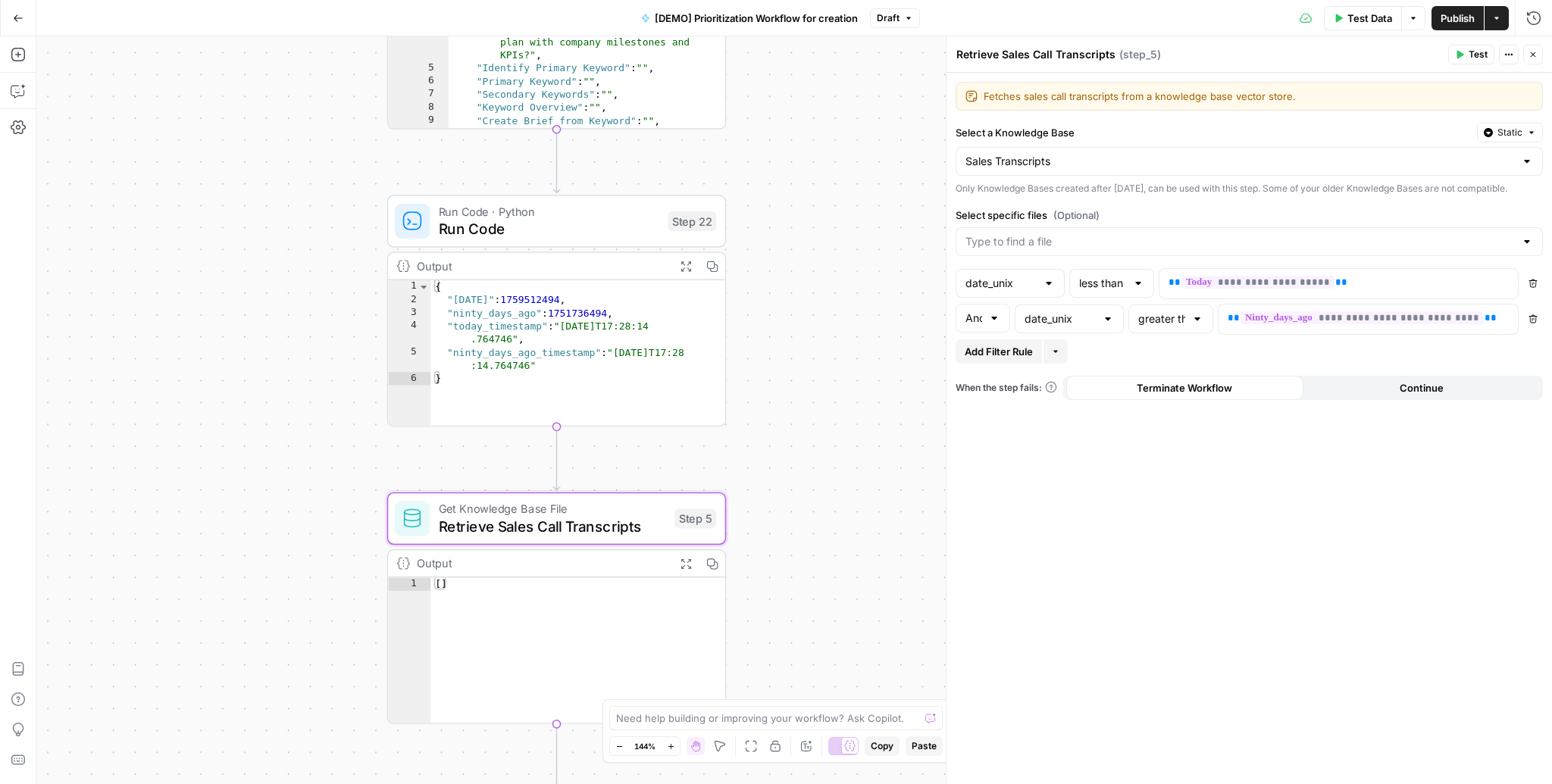
click at [1458, 60] on button "Test" at bounding box center [1471, 54] width 46 height 20
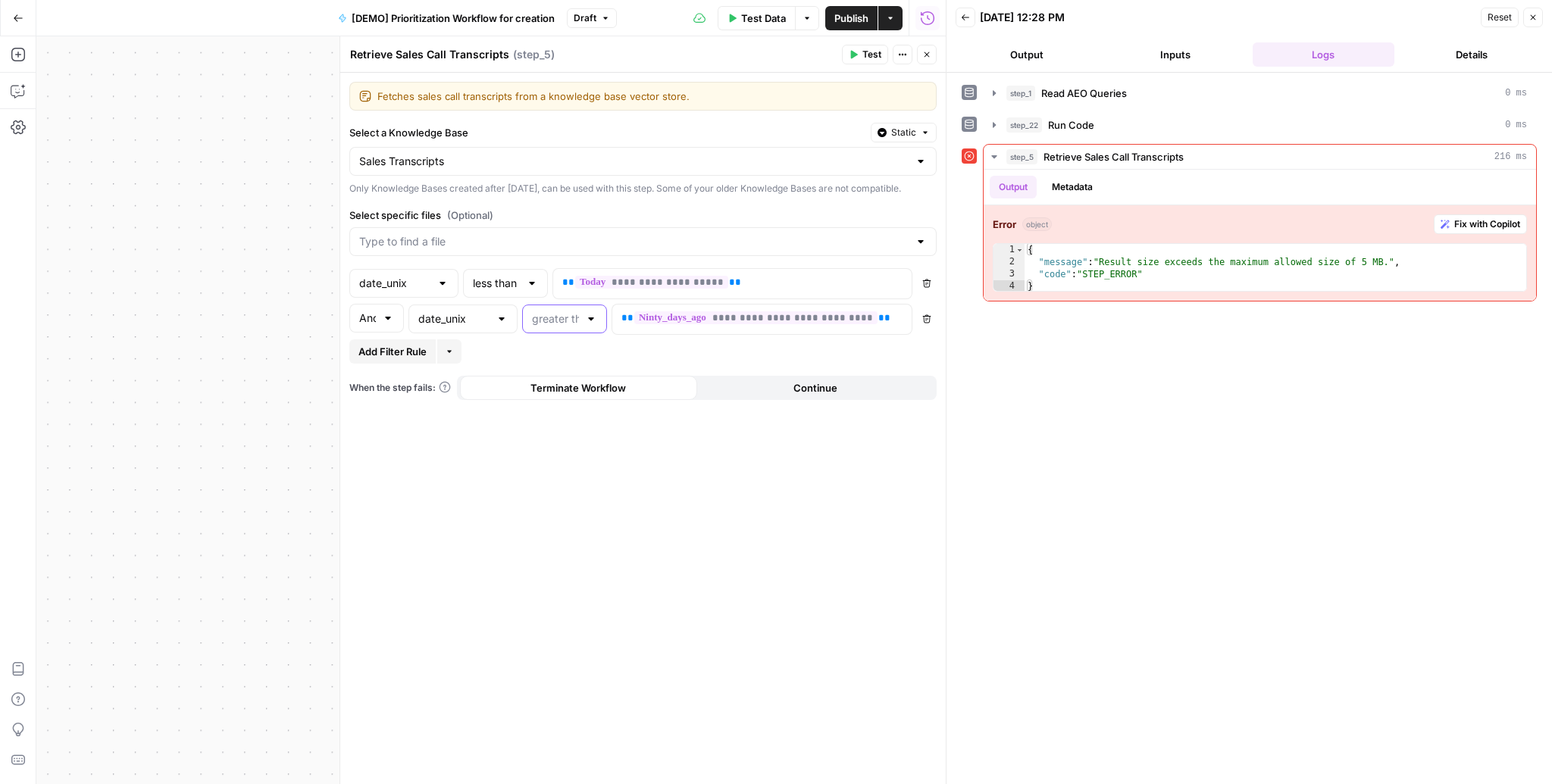
click at [551, 326] on input "text" at bounding box center [555, 318] width 47 height 15
click at [560, 409] on span "less than or equal to" at bounding box center [561, 411] width 53 height 15
type input "less than or equal to"
click at [849, 56] on icon "button" at bounding box center [852, 54] width 9 height 9
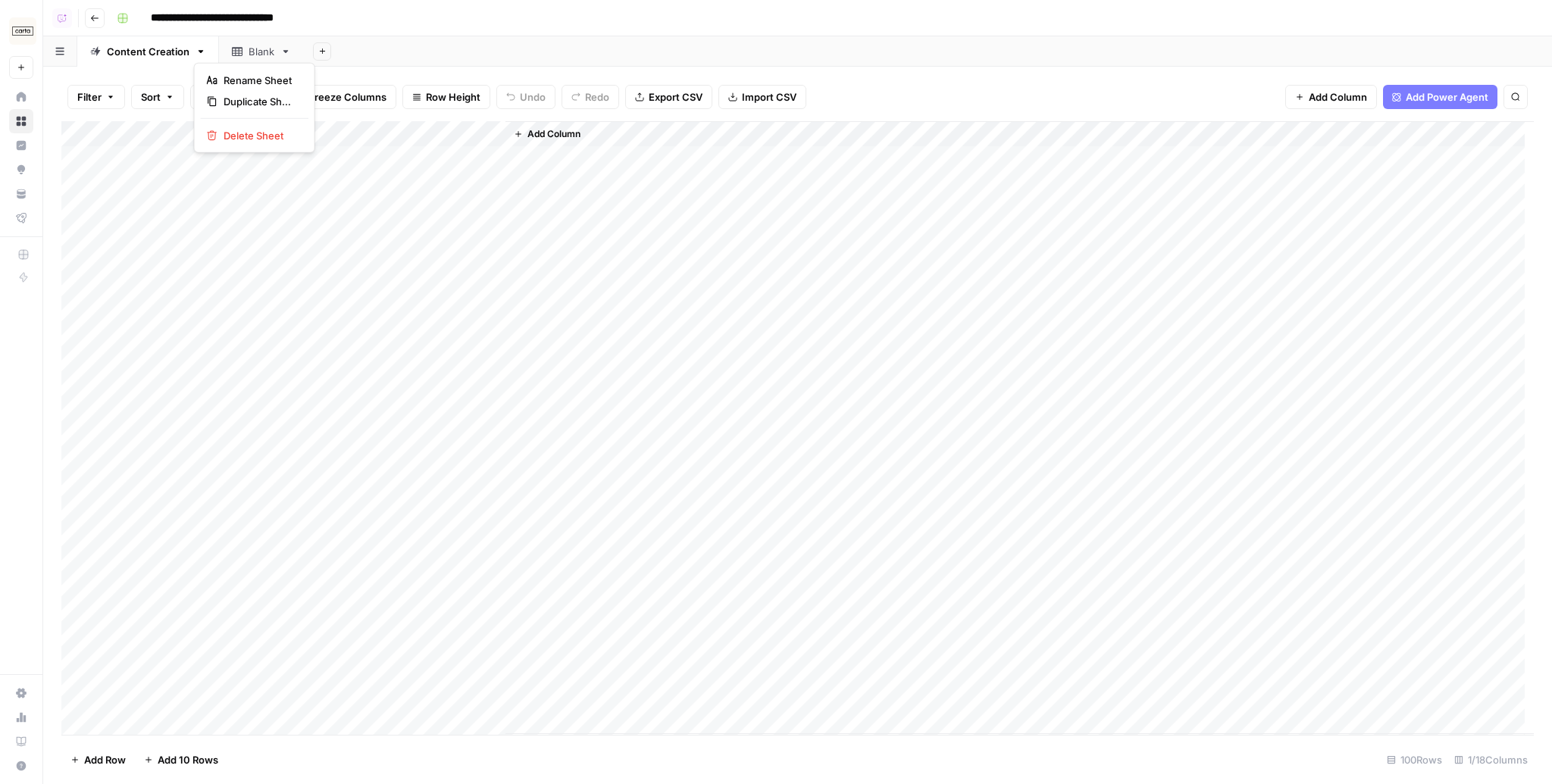
click at [196, 52] on icon "button" at bounding box center [200, 51] width 10 height 10
click at [229, 78] on span "Rename Sheet" at bounding box center [260, 80] width 73 height 15
type input "**********"
click at [319, 50] on div "Blank" at bounding box center [325, 51] width 43 height 15
click at [235, 51] on div "Content Creation: Visibility Gaps" at bounding box center [184, 51] width 154 height 15
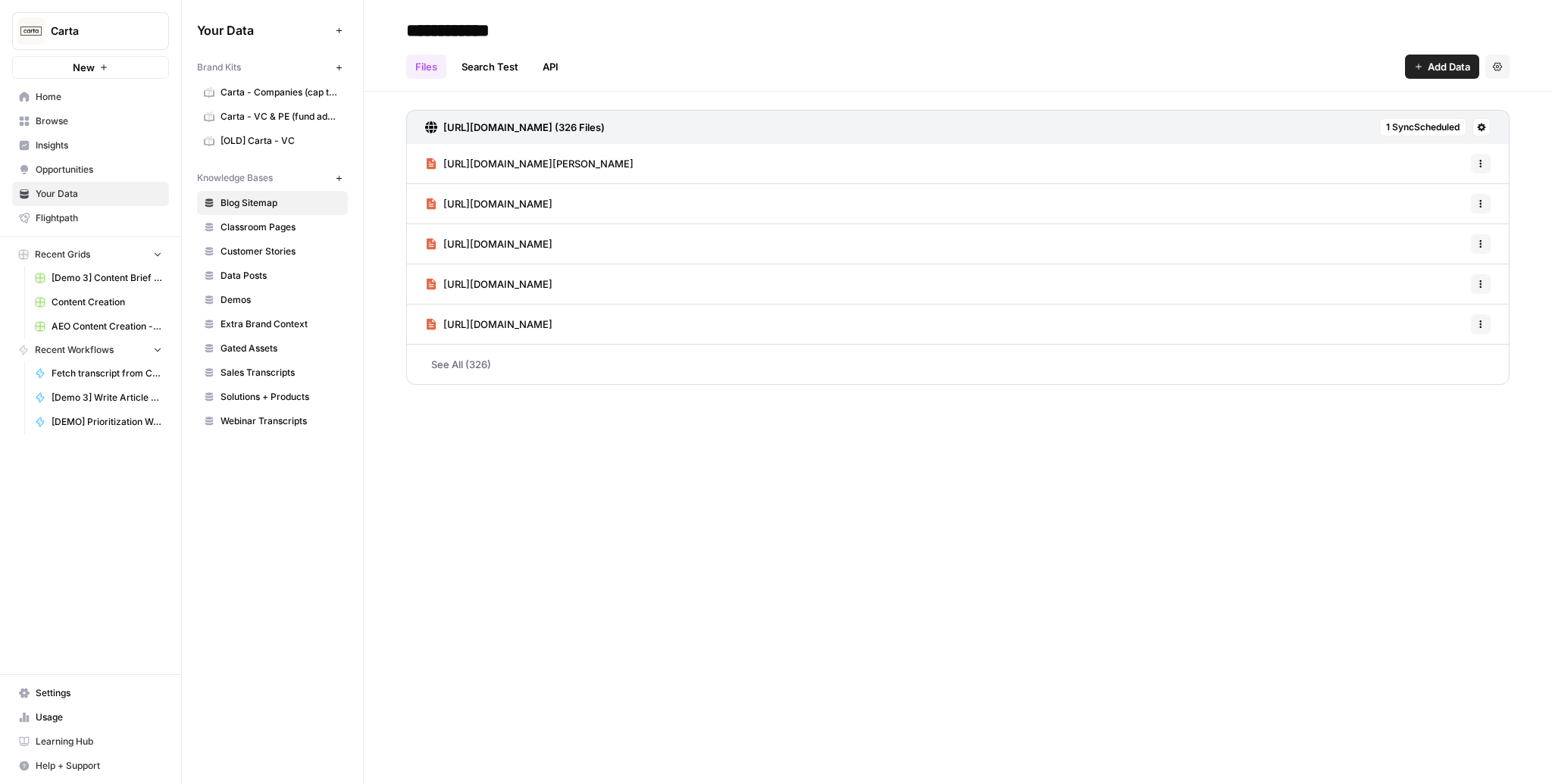
click at [246, 373] on span "Sales Transcripts" at bounding box center [280, 372] width 120 height 13
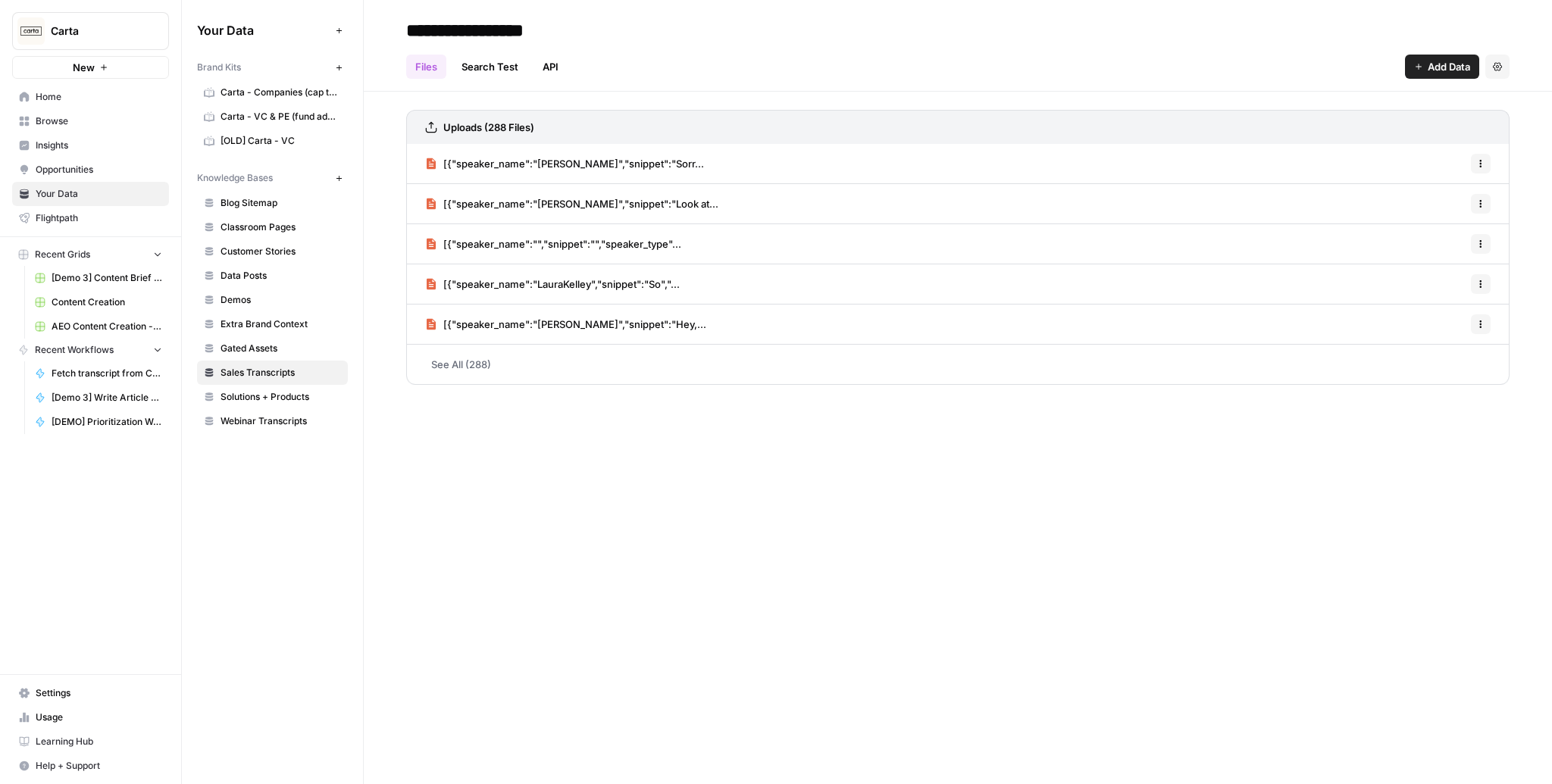
click at [182, 29] on icon "button" at bounding box center [184, 30] width 10 height 10
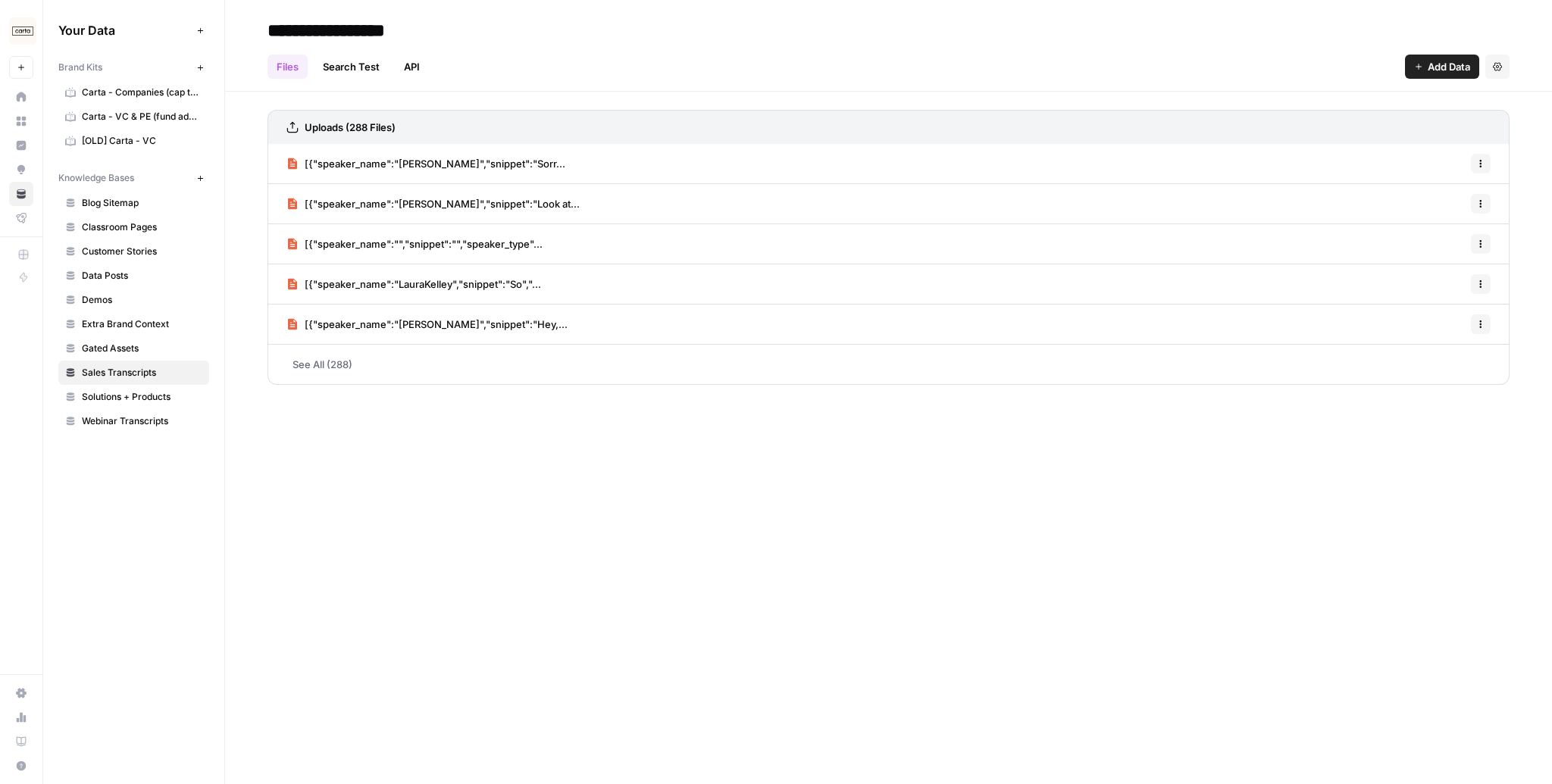
click at [447, 157] on span "[{"speaker_name":"[PERSON_NAME]","snippet":"Sorr..." at bounding box center [435, 163] width 261 height 15
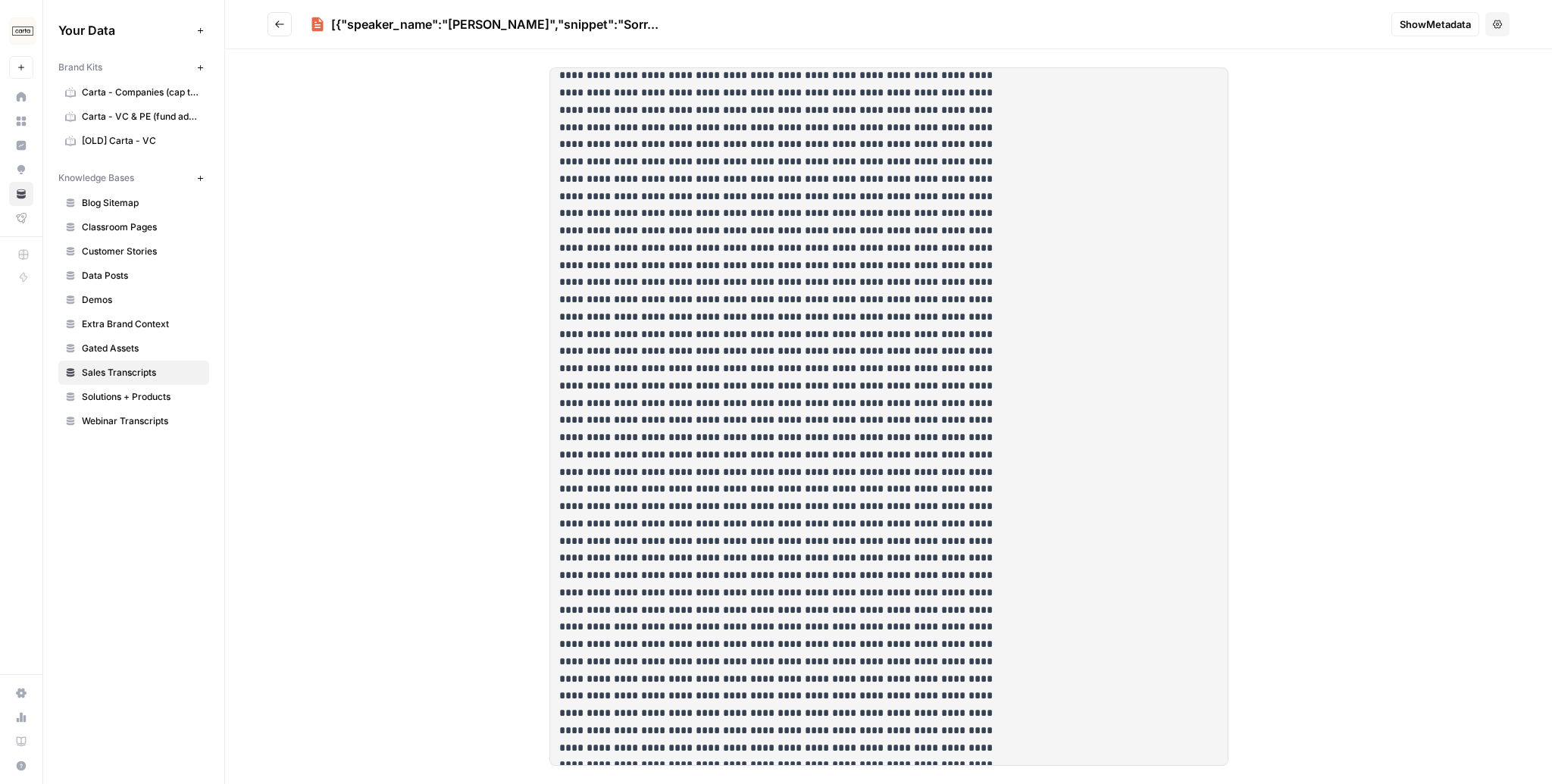
scroll to position [6018, 0]
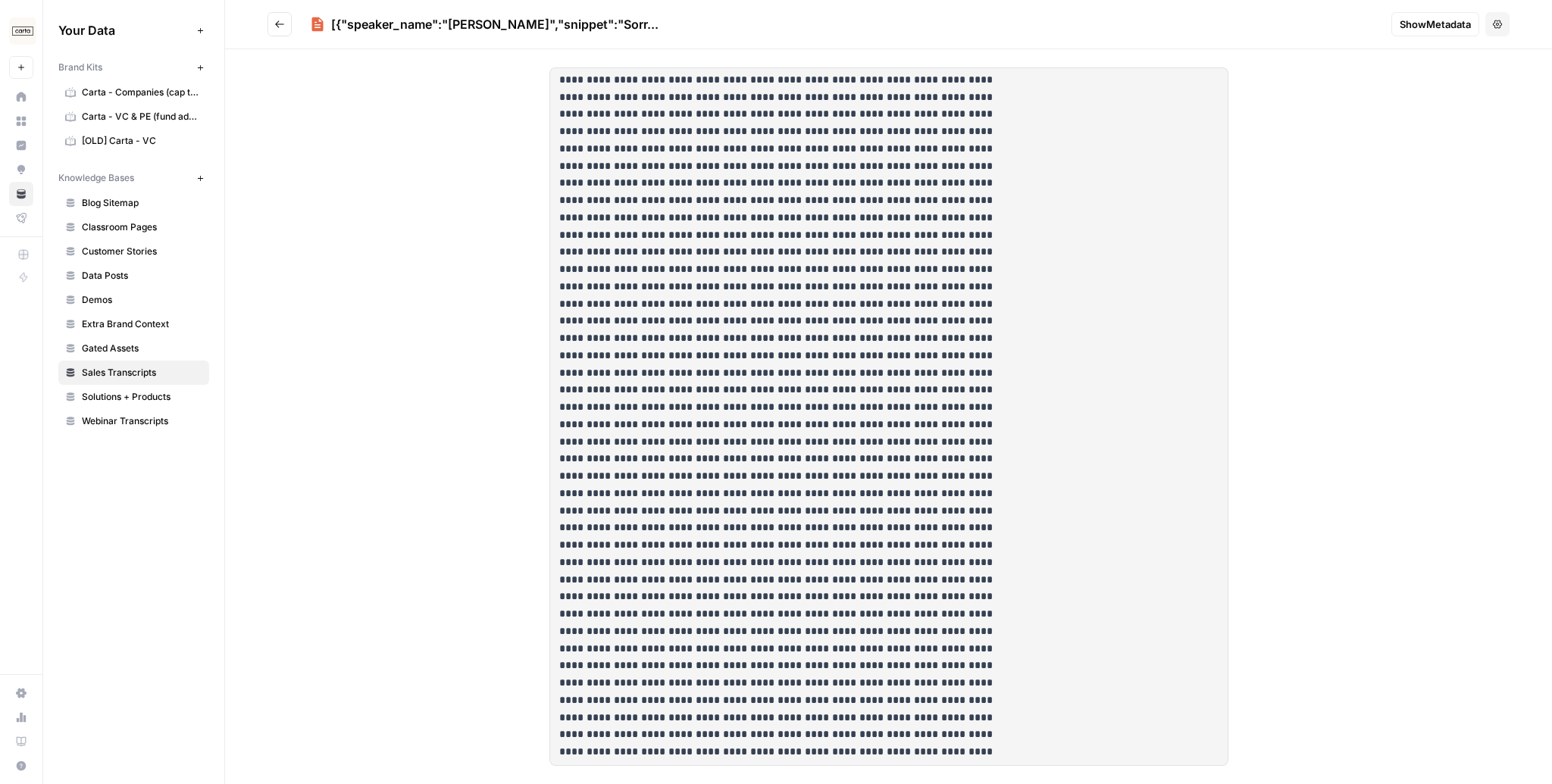
click at [1400, 21] on span "Show Metadata" at bounding box center [1436, 24] width 71 height 15
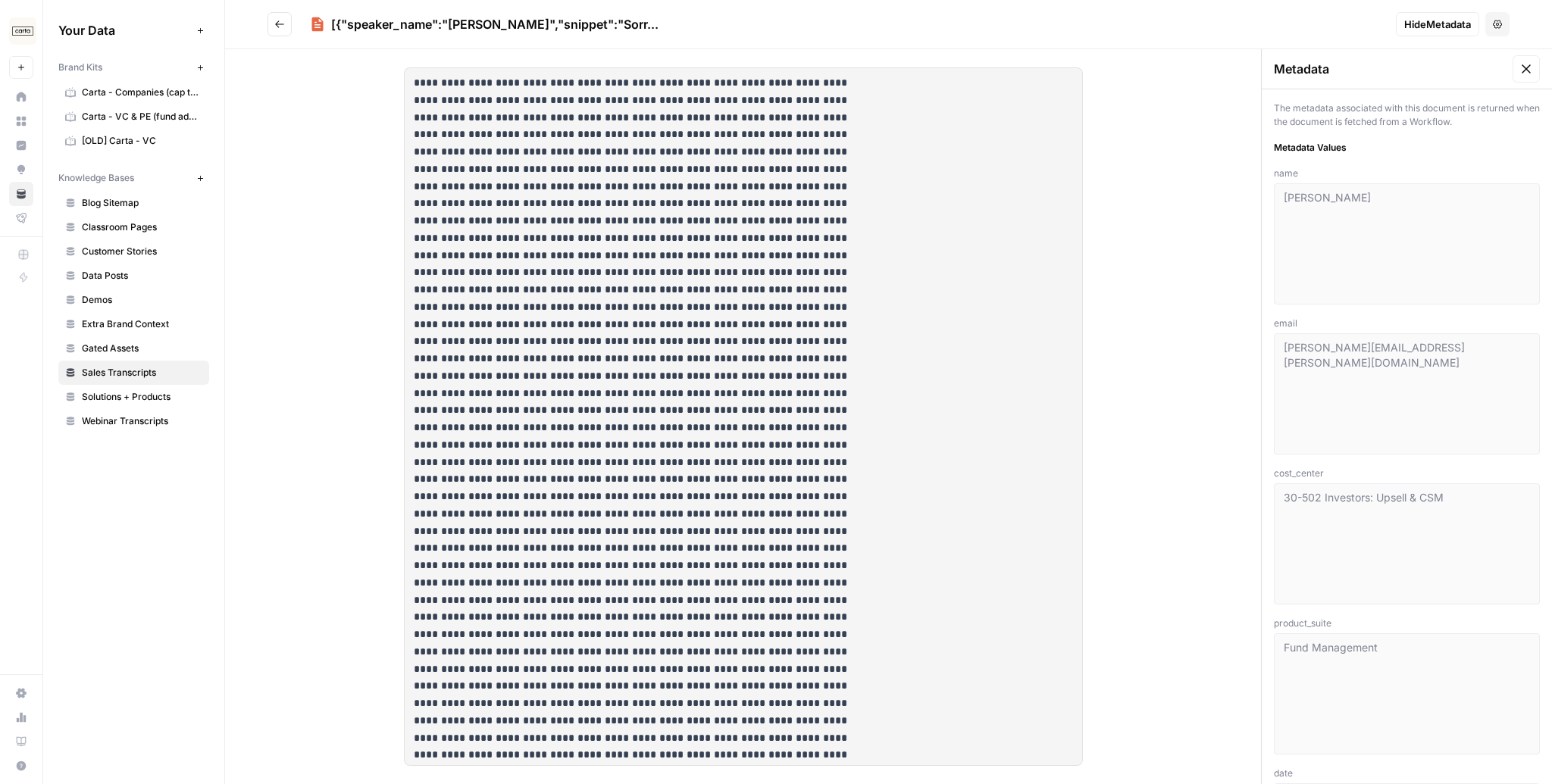
click at [1519, 74] on icon at bounding box center [1526, 68] width 15 height 15
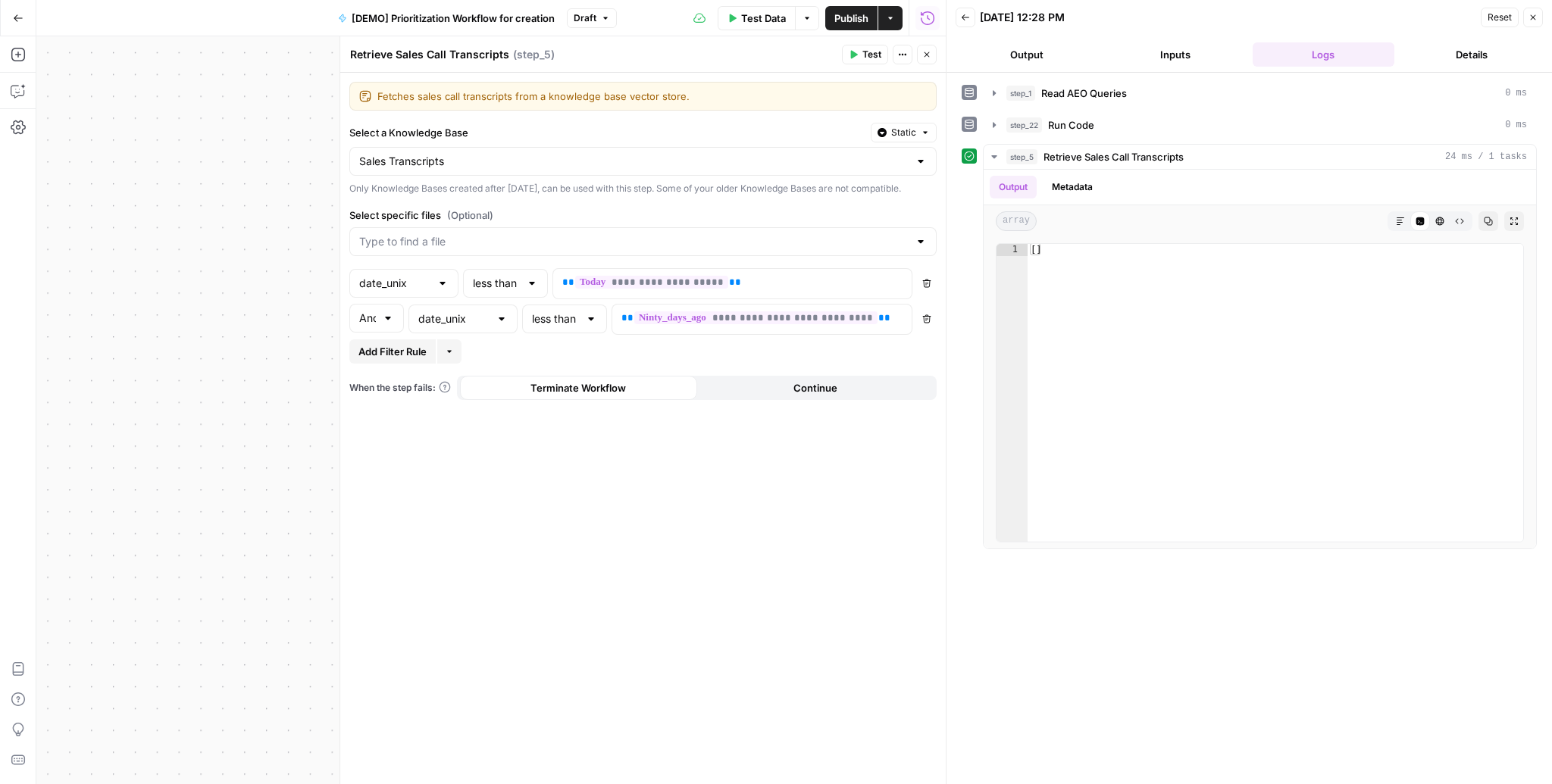
scroll to position [1833, 0]
click at [1528, 21] on icon "button" at bounding box center [1532, 17] width 9 height 9
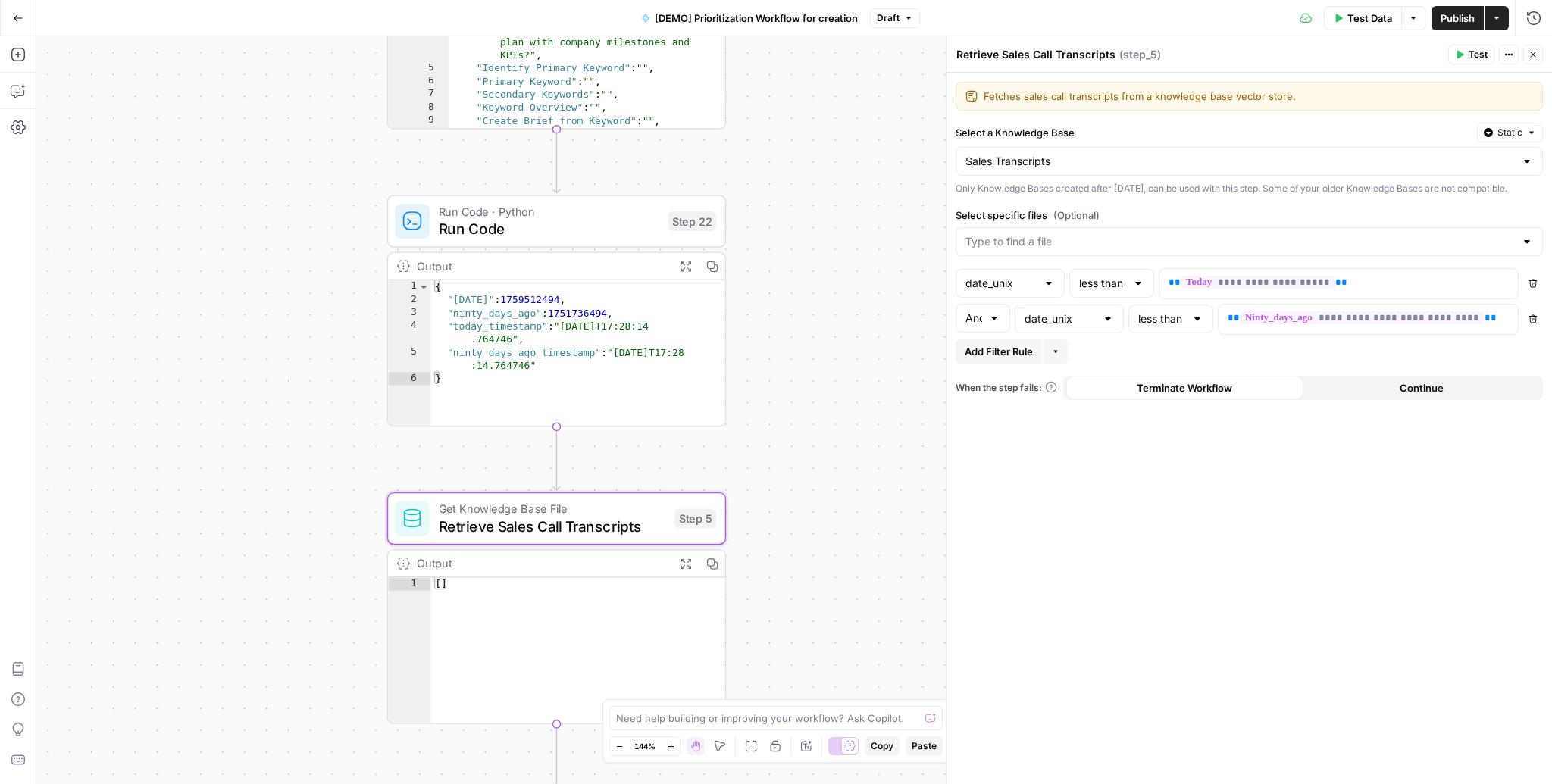
click at [588, 235] on span "Run Code" at bounding box center [549, 229] width 221 height 22
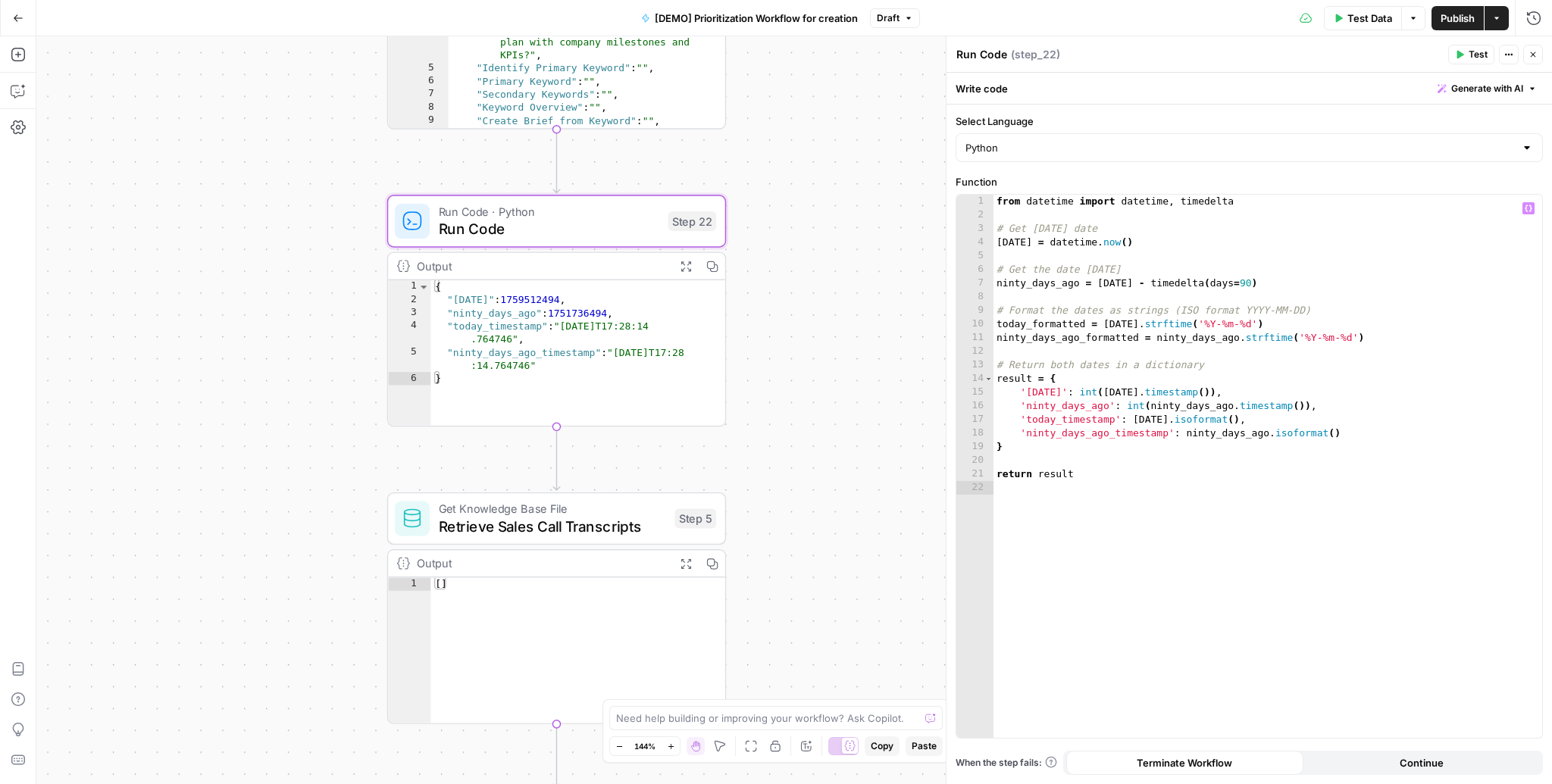
click at [1241, 282] on div "from datetime import datetime , timedelta # Get [DATE] date [DATE] = datetime .…" at bounding box center [1268, 480] width 549 height 571
type textarea "**********"
click at [1313, 299] on div "from datetime import datetime , timedelta # Get [DATE] date [DATE] = datetime .…" at bounding box center [1268, 480] width 549 height 571
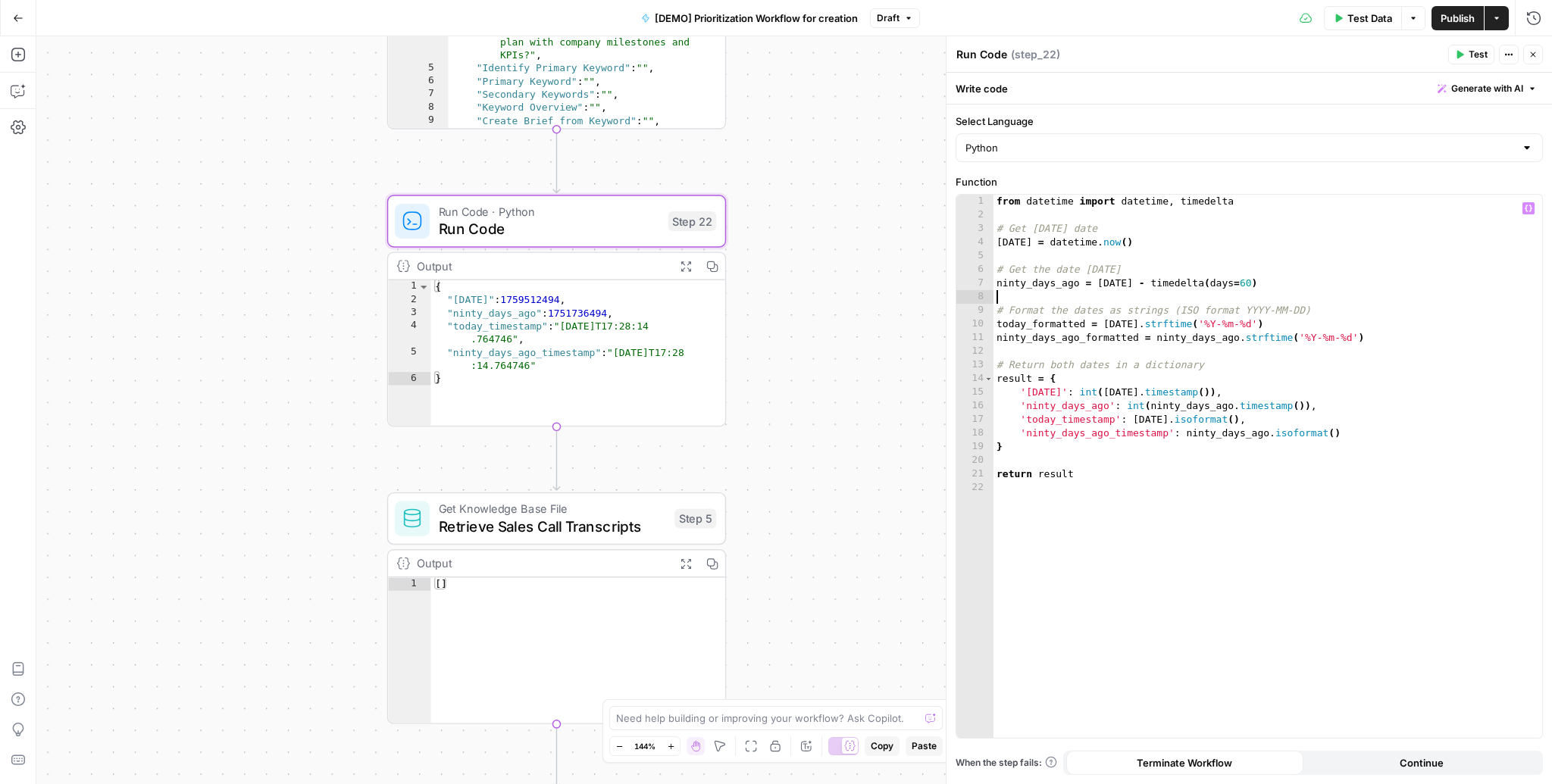
click at [1466, 50] on button "Test" at bounding box center [1471, 54] width 46 height 20
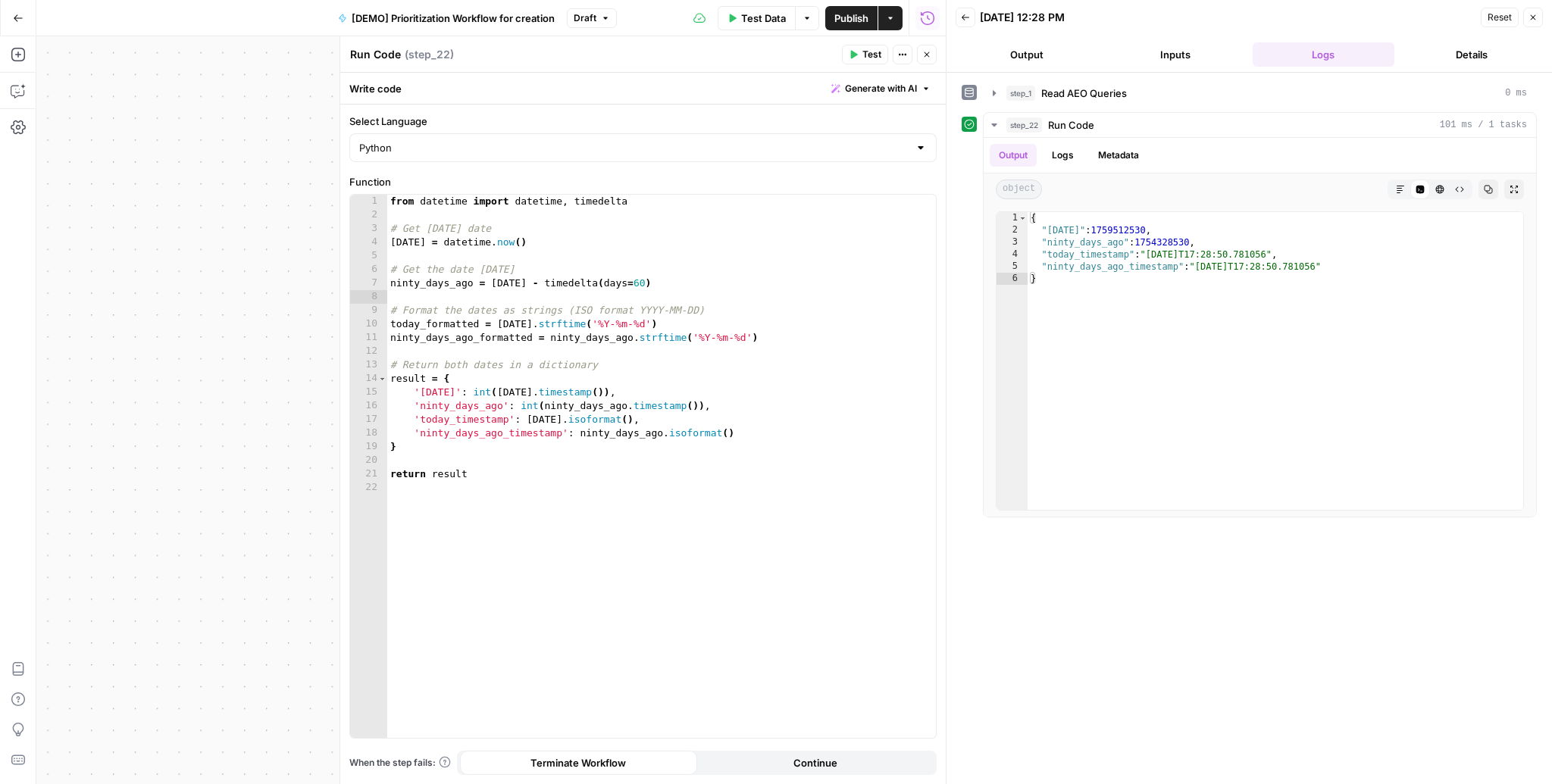
click at [1527, 15] on button "Close" at bounding box center [1533, 17] width 20 height 20
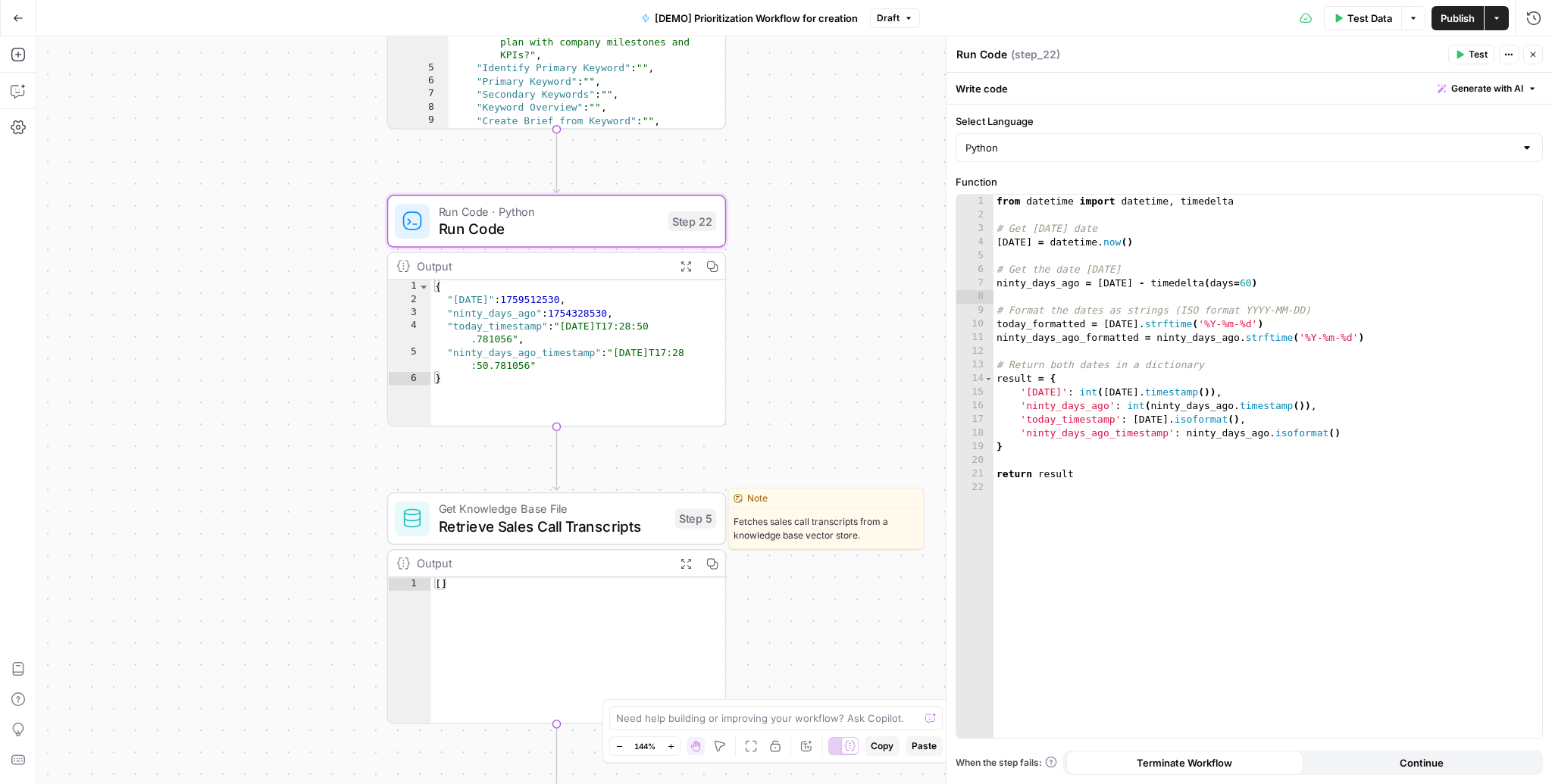
click at [581, 520] on span "Retrieve Sales Call Transcripts" at bounding box center [552, 526] width 227 height 22
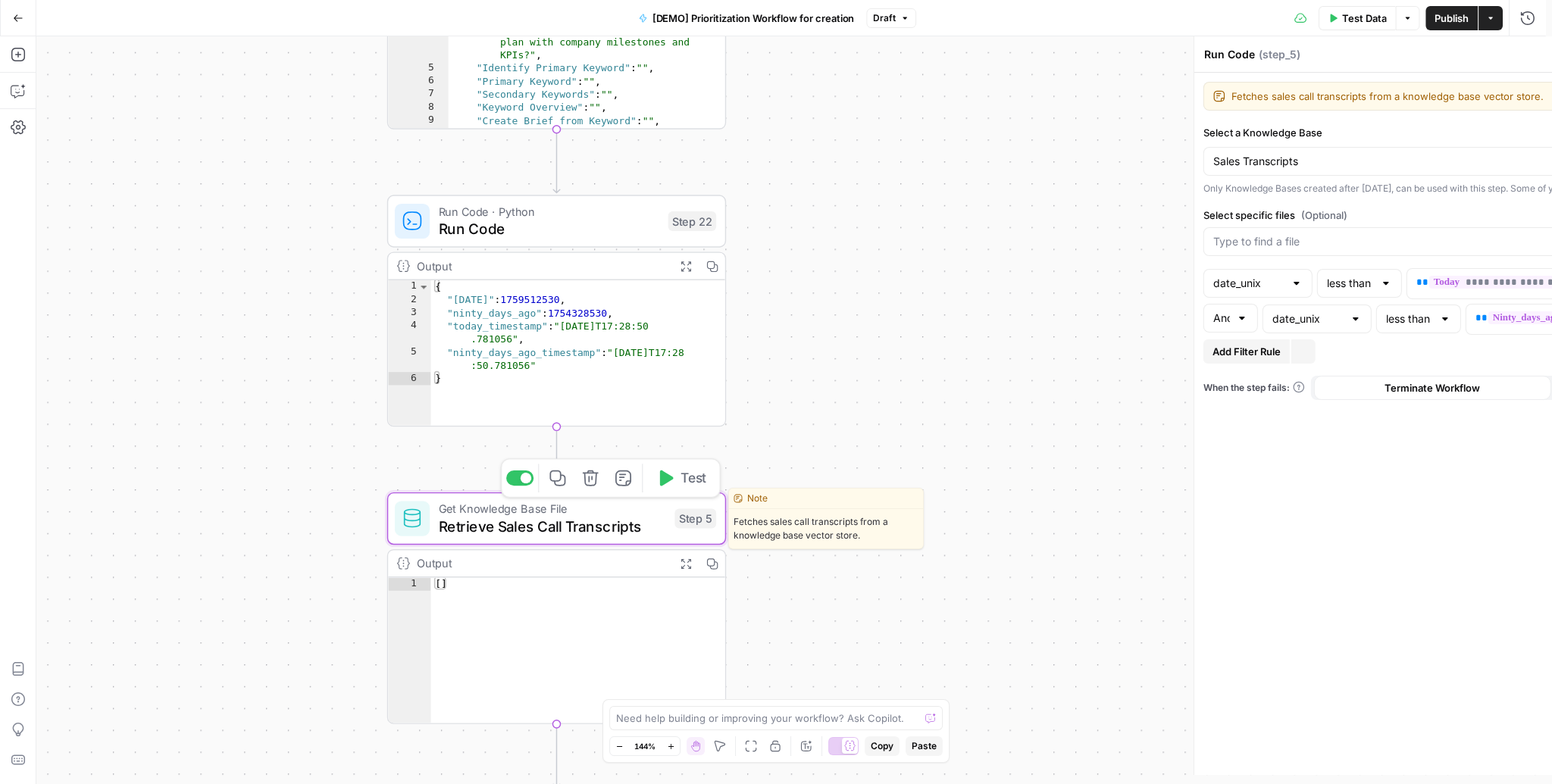
type textarea "Retrieve Sales Call Transcripts"
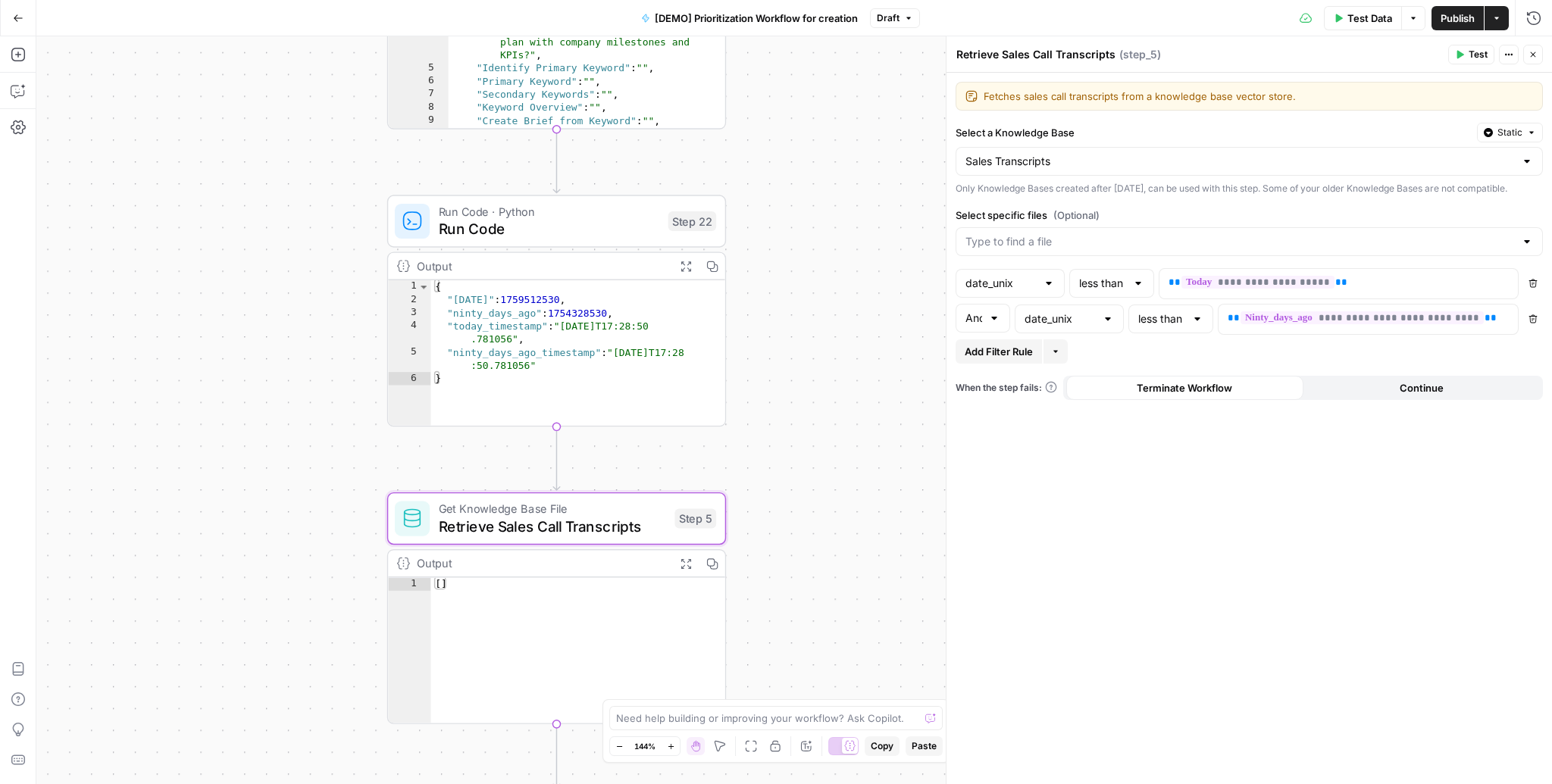
click at [1476, 57] on span "Test" at bounding box center [1478, 54] width 19 height 13
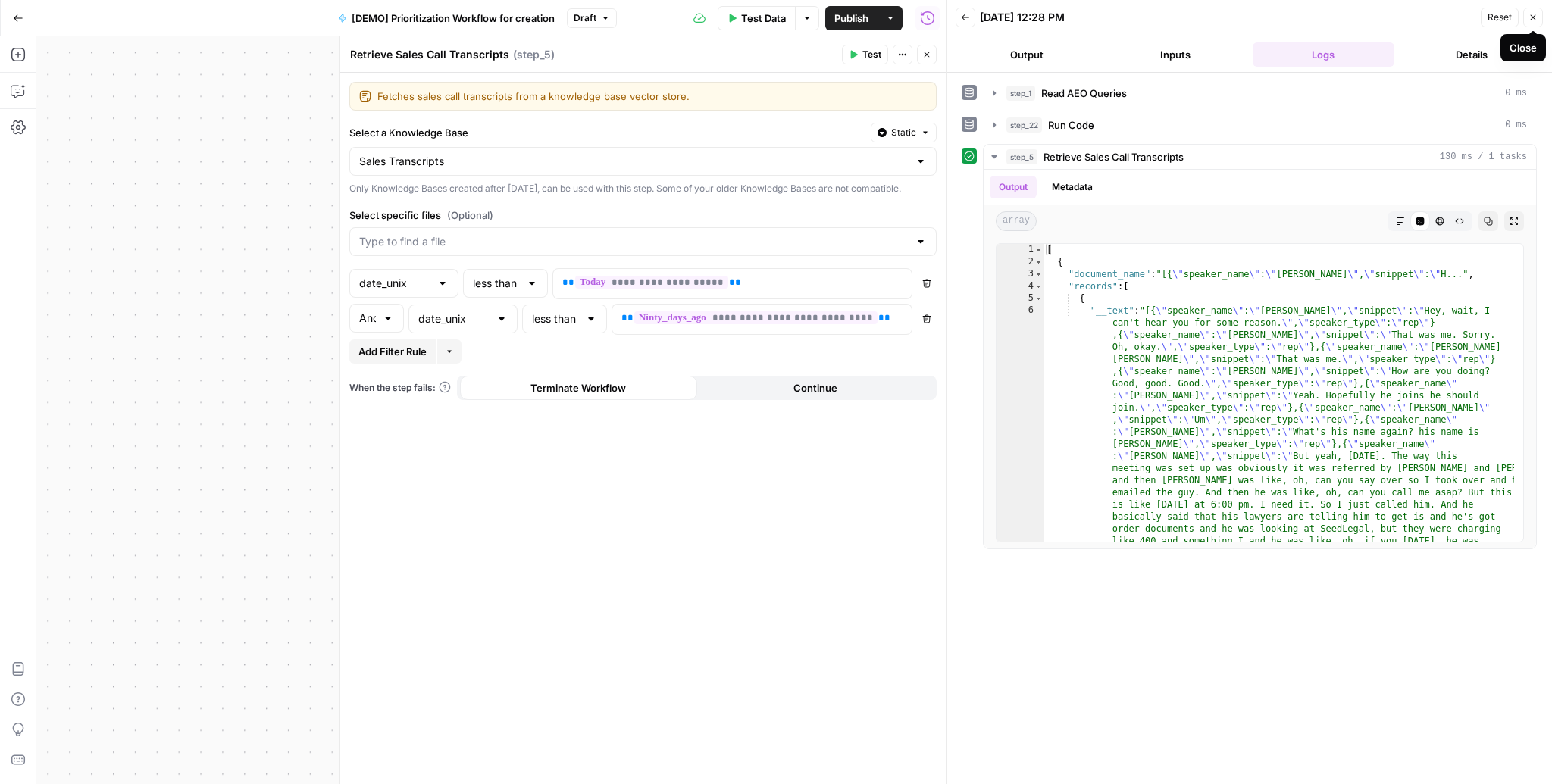
click at [1540, 15] on button "Close" at bounding box center [1533, 17] width 20 height 20
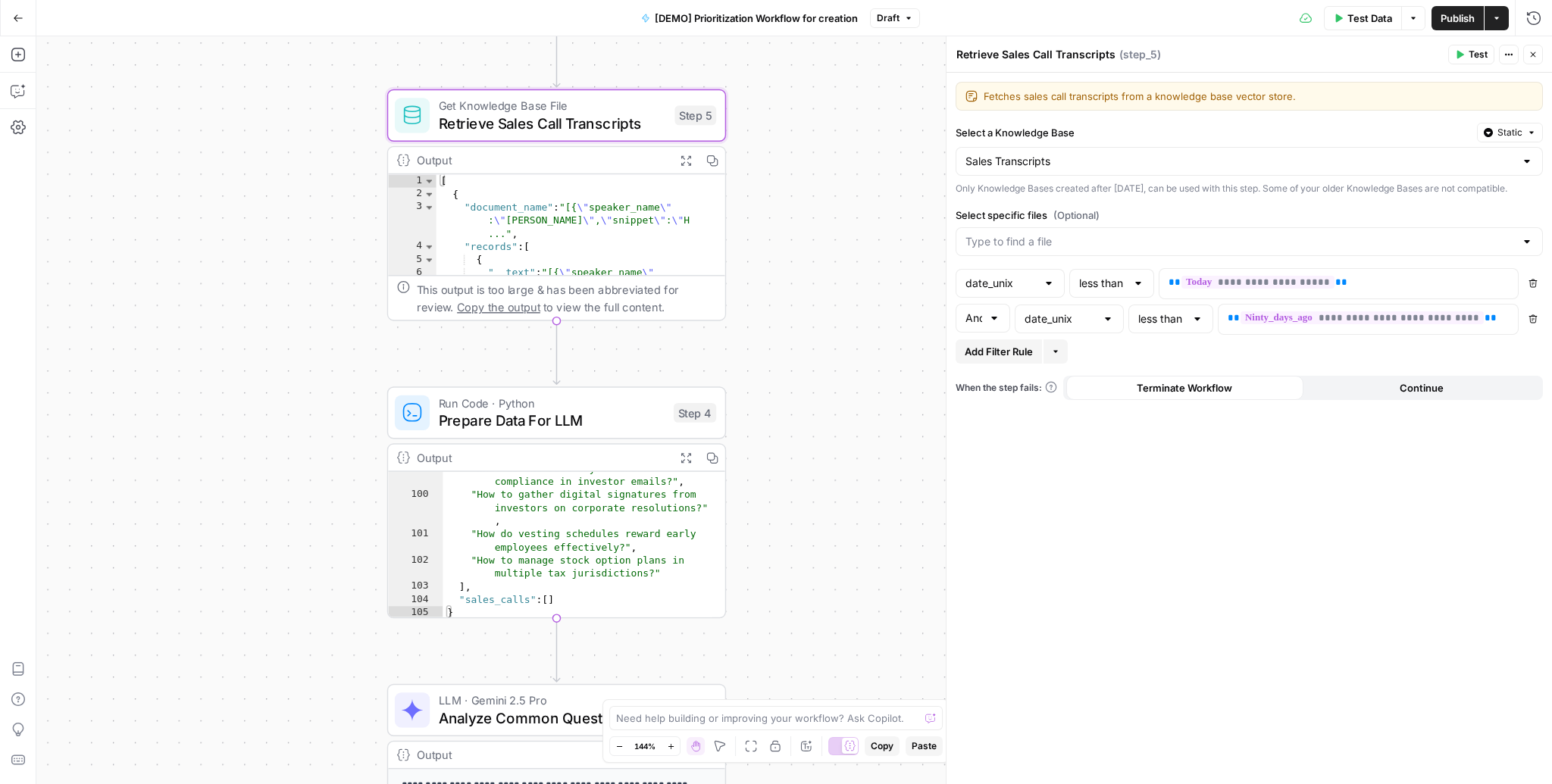
click at [1531, 49] on button "Close" at bounding box center [1533, 54] width 20 height 20
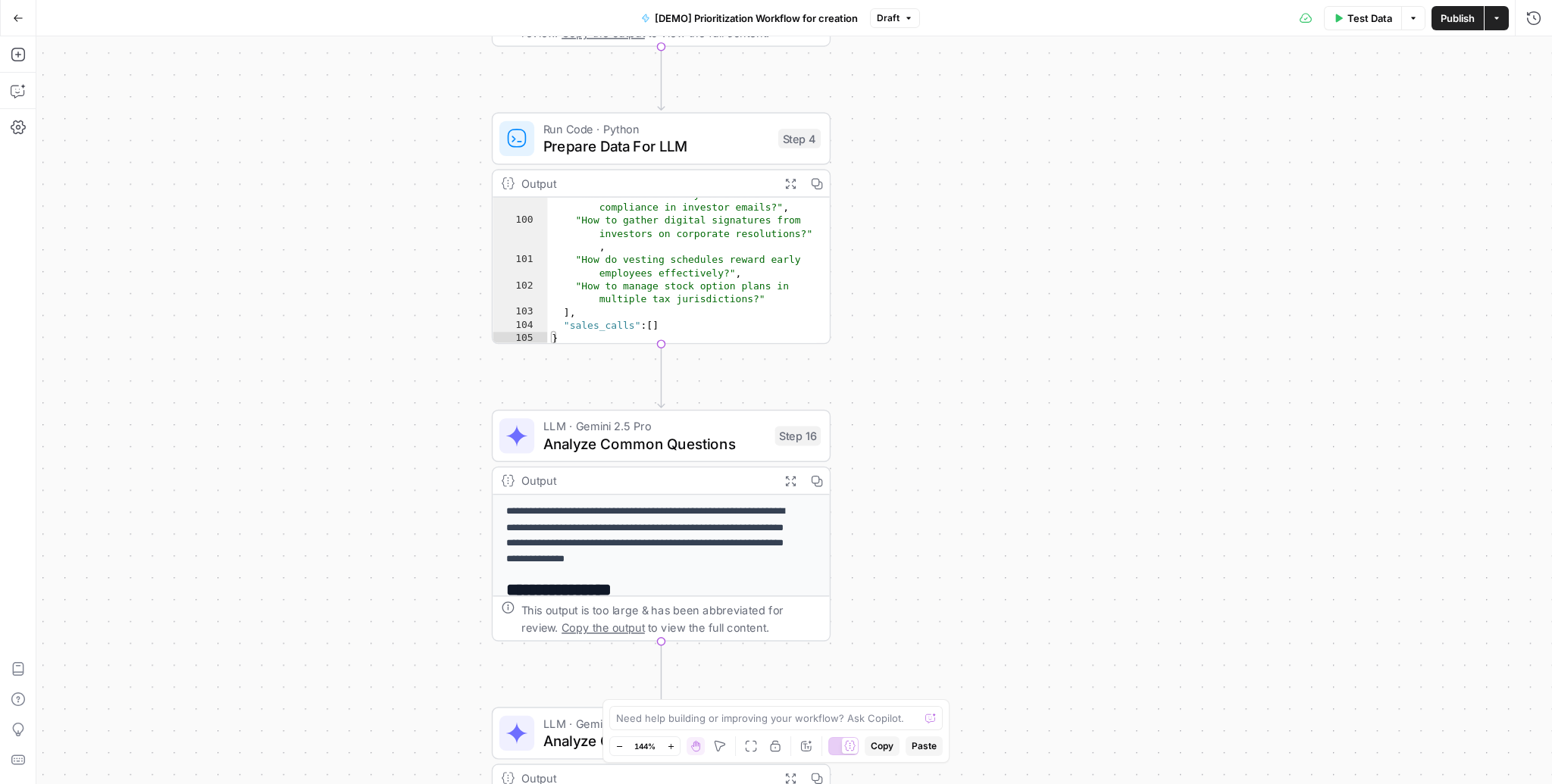
drag, startPoint x: 881, startPoint y: 315, endPoint x: 942, endPoint y: 34, distance: 287.5
click at [942, 34] on div "Go Back [DEMO] Prioritization Workflow for creation Draft Test Data Options Pub…" at bounding box center [776, 392] width 1552 height 784
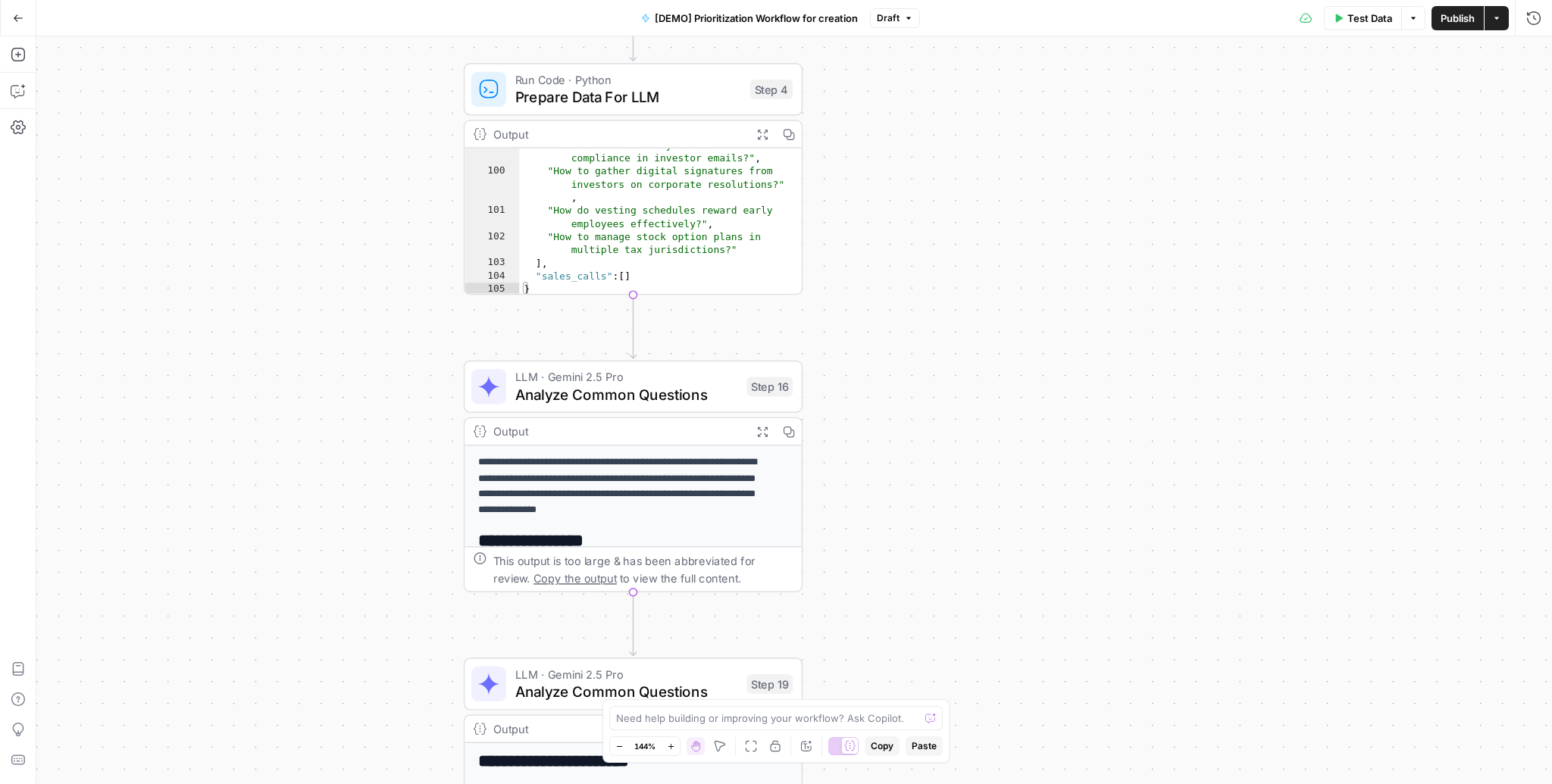
drag, startPoint x: 910, startPoint y: 344, endPoint x: 920, endPoint y: 329, distance: 18.0
click at [920, 329] on div "Workflow Input Settings Inputs Read from Grid Read AEO Queries Step 1 Output Ex…" at bounding box center [794, 410] width 1516 height 748
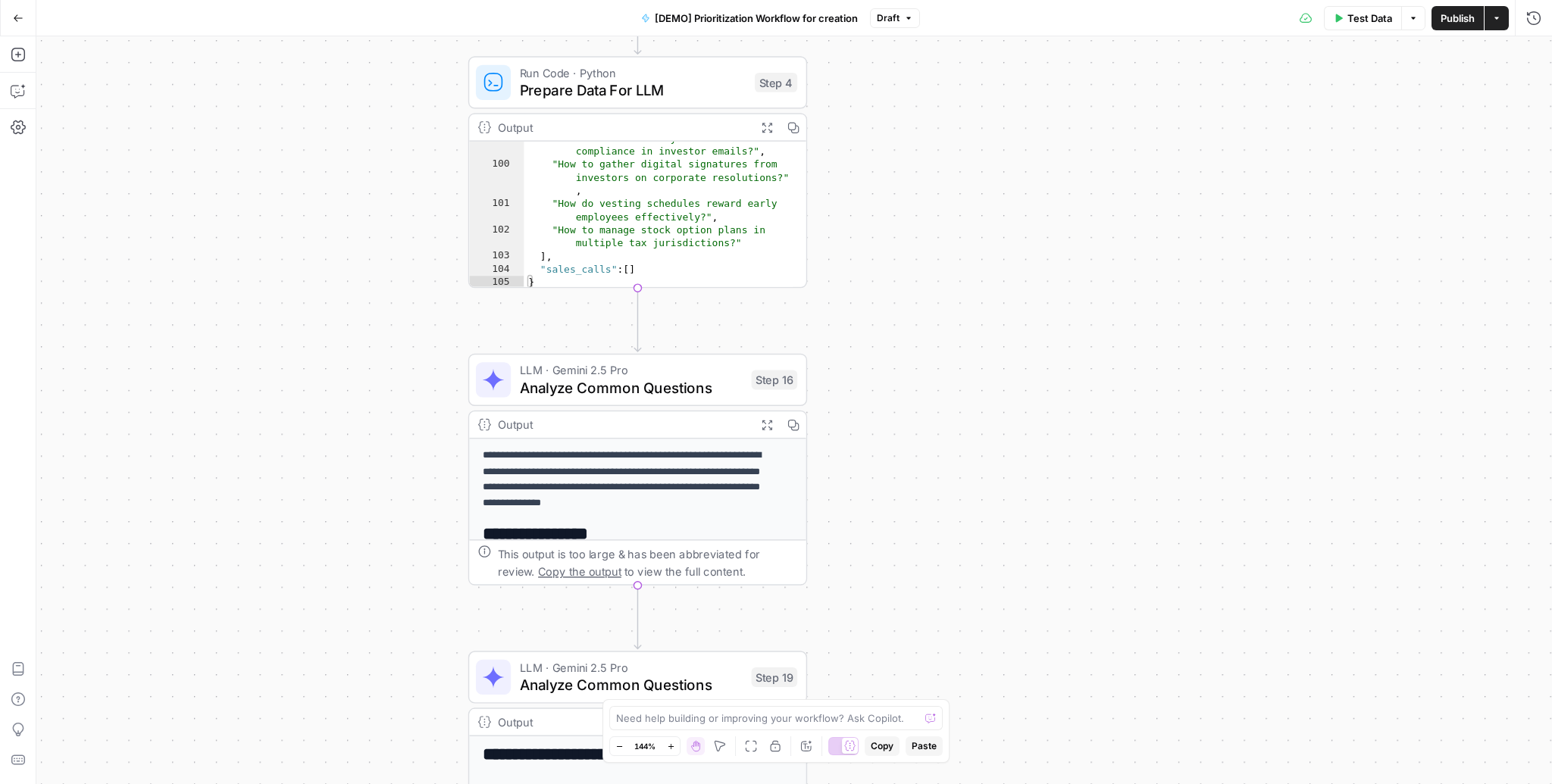
click at [612, 84] on span "Prepare Data For LLM" at bounding box center [633, 90] width 227 height 22
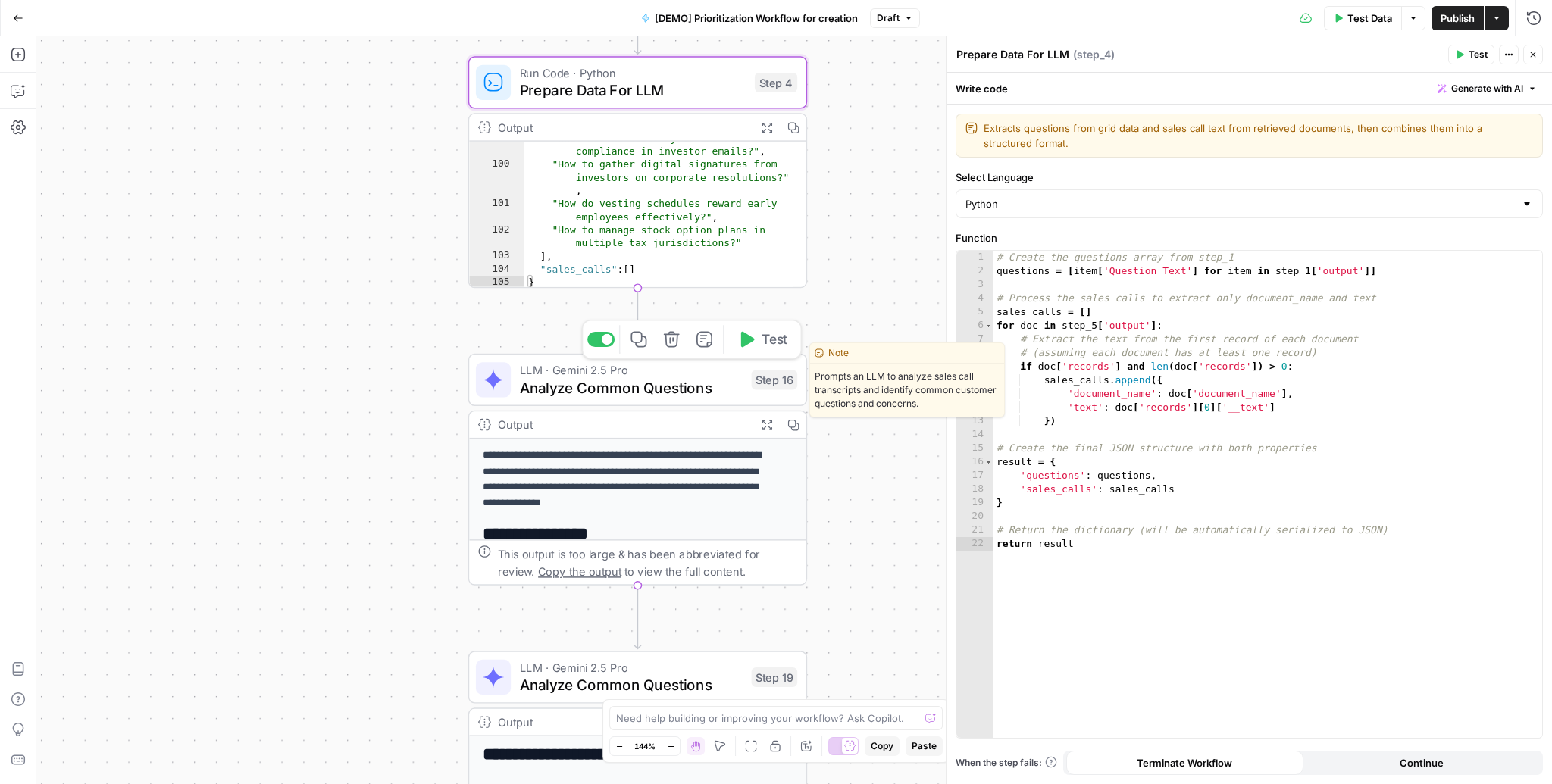
click at [687, 394] on span "Analyze Common Questions" at bounding box center [631, 387] width 223 height 22
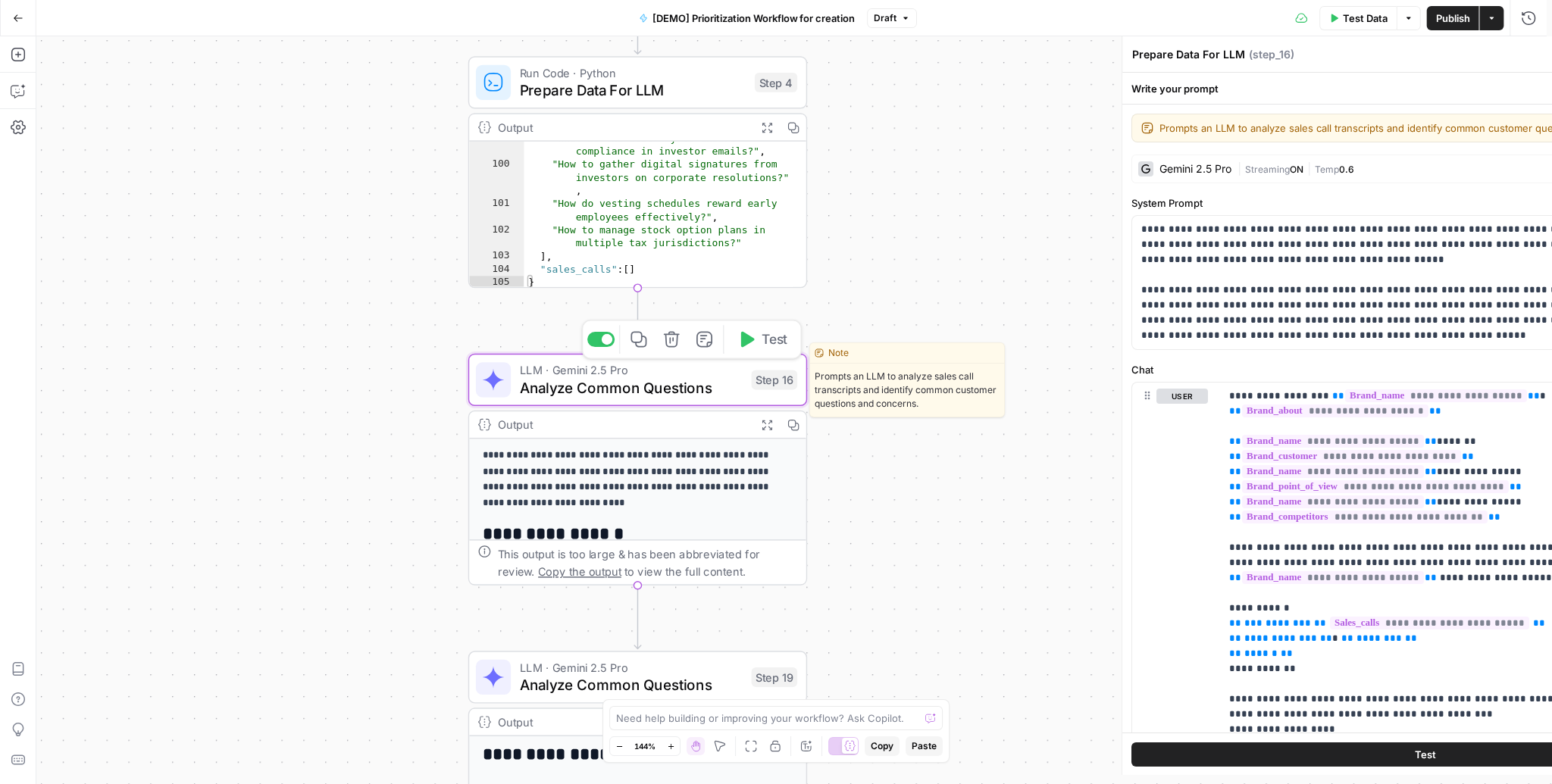
type textarea "Analyze Common Questions"
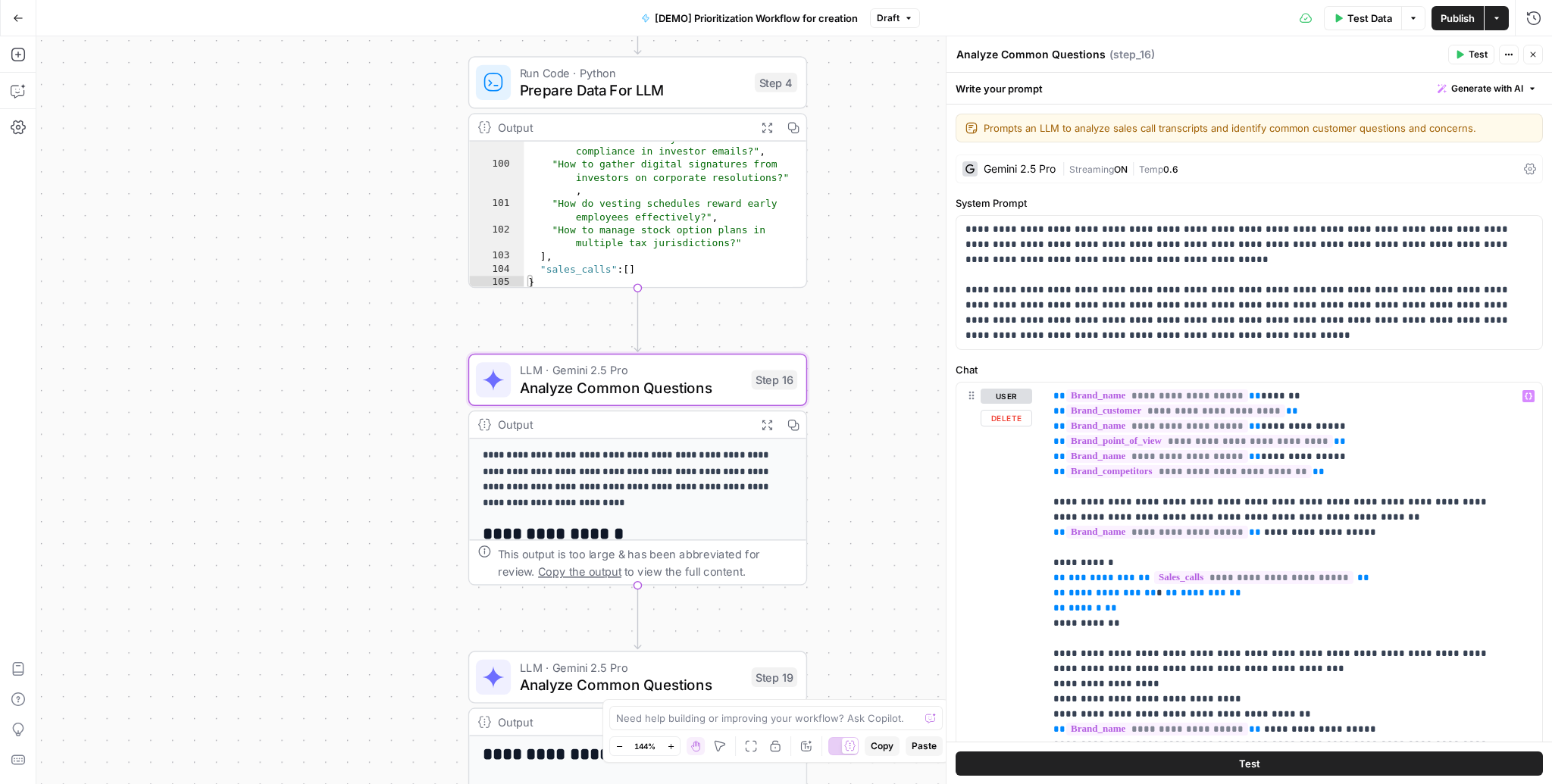
scroll to position [61, 0]
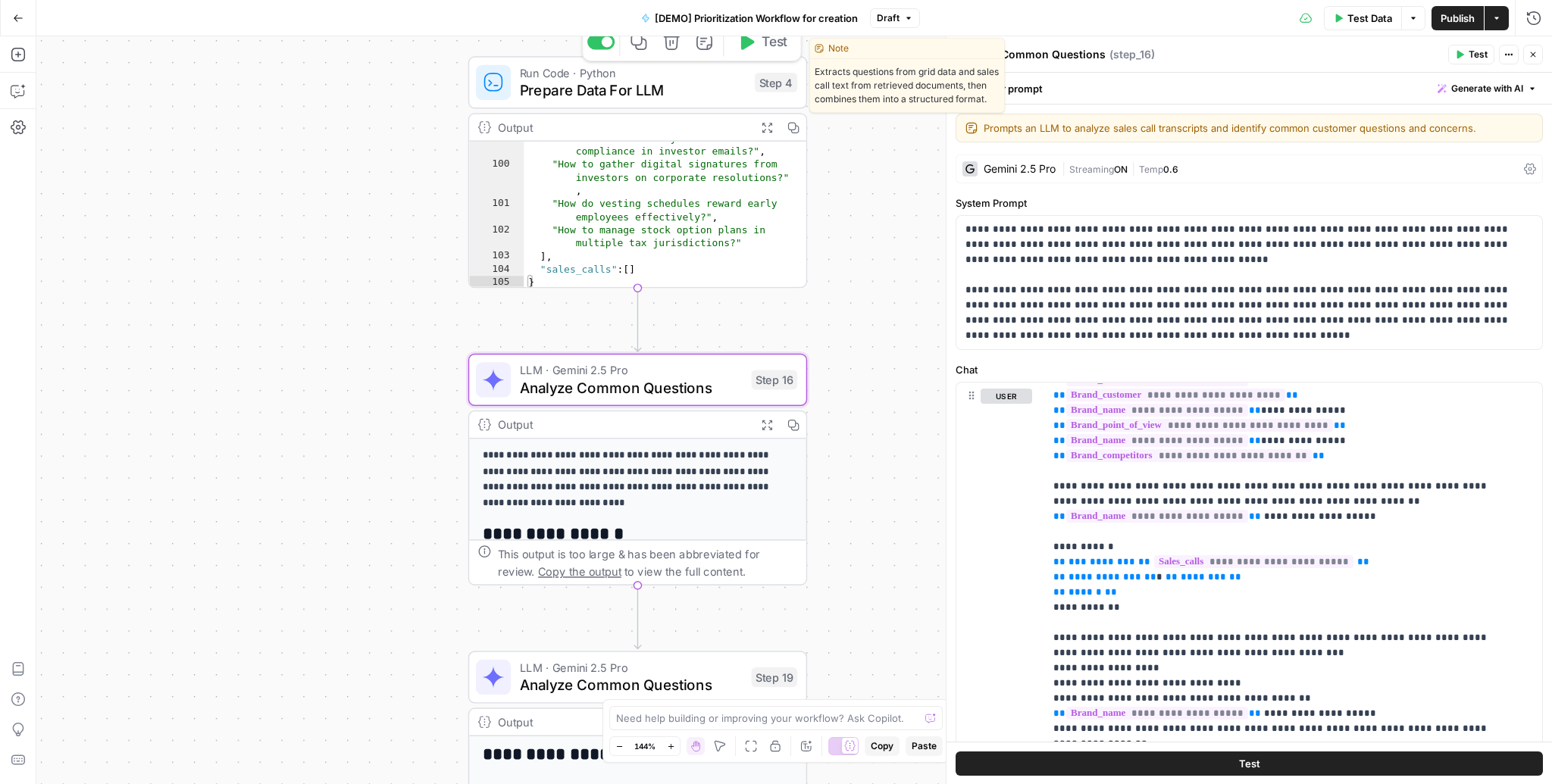
click at [745, 51] on button "Test" at bounding box center [761, 42] width 67 height 29
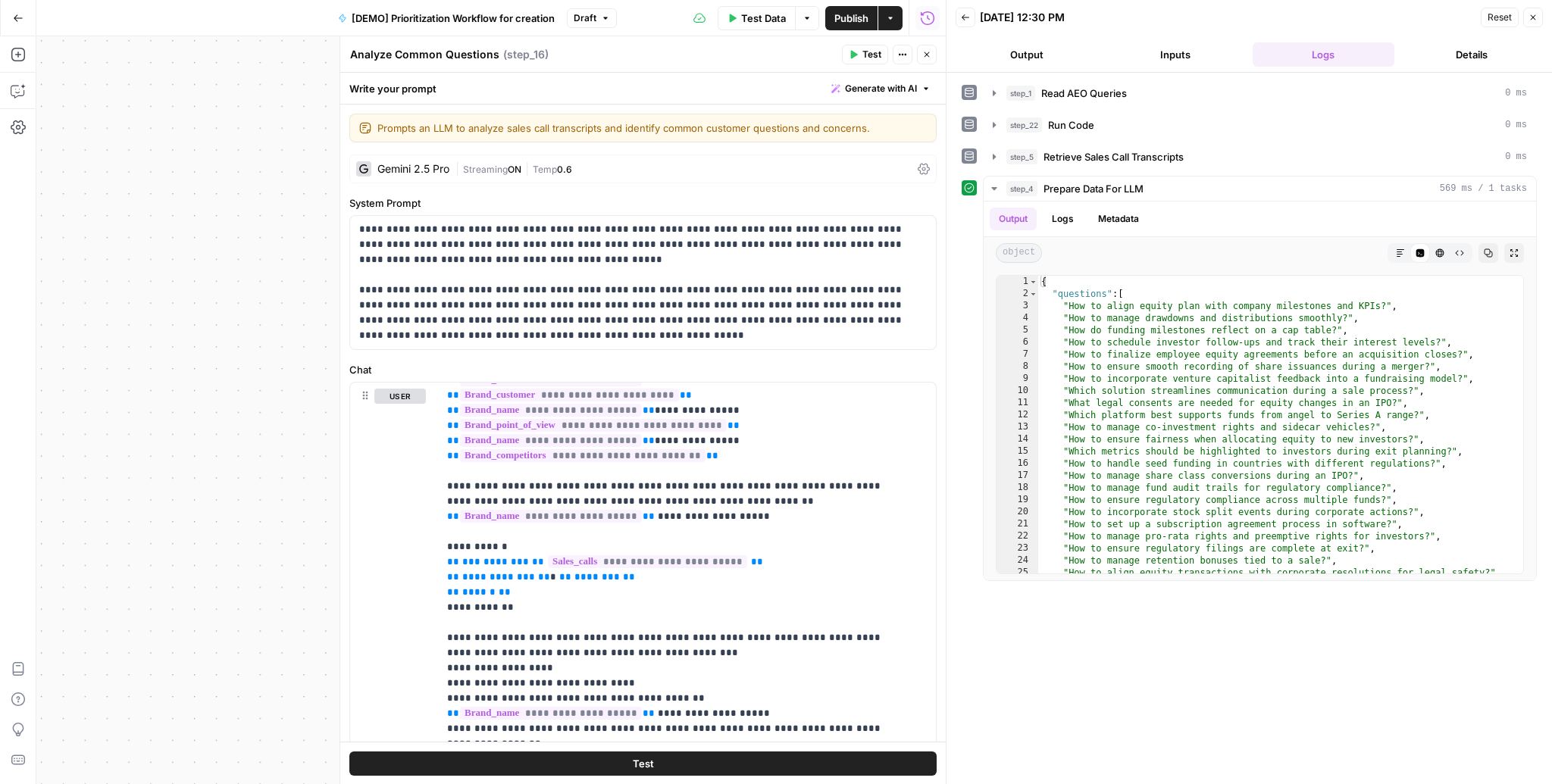
click at [1529, 17] on icon "button" at bounding box center [1532, 17] width 9 height 9
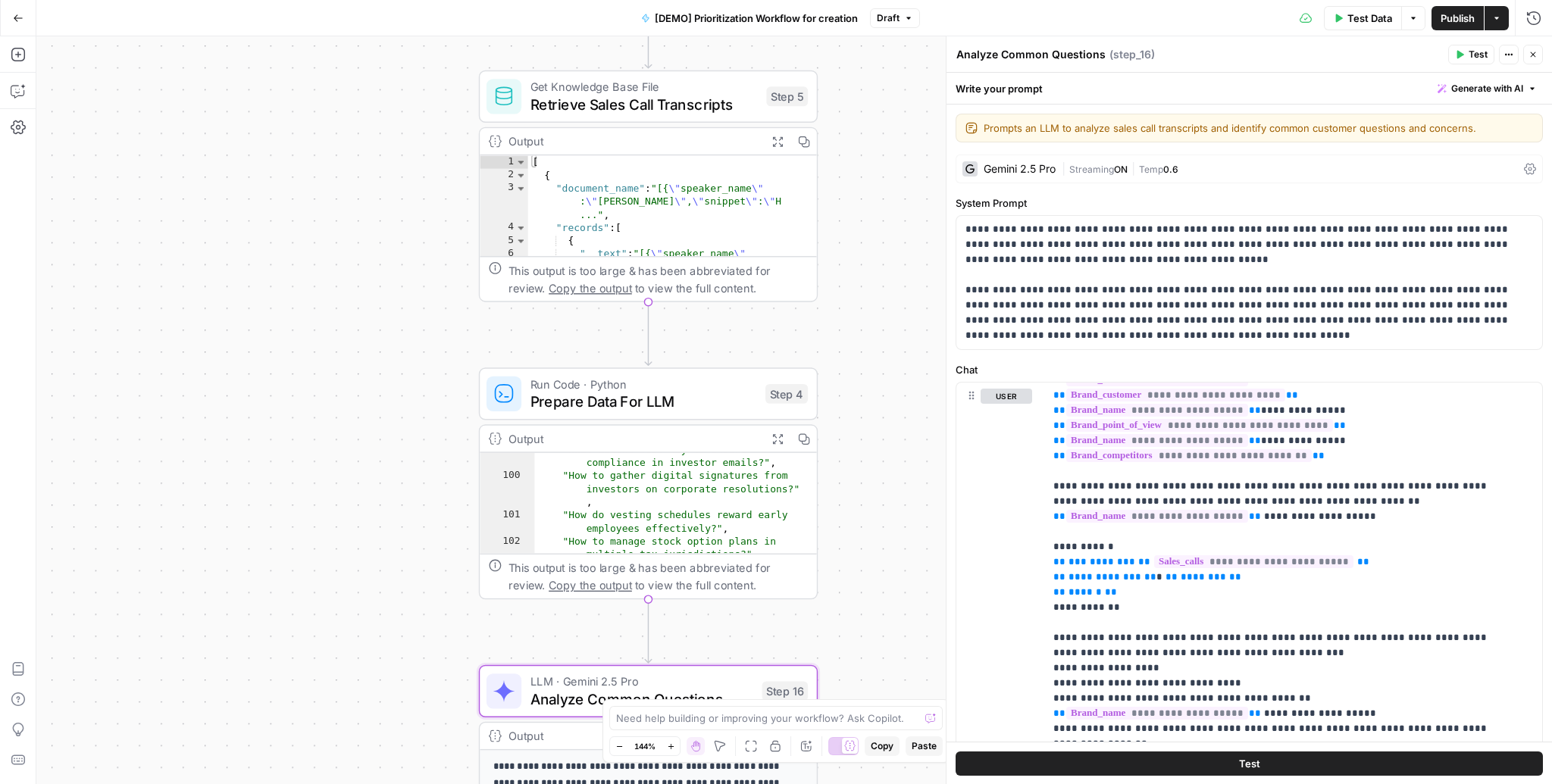
drag, startPoint x: 827, startPoint y: 211, endPoint x: 838, endPoint y: 523, distance: 312.2
click at [837, 527] on div "Workflow Input Settings Inputs Read from Grid Read AEO Queries Step 1 Output Ex…" at bounding box center [794, 410] width 1516 height 748
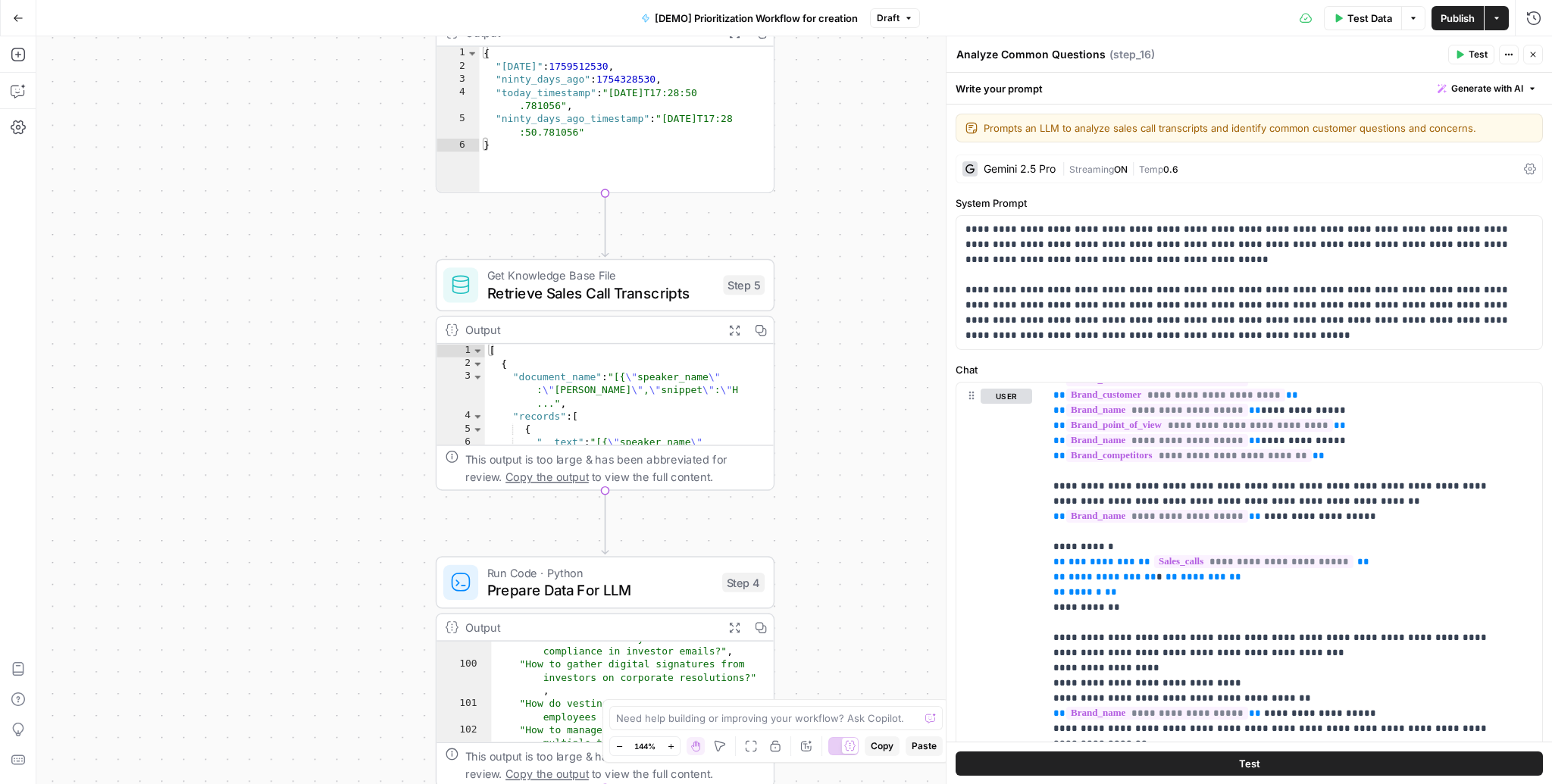
drag, startPoint x: 846, startPoint y: 417, endPoint x: 832, endPoint y: 481, distance: 65.5
click at [832, 481] on div "Workflow Input Settings Inputs Read from Grid Read AEO Queries Step 1 Output Ex…" at bounding box center [794, 410] width 1516 height 748
click at [578, 298] on span "Retrieve Sales Call Transcripts" at bounding box center [601, 293] width 227 height 22
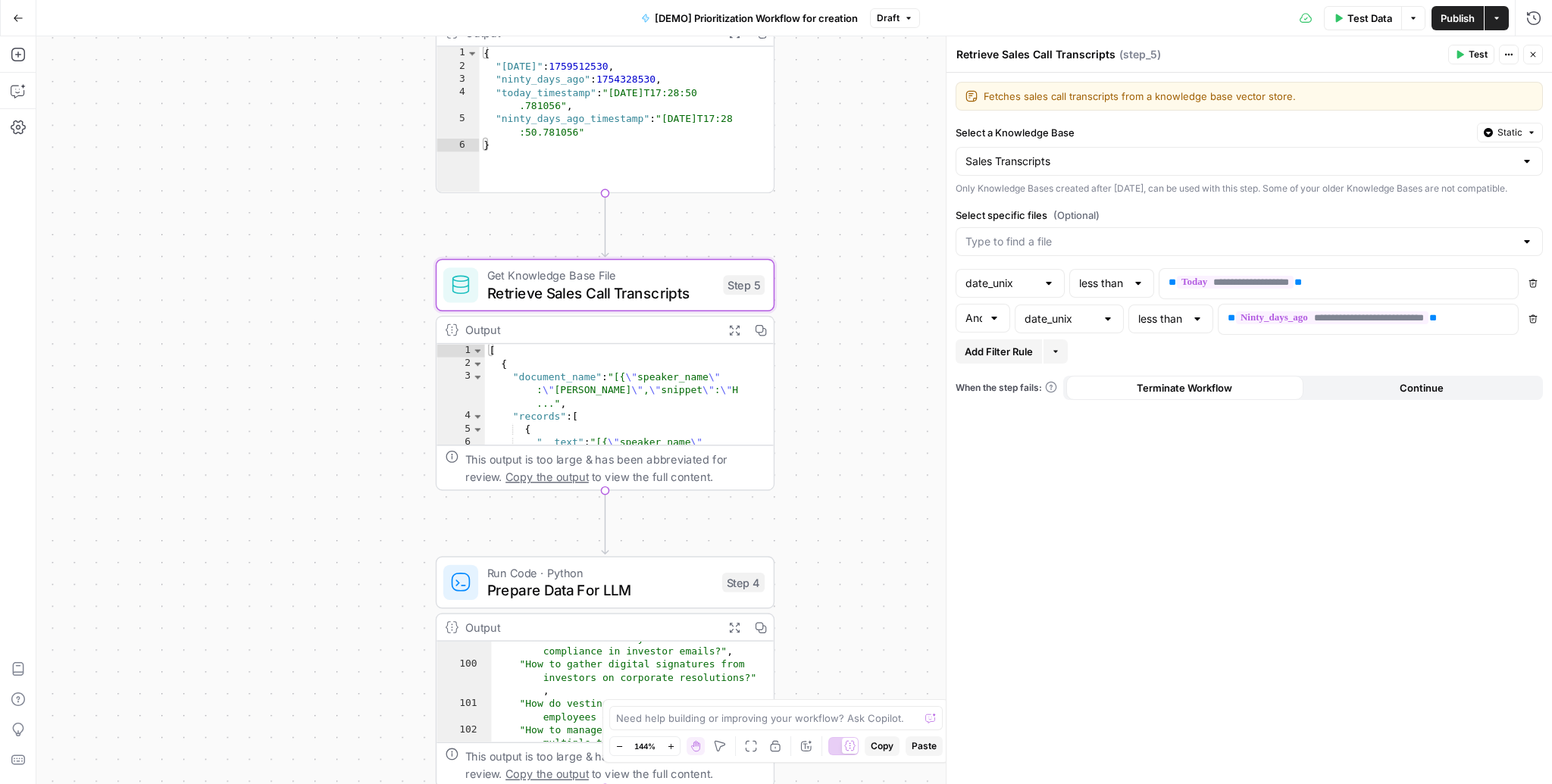
click at [1001, 359] on span "Add Filter Rule" at bounding box center [999, 351] width 68 height 15
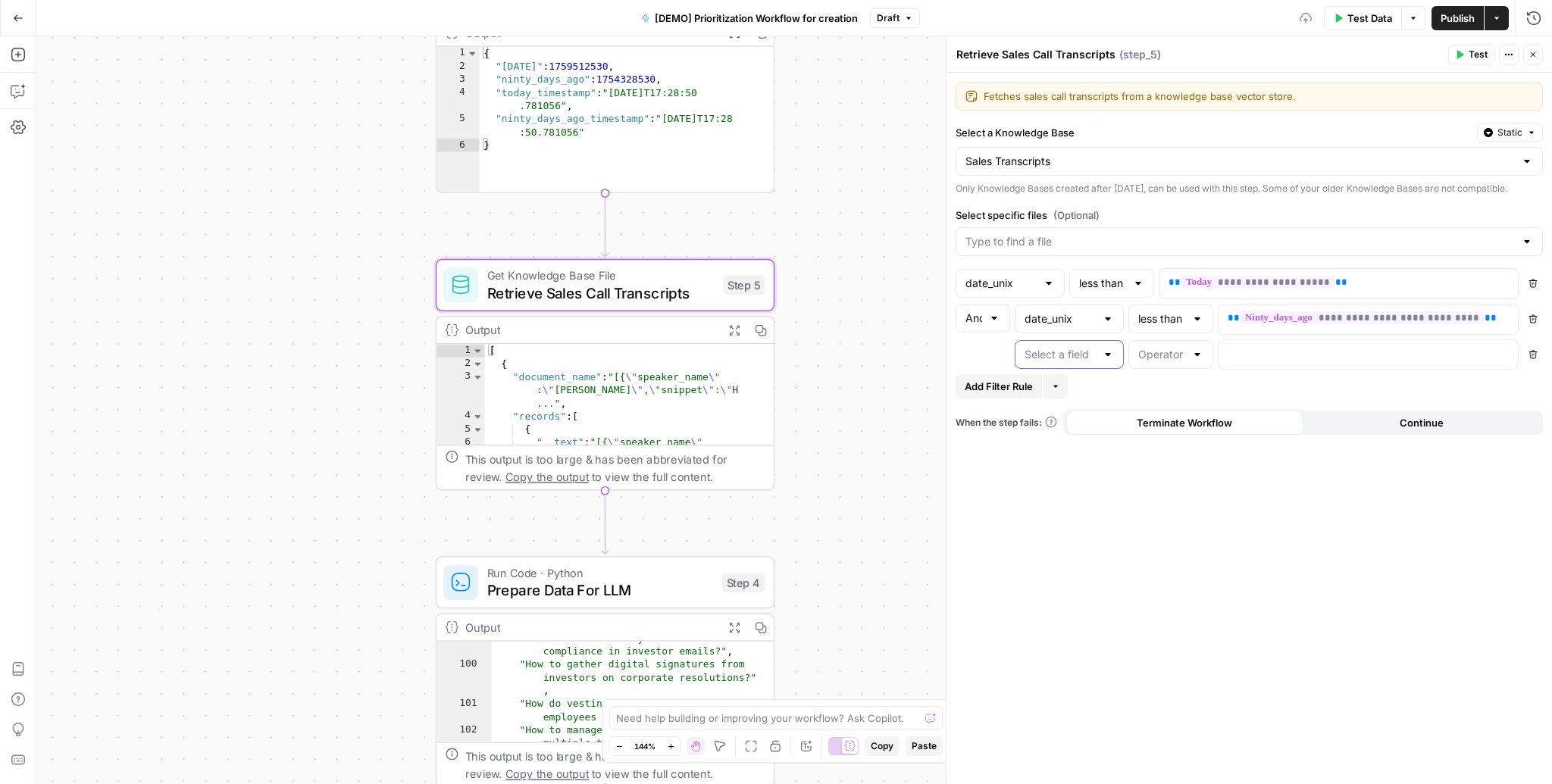
click at [1031, 358] on input "text" at bounding box center [1060, 354] width 71 height 15
click at [1197, 398] on div "Add Filter Rule More" at bounding box center [1249, 386] width 587 height 25
click at [1538, 364] on button "Delete" at bounding box center [1533, 354] width 20 height 20
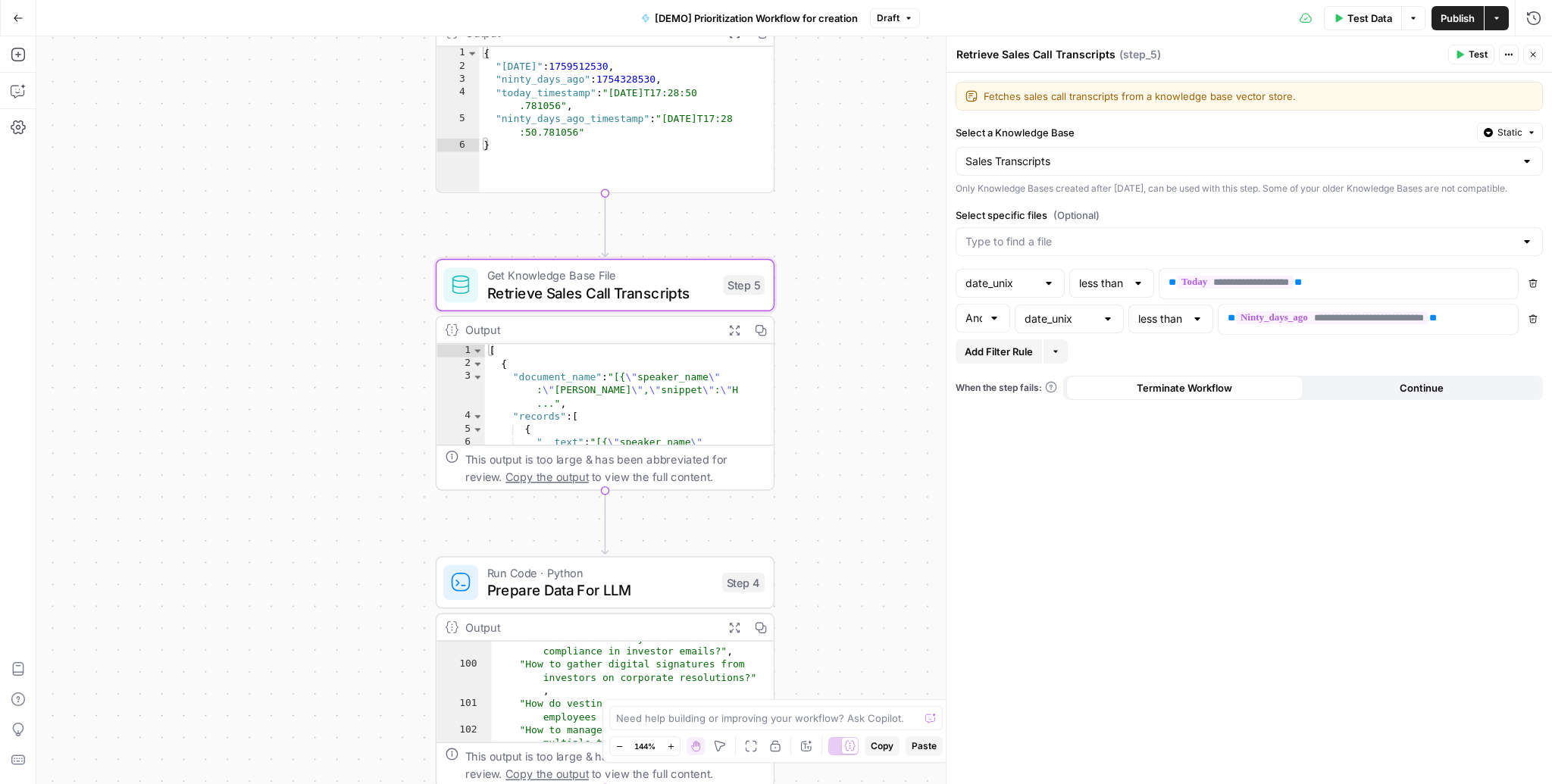
click at [1497, 133] on span "Static" at bounding box center [1510, 132] width 25 height 13
click at [1331, 133] on label "Select a Knowledge Base" at bounding box center [1213, 132] width 515 height 15
click at [1331, 154] on input "Sales Transcripts" at bounding box center [1240, 161] width 549 height 15
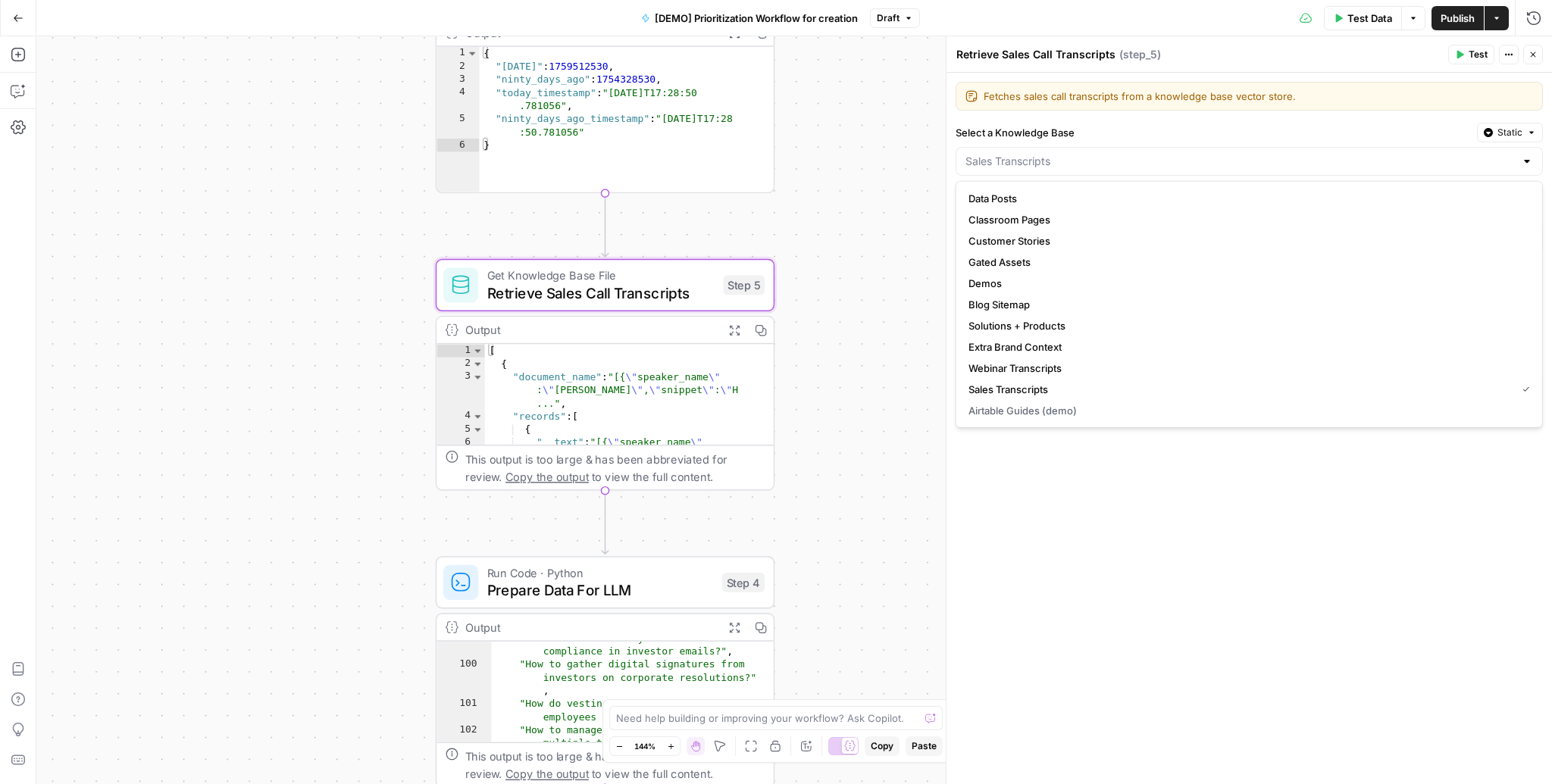
type input "Sales Transcripts"
click at [1250, 114] on div "**********" at bounding box center [1249, 428] width 605 height 711
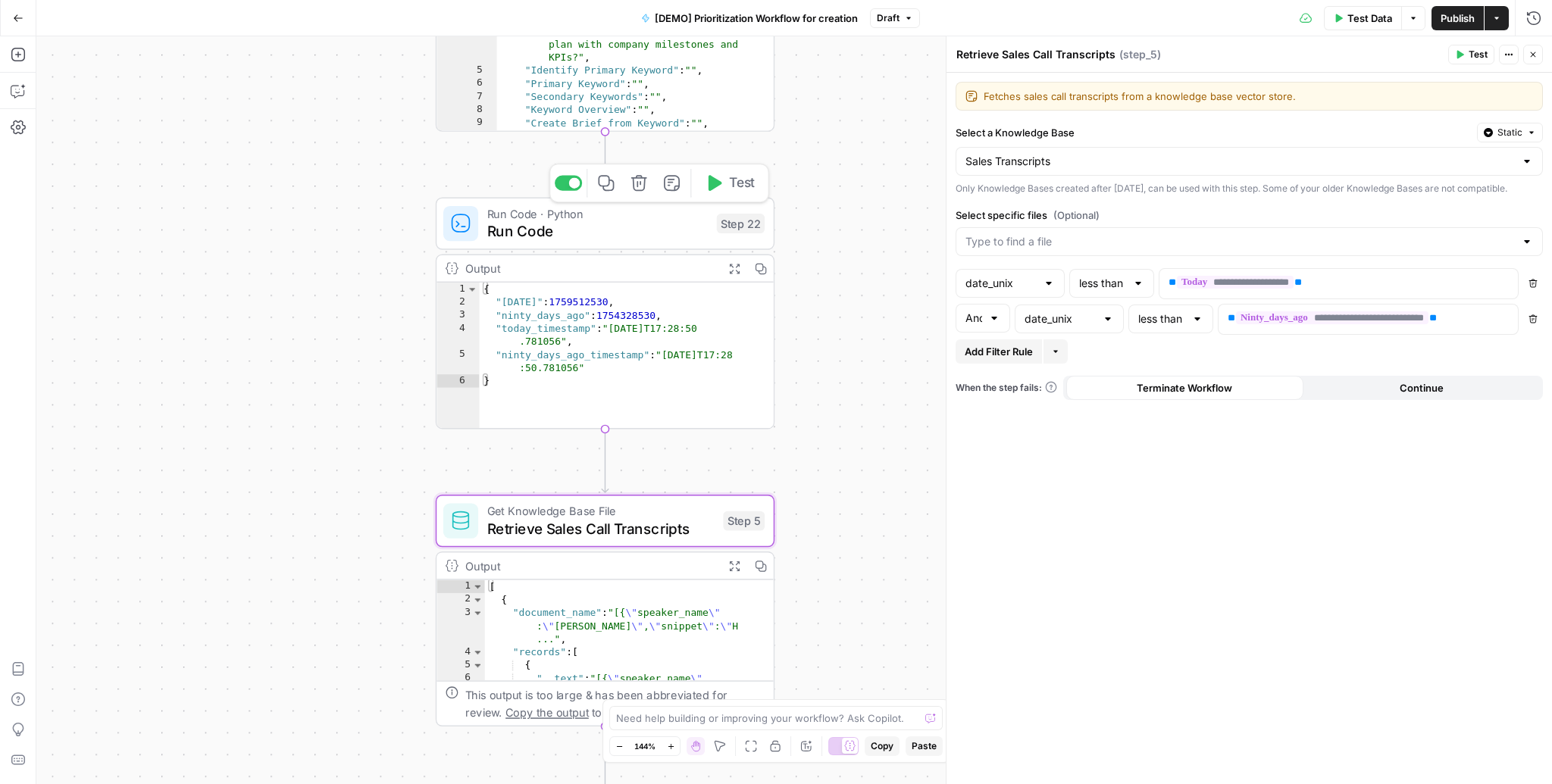
click at [540, 225] on span "Run Code" at bounding box center [597, 231] width 221 height 22
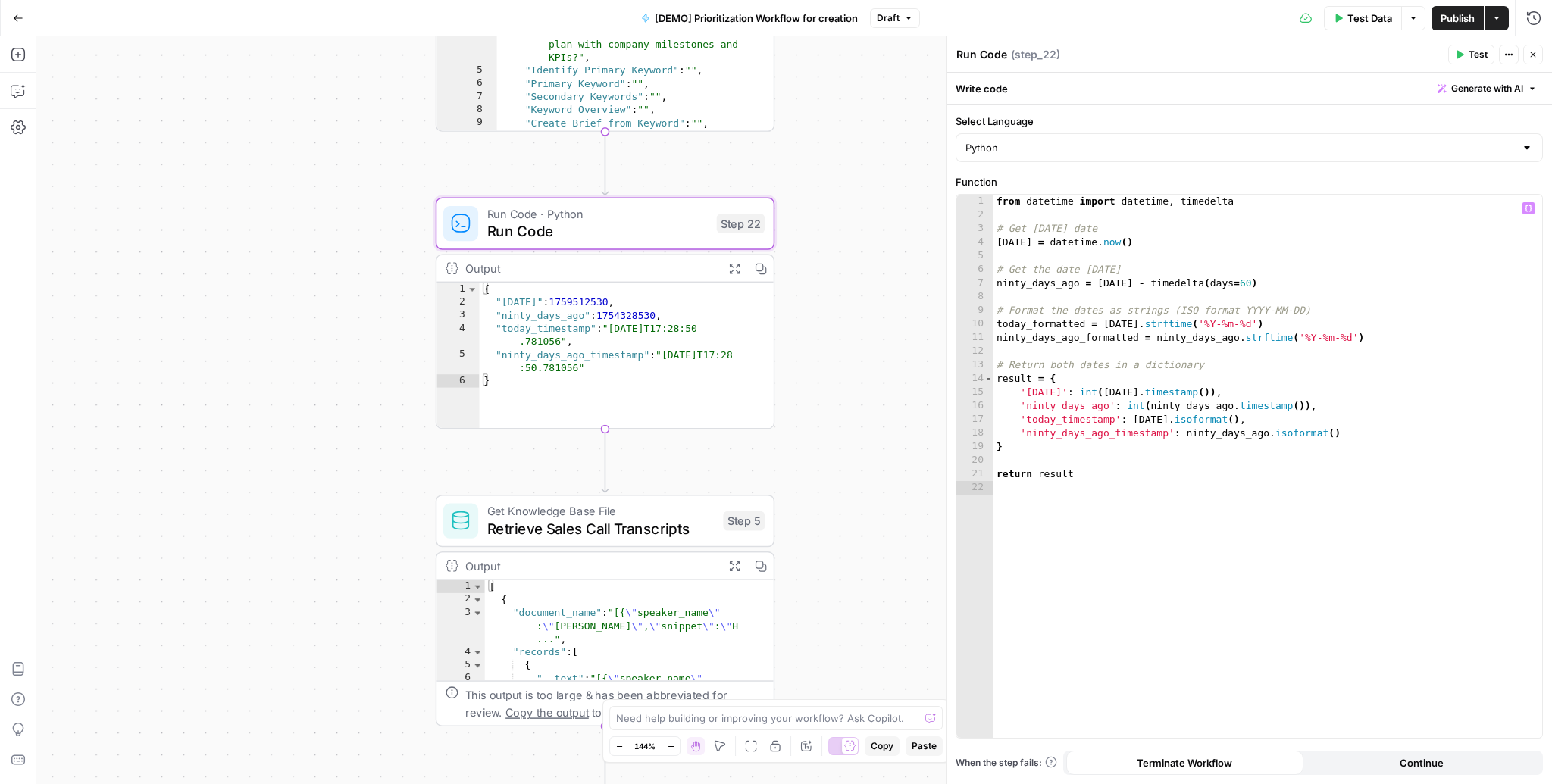
click at [1242, 284] on div "from datetime import datetime , timedelta # Get today's date today = datetime .…" at bounding box center [1268, 480] width 549 height 571
type textarea "**********"
click at [1465, 48] on button "Test" at bounding box center [1471, 54] width 46 height 20
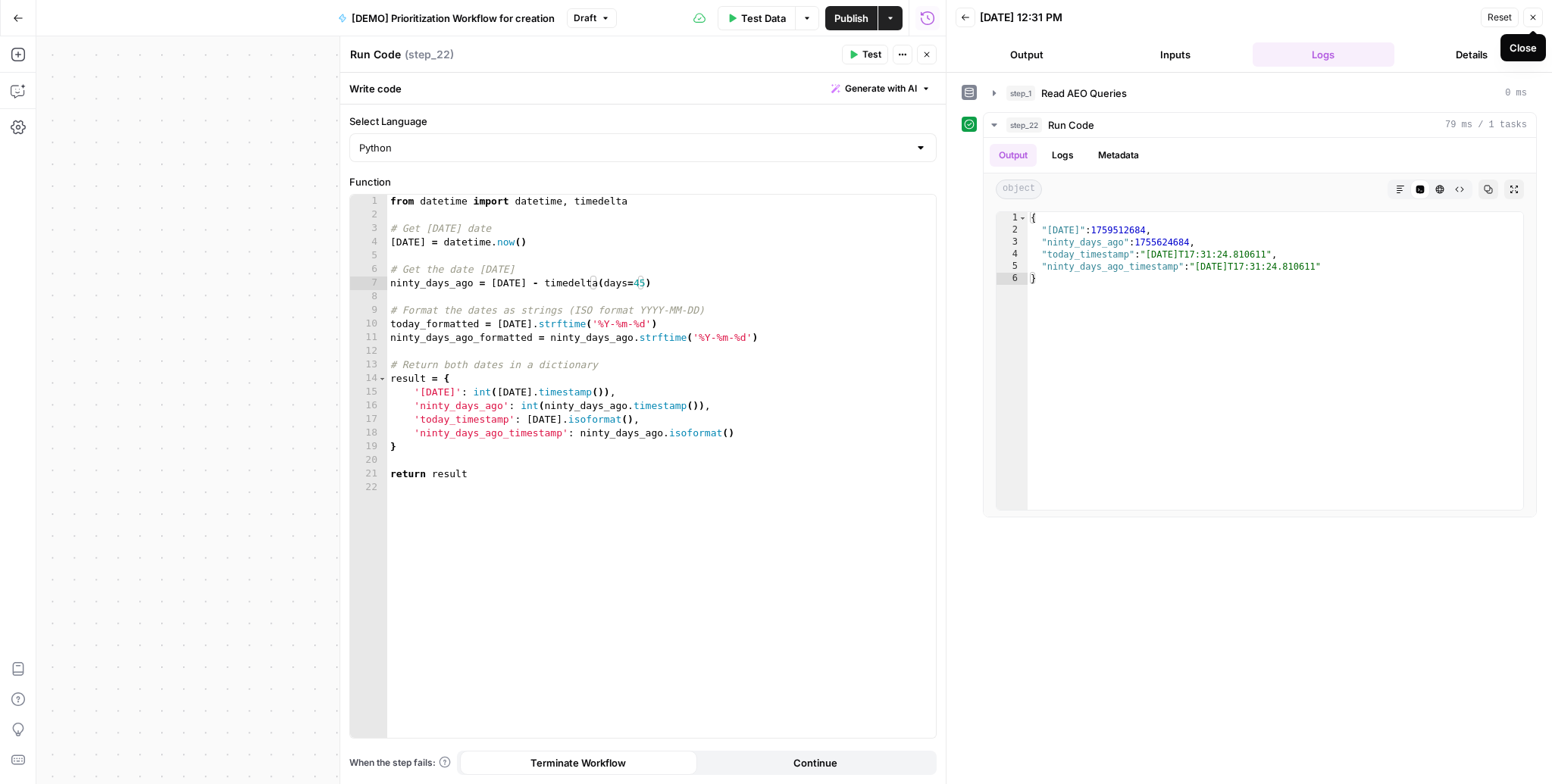
click at [1538, 16] on button "Close" at bounding box center [1533, 17] width 20 height 20
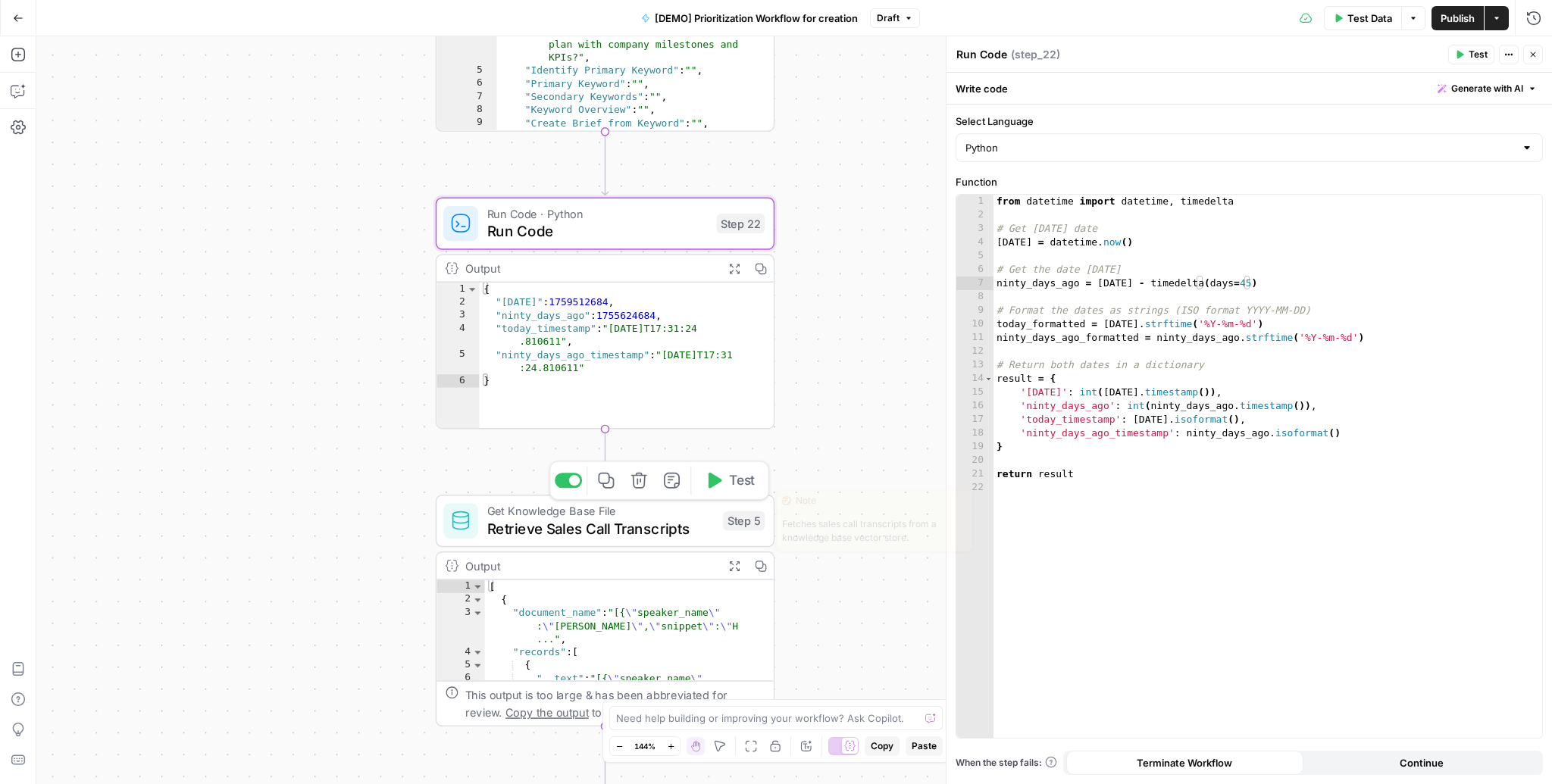
click at [733, 479] on span "Test" at bounding box center [742, 480] width 26 height 20
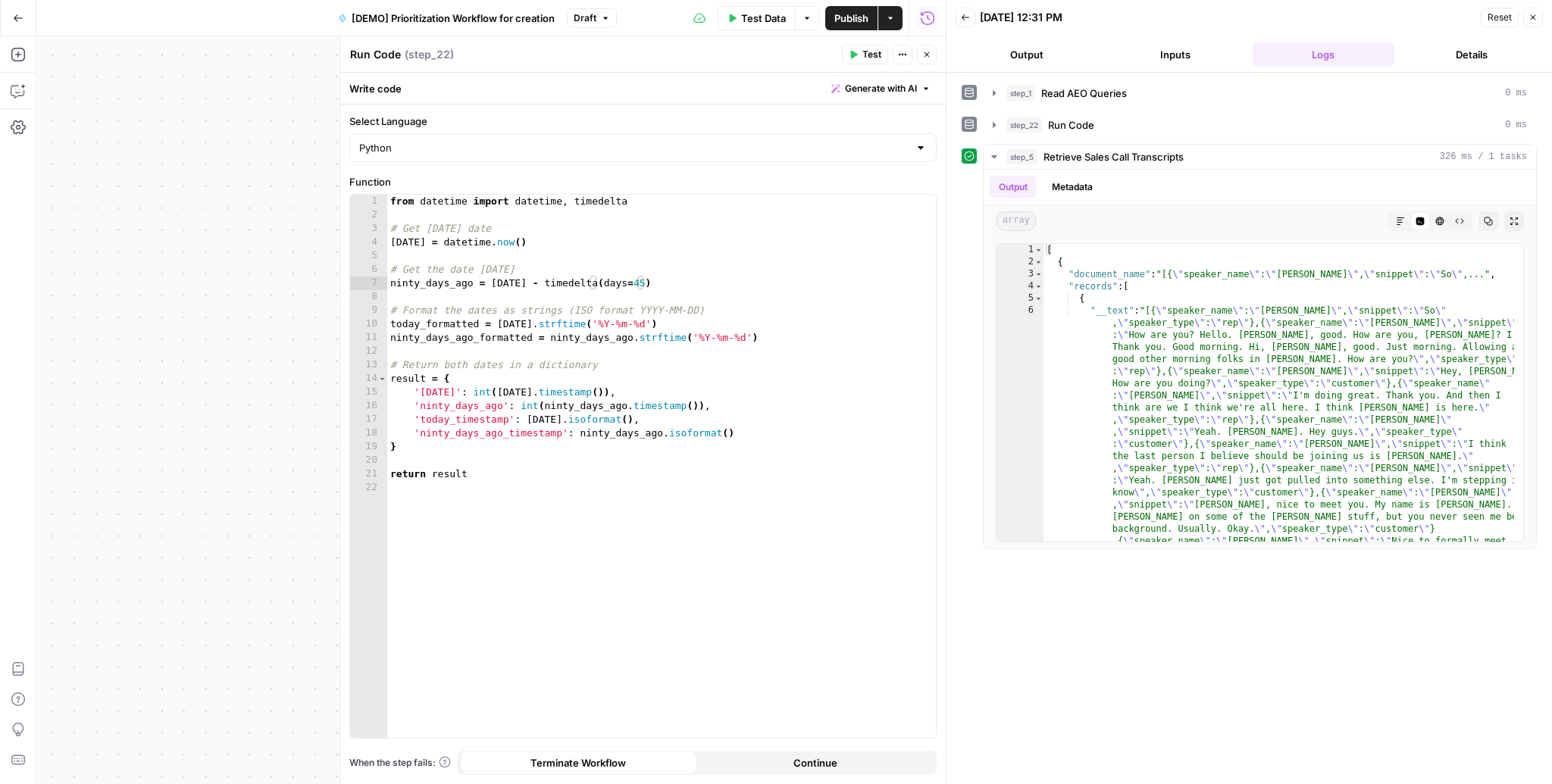
click at [1533, 21] on button "Close" at bounding box center [1533, 17] width 20 height 20
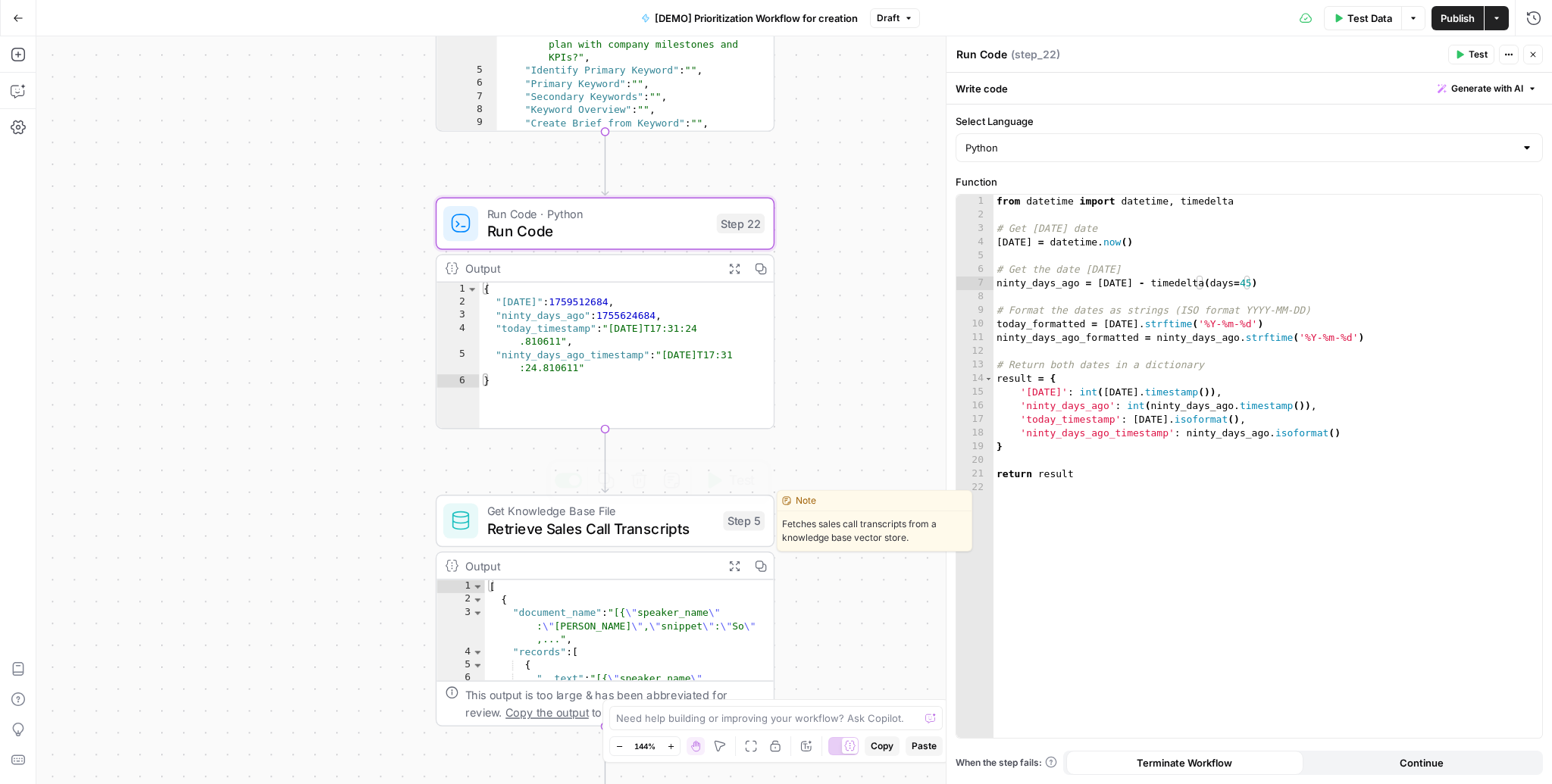
click at [559, 522] on span "Retrieve Sales Call Transcripts" at bounding box center [601, 528] width 227 height 22
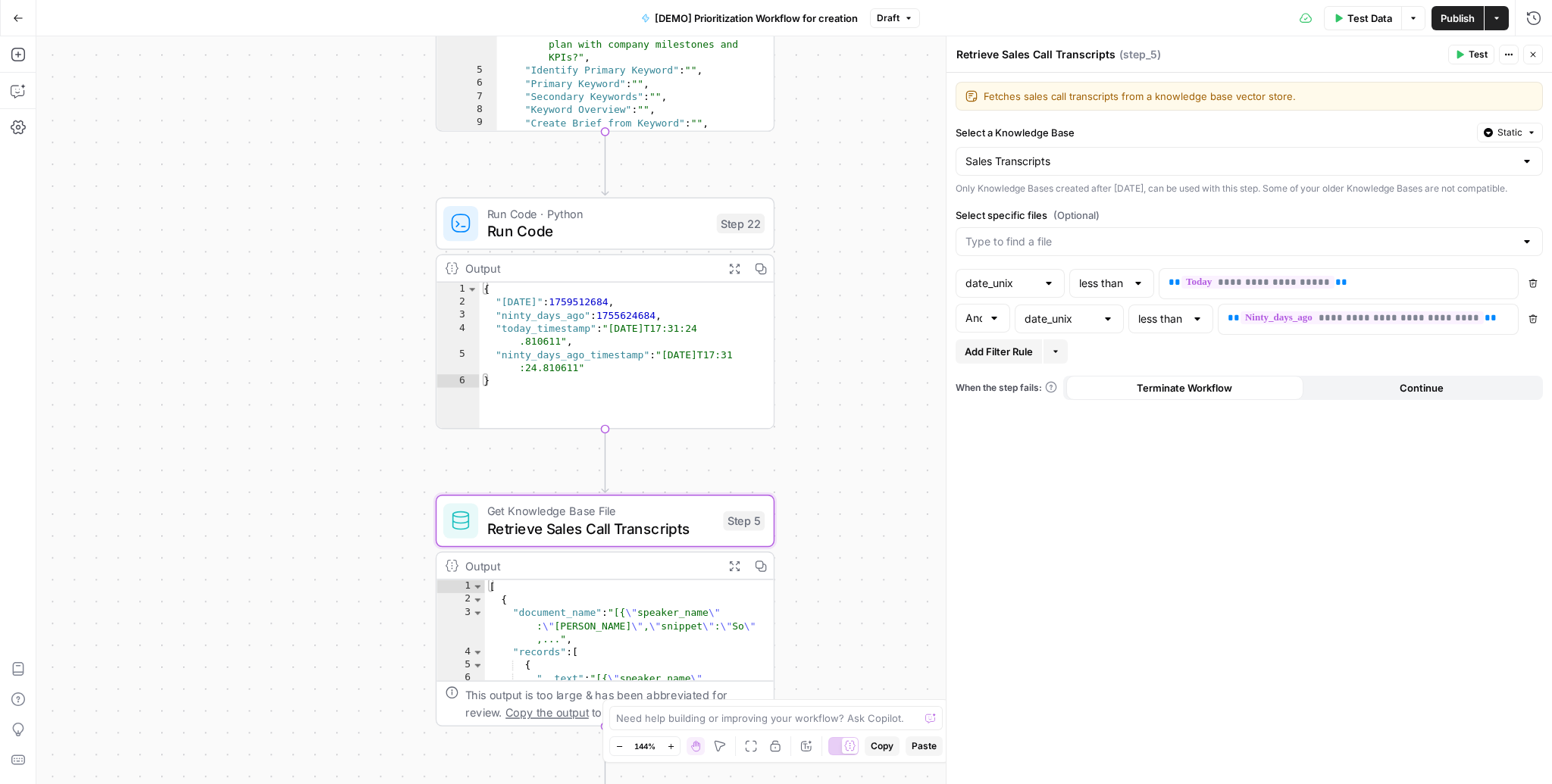
click at [596, 217] on span "Run Code · Python" at bounding box center [597, 214] width 221 height 17
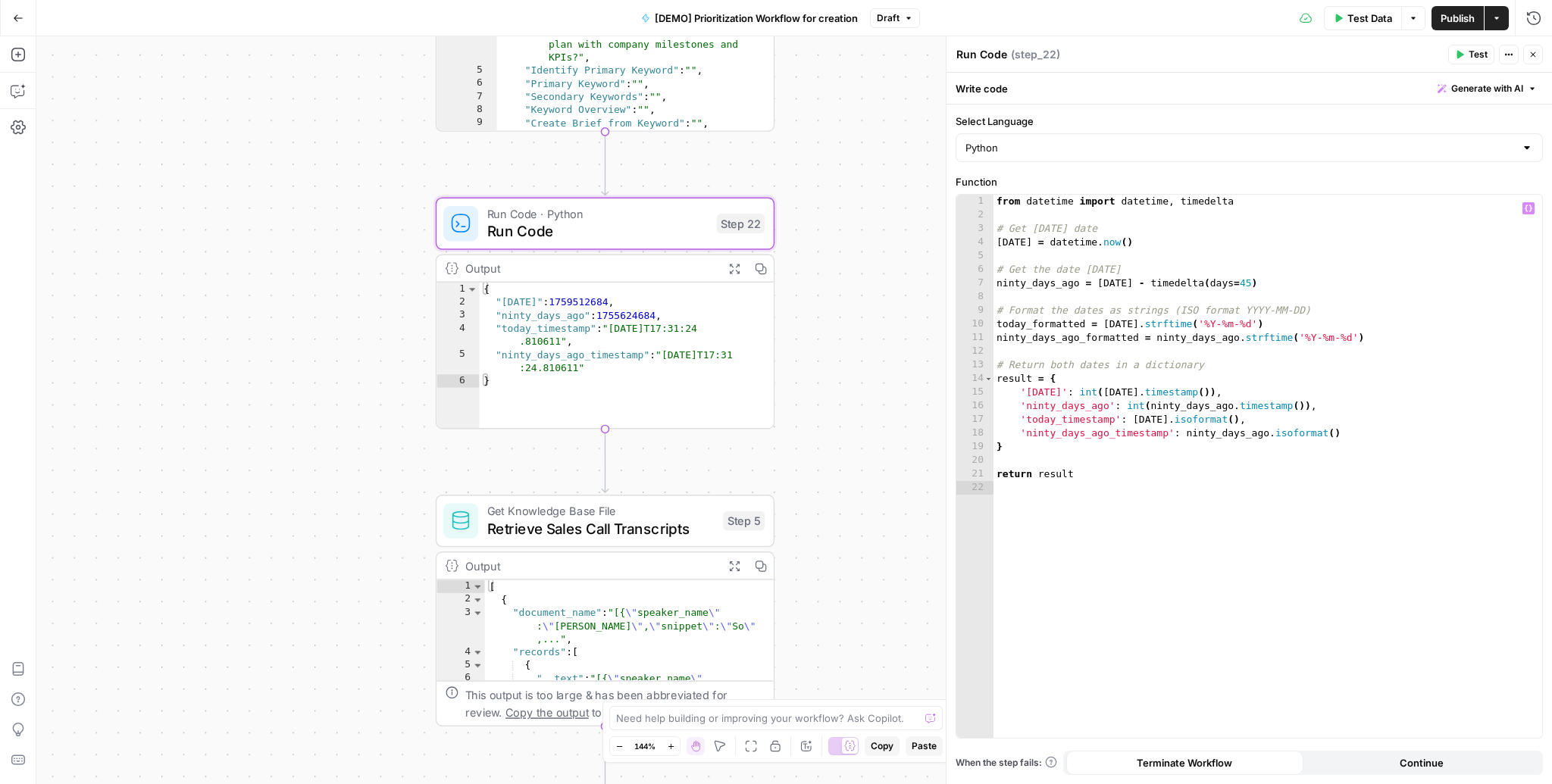
click at [1243, 287] on div "from datetime import datetime , timedelta # Get today's date today = datetime .…" at bounding box center [1268, 480] width 549 height 571
click at [1474, 58] on span "Test" at bounding box center [1478, 54] width 19 height 13
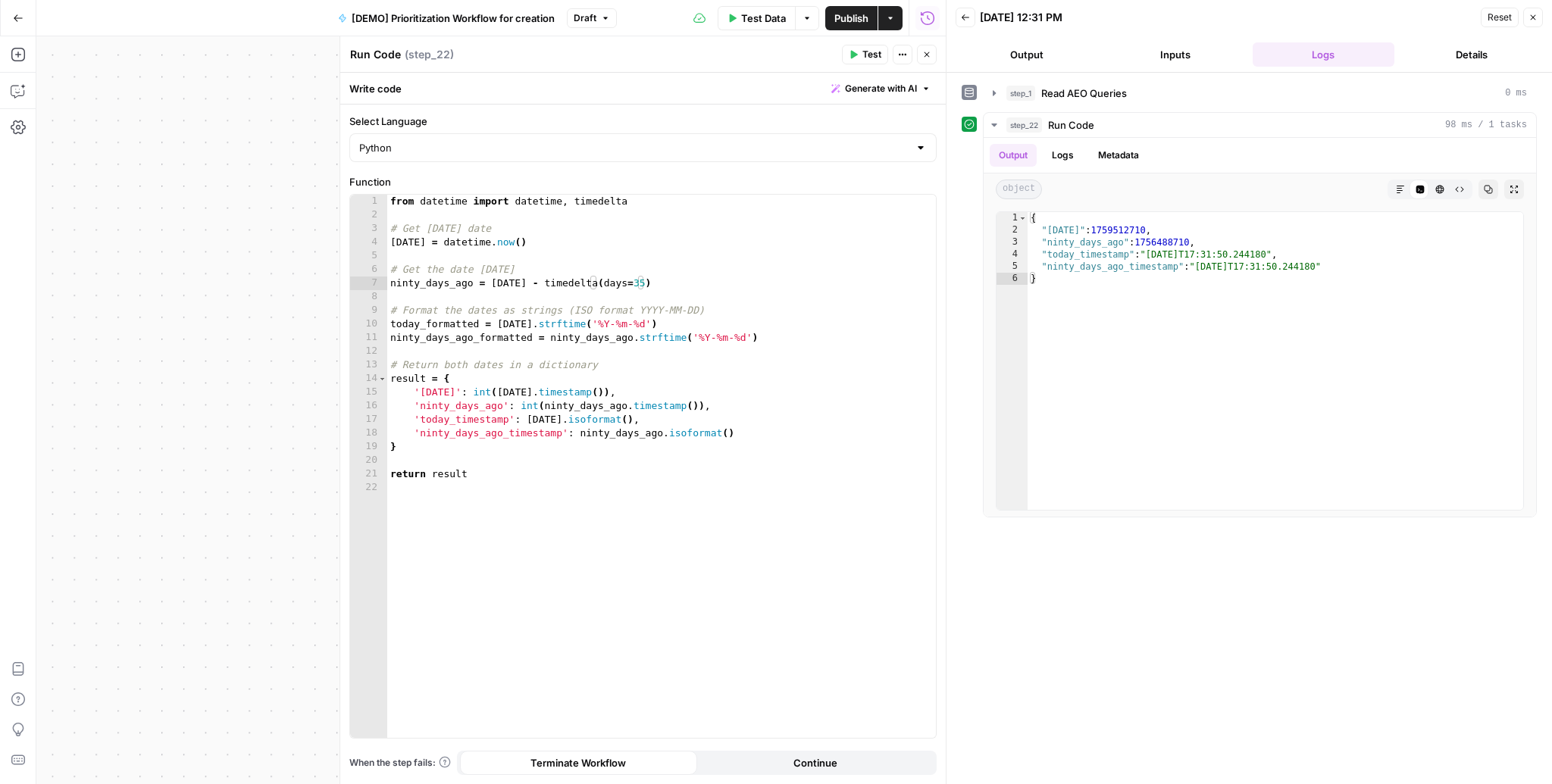
click at [1539, 20] on button "Close" at bounding box center [1533, 17] width 20 height 20
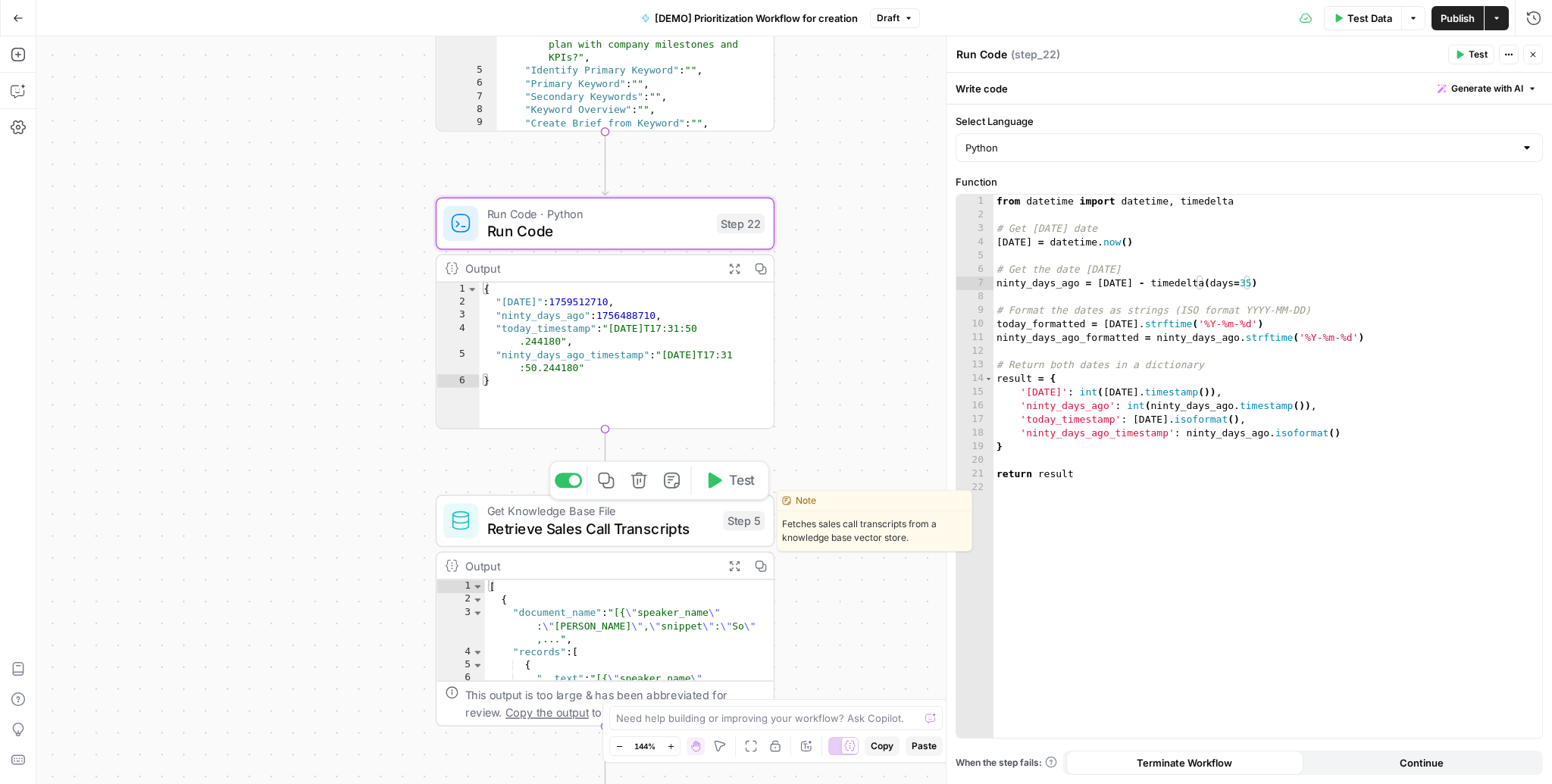
click at [724, 480] on button "Test" at bounding box center [729, 480] width 67 height 29
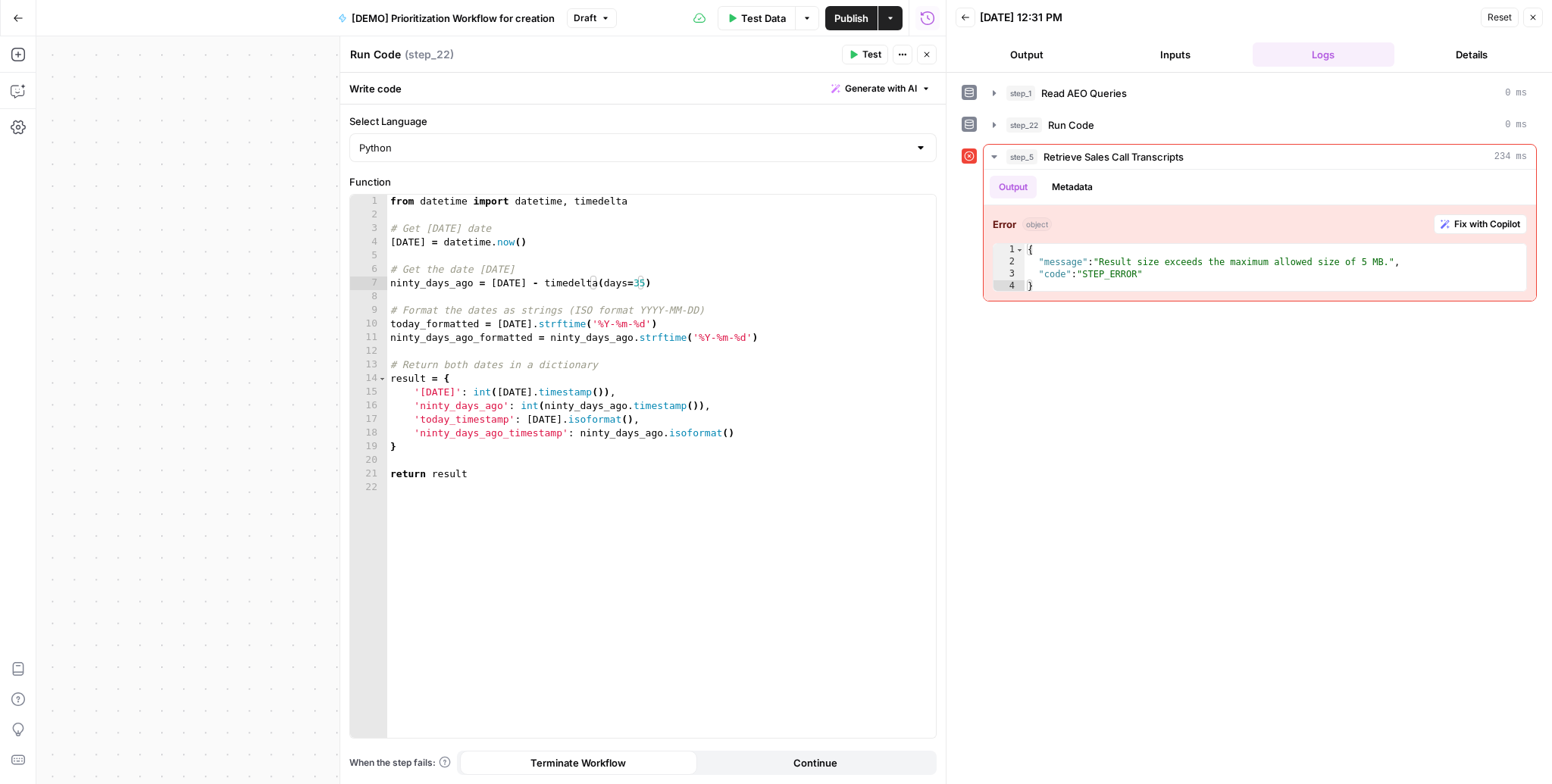
click at [1538, 22] on button "Close" at bounding box center [1533, 17] width 20 height 20
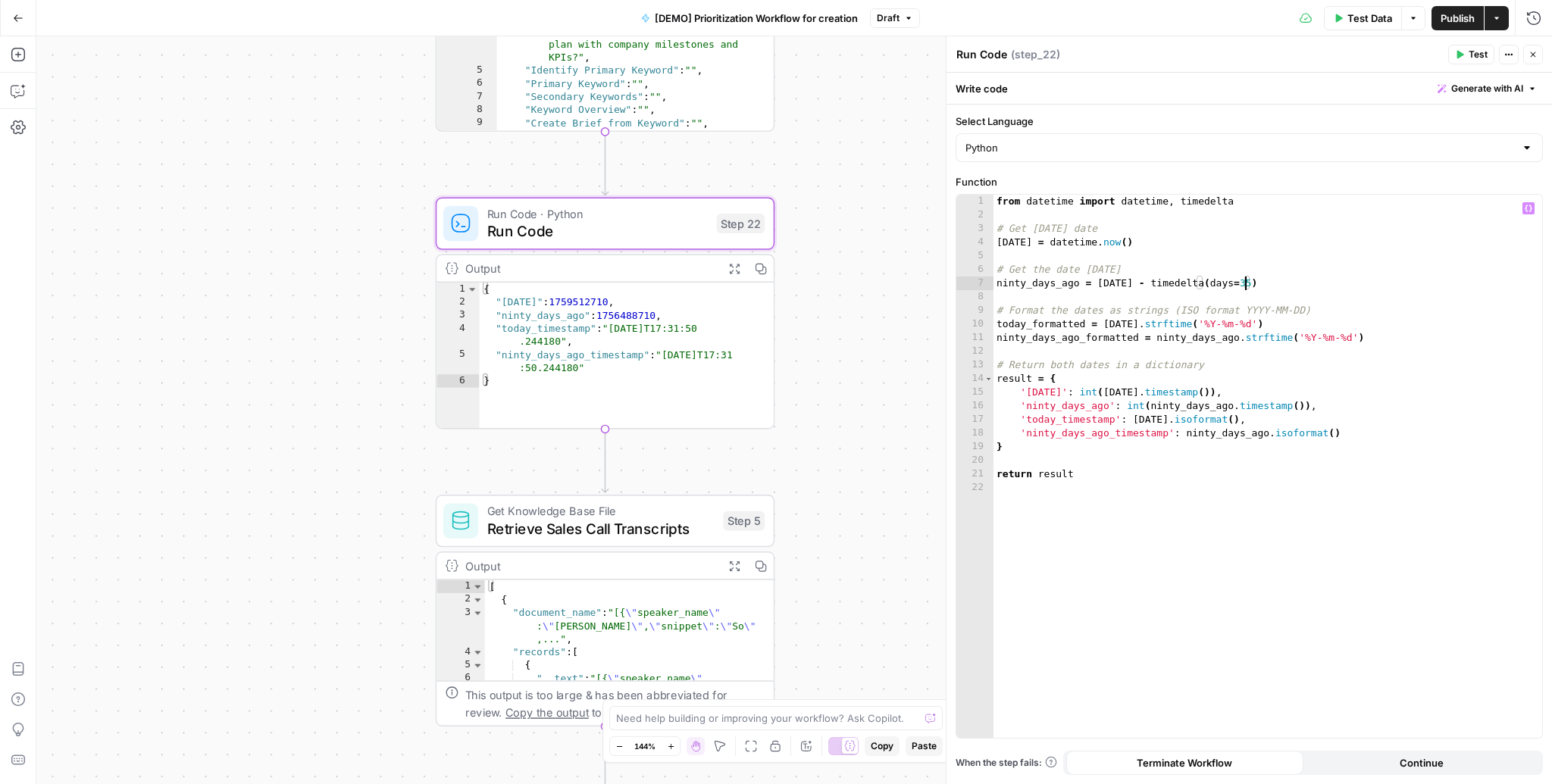
click at [1242, 286] on div "from datetime import datetime , timedelta # Get today's date today = datetime .…" at bounding box center [1268, 480] width 549 height 571
type textarea "**********"
click at [1459, 62] on button "Test" at bounding box center [1471, 54] width 46 height 20
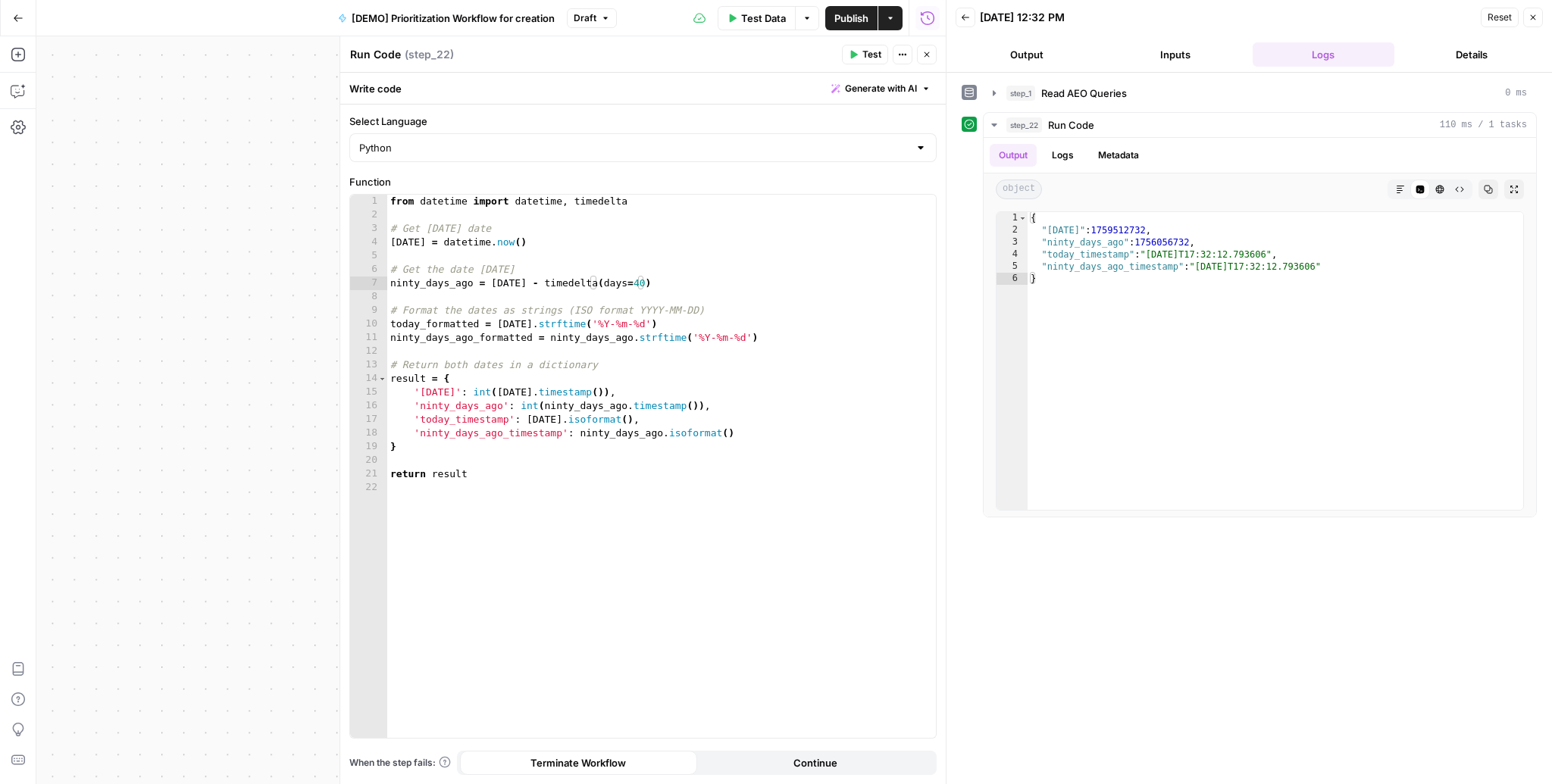
click at [1547, 10] on header "Back 10/03/25 at 12:32 PM Reset Close Output Inputs Logs Details" at bounding box center [1249, 36] width 605 height 73
click at [1543, 16] on header "Back 10/03/25 at 12:32 PM Reset Close Output Inputs Logs Details" at bounding box center [1249, 36] width 605 height 73
click at [1539, 17] on button "Close" at bounding box center [1533, 17] width 20 height 20
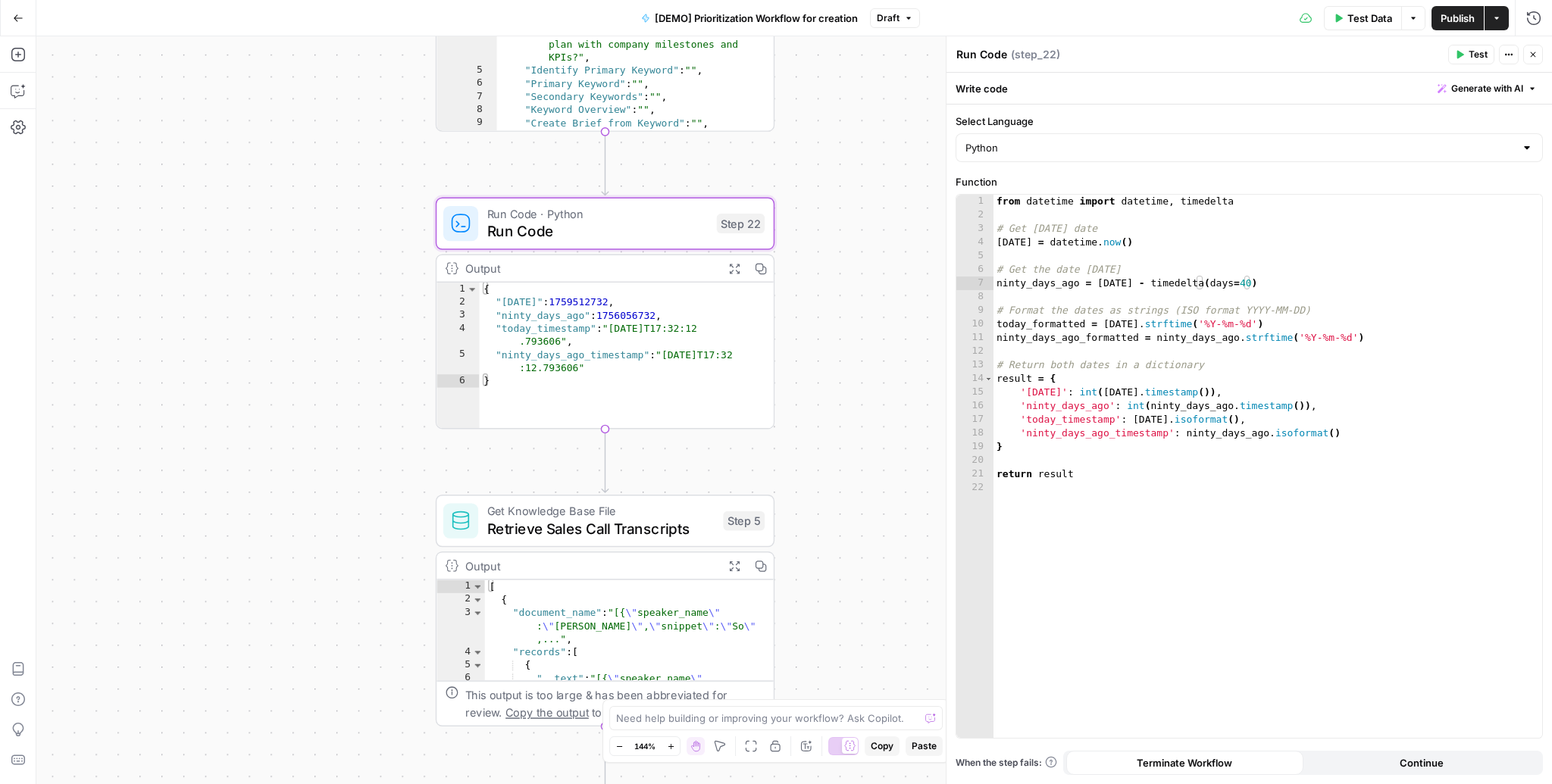
click at [1536, 58] on icon "button" at bounding box center [1532, 54] width 9 height 9
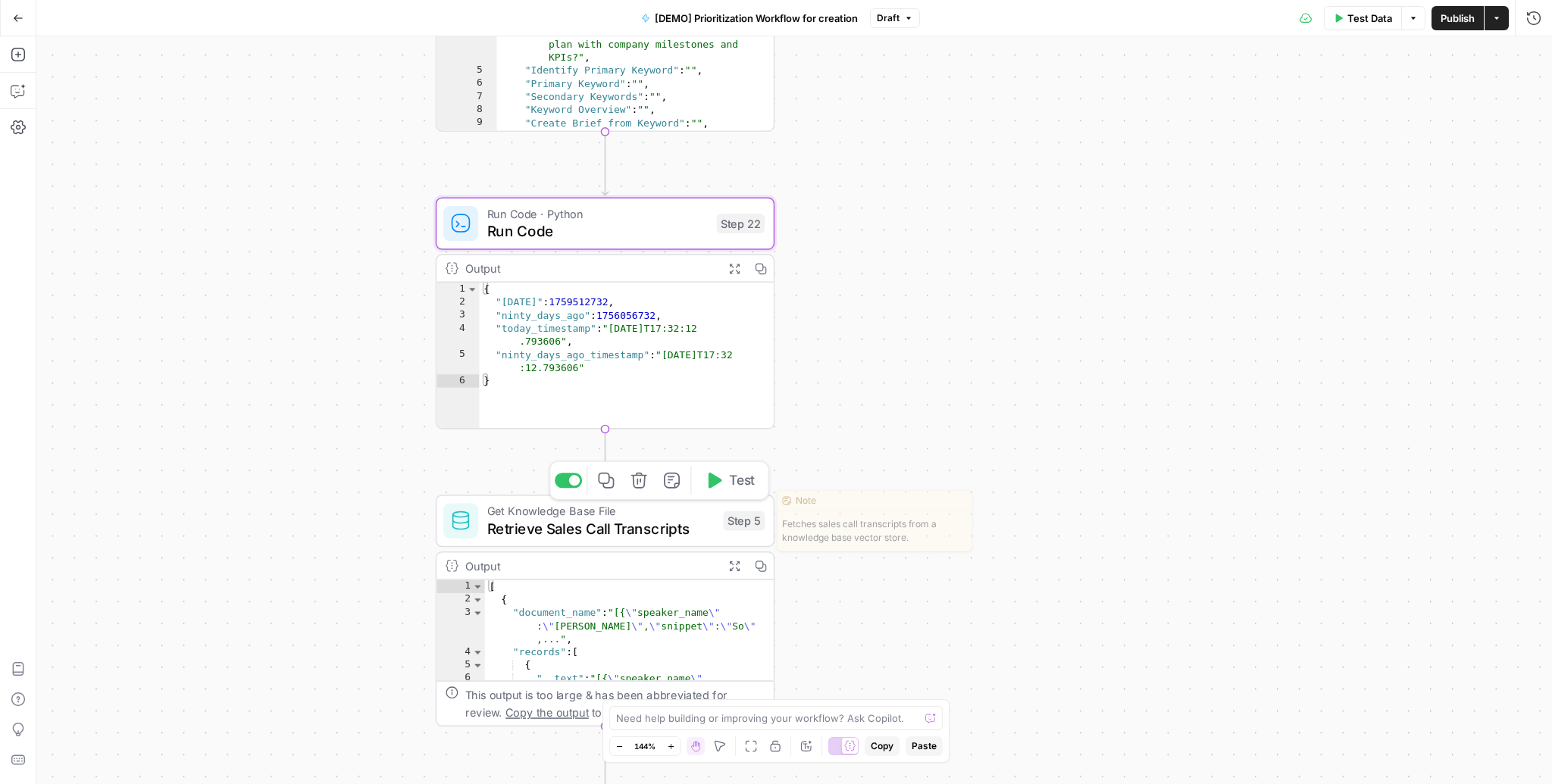
click at [732, 483] on span "Test" at bounding box center [742, 480] width 26 height 20
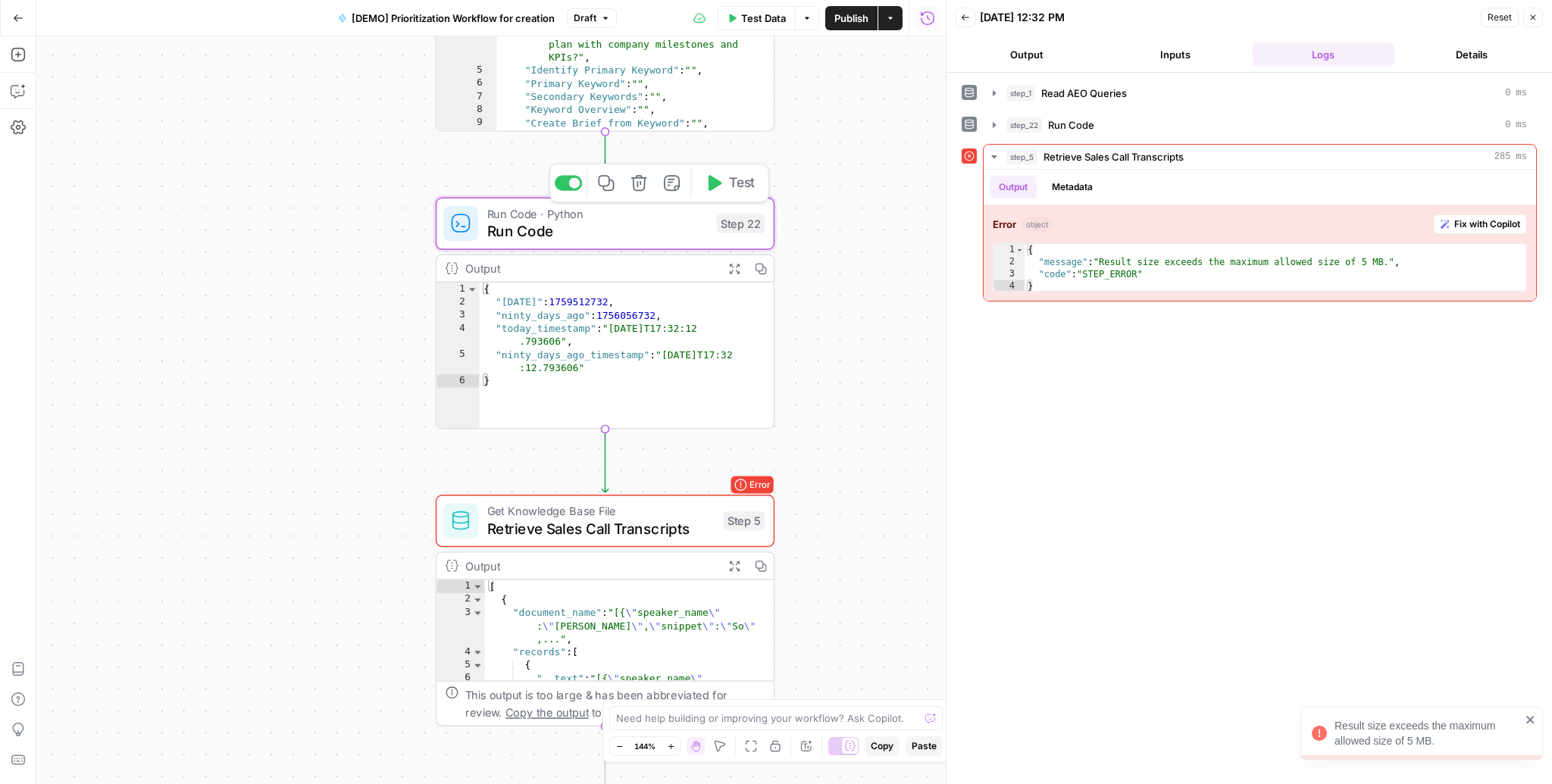
click at [593, 235] on span "Run Code" at bounding box center [597, 231] width 221 height 22
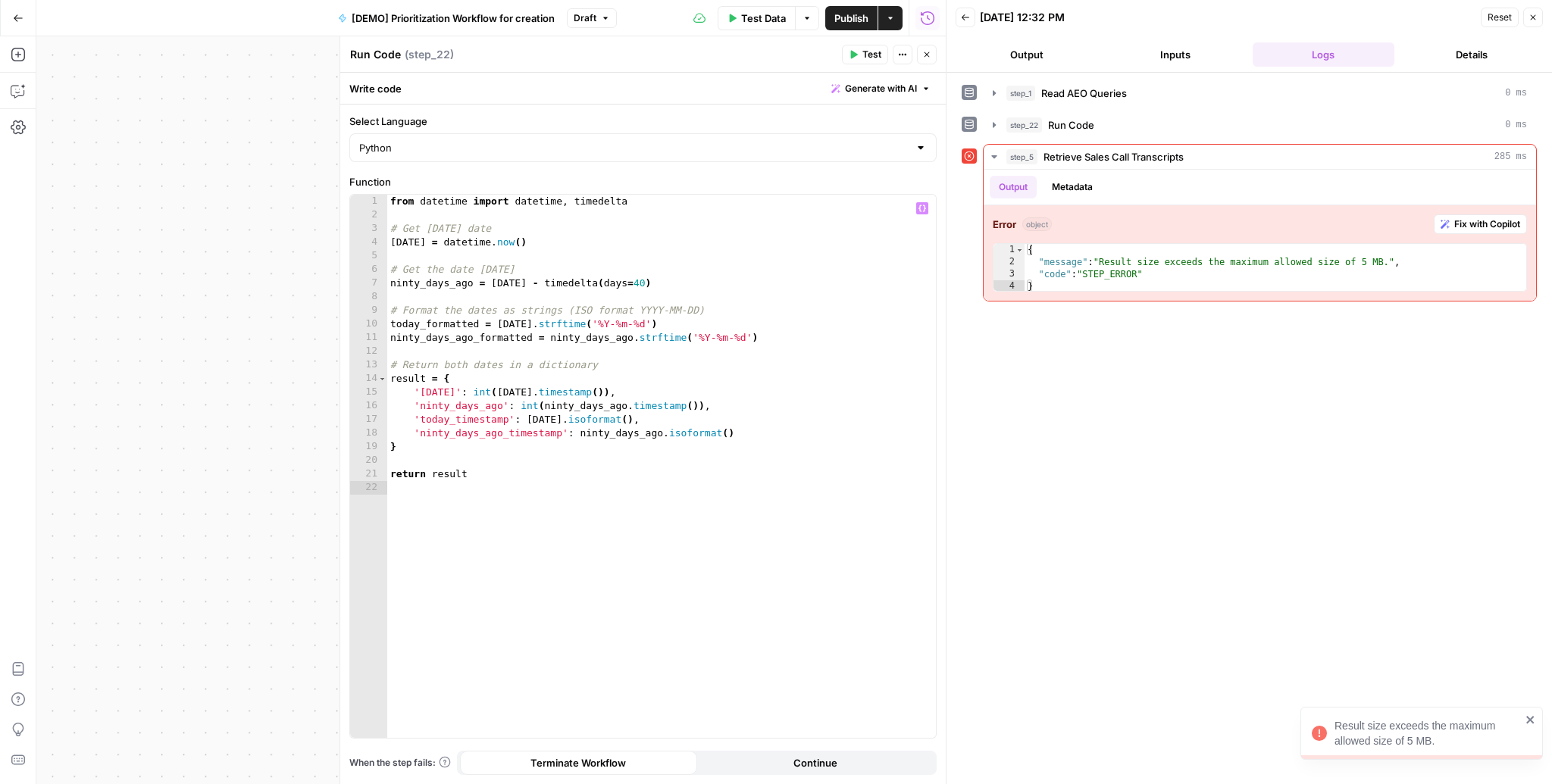
click at [635, 281] on div "from datetime import datetime , timedelta # Get today's date today = datetime .…" at bounding box center [662, 480] width 549 height 571
type textarea "**********"
click at [879, 60] on span "Test" at bounding box center [872, 54] width 19 height 13
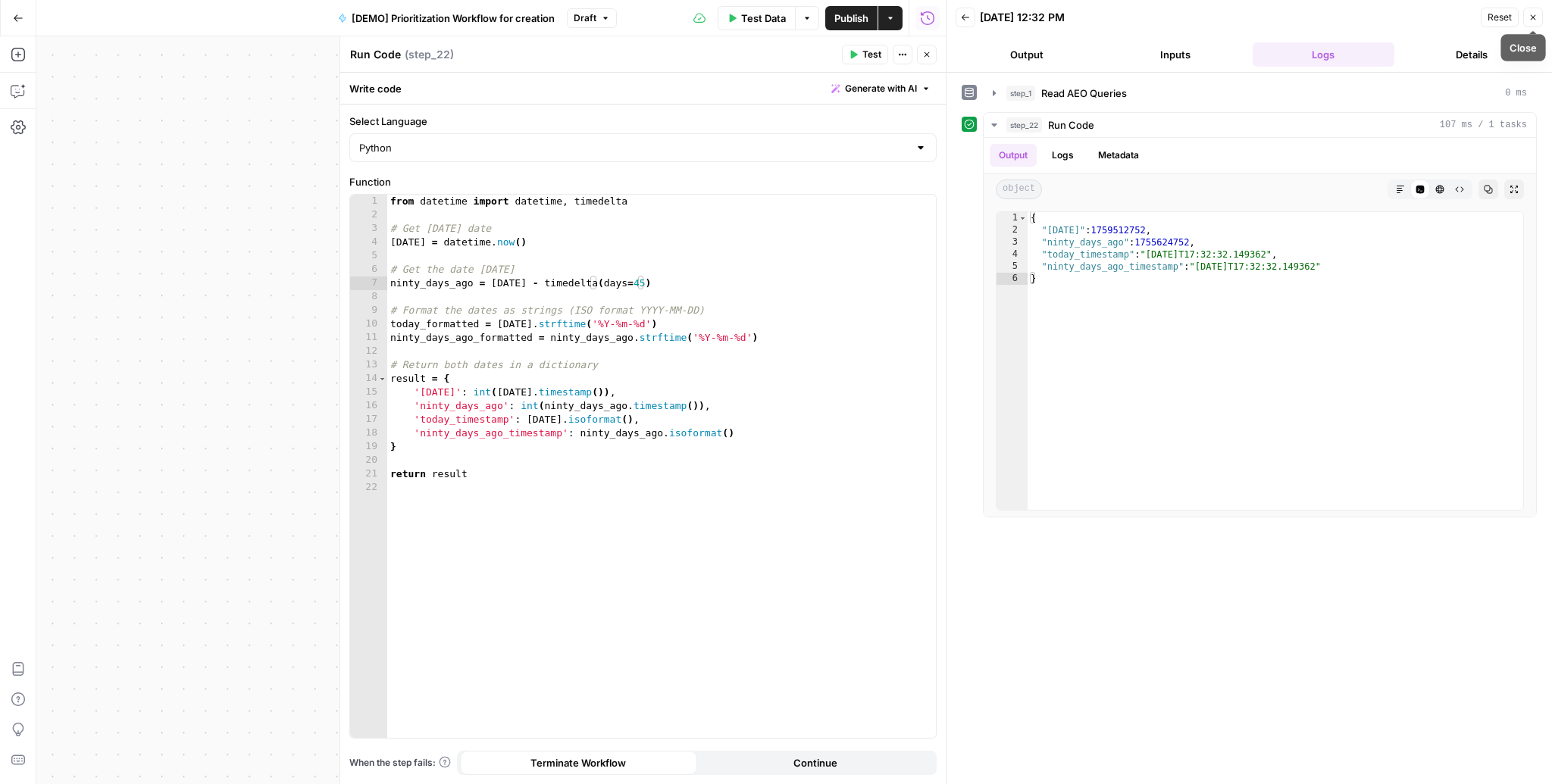
click at [1537, 21] on icon "button" at bounding box center [1532, 17] width 9 height 9
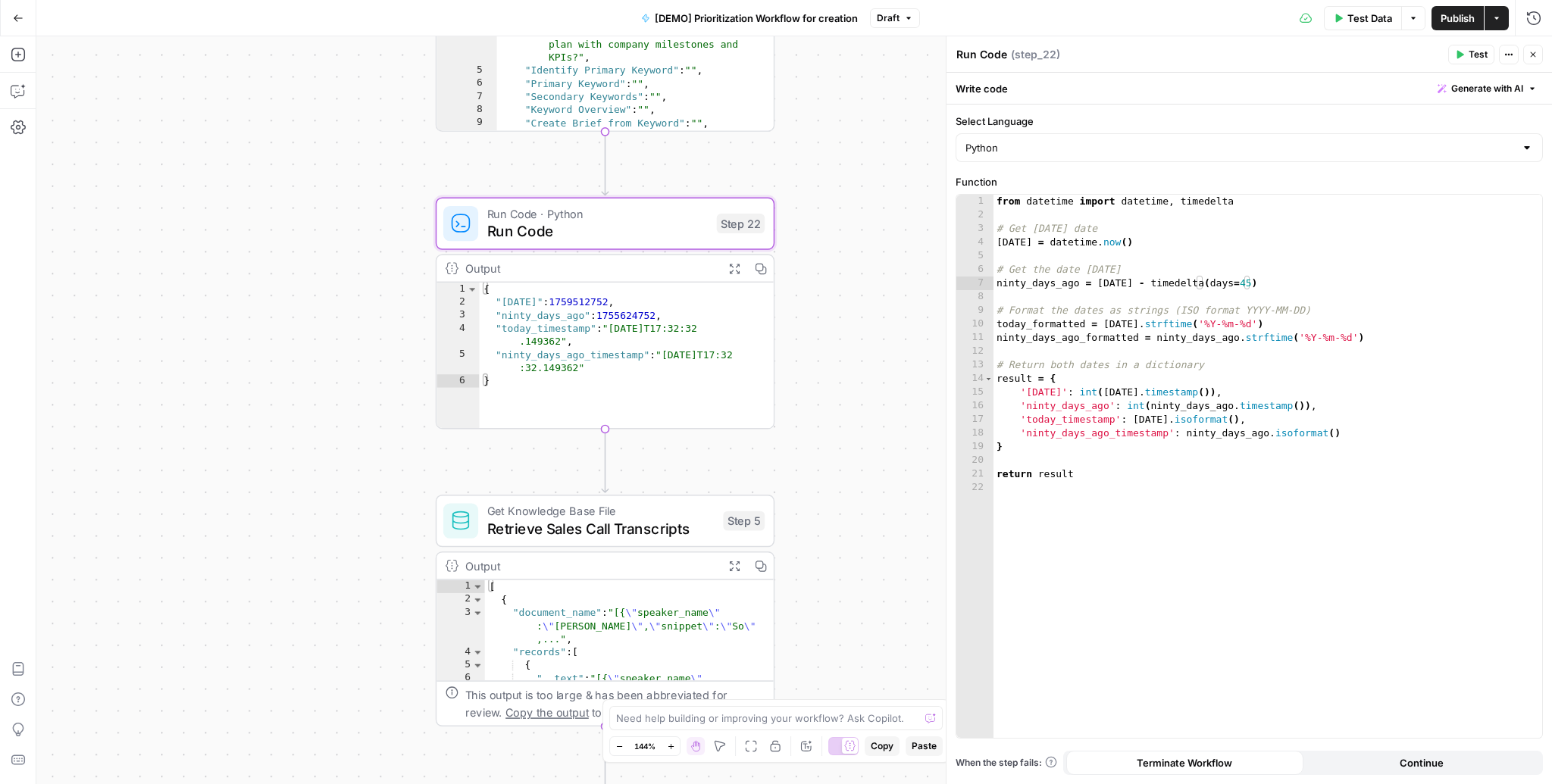
click at [1535, 55] on icon "button" at bounding box center [1532, 54] width 9 height 9
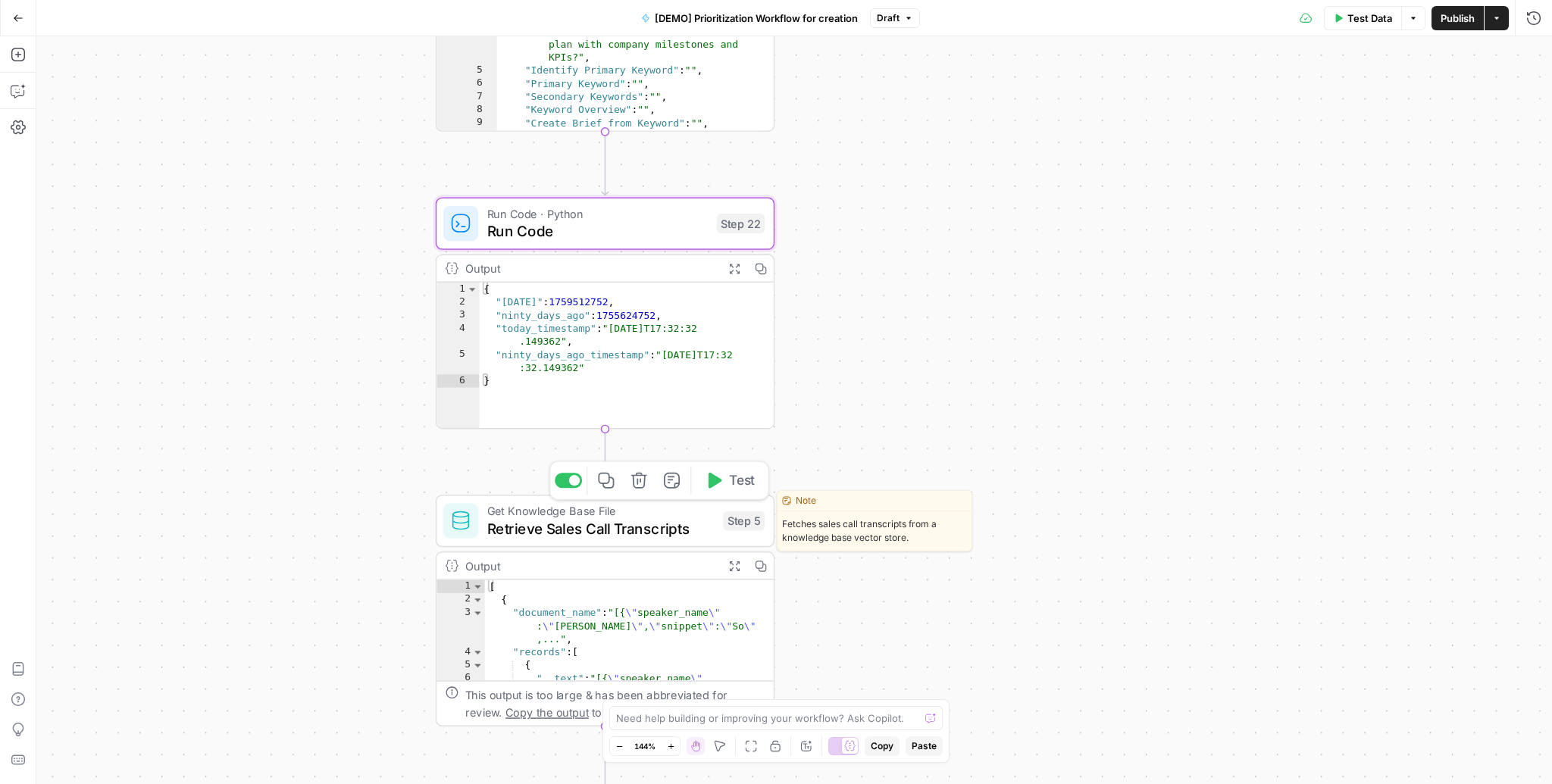
click at [722, 488] on icon "button" at bounding box center [714, 481] width 17 height 17
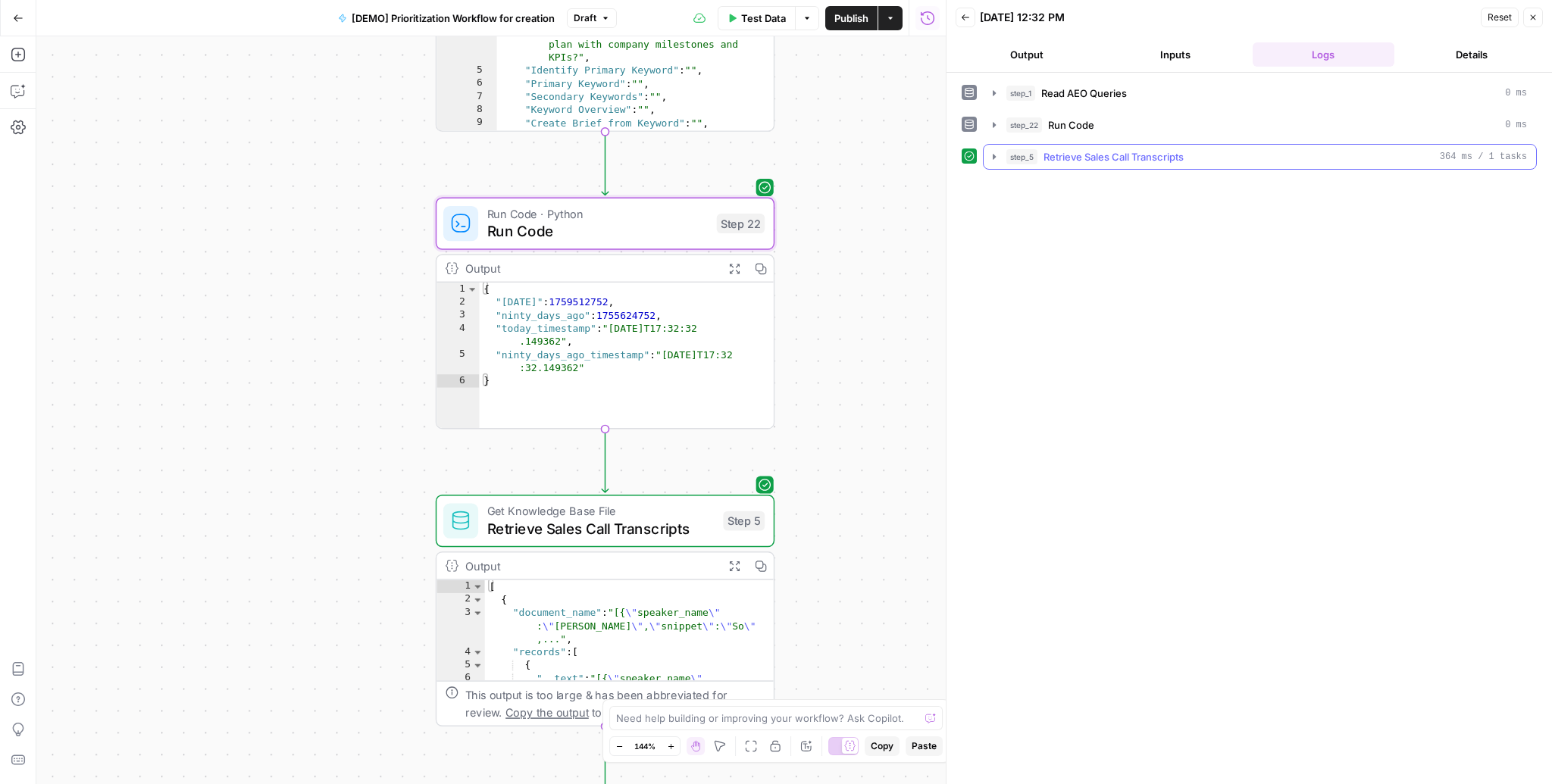
click at [994, 154] on icon "button" at bounding box center [993, 156] width 12 height 12
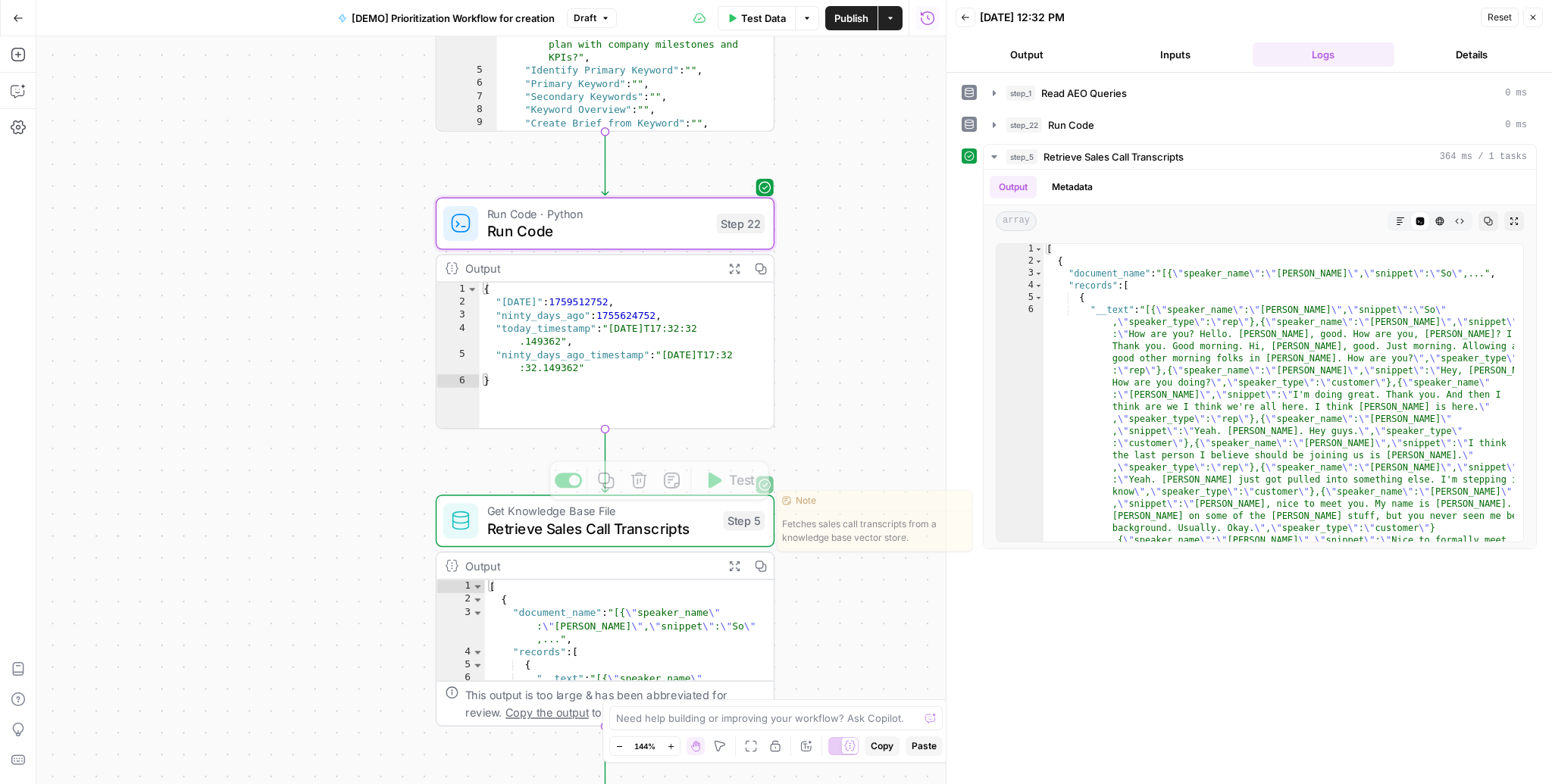
drag, startPoint x: 833, startPoint y: 550, endPoint x: 833, endPoint y: 471, distance: 79.0
click at [833, 471] on body "Carta New Home Browse Insights Opportunities Your Data Flightpath Recent Grids …" at bounding box center [776, 392] width 1552 height 784
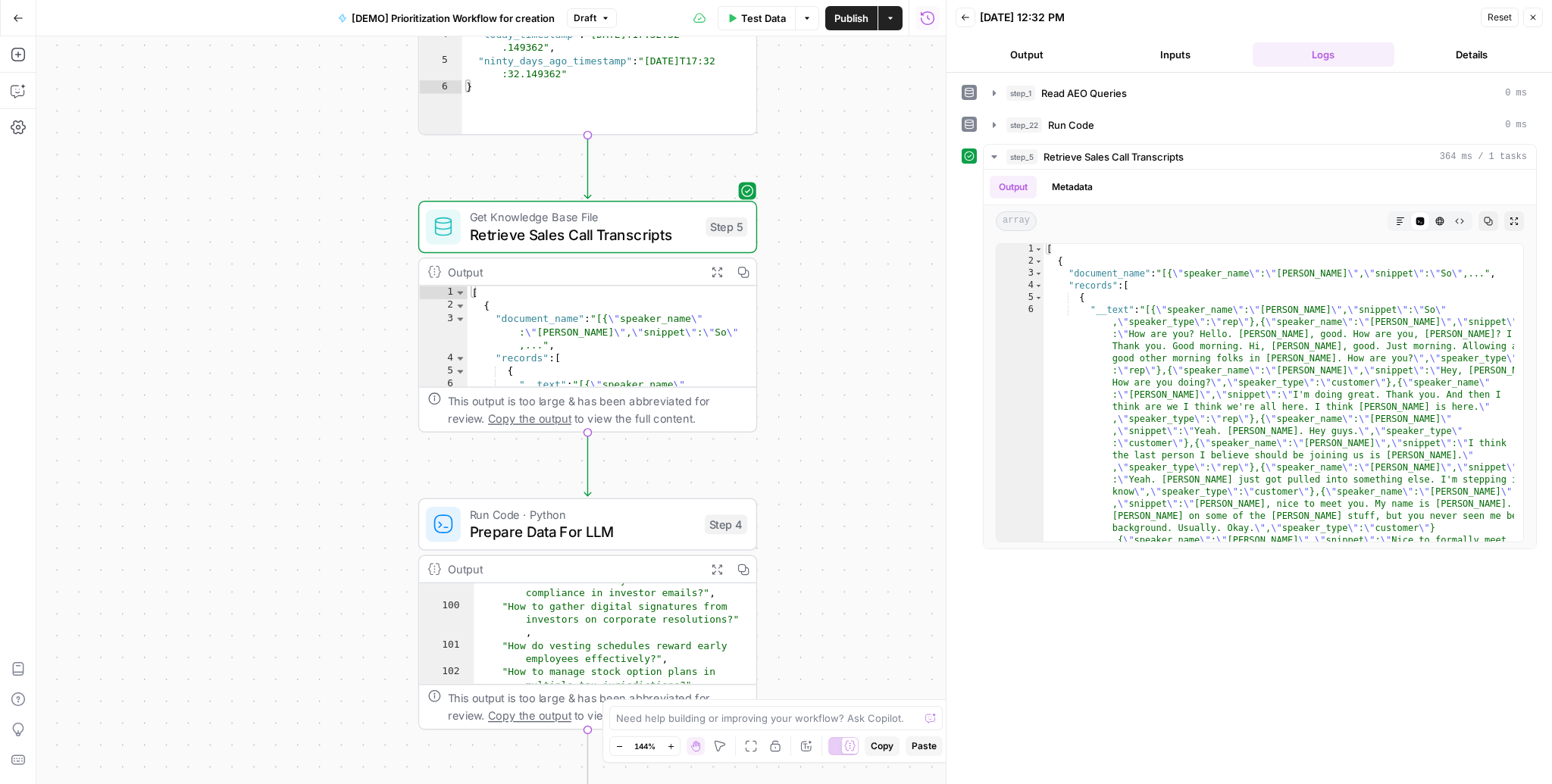
drag, startPoint x: 831, startPoint y: 602, endPoint x: 814, endPoint y: 308, distance: 294.5
click at [814, 308] on div "Workflow Input Settings Inputs Read from Grid Read AEO Queries Step 1 Output Ex…" at bounding box center [491, 410] width 909 height 748
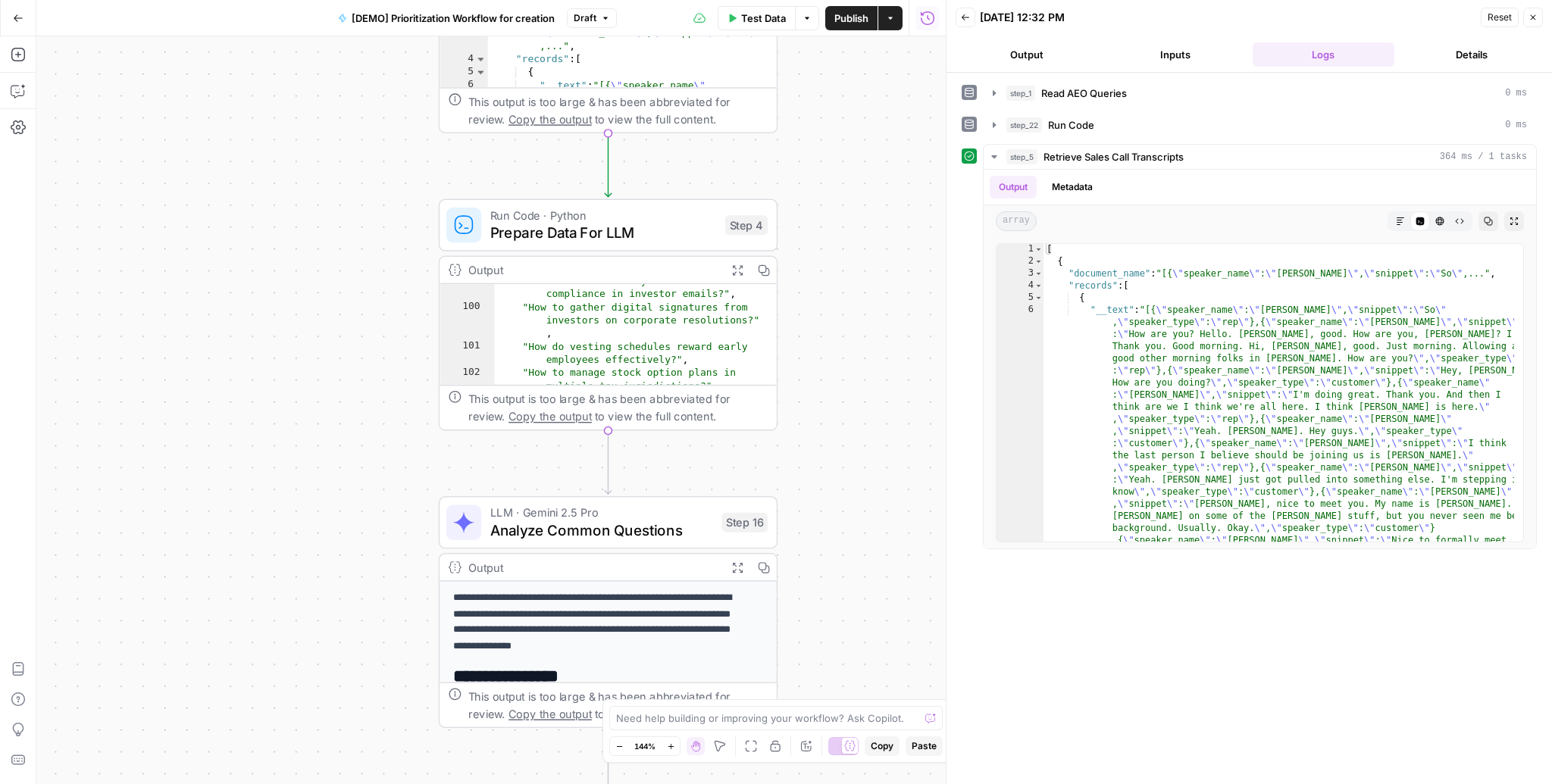
drag, startPoint x: 850, startPoint y: 584, endPoint x: 871, endPoint y: 294, distance: 290.8
click at [871, 294] on div "Workflow Input Settings Inputs Read from Grid Read AEO Queries Step 1 Output Ex…" at bounding box center [491, 410] width 909 height 748
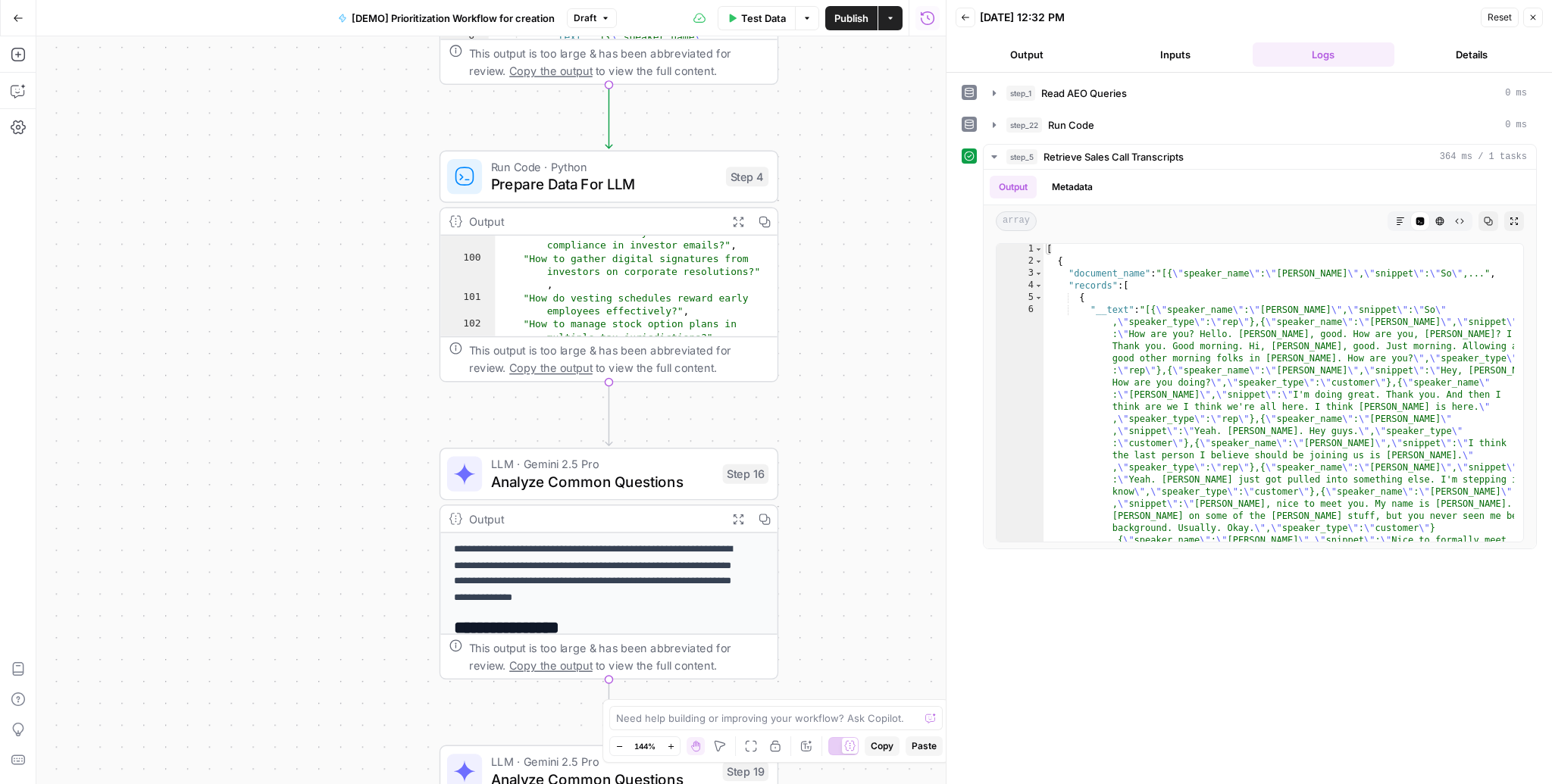
drag, startPoint x: 858, startPoint y: 558, endPoint x: 875, endPoint y: 322, distance: 236.6
click at [875, 322] on div "Workflow Input Settings Inputs Read from Grid Read AEO Queries Step 1 Output Ex…" at bounding box center [491, 410] width 909 height 748
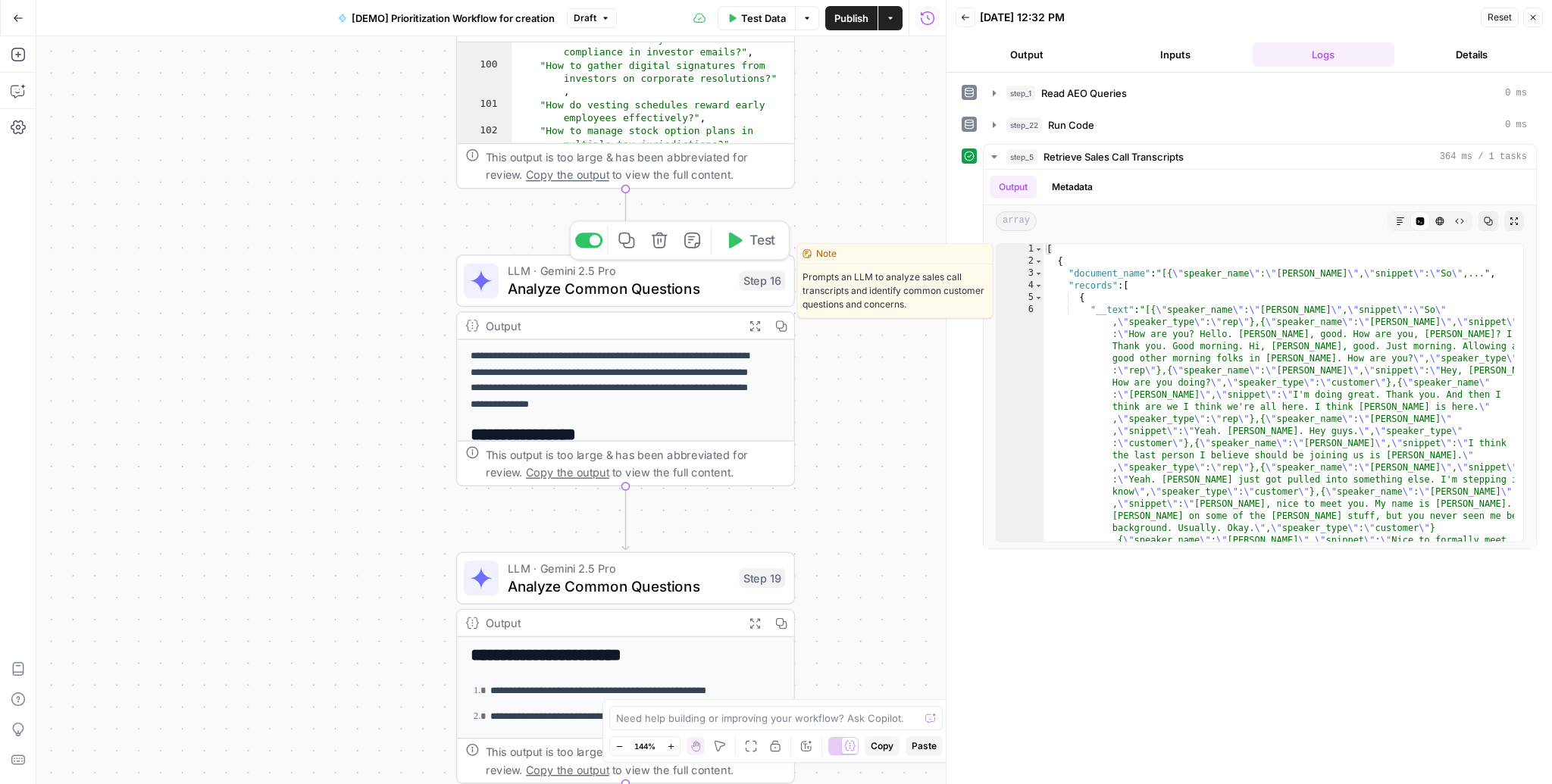
click at [638, 286] on span "Analyze Common Questions" at bounding box center [619, 288] width 223 height 22
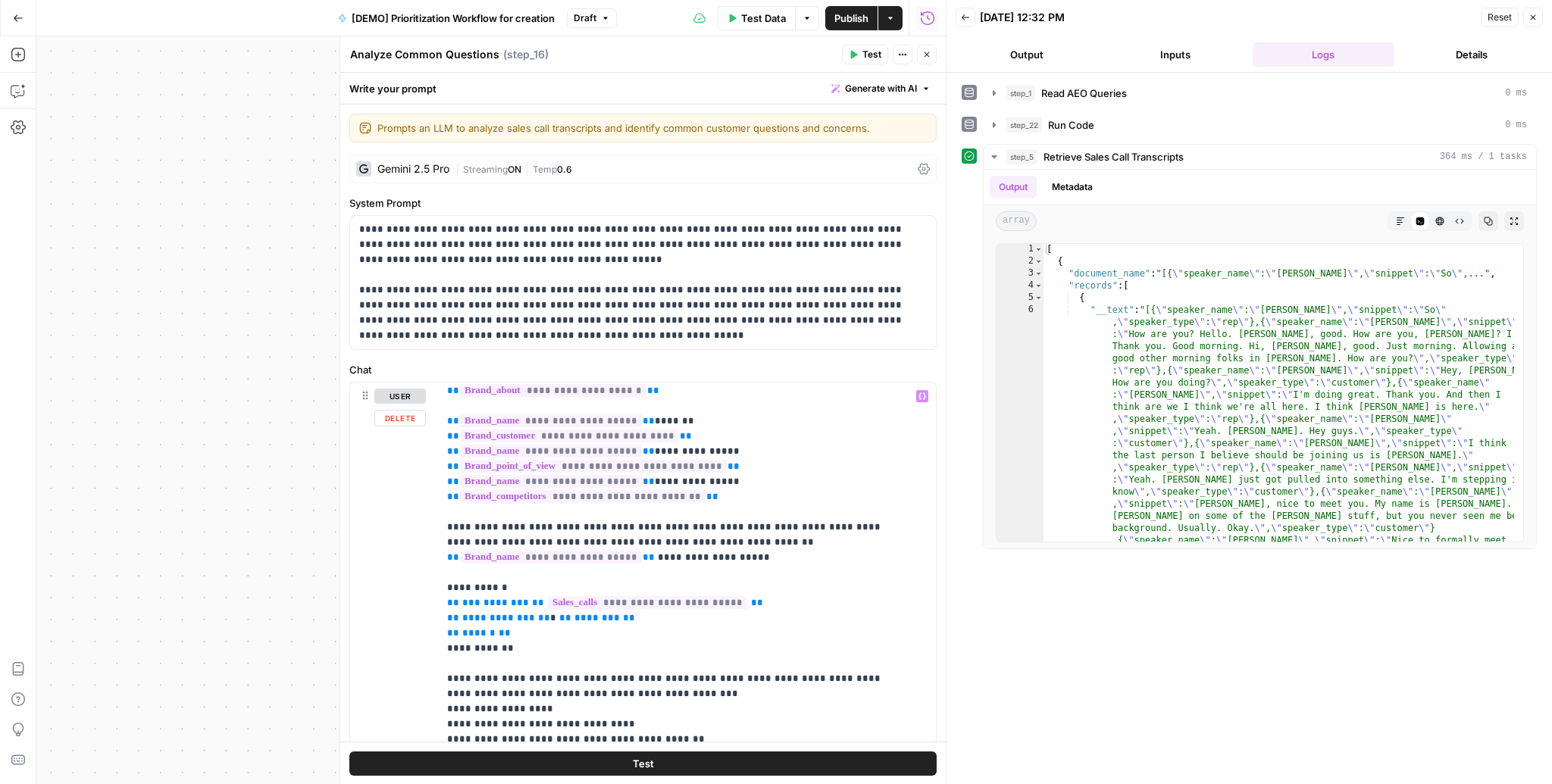
scroll to position [61, 0]
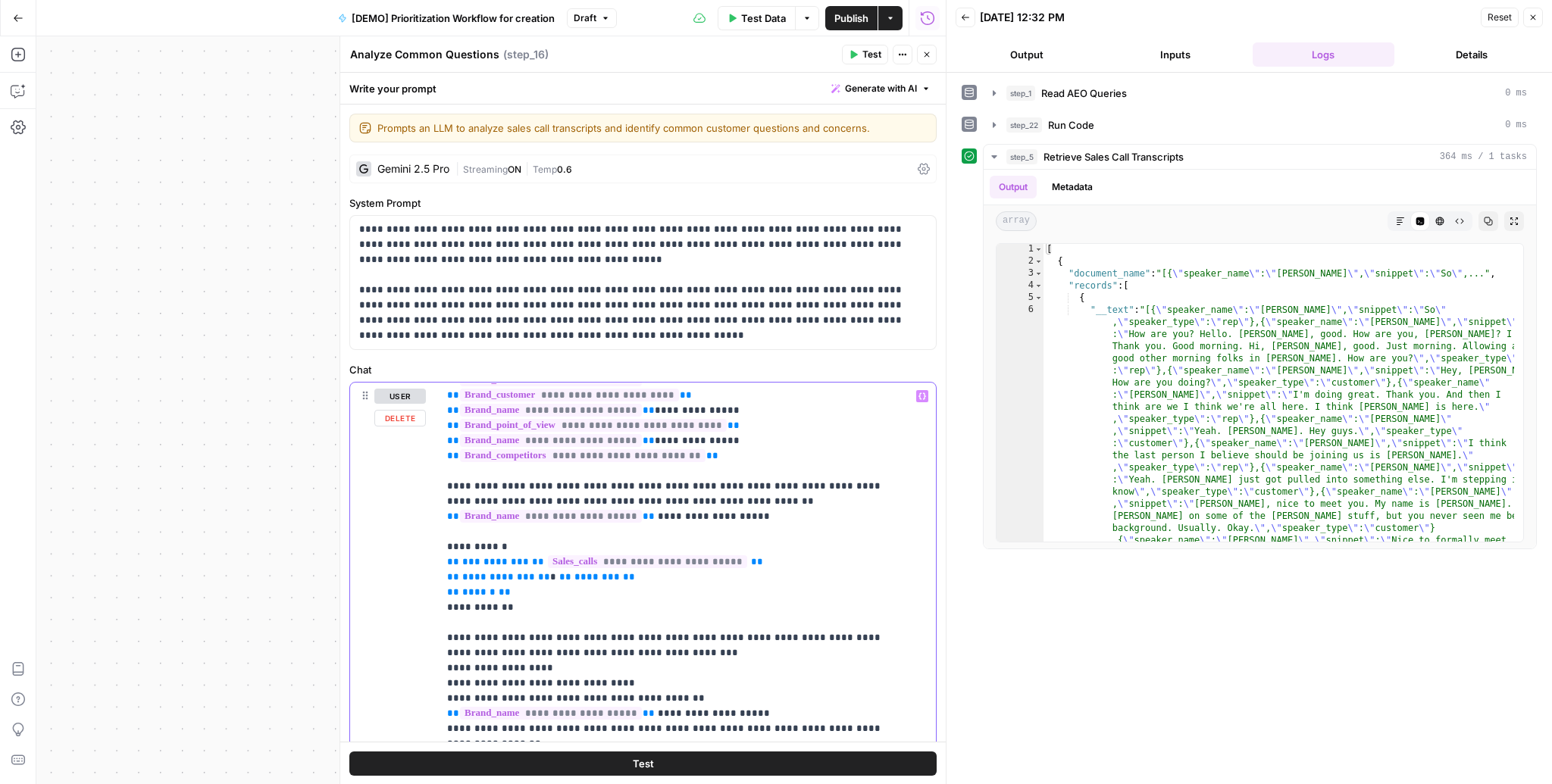
click at [720, 562] on p "**********" at bounding box center [677, 660] width 462 height 667
click at [940, 50] on div at bounding box center [946, 392] width 15 height 784
click at [935, 55] on button "Close" at bounding box center [926, 54] width 20 height 20
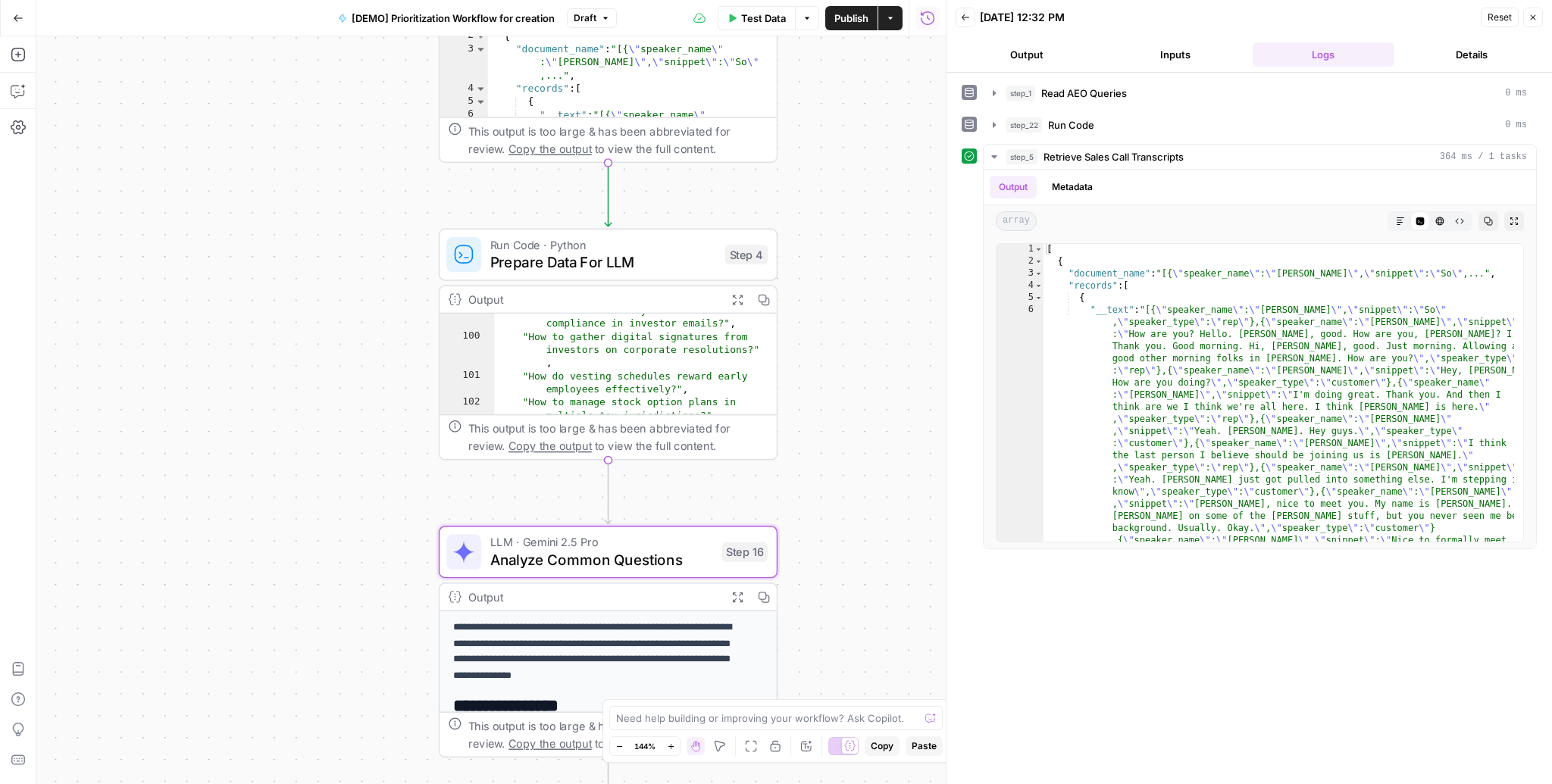
drag, startPoint x: 865, startPoint y: 163, endPoint x: 848, endPoint y: 434, distance: 271.5
click at [848, 434] on div "Workflow Input Settings Inputs Read from Grid Read AEO Queries Step 1 Output Ex…" at bounding box center [491, 410] width 909 height 748
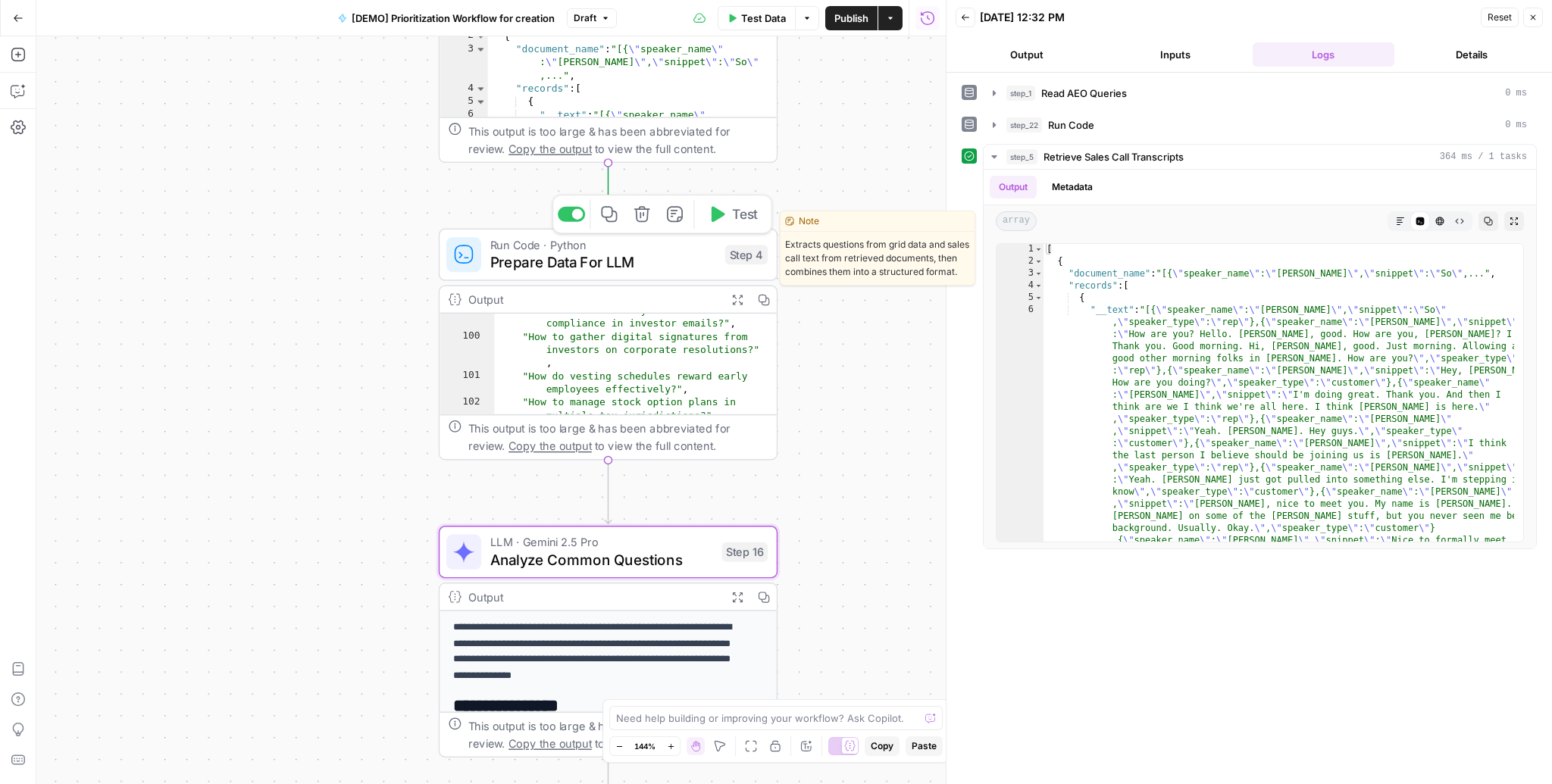
click at [742, 215] on span "Test" at bounding box center [745, 214] width 26 height 20
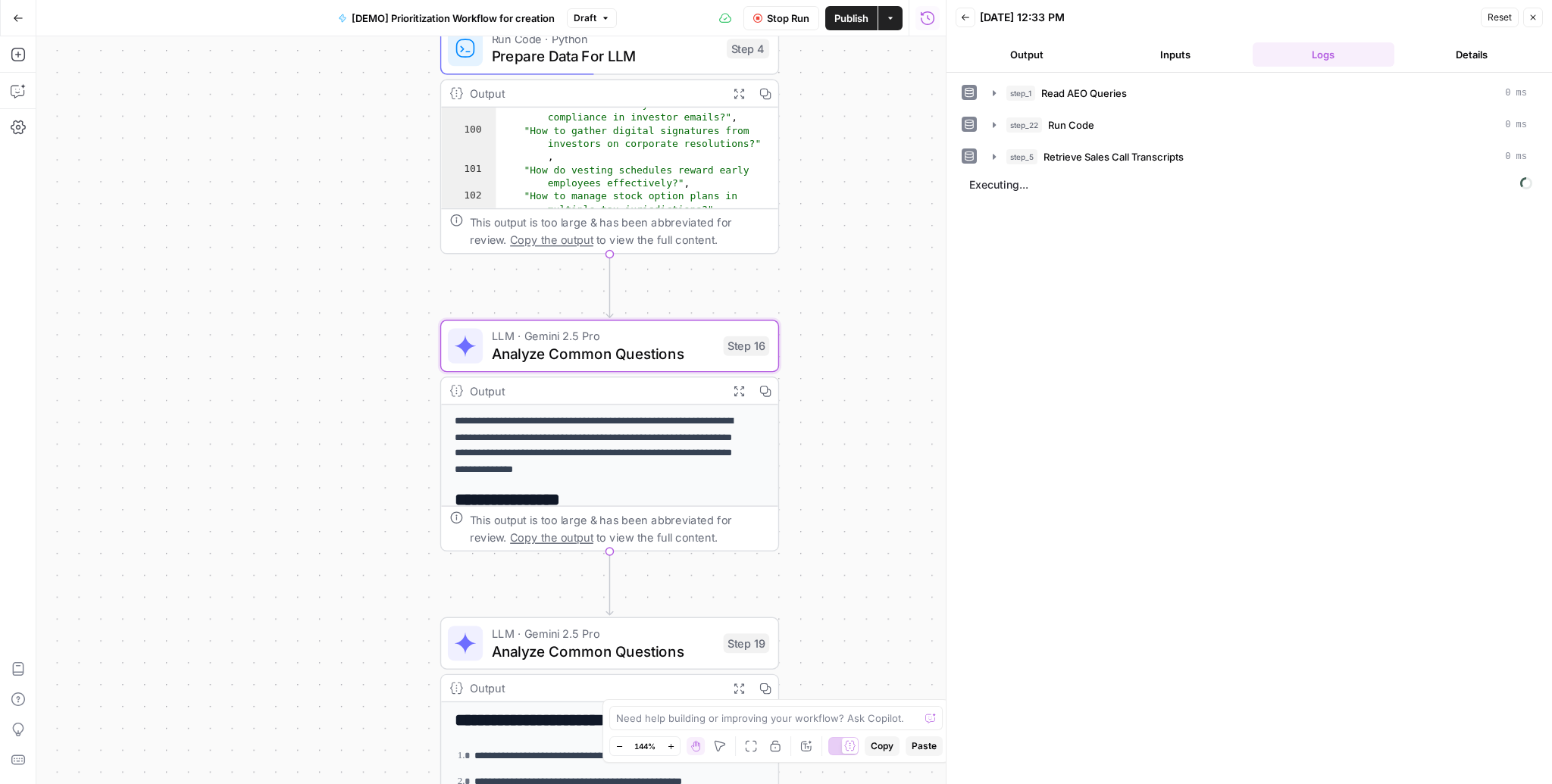
drag, startPoint x: 846, startPoint y: 528, endPoint x: 848, endPoint y: 322, distance: 206.0
click at [848, 322] on div "Workflow Input Settings Inputs Read from Grid Read AEO Queries Step 1 Output Ex…" at bounding box center [491, 410] width 909 height 748
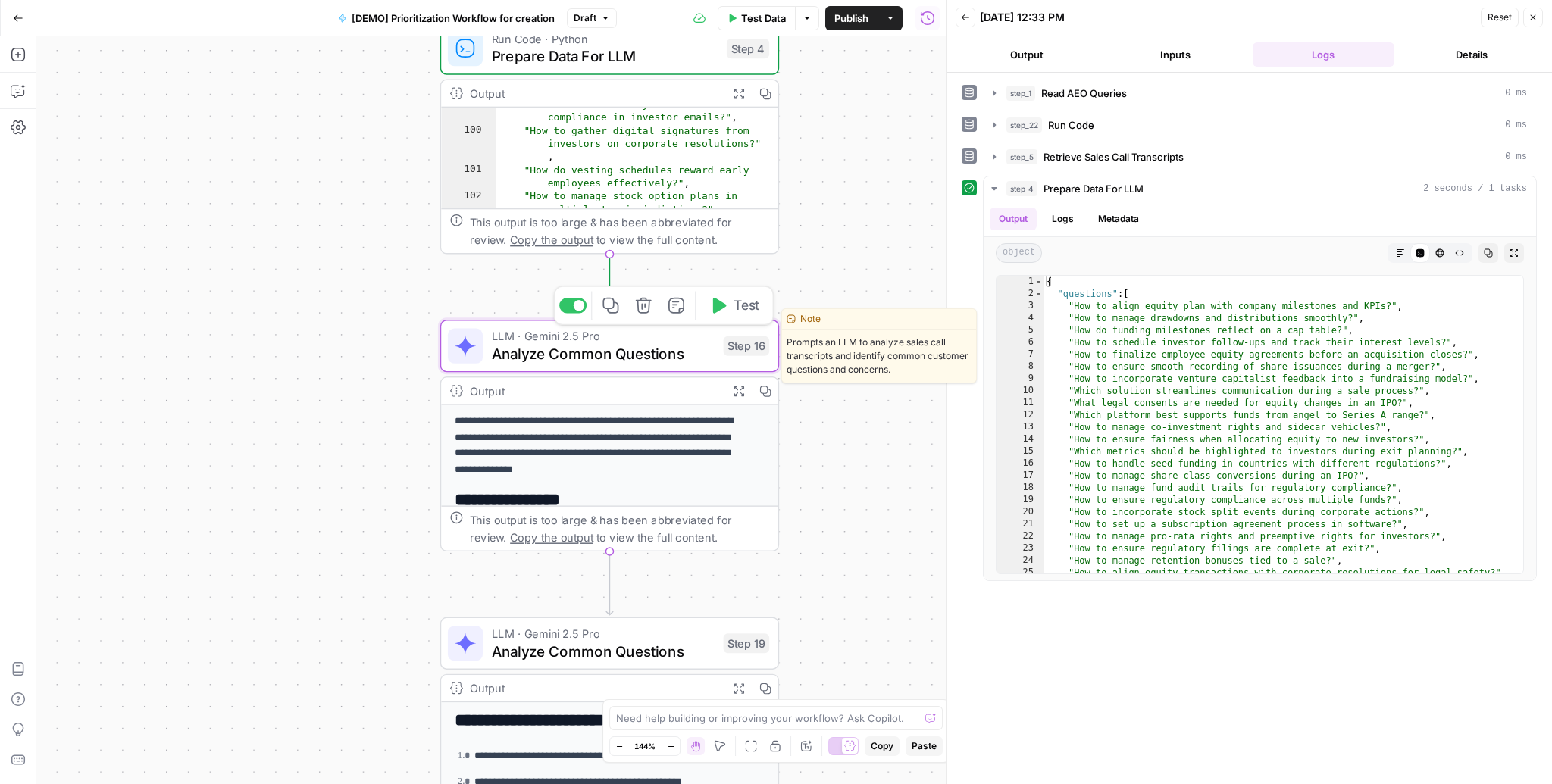
click at [633, 345] on span "Analyze Common Questions" at bounding box center [603, 353] width 223 height 22
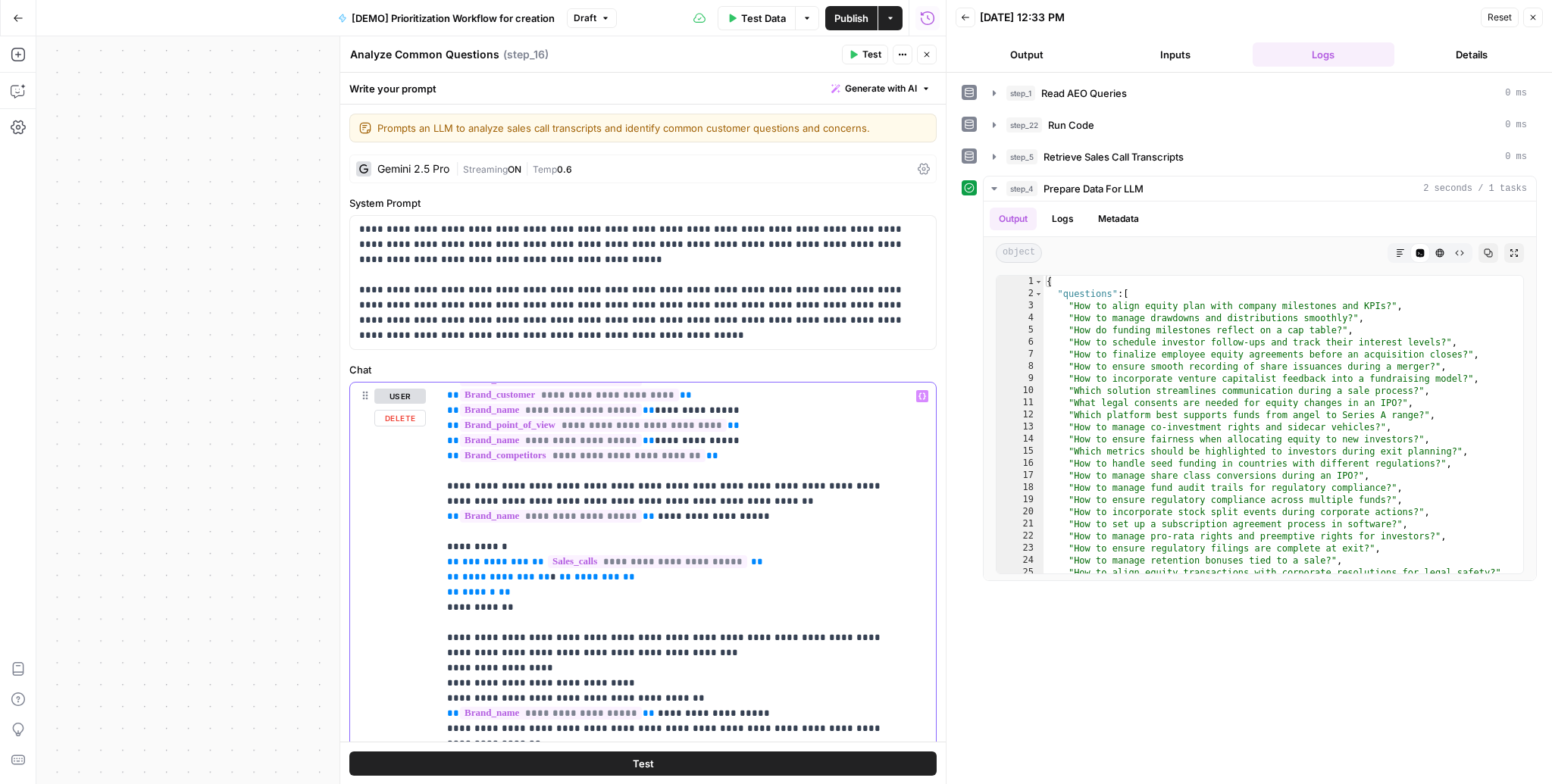
click at [524, 591] on p "**********" at bounding box center [677, 660] width 462 height 667
drag, startPoint x: 521, startPoint y: 592, endPoint x: 433, endPoint y: 559, distance: 94.0
click at [433, 559] on div "**********" at bounding box center [643, 691] width 585 height 618
click at [864, 51] on span "Test" at bounding box center [872, 54] width 19 height 13
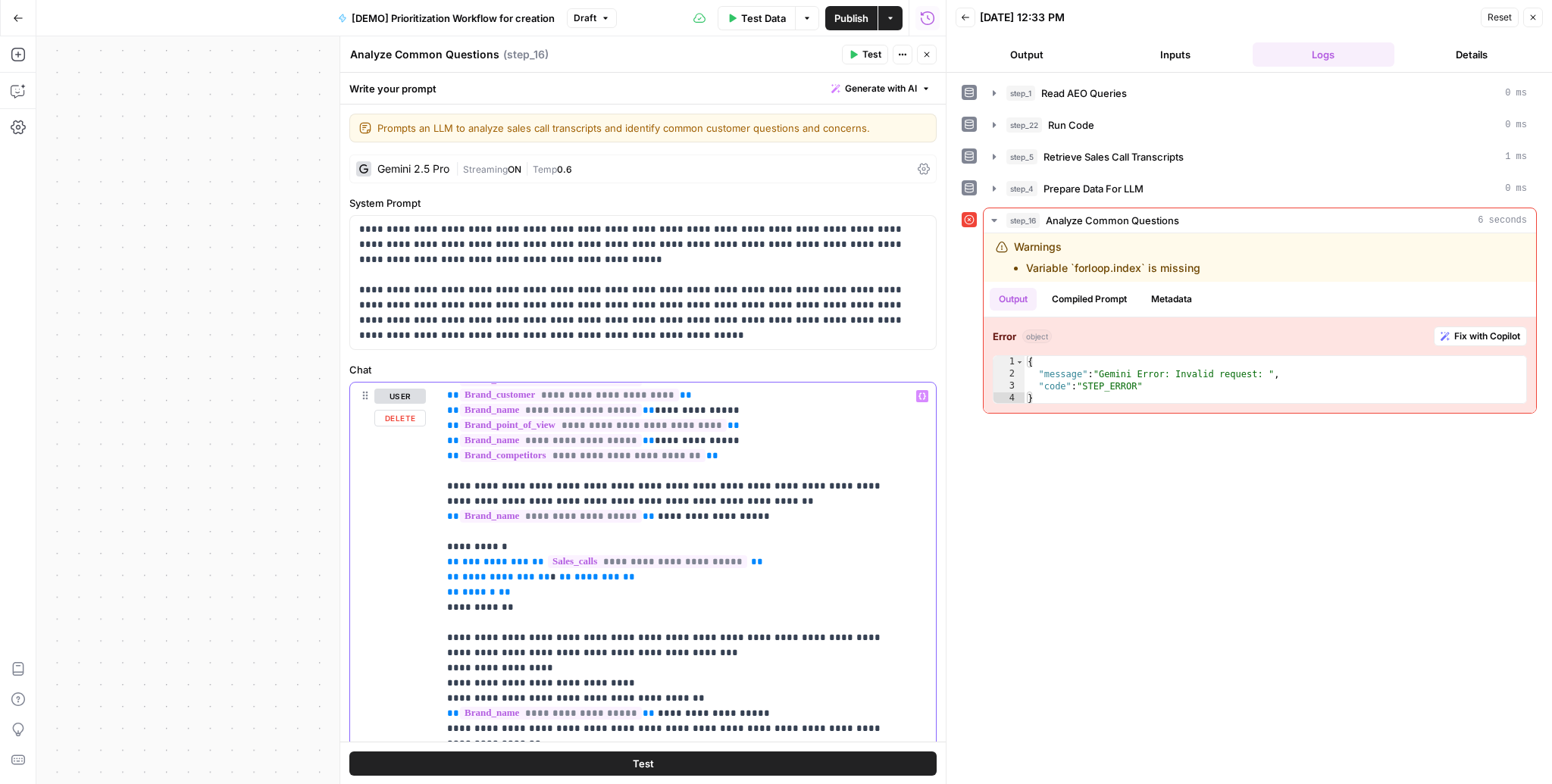
click at [532, 596] on p "**********" at bounding box center [677, 660] width 462 height 667
click at [1539, 17] on button "Close" at bounding box center [1533, 17] width 20 height 20
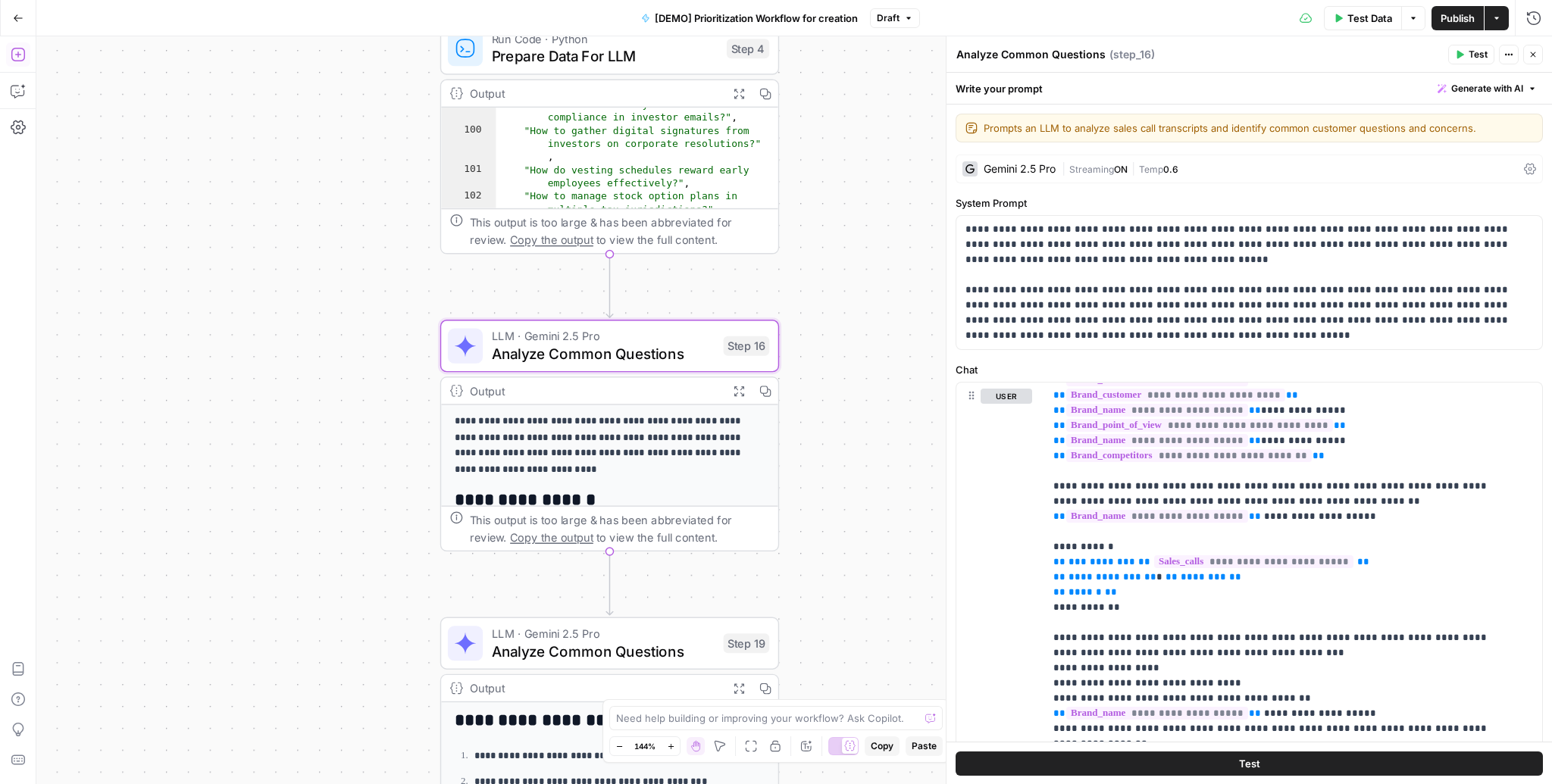
click at [20, 59] on icon "button" at bounding box center [17, 54] width 15 height 15
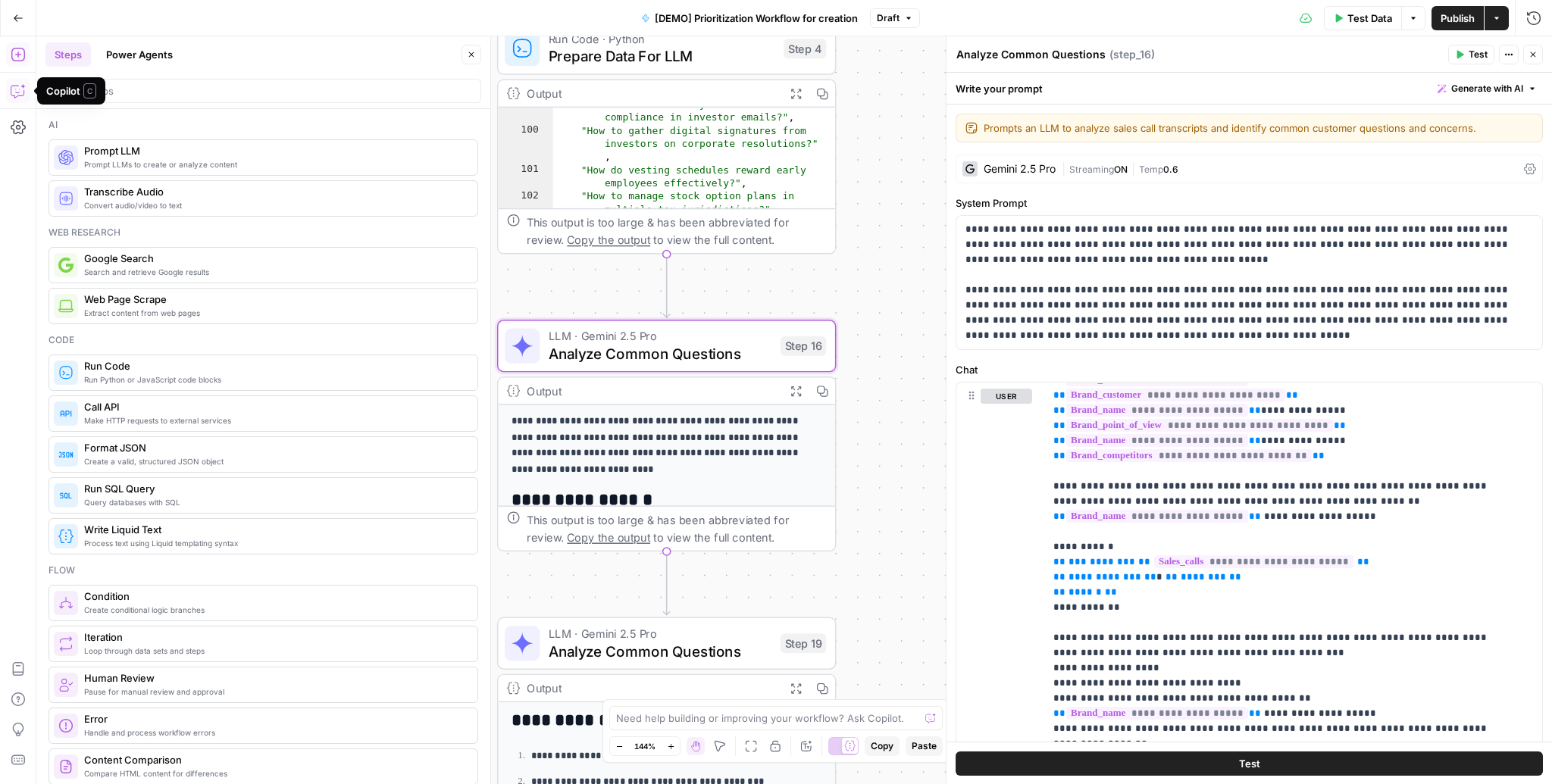
click at [22, 90] on icon "button" at bounding box center [17, 90] width 15 height 15
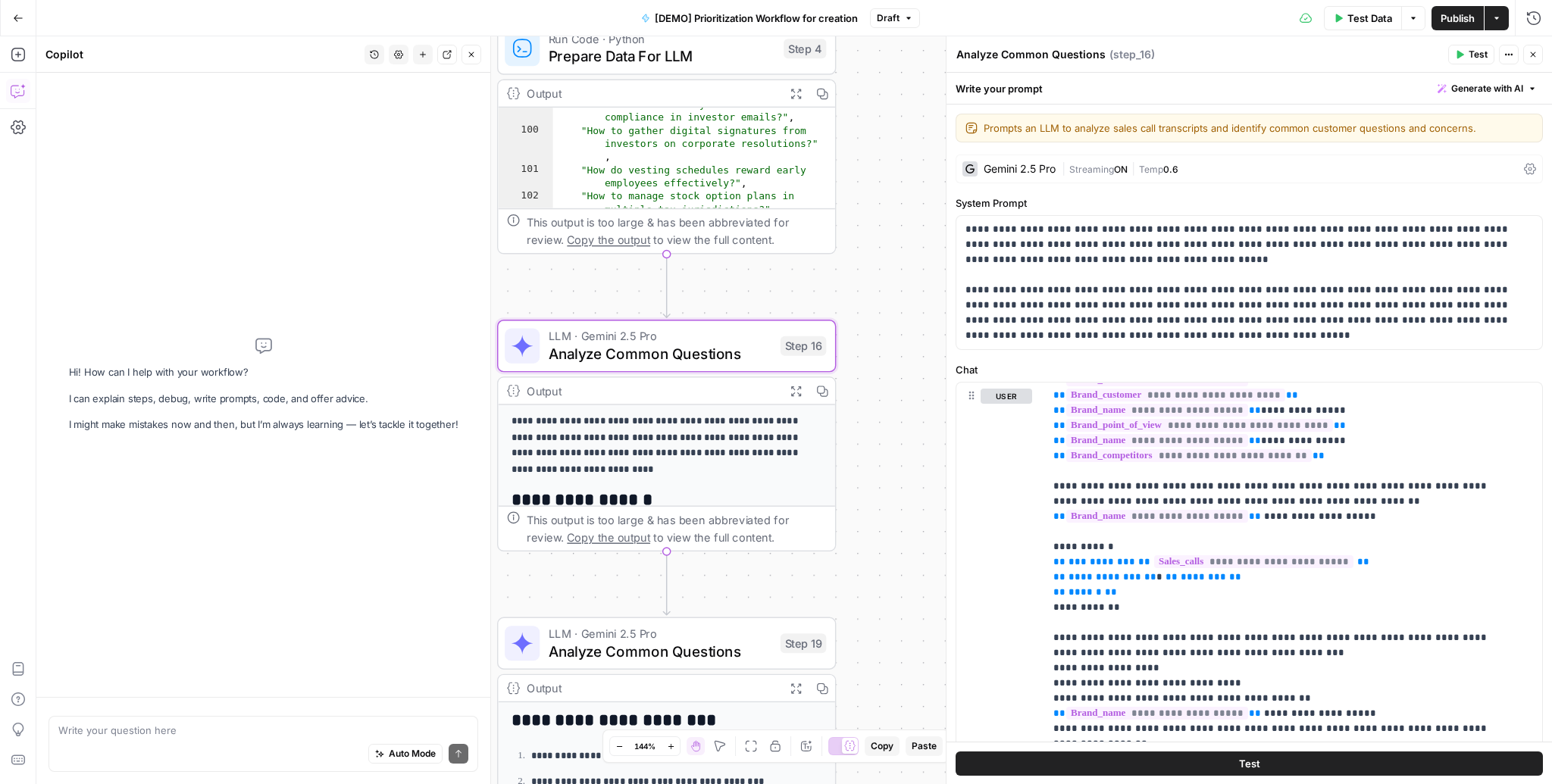
click at [126, 738] on div "Auto Mode Send" at bounding box center [263, 755] width 410 height 33
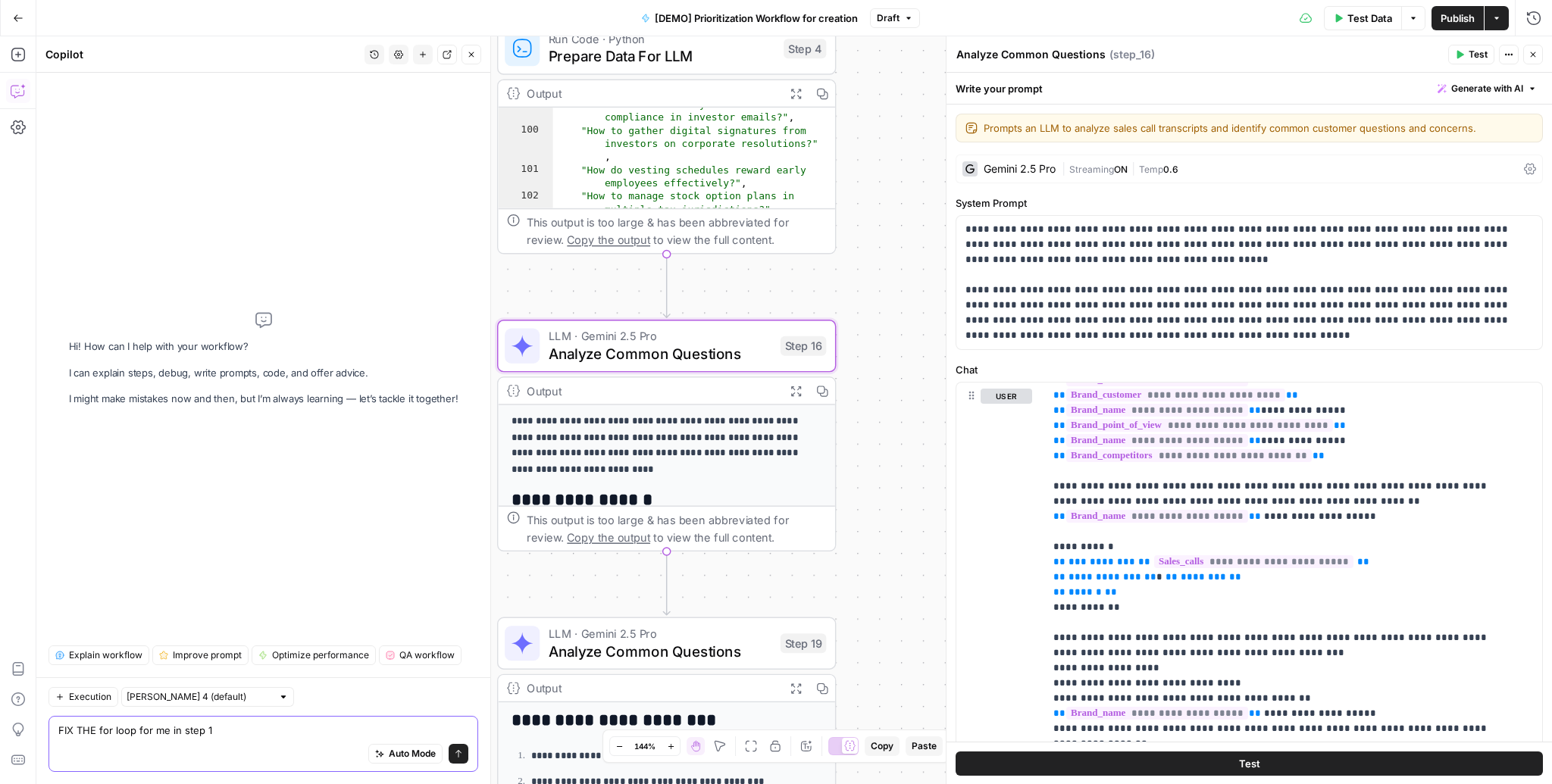
type textarea "FIX THE for loop for me in step 16"
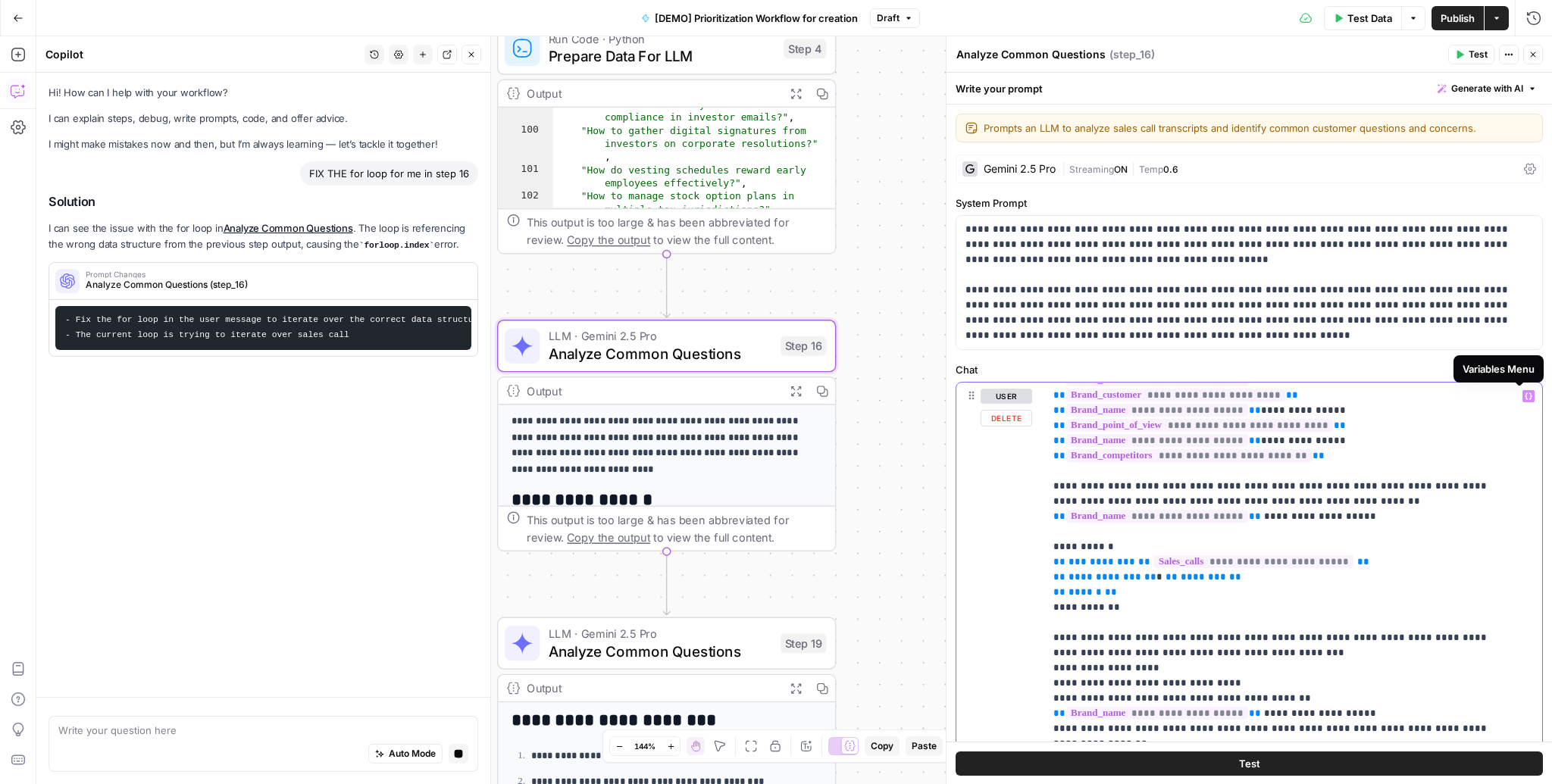
click at [1525, 394] on icon "button" at bounding box center [1529, 396] width 8 height 8
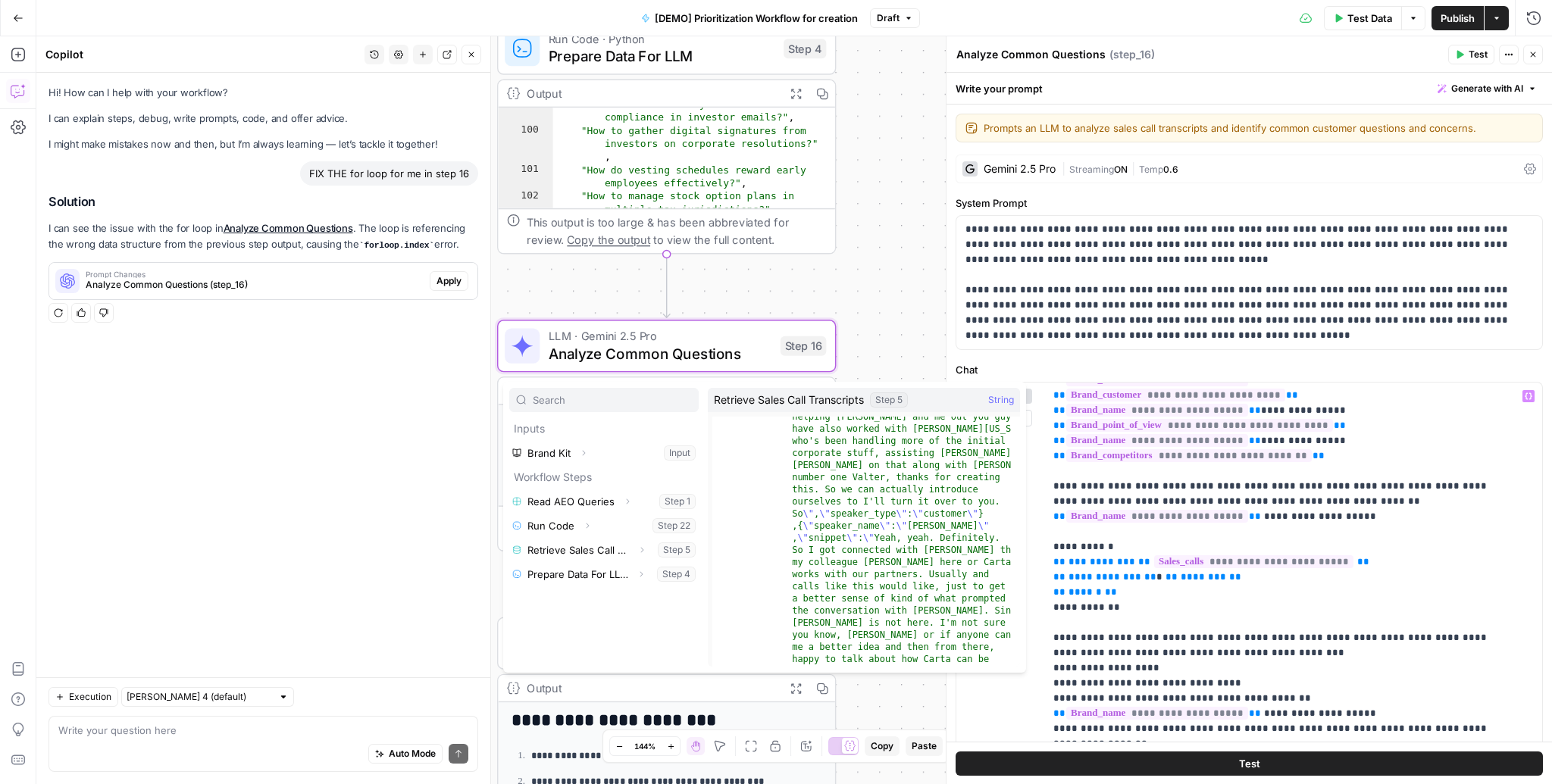
scroll to position [9, 0]
click at [438, 276] on span "Apply" at bounding box center [449, 280] width 25 height 13
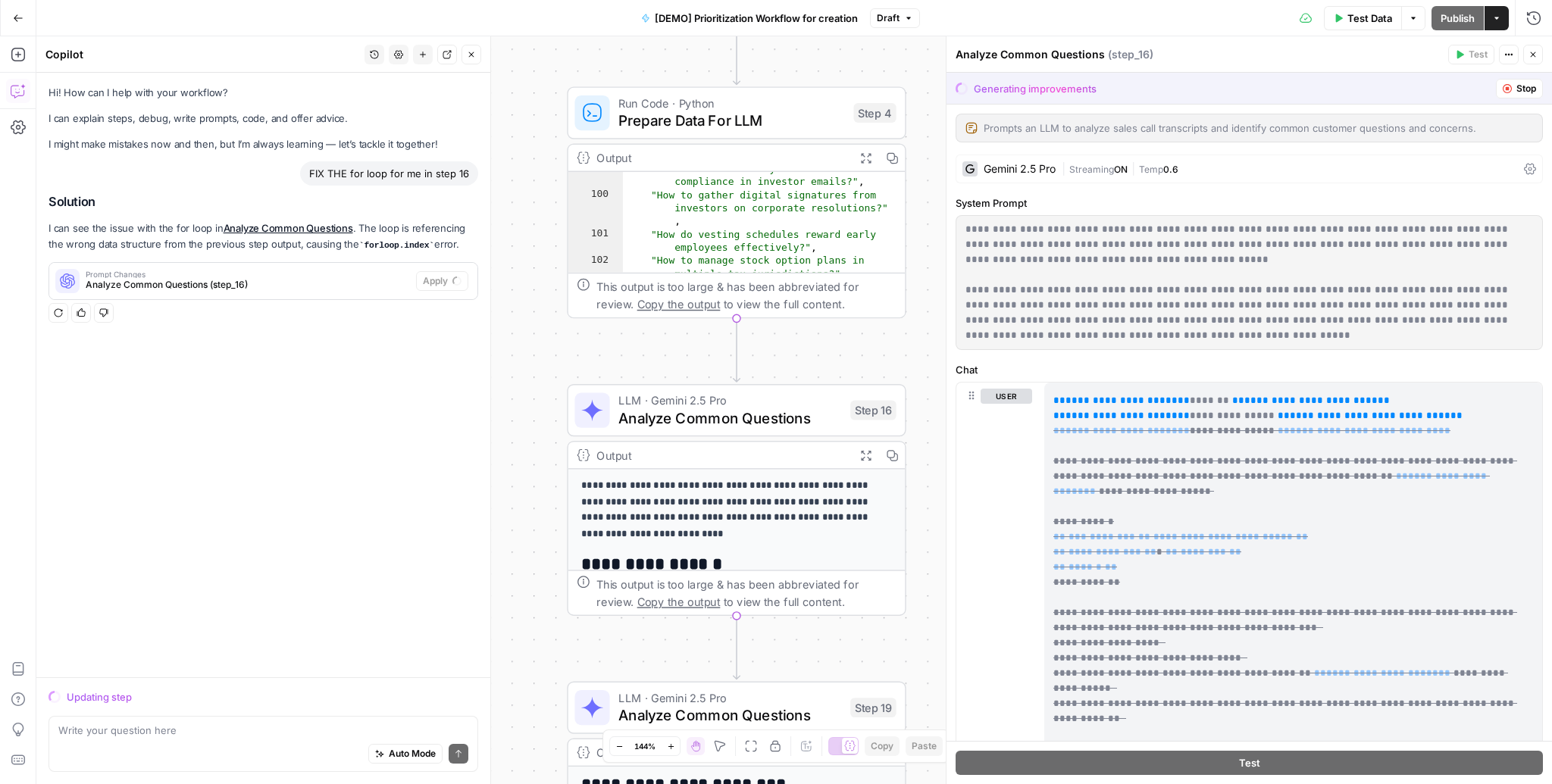
scroll to position [0, 0]
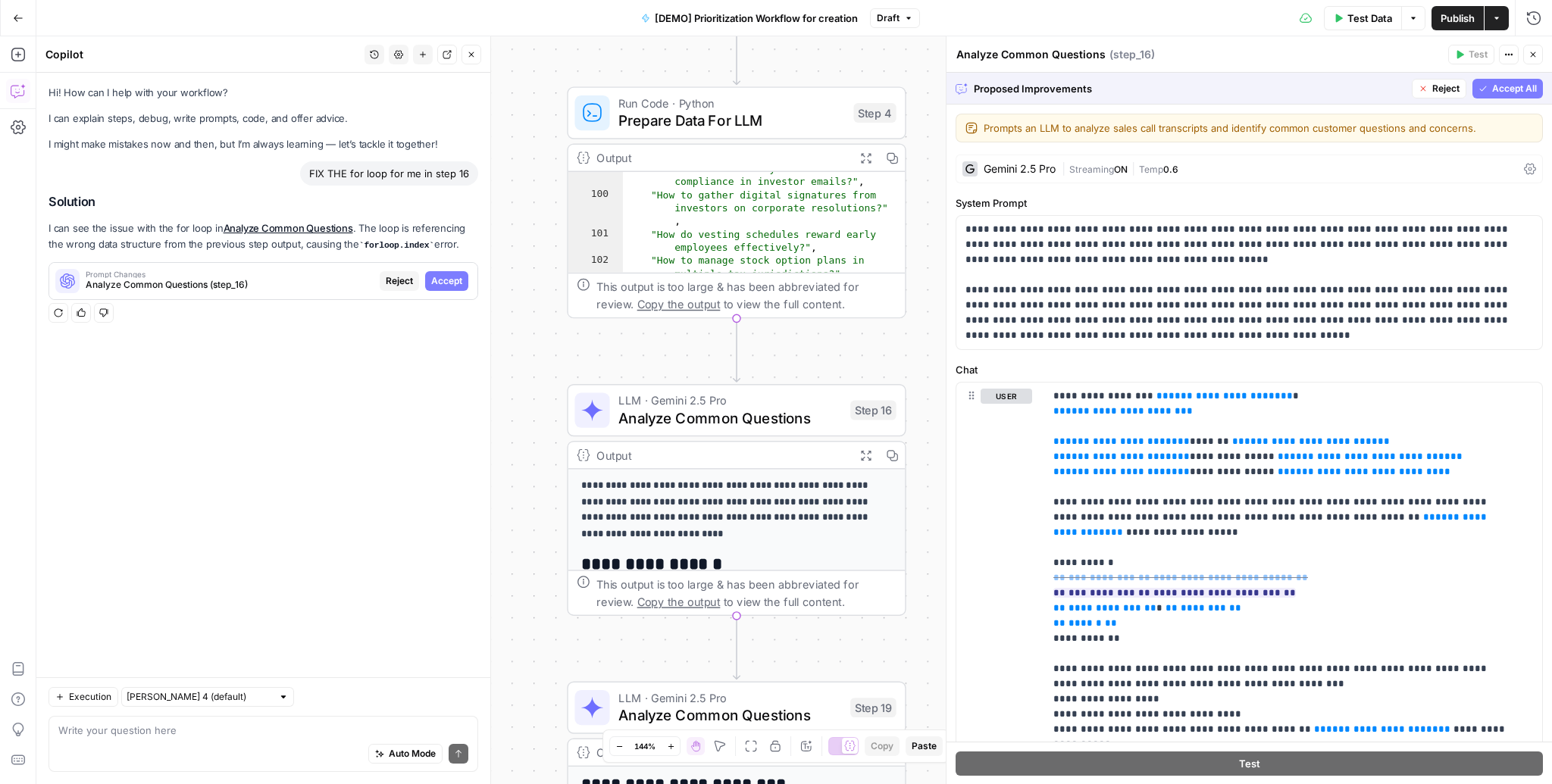
click at [1432, 91] on span "Reject" at bounding box center [1446, 88] width 27 height 13
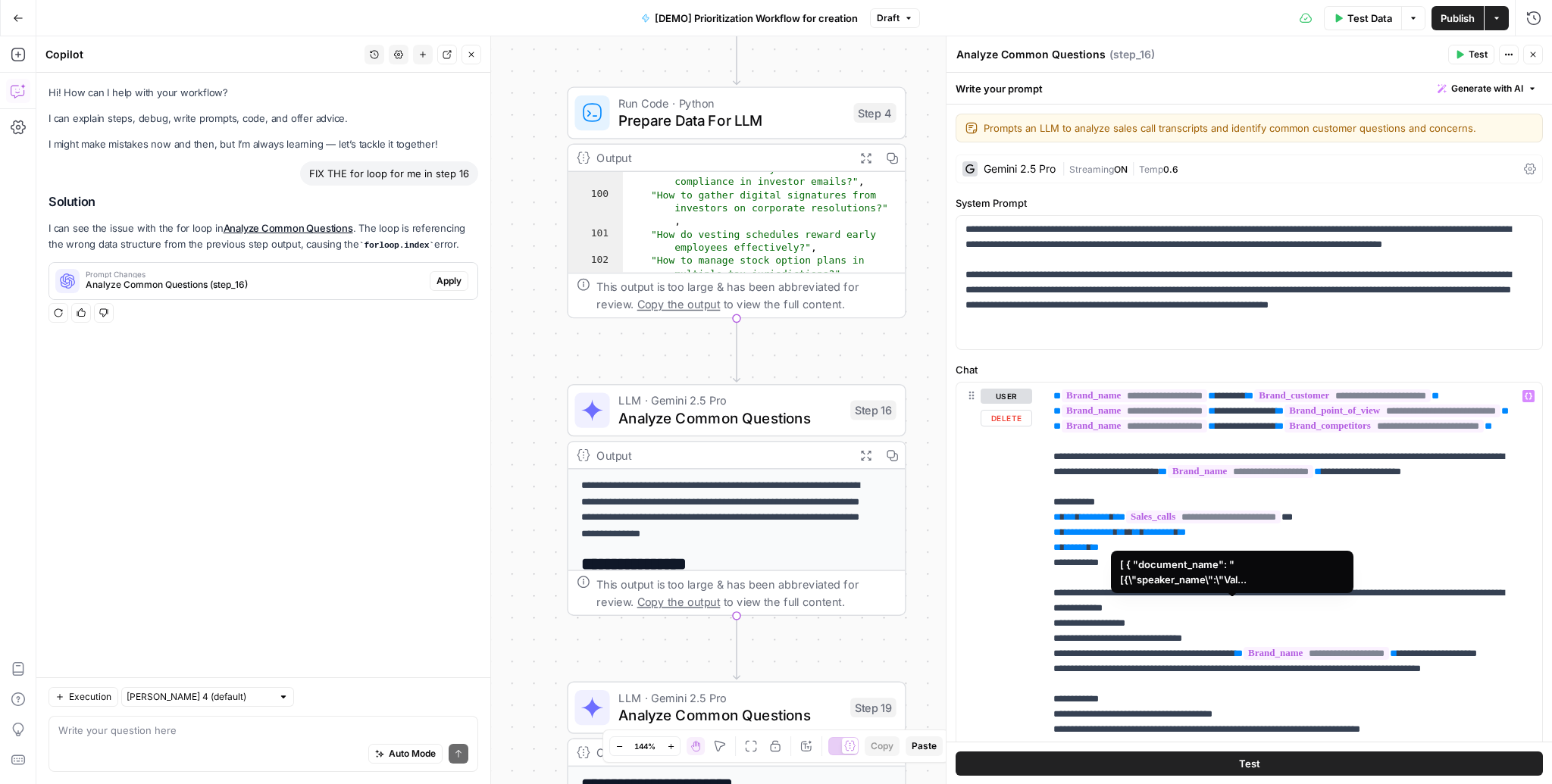
scroll to position [56, 0]
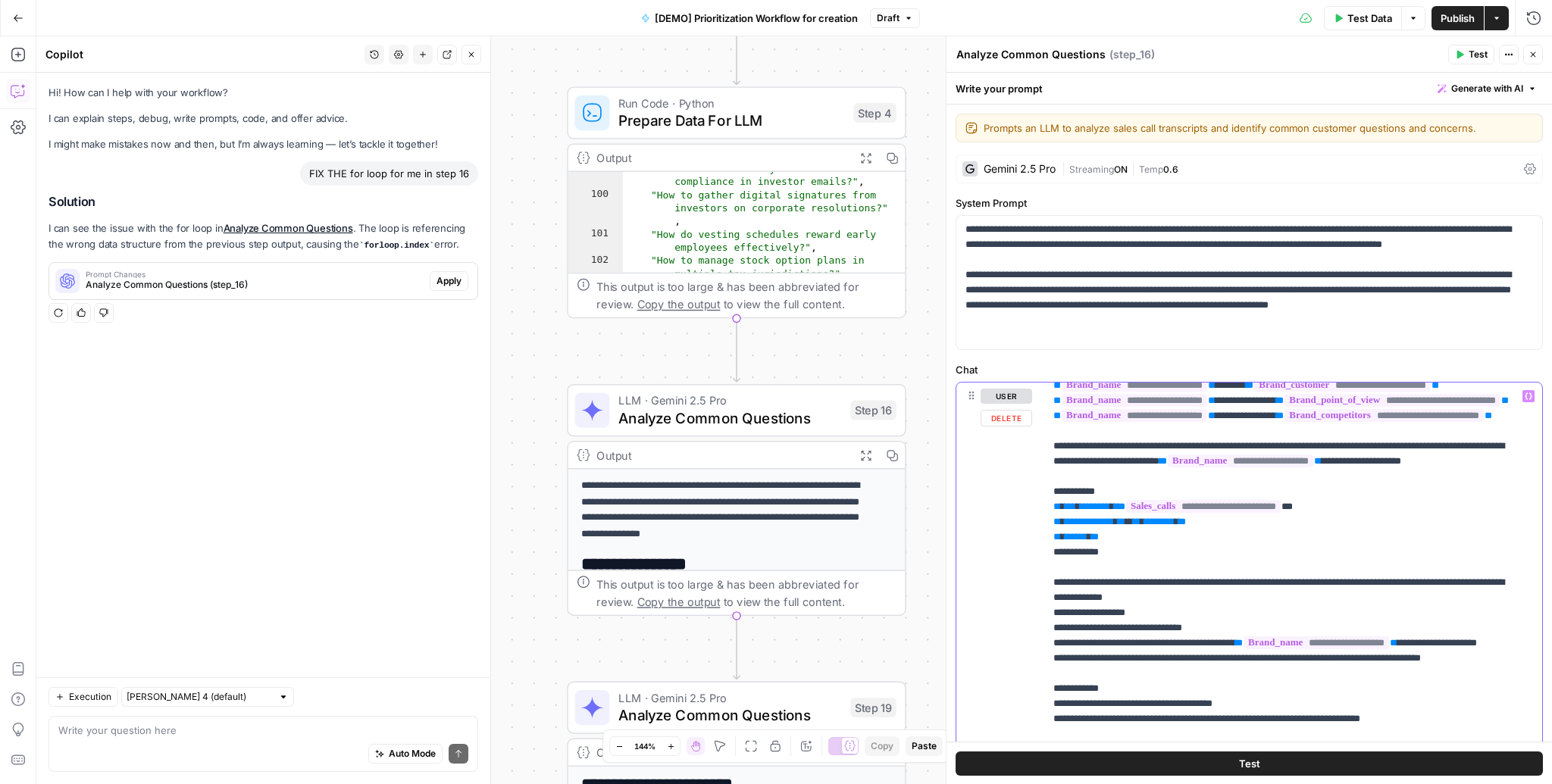
drag, startPoint x: 1226, startPoint y: 582, endPoint x: 1142, endPoint y: 577, distance: 84.1
click at [1142, 577] on p "**********" at bounding box center [1284, 666] width 462 height 667
click at [1259, 588] on p "**********" at bounding box center [1284, 666] width 462 height 667
click at [1123, 594] on p "**********" at bounding box center [1284, 666] width 462 height 667
click at [189, 752] on div "Auto Mode Send" at bounding box center [263, 755] width 410 height 33
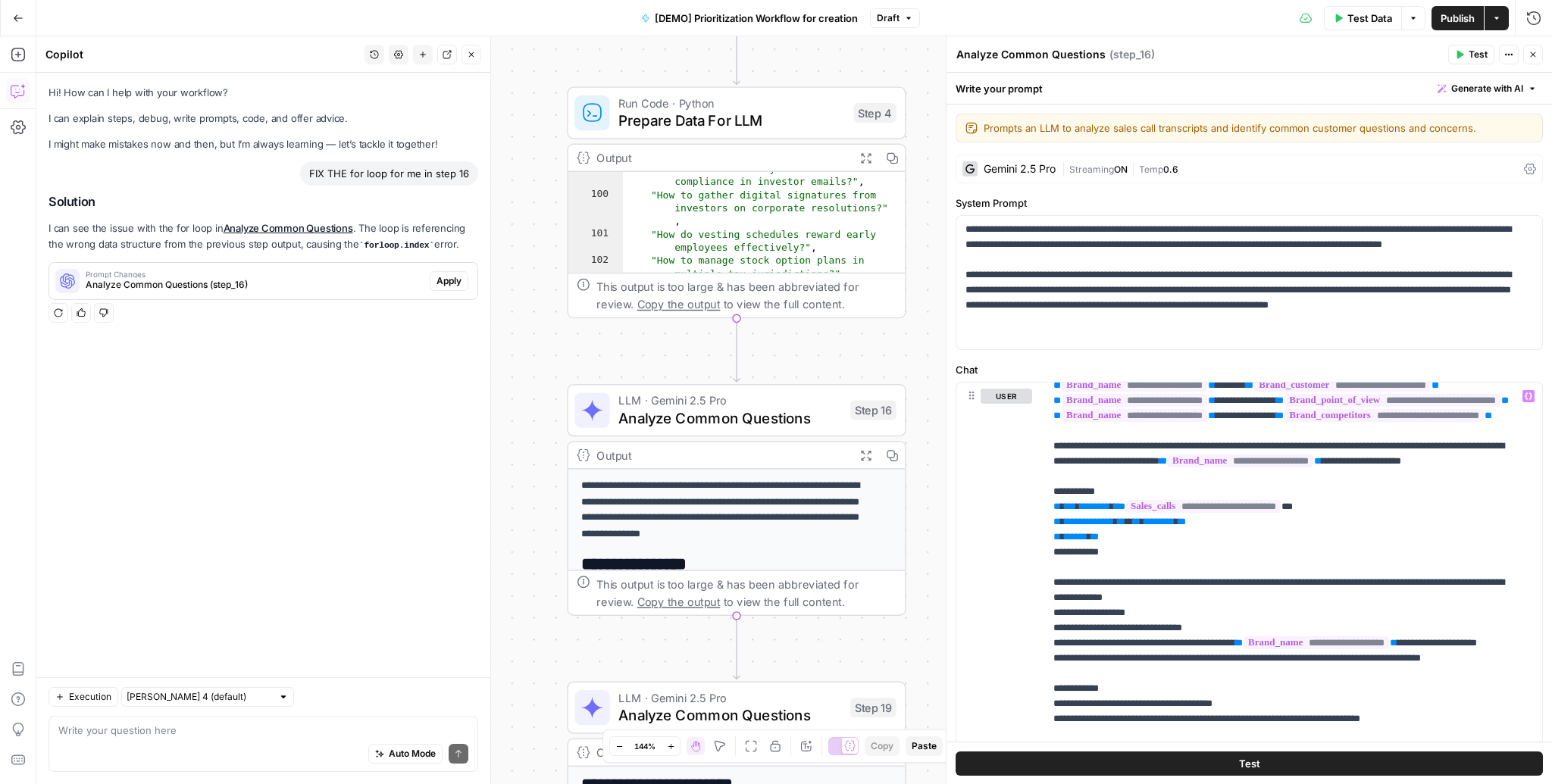
click at [150, 740] on div "Auto Mode Send" at bounding box center [263, 755] width 410 height 33
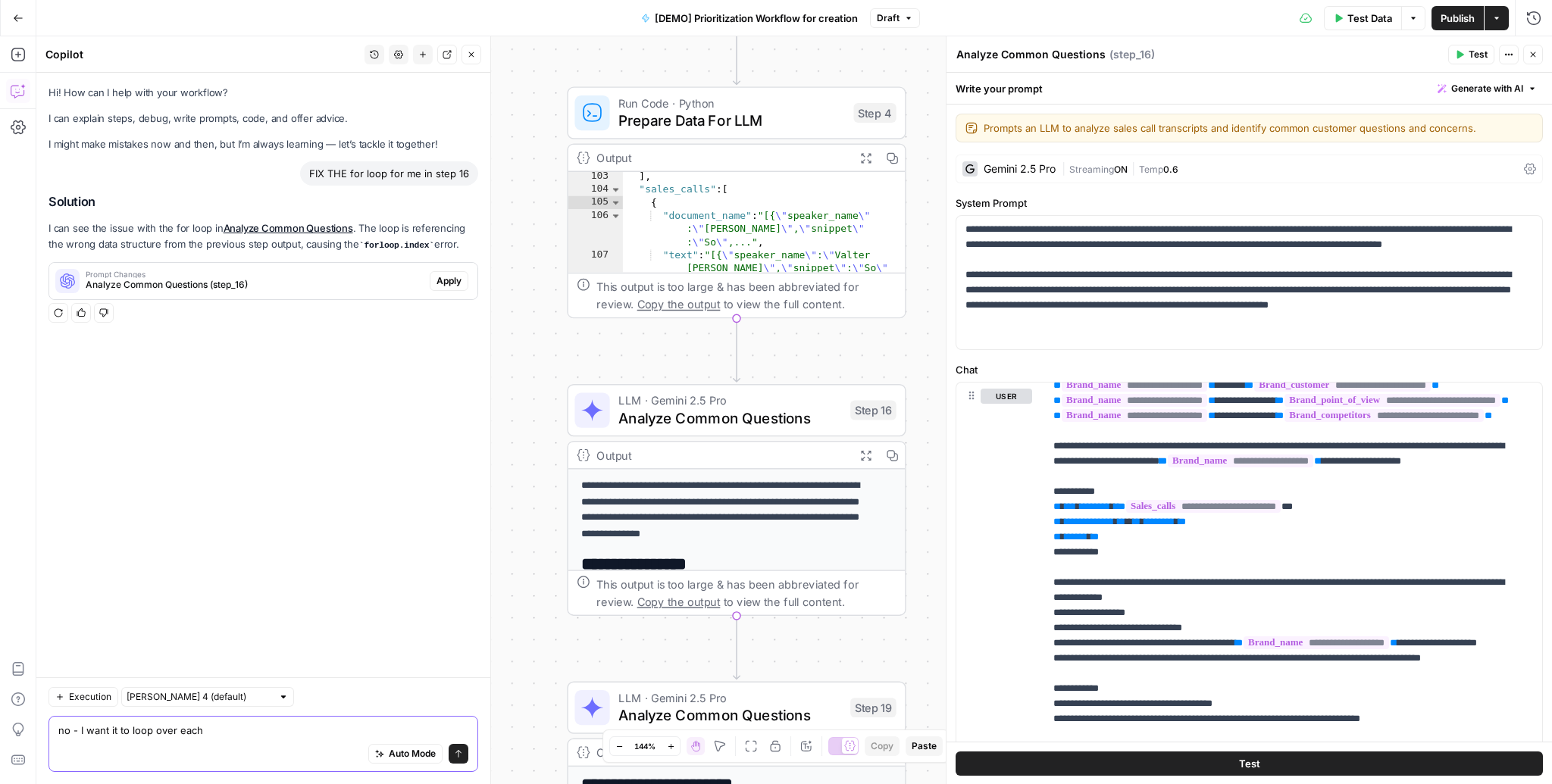
scroll to position [1905, 0]
type textarea "no - I want it to loop over each"
type textarea "*"
drag, startPoint x: 709, startPoint y: 198, endPoint x: 637, endPoint y: 194, distance: 72.1
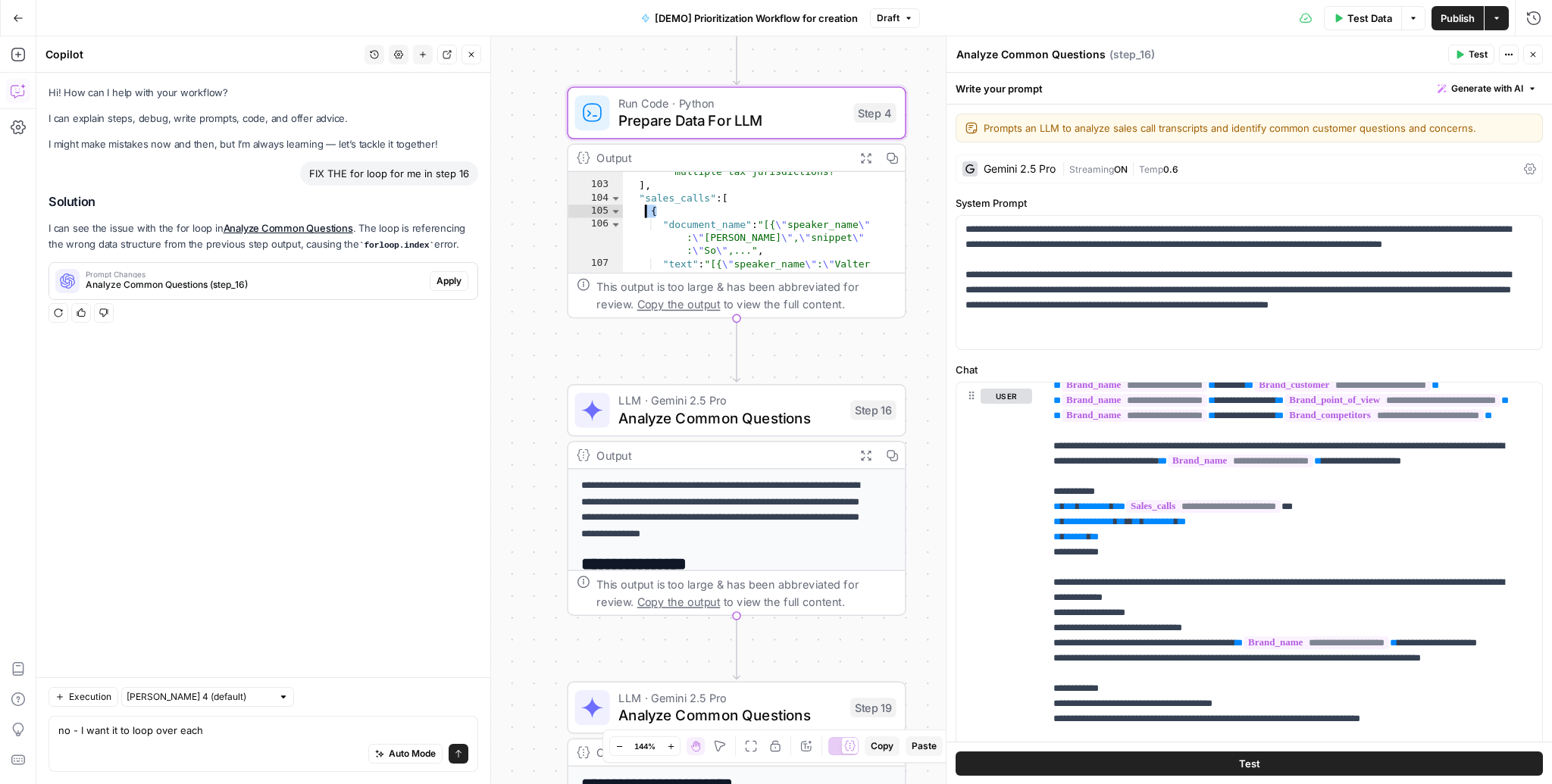
click at [226, 729] on textarea "no - I want it to loop over each" at bounding box center [263, 730] width 410 height 15
type textarea "no - I want it to loop over each of the elemements in "sales_calls" but limit t…"
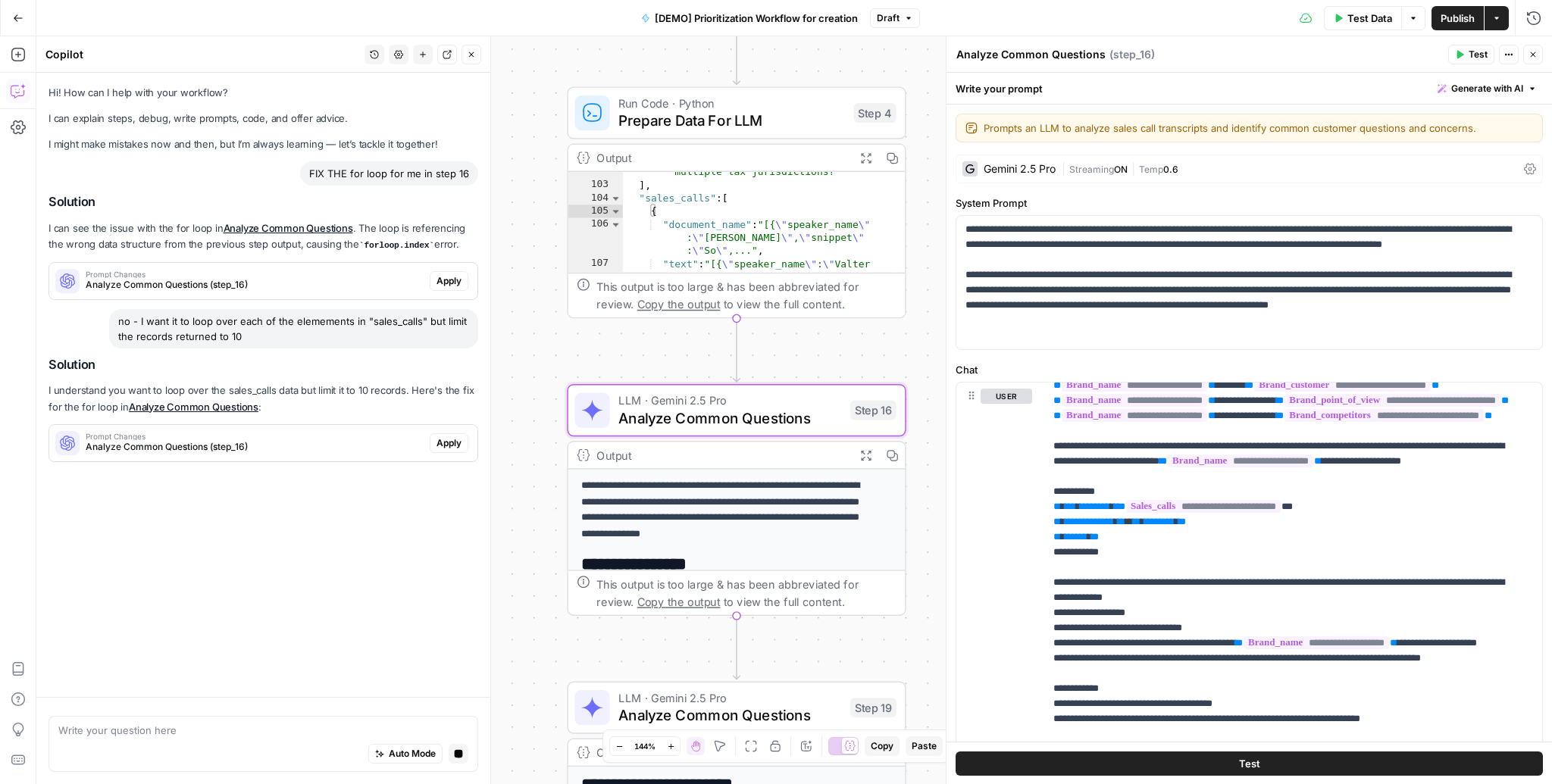
click at [463, 443] on button "Apply" at bounding box center [448, 443] width 39 height 20
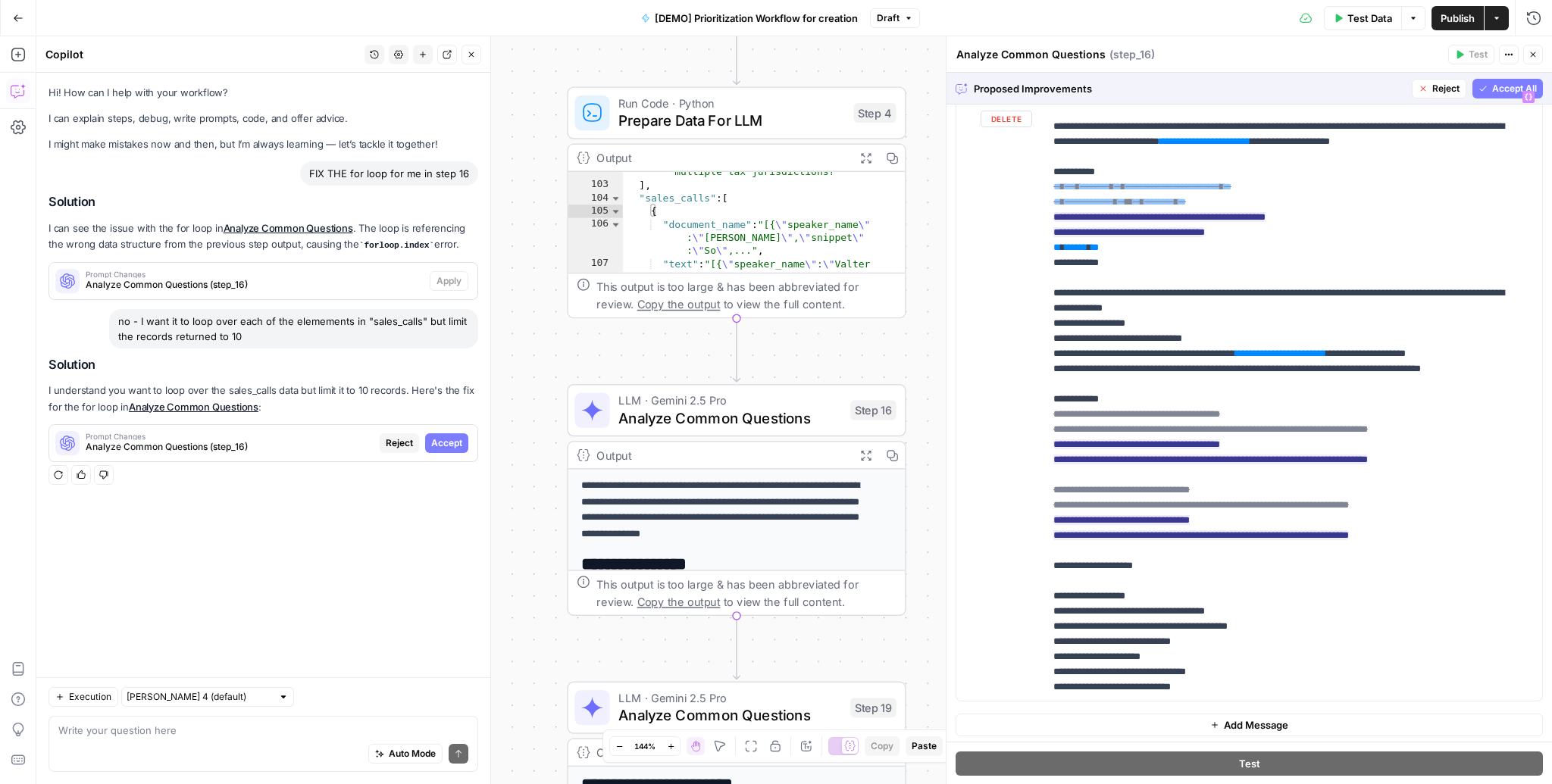
scroll to position [302, 0]
click at [1492, 91] on span "Accept All" at bounding box center [1514, 88] width 44 height 13
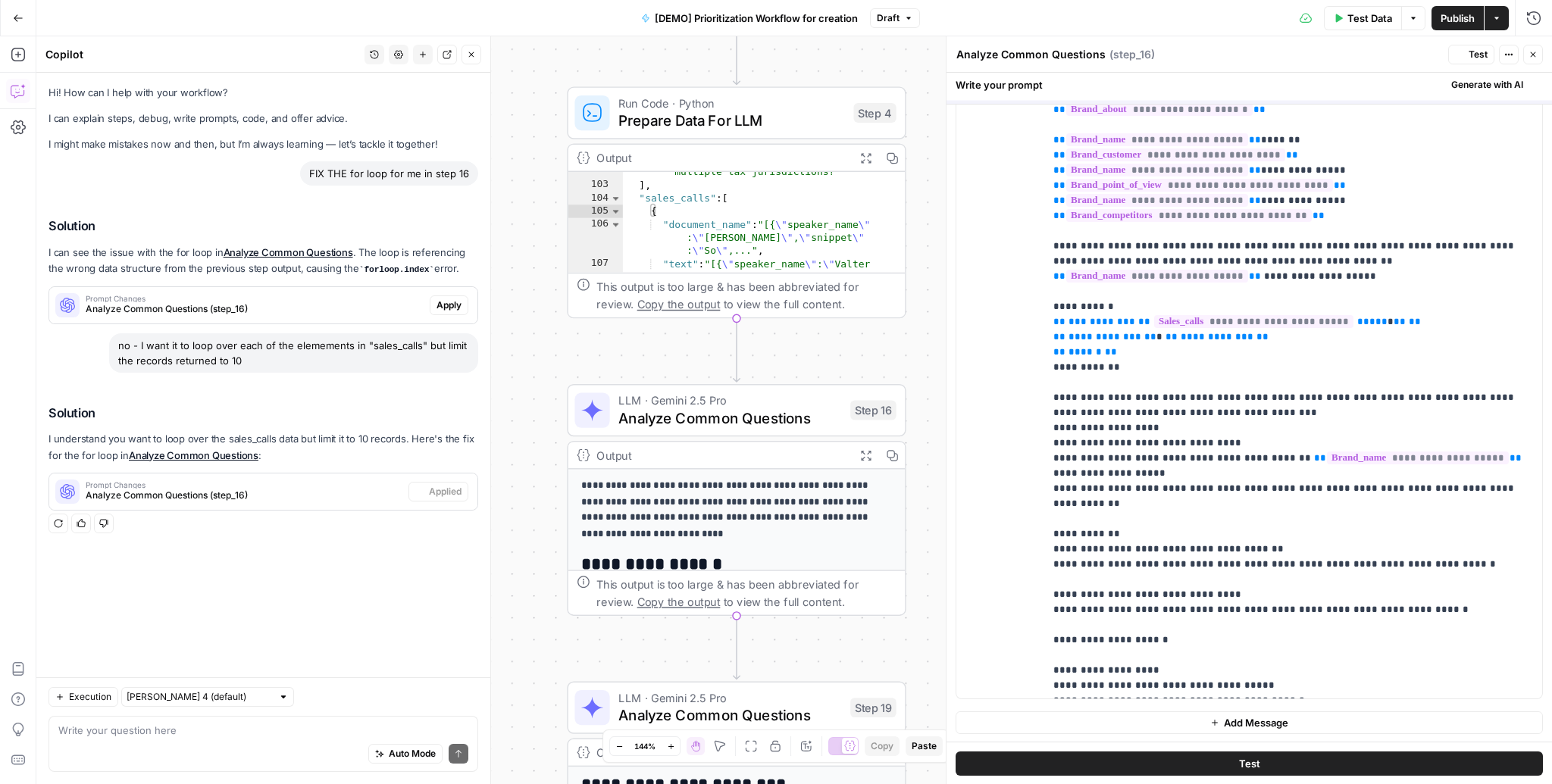
scroll to position [0, 0]
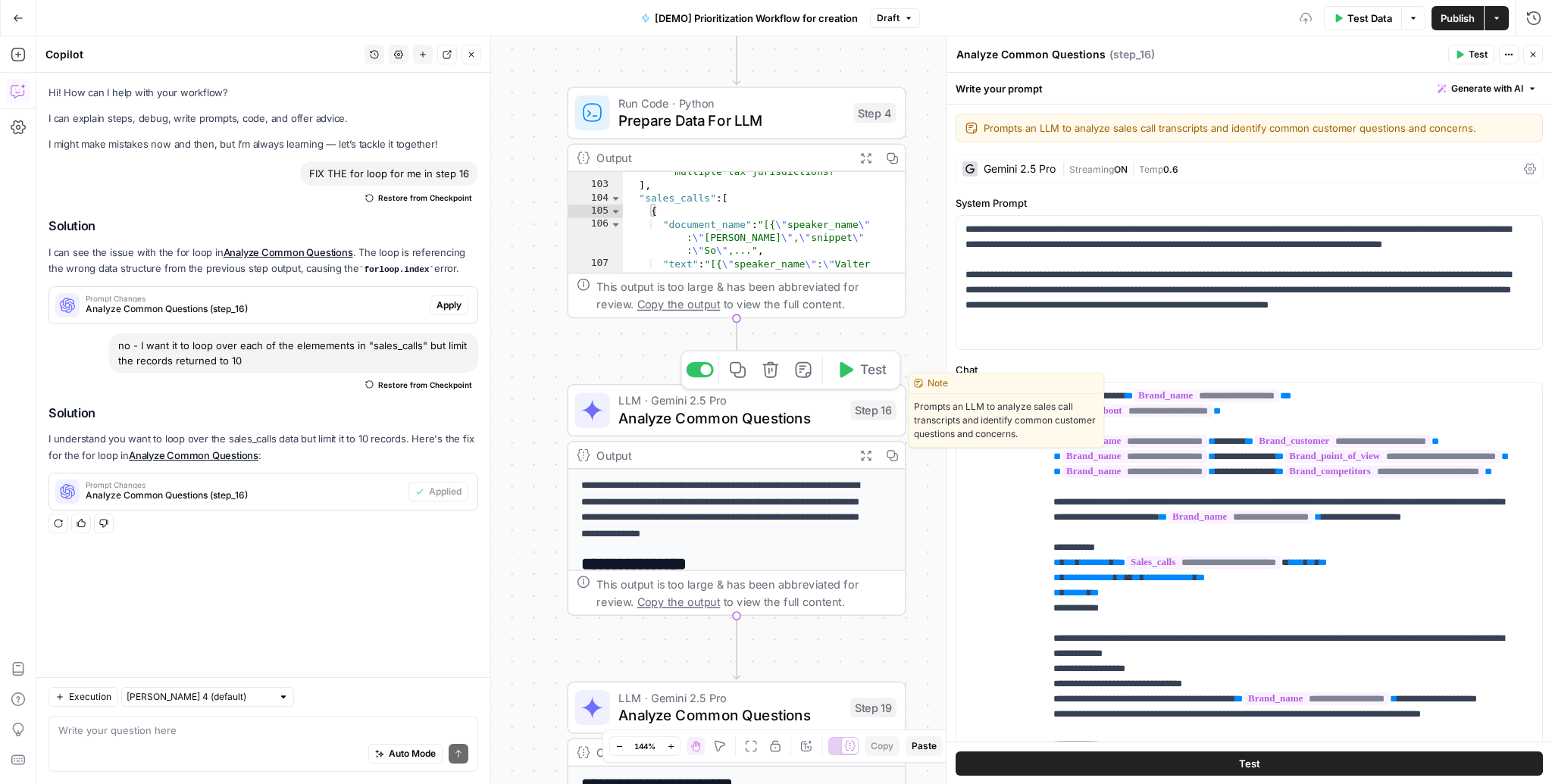
click at [846, 376] on icon "button" at bounding box center [845, 370] width 17 height 17
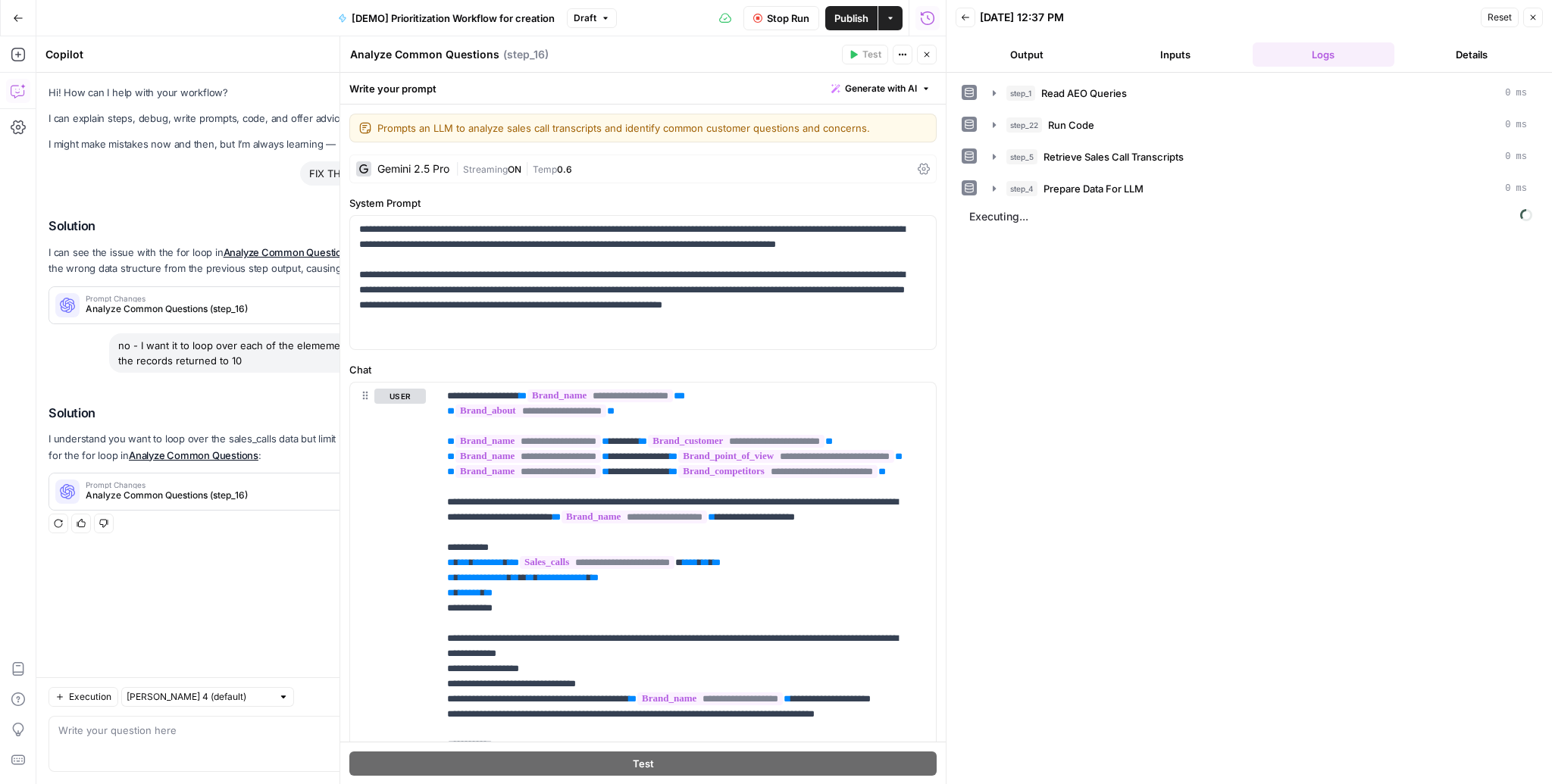
click at [929, 54] on icon "button" at bounding box center [926, 54] width 9 height 9
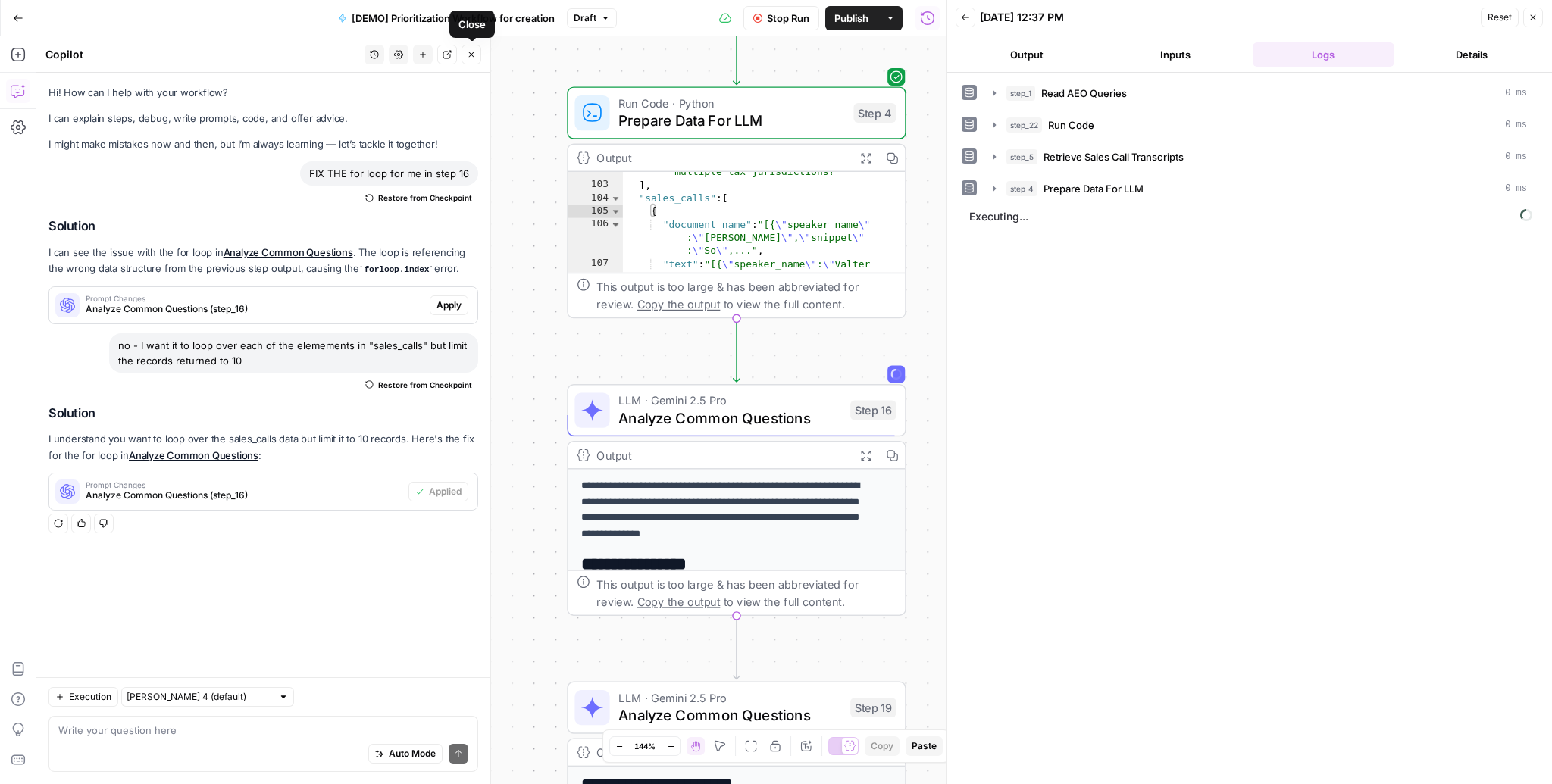
click at [472, 53] on icon "button" at bounding box center [471, 55] width 6 height 6
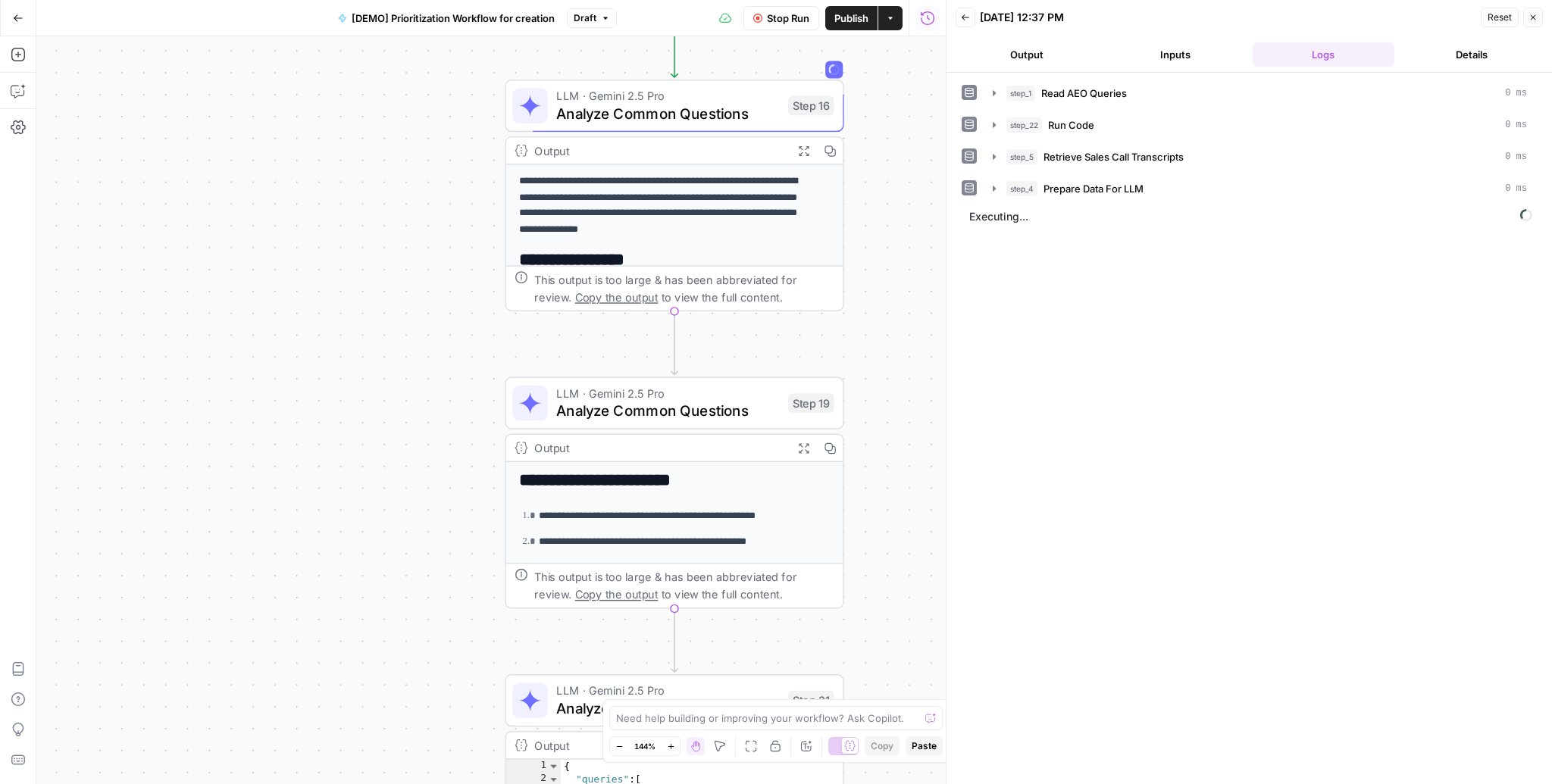
drag, startPoint x: 842, startPoint y: 360, endPoint x: 781, endPoint y: 54, distance: 312.0
click at [781, 54] on div "Workflow Input Settings Inputs Read from Grid Read AEO Queries Step 1 Output Ex…" at bounding box center [491, 410] width 909 height 748
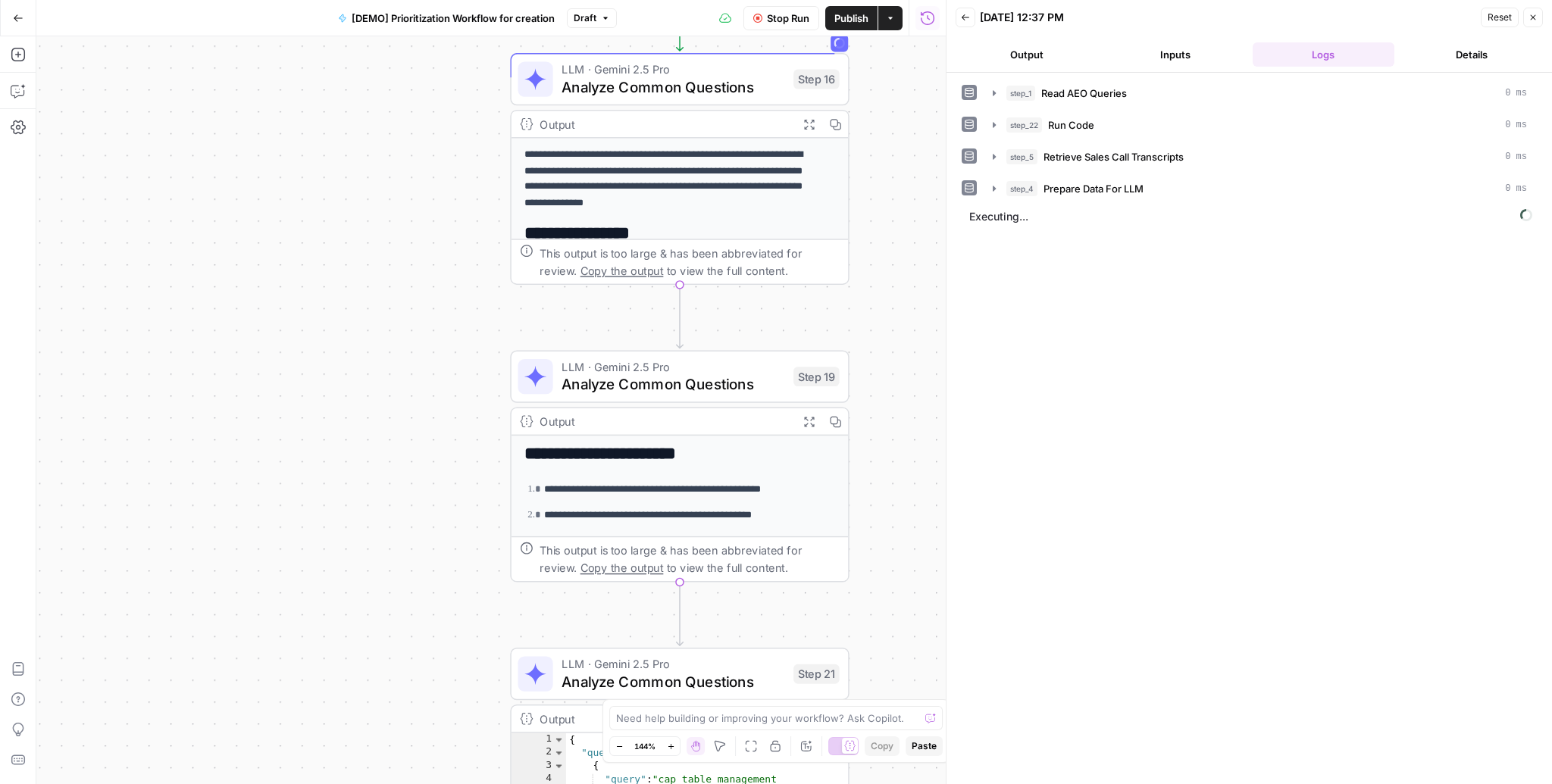
drag, startPoint x: 863, startPoint y: 358, endPoint x: 866, endPoint y: 333, distance: 25.2
click at [866, 333] on div "Workflow Input Settings Inputs Read from Grid Read AEO Queries Step 1 Output Ex…" at bounding box center [491, 410] width 909 height 748
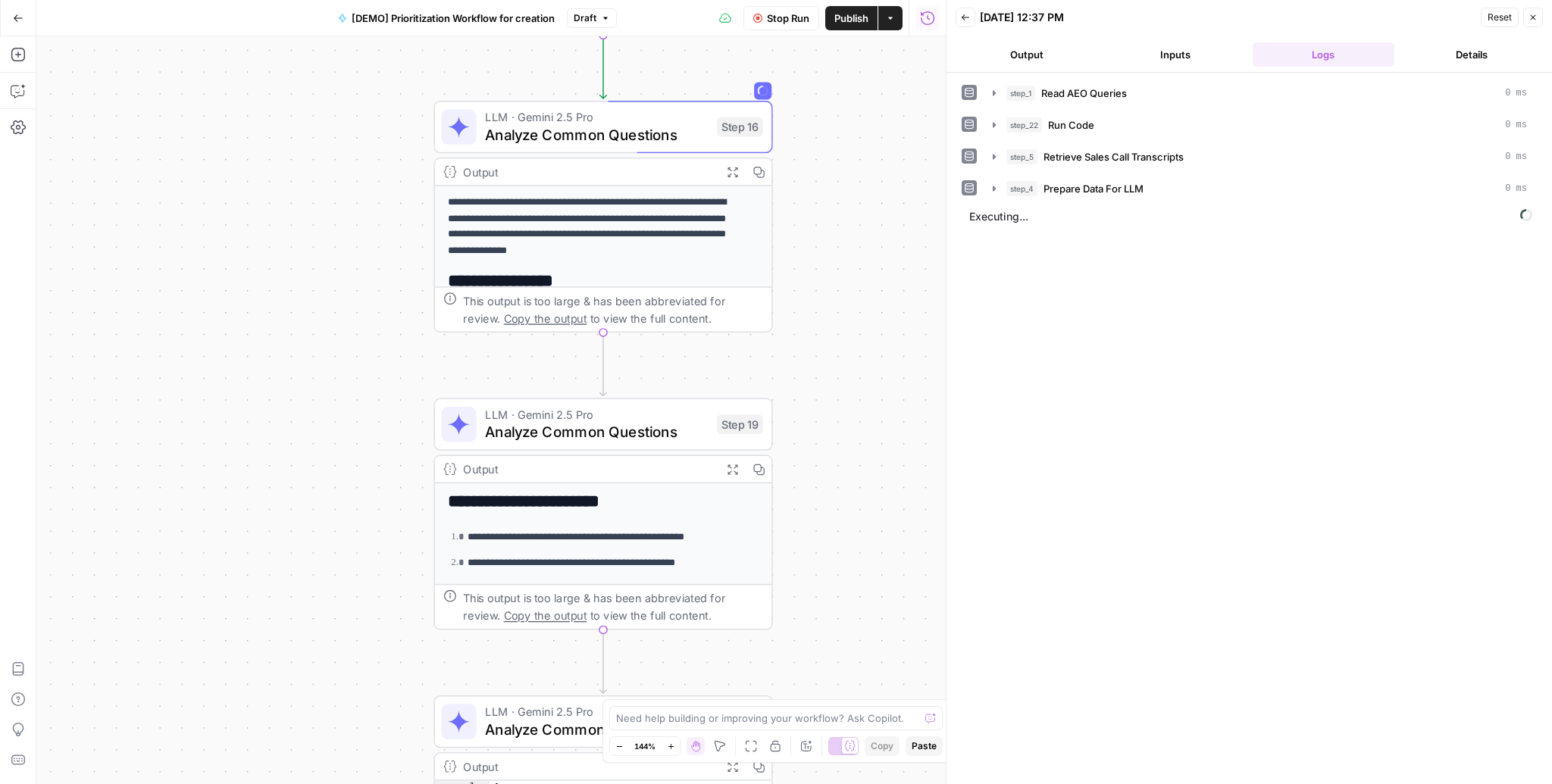
drag, startPoint x: 882, startPoint y: 497, endPoint x: 793, endPoint y: 554, distance: 105.7
click at [794, 556] on div "Workflow Input Settings Inputs Read from Grid Read AEO Queries Step 1 Output Ex…" at bounding box center [491, 410] width 909 height 748
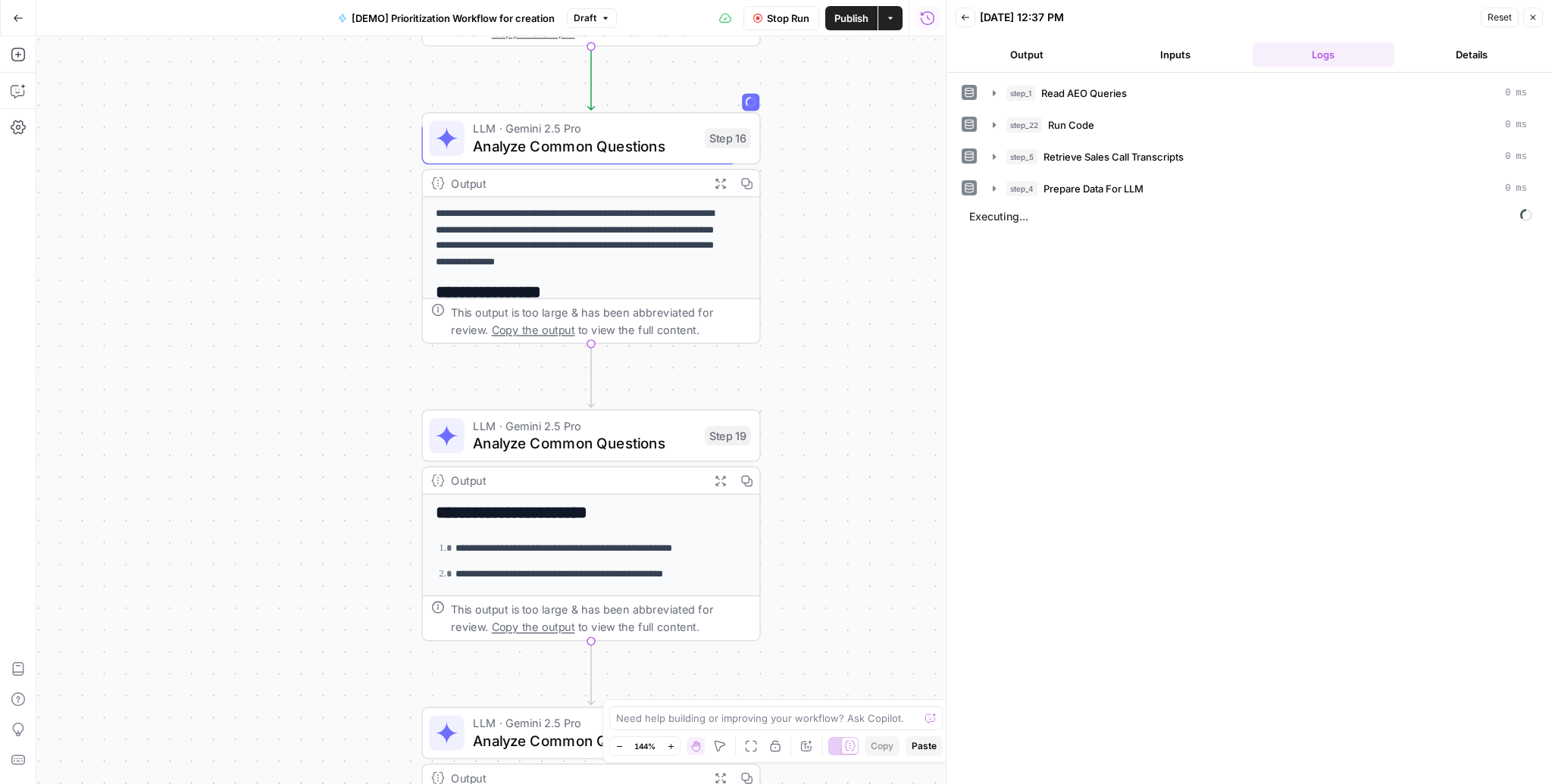
click at [574, 129] on span "LLM · Gemini 2.5 Pro" at bounding box center [584, 128] width 223 height 17
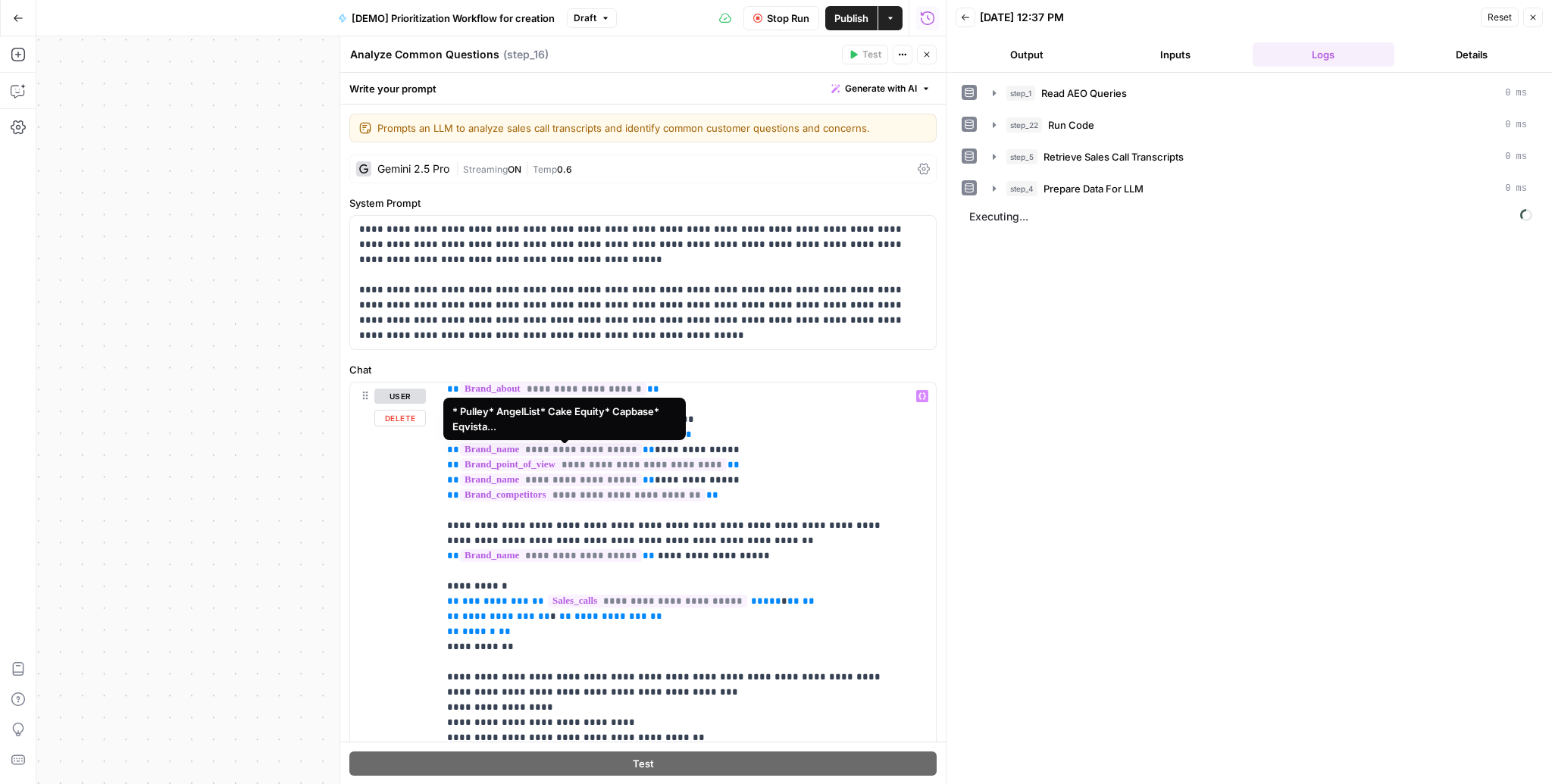
scroll to position [61, 0]
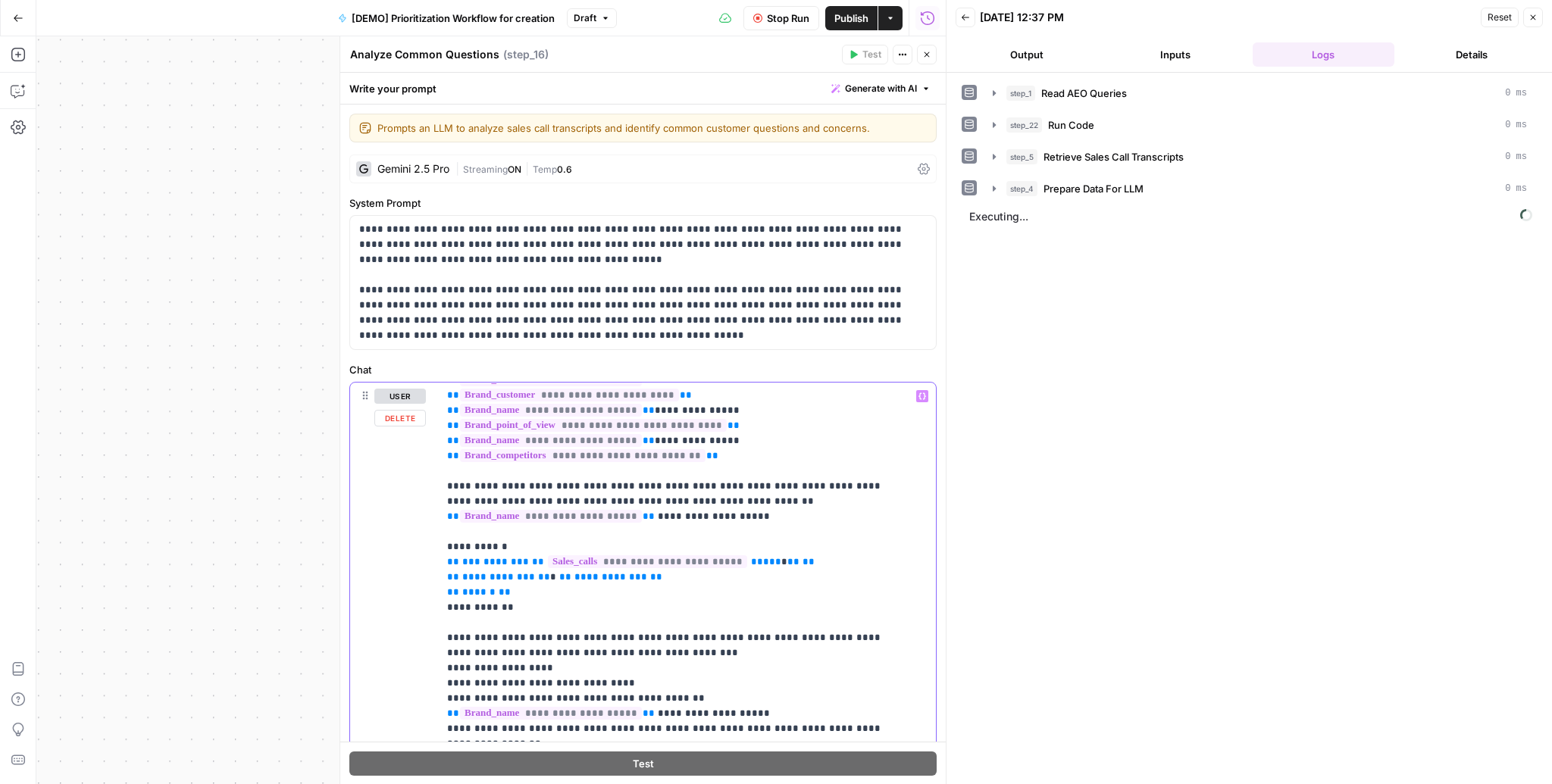
drag, startPoint x: 513, startPoint y: 604, endPoint x: 435, endPoint y: 550, distance: 94.9
click at [435, 550] on div "**********" at bounding box center [643, 691] width 585 height 618
copy p "**********"
click at [923, 48] on button "Close" at bounding box center [926, 54] width 20 height 20
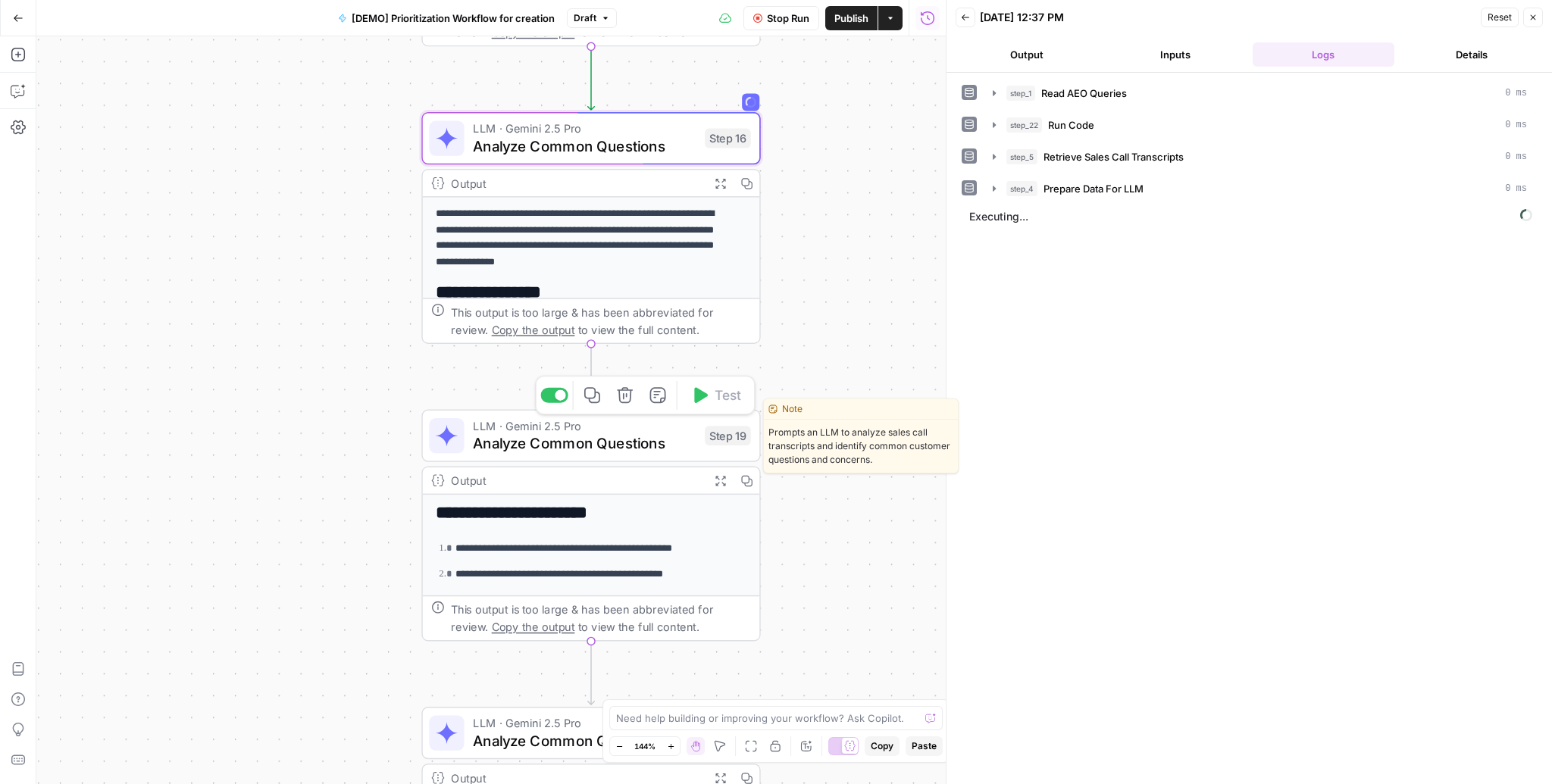
click at [568, 442] on span "Analyze Common Questions" at bounding box center [584, 443] width 223 height 22
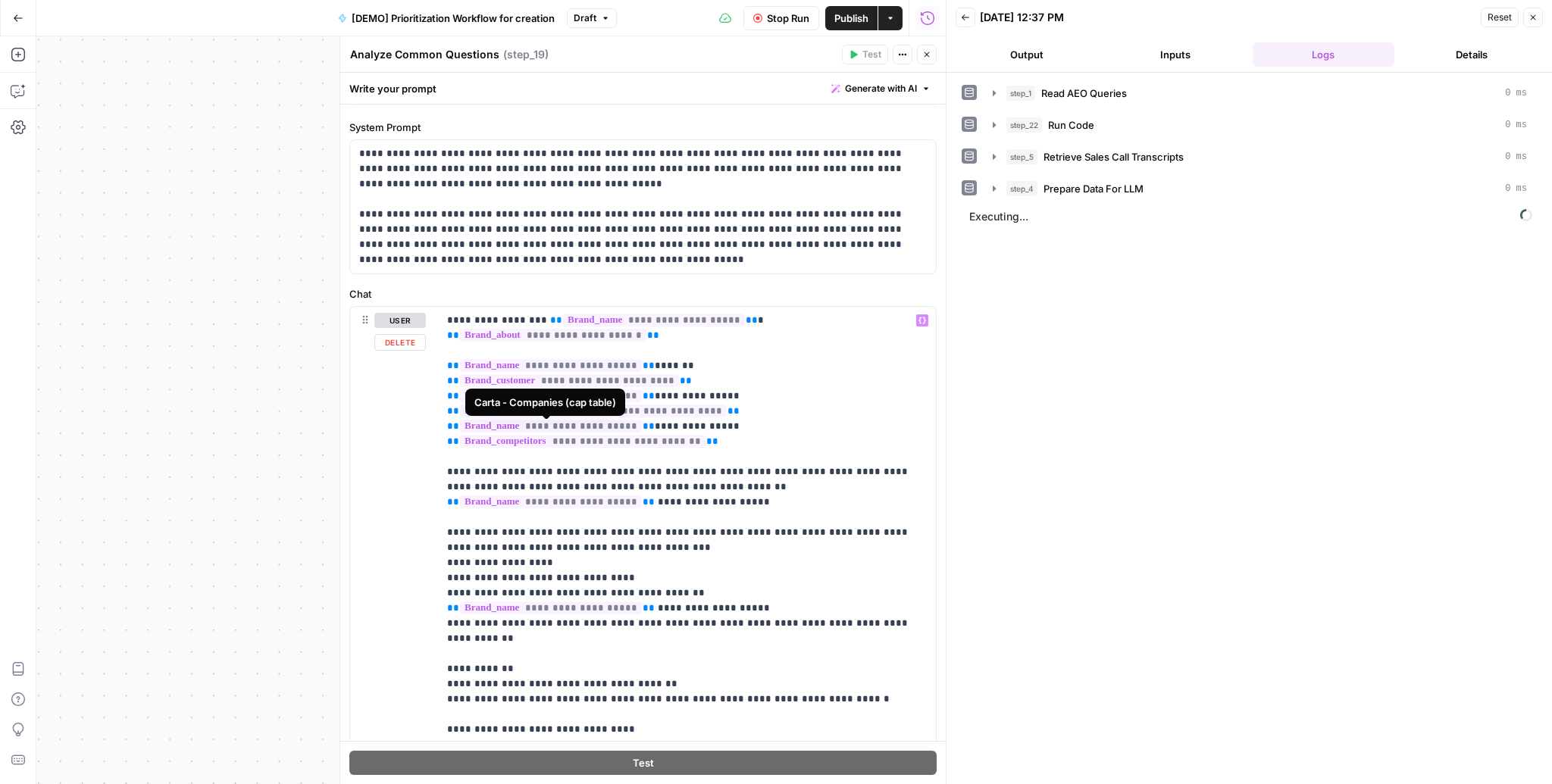
scroll to position [120, 0]
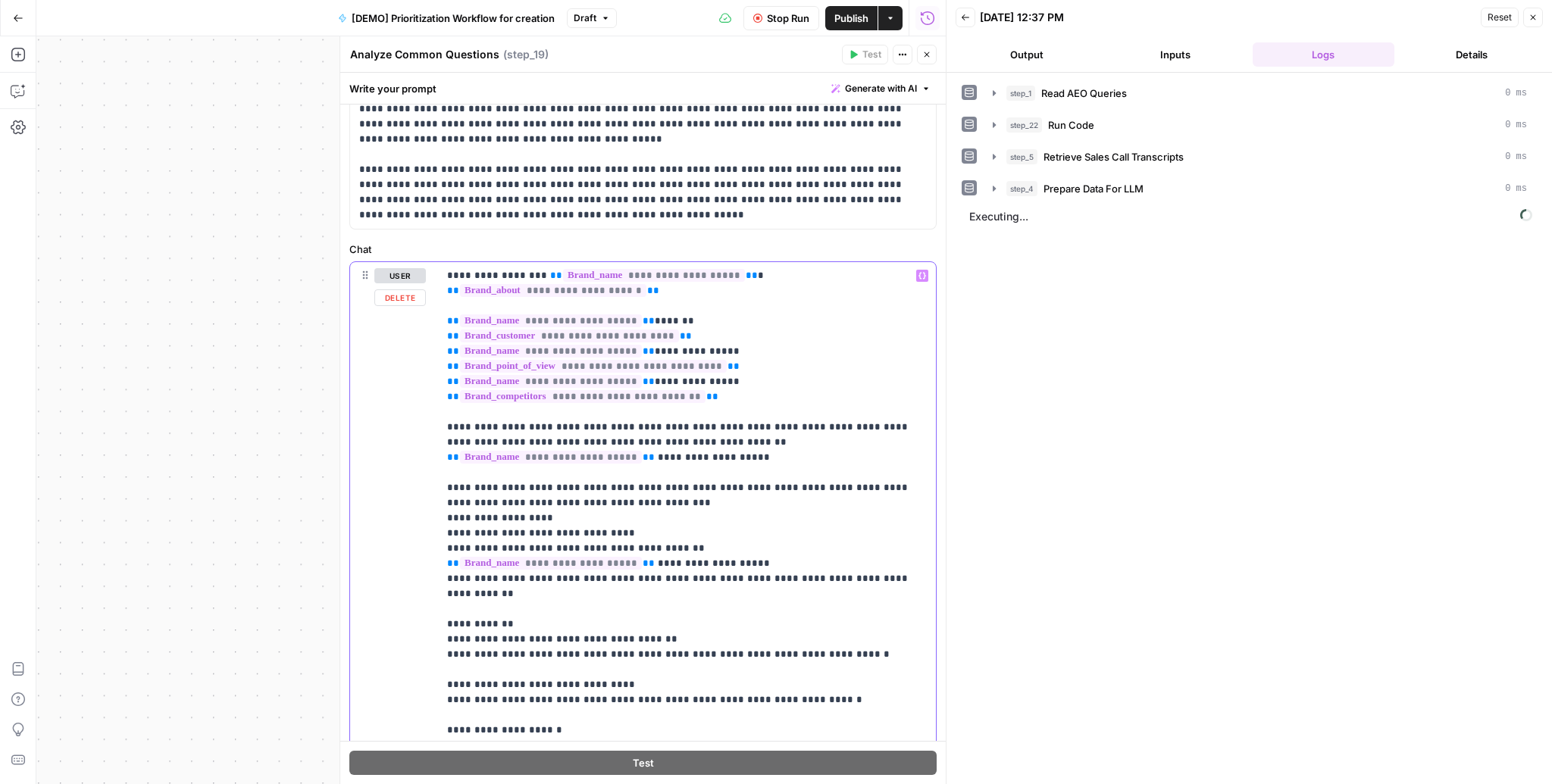
click at [527, 445] on p "**********" at bounding box center [682, 549] width 471 height 561
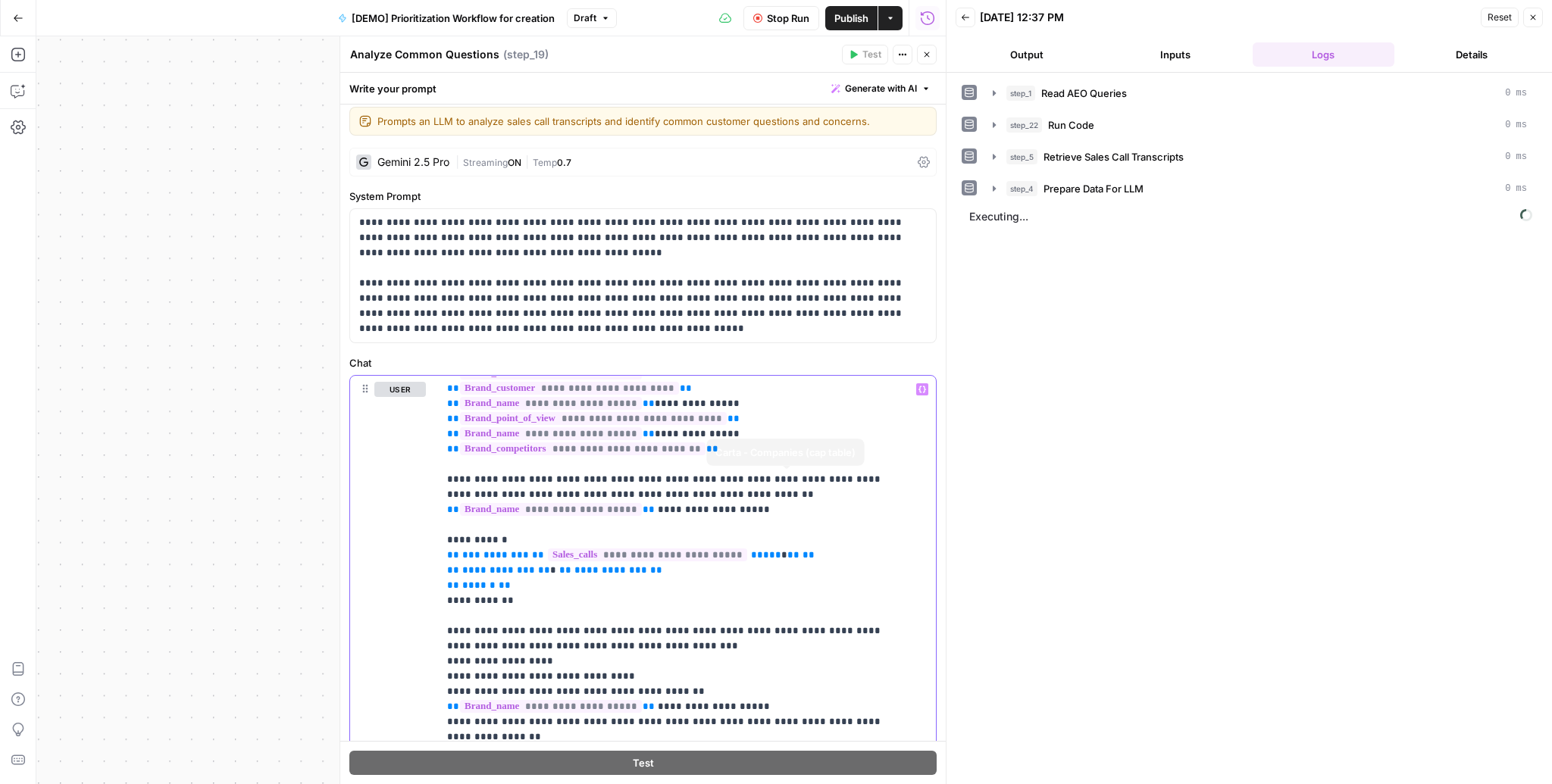
scroll to position [0, 0]
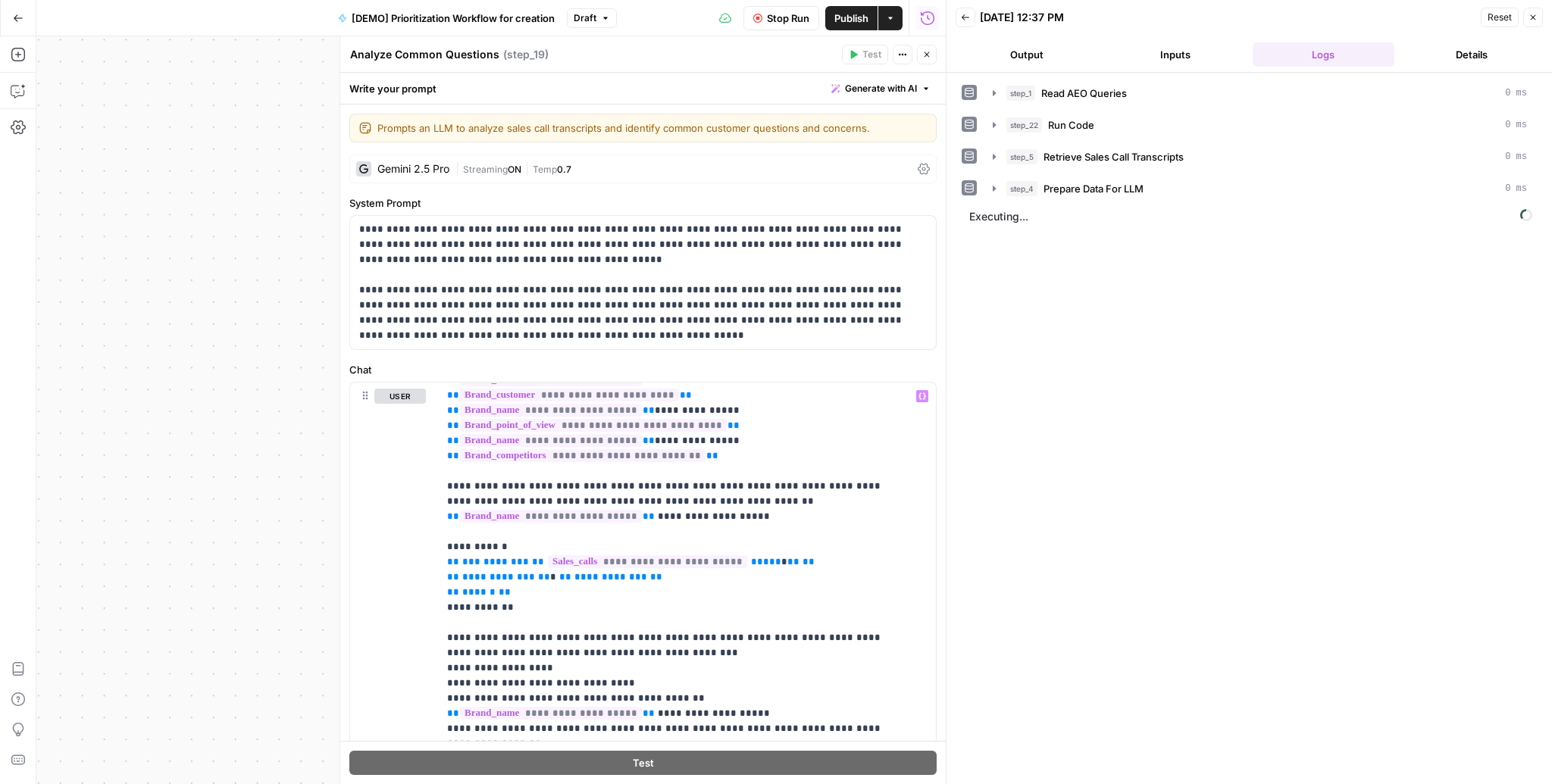
click at [923, 53] on icon "button" at bounding box center [926, 54] width 9 height 9
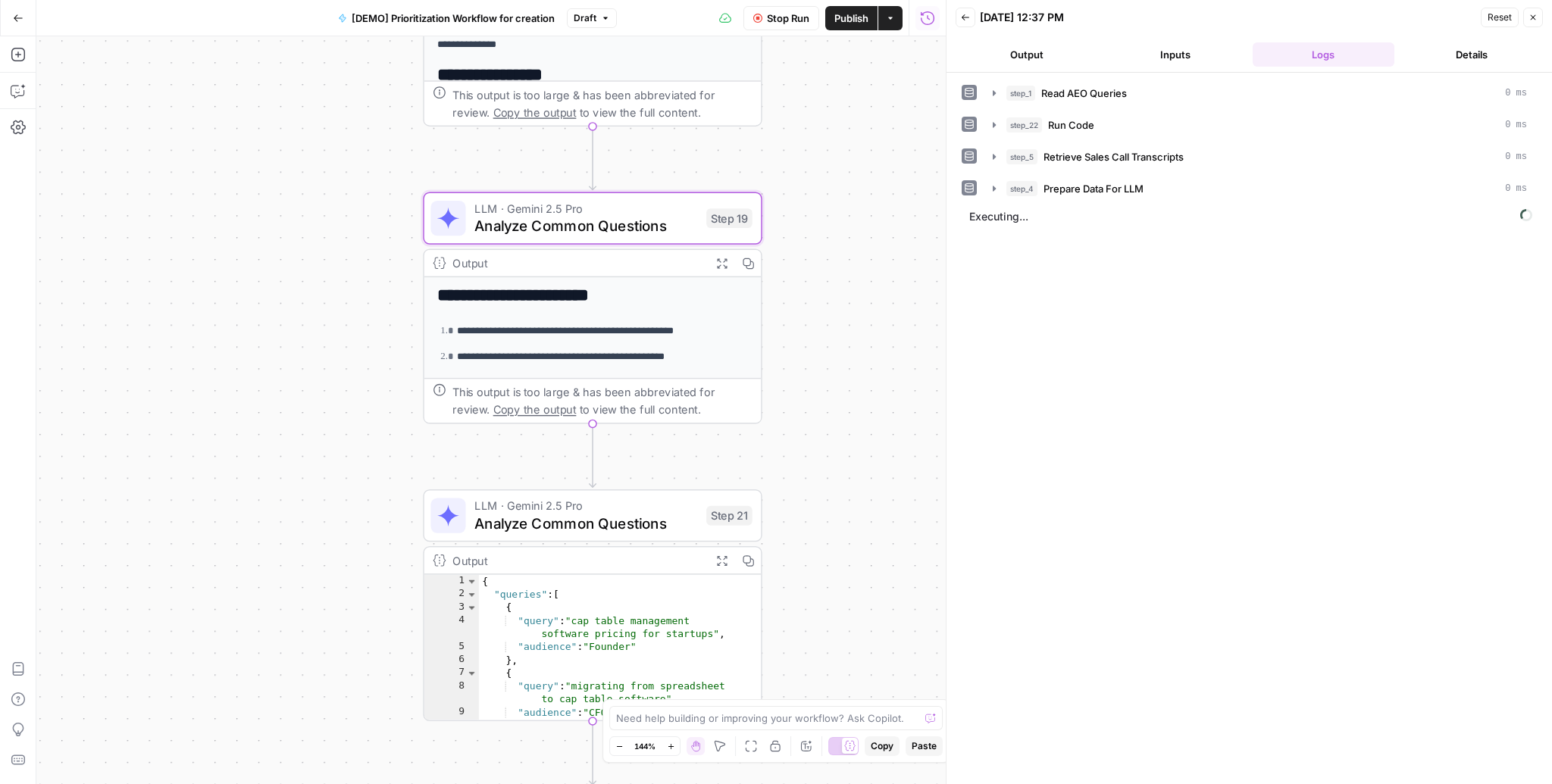
drag, startPoint x: 853, startPoint y: 523, endPoint x: 855, endPoint y: 305, distance: 218.0
click at [855, 305] on div "Workflow Input Settings Inputs Read from Grid Read AEO Queries Step 1 Output Ex…" at bounding box center [491, 410] width 909 height 748
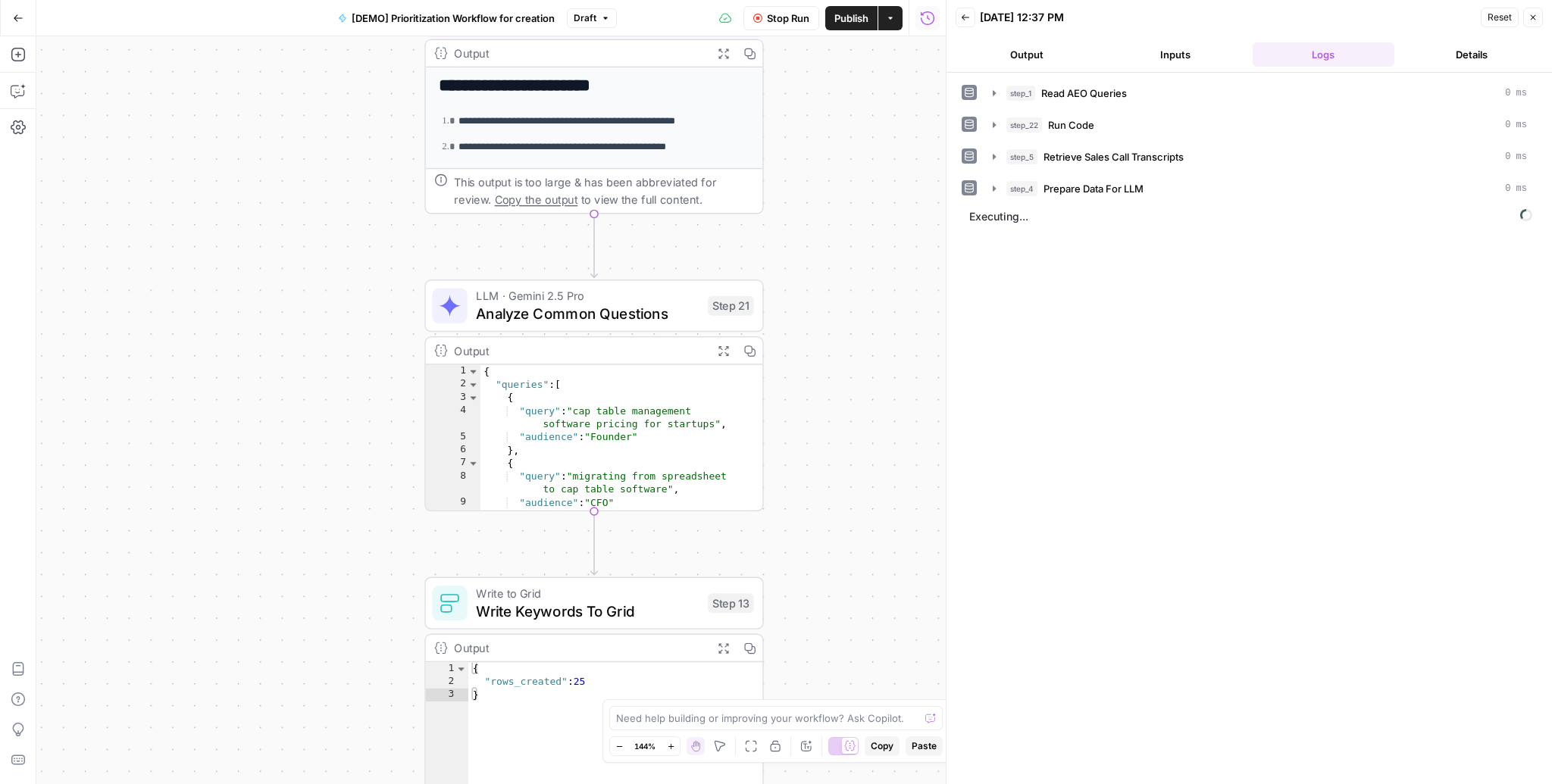
drag, startPoint x: 852, startPoint y: 618, endPoint x: 853, endPoint y: 413, distance: 205.0
click at [853, 413] on div "Workflow Input Settings Inputs Read from Grid Read AEO Queries Step 1 Output Ex…" at bounding box center [491, 410] width 909 height 748
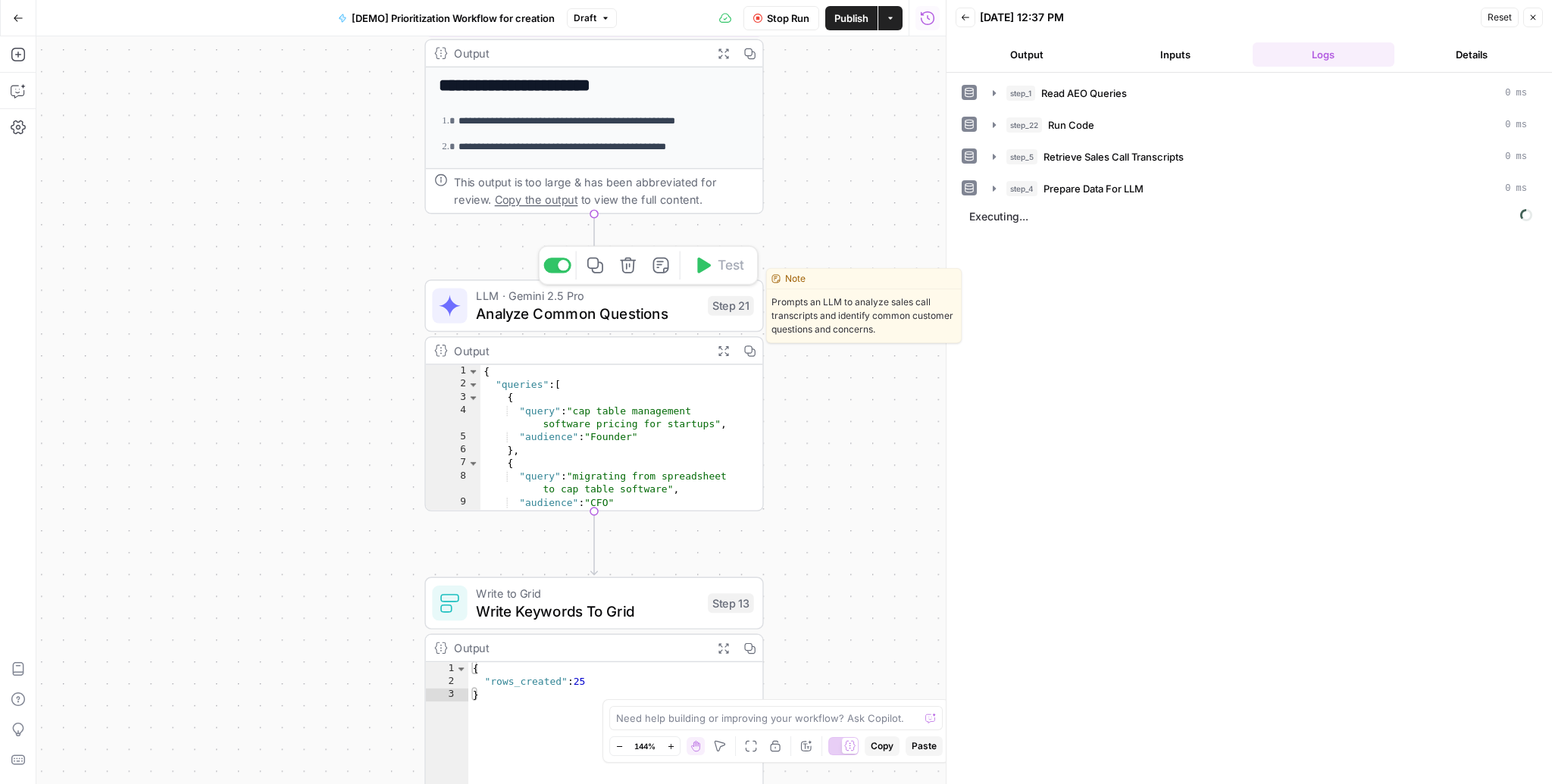
click at [555, 316] on span "Analyze Common Questions" at bounding box center [587, 314] width 223 height 22
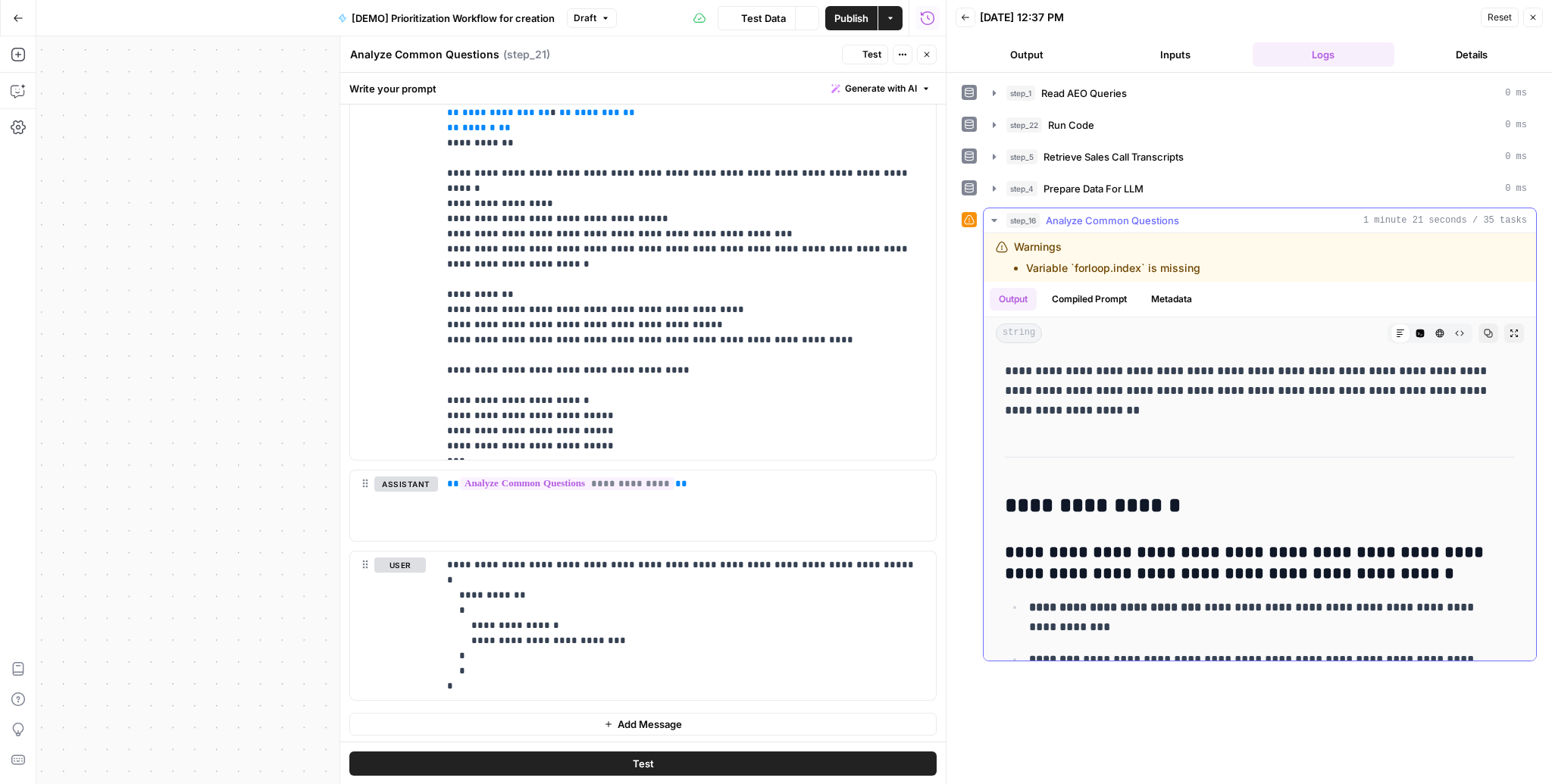
scroll to position [147, 0]
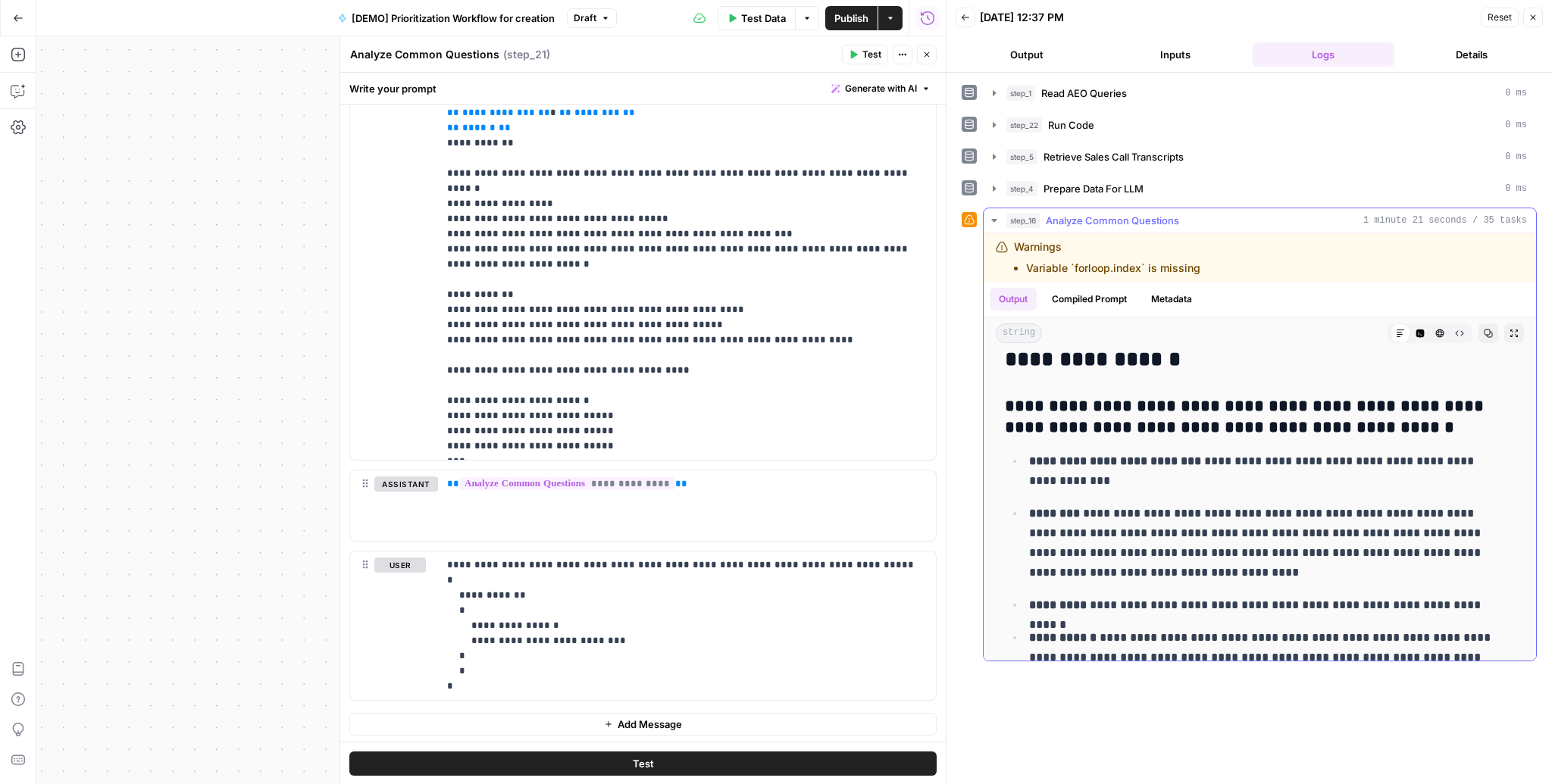
click at [1021, 263] on ul "Variable `forloop.index` is missing" at bounding box center [1107, 268] width 186 height 15
drag, startPoint x: 1026, startPoint y: 264, endPoint x: 1299, endPoint y: 267, distance: 273.0
click at [1299, 267] on div "Warnings Variable `forloop.index` is missing" at bounding box center [1179, 257] width 367 height 36
copy li "Variable `forloop.index` is missing"
click at [927, 55] on icon "button" at bounding box center [926, 54] width 9 height 9
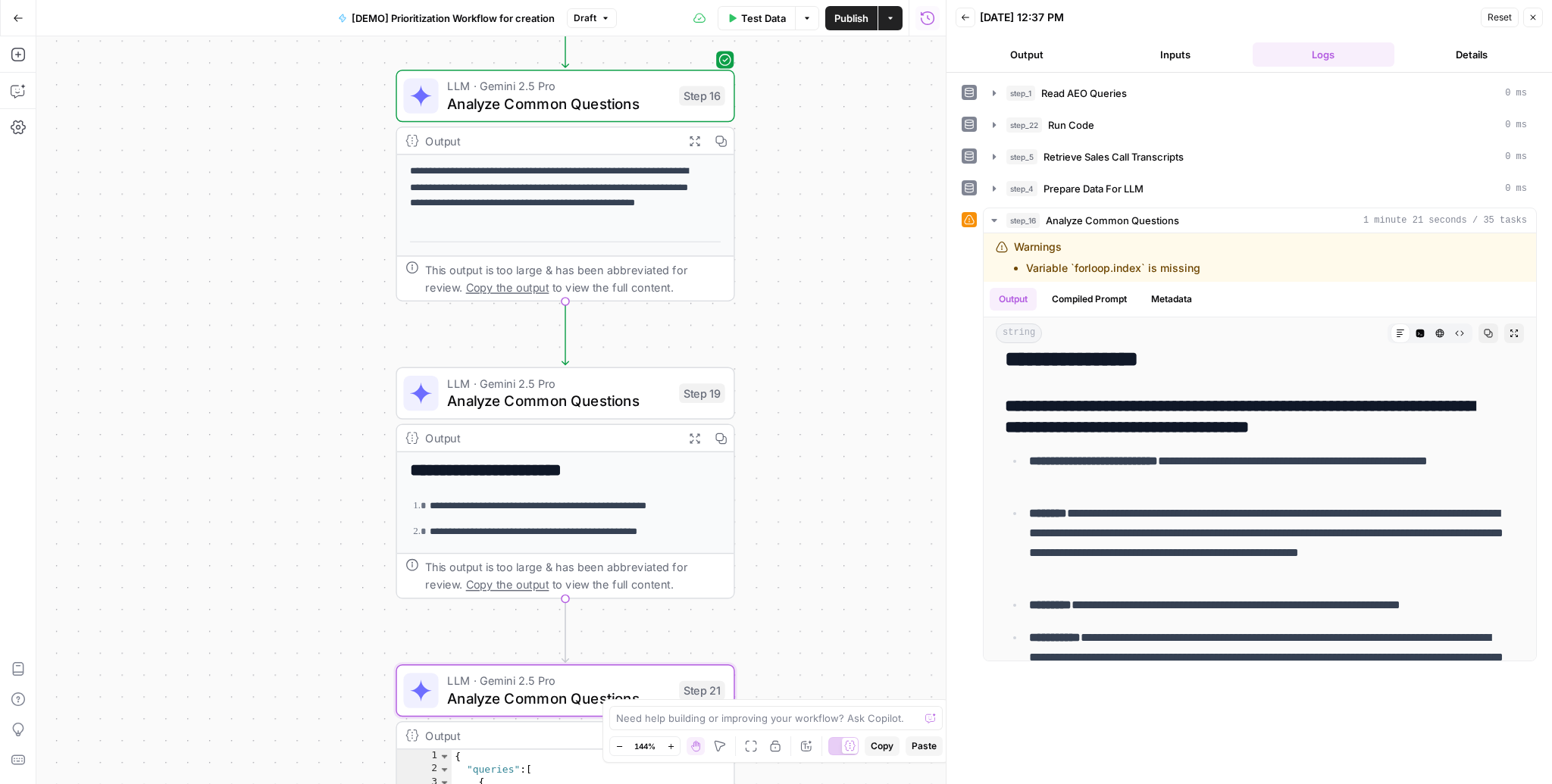
drag, startPoint x: 814, startPoint y: 248, endPoint x: 786, endPoint y: 632, distance: 385.0
click at [786, 632] on div "Workflow Input Settings Inputs Read from Grid Read AEO Queries Step 1 Output Ex…" at bounding box center [491, 410] width 909 height 748
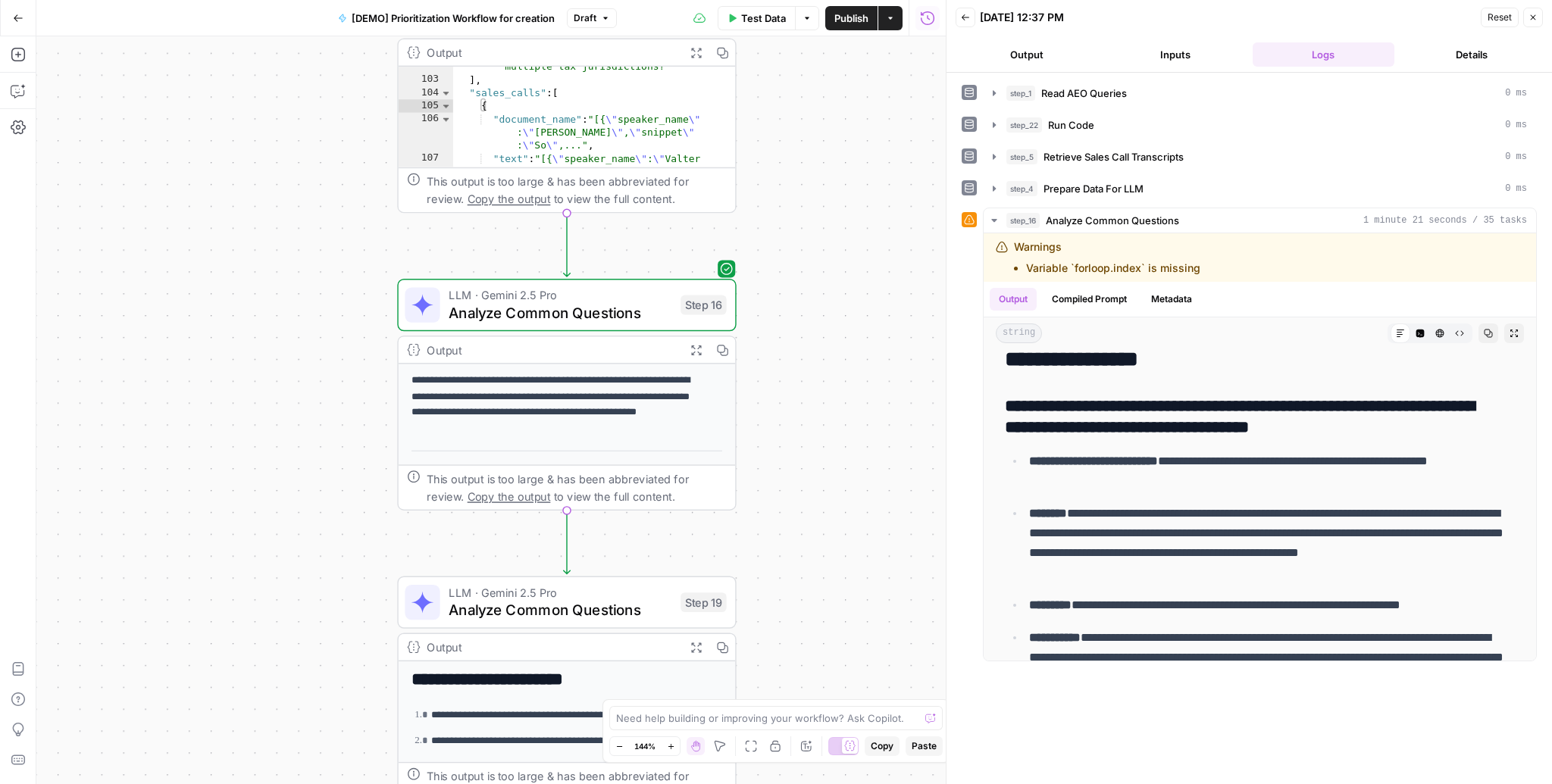
drag, startPoint x: 827, startPoint y: 337, endPoint x: 829, endPoint y: 546, distance: 209.0
click at [829, 546] on div "Workflow Input Settings Inputs Read from Grid Read AEO Queries Step 1 Output Ex…" at bounding box center [491, 410] width 909 height 748
click at [491, 300] on span "LLM · Gemini 2.5 Pro" at bounding box center [559, 295] width 223 height 17
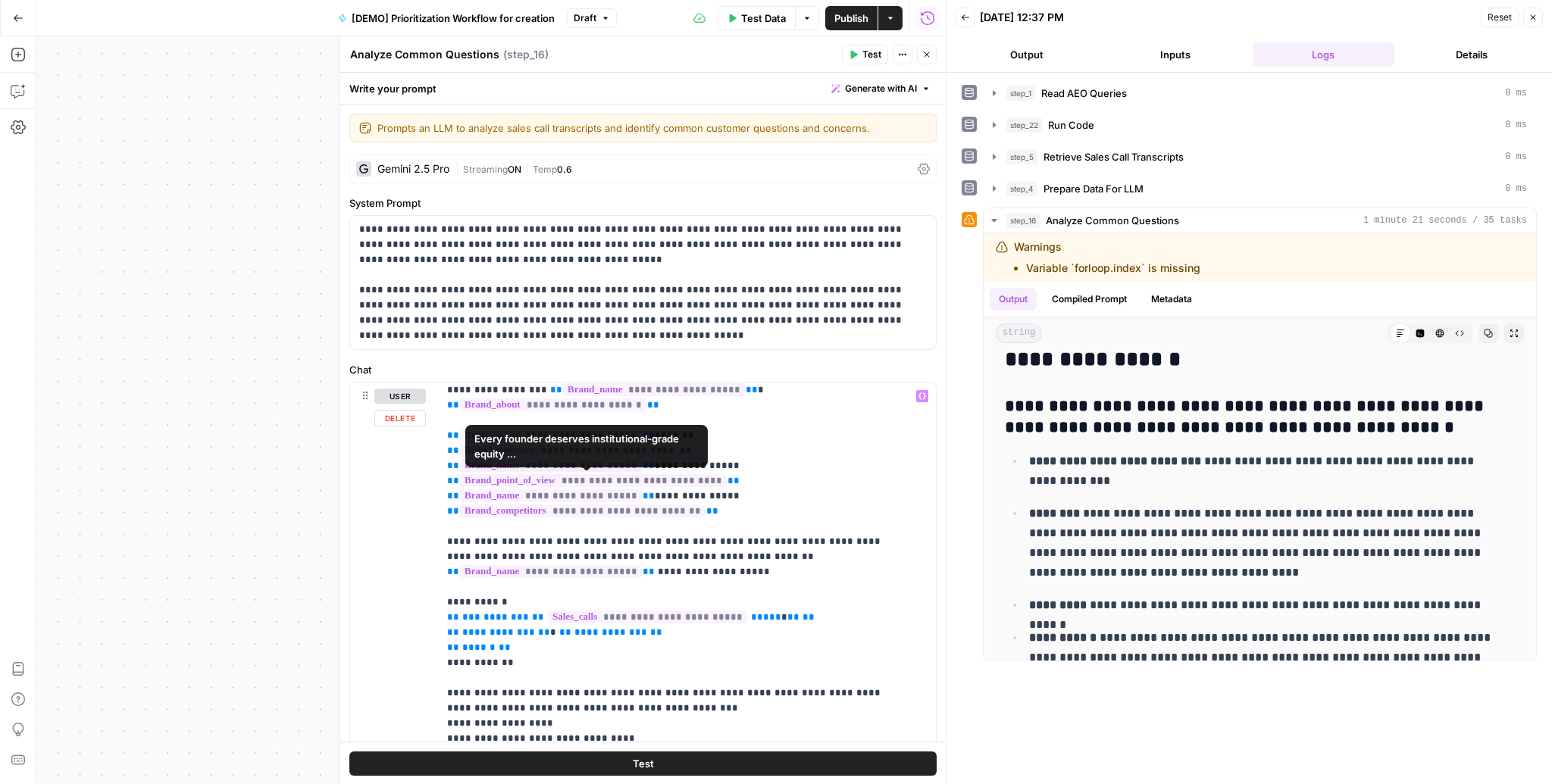
scroll to position [61, 0]
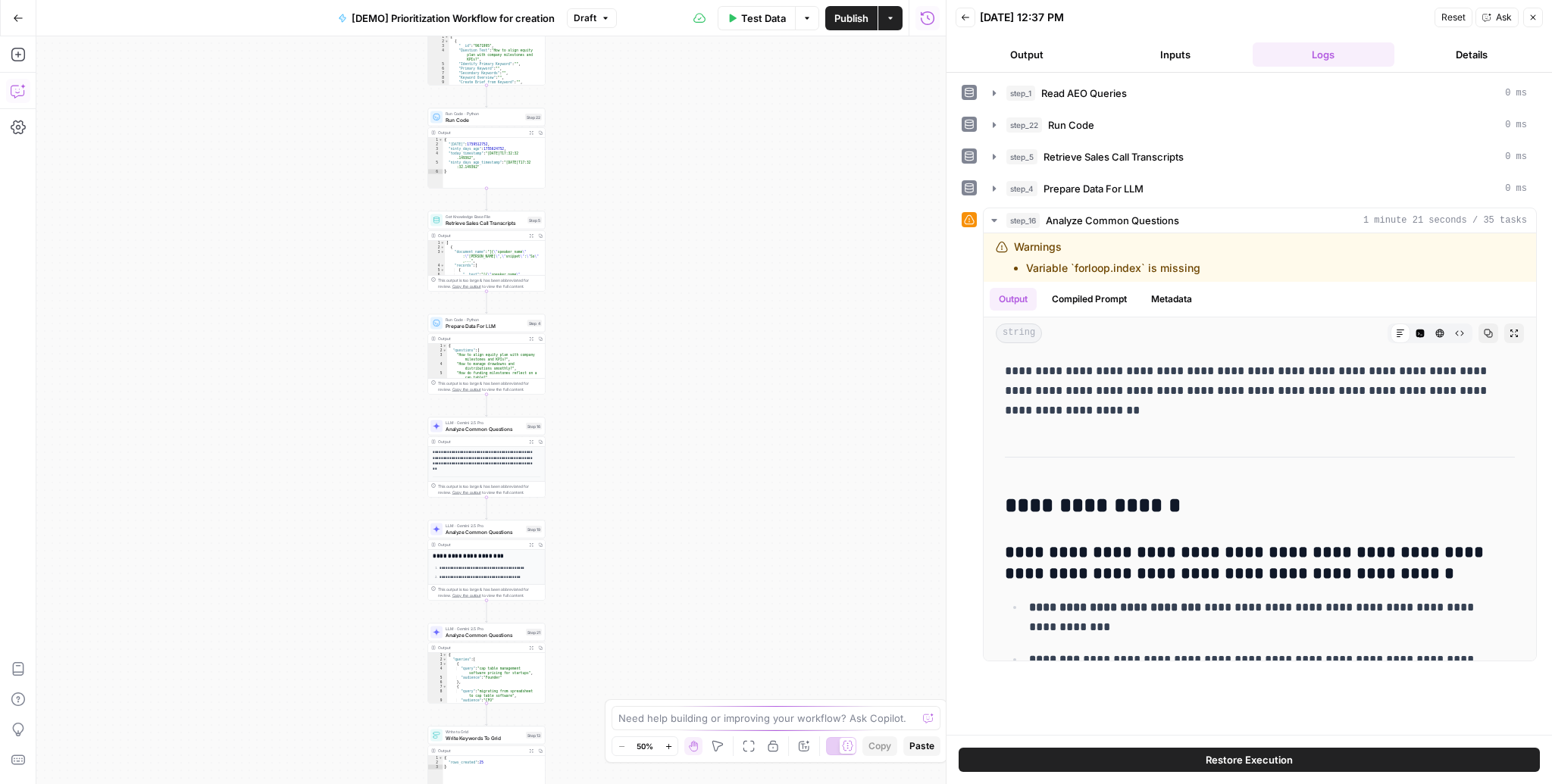
click at [23, 92] on icon "button" at bounding box center [17, 90] width 15 height 15
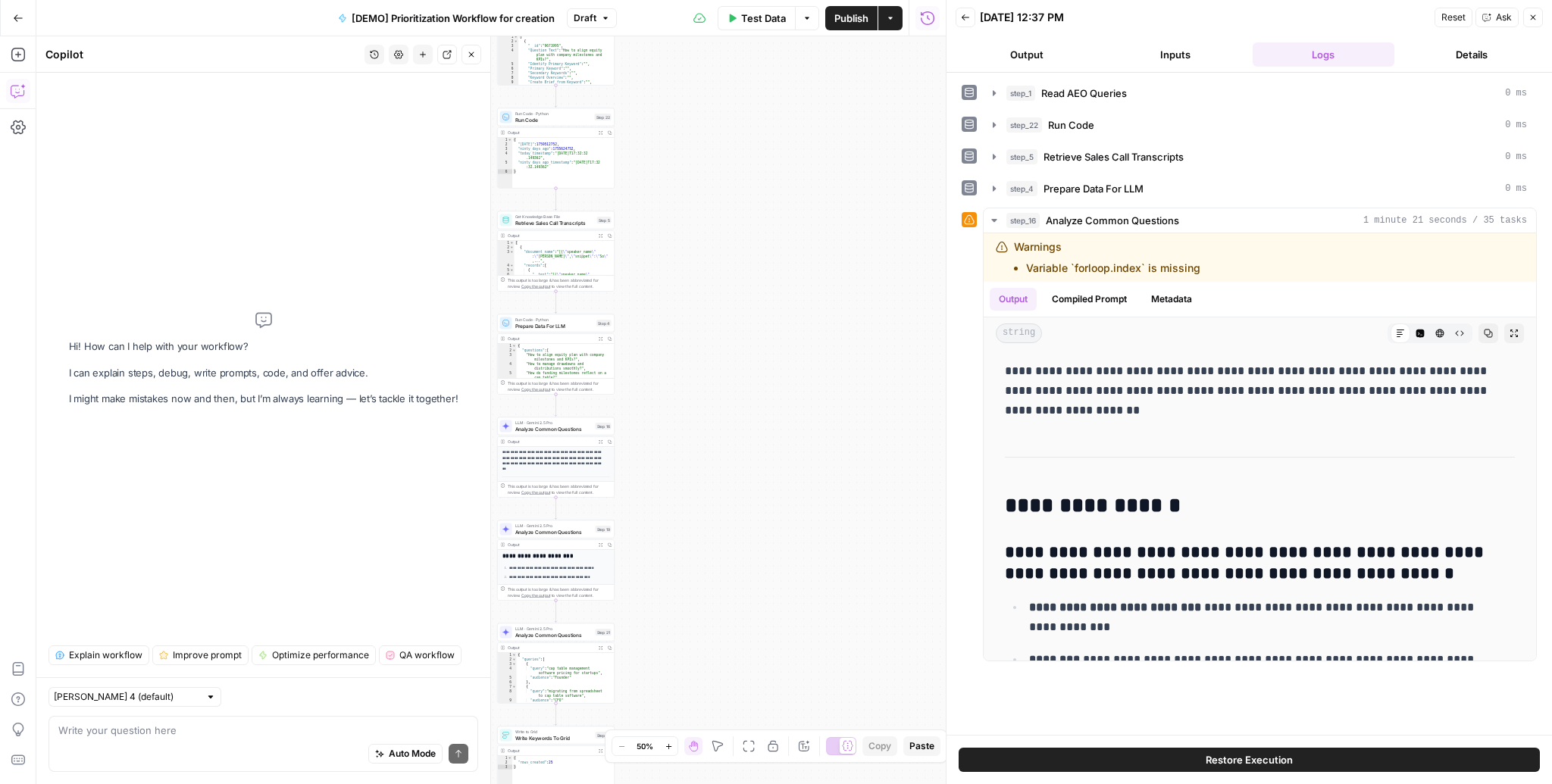
click at [144, 738] on div "Auto Mode Send" at bounding box center [263, 755] width 410 height 33
paste textarea "Variable `forloop.index` is missing"
type textarea "I get a warning in stpe 16 that "Variable `forloop.index` is missing""
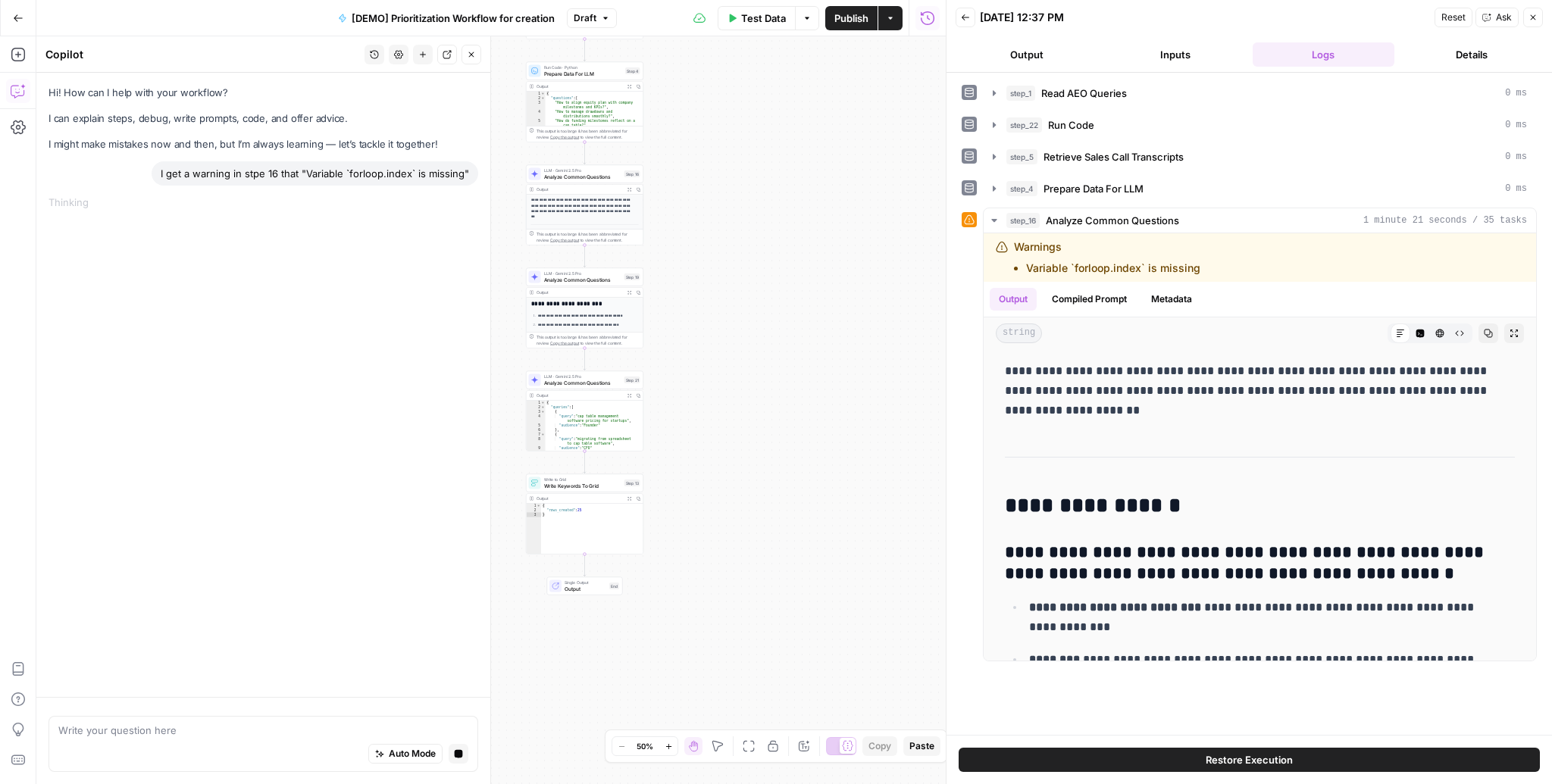
drag, startPoint x: 712, startPoint y: 487, endPoint x: 764, endPoint y: 177, distance: 314.3
click at [764, 177] on div "Workflow Input Settings Inputs Read from Grid Read AEO Queries Step 1 Output Ex…" at bounding box center [491, 410] width 909 height 748
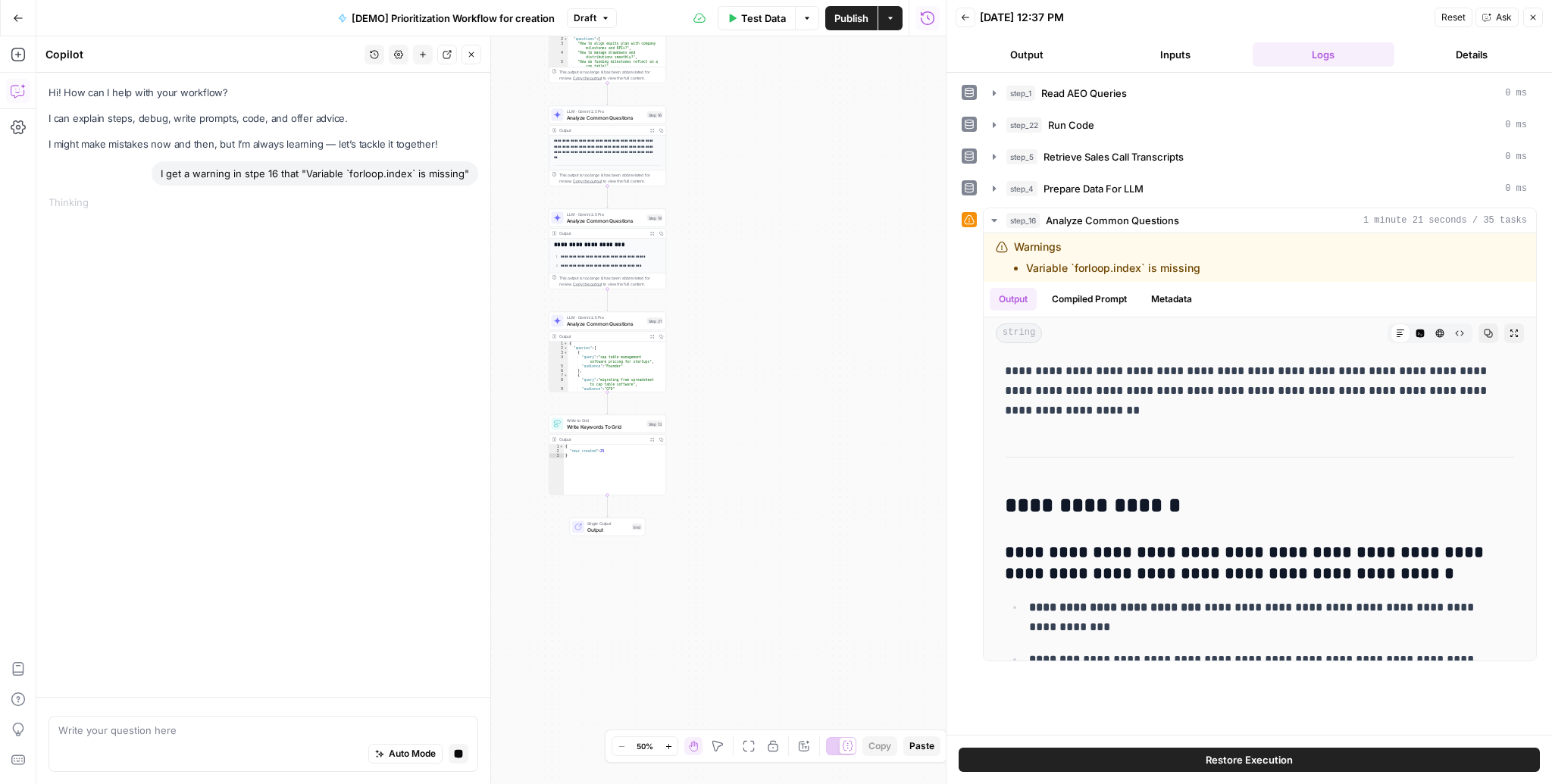
drag, startPoint x: 744, startPoint y: 281, endPoint x: 757, endPoint y: 404, distance: 123.7
click at [757, 404] on div "Workflow Input Settings Inputs Read from Grid Read AEO Queries Step 1 Output Ex…" at bounding box center [491, 410] width 909 height 748
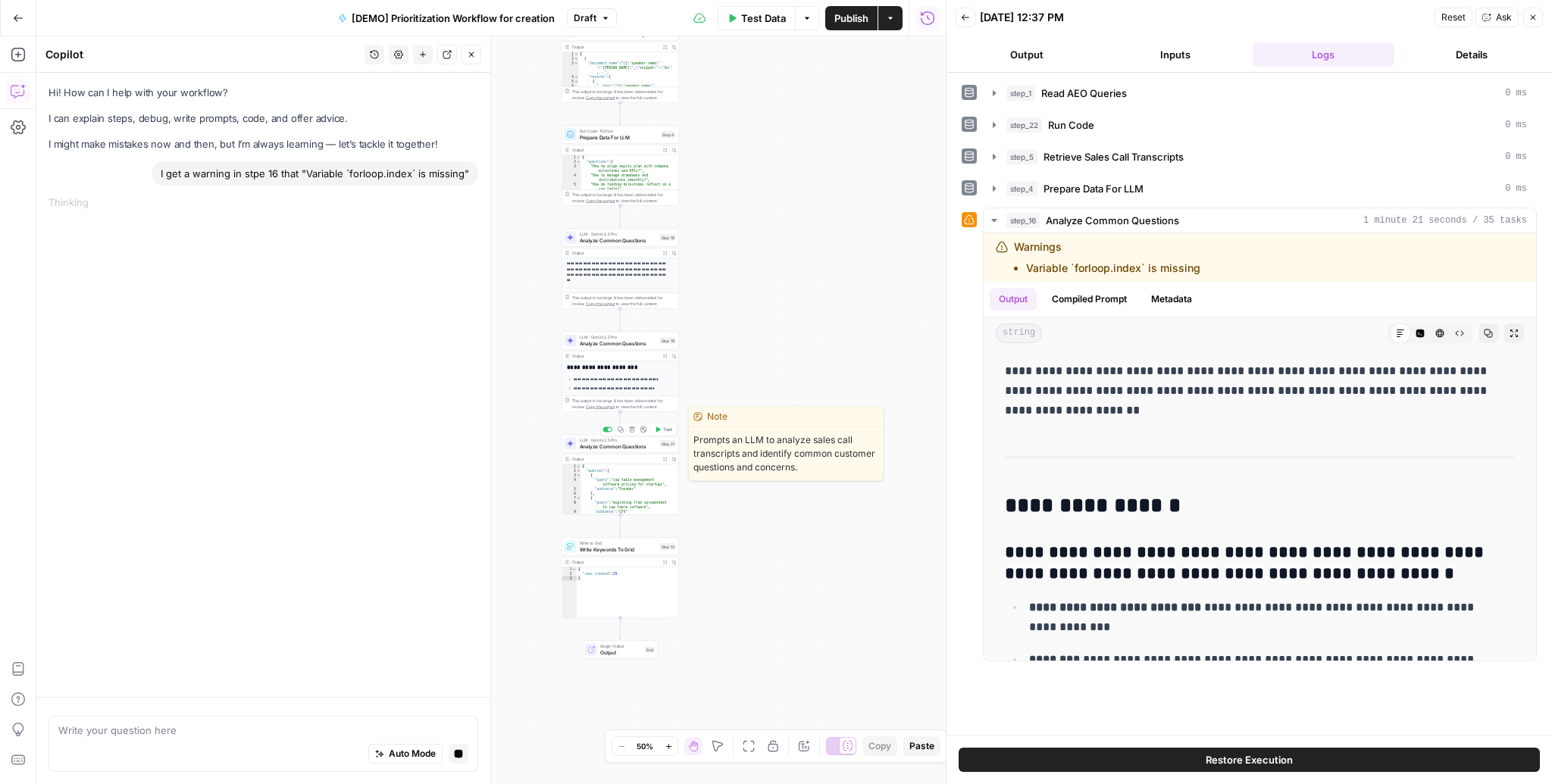
click at [620, 445] on span "Analyze Common Questions" at bounding box center [619, 447] width 78 height 8
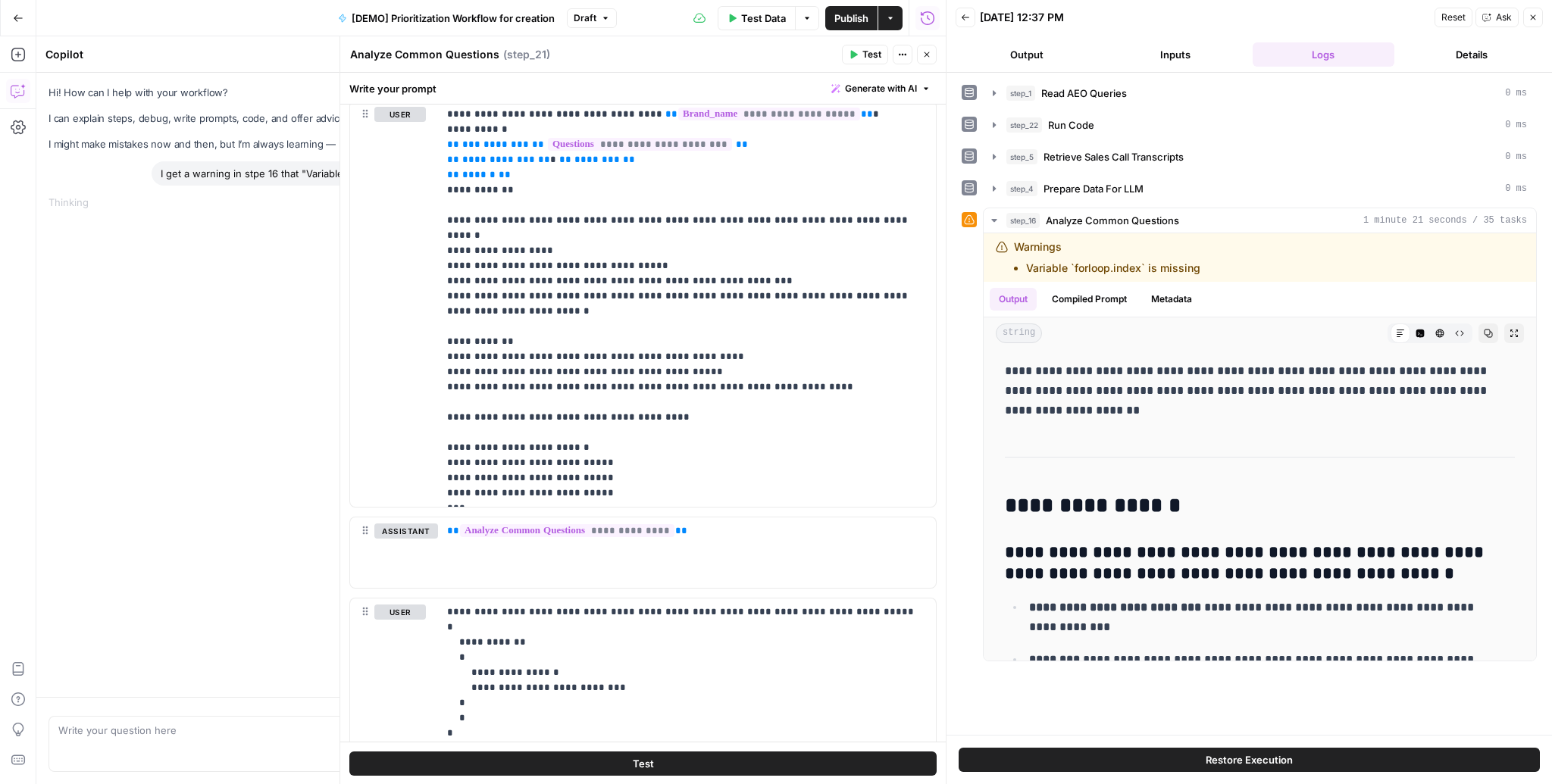
scroll to position [992, 0]
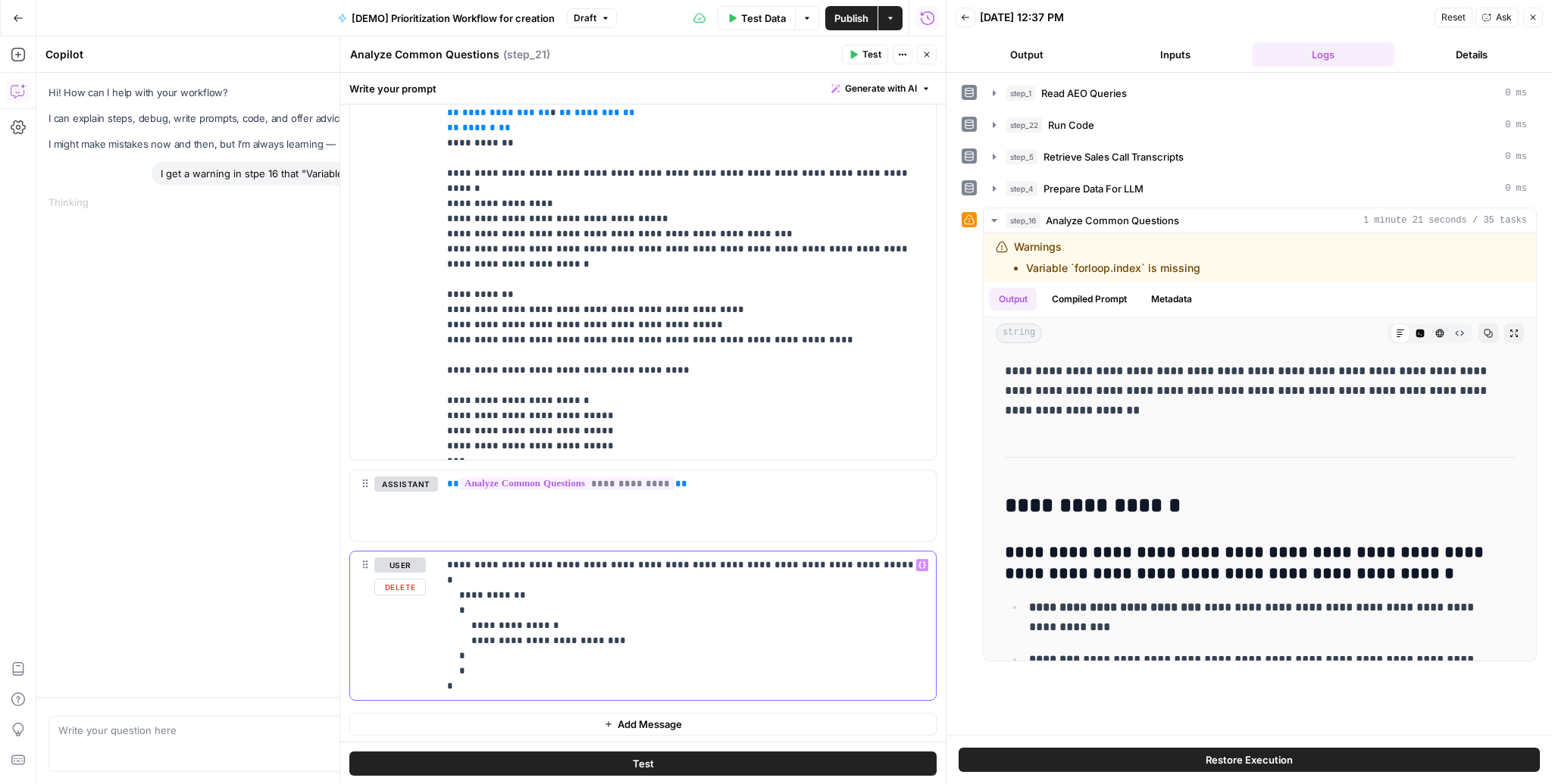
click at [519, 560] on p "**********" at bounding box center [682, 626] width 471 height 136
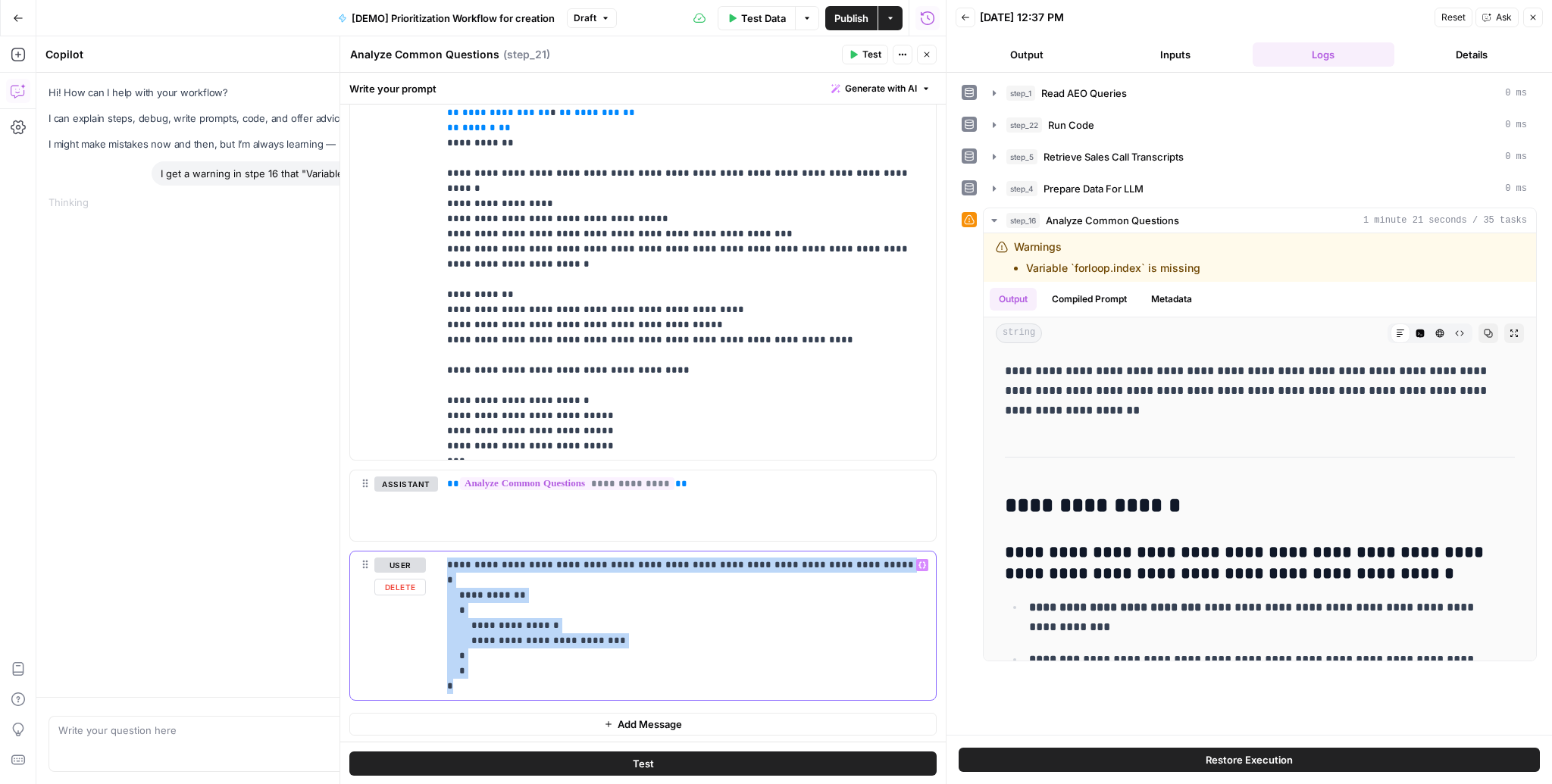
click at [519, 560] on p "**********" at bounding box center [682, 626] width 471 height 136
click at [516, 629] on p "**********" at bounding box center [682, 626] width 471 height 136
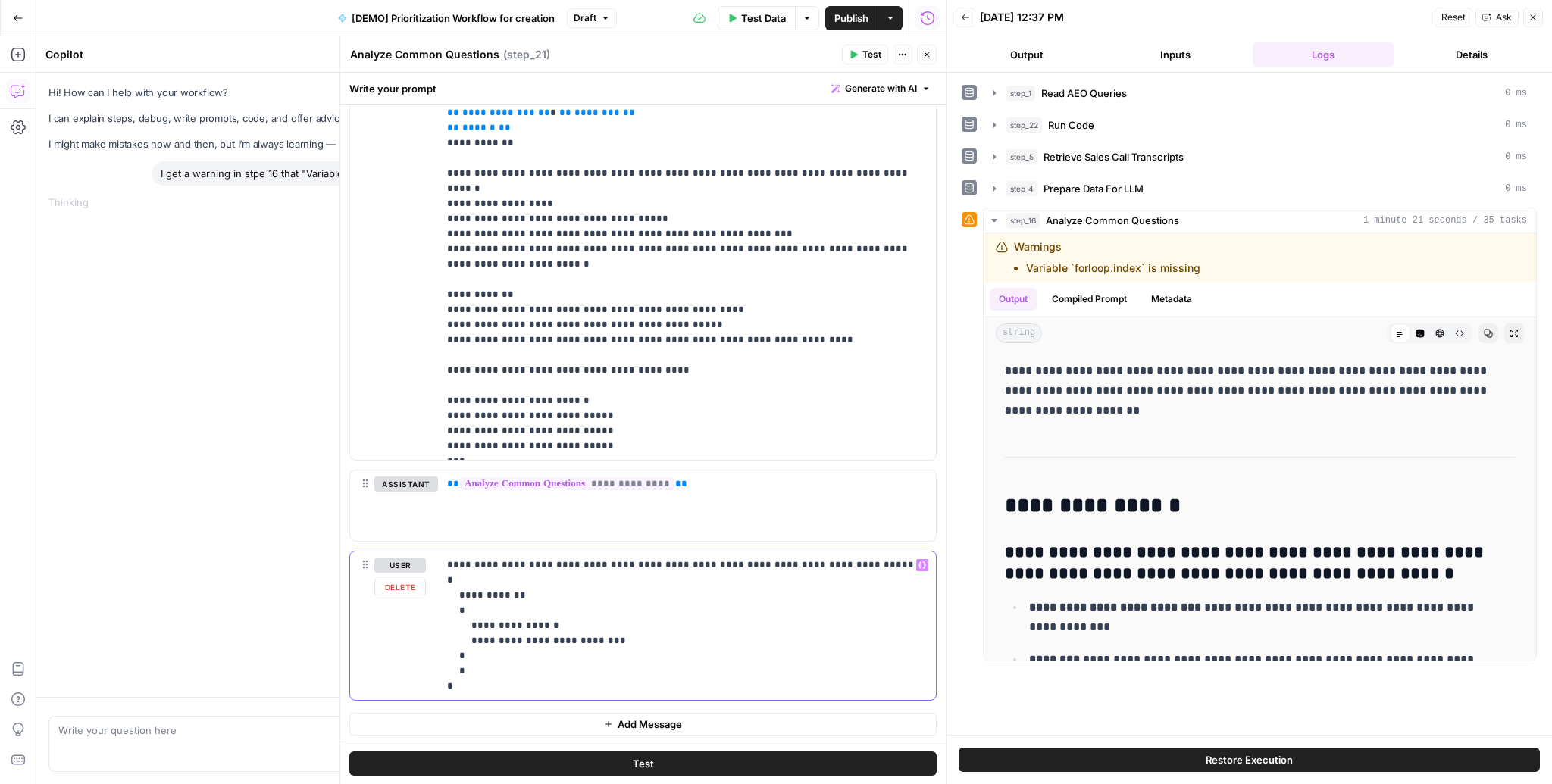
click at [466, 583] on p "**********" at bounding box center [682, 626] width 471 height 136
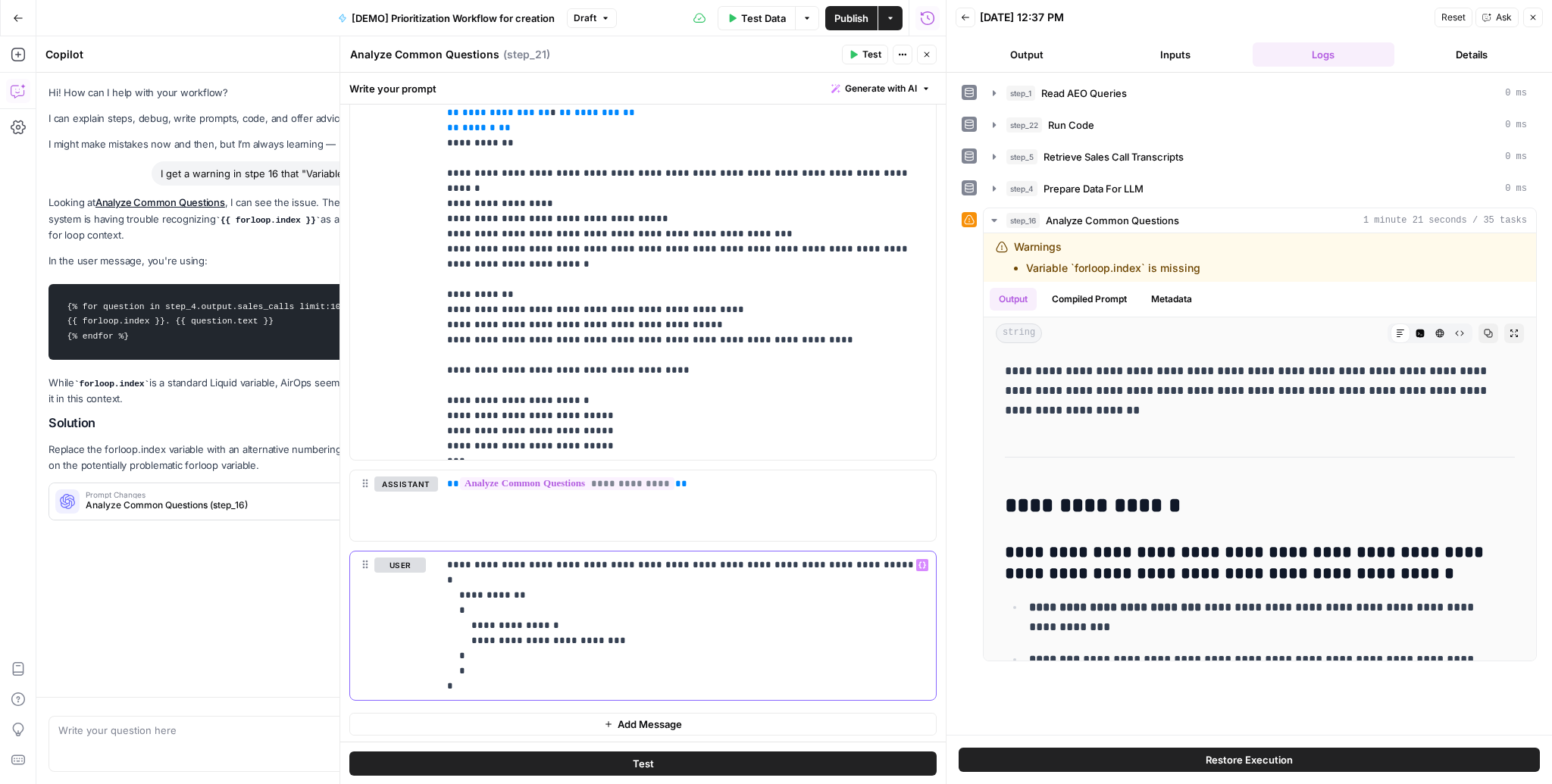
scroll to position [0, 0]
click at [932, 55] on icon "button" at bounding box center [926, 54] width 9 height 9
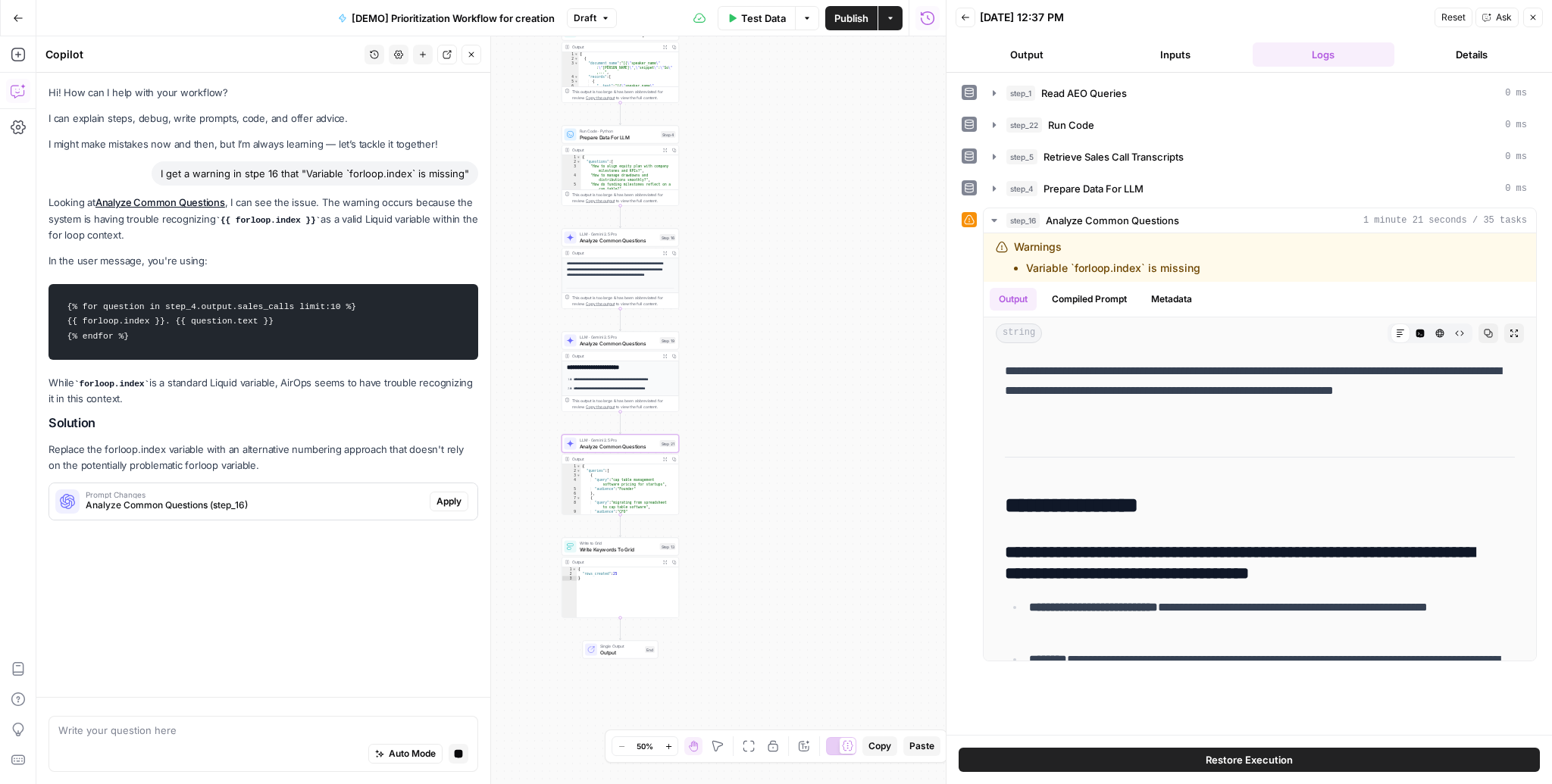
click at [250, 469] on p "Replace the forloop.index variable with an alternative numbering approach that …" at bounding box center [263, 458] width 429 height 32
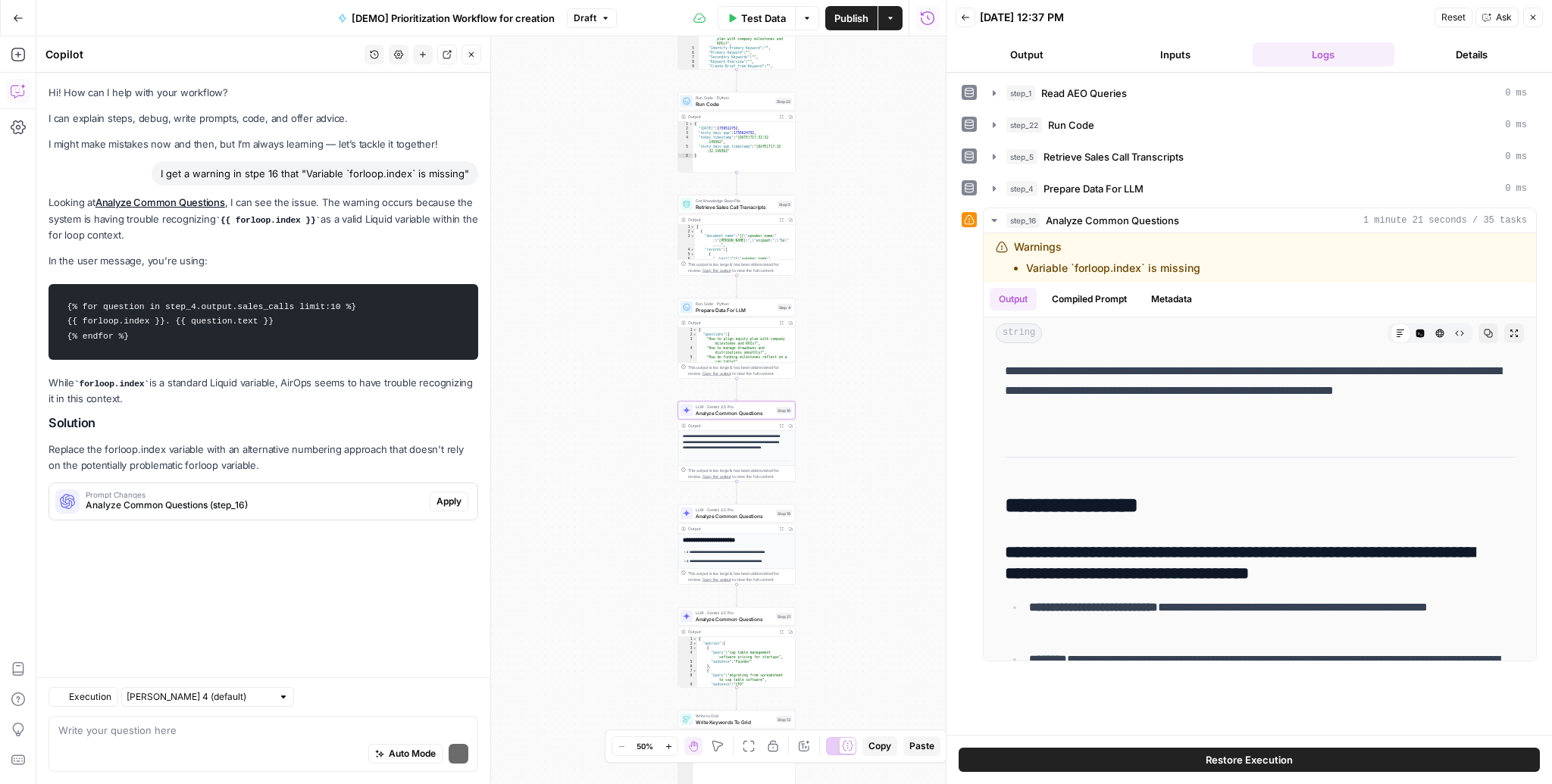
click at [448, 495] on span "Apply" at bounding box center [449, 501] width 25 height 13
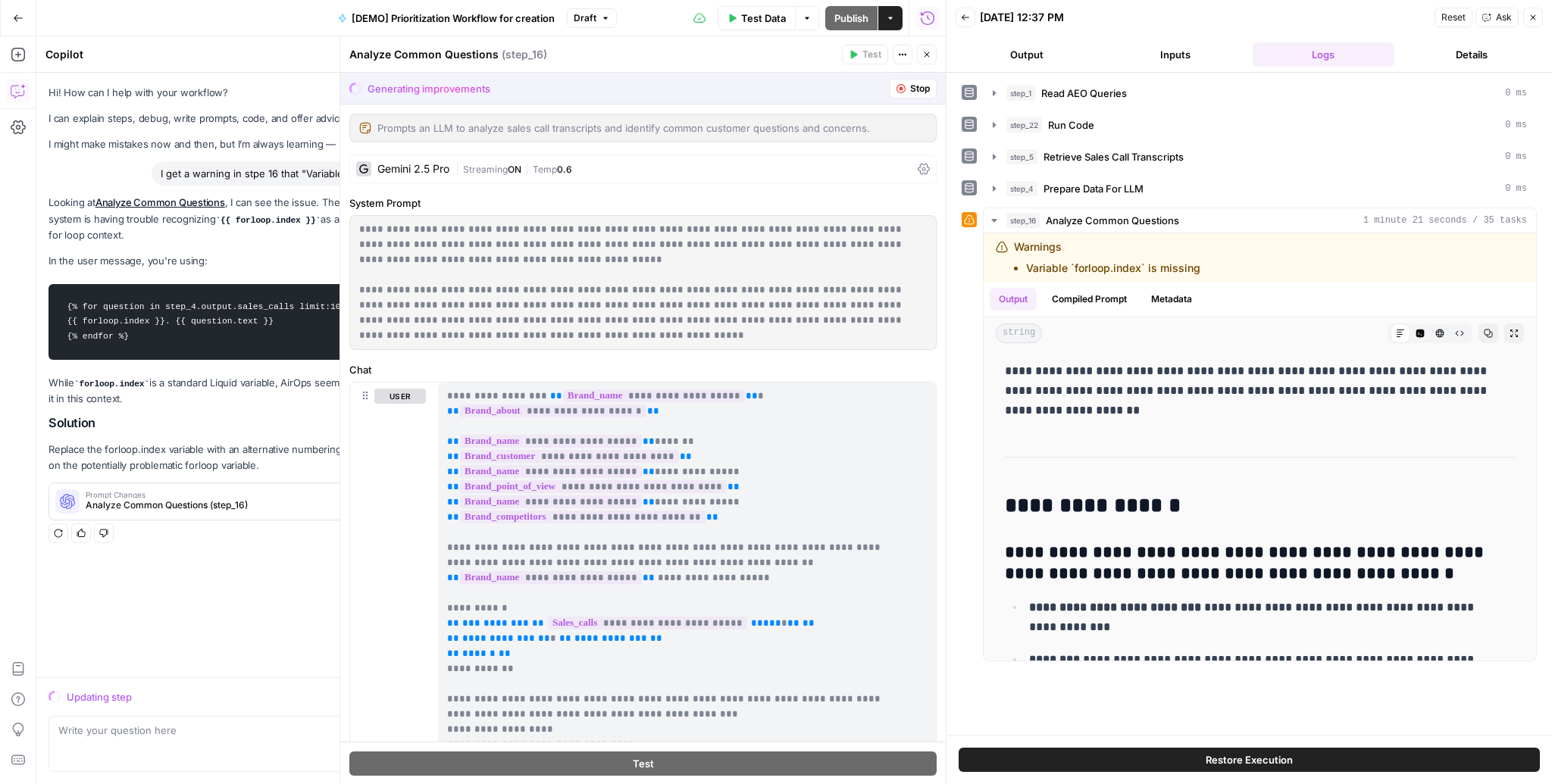
click at [1537, 17] on span "Close" at bounding box center [1537, 17] width 1 height 1
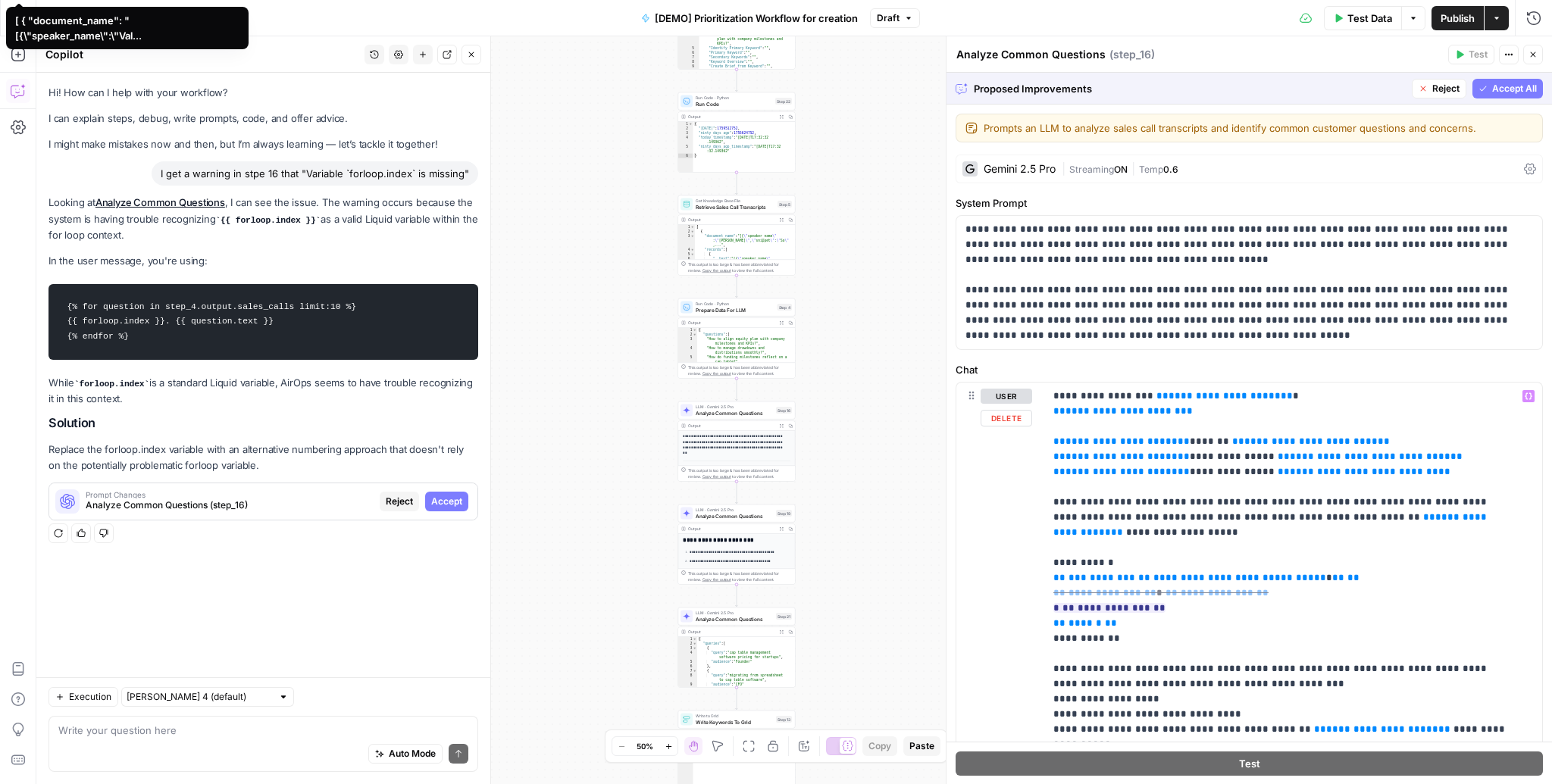
scroll to position [1, 0]
click at [1492, 87] on span "Accept All" at bounding box center [1514, 88] width 44 height 13
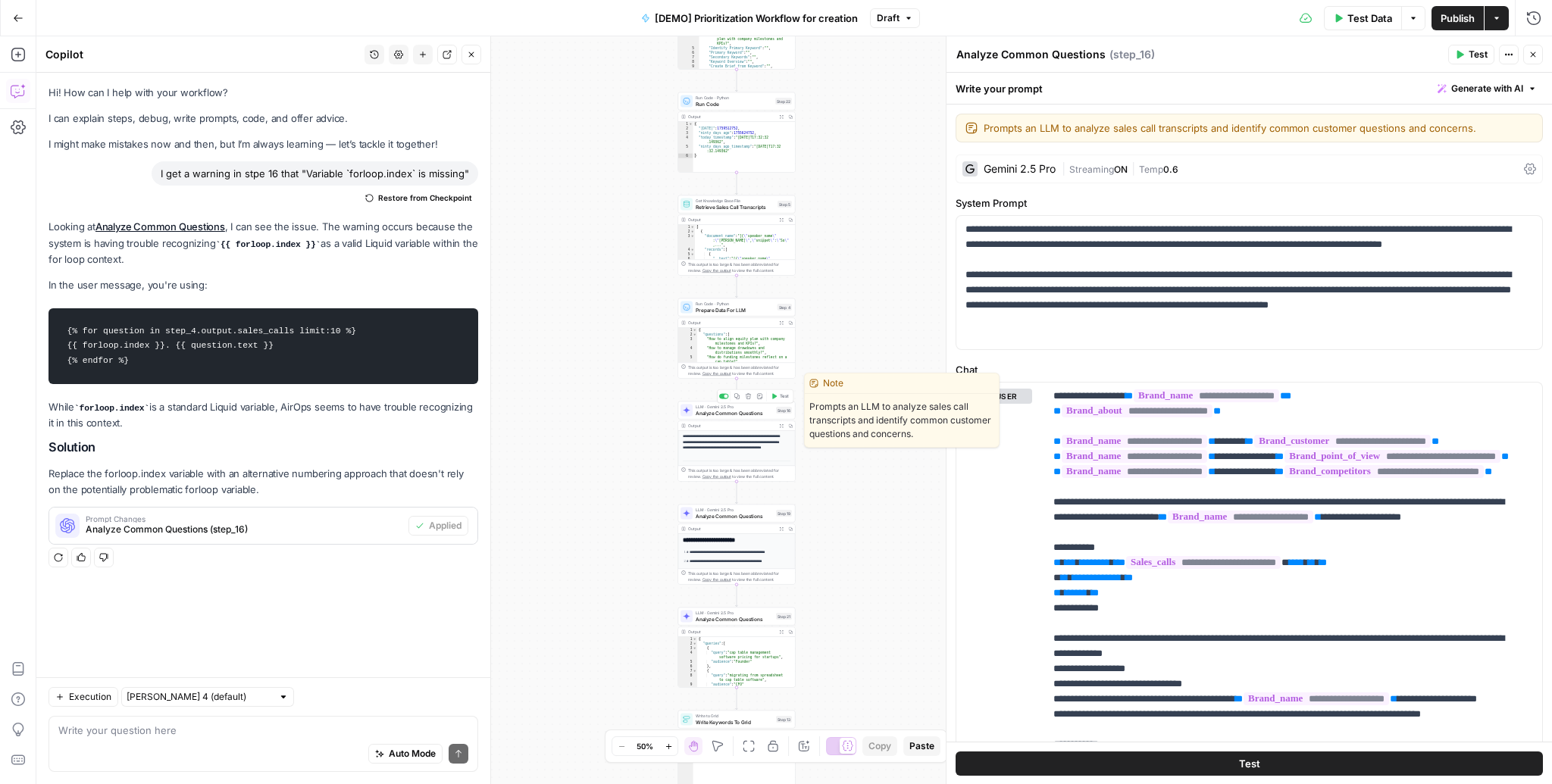
click at [776, 396] on icon "button" at bounding box center [775, 396] width 5 height 6
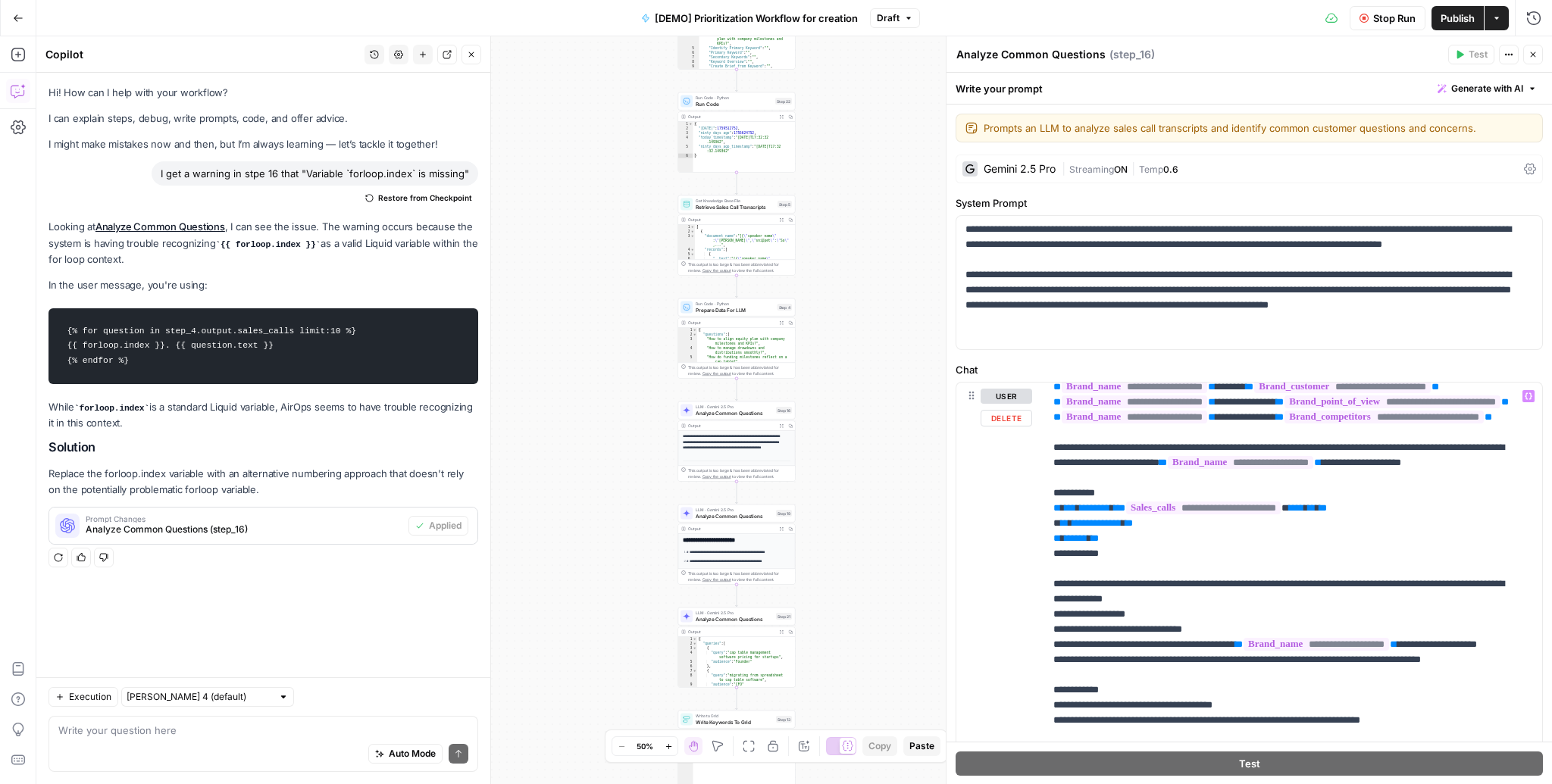
scroll to position [61, 0]
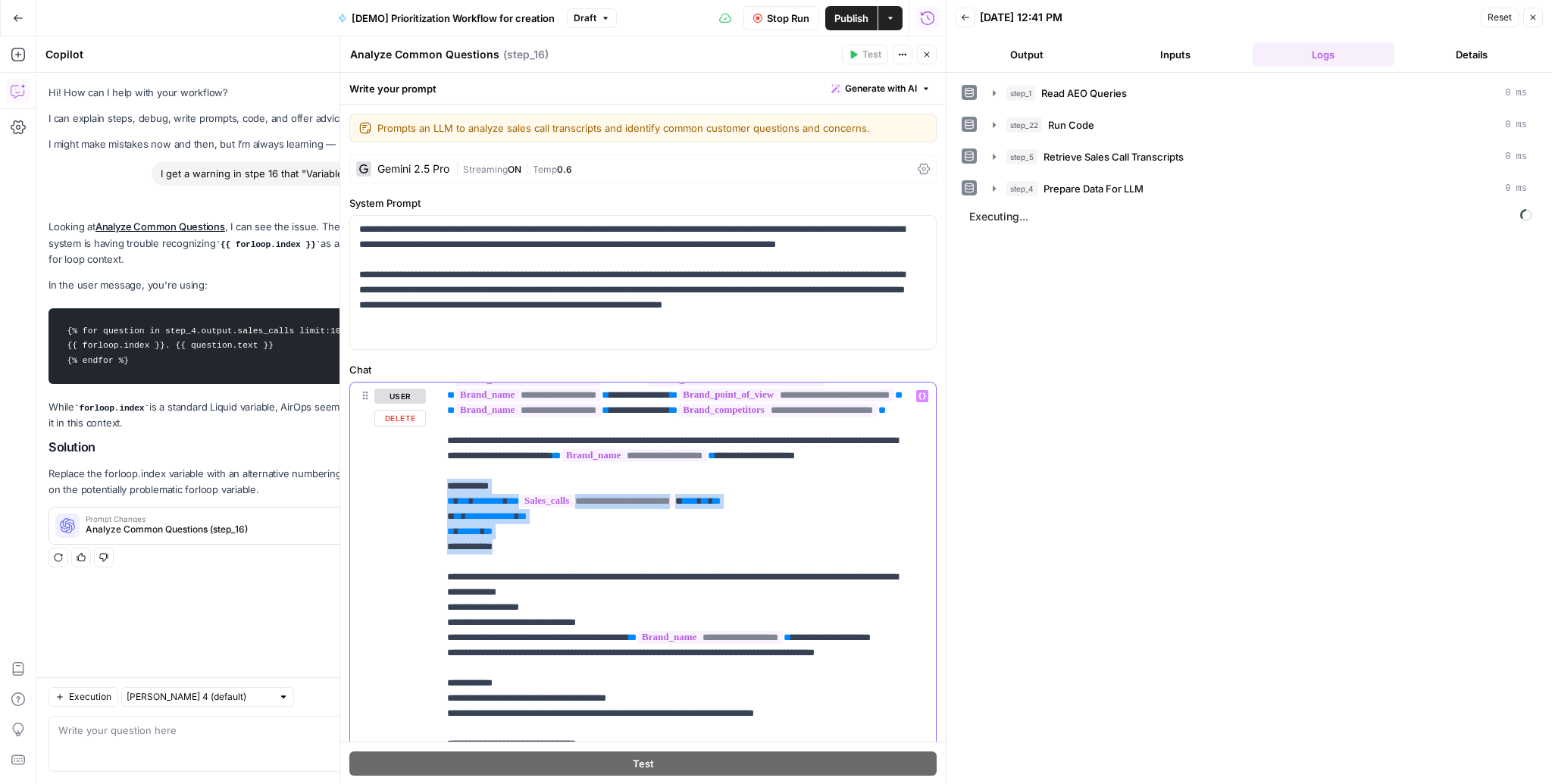
drag, startPoint x: 513, startPoint y: 604, endPoint x: 438, endPoint y: 542, distance: 97.3
click at [438, 542] on div "**********" at bounding box center [683, 691] width 490 height 618
copy p "**********"
click at [925, 55] on icon "button" at bounding box center [926, 54] width 9 height 9
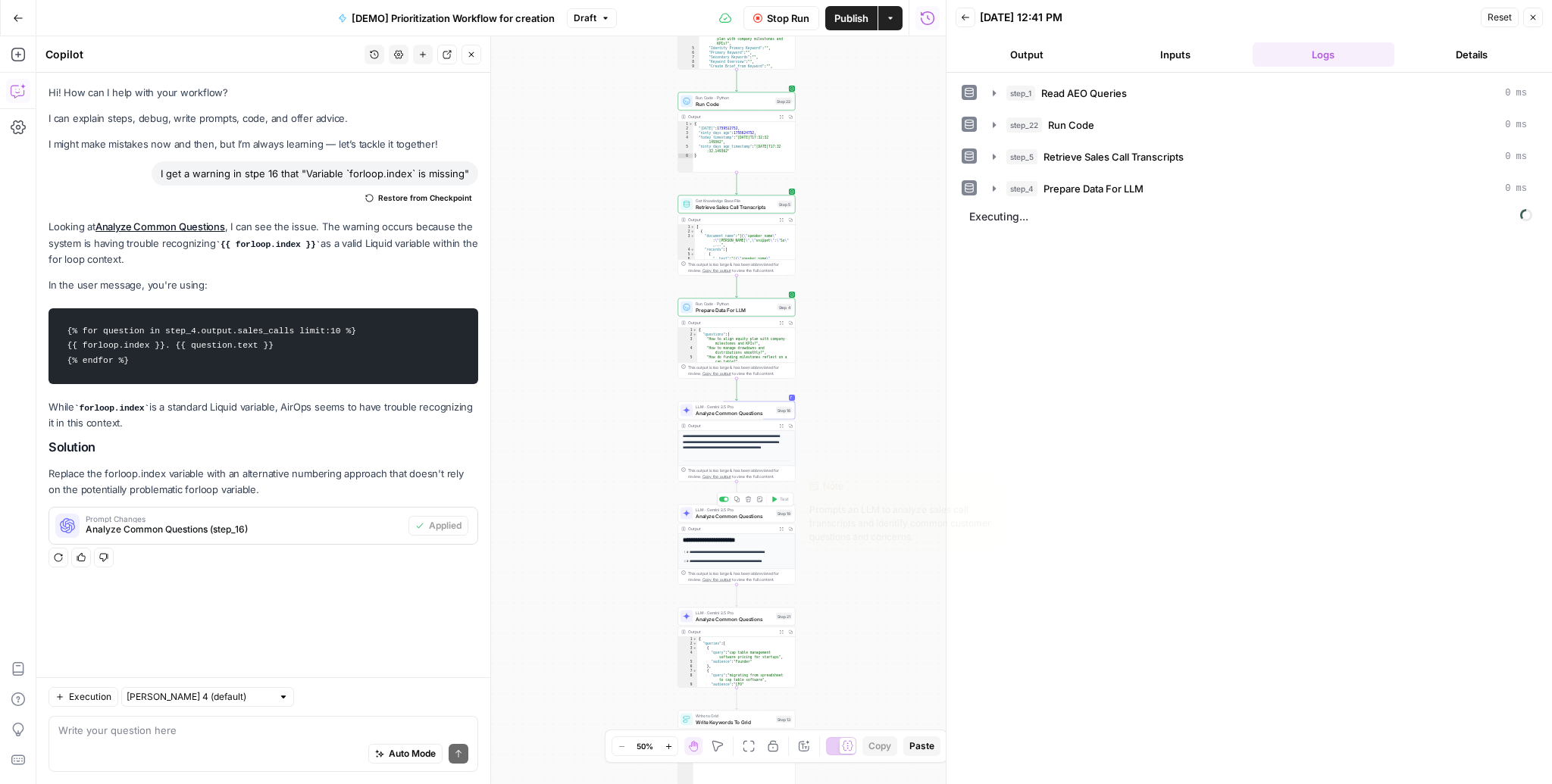
click at [738, 519] on div "LLM · Gemini 2.5 Pro Analyze Common Questions Step 19 Copy step Delete step Edi…" at bounding box center [737, 513] width 117 height 18
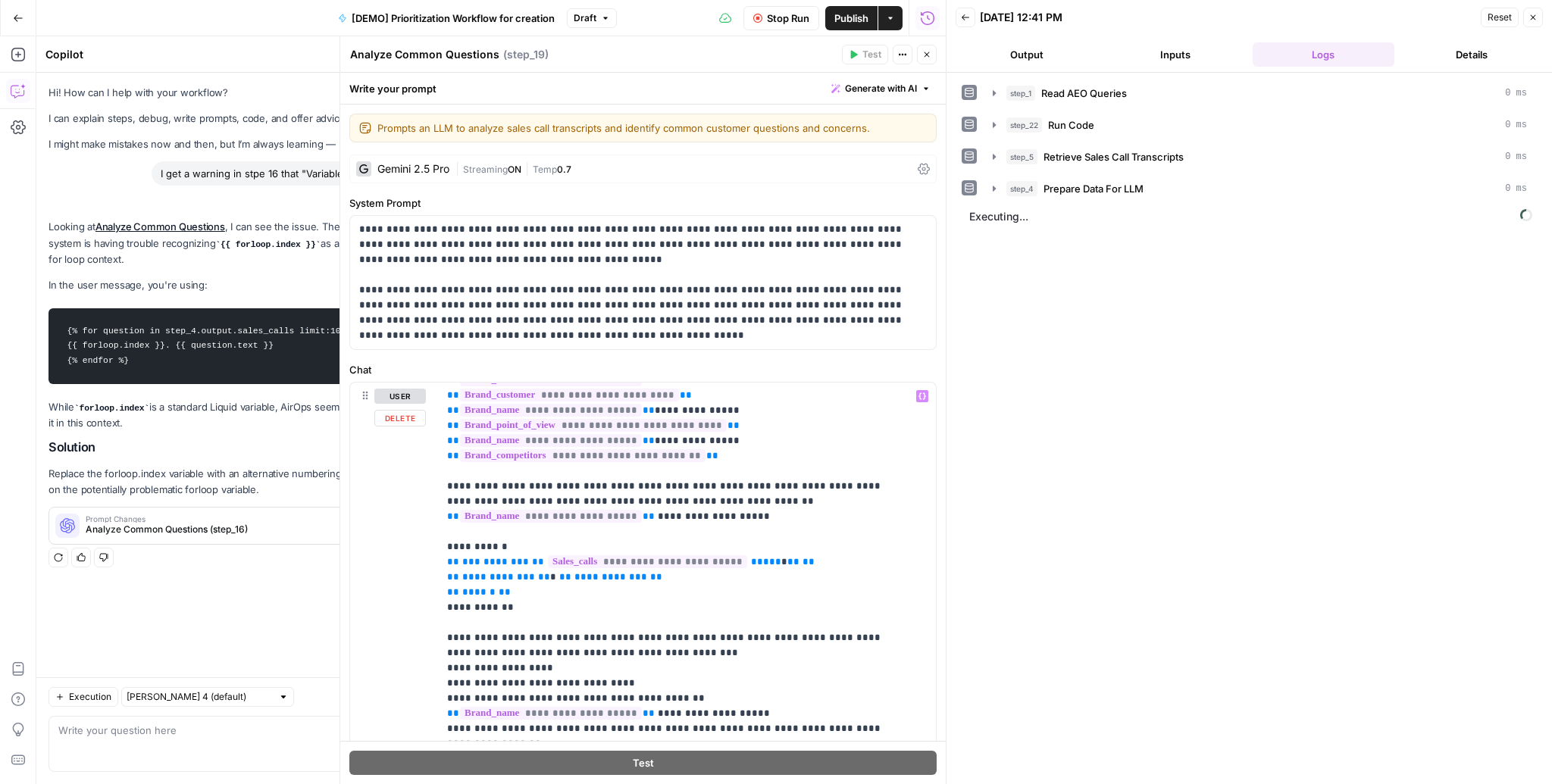
scroll to position [61, 0]
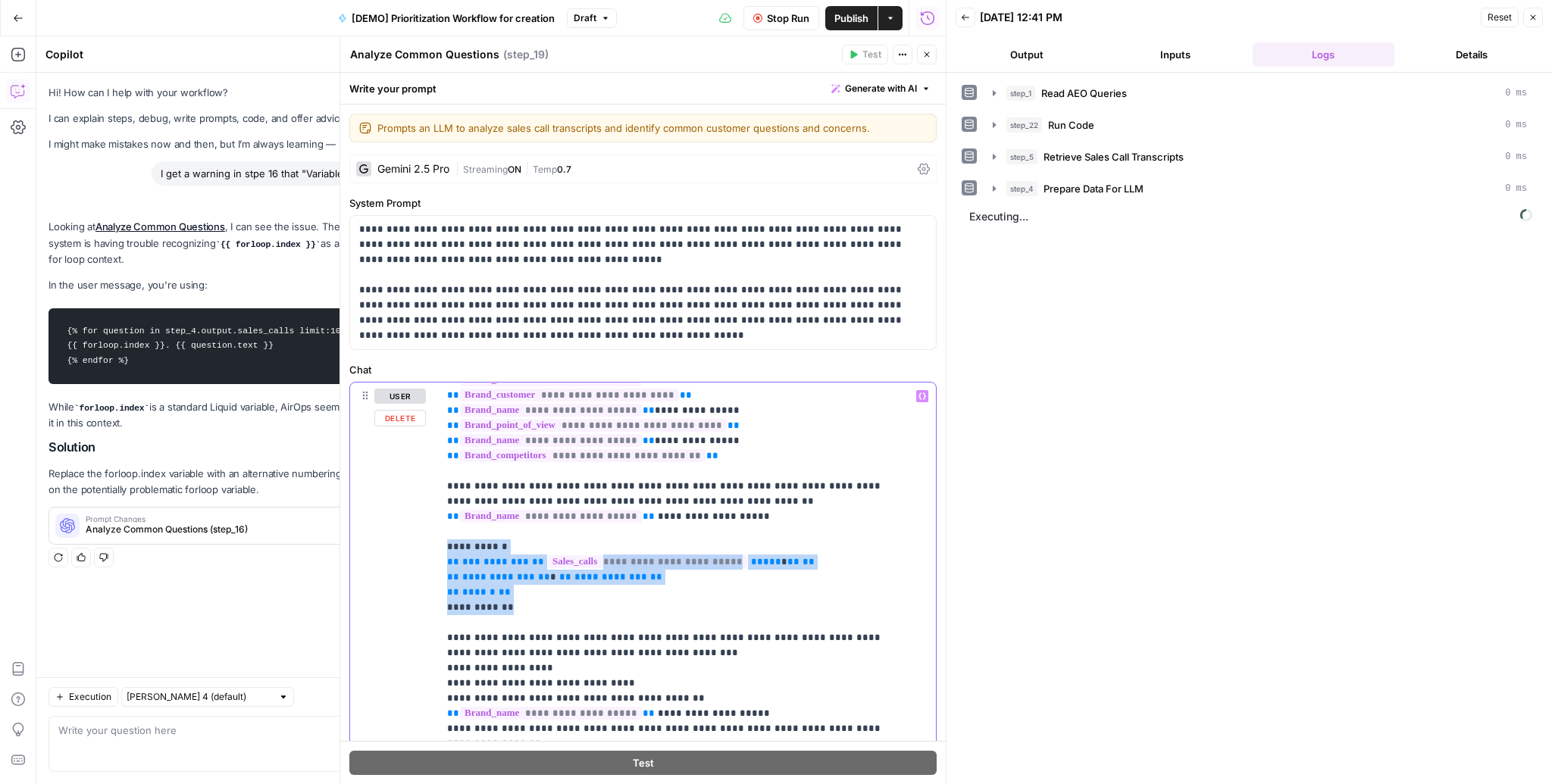
drag, startPoint x: 518, startPoint y: 605, endPoint x: 445, endPoint y: 546, distance: 93.9
click at [445, 546] on div "**********" at bounding box center [683, 691] width 490 height 618
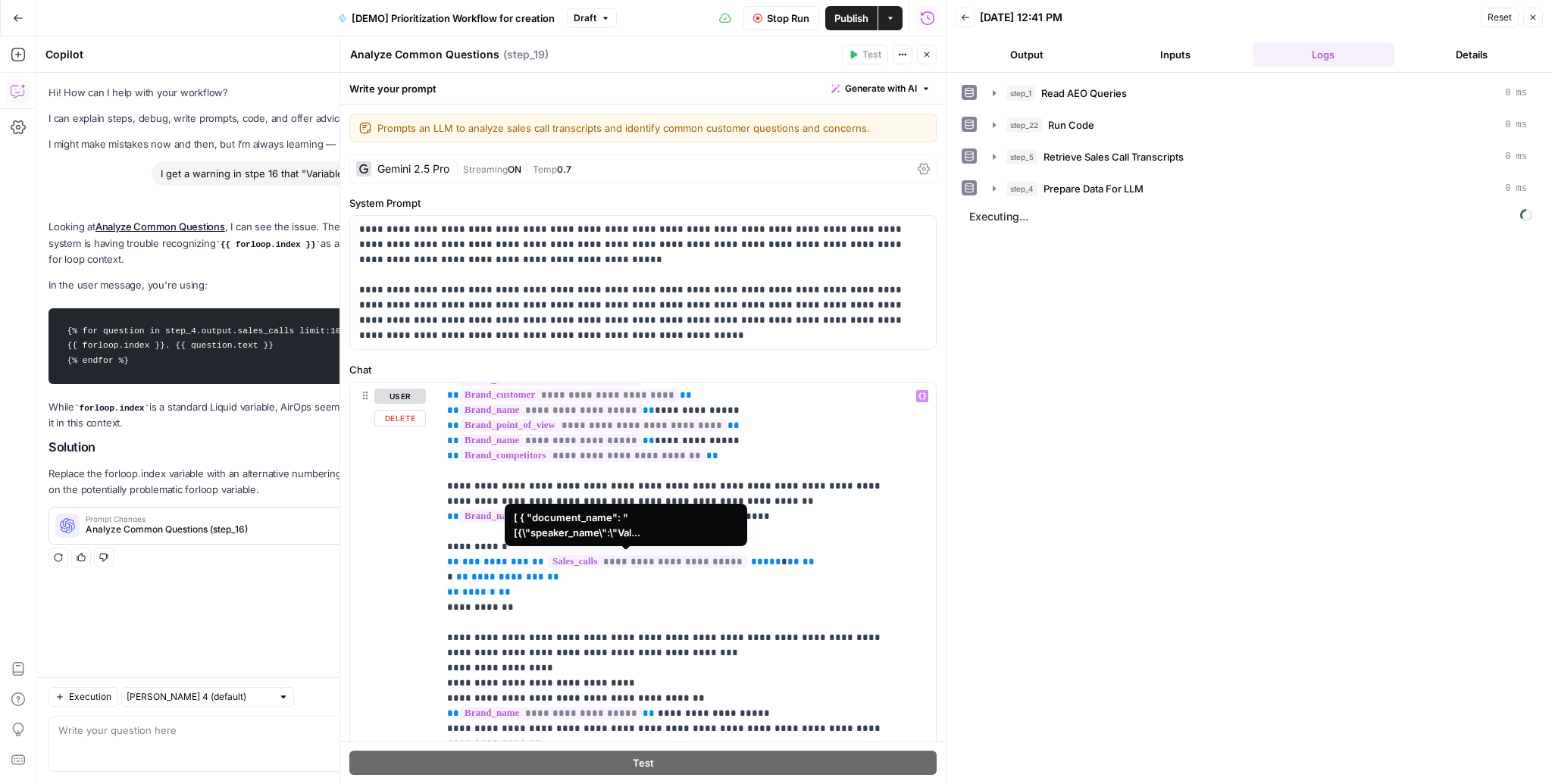
click at [586, 561] on span "**********" at bounding box center [648, 561] width 200 height 13
click at [918, 392] on icon "button" at bounding box center [922, 396] width 8 height 8
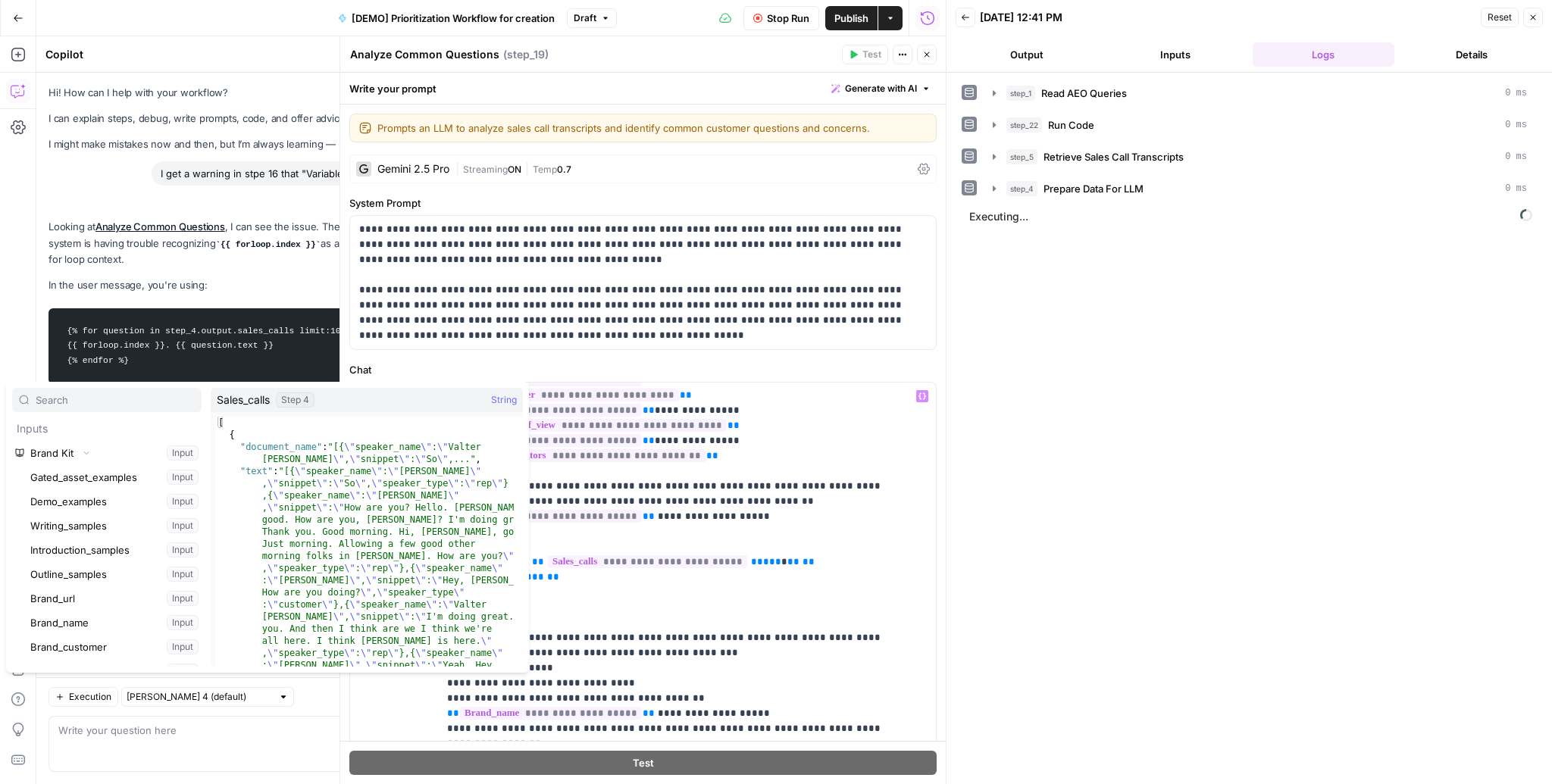
click at [78, 626] on icon "button" at bounding box center [79, 630] width 9 height 9
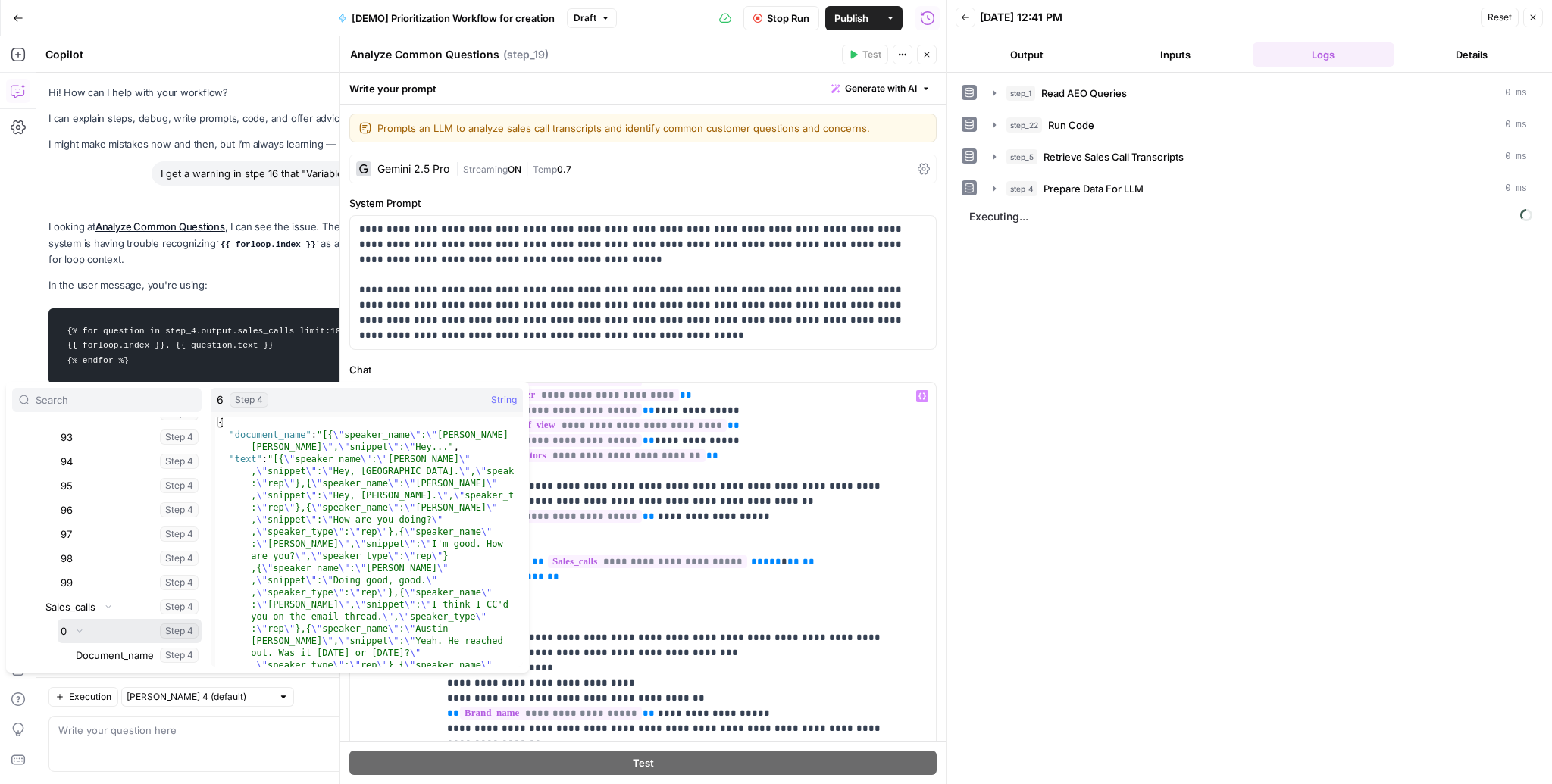
scroll to position [130615, 0]
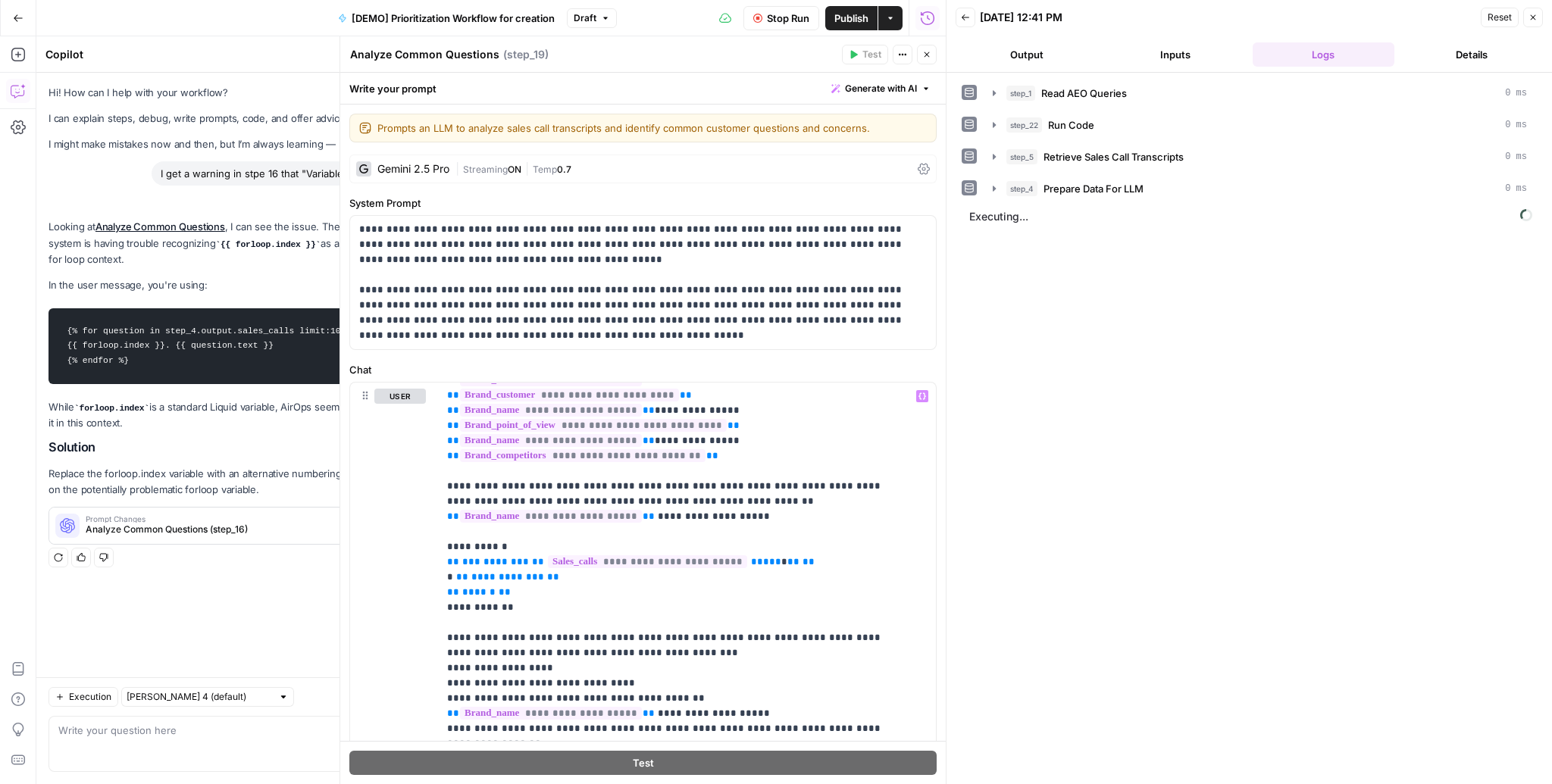
click at [1092, 298] on div "step_1 Read AEO Queries 0 ms step_22 Run Code 0 ms step_5 Retrieve Sales Call T…" at bounding box center [1249, 428] width 575 height 696
click at [925, 51] on icon "button" at bounding box center [926, 54] width 9 height 9
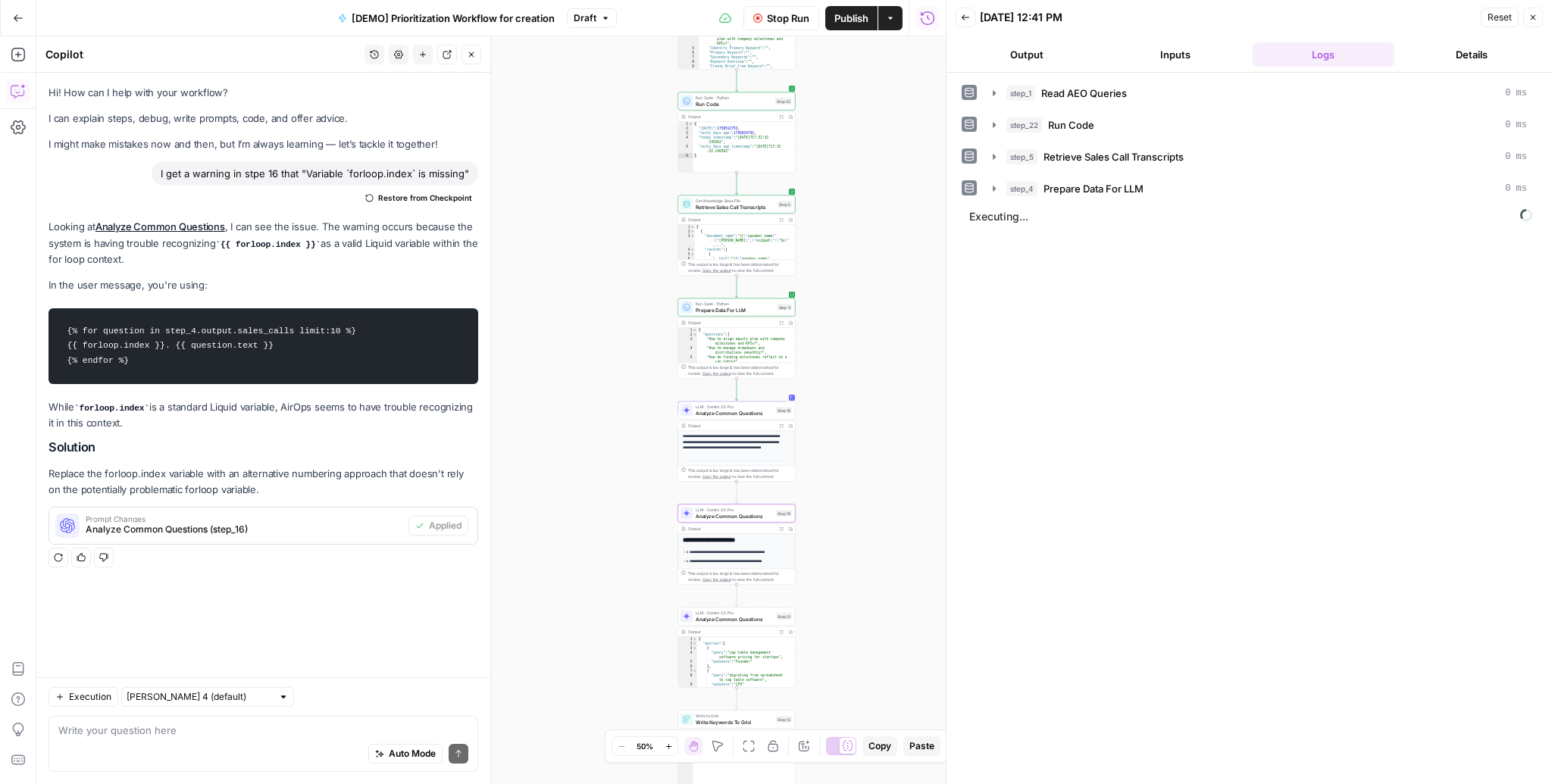
click at [475, 59] on button "Close" at bounding box center [471, 54] width 20 height 20
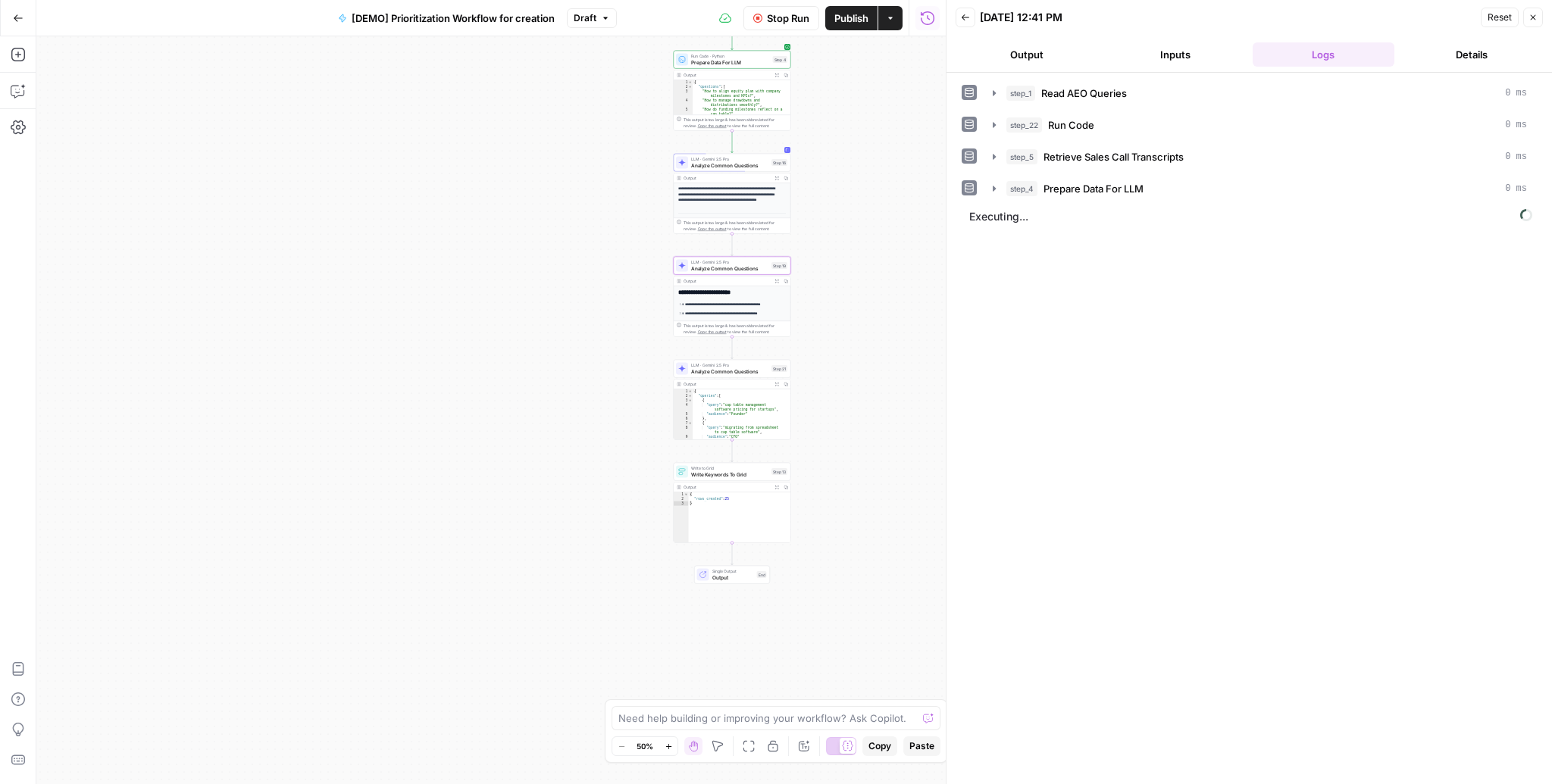
drag, startPoint x: 814, startPoint y: 497, endPoint x: 810, endPoint y: 249, distance: 248.0
click at [810, 249] on div "Workflow Input Settings Inputs Read from Grid Read AEO Queries Step 1 Output Ex…" at bounding box center [491, 410] width 909 height 748
click at [738, 373] on span "Analyze Common Questions" at bounding box center [730, 371] width 78 height 8
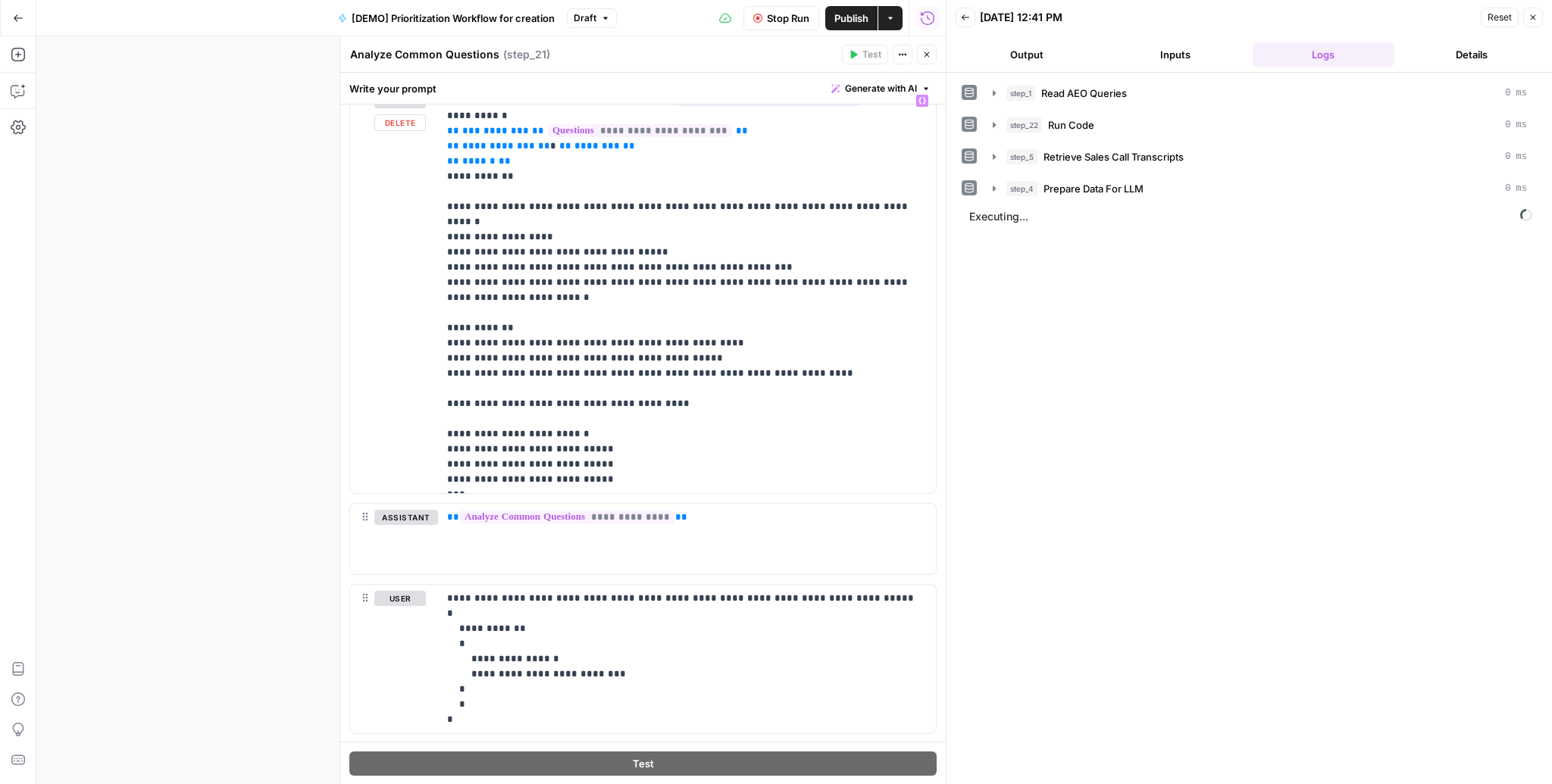
scroll to position [992, 0]
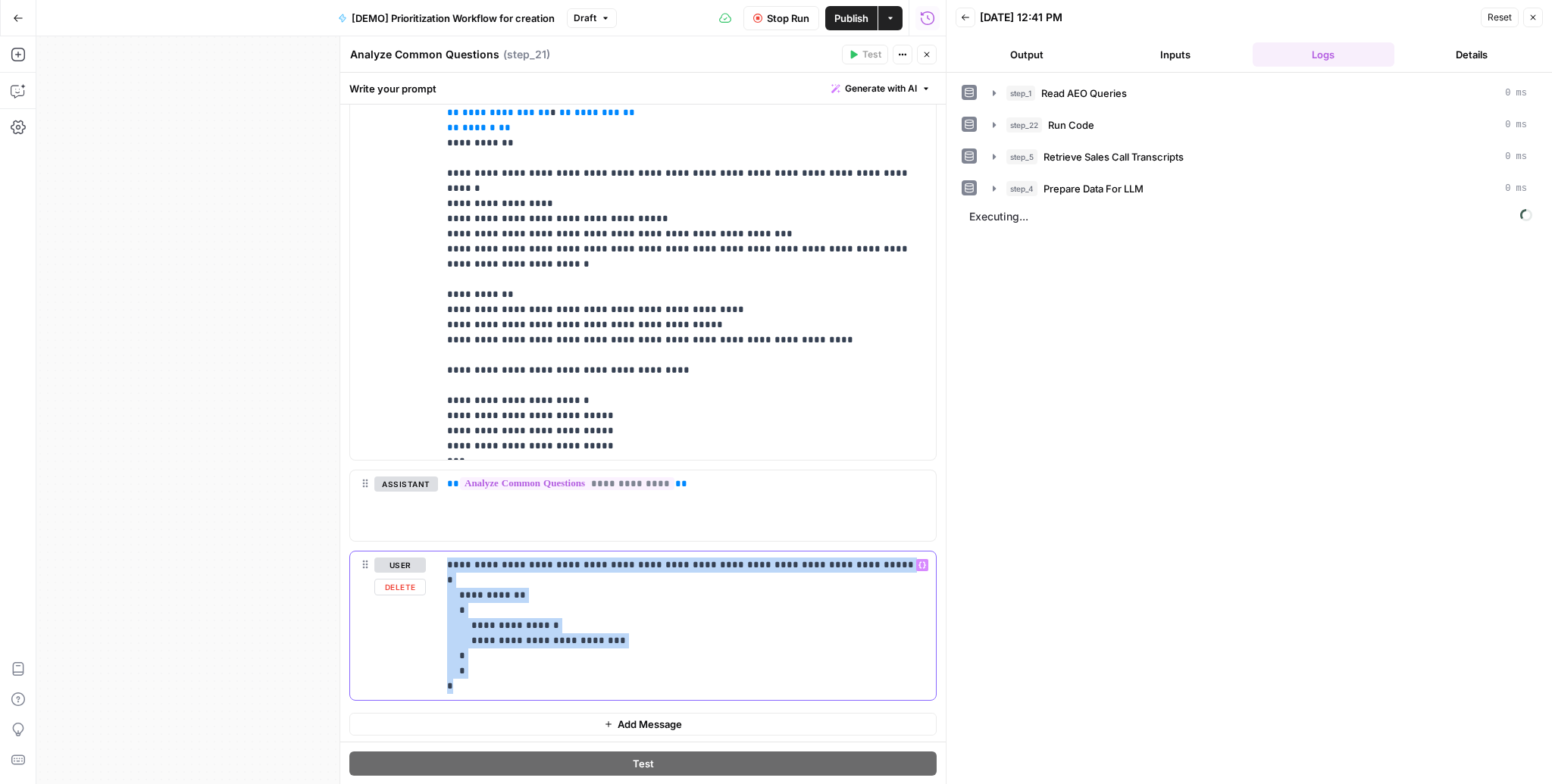
drag, startPoint x: 446, startPoint y: 560, endPoint x: 511, endPoint y: 680, distance: 136.5
click at [511, 680] on p "**********" at bounding box center [682, 626] width 471 height 136
click at [547, 664] on p "**********" at bounding box center [682, 626] width 471 height 136
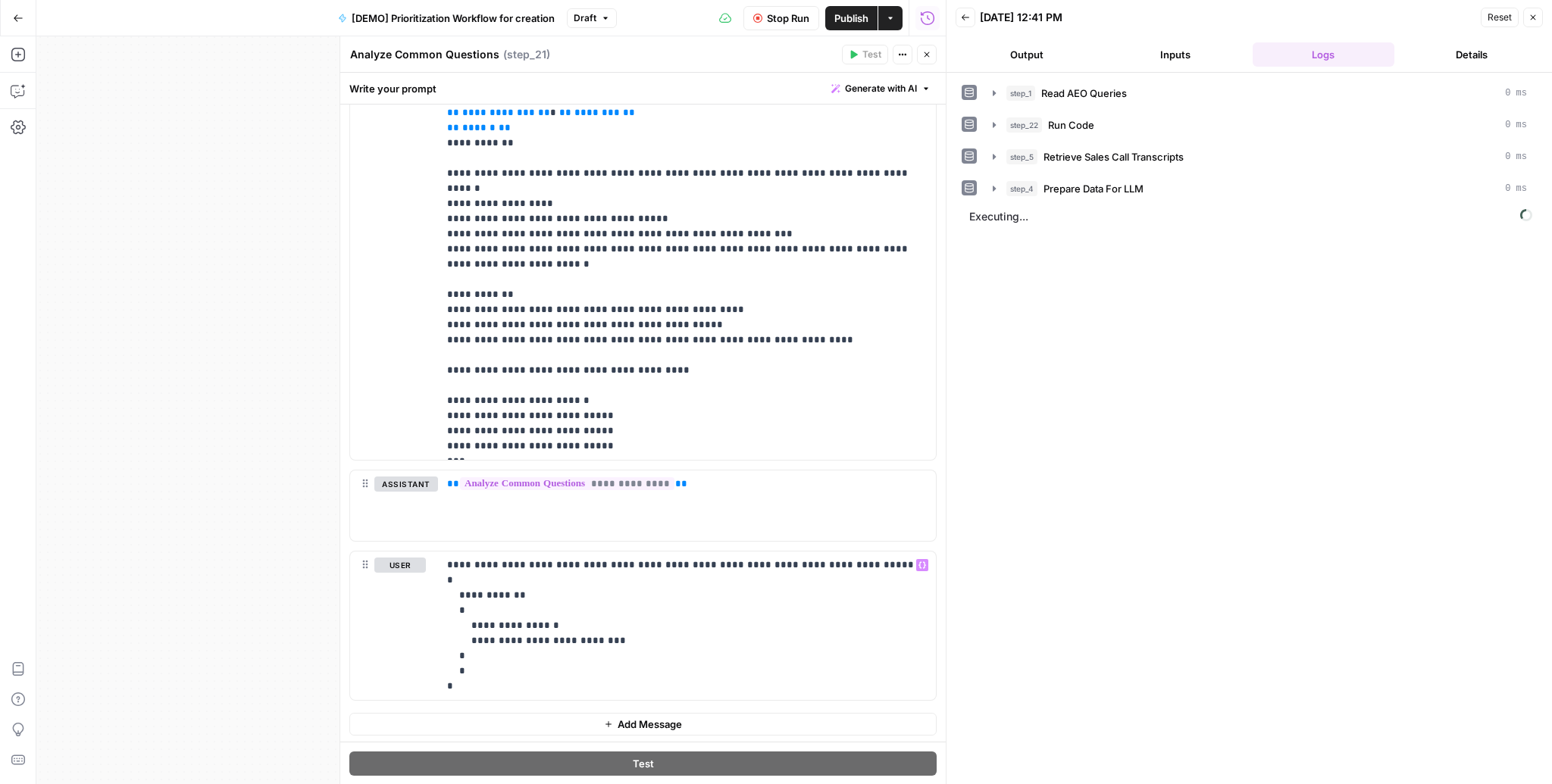
click at [932, 53] on button "Close" at bounding box center [926, 54] width 20 height 20
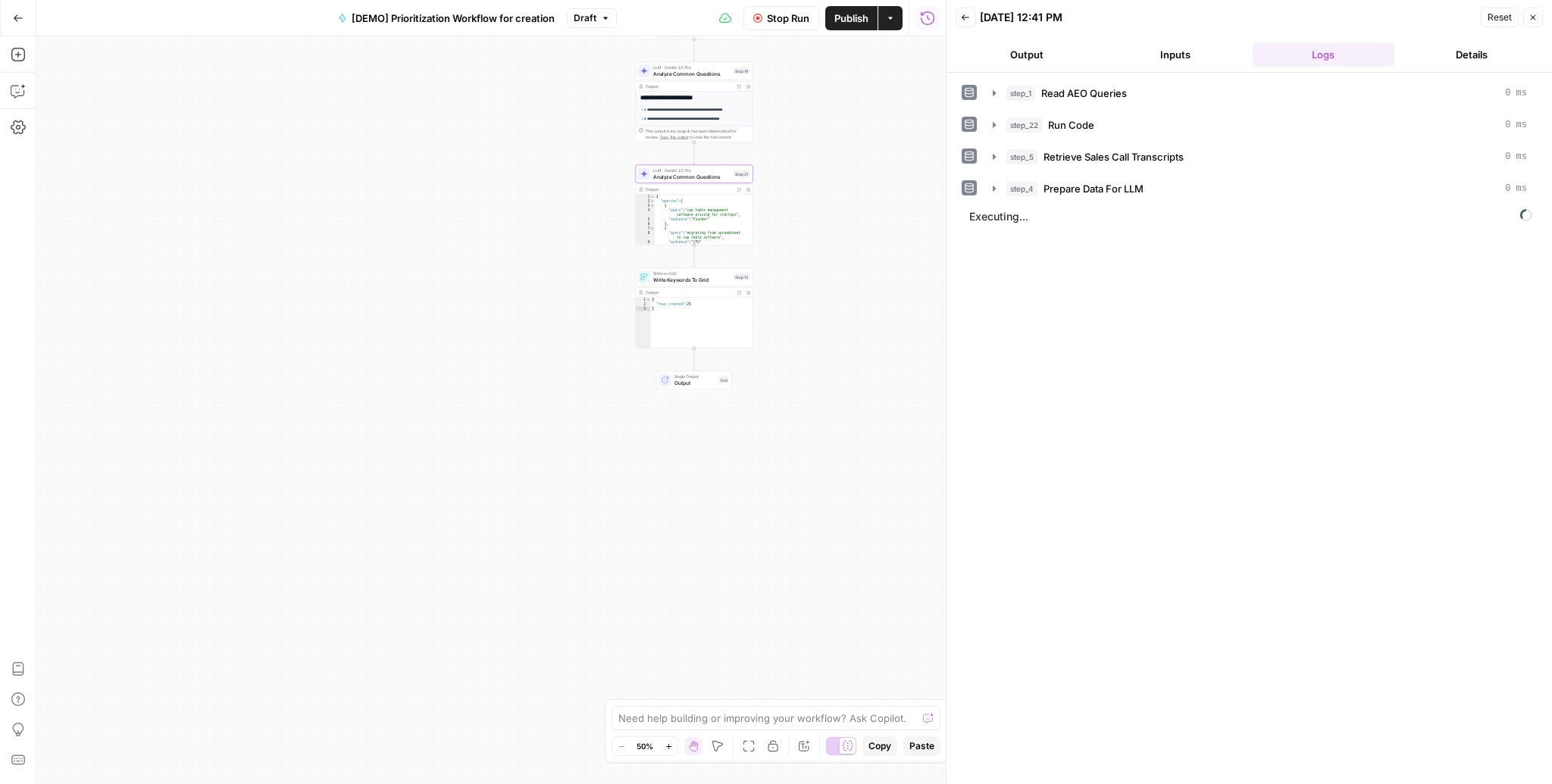
drag, startPoint x: 840, startPoint y: 508, endPoint x: 798, endPoint y: 283, distance: 228.9
click at [798, 283] on div "Workflow Input Settings Inputs Read from Grid Read AEO Queries Step 1 Output Ex…" at bounding box center [491, 410] width 909 height 748
drag, startPoint x: 805, startPoint y: 177, endPoint x: 806, endPoint y: 313, distance: 136.0
click at [806, 313] on div "Workflow Input Settings Inputs Read from Grid Read AEO Queries Step 1 Output Ex…" at bounding box center [491, 410] width 909 height 748
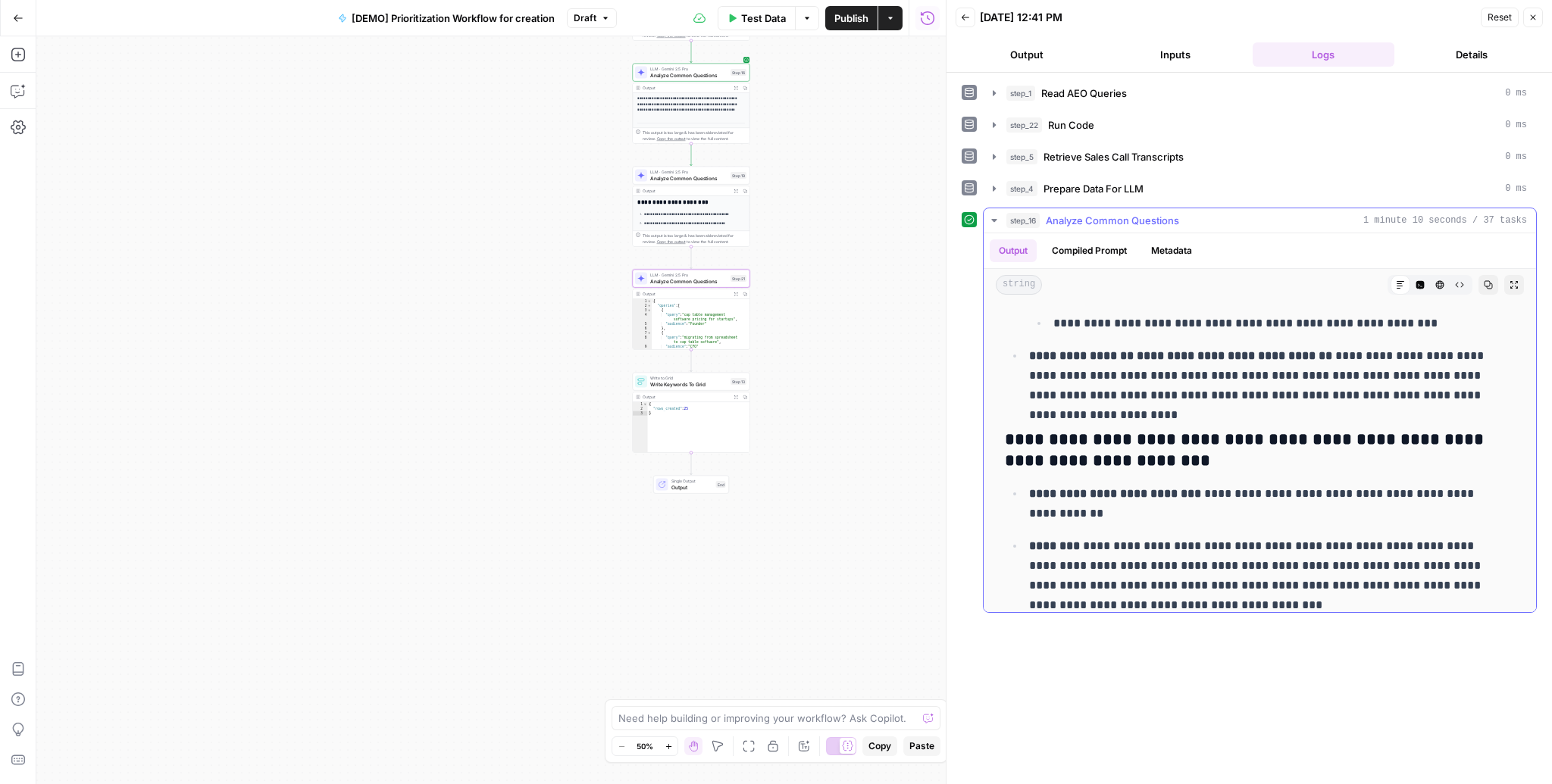
scroll to position [0, 0]
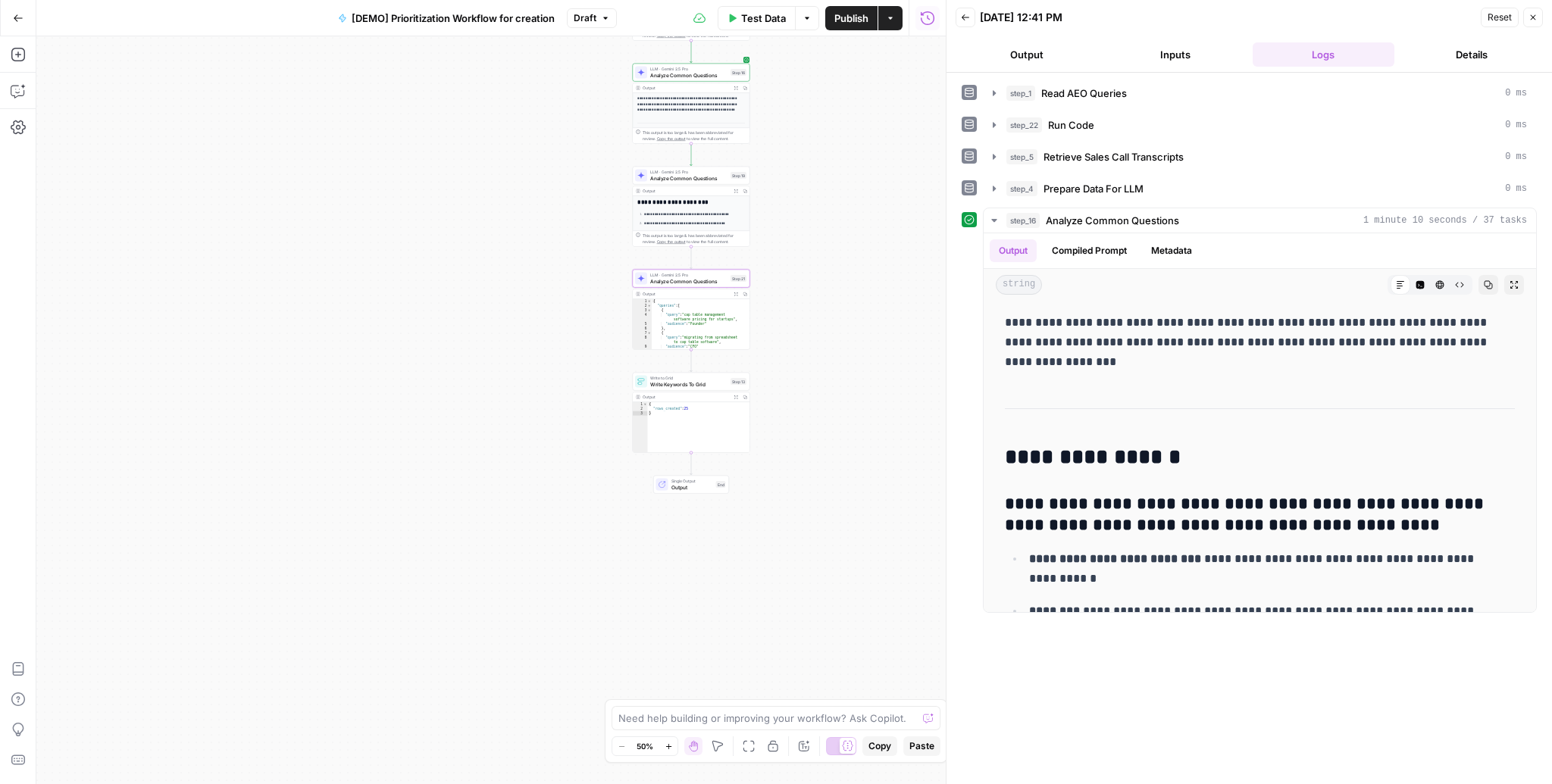
click at [1529, 15] on icon "button" at bounding box center [1532, 17] width 9 height 9
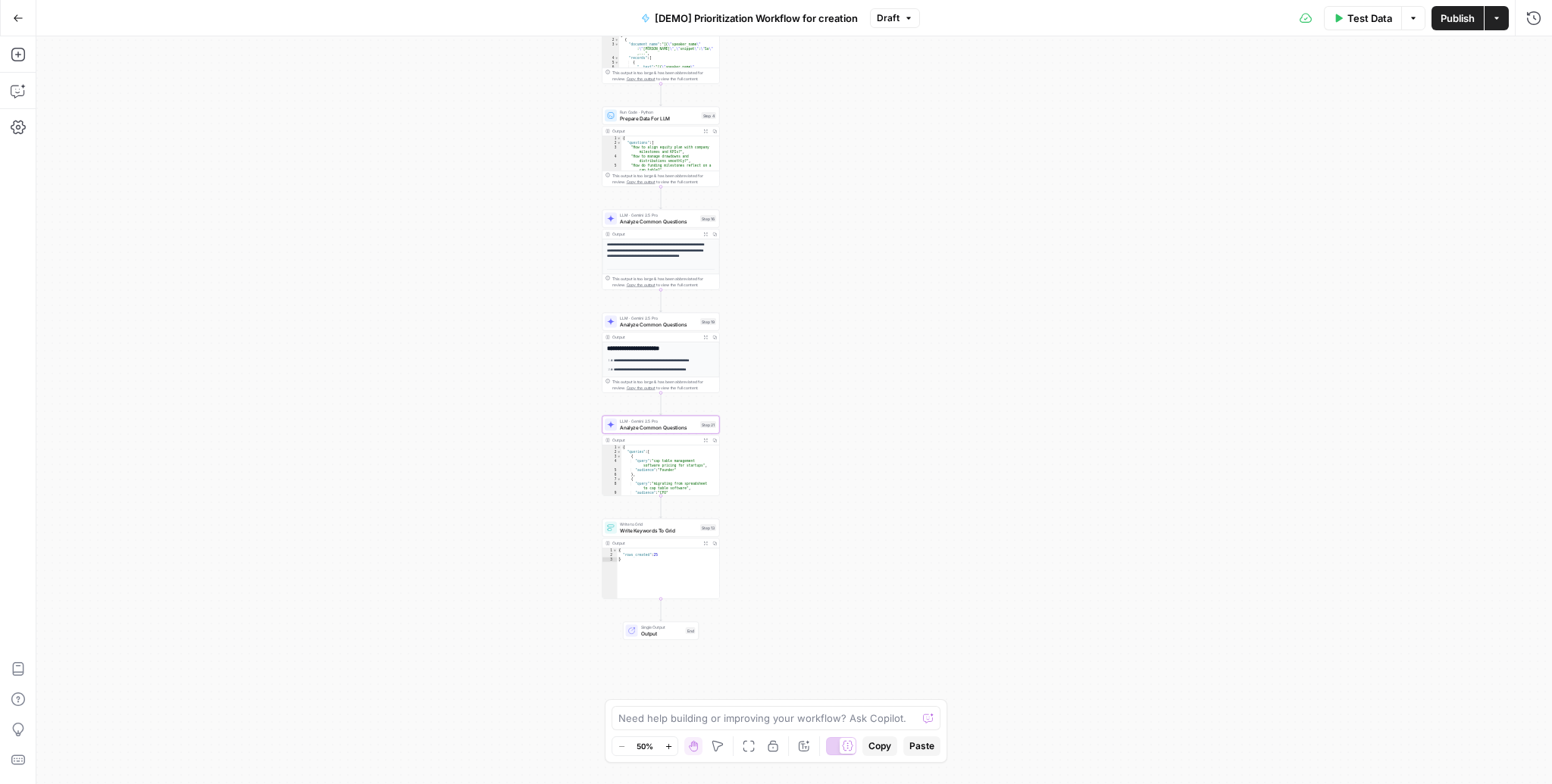
drag, startPoint x: 955, startPoint y: 237, endPoint x: 925, endPoint y: 382, distance: 148.1
click at [925, 382] on div "Workflow Input Settings Inputs Read from Grid Read AEO Queries Step 1 Output Ex…" at bounding box center [794, 410] width 1516 height 748
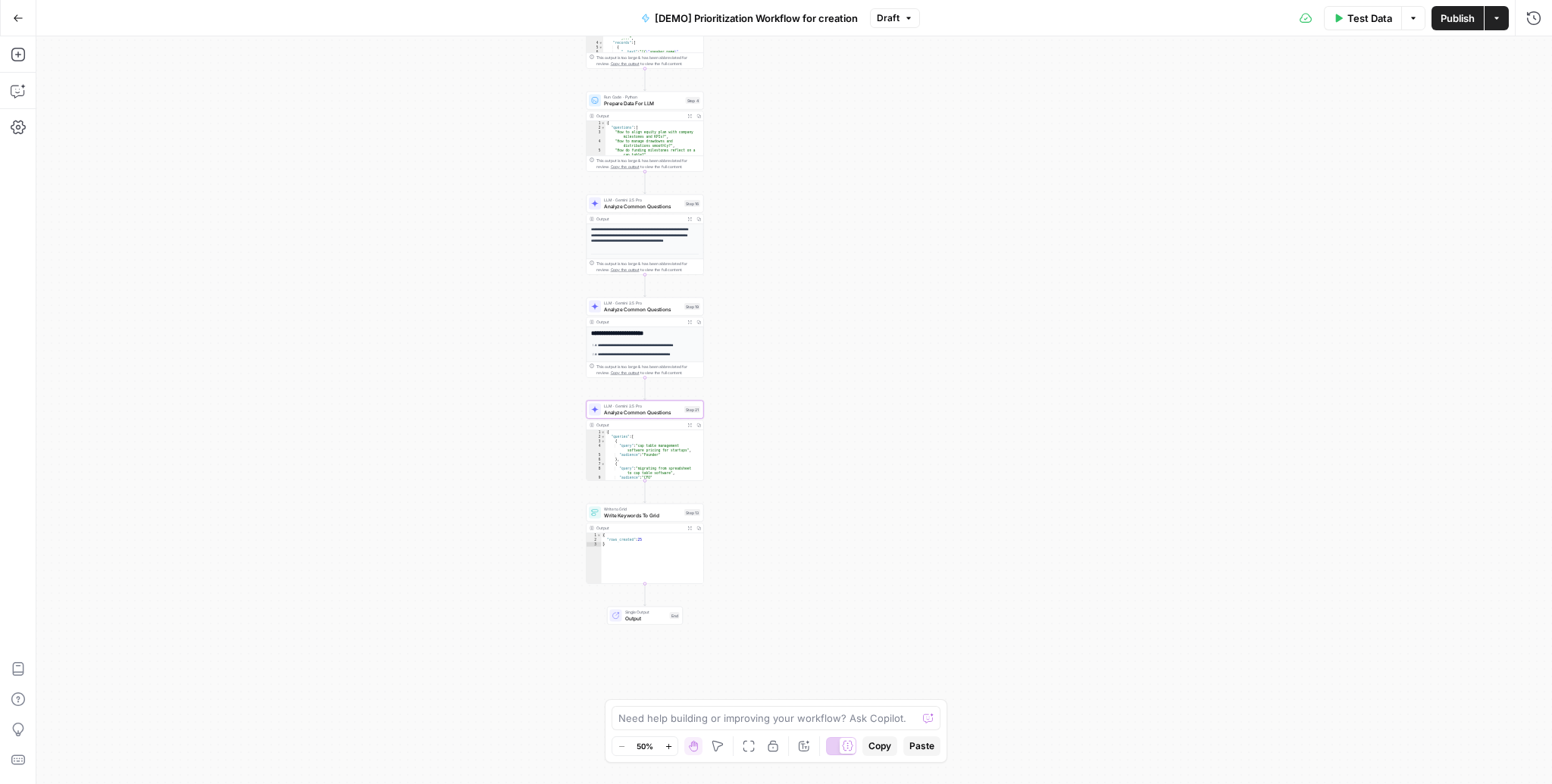
drag, startPoint x: 894, startPoint y: 264, endPoint x: 879, endPoint y: 249, distance: 21.2
click at [879, 249] on div "Workflow Input Settings Inputs Read from Grid Read AEO Queries Step 1 Output Ex…" at bounding box center [794, 410] width 1516 height 748
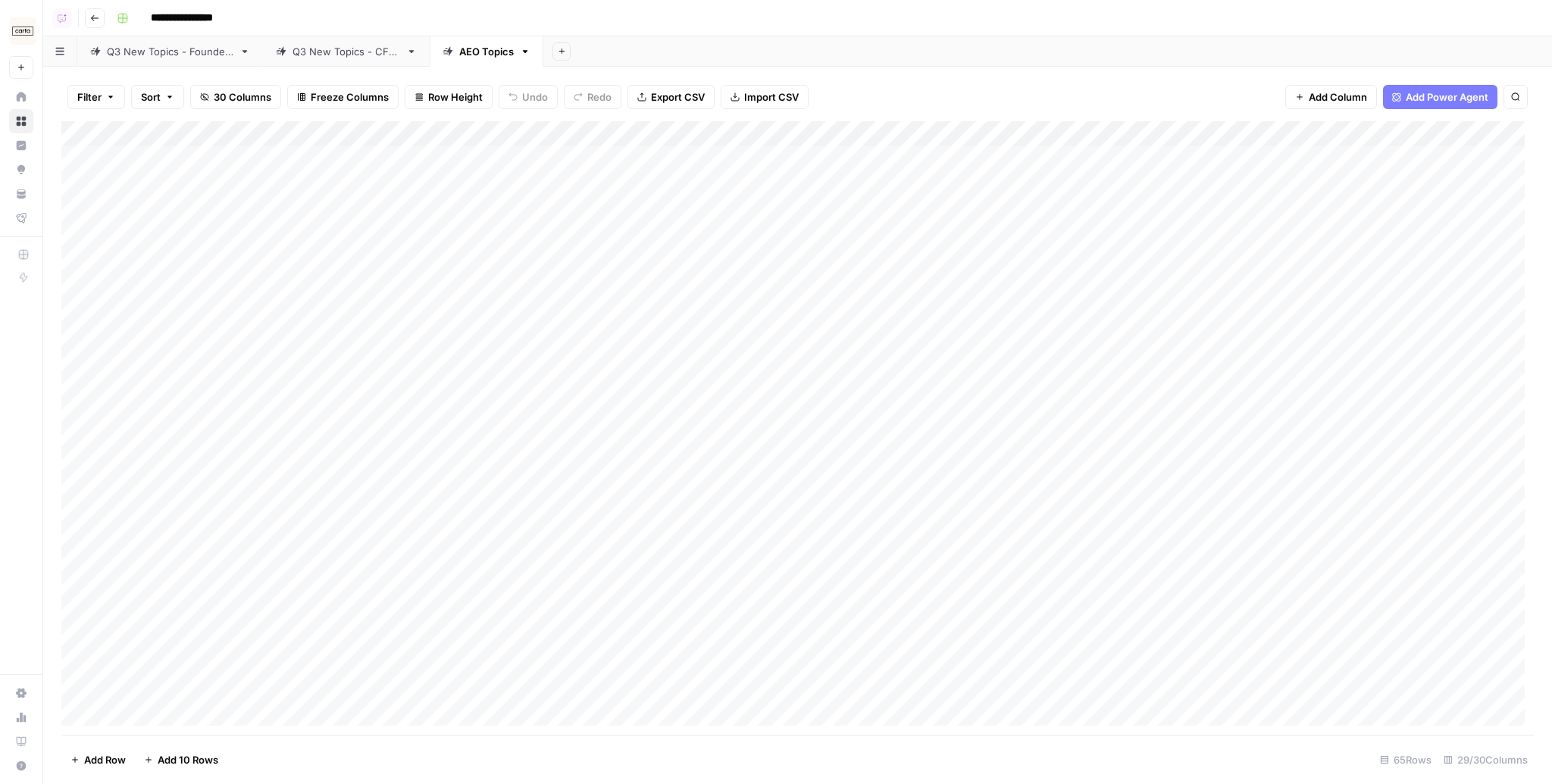
click at [1031, 76] on div "Filter Sort 30 Columns Freeze Columns Row Height Undo Redo Export CSV Import CS…" at bounding box center [797, 97] width 1473 height 48
click at [577, 50] on div "Add Sheet" at bounding box center [1047, 51] width 1009 height 30
click at [549, 54] on div "Add Sheet" at bounding box center [1047, 51] width 1009 height 30
click at [554, 51] on button "Add Sheet" at bounding box center [561, 51] width 18 height 18
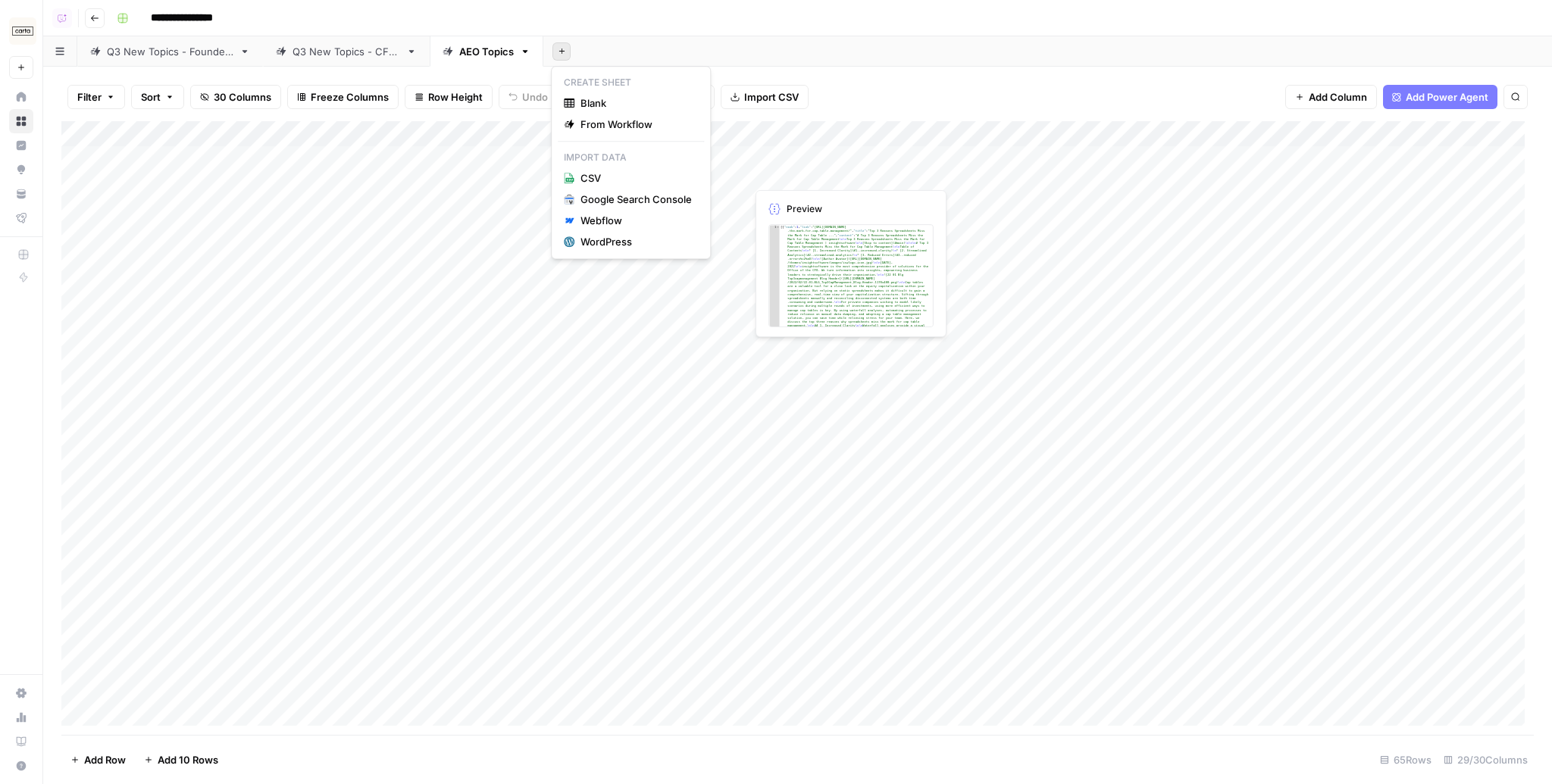
click at [830, 168] on div "Add Column" at bounding box center [797, 428] width 1473 height 614
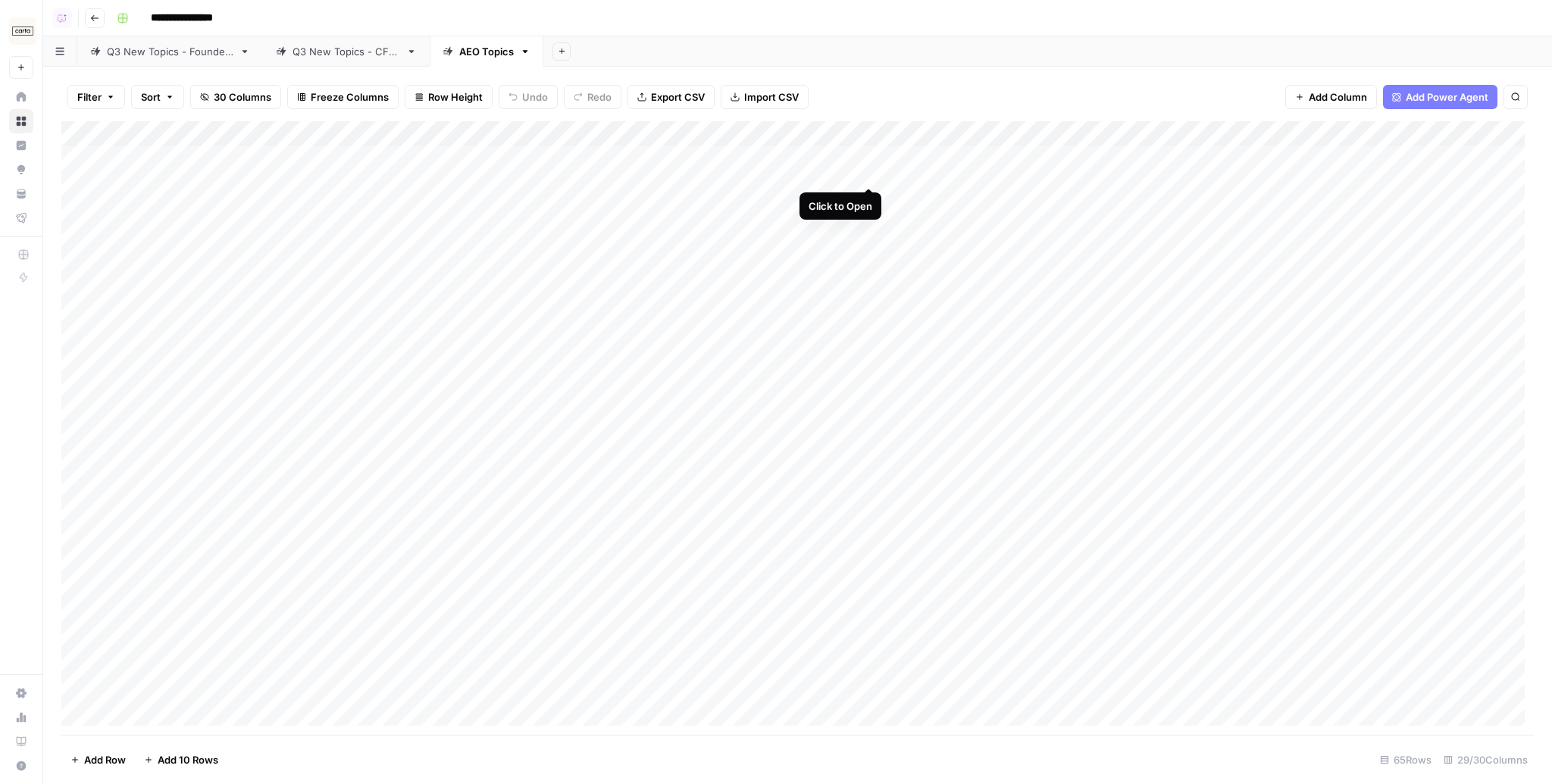
click at [865, 154] on div "Add Column" at bounding box center [797, 428] width 1473 height 614
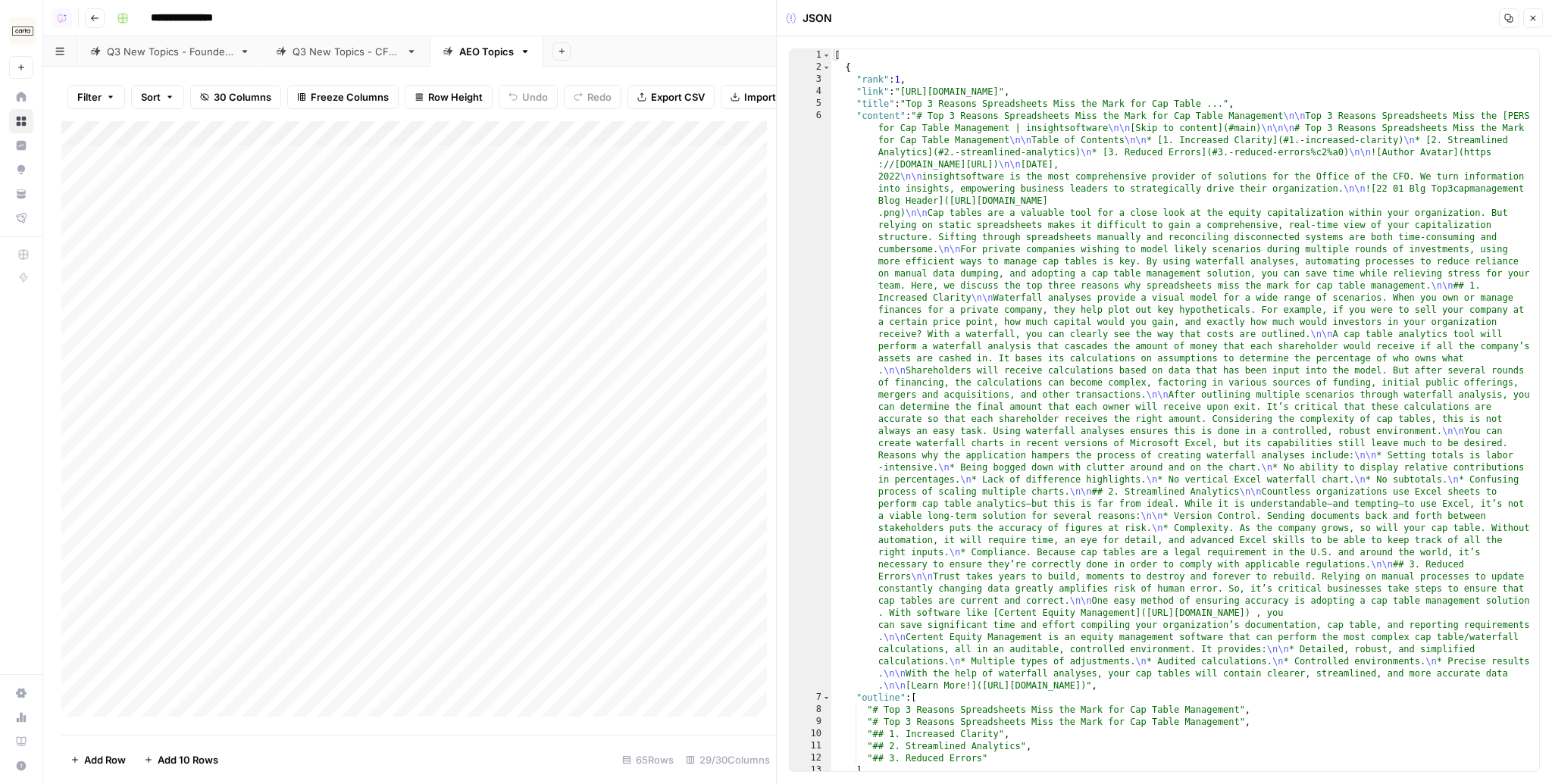
click at [1535, 18] on icon "button" at bounding box center [1532, 17] width 9 height 9
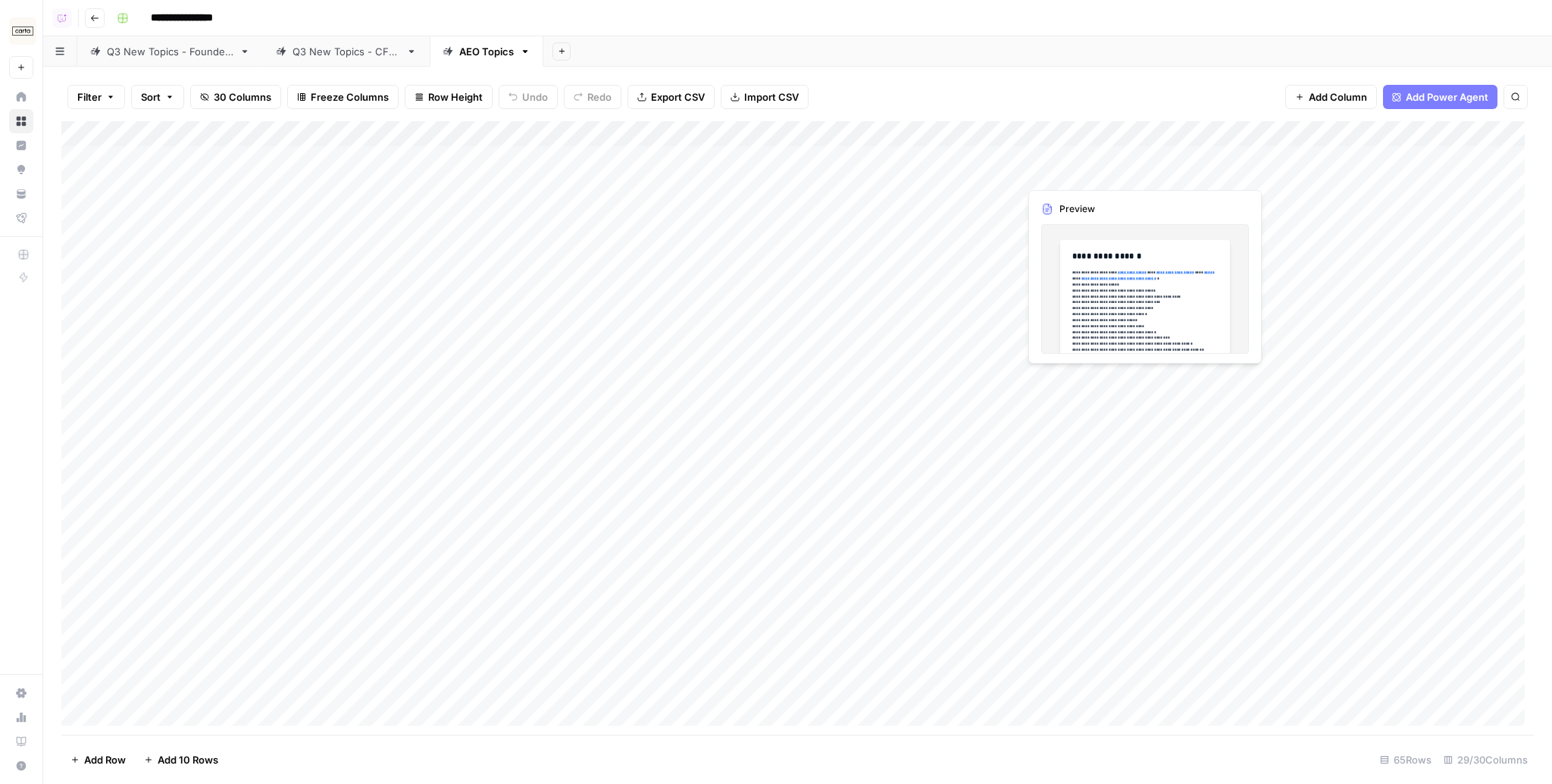
click at [1091, 162] on div "Add Column" at bounding box center [797, 428] width 1473 height 614
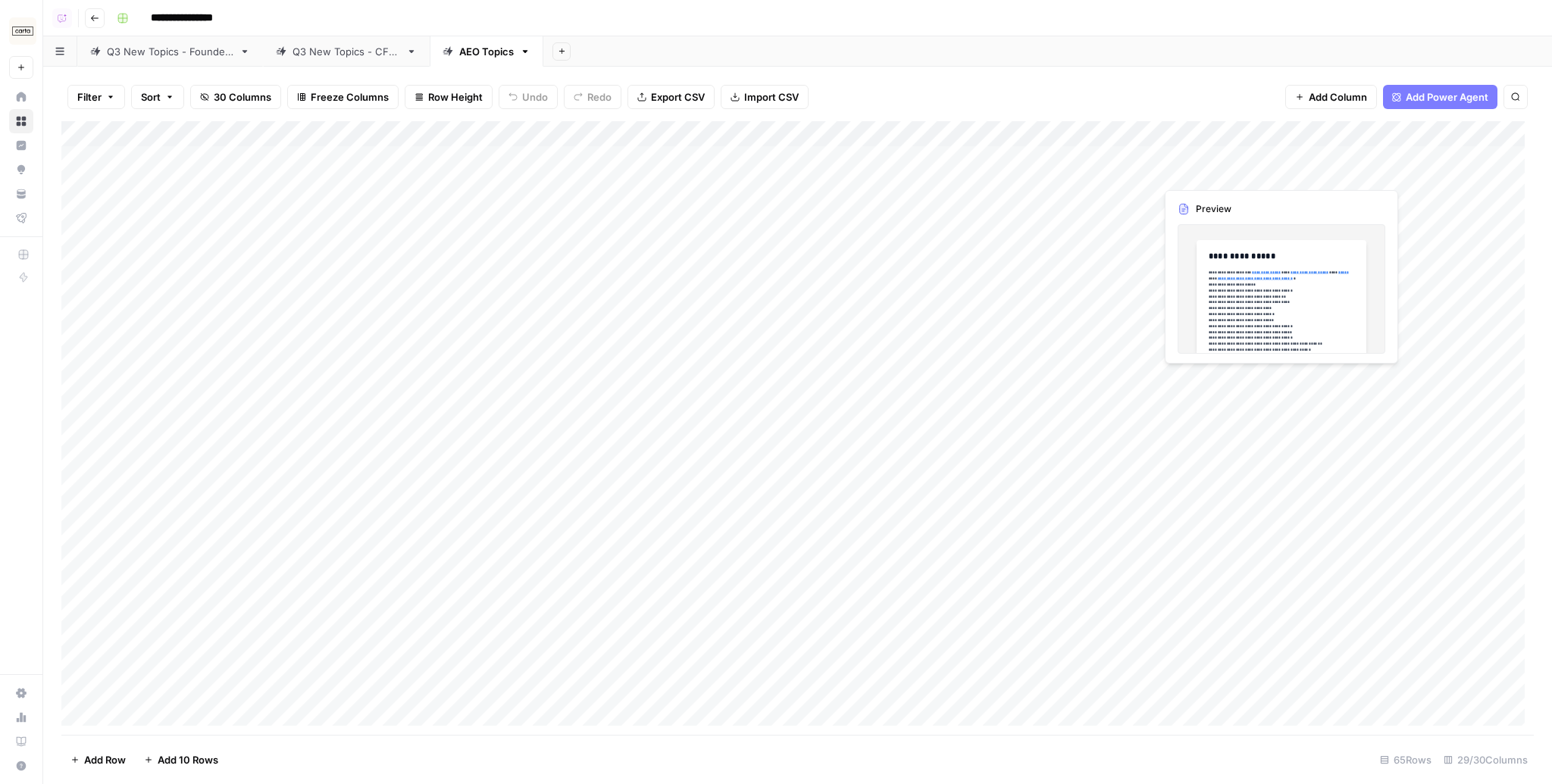
click at [1269, 157] on div "Add Column" at bounding box center [797, 428] width 1473 height 614
click at [1276, 156] on div "Add Column" at bounding box center [797, 428] width 1473 height 614
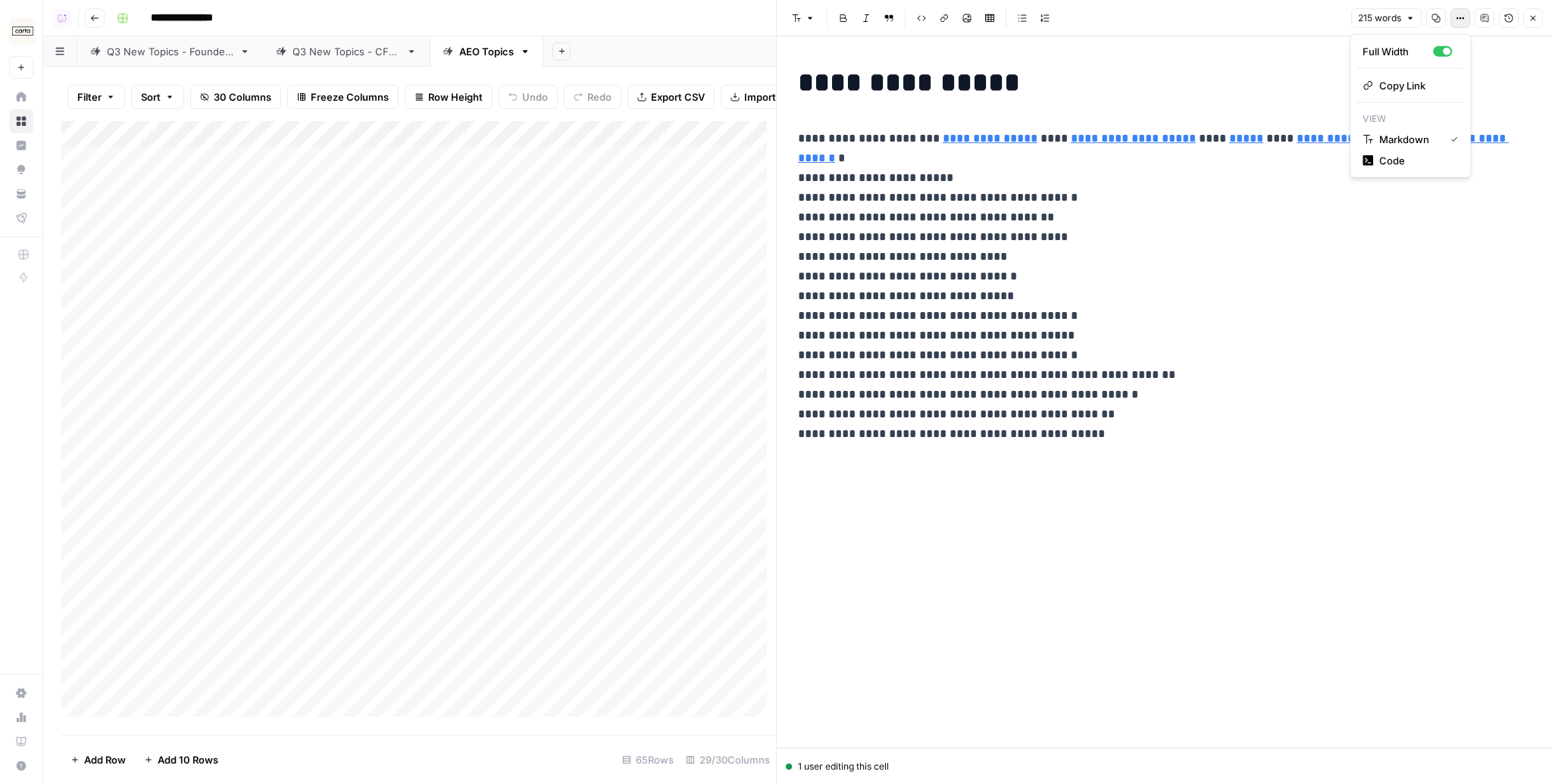
click at [1459, 18] on icon "button" at bounding box center [1460, 17] width 9 height 9
click at [1411, 158] on span "Code" at bounding box center [1416, 160] width 73 height 15
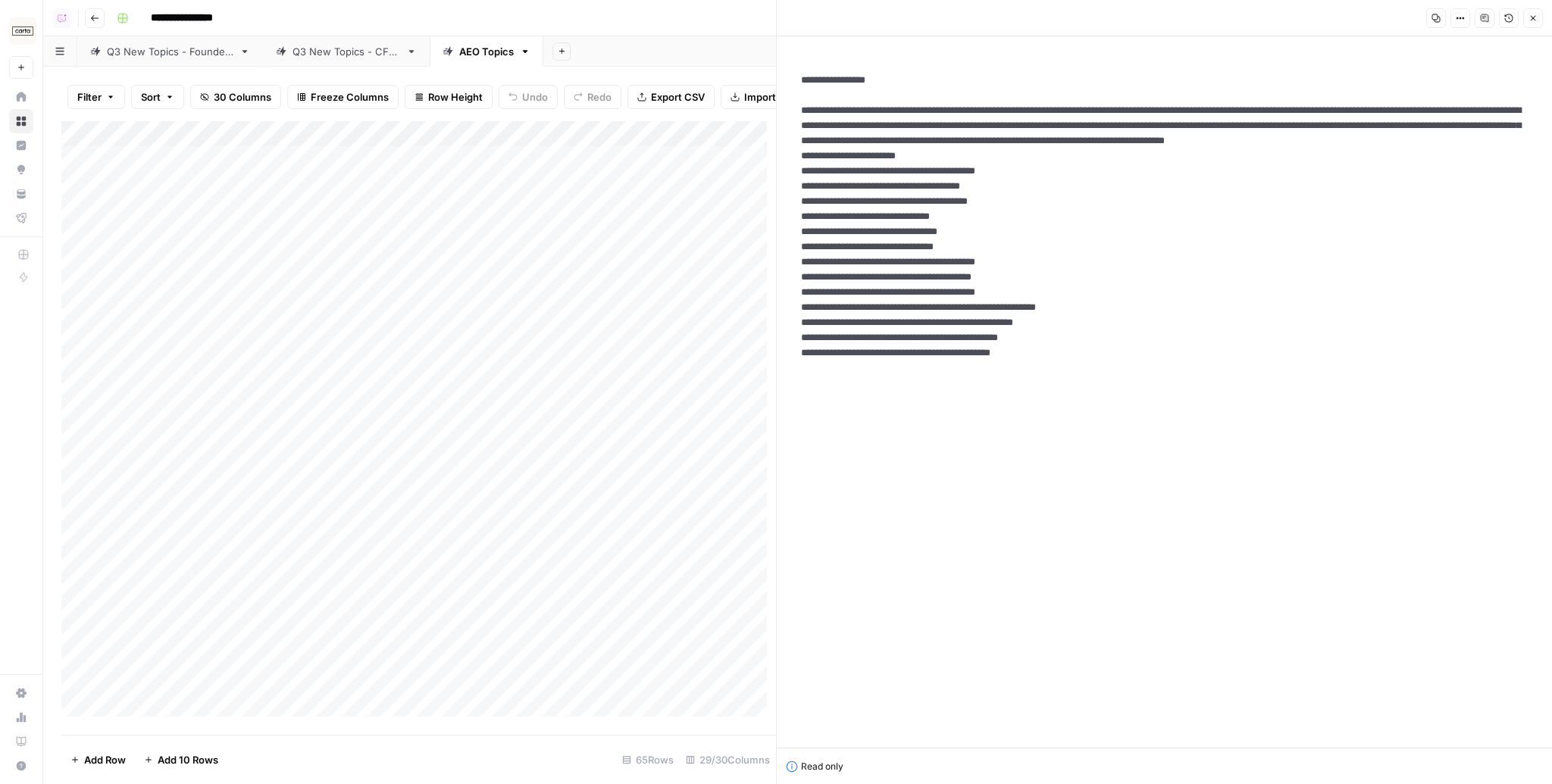
click at [1462, 15] on icon "button" at bounding box center [1460, 17] width 9 height 9
click at [1421, 107] on span "Markdown" at bounding box center [1416, 105] width 73 height 15
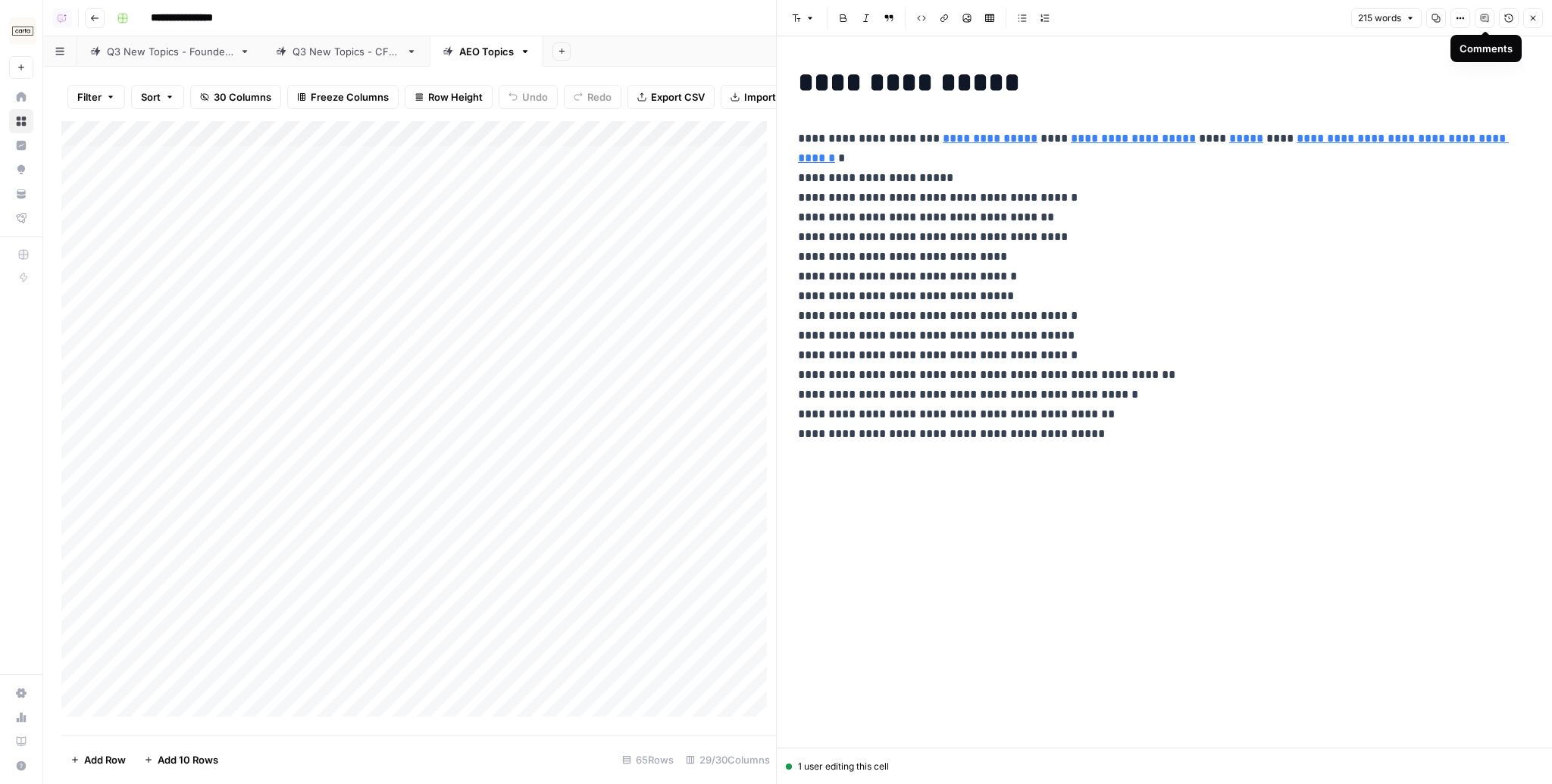
click at [1536, 17] on icon "button" at bounding box center [1532, 17] width 9 height 9
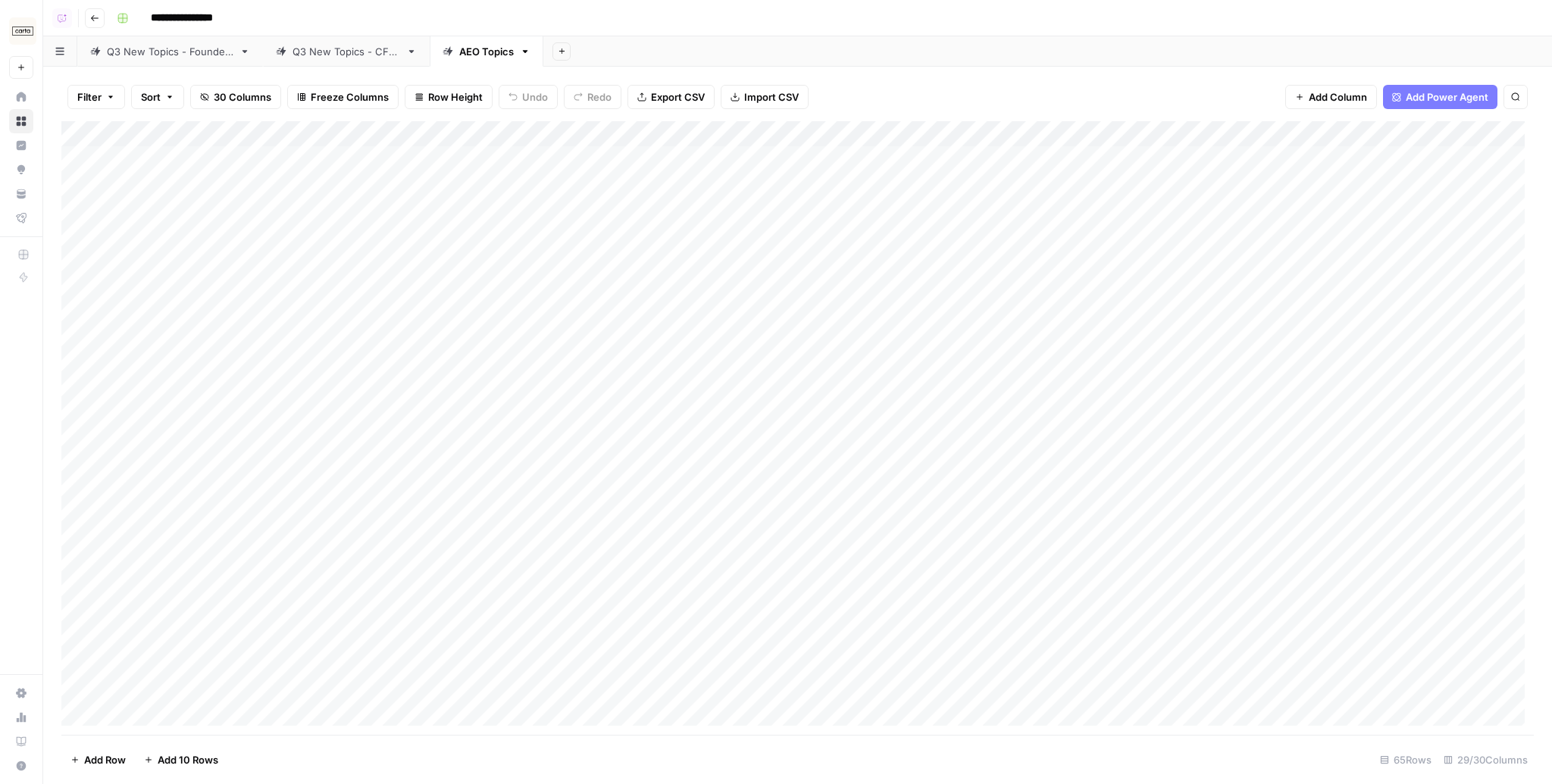
click at [1222, 131] on div "Add Column" at bounding box center [797, 428] width 1473 height 614
click at [1171, 59] on div "Add Sheet" at bounding box center [1047, 51] width 1009 height 30
click at [1025, 59] on div "Add Sheet" at bounding box center [1047, 51] width 1009 height 30
click at [989, 158] on div "Add Column" at bounding box center [797, 428] width 1473 height 614
click at [998, 71] on div "Filter Sort 30 Columns Freeze Columns Row Height Undo Redo Export CSV Import CS…" at bounding box center [798, 425] width 1508 height 717
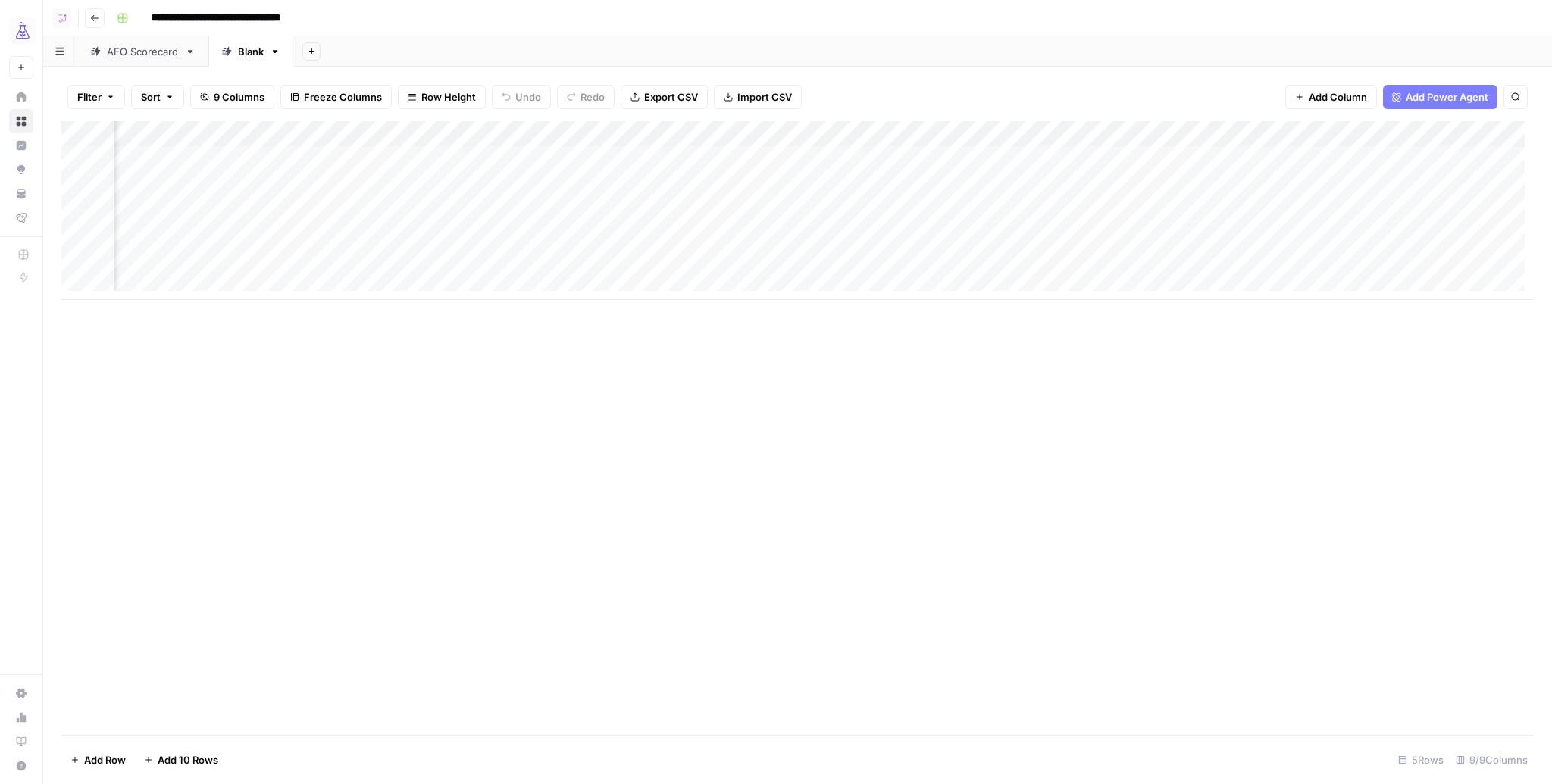
scroll to position [0, 478]
click at [857, 160] on div "Add Column" at bounding box center [797, 211] width 1473 height 179
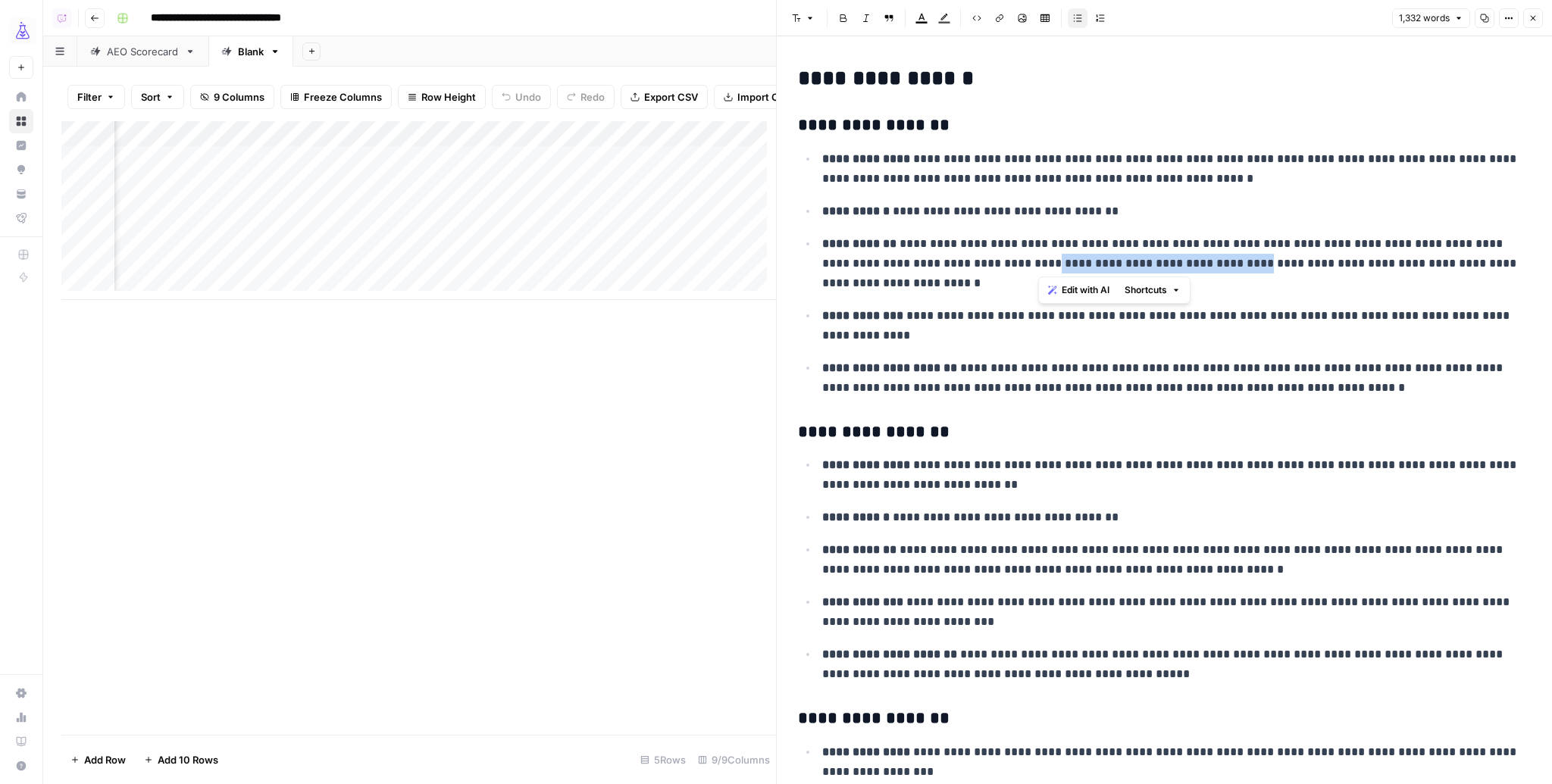
drag, startPoint x: 1037, startPoint y: 266, endPoint x: 1241, endPoint y: 267, distance: 204.0
click at [1241, 267] on p "**********" at bounding box center [1172, 264] width 700 height 59
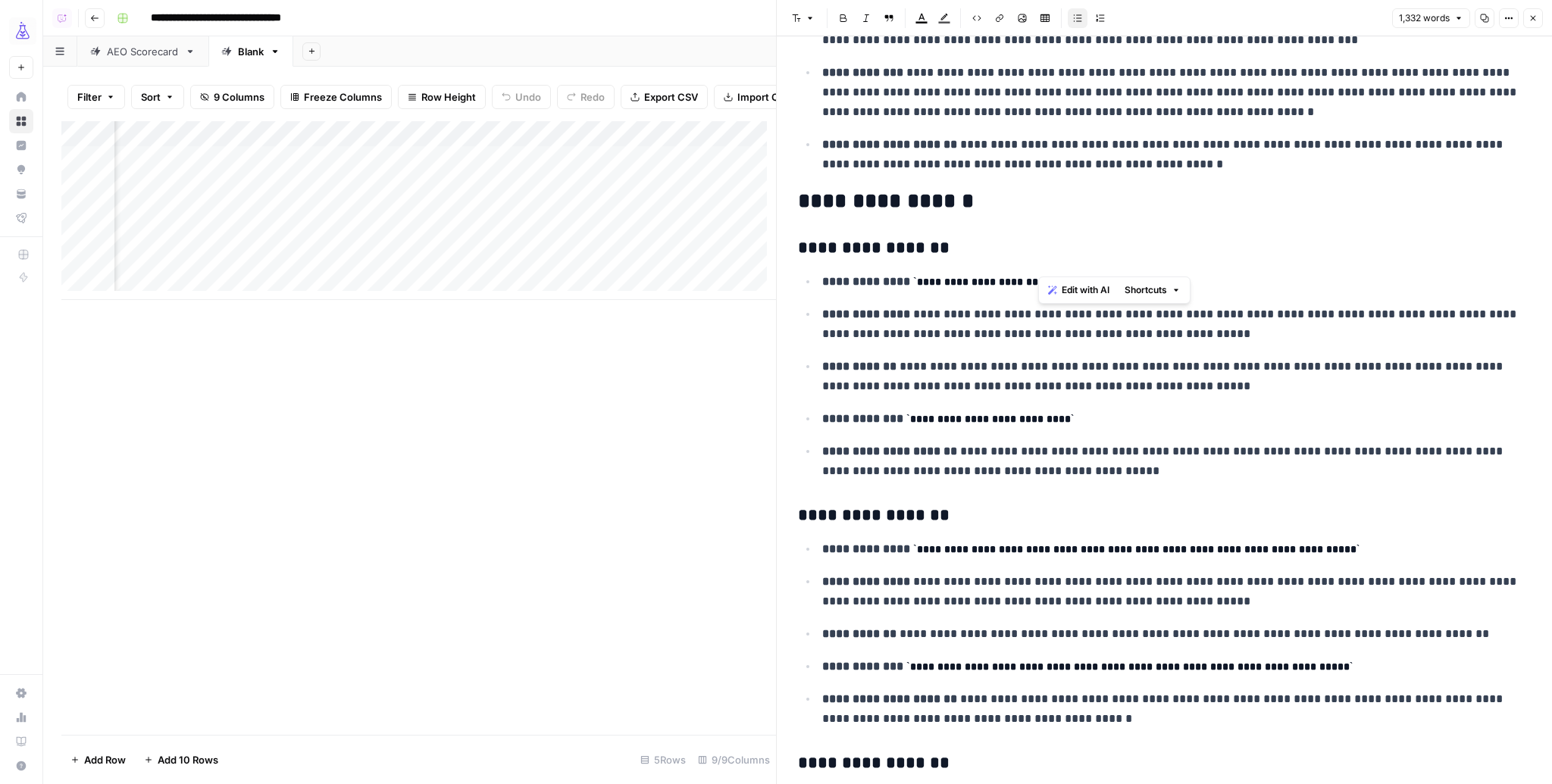
scroll to position [2815, 0]
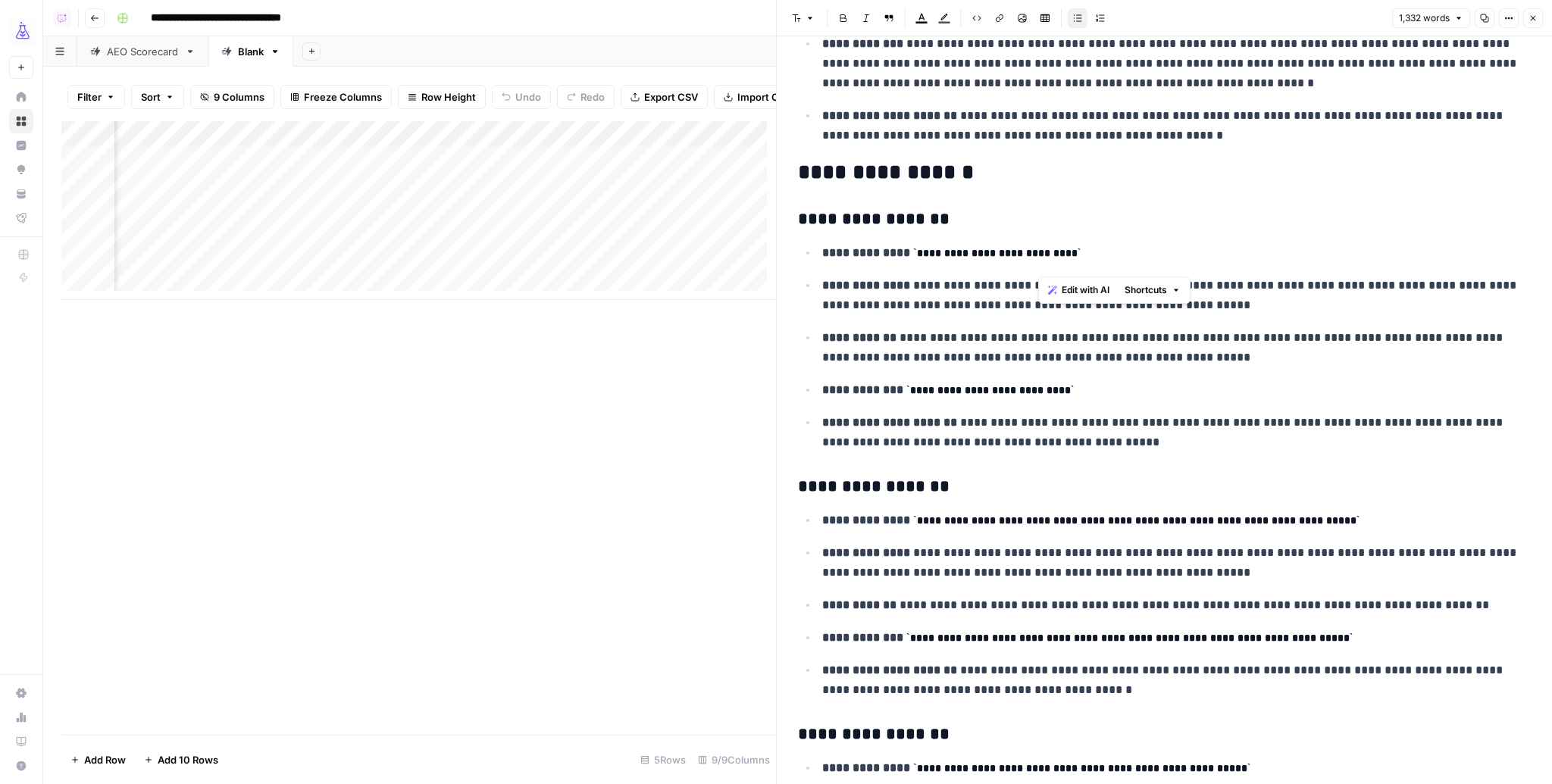
click at [1118, 243] on p "**********" at bounding box center [1172, 253] width 700 height 20
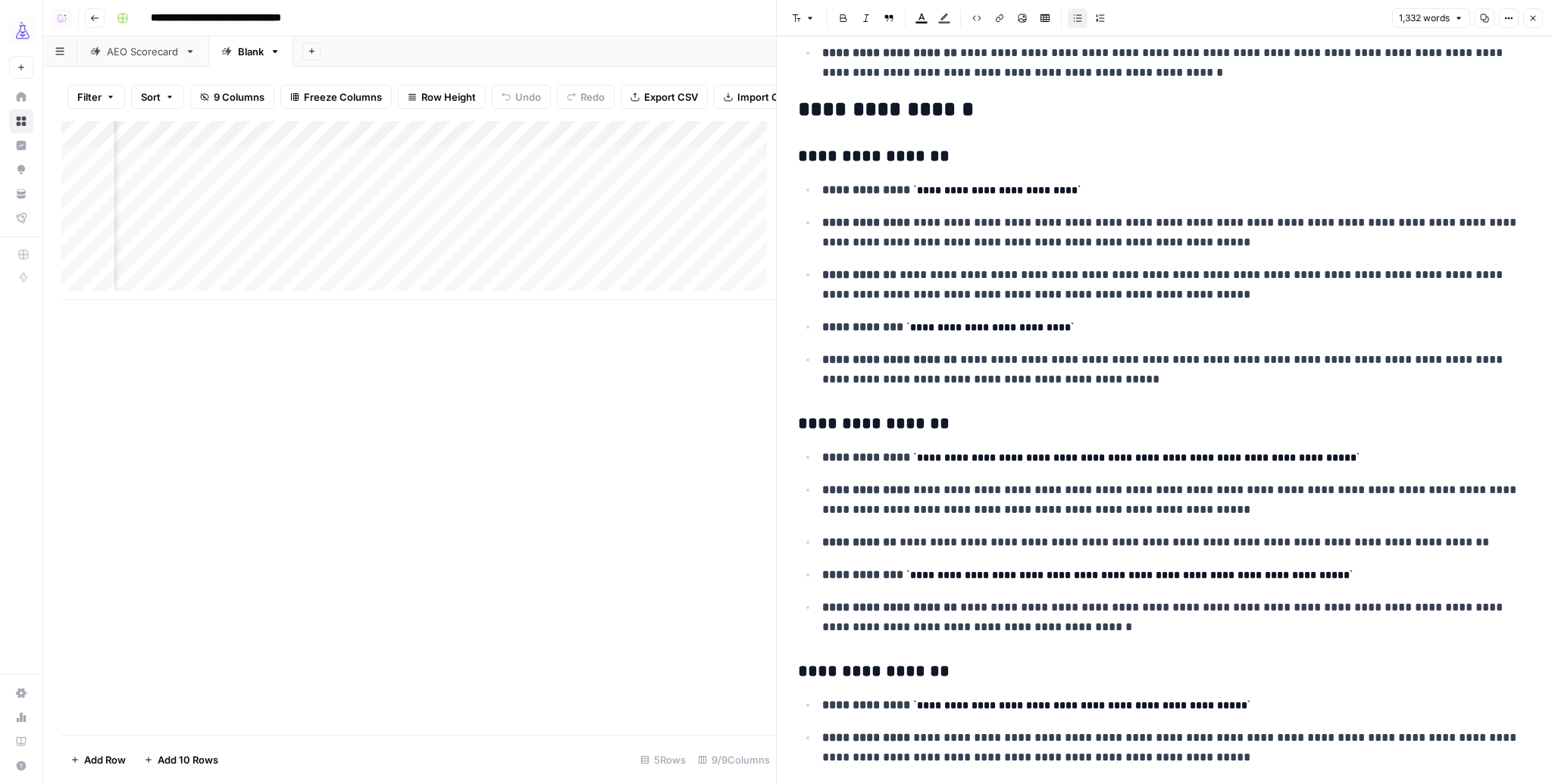
scroll to position [2776, 0]
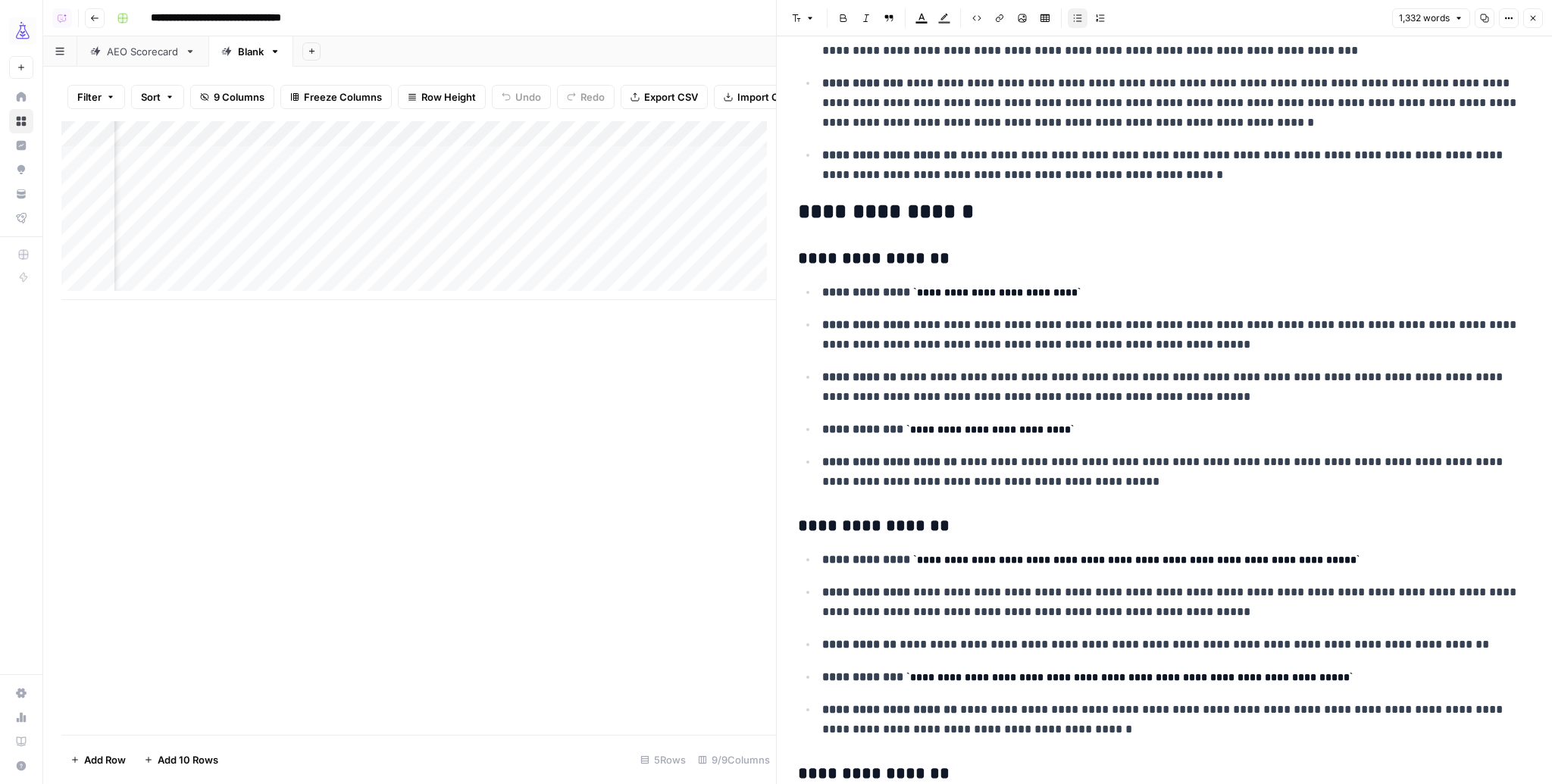
click at [993, 287] on code "**********" at bounding box center [997, 292] width 167 height 10
click at [1048, 420] on p "**********" at bounding box center [1172, 429] width 700 height 20
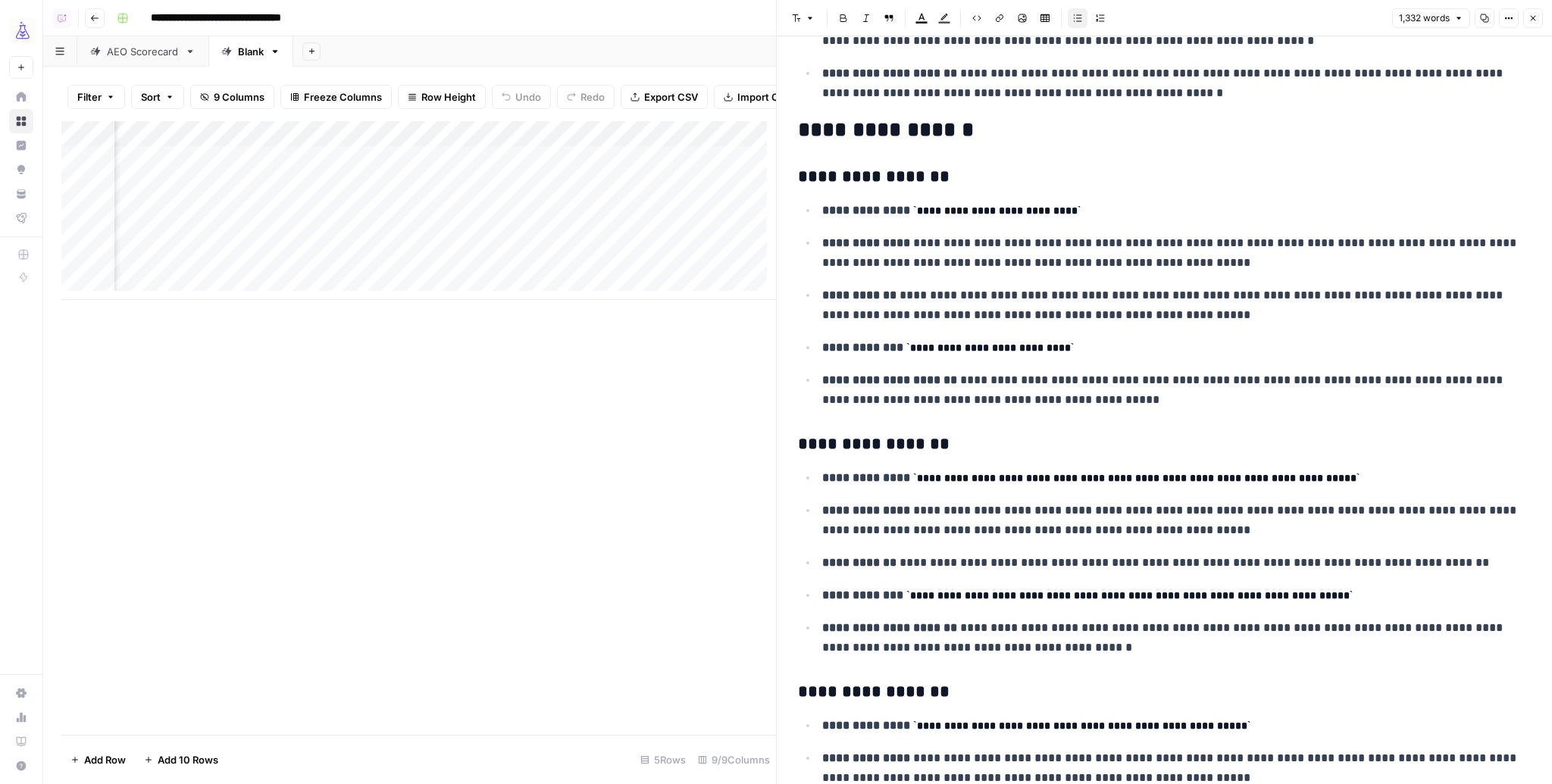
click at [962, 473] on code "**********" at bounding box center [1136, 478] width 446 height 10
click at [1060, 473] on code "**********" at bounding box center [1136, 478] width 446 height 10
click at [1149, 473] on code "**********" at bounding box center [1136, 478] width 446 height 10
click at [1268, 473] on code "**********" at bounding box center [1136, 478] width 446 height 10
click at [1179, 512] on p "**********" at bounding box center [1172, 520] width 700 height 40
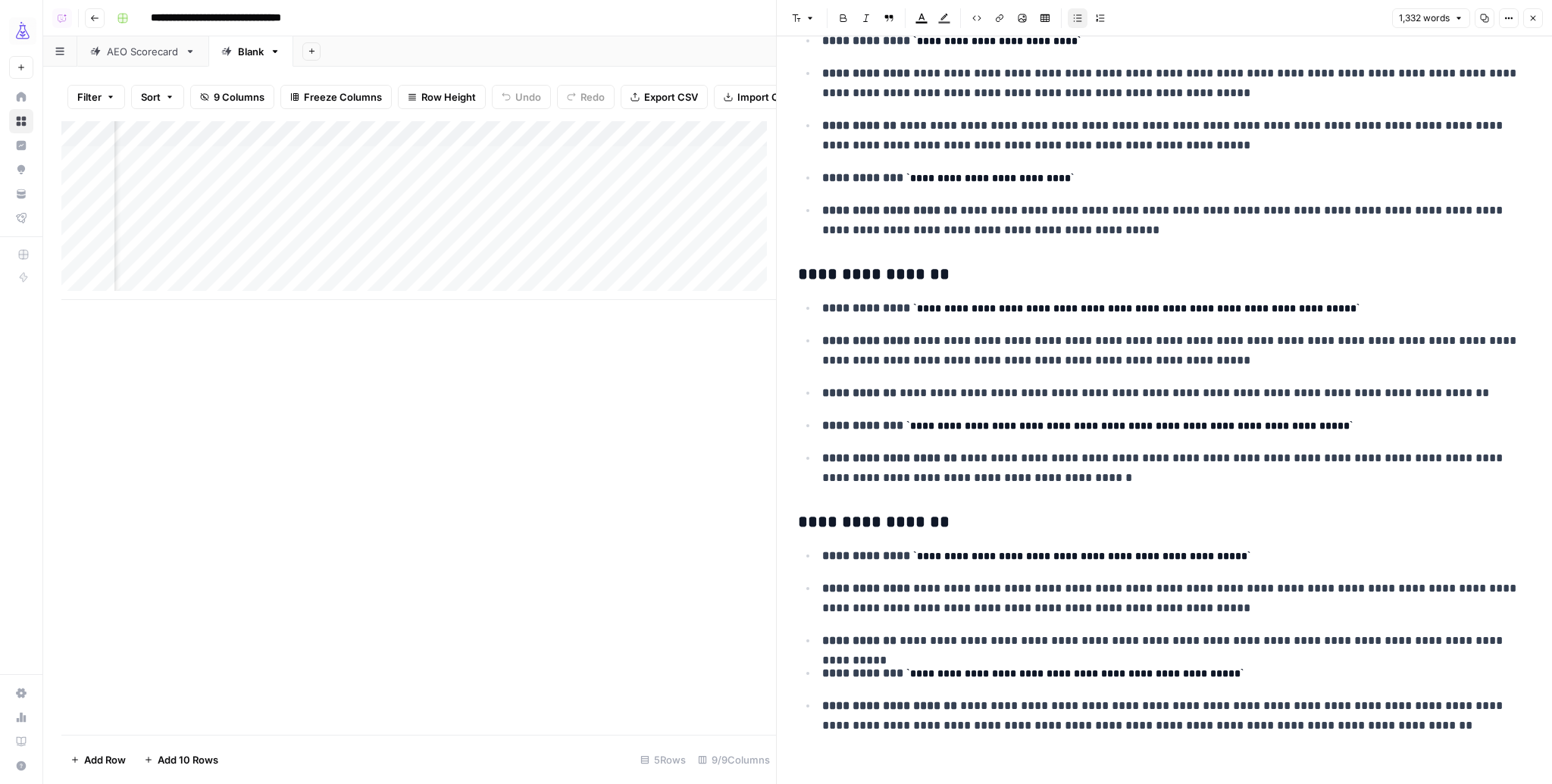
scroll to position [3030, 0]
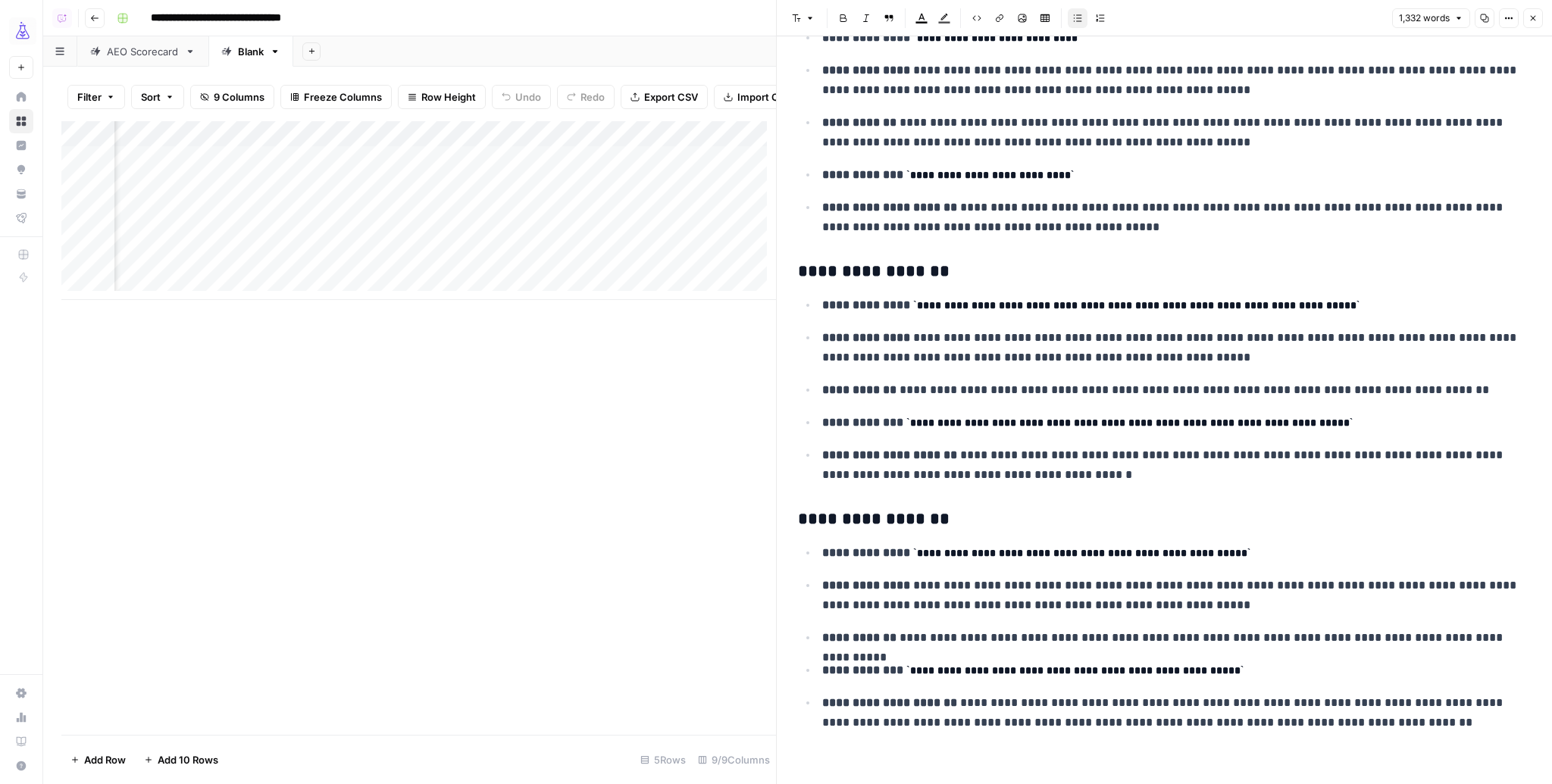
click at [963, 548] on code "**********" at bounding box center [1082, 553] width 337 height 10
drag, startPoint x: 1091, startPoint y: 535, endPoint x: 1050, endPoint y: 546, distance: 42.4
click at [1088, 543] on p "**********" at bounding box center [1172, 553] width 700 height 20
click at [1030, 550] on code "**********" at bounding box center [1082, 553] width 337 height 10
click at [1027, 456] on p "**********" at bounding box center [1172, 465] width 700 height 40
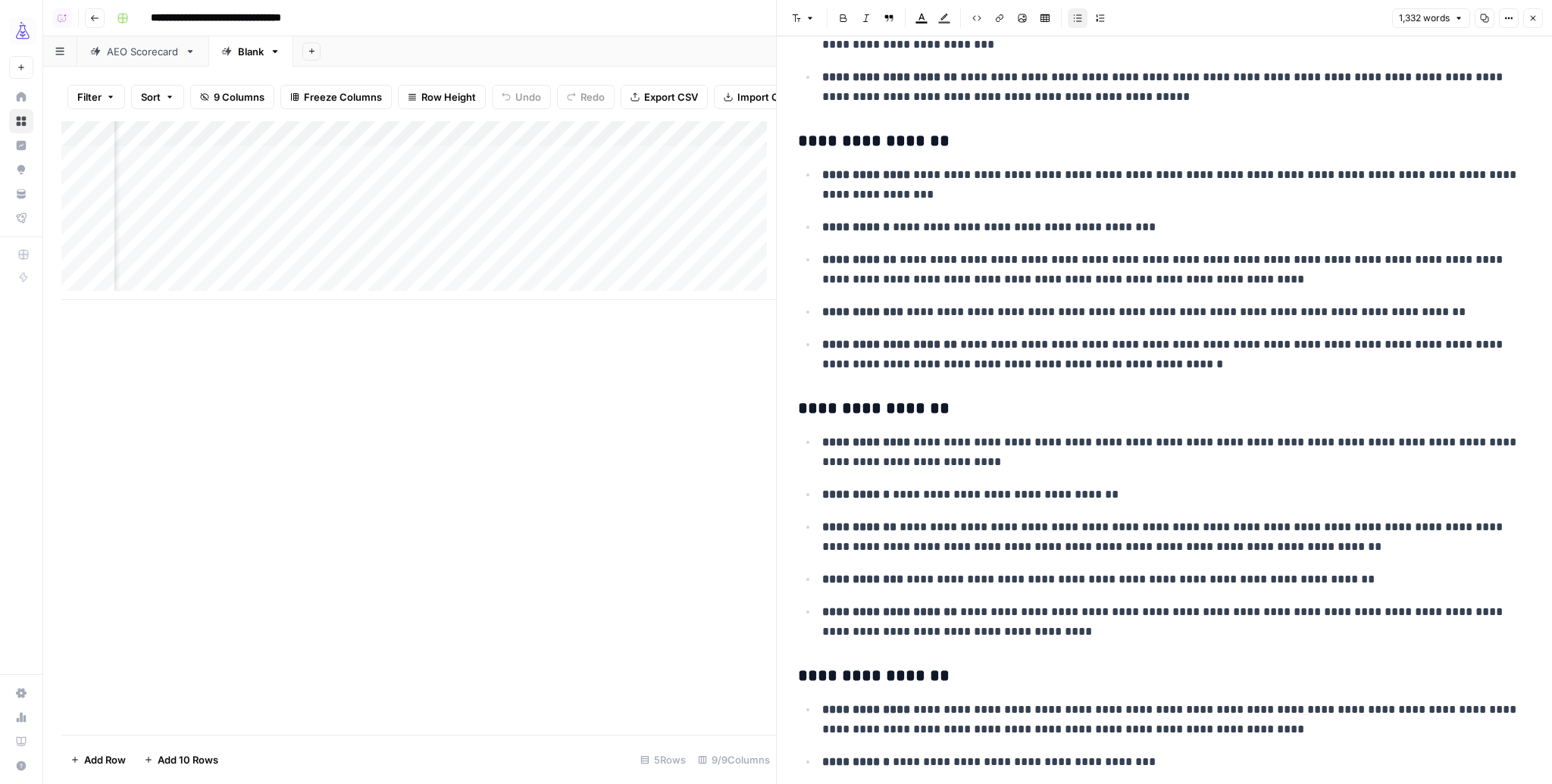
scroll to position [0, 0]
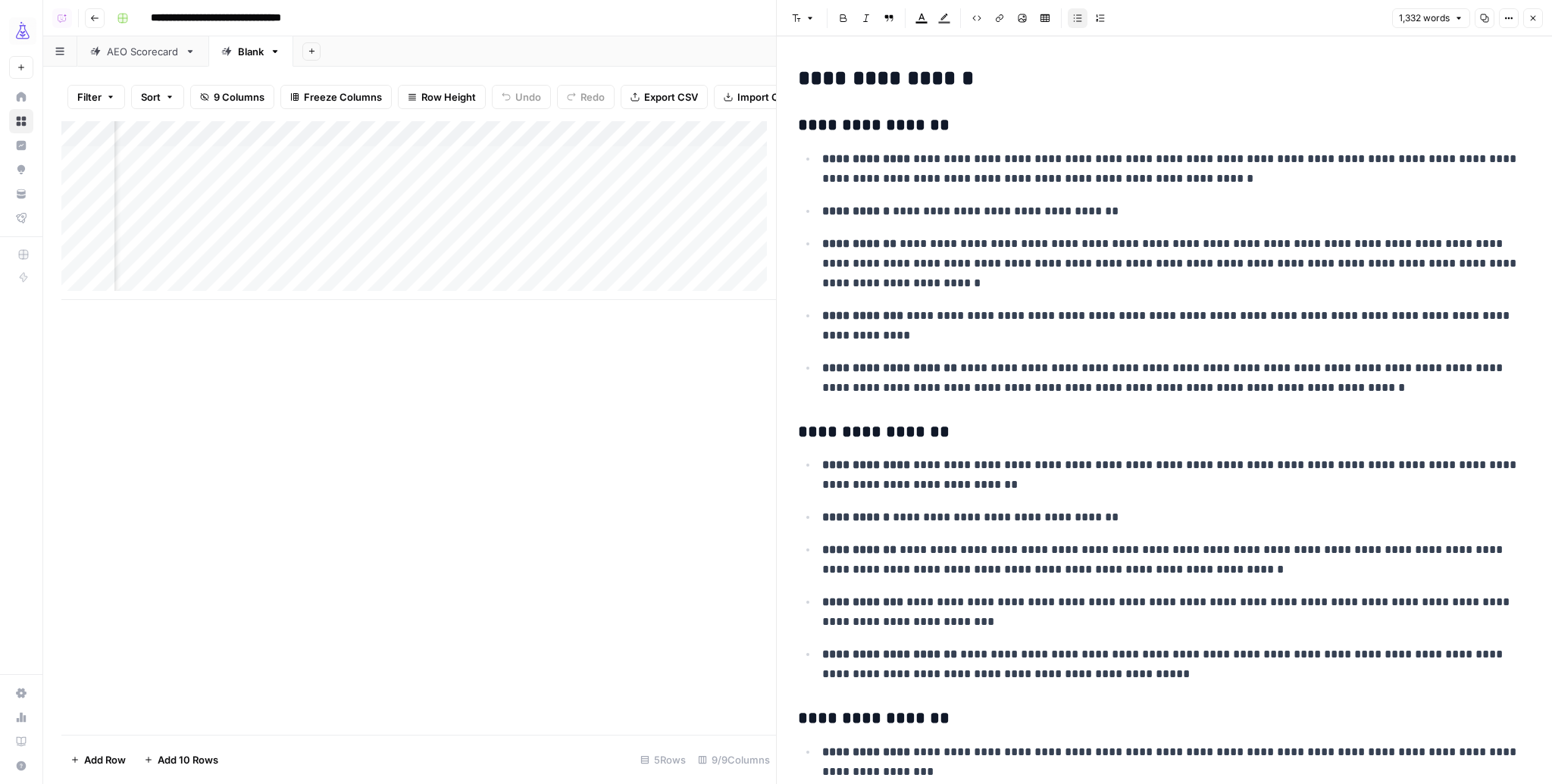
click at [1169, 266] on p "**********" at bounding box center [1172, 264] width 700 height 59
click at [1530, 16] on icon "button" at bounding box center [1532, 17] width 9 height 9
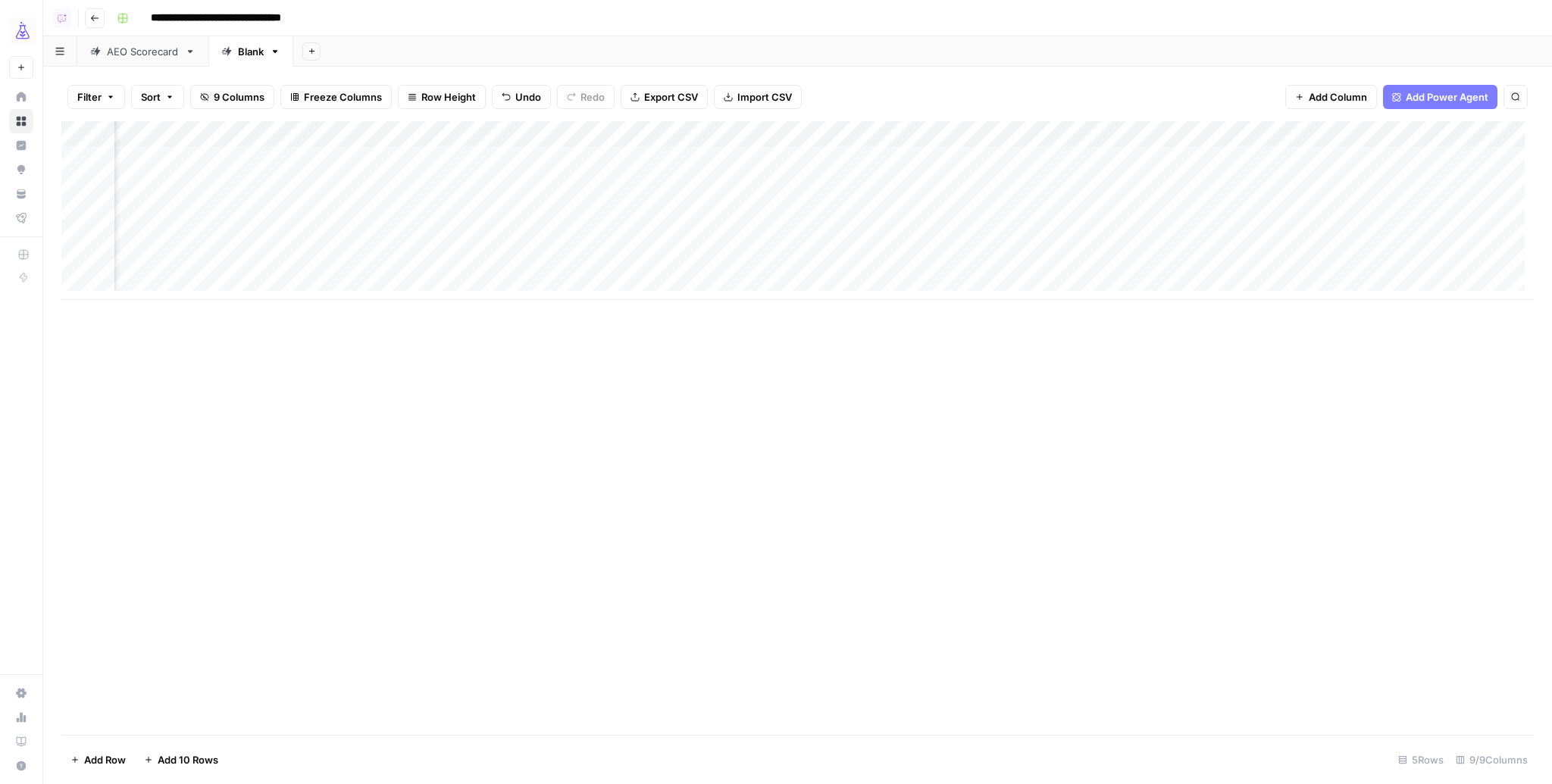
scroll to position [0, 587]
click at [1157, 154] on div "Add Column" at bounding box center [797, 211] width 1473 height 179
click at [1531, 13] on icon "button" at bounding box center [1532, 17] width 9 height 9
click at [1013, 158] on div "Add Column" at bounding box center [797, 211] width 1473 height 179
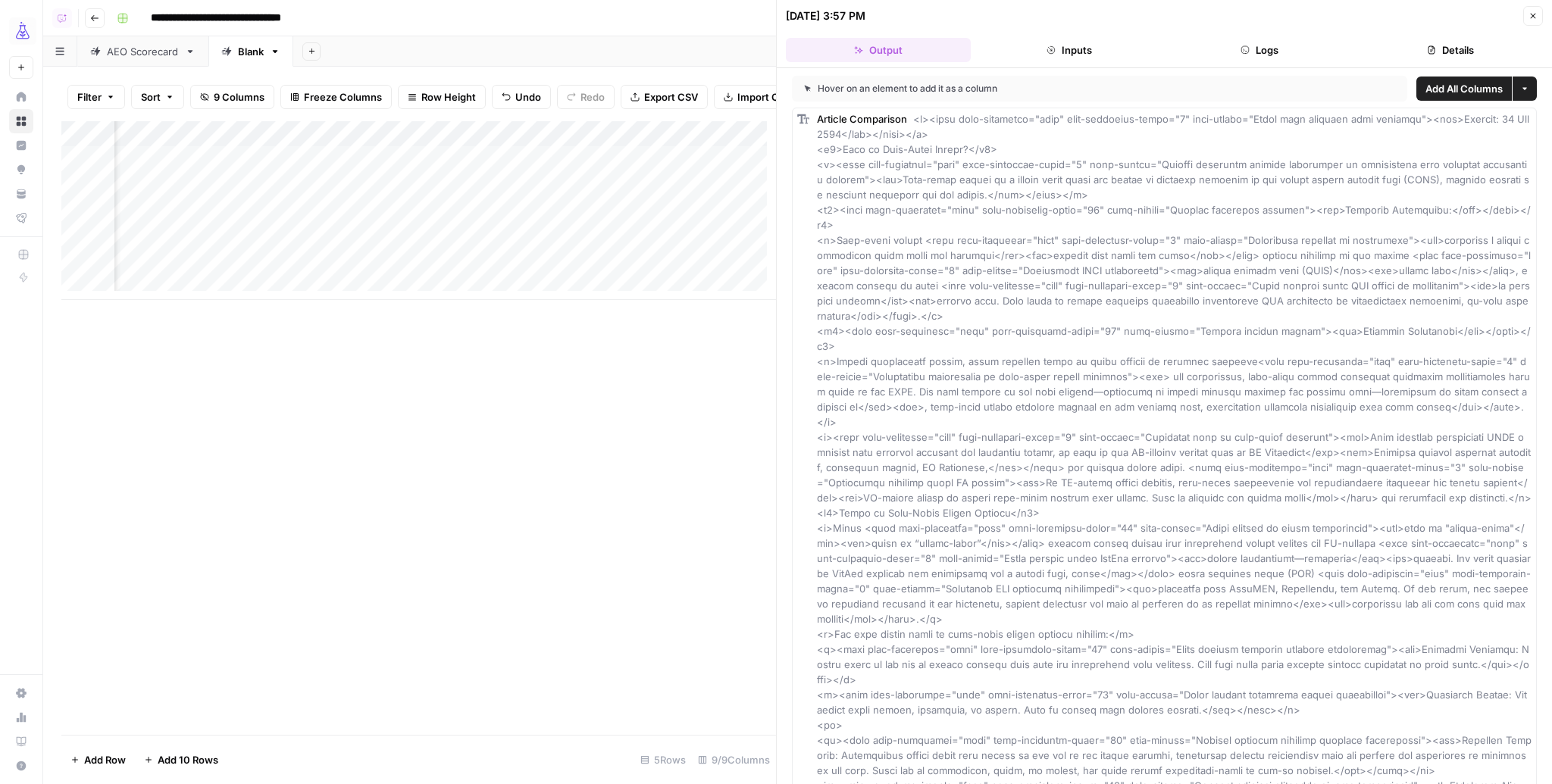
click at [1531, 17] on icon "button" at bounding box center [1532, 15] width 9 height 9
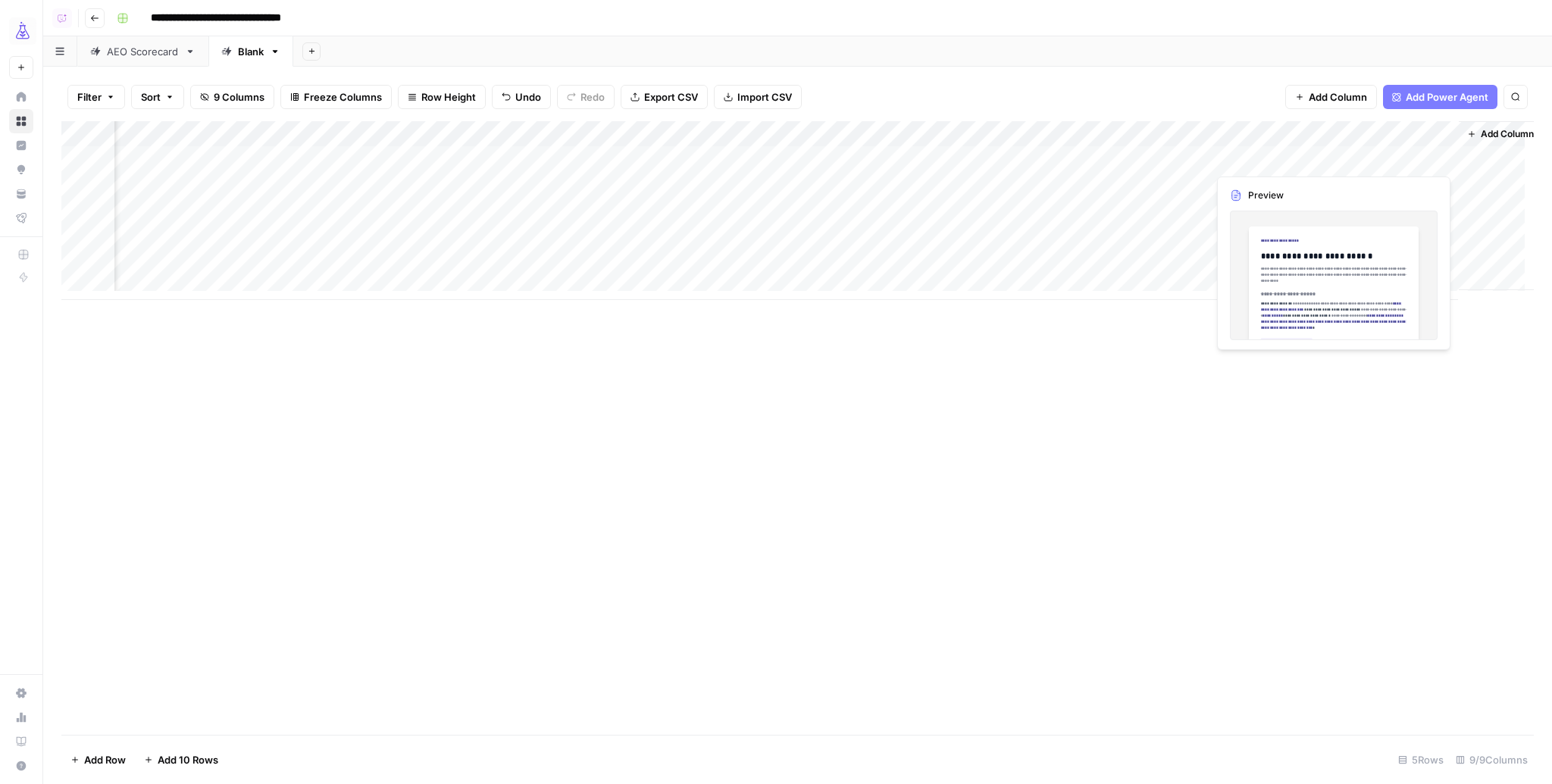
click at [1382, 158] on div "Add Column" at bounding box center [797, 211] width 1473 height 179
click at [1013, 156] on div "Add Column" at bounding box center [797, 211] width 1473 height 179
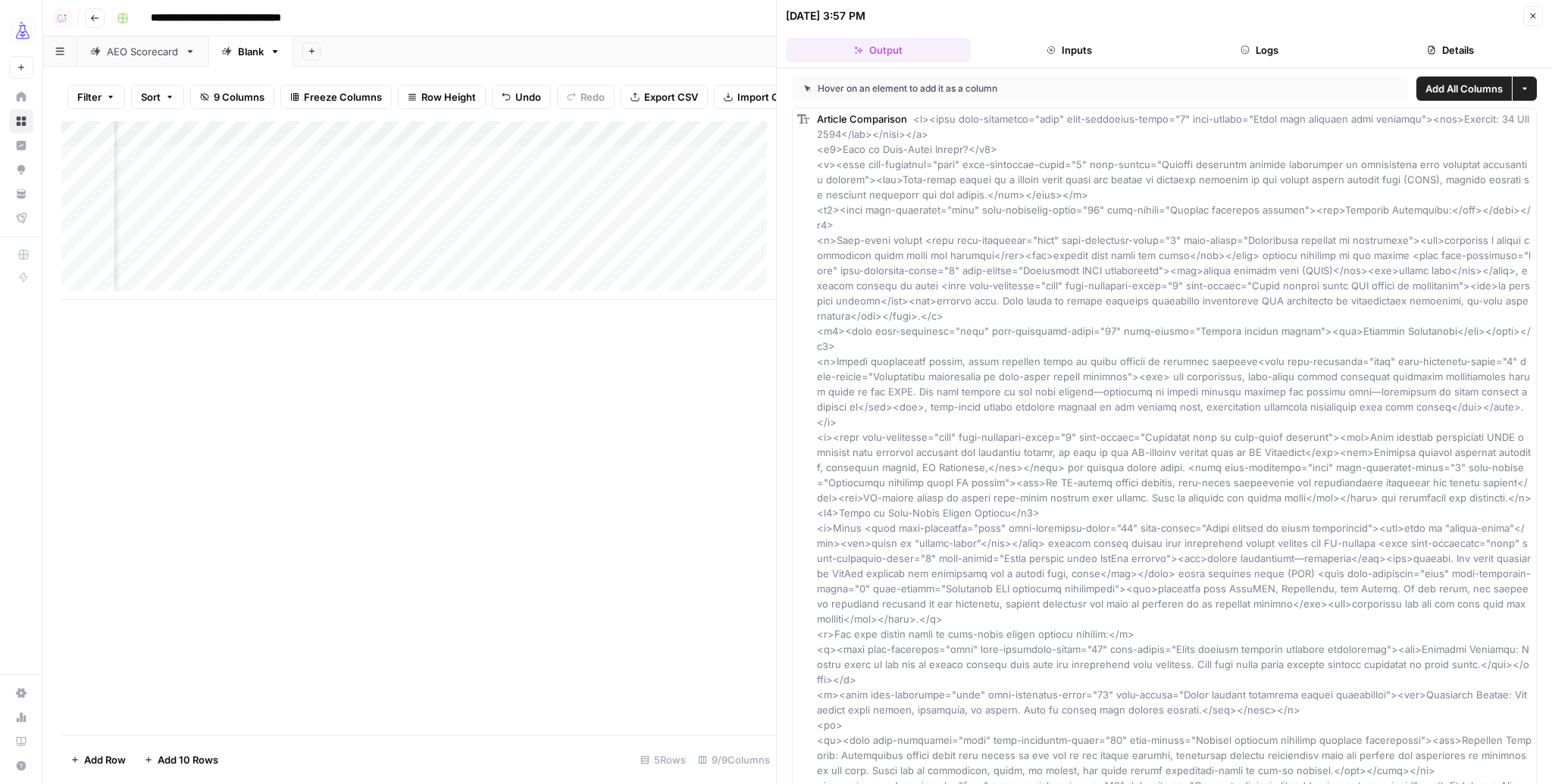
click at [1534, 15] on icon "button" at bounding box center [1532, 15] width 9 height 9
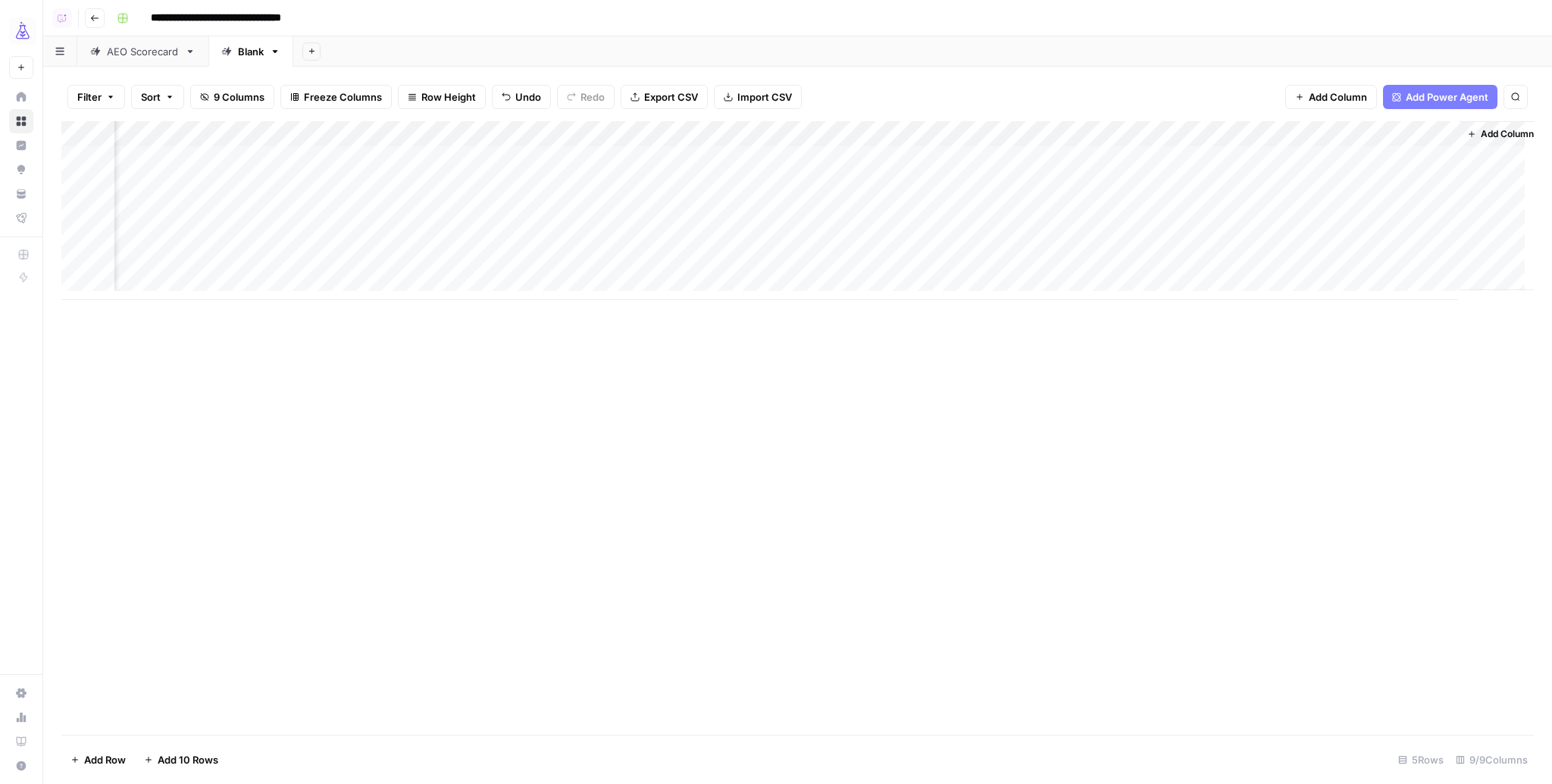
click at [1081, 131] on div "Add Column" at bounding box center [797, 211] width 1473 height 179
click at [1100, 259] on span "Hide Column" at bounding box center [1144, 261] width 132 height 15
click at [1289, 155] on div "Add Column" at bounding box center [797, 211] width 1473 height 179
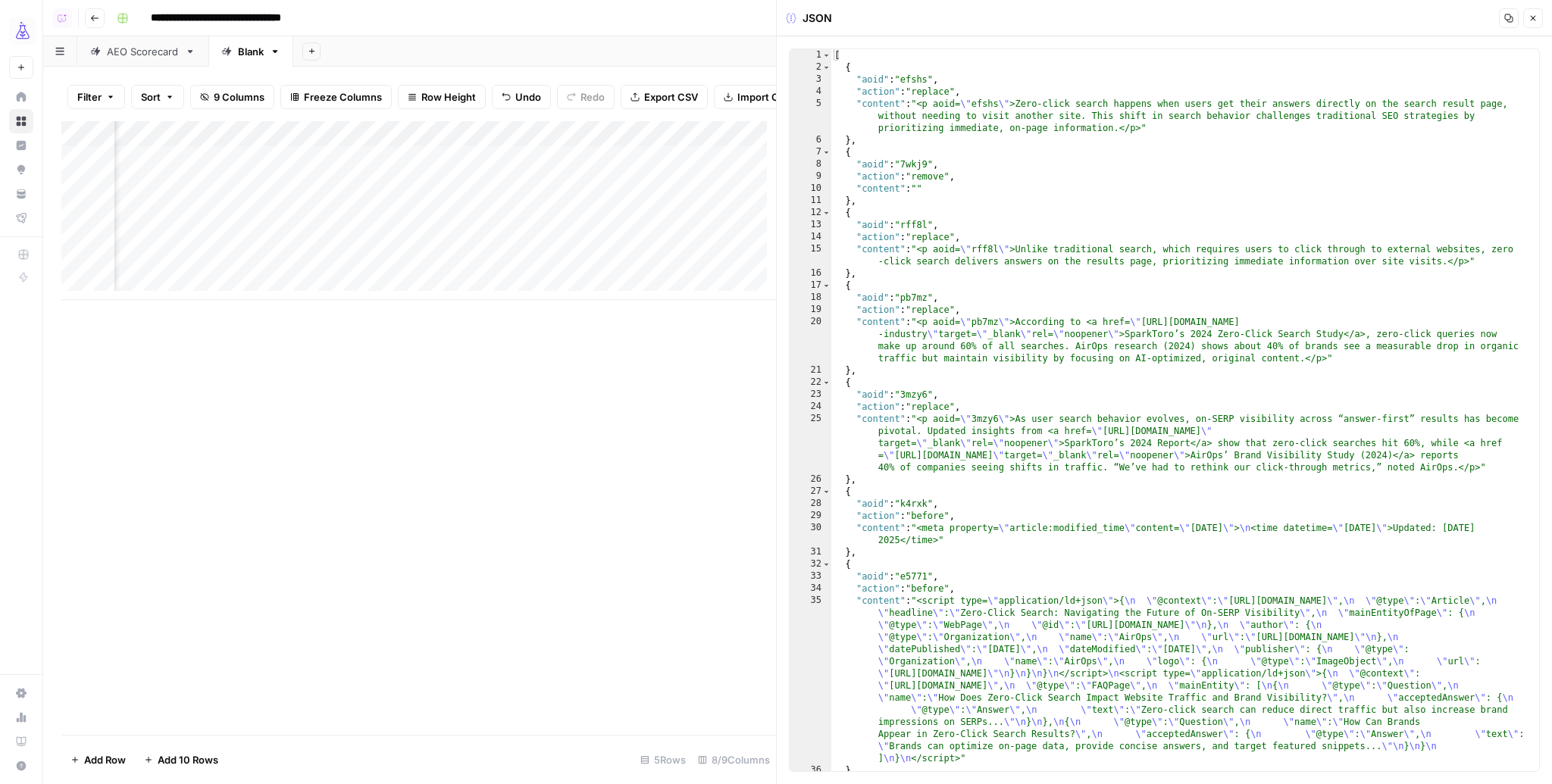
click at [1535, 13] on icon "button" at bounding box center [1532, 17] width 9 height 9
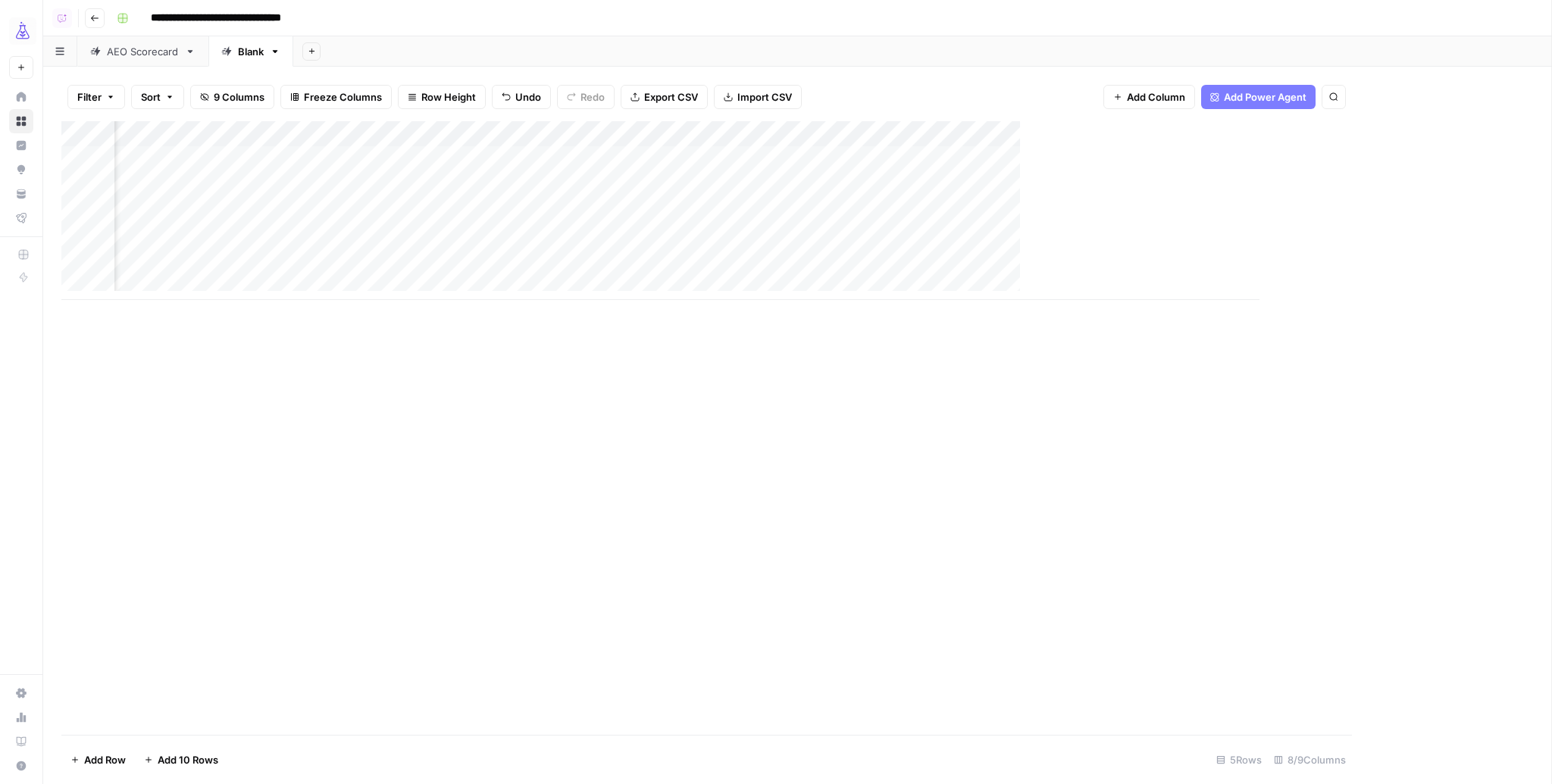
scroll to position [0, 433]
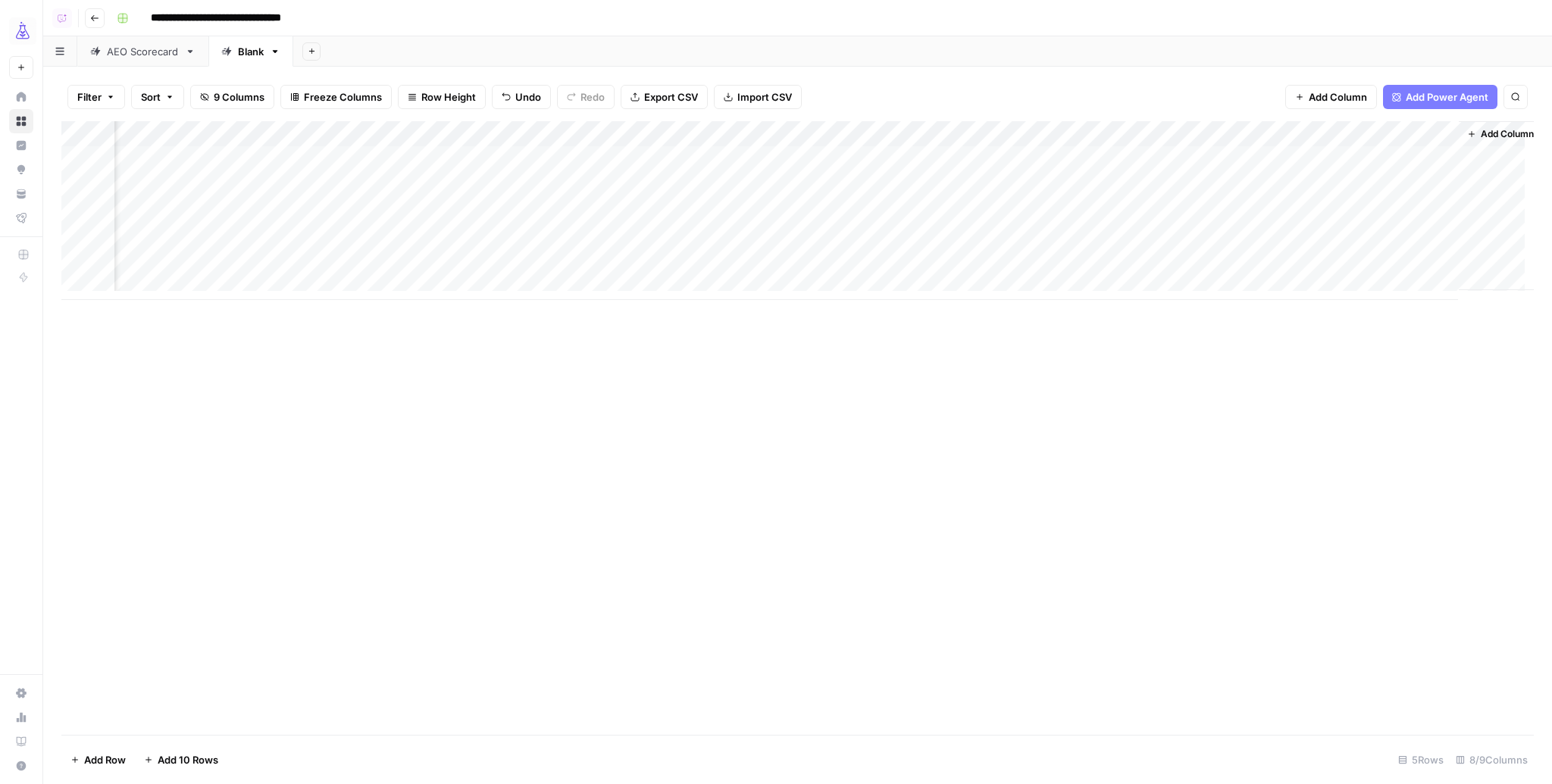
click at [1442, 158] on div "Add Column" at bounding box center [797, 211] width 1473 height 179
click at [1443, 159] on div "Add Column" at bounding box center [797, 211] width 1473 height 179
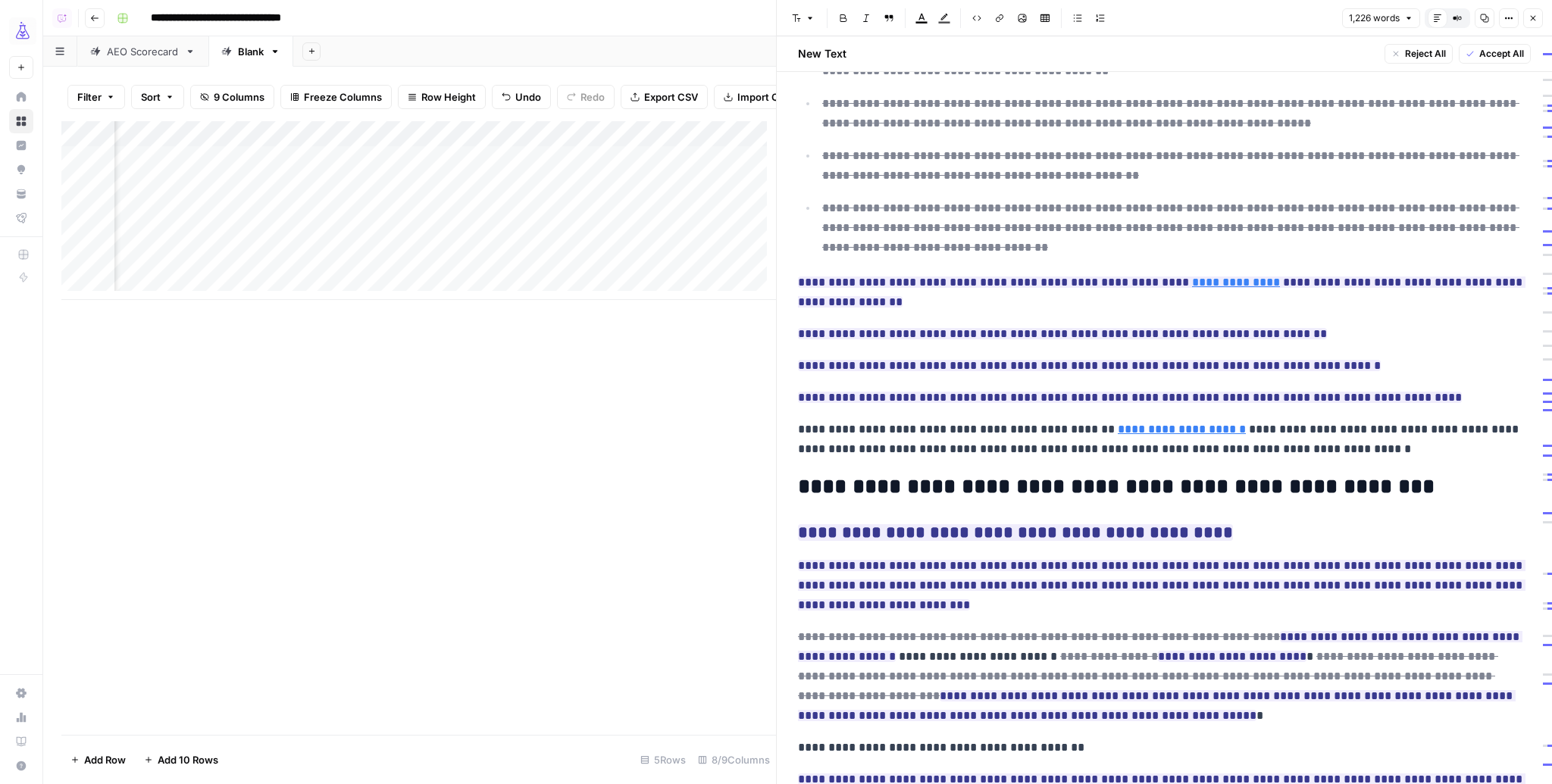
scroll to position [1167, 0]
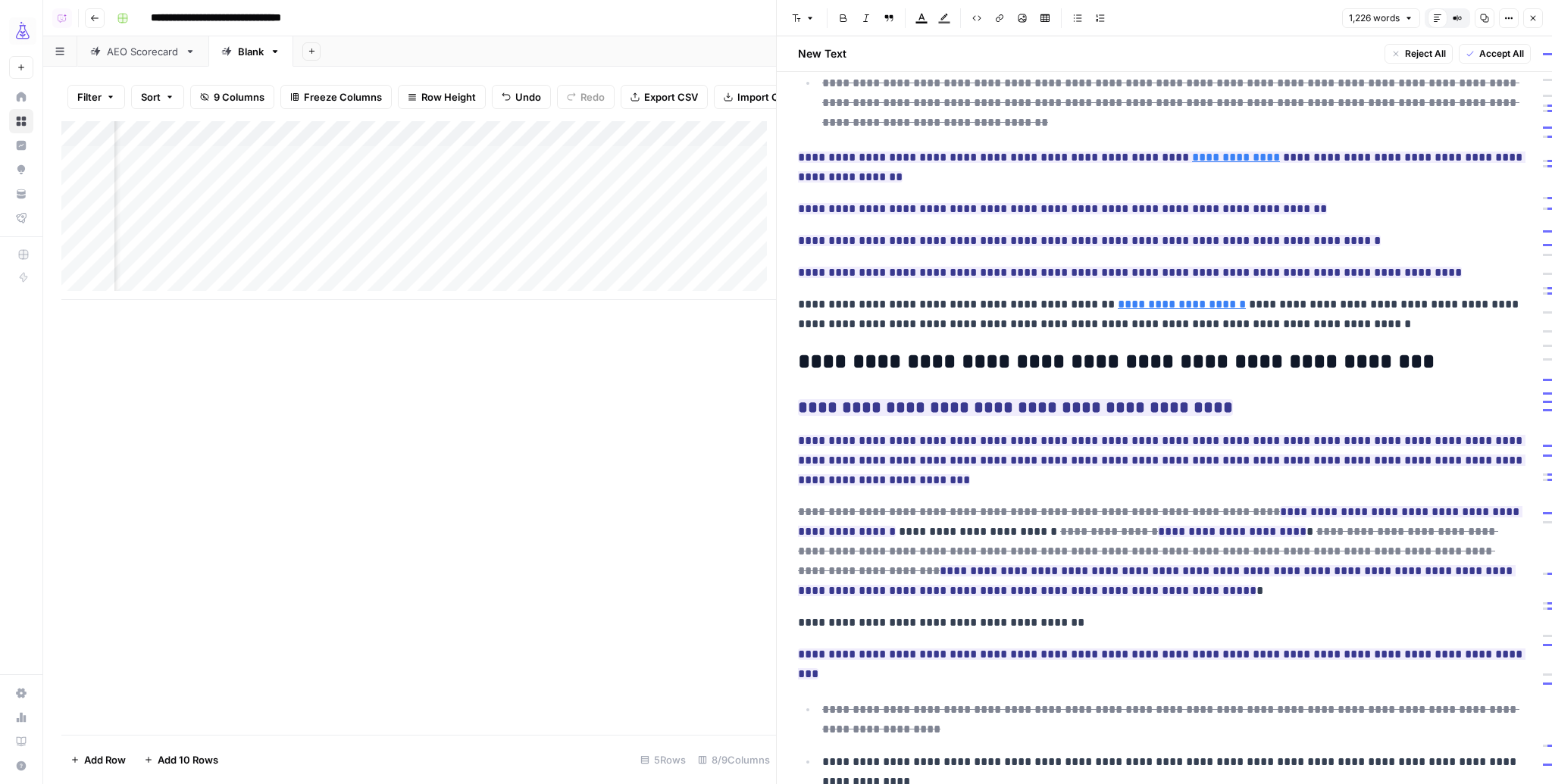
click at [1538, 17] on button "Close" at bounding box center [1533, 18] width 20 height 20
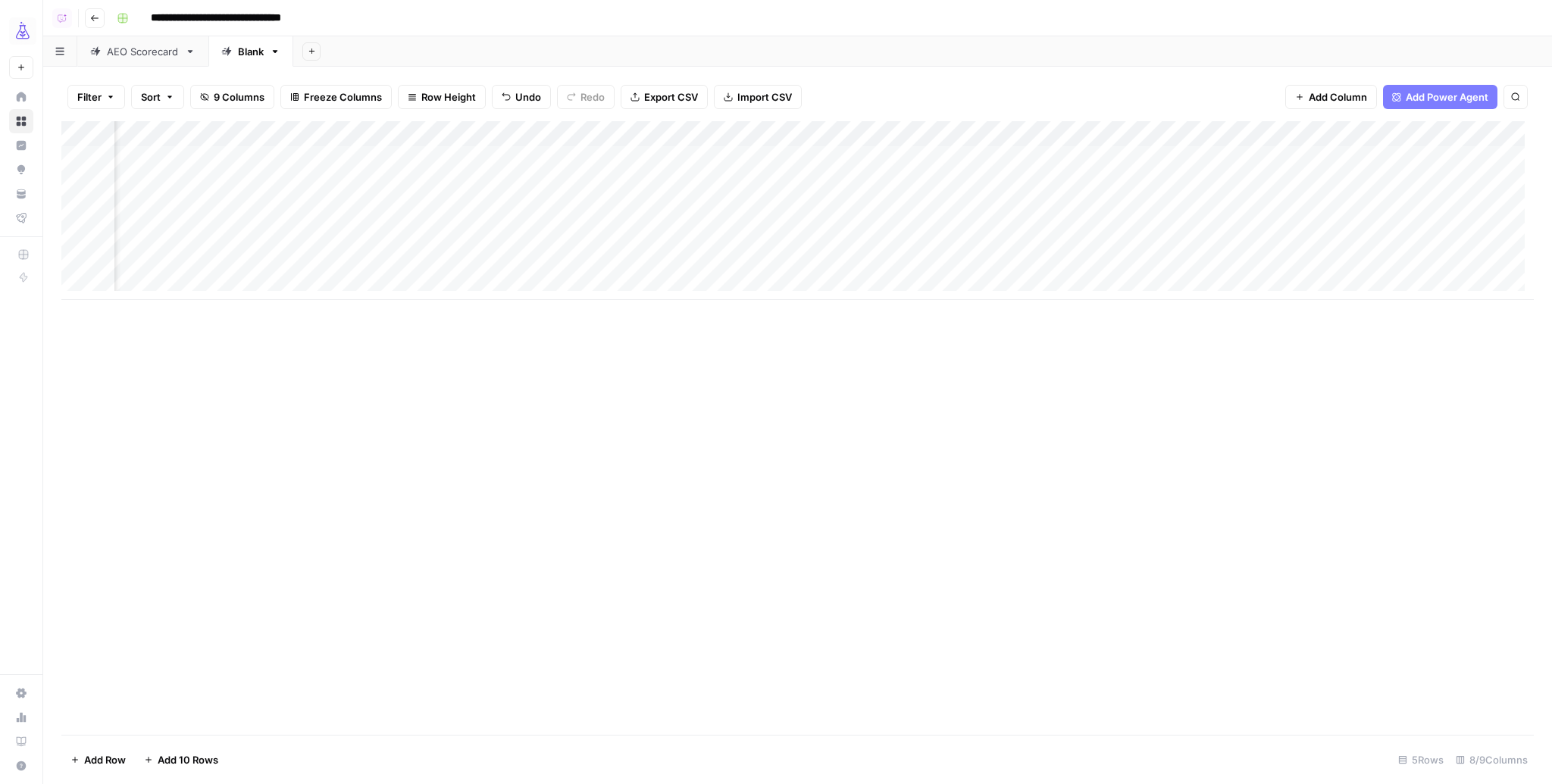
scroll to position [0, 429]
click at [772, 184] on div "Add Column" at bounding box center [797, 211] width 1473 height 179
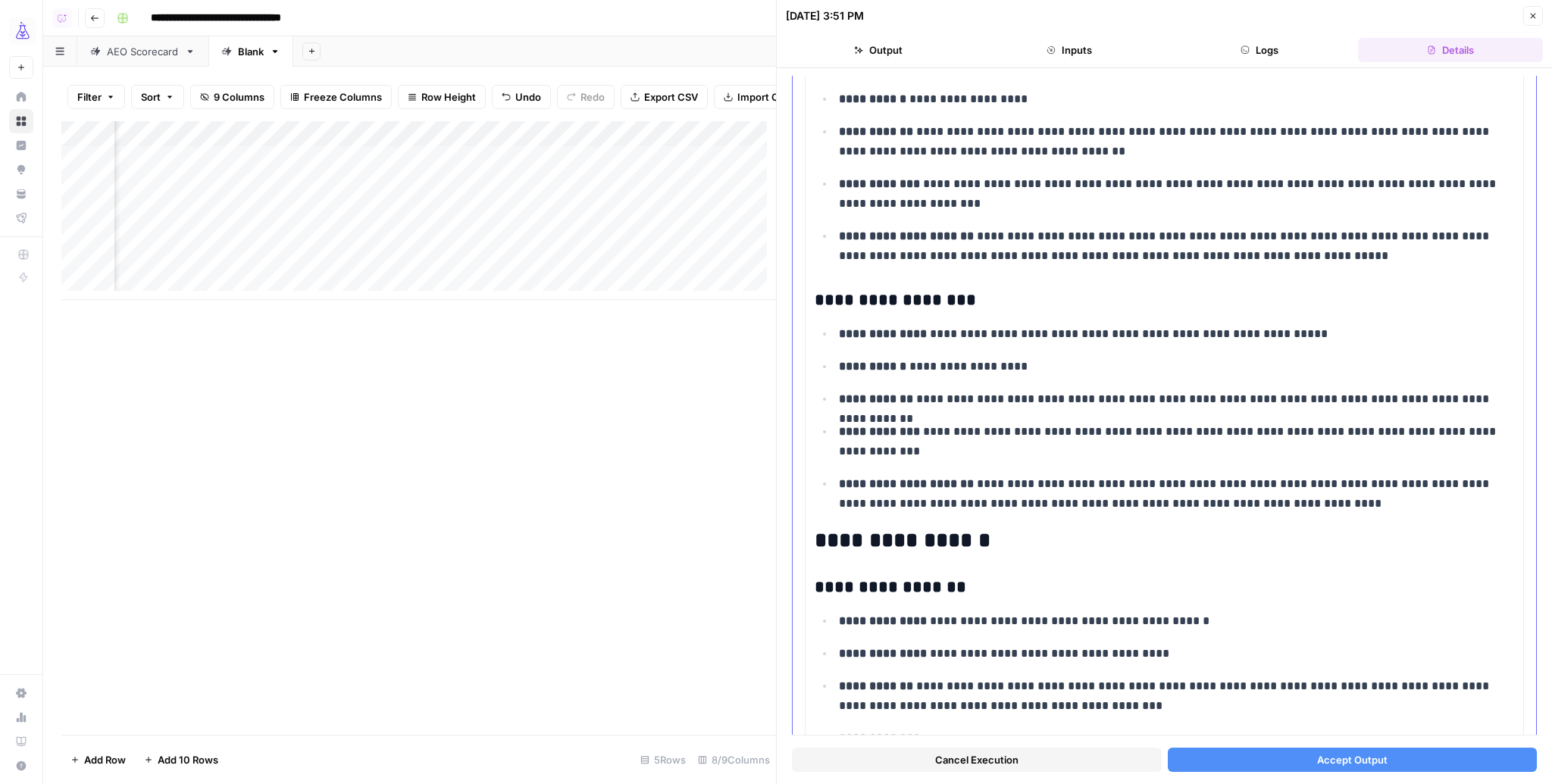
scroll to position [2363, 0]
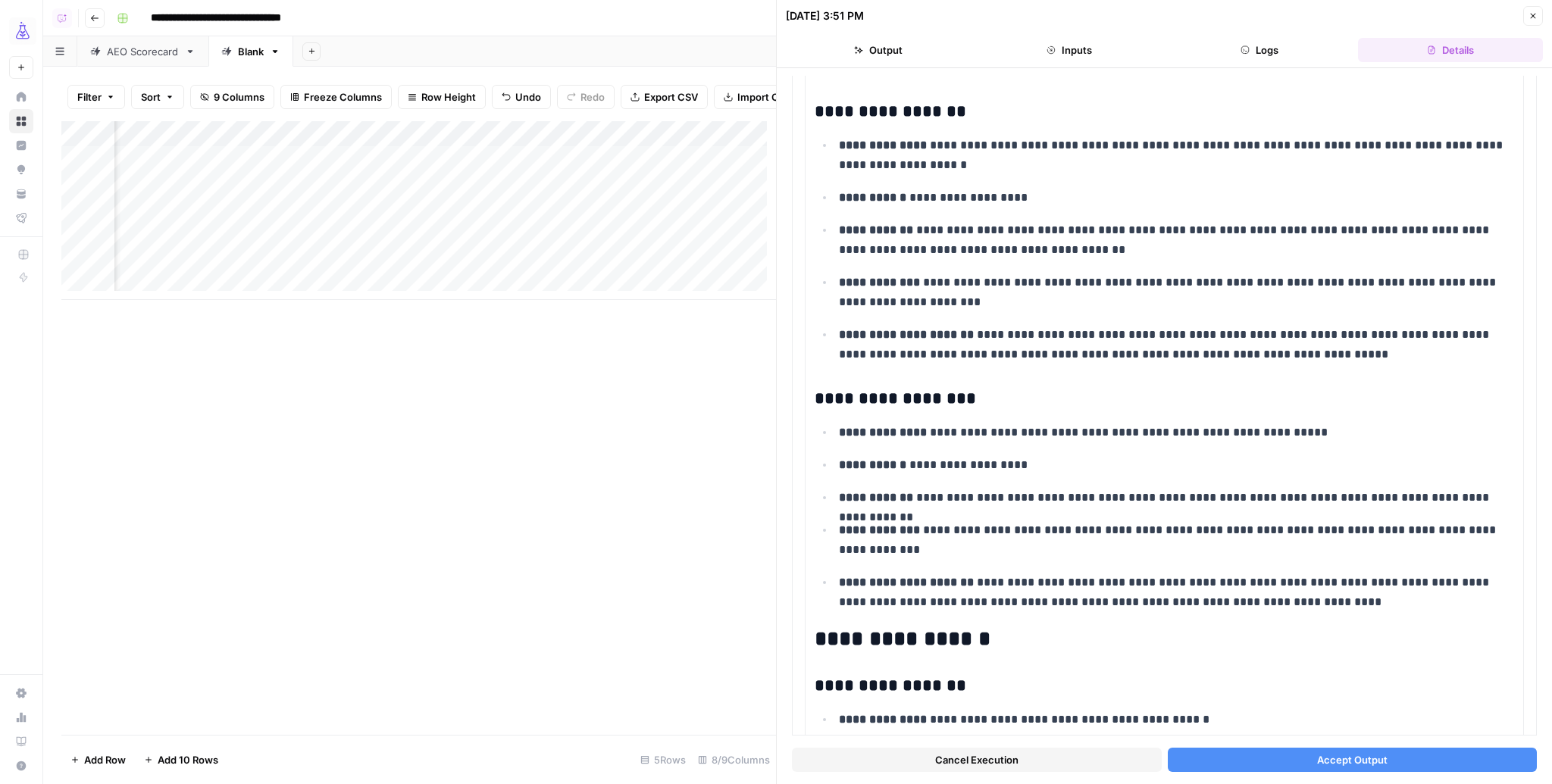
click at [1531, 16] on icon "button" at bounding box center [1533, 16] width 6 height 6
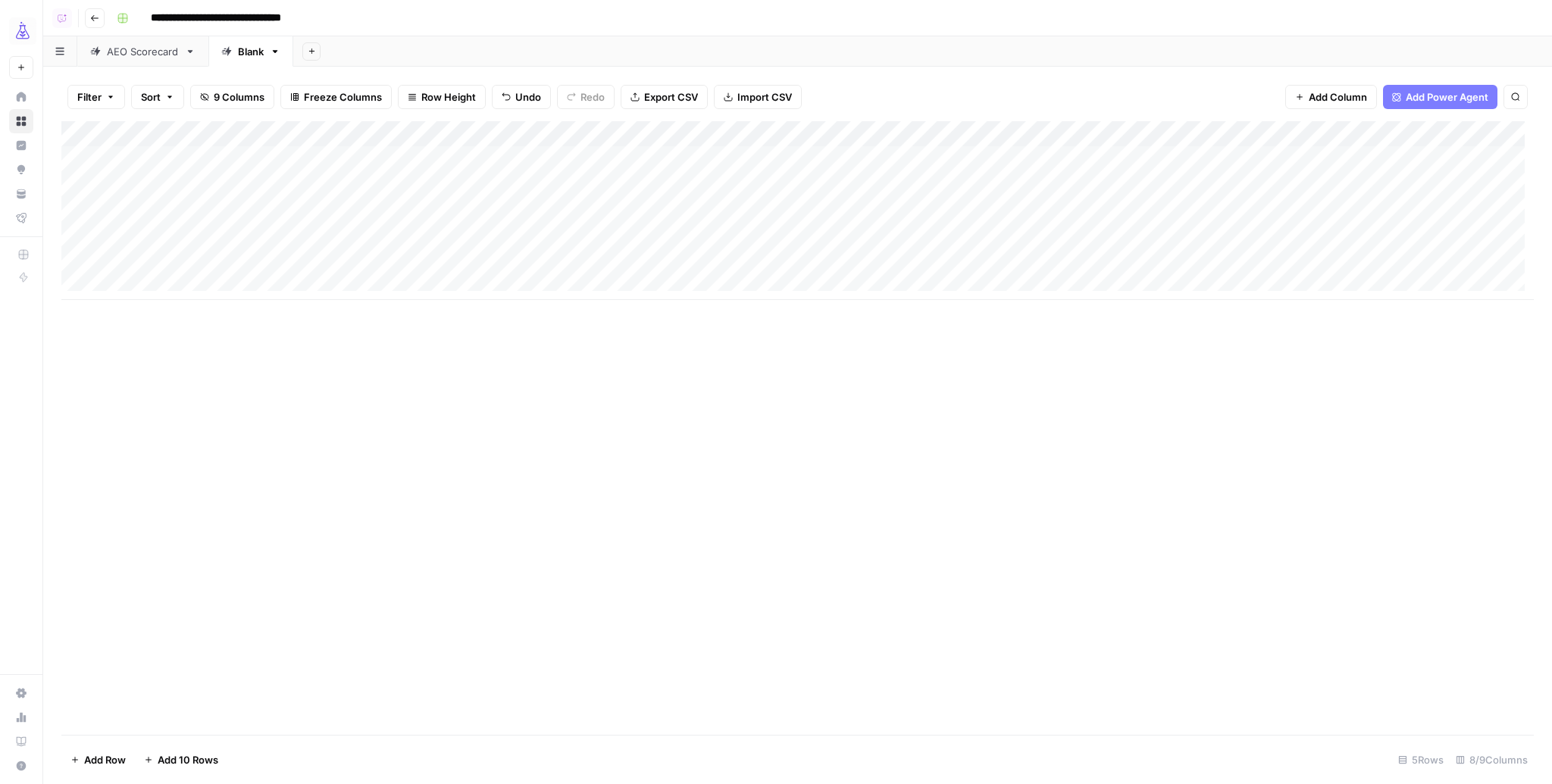
click at [688, 135] on div "Add Column" at bounding box center [797, 211] width 1473 height 179
click at [1310, 157] on div "Add Column" at bounding box center [797, 211] width 1473 height 179
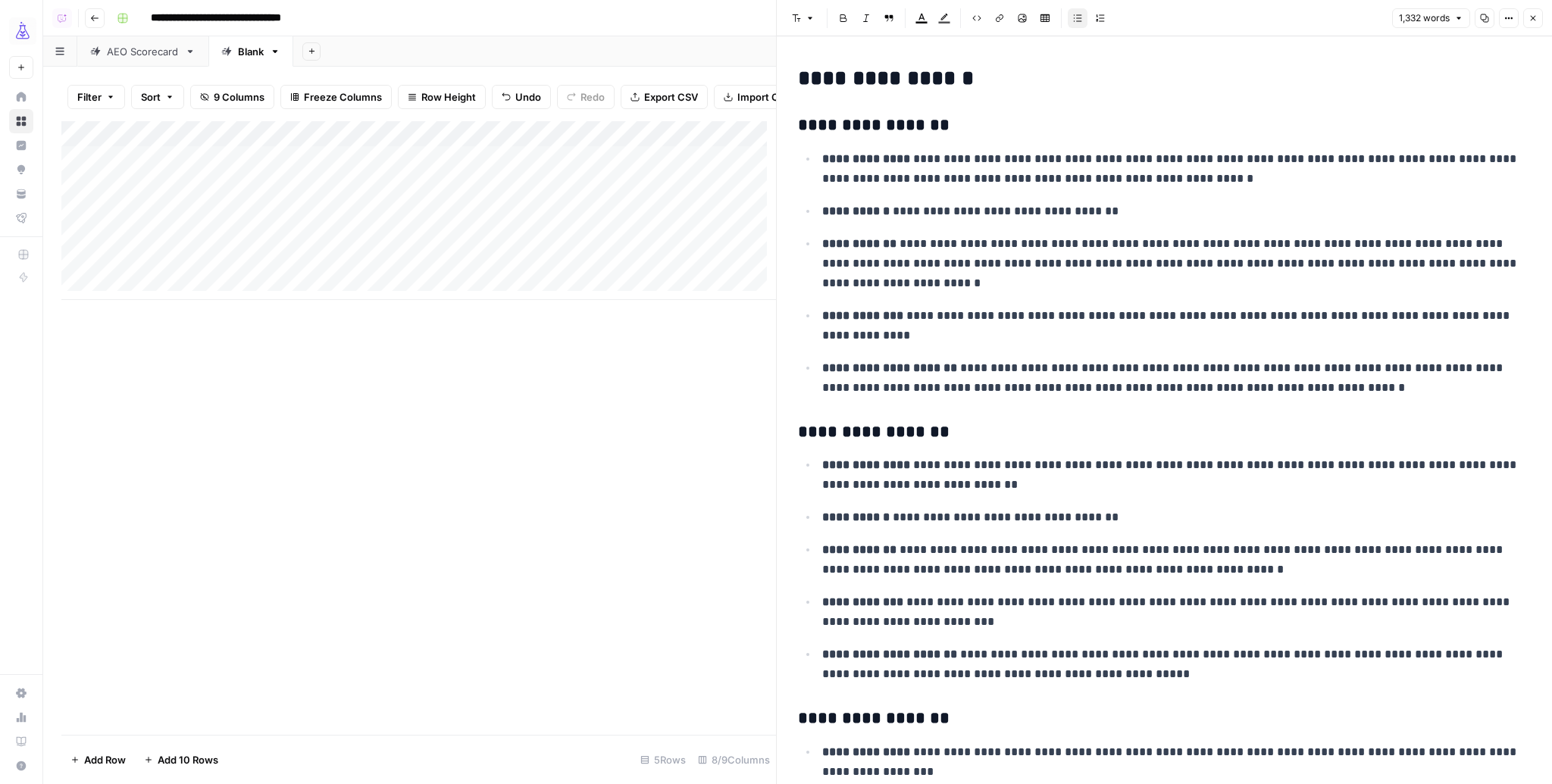
click at [1529, 14] on icon "button" at bounding box center [1532, 17] width 9 height 9
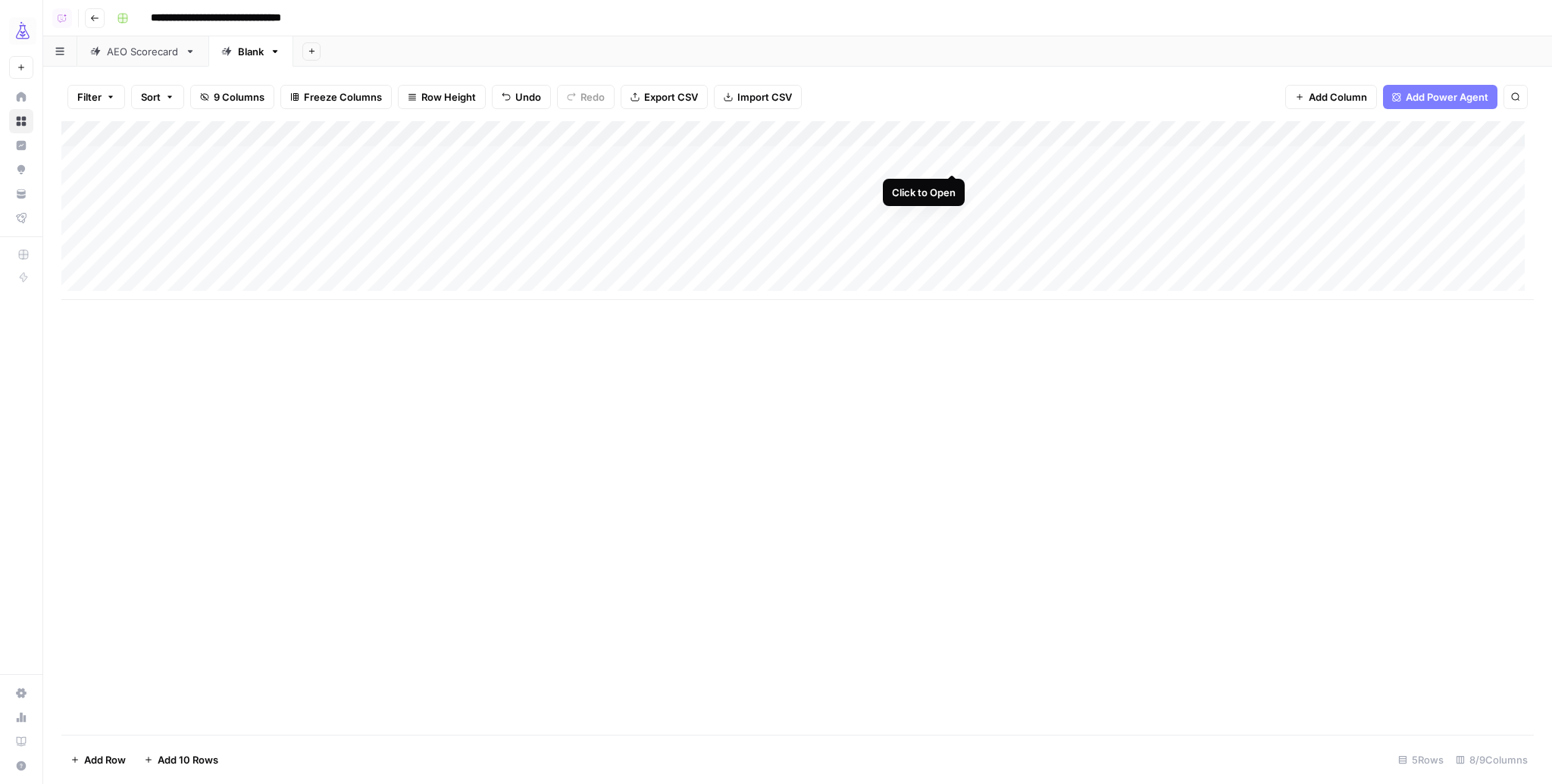
click at [954, 155] on div "Add Column" at bounding box center [797, 211] width 1473 height 179
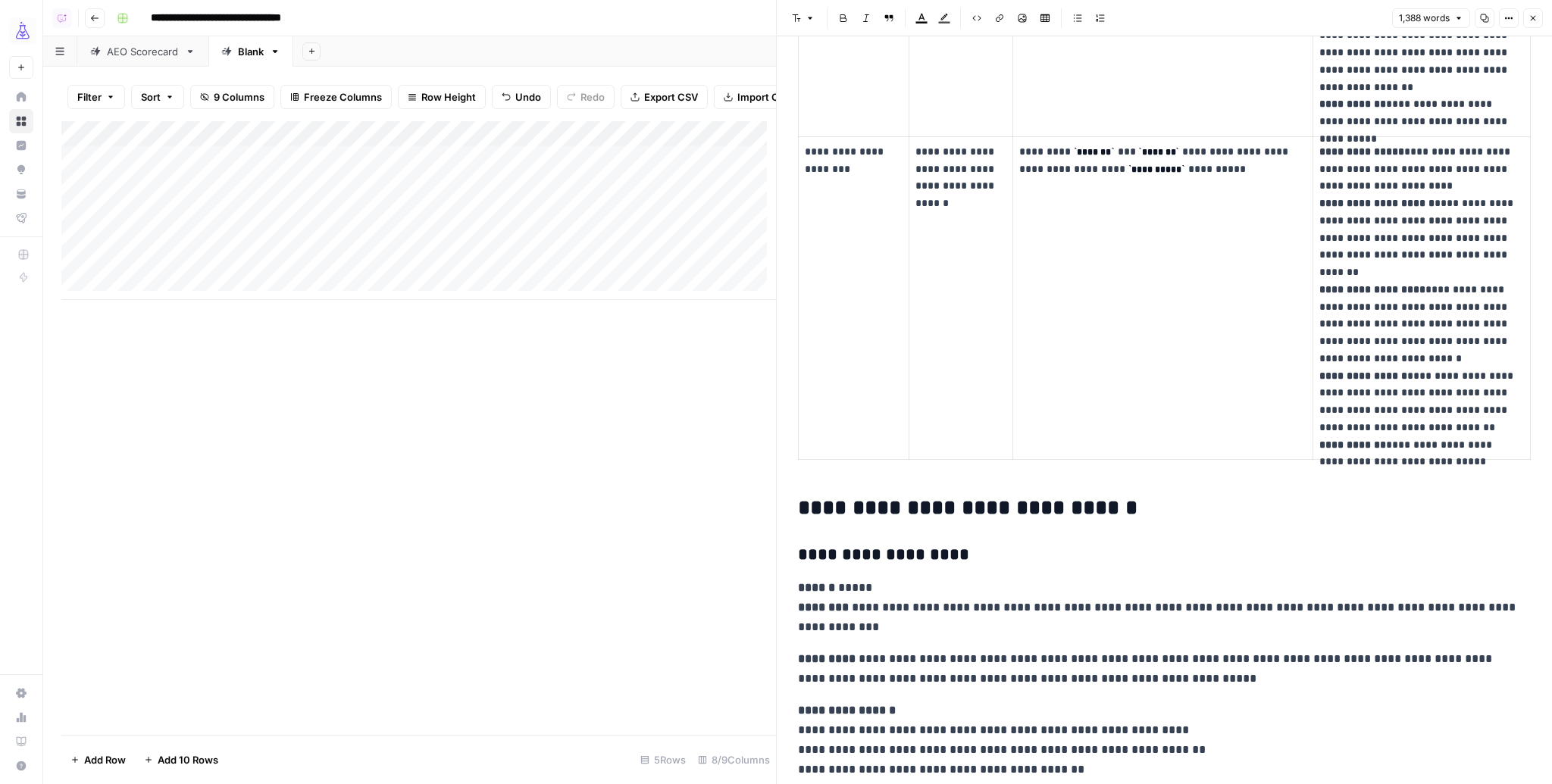
scroll to position [1970, 0]
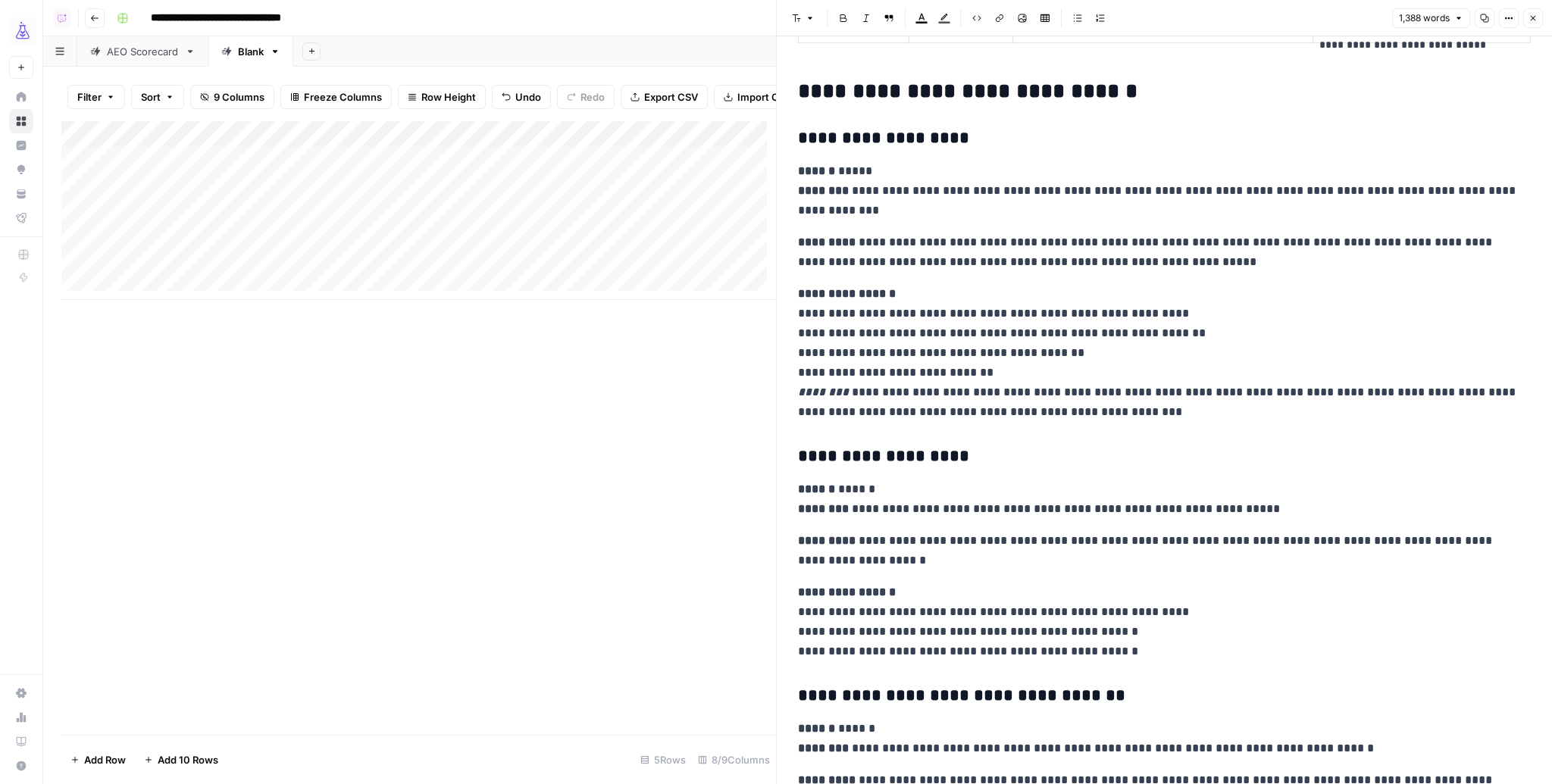
click at [328, 162] on div "Add Column" at bounding box center [418, 211] width 715 height 179
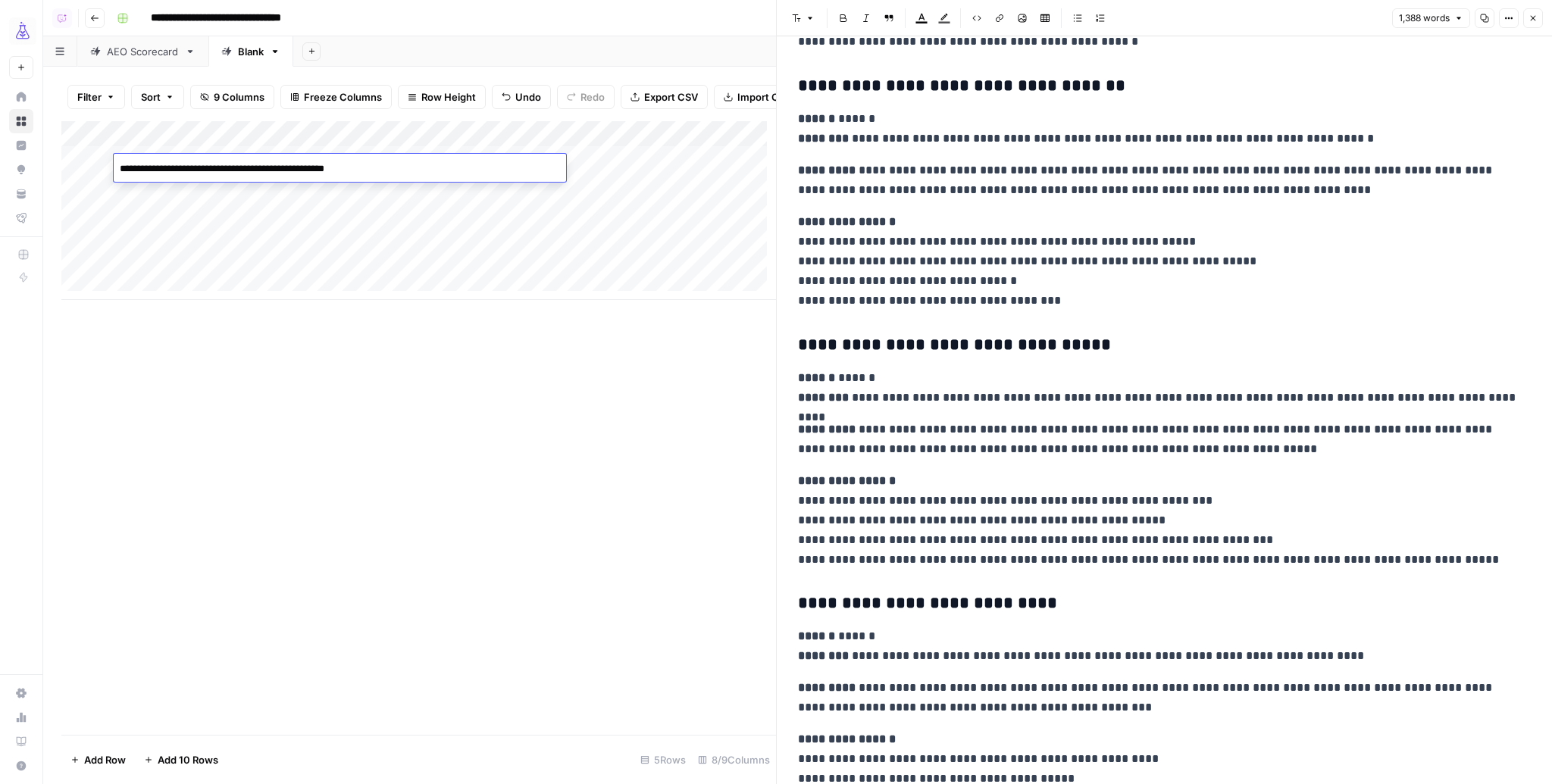
scroll to position [2553, 0]
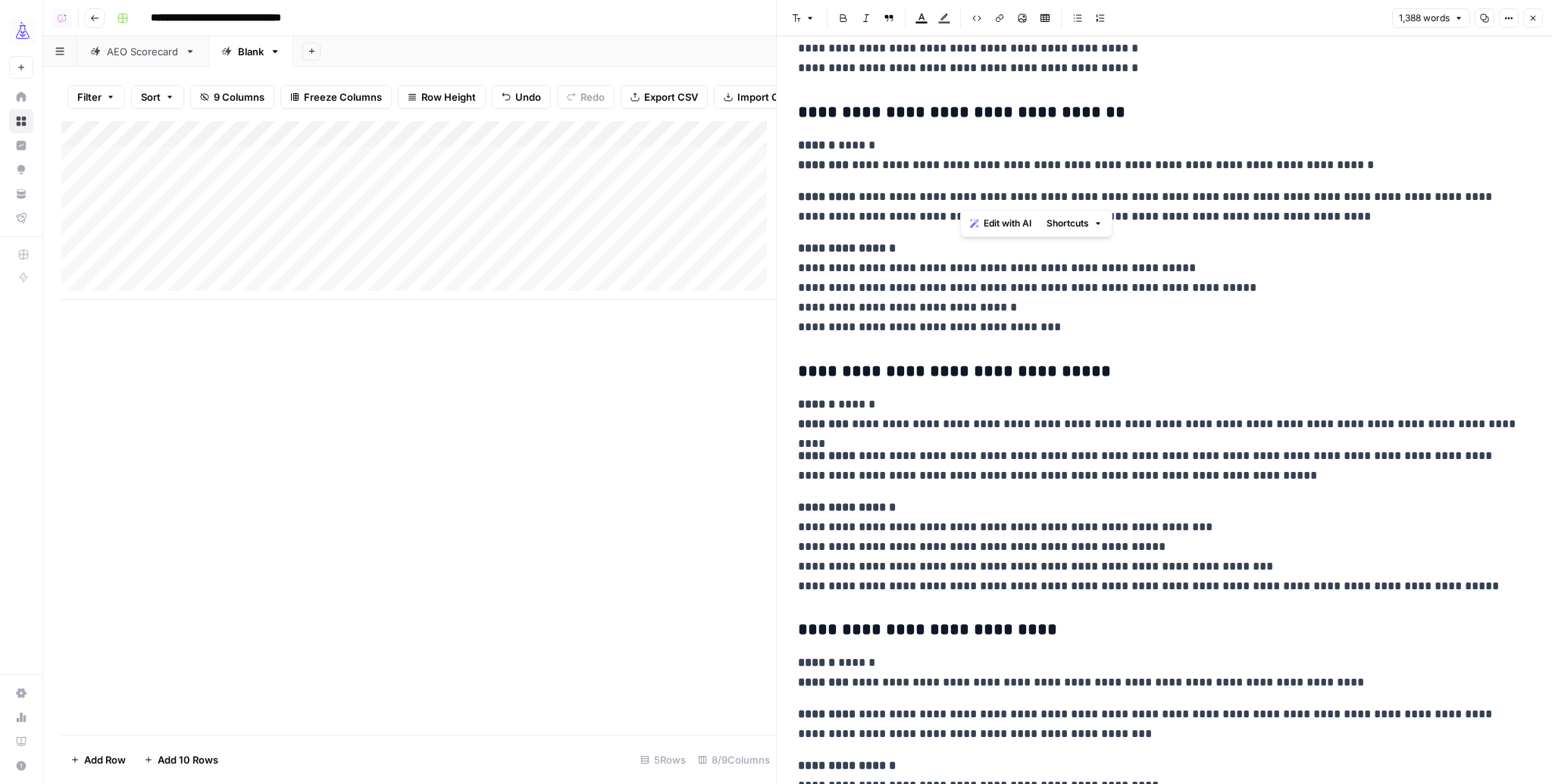
drag, startPoint x: 962, startPoint y: 193, endPoint x: 1036, endPoint y: 189, distance: 74.1
click at [1036, 189] on p "**********" at bounding box center [1159, 207] width 723 height 40
copy p "**********"
click at [1162, 197] on p "**********" at bounding box center [1159, 207] width 723 height 40
click at [1531, 17] on icon "button" at bounding box center [1532, 17] width 9 height 9
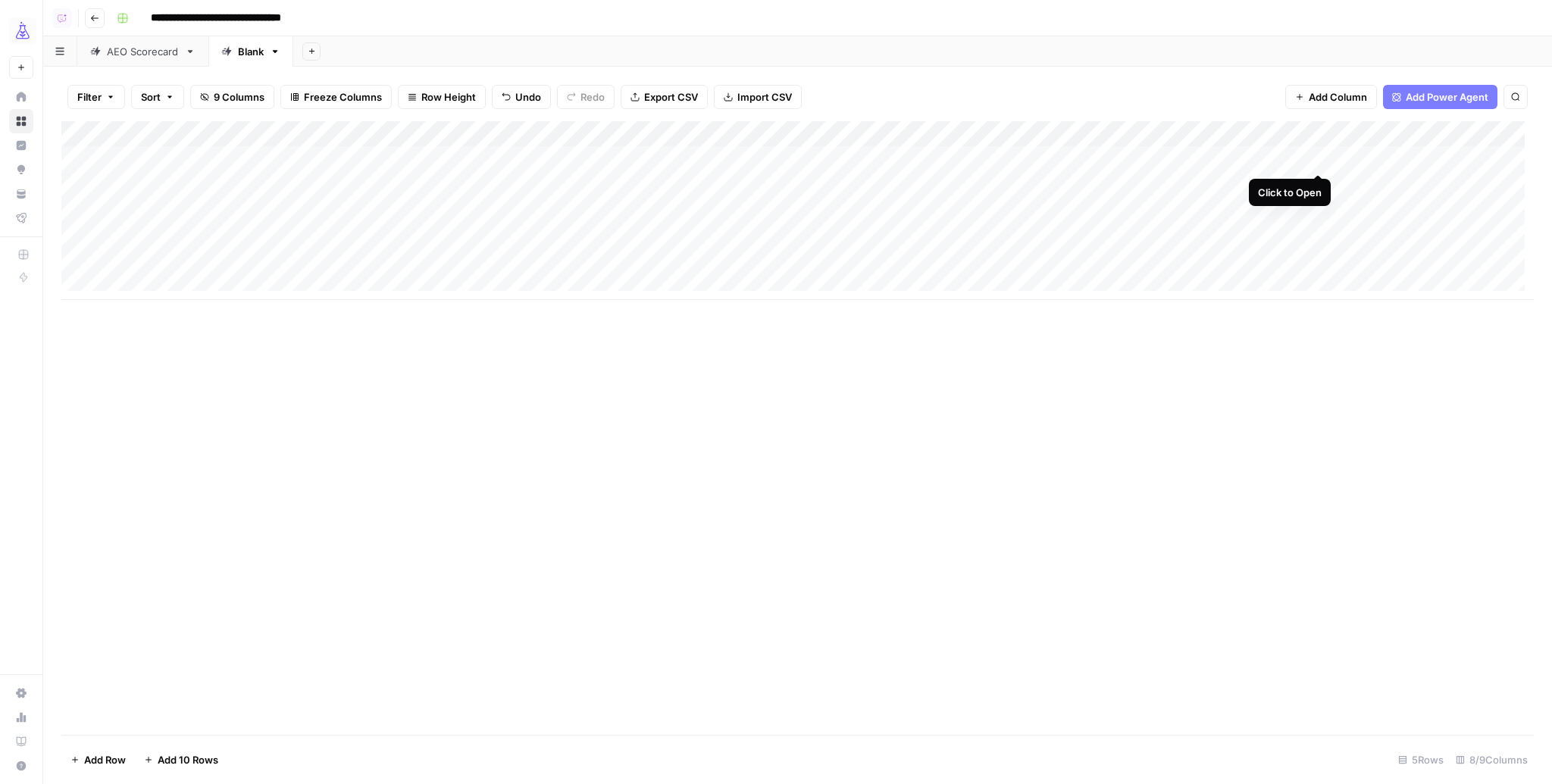
click at [1318, 155] on div "Add Column" at bounding box center [797, 211] width 1473 height 179
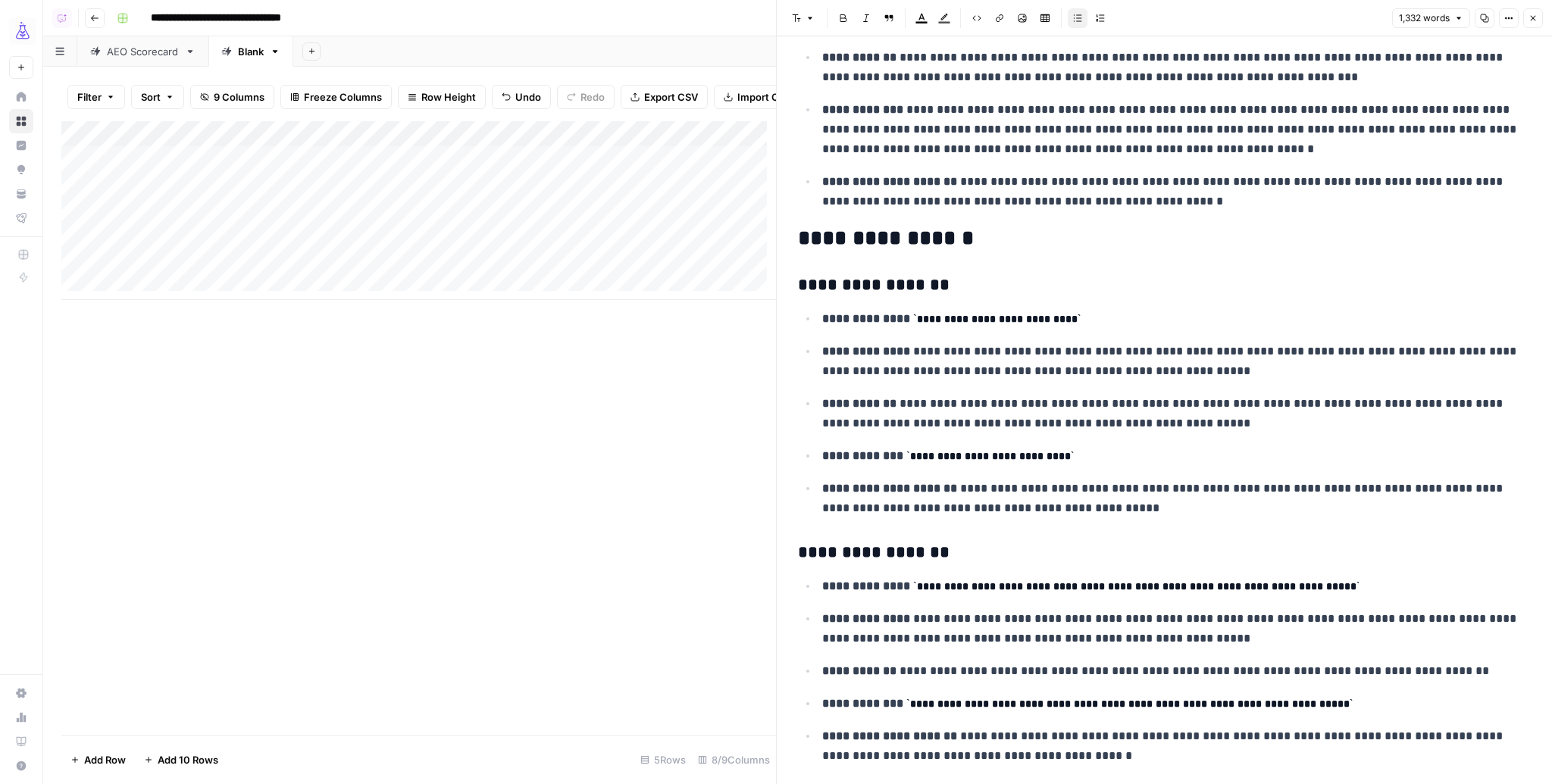
scroll to position [2851, 0]
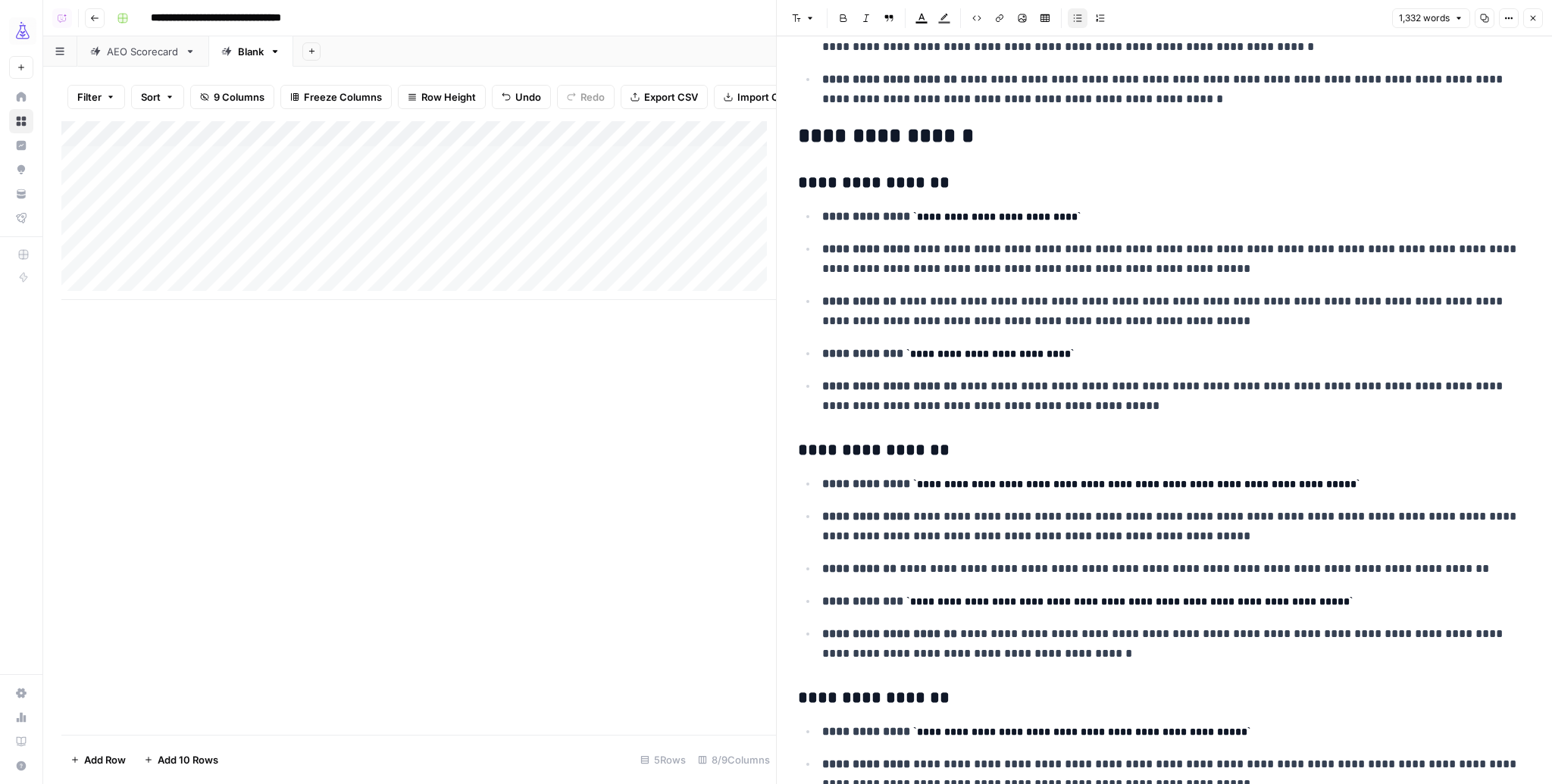
click at [1535, 17] on icon "button" at bounding box center [1532, 17] width 9 height 9
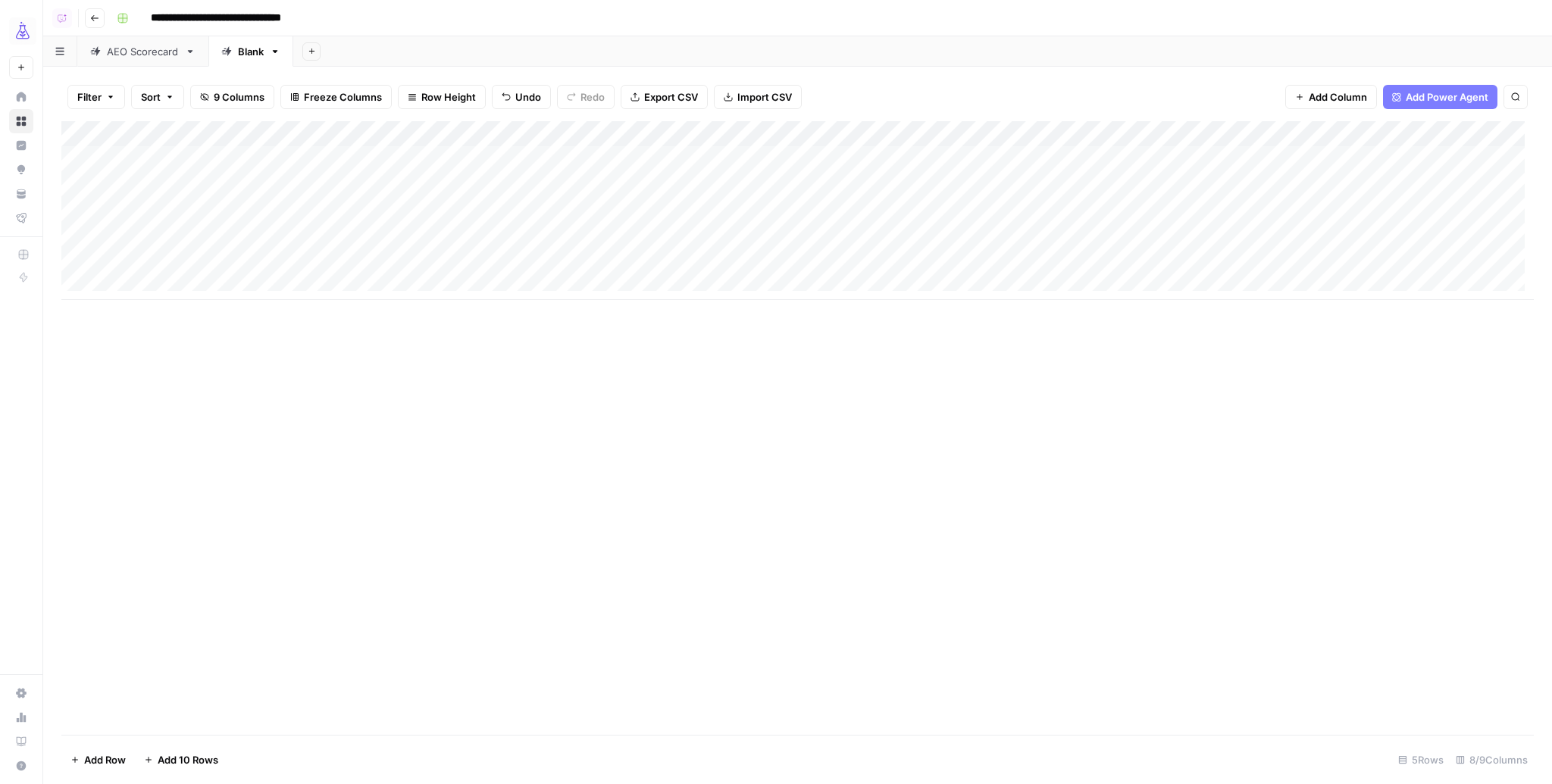
click at [733, 125] on div "Add Column" at bounding box center [797, 211] width 1473 height 179
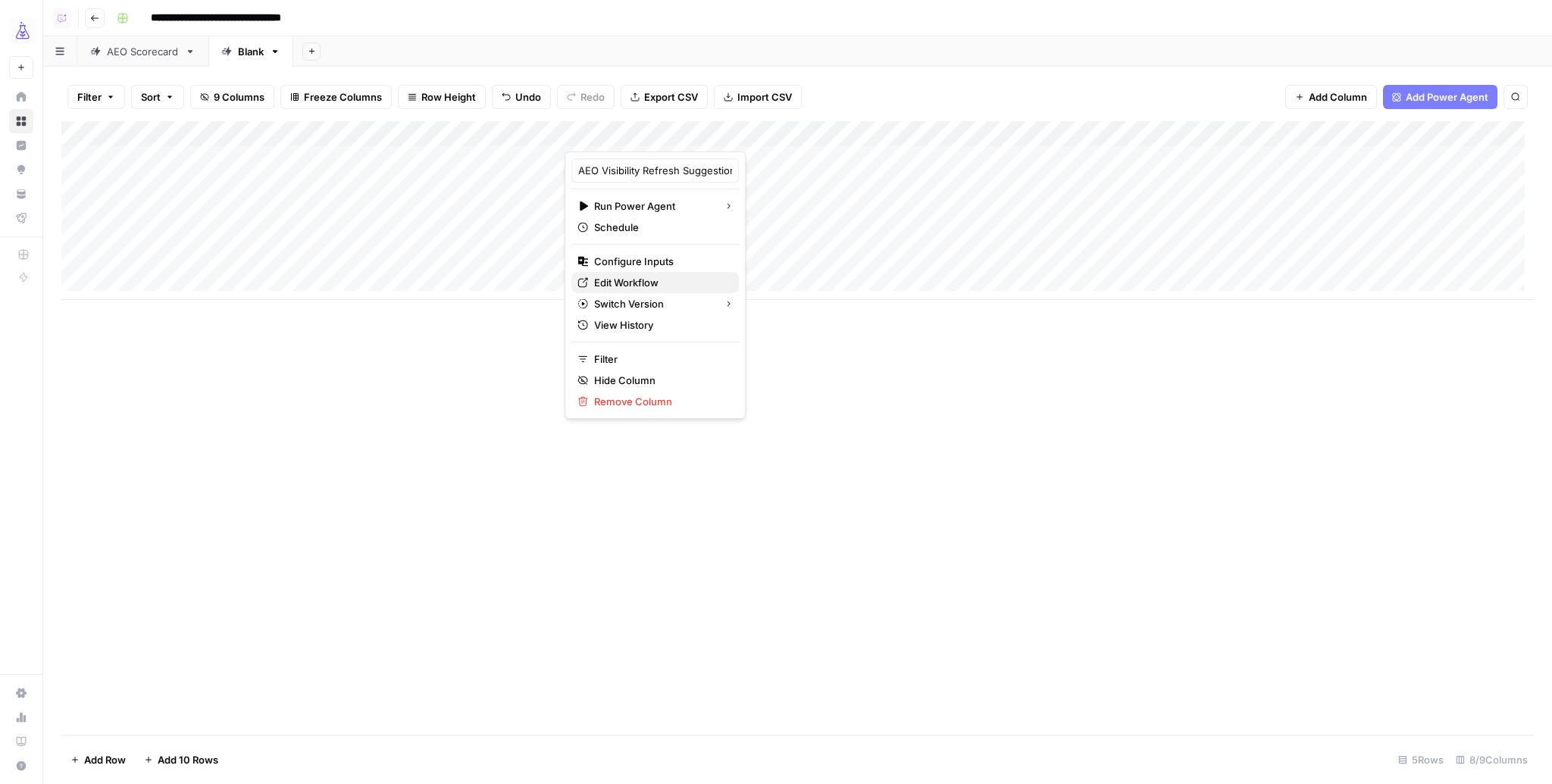
click at [625, 284] on span "Edit Workflow" at bounding box center [660, 282] width 132 height 15
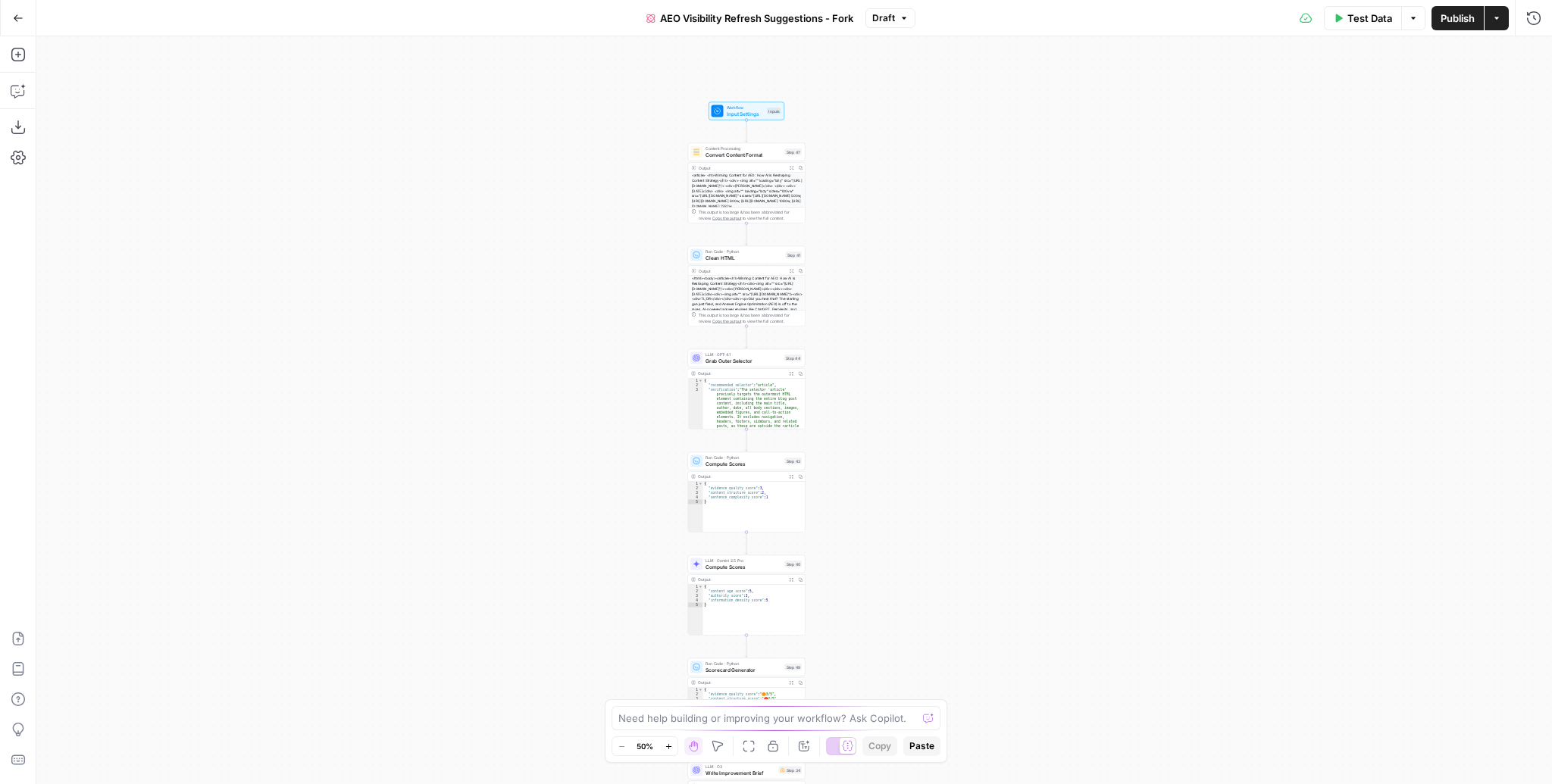
drag, startPoint x: 930, startPoint y: 189, endPoint x: 882, endPoint y: 303, distance: 123.7
click at [882, 303] on div "Workflow Input Settings Inputs Content Processing Convert Content Format Step 4…" at bounding box center [794, 410] width 1516 height 748
click at [842, 744] on icon at bounding box center [848, 746] width 11 height 11
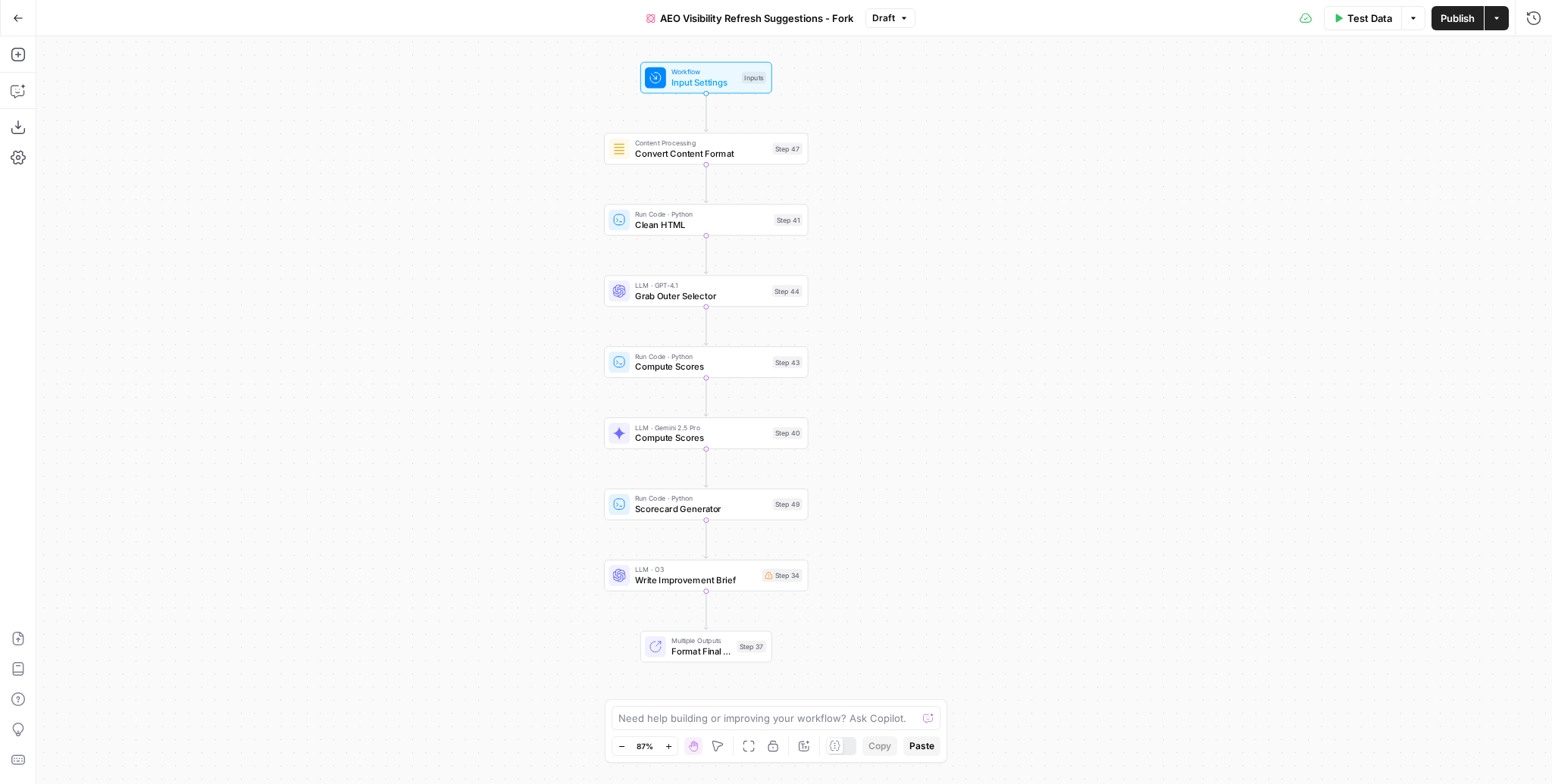
click at [836, 748] on icon at bounding box center [834, 746] width 11 height 11
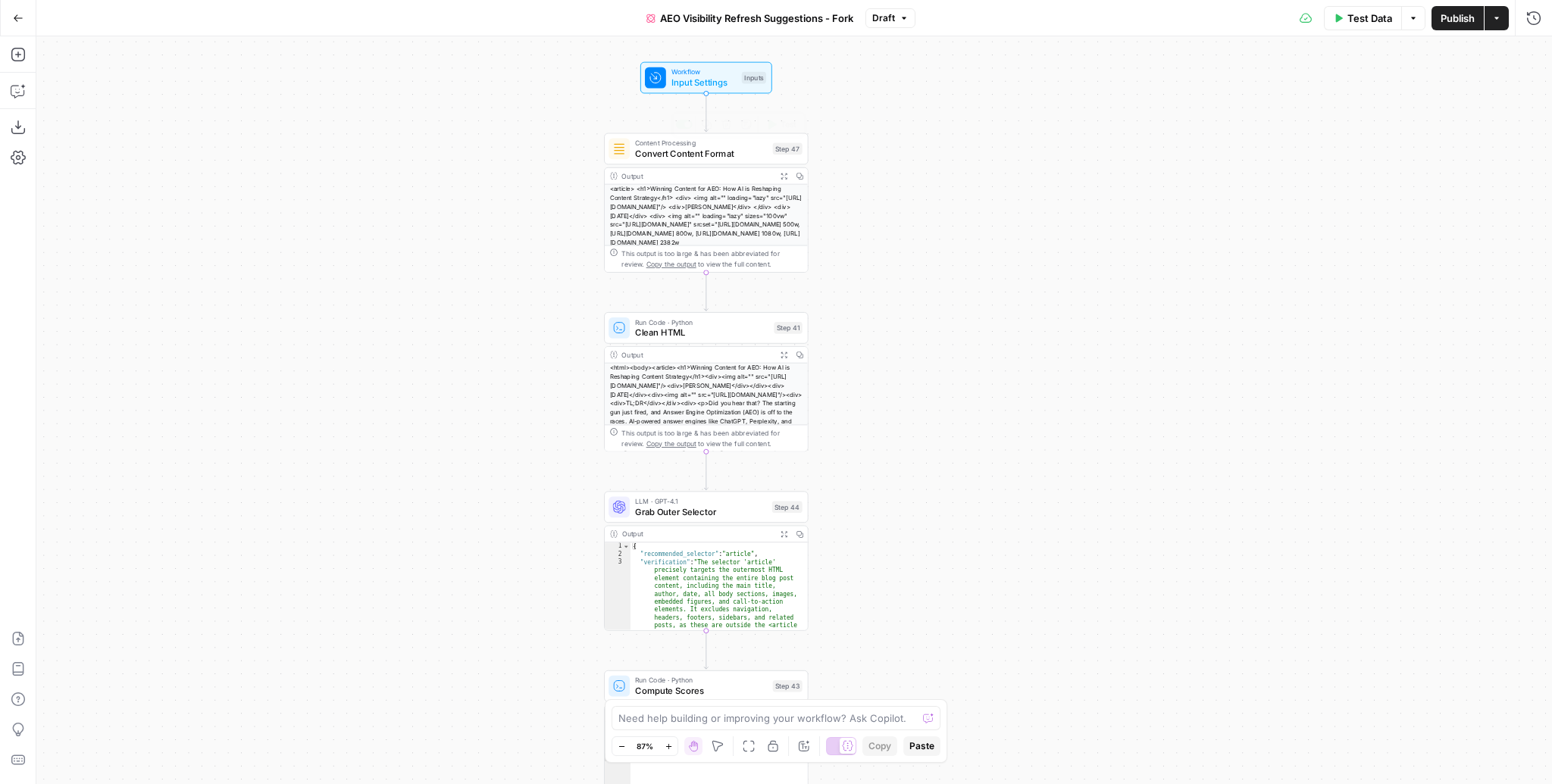
click at [701, 153] on span "Convert Content Format" at bounding box center [701, 154] width 132 height 13
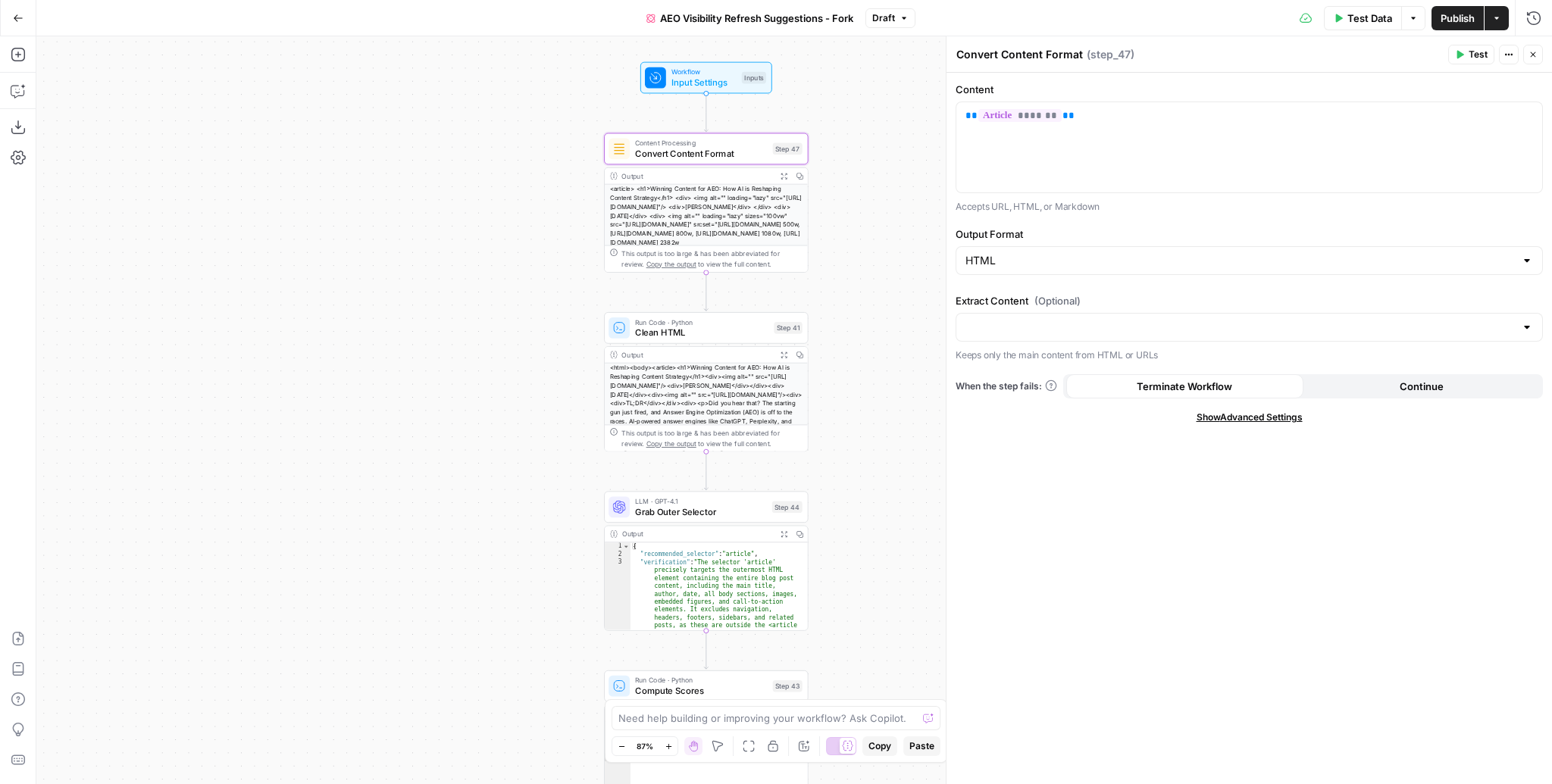
click at [684, 330] on span "Clean HTML" at bounding box center [702, 332] width 133 height 13
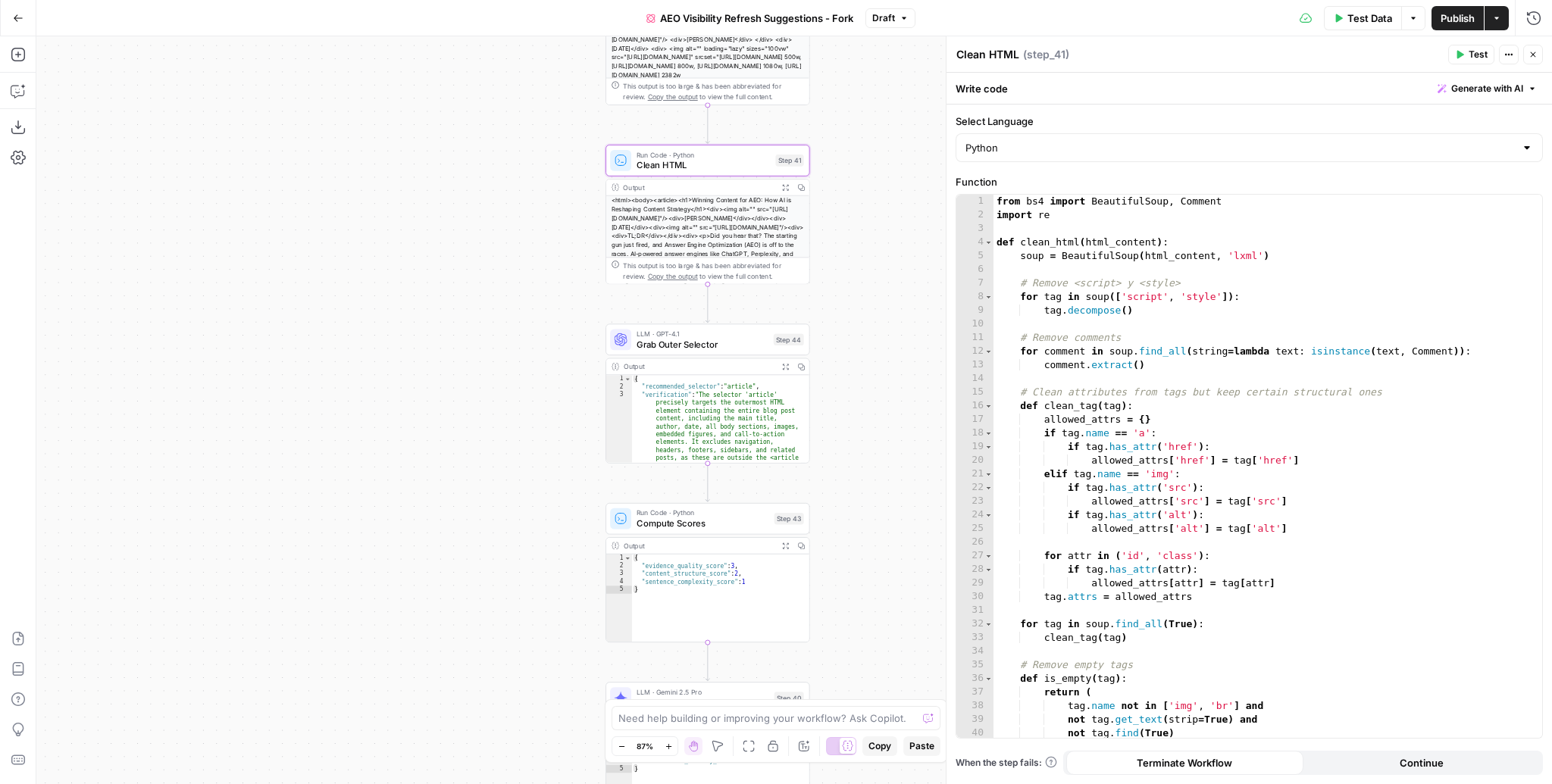
drag, startPoint x: 883, startPoint y: 514, endPoint x: 884, endPoint y: 306, distance: 208.0
click at [884, 306] on div "Workflow Input Settings Inputs Content Processing Convert Content Format Step 4…" at bounding box center [794, 410] width 1516 height 748
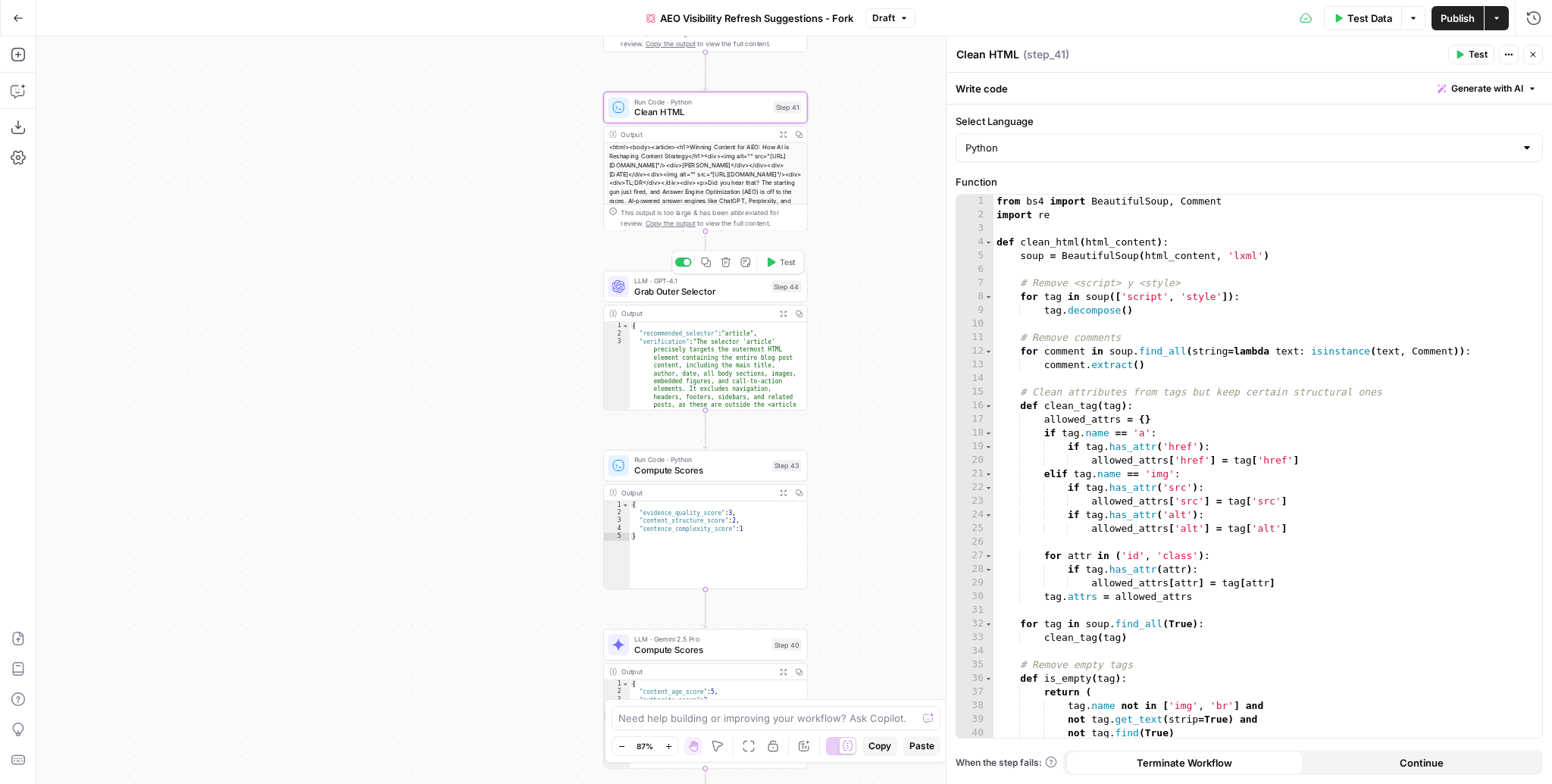
click at [695, 287] on span "Grab Outer Selector" at bounding box center [700, 291] width 132 height 13
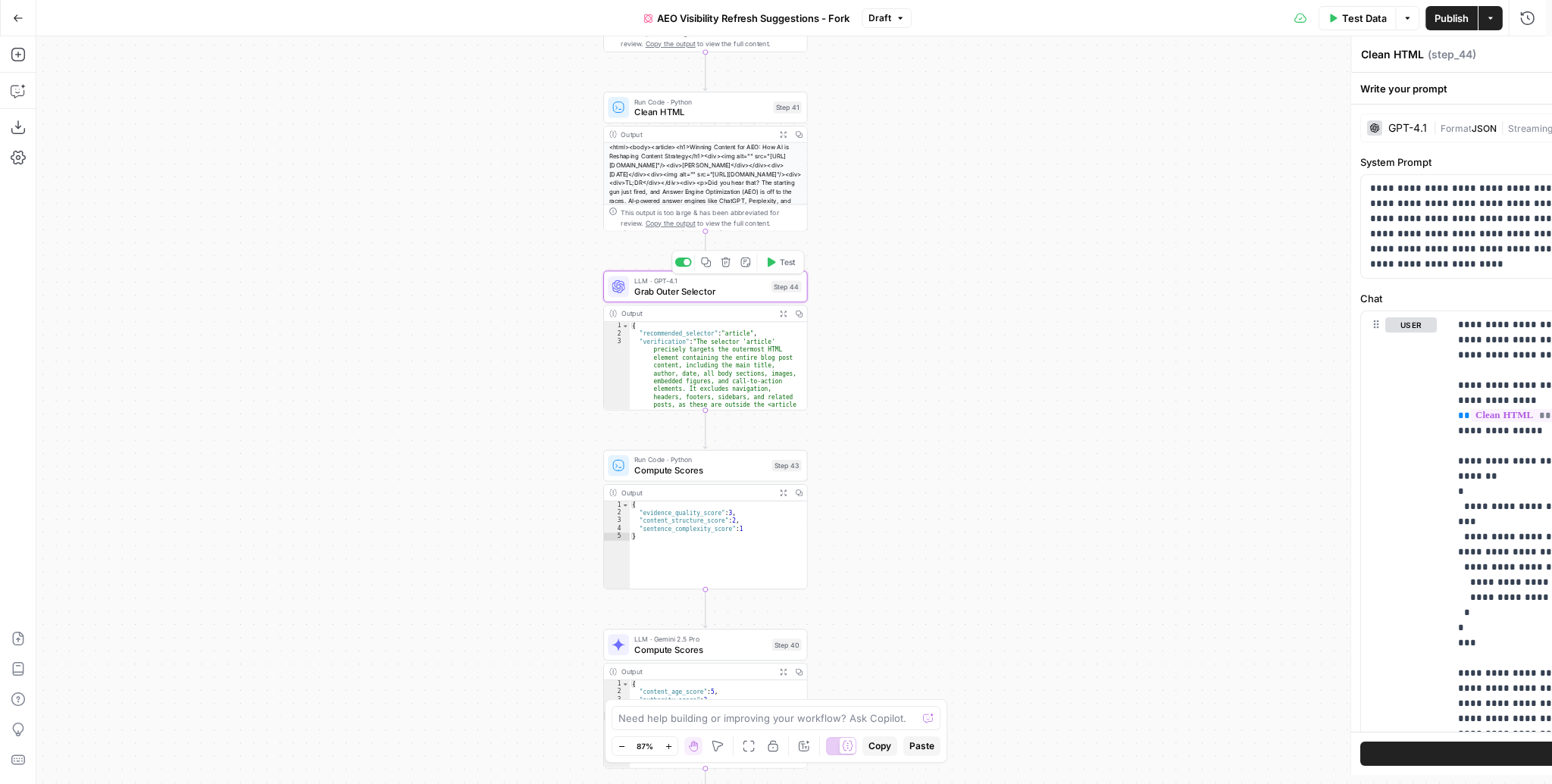
type textarea "Grab Outer Selector"
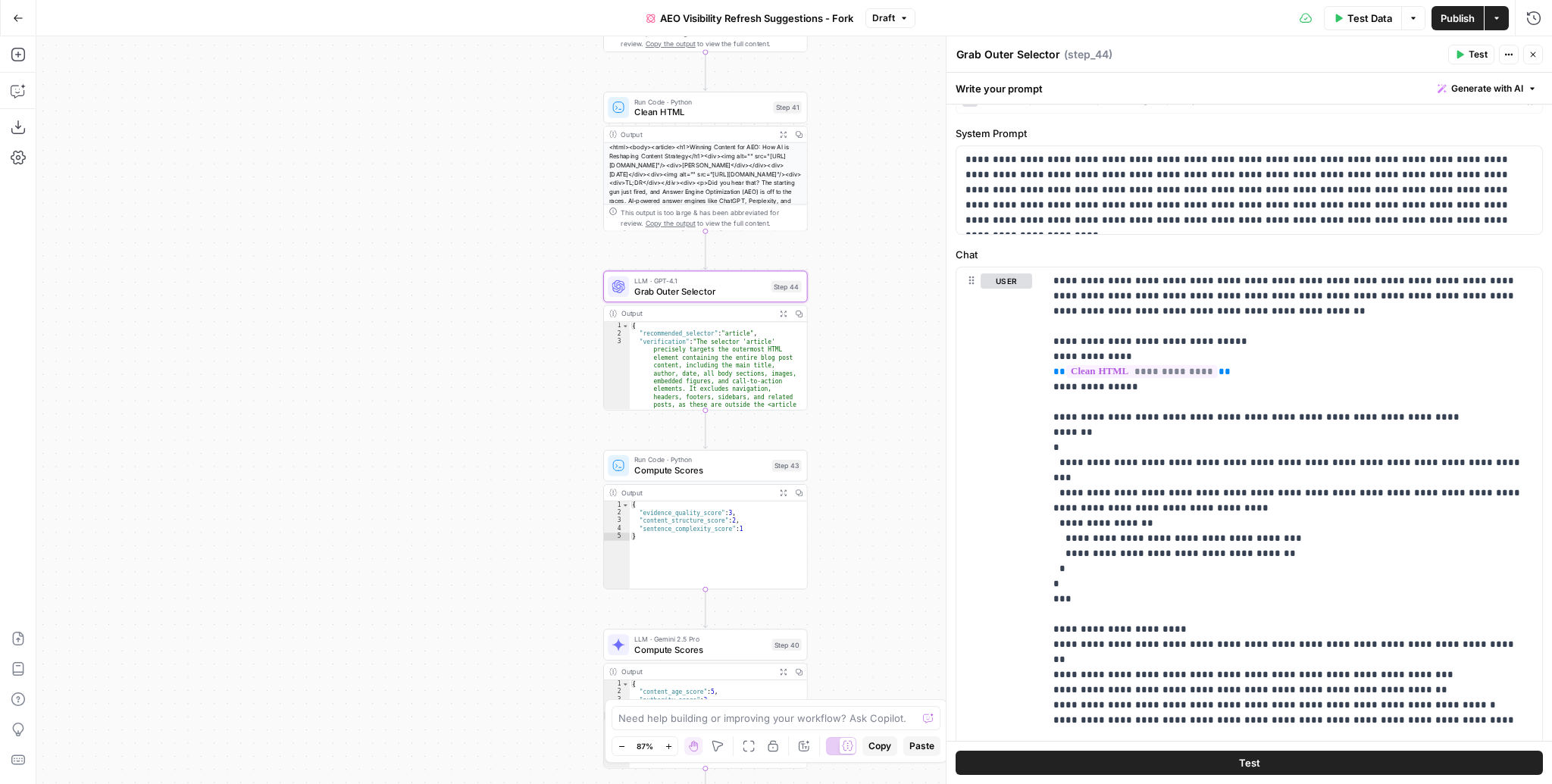
scroll to position [31, 0]
click at [715, 471] on span "Compute Scores" at bounding box center [700, 470] width 132 height 13
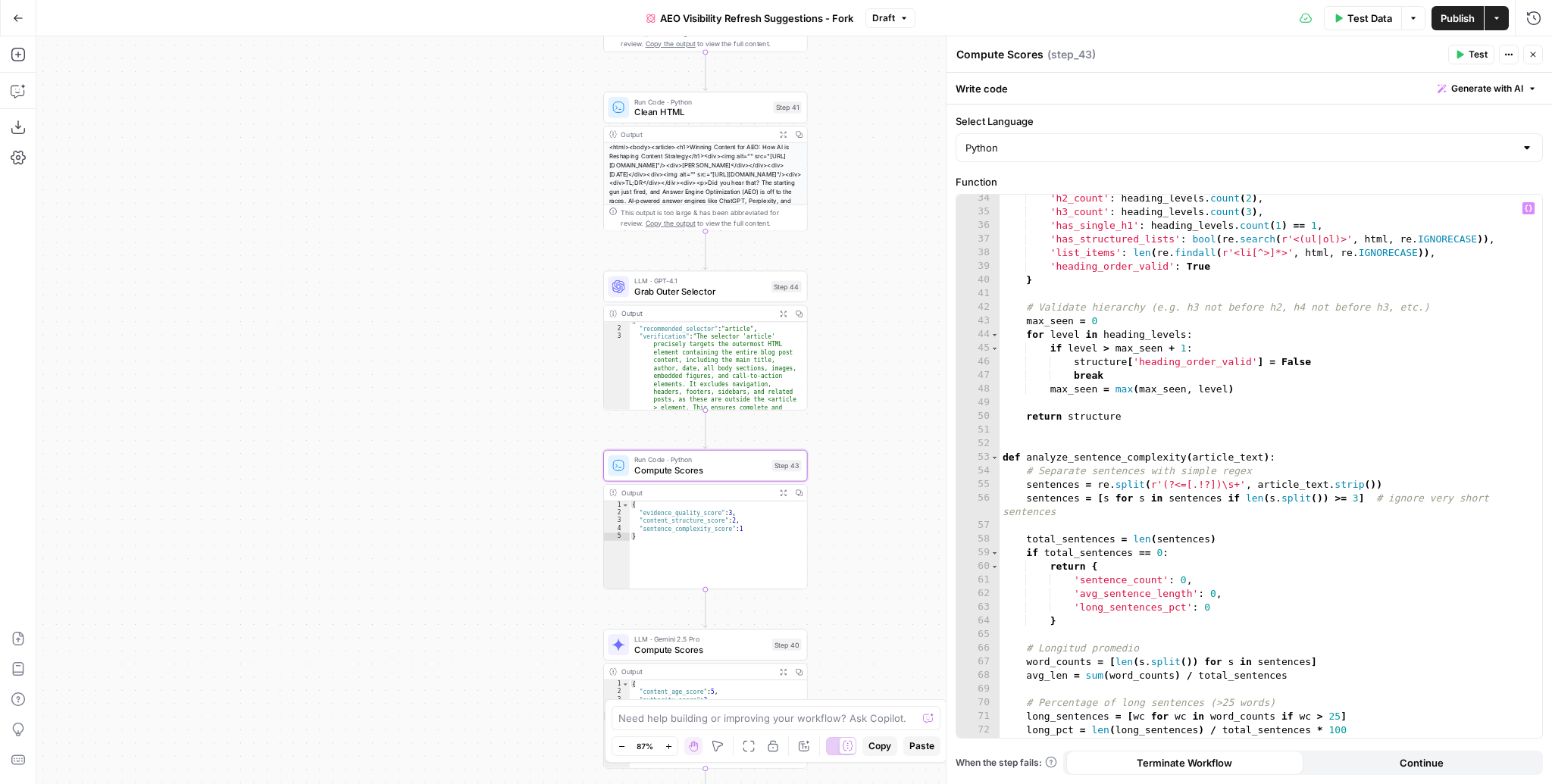
scroll to position [835, 0]
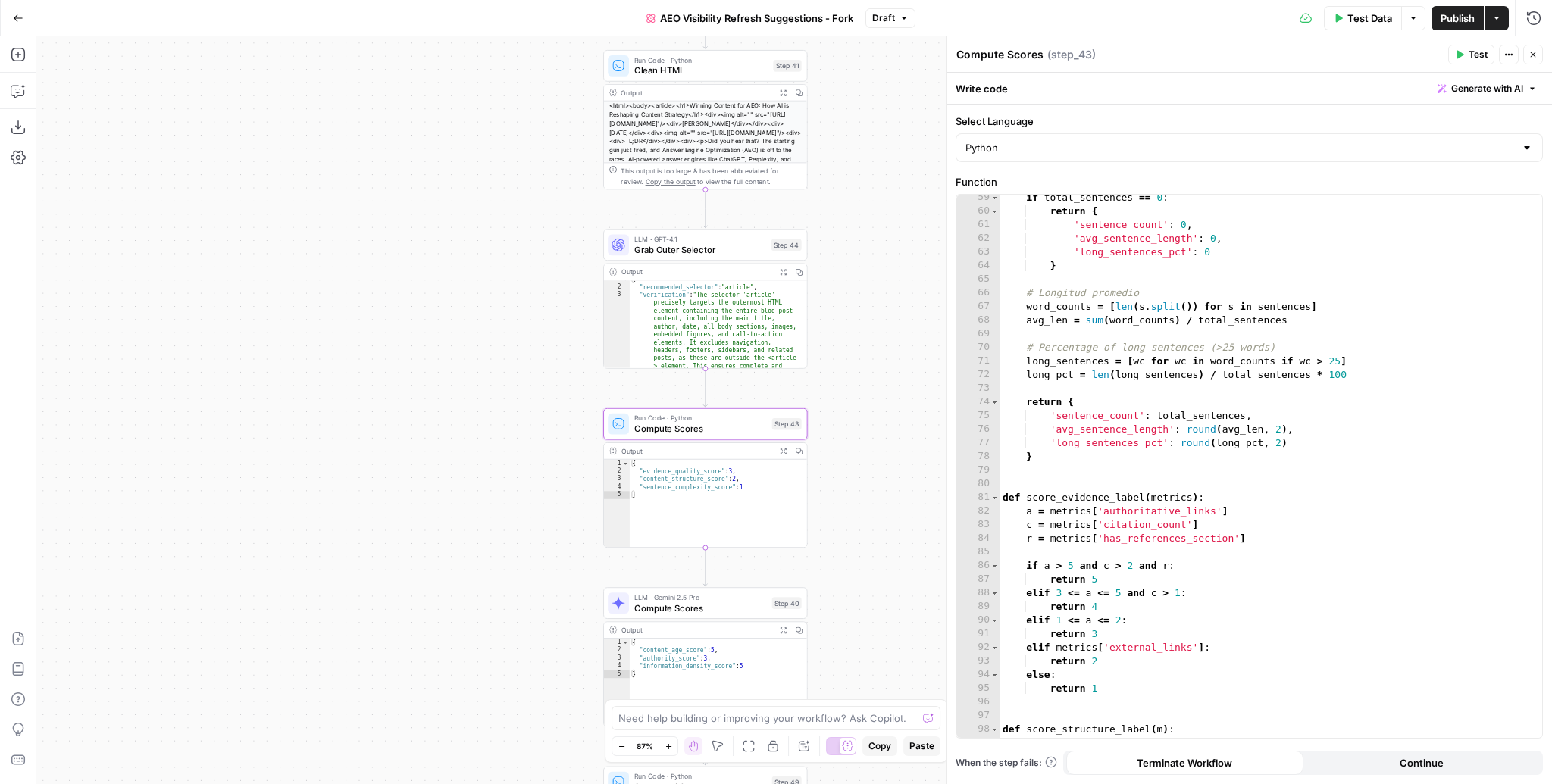
drag, startPoint x: 885, startPoint y: 562, endPoint x: 884, endPoint y: 363, distance: 199.0
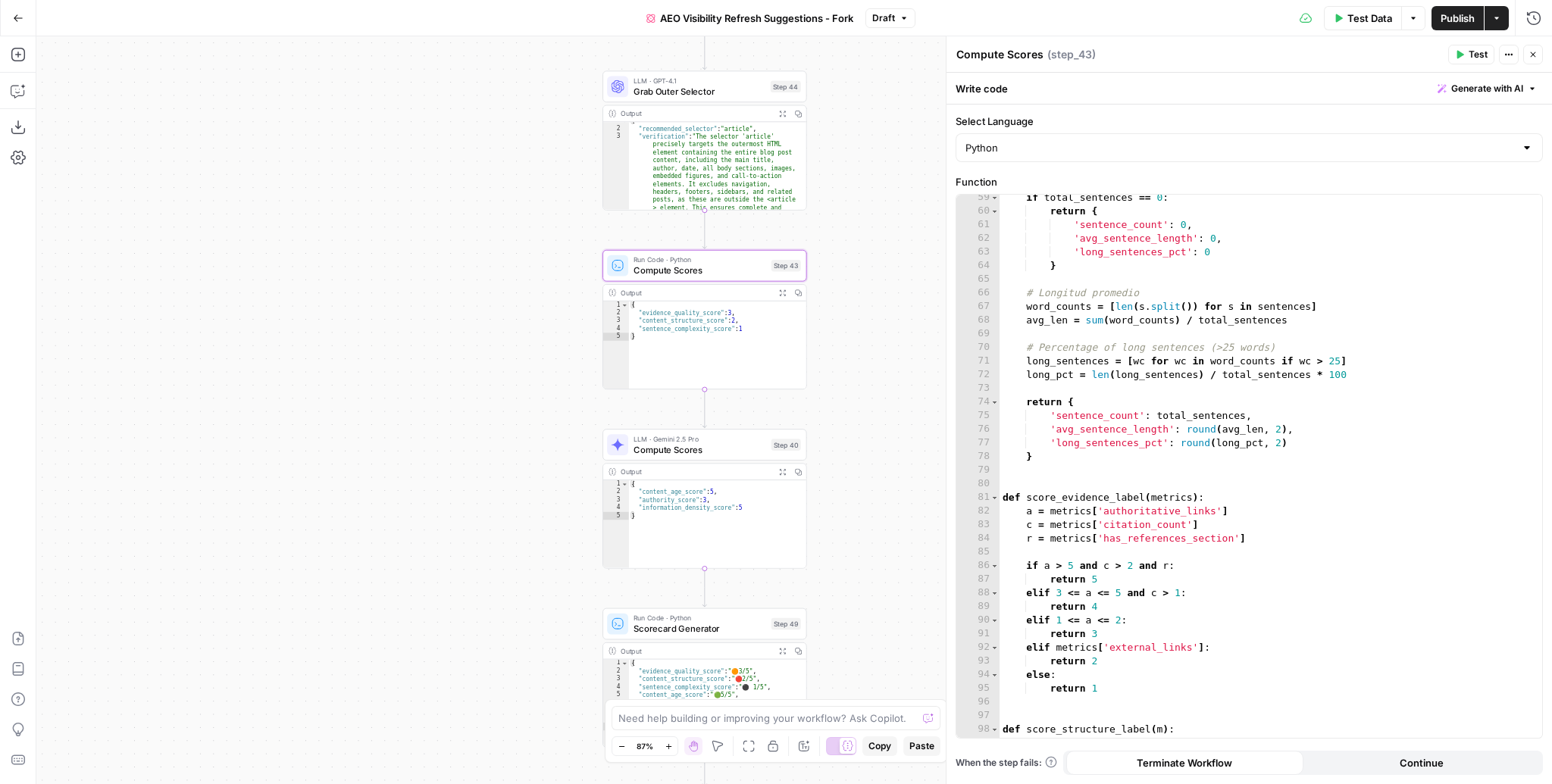
click at [884, 363] on div "Workflow Input Settings Inputs Content Processing Convert Content Format Step 4…" at bounding box center [794, 410] width 1516 height 748
click at [710, 450] on span "Compute Scores" at bounding box center [700, 450] width 132 height 13
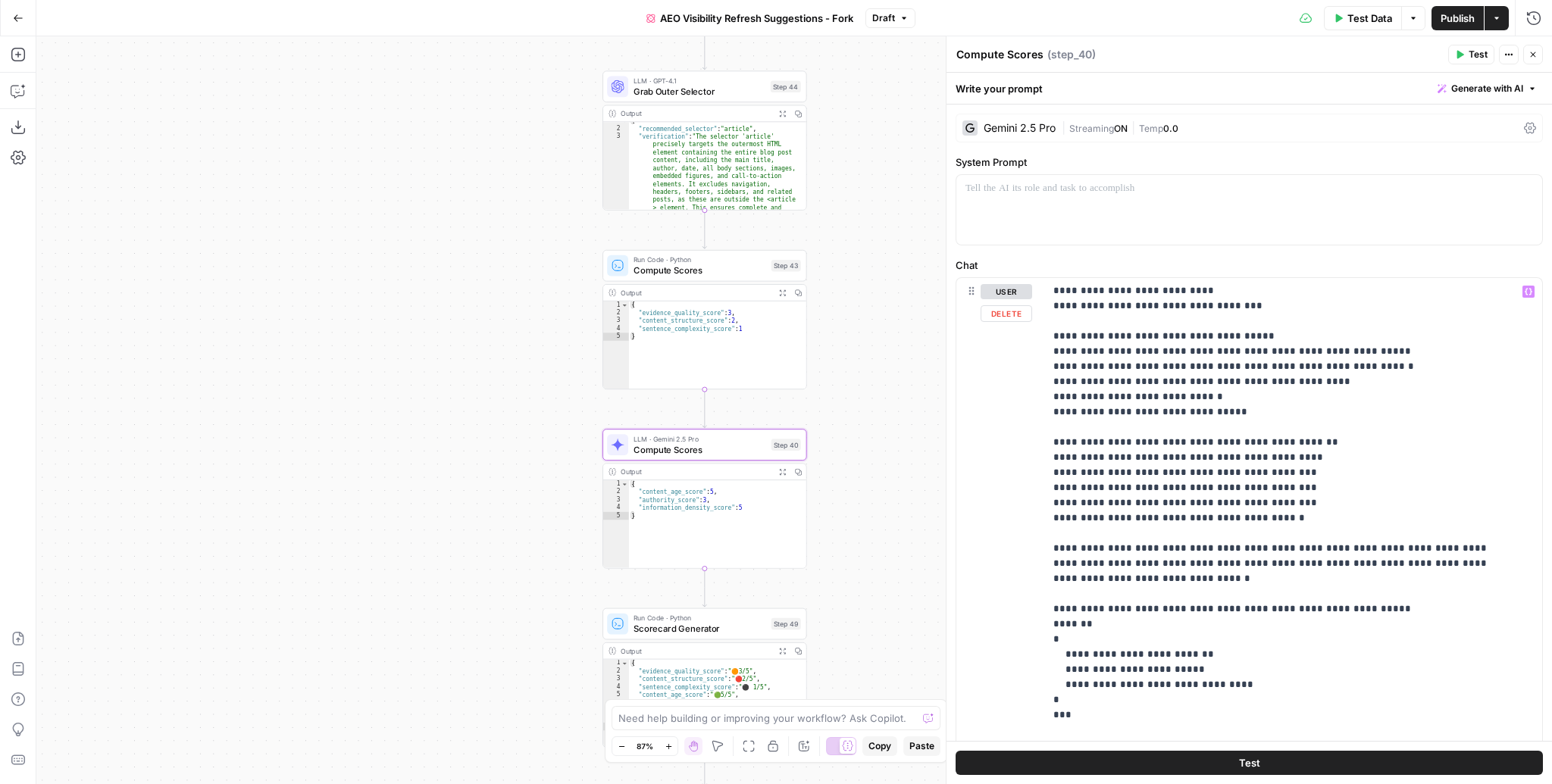
scroll to position [0, 0]
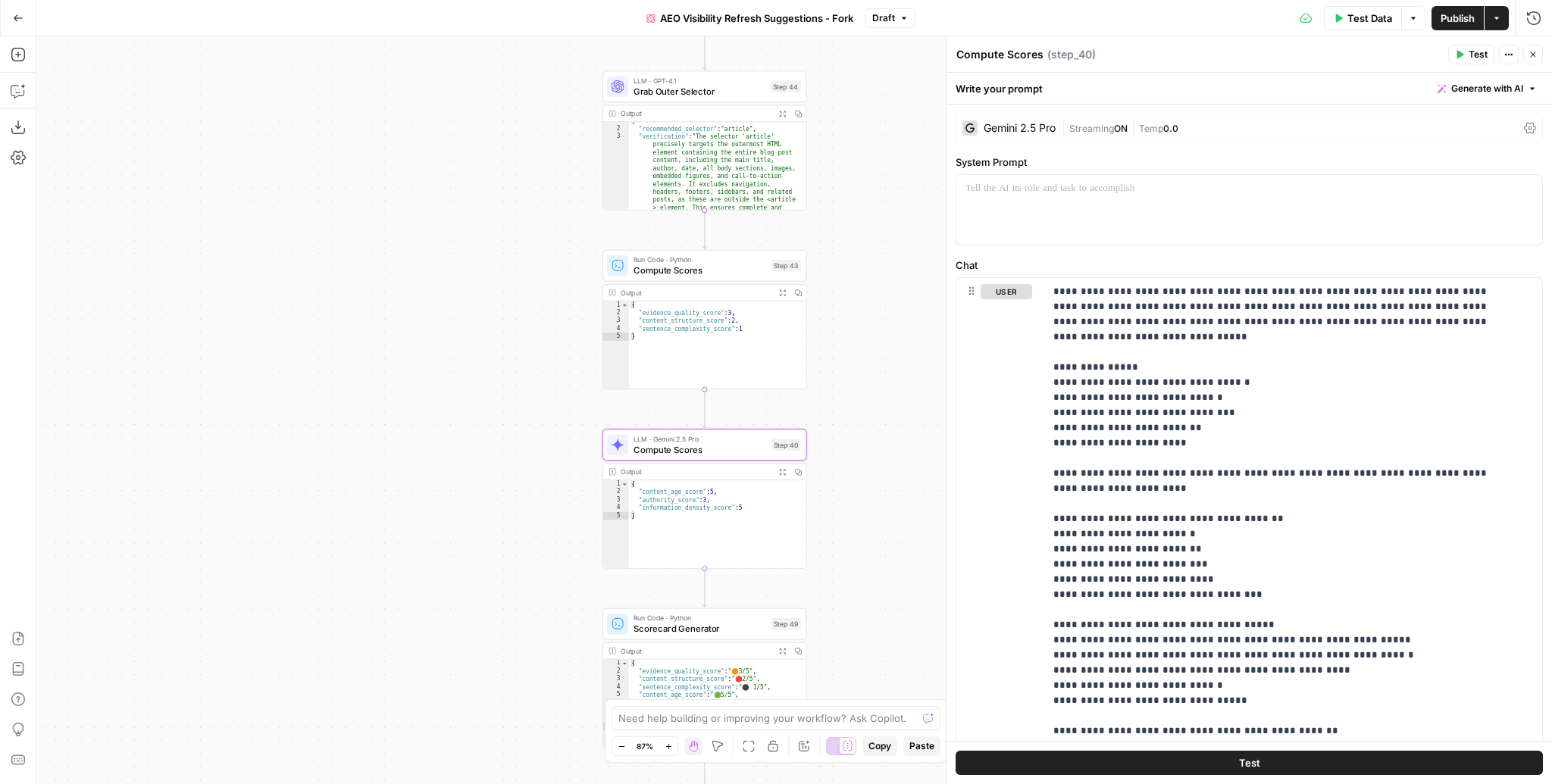
drag, startPoint x: 852, startPoint y: 344, endPoint x: 838, endPoint y: 393, distance: 51.0
click at [838, 393] on div "Workflow Input Settings Inputs Content Processing Convert Content Format Step 4…" at bounding box center [794, 410] width 1516 height 748
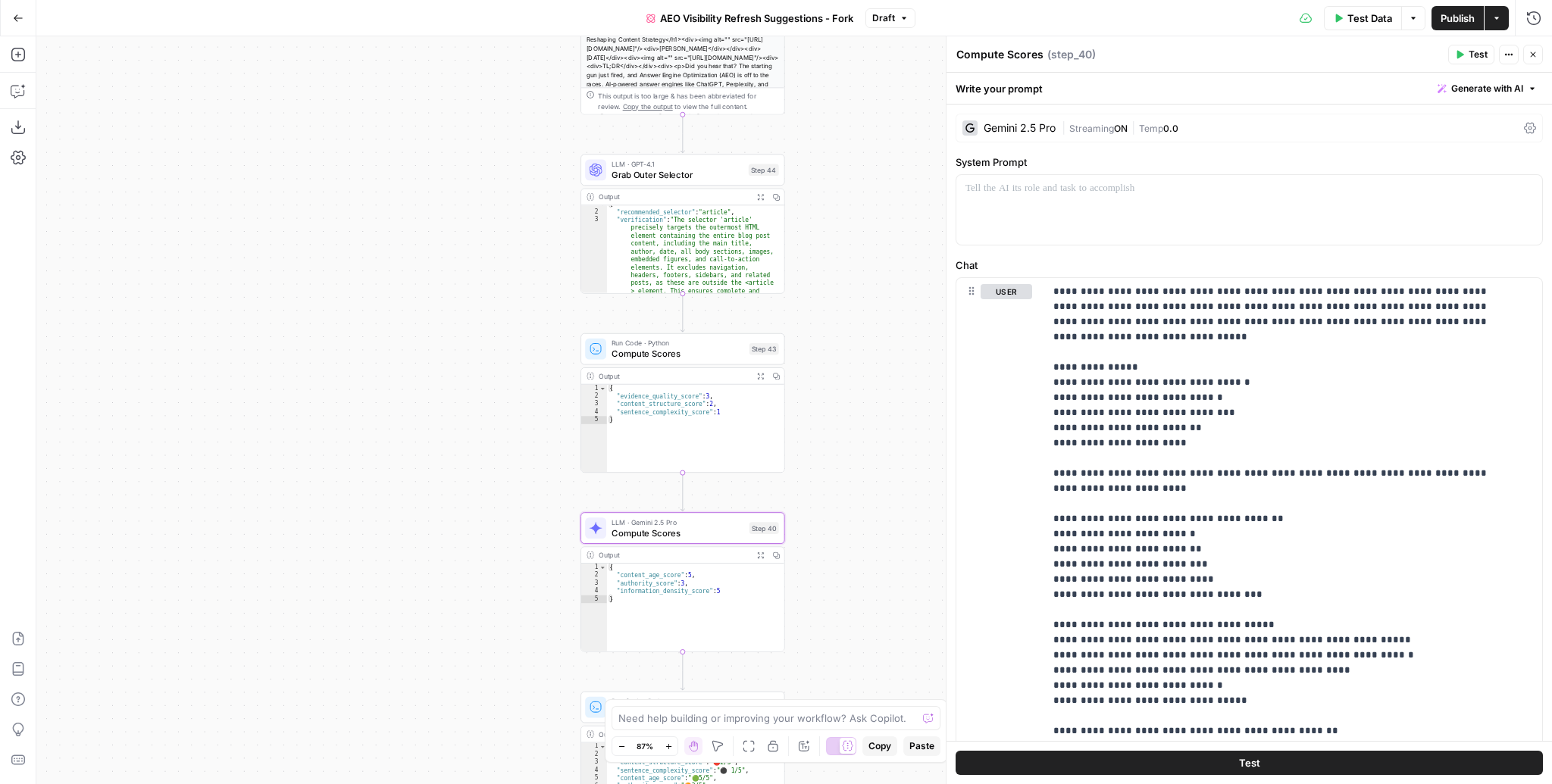
click at [678, 349] on span "Compute Scores" at bounding box center [677, 353] width 132 height 13
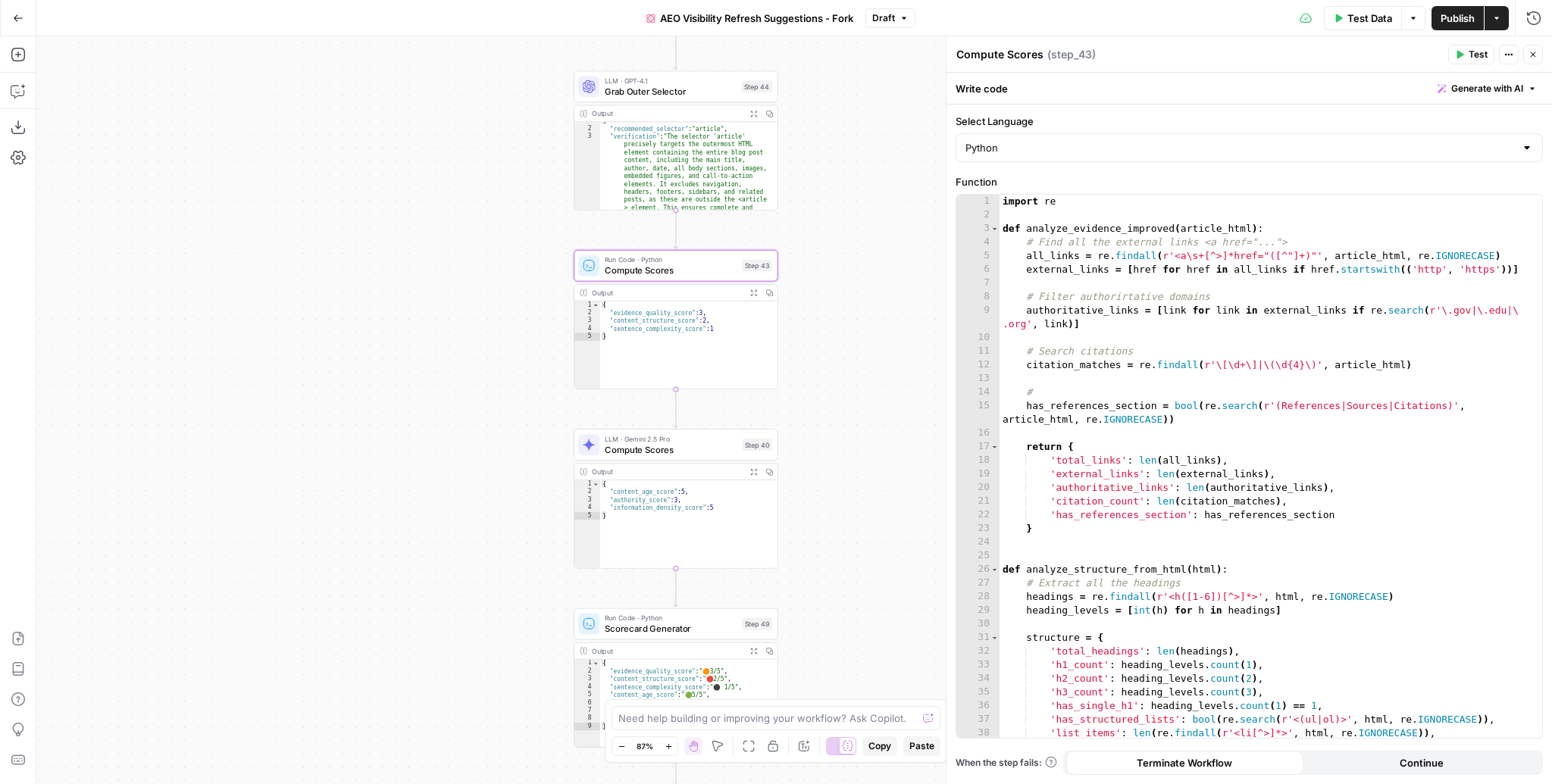
drag, startPoint x: 825, startPoint y: 363, endPoint x: 818, endPoint y: 278, distance: 85.3
click at [818, 278] on div "Workflow Input Settings Inputs Content Processing Convert Content Format Step 4…" at bounding box center [794, 410] width 1516 height 748
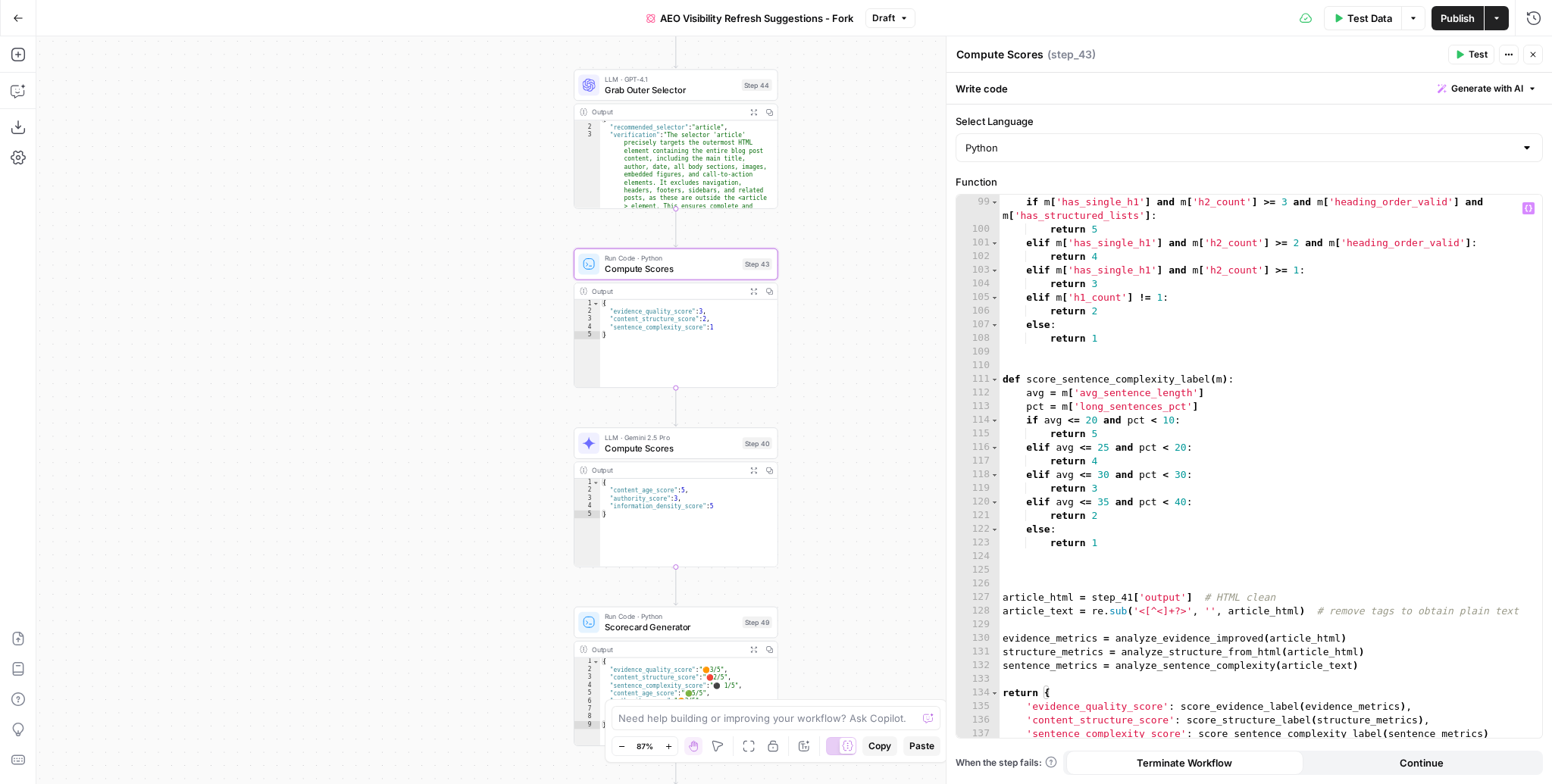
scroll to position [1392, 0]
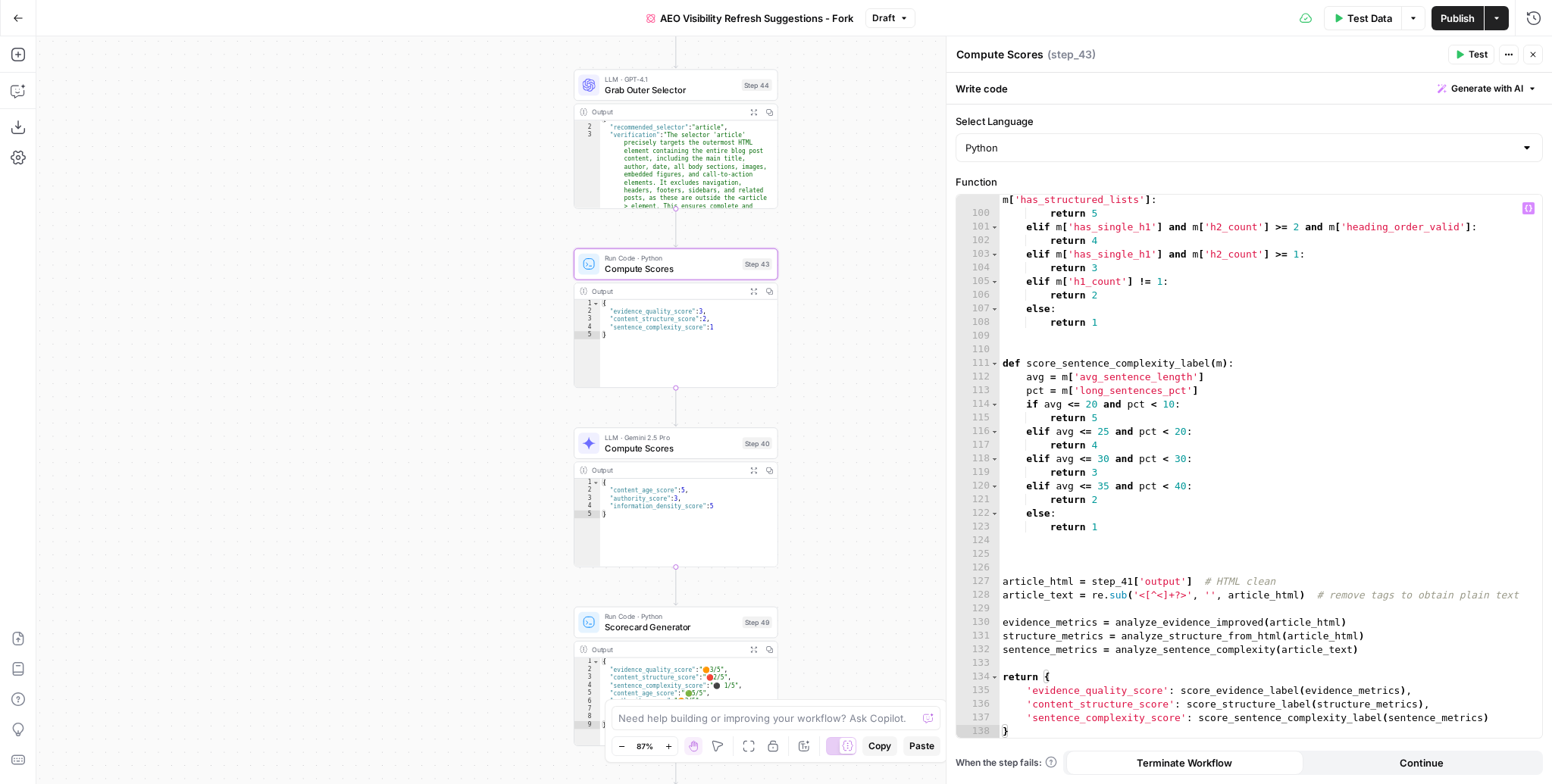
click at [1241, 344] on div "if m [ 'has_single_h1' ] and m [ 'h2_count' ] >= 3 and m [ 'heading_order_valid…" at bounding box center [1267, 472] width 534 height 584
type input "**"
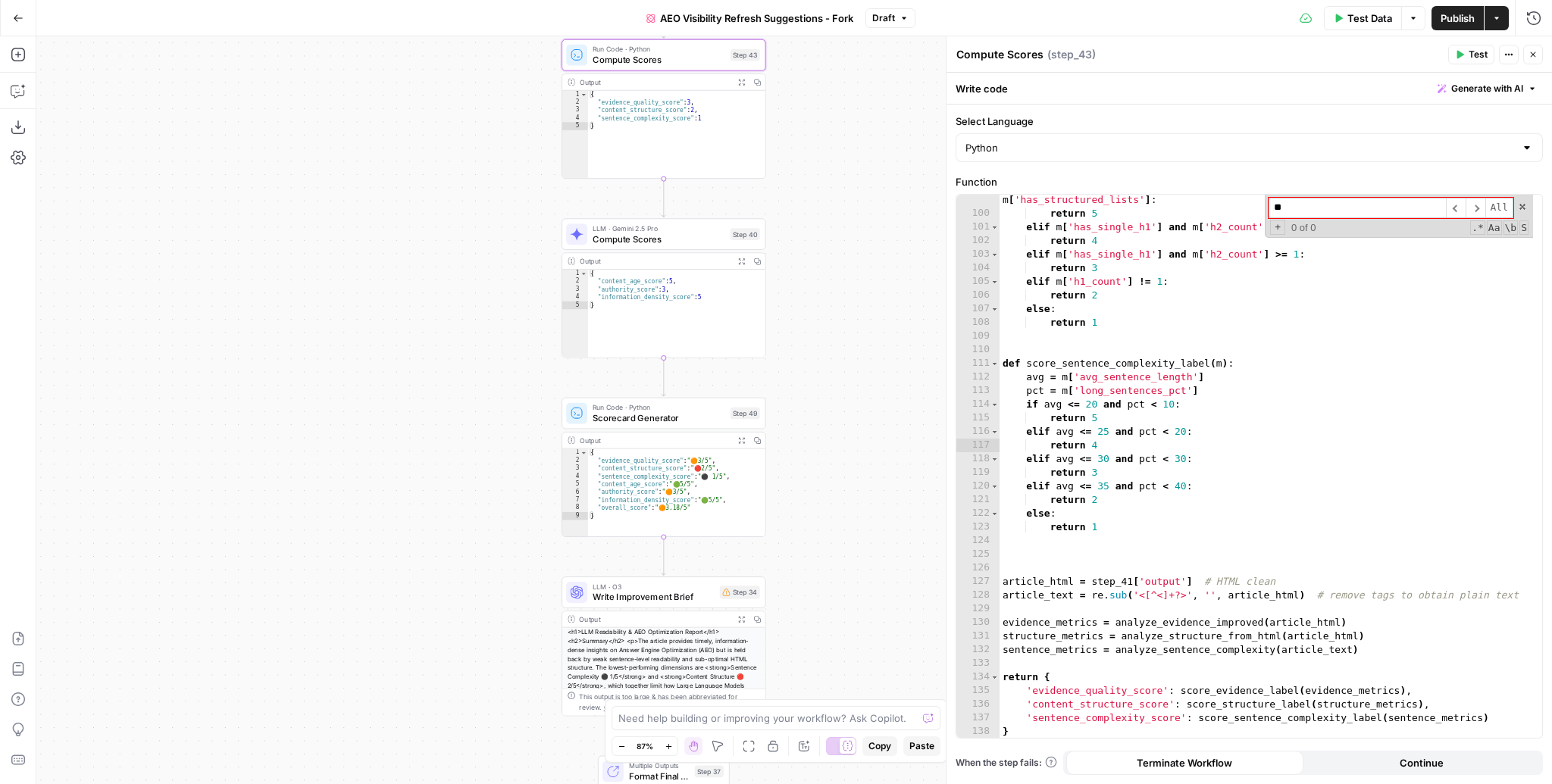
drag, startPoint x: 875, startPoint y: 596, endPoint x: 864, endPoint y: 390, distance: 206.3
click at [864, 390] on div "Workflow Input Settings Inputs Content Processing Convert Content Format Step 4…" at bounding box center [794, 410] width 1516 height 748
click at [673, 413] on span "Scorecard Generator" at bounding box center [658, 416] width 132 height 13
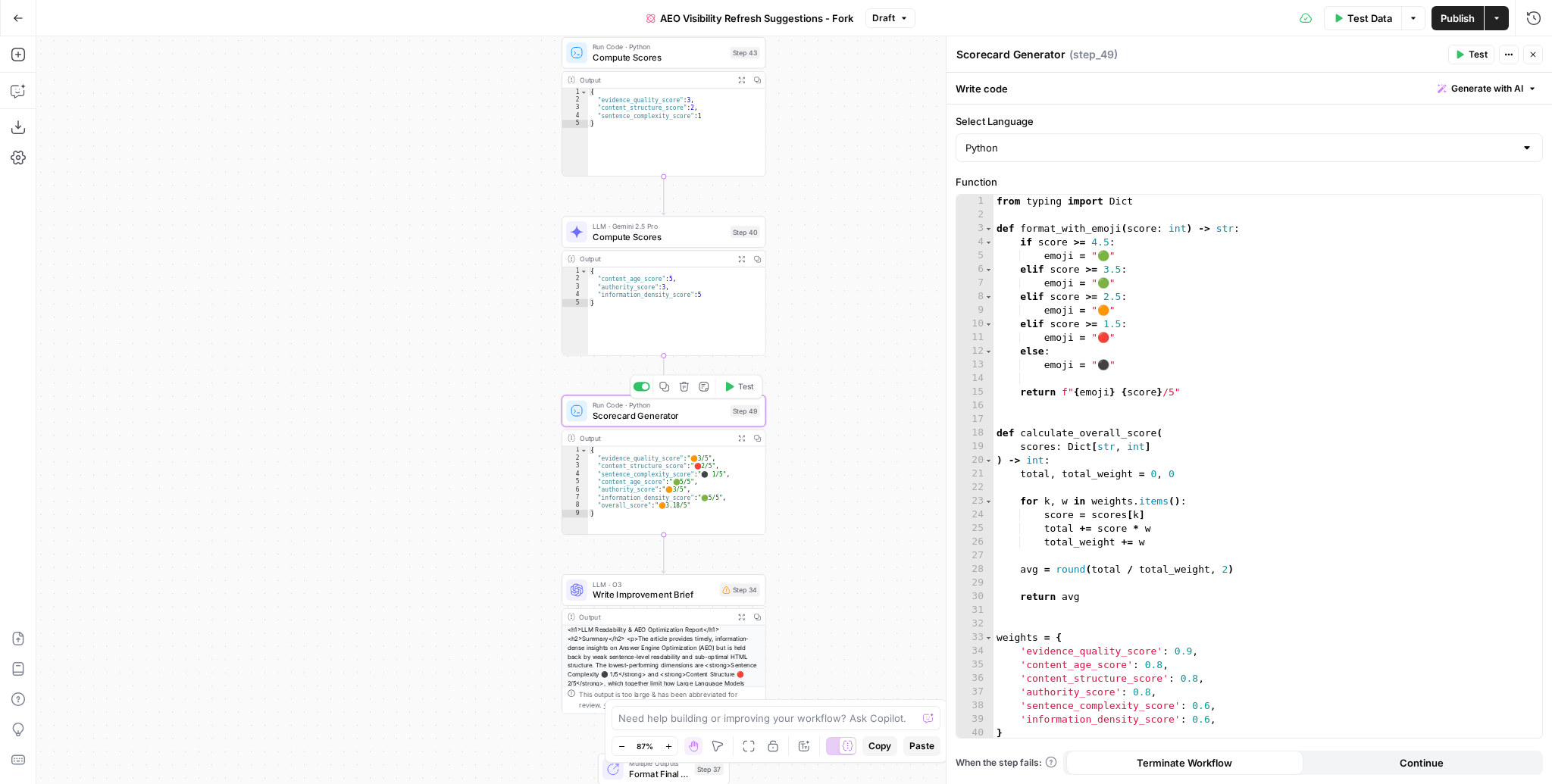
type textarea "*********"
click at [1179, 454] on div "from typing import Dict def format_with_emoji ( score : int ) -> str : if score…" at bounding box center [1264, 480] width 540 height 571
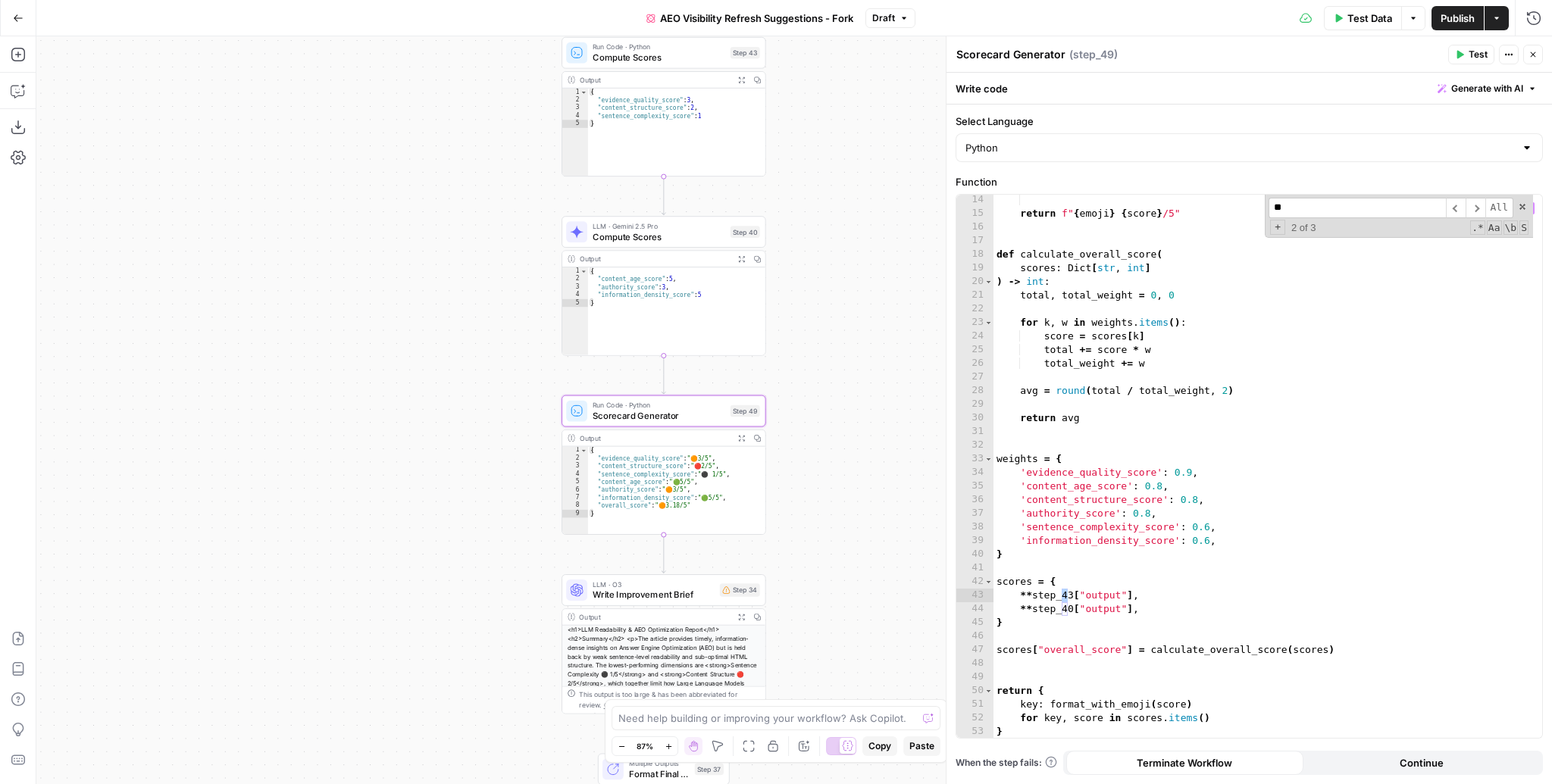
scroll to position [179, 0]
type input "**"
click at [657, 230] on span "Compute Scores" at bounding box center [658, 237] width 132 height 13
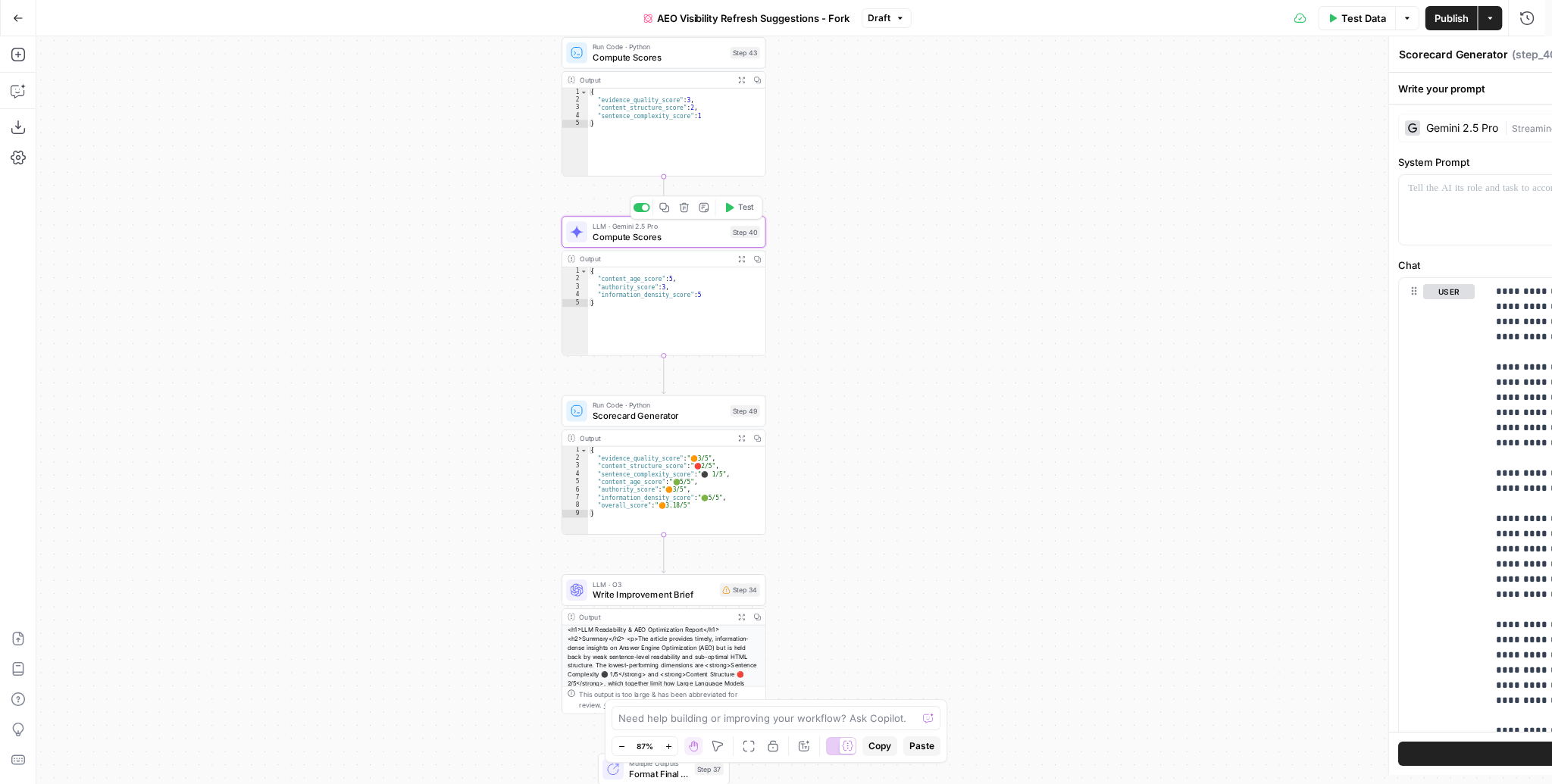
type textarea "Compute Scores"
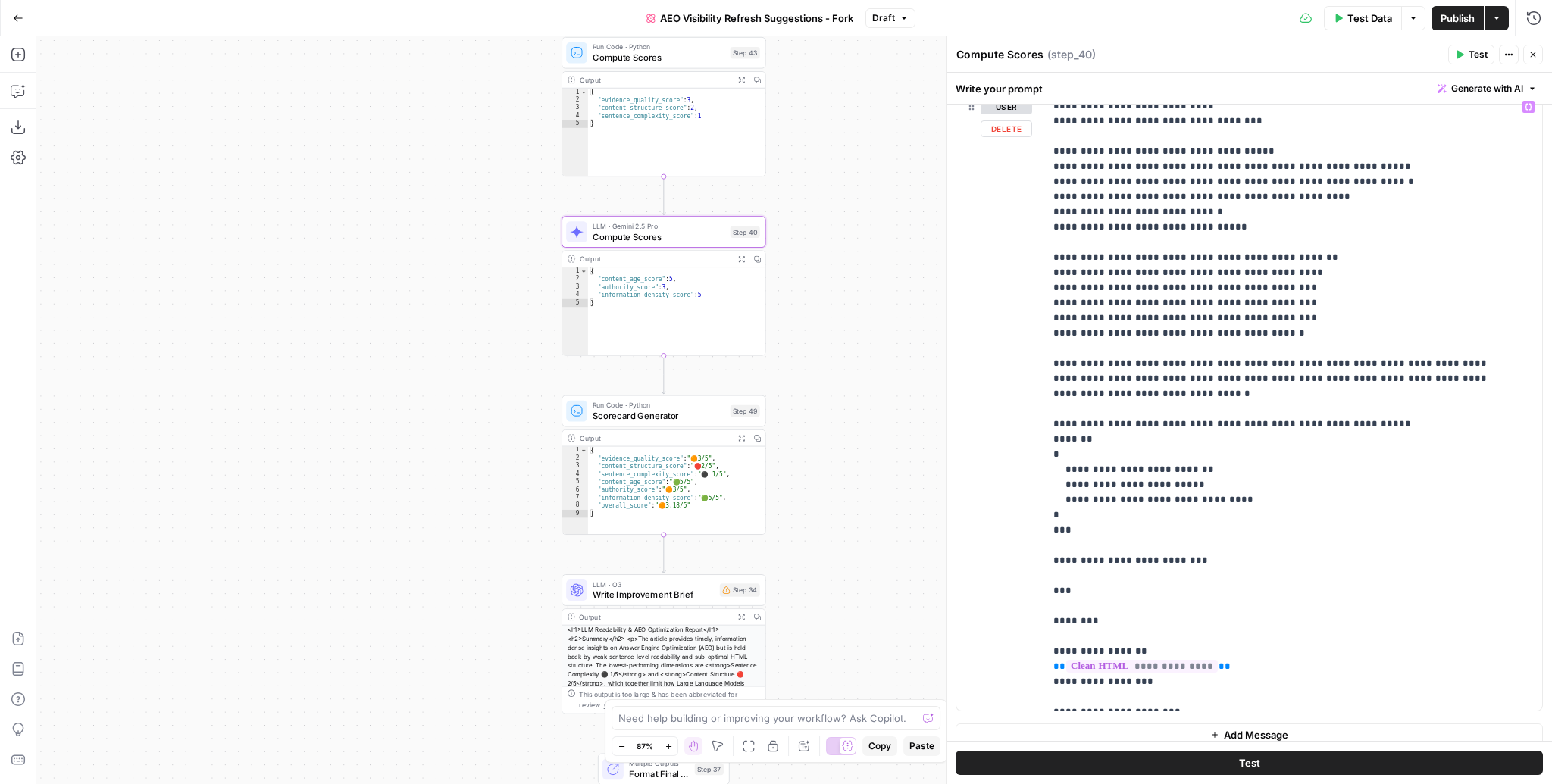
scroll to position [198, 0]
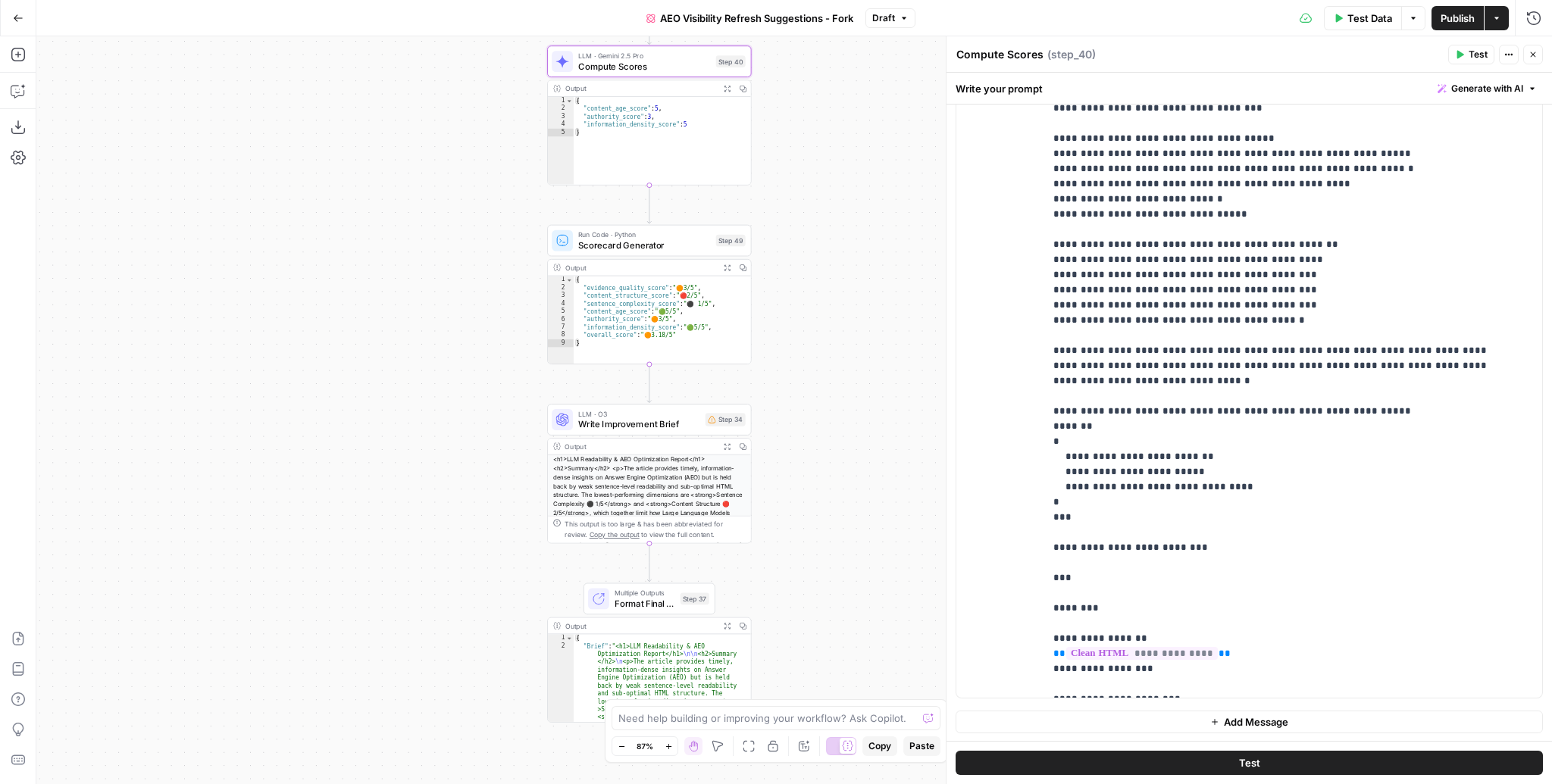
drag, startPoint x: 817, startPoint y: 563, endPoint x: 803, endPoint y: 392, distance: 171.6
click at [803, 392] on div "Workflow Input Settings Inputs Content Processing Convert Content Format Step 4…" at bounding box center [794, 410] width 1516 height 748
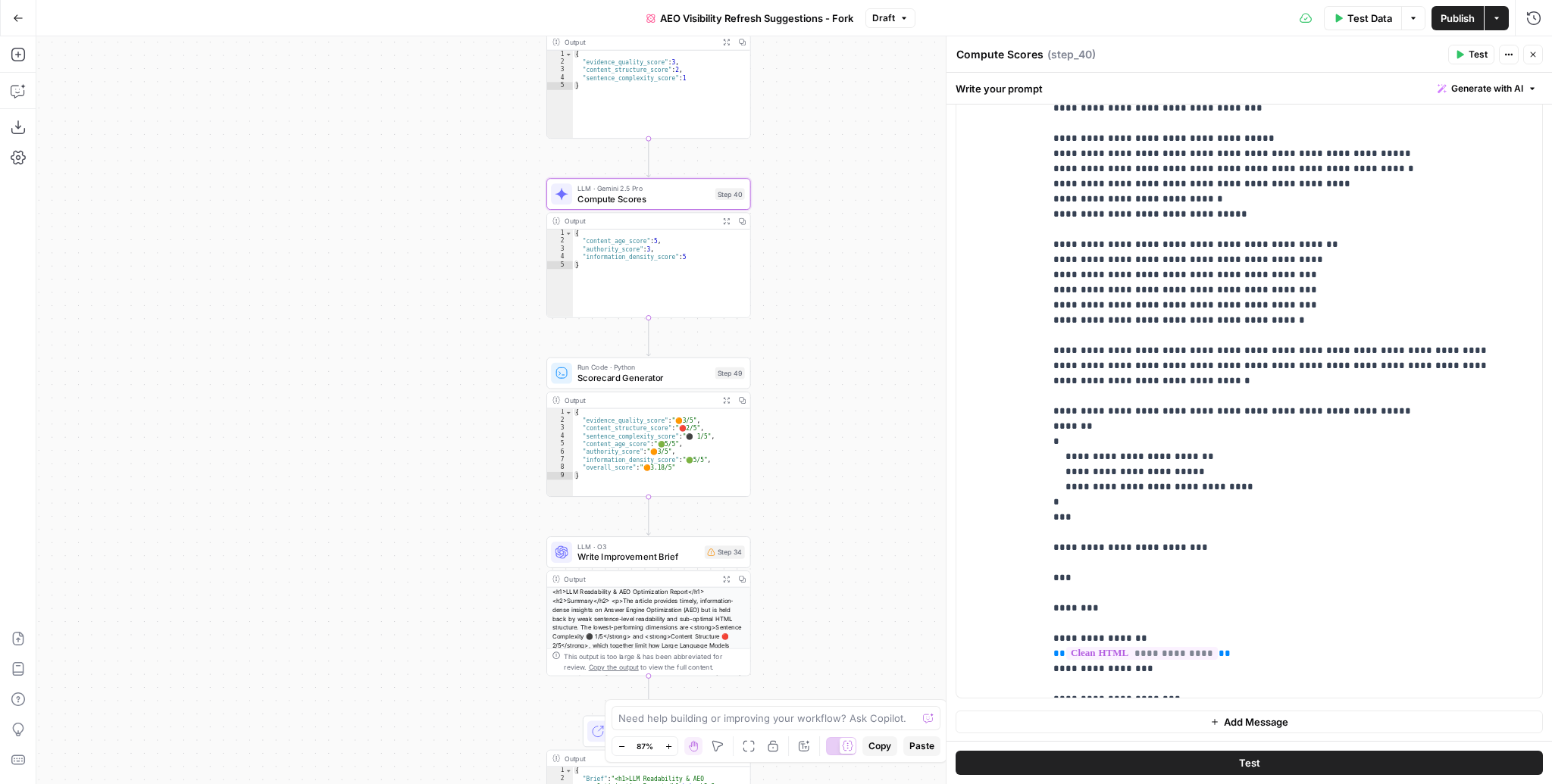
drag, startPoint x: 848, startPoint y: 466, endPoint x: 851, endPoint y: 683, distance: 217.0
click at [851, 683] on div "Workflow Input Settings Inputs Content Processing Convert Content Format Step 4…" at bounding box center [794, 410] width 1516 height 748
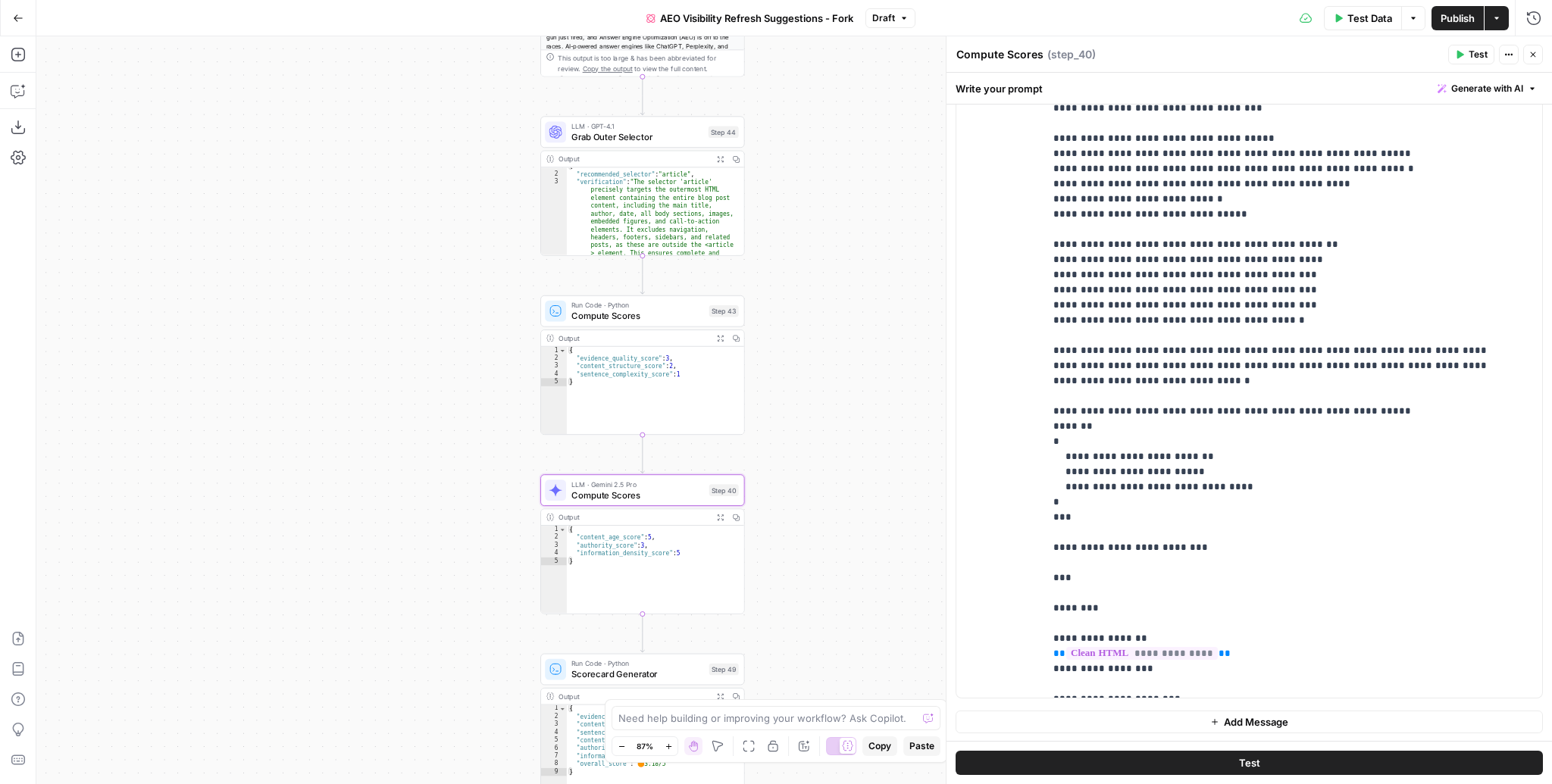
drag, startPoint x: 833, startPoint y: 417, endPoint x: 825, endPoint y: 632, distance: 215.1
click at [825, 632] on div "Workflow Input Settings Inputs Content Processing Convert Content Format Step 4…" at bounding box center [794, 410] width 1516 height 748
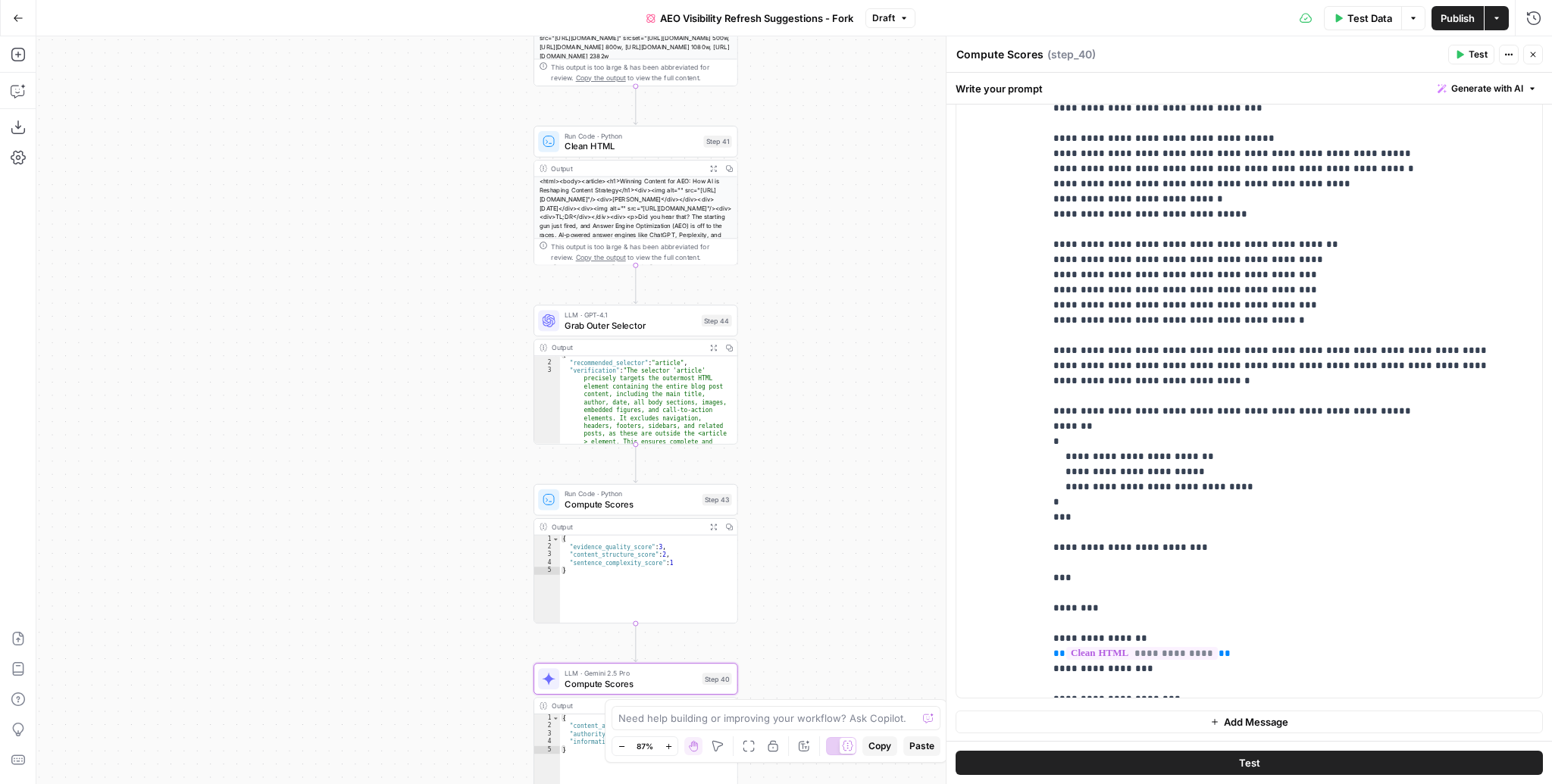
drag, startPoint x: 835, startPoint y: 235, endPoint x: 829, endPoint y: 424, distance: 189.1
click at [829, 424] on div "Workflow Input Settings Inputs Content Processing Convert Content Format Step 4…" at bounding box center [794, 410] width 1516 height 748
click at [636, 506] on span "Compute Scores" at bounding box center [631, 504] width 132 height 13
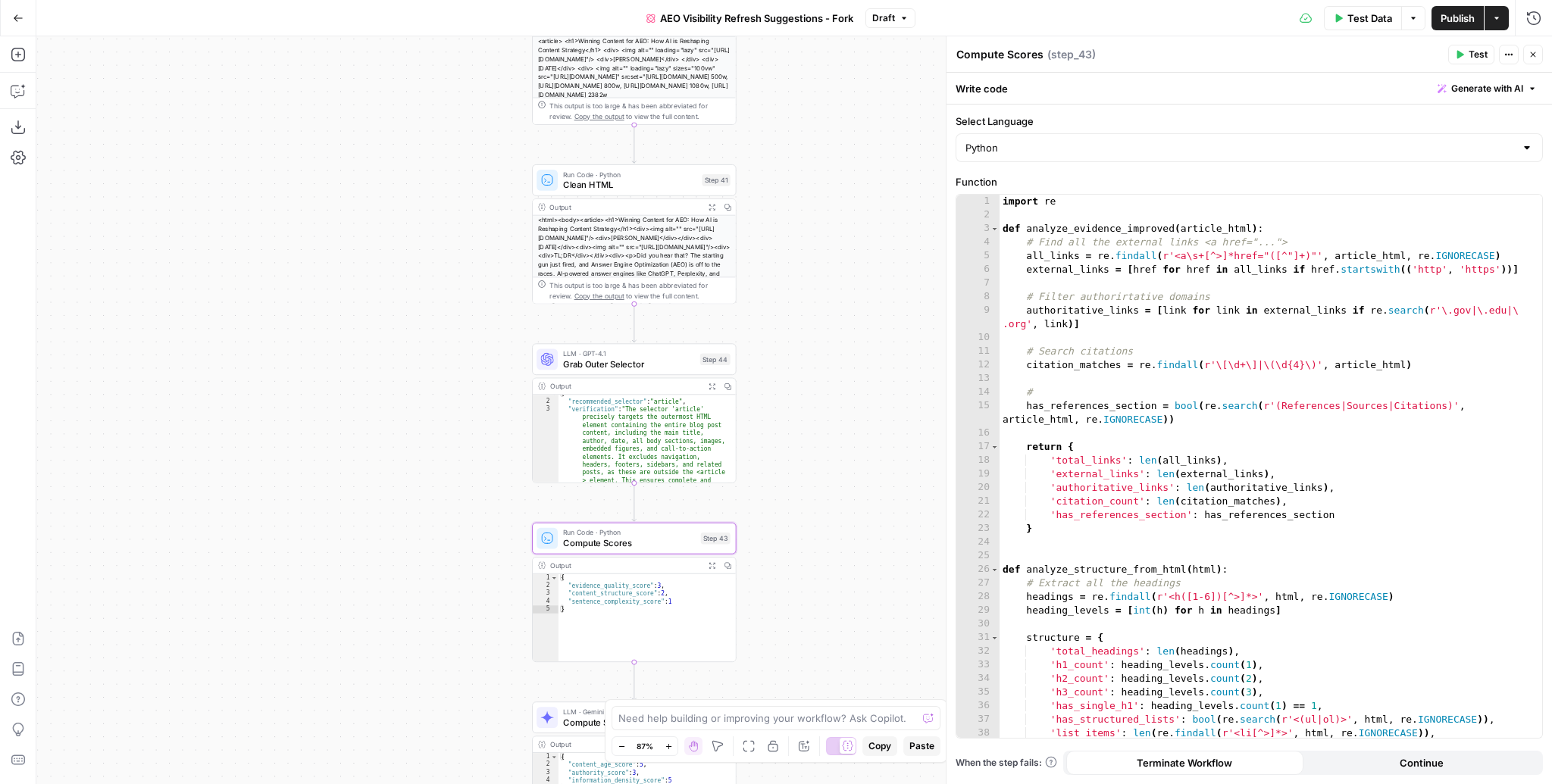
drag, startPoint x: 828, startPoint y: 284, endPoint x: 834, endPoint y: 413, distance: 129.1
click at [834, 413] on div "Workflow Input Settings Inputs Content Processing Convert Content Format Step 4…" at bounding box center [794, 410] width 1516 height 748
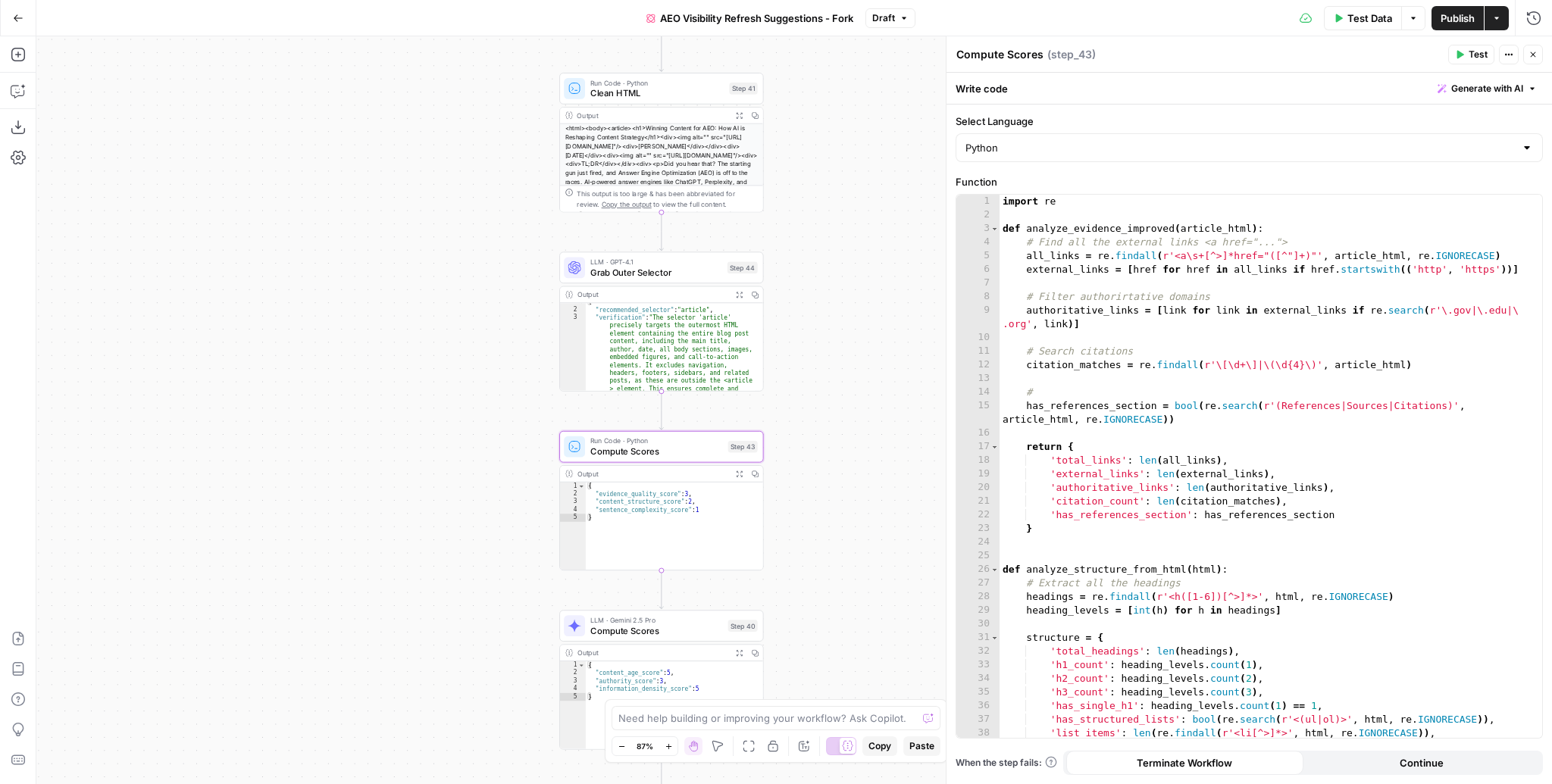
drag, startPoint x: 837, startPoint y: 433, endPoint x: 856, endPoint y: 247, distance: 187.0
click at [856, 247] on div "Workflow Input Settings Inputs Content Processing Convert Content Format Step 4…" at bounding box center [794, 410] width 1516 height 748
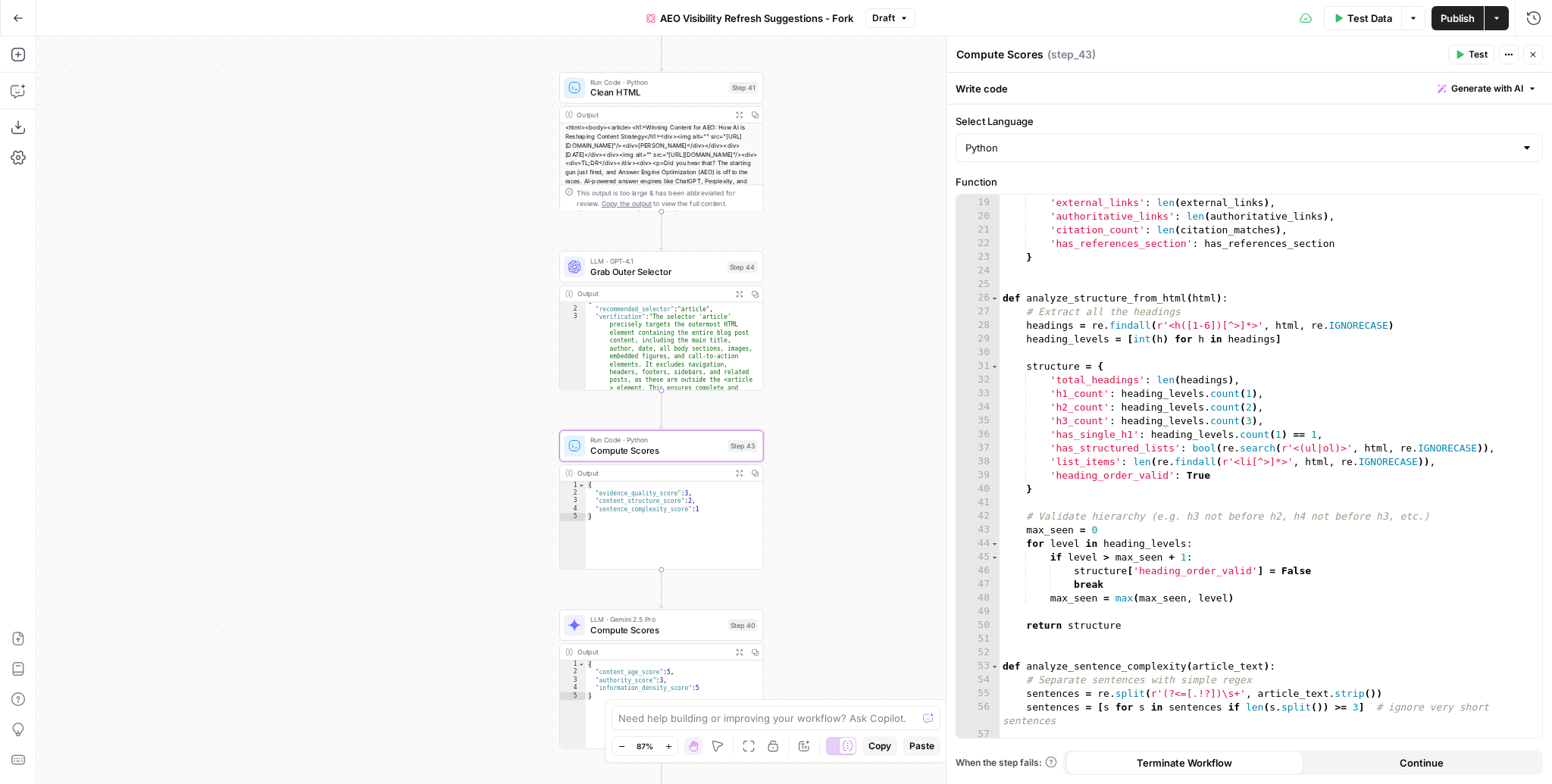
scroll to position [289, 0]
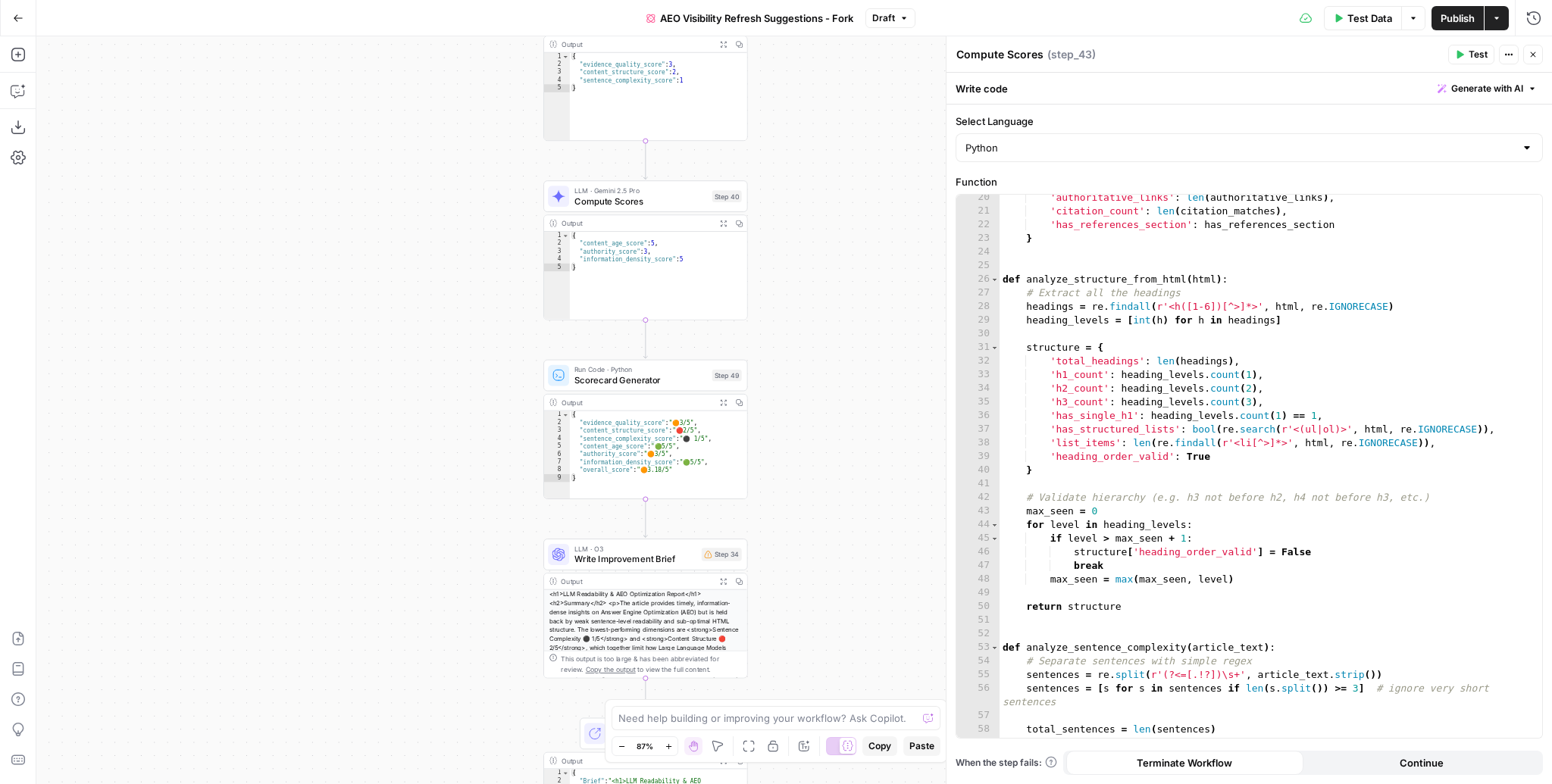
drag, startPoint x: 866, startPoint y: 591, endPoint x: 852, endPoint y: 162, distance: 429.2
click at [852, 162] on div "Workflow Input Settings Inputs Content Processing Convert Content Format Step 4…" at bounding box center [794, 410] width 1516 height 748
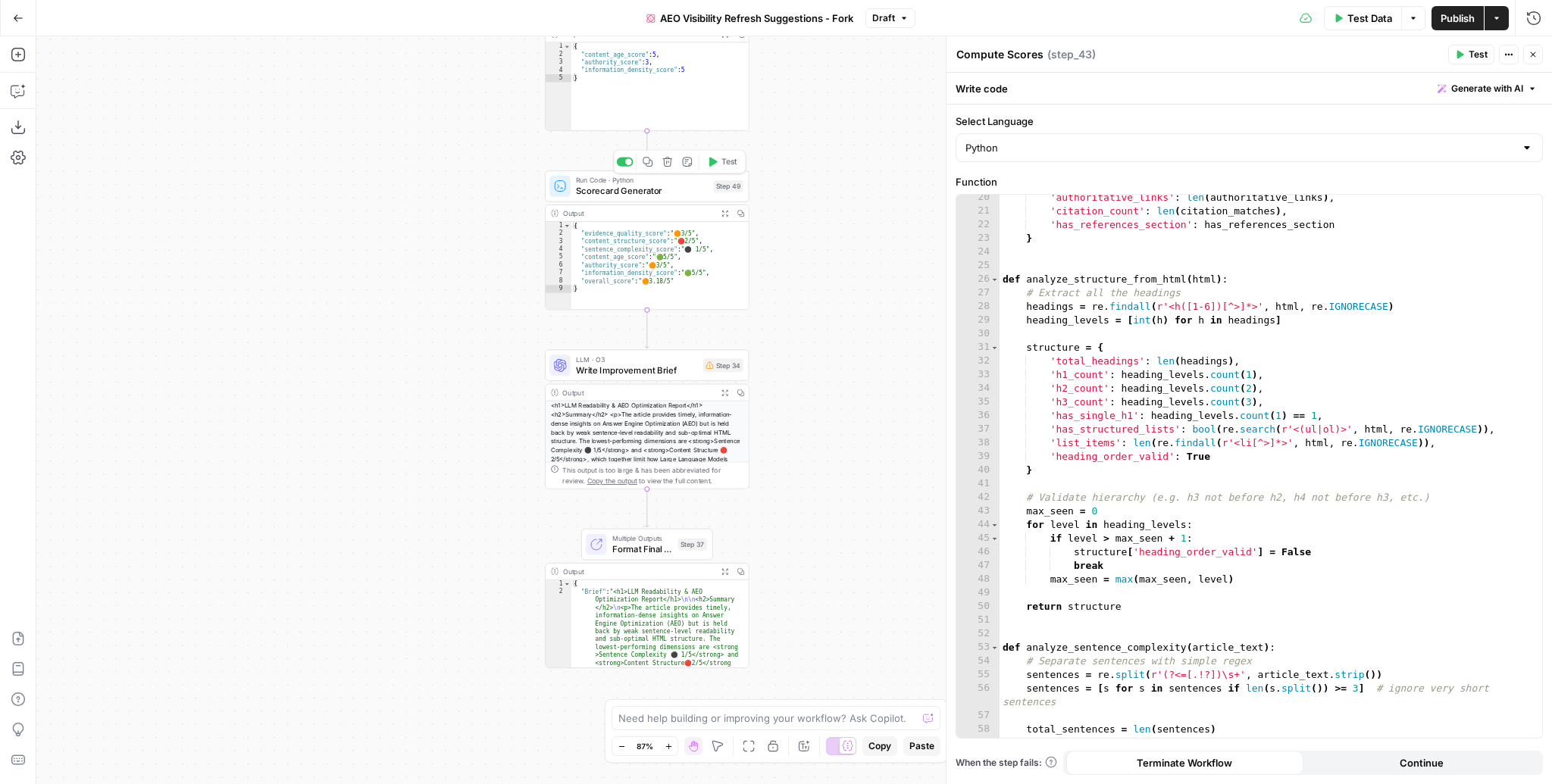
click at [671, 190] on span "Scorecard Generator" at bounding box center [642, 190] width 132 height 13
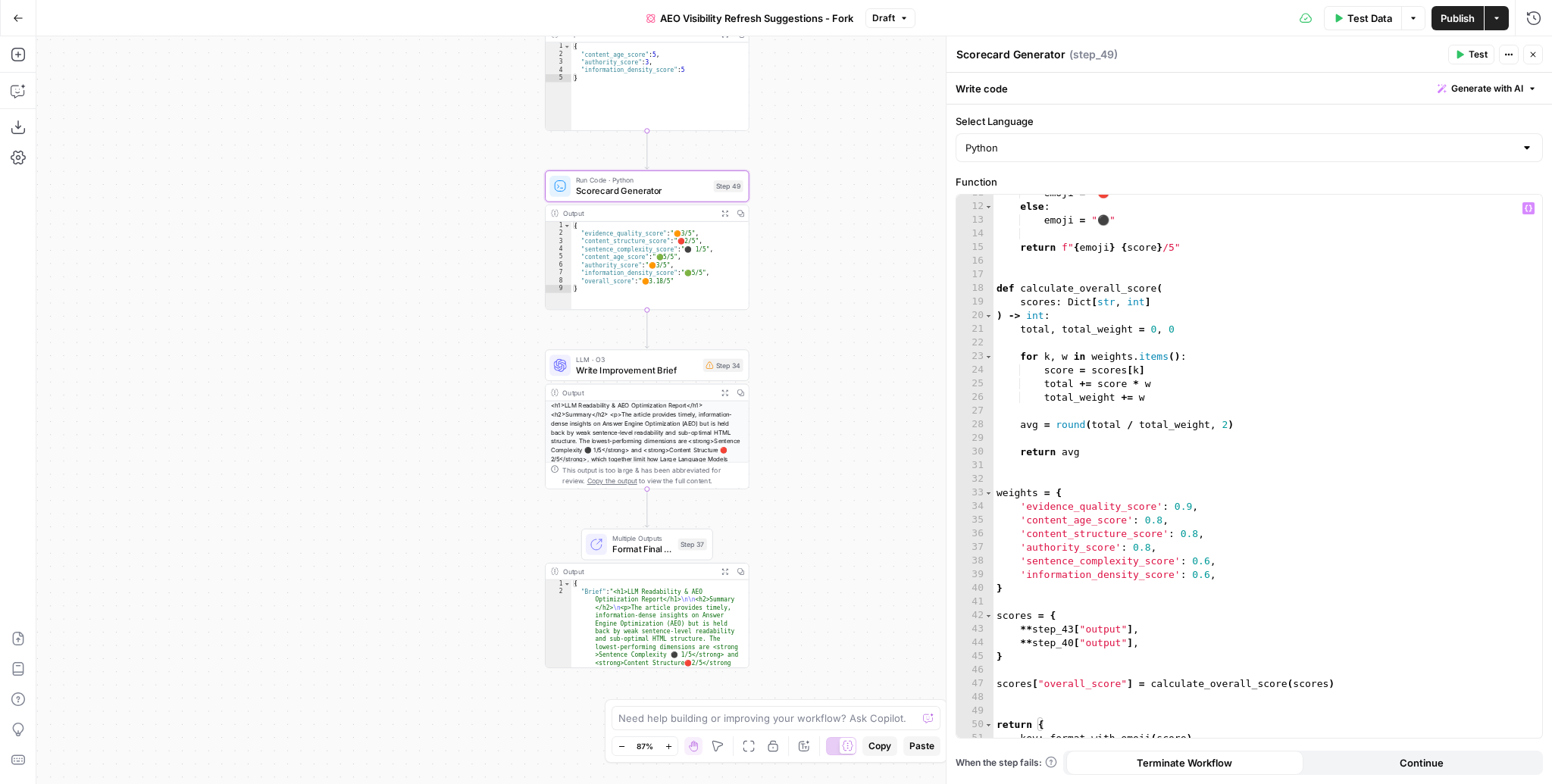
scroll to position [179, 0]
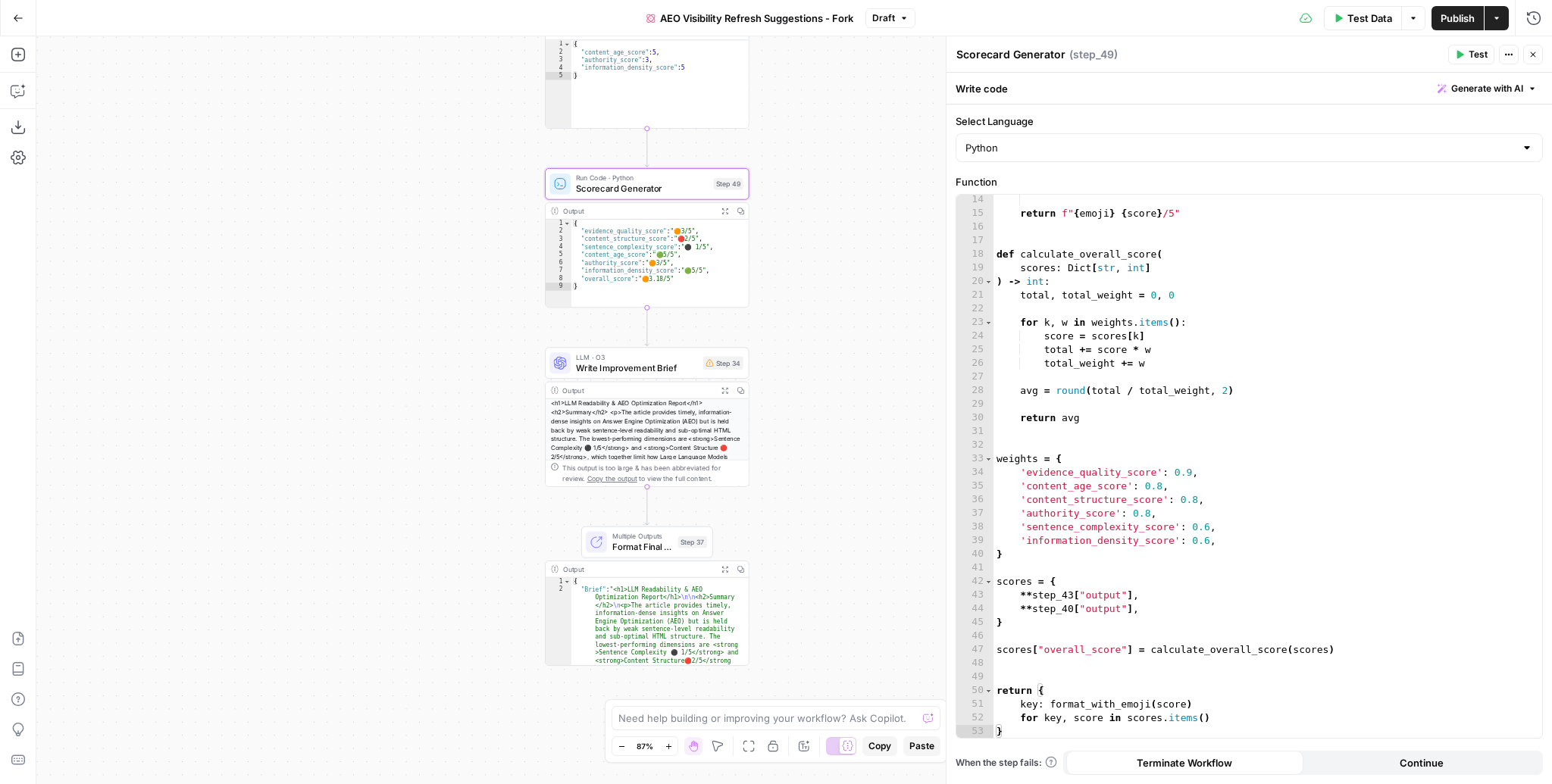
drag, startPoint x: 837, startPoint y: 442, endPoint x: 827, endPoint y: 295, distance: 147.3
click at [827, 295] on div "Workflow Input Settings Inputs Content Processing Convert Content Format Step 4…" at bounding box center [794, 410] width 1516 height 748
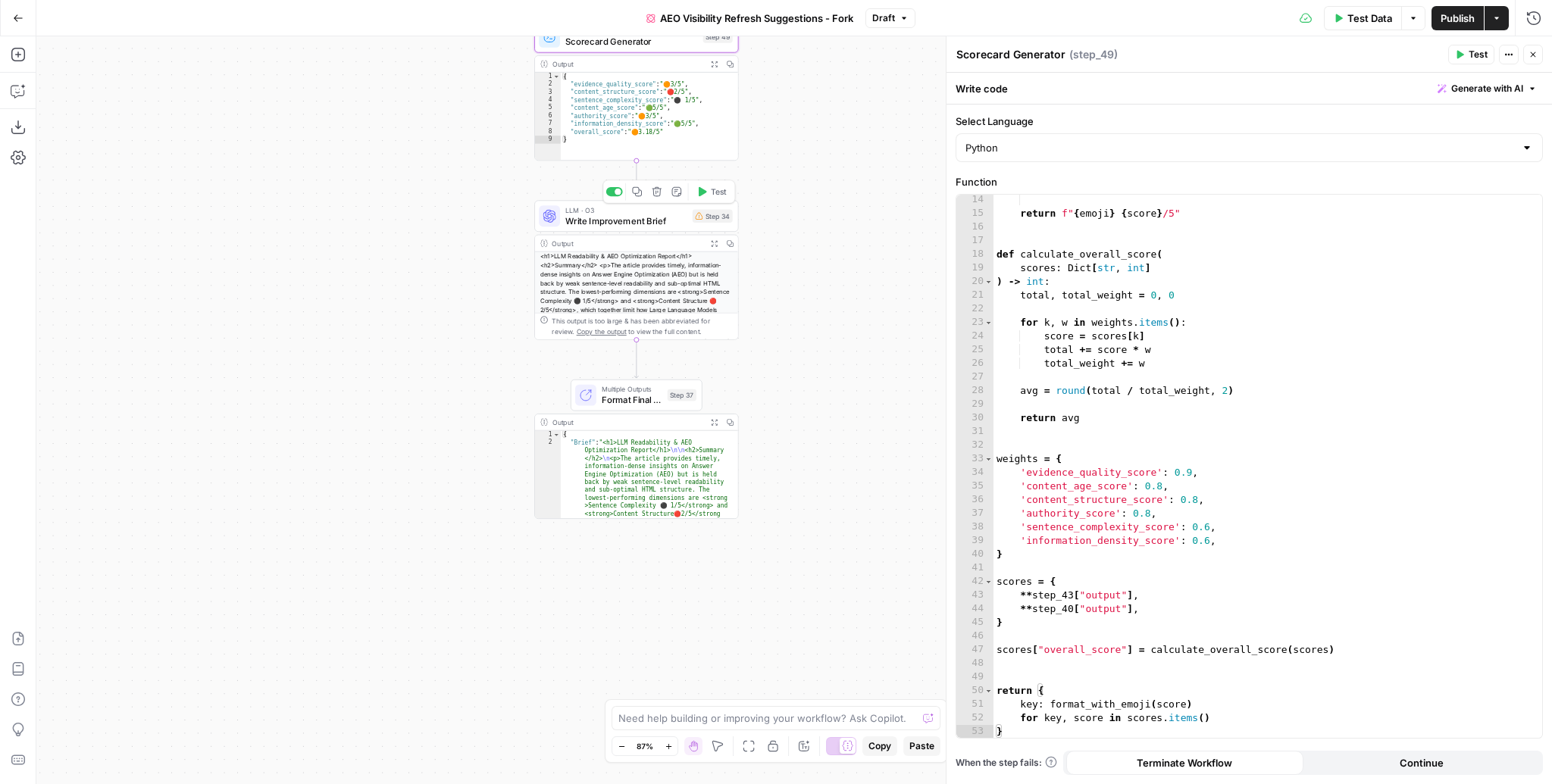
click at [620, 224] on span "Write Improvement Brief" at bounding box center [627, 221] width 122 height 13
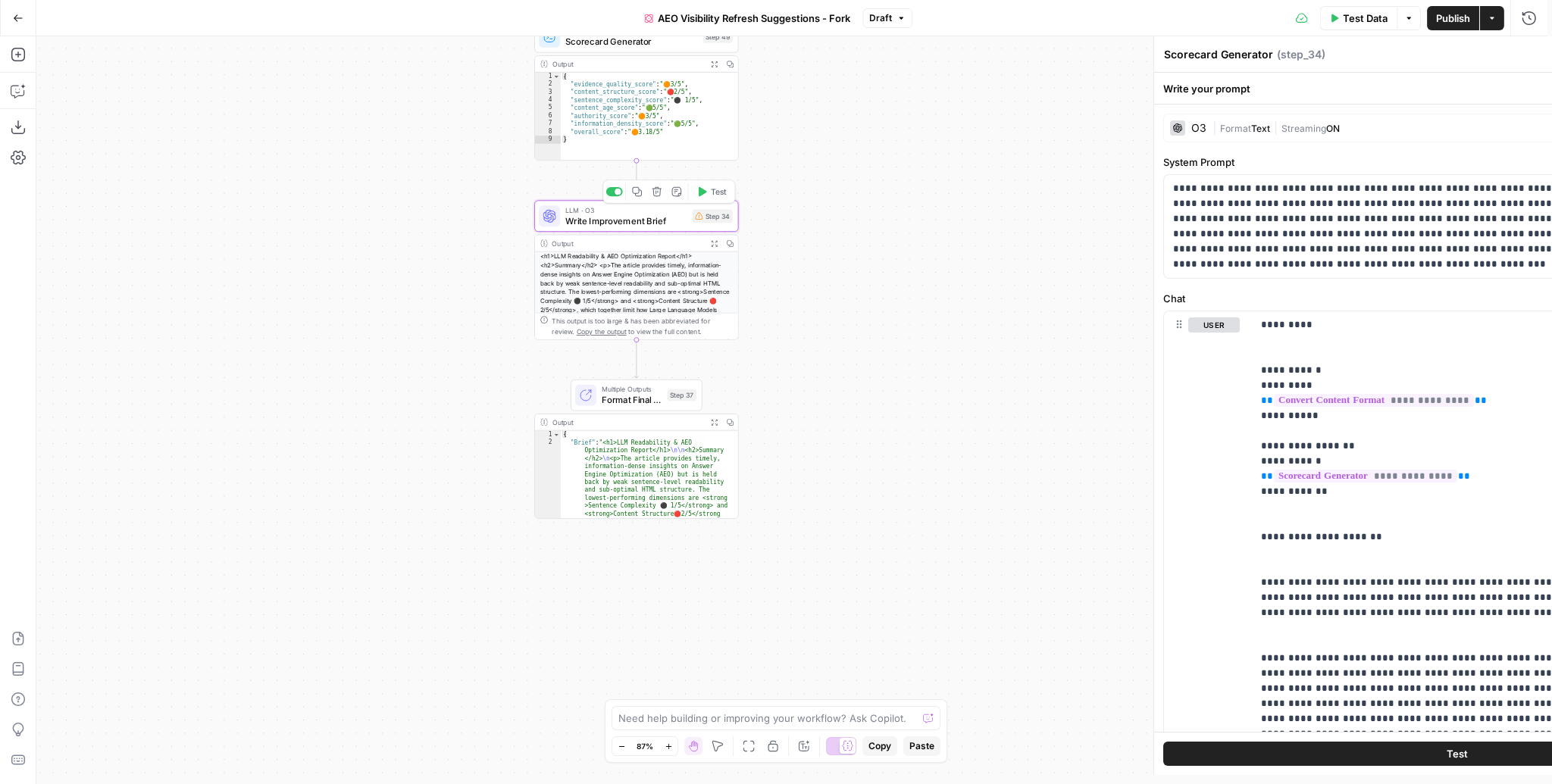
type textarea "Write Improvement Brief"
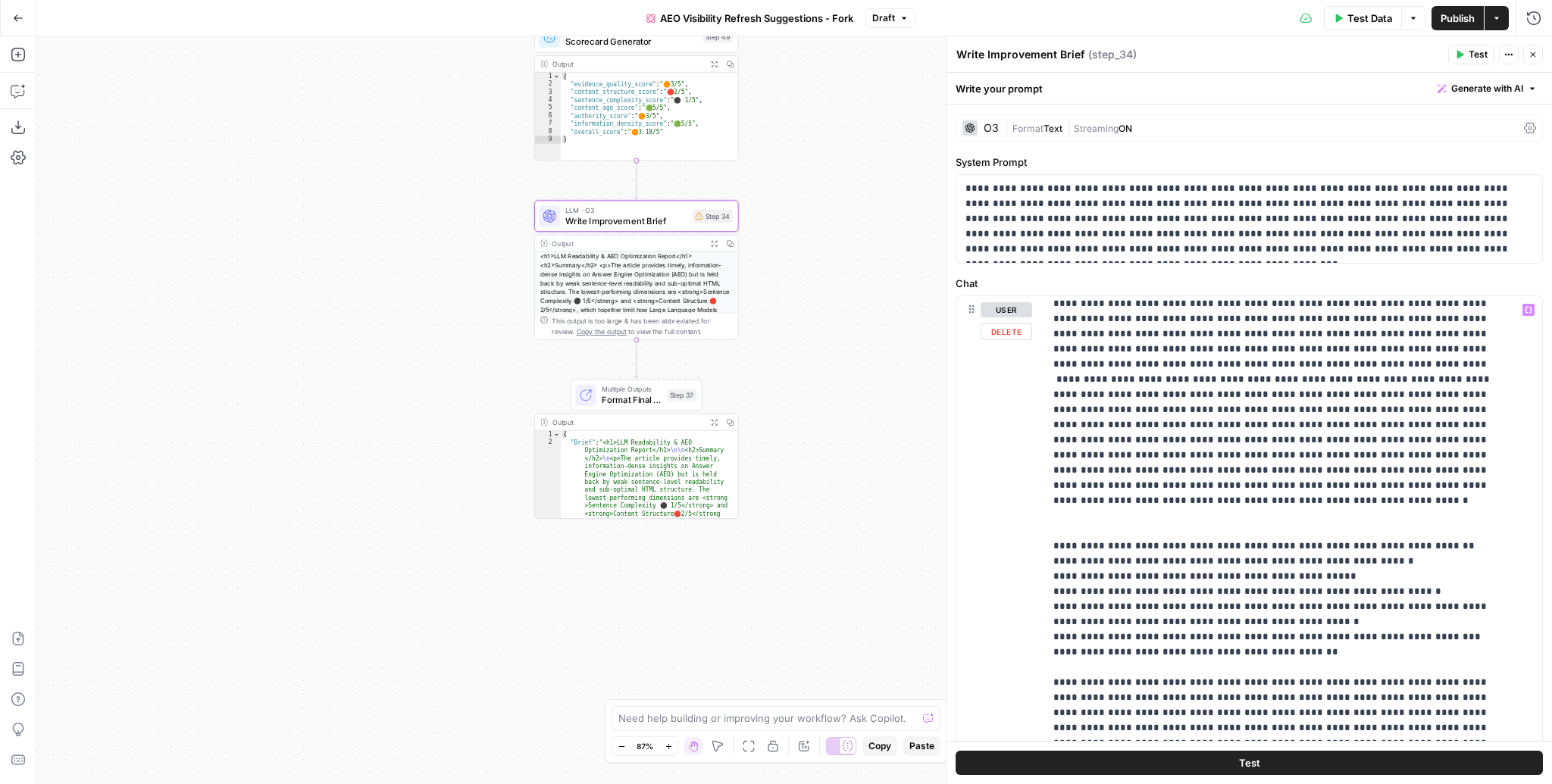
scroll to position [1180, 0]
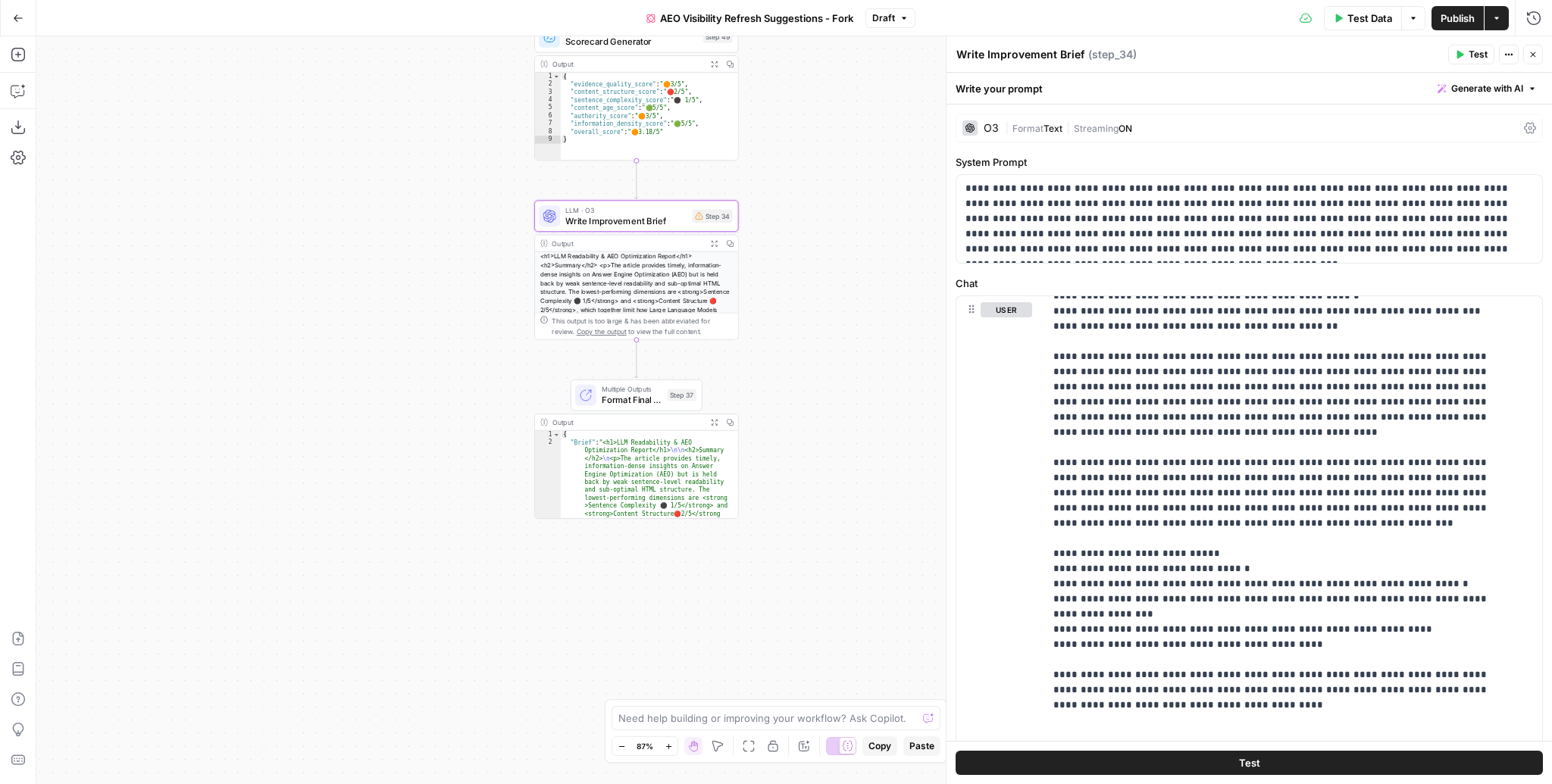
click at [647, 399] on span "Format Final Output" at bounding box center [631, 399] width 61 height 13
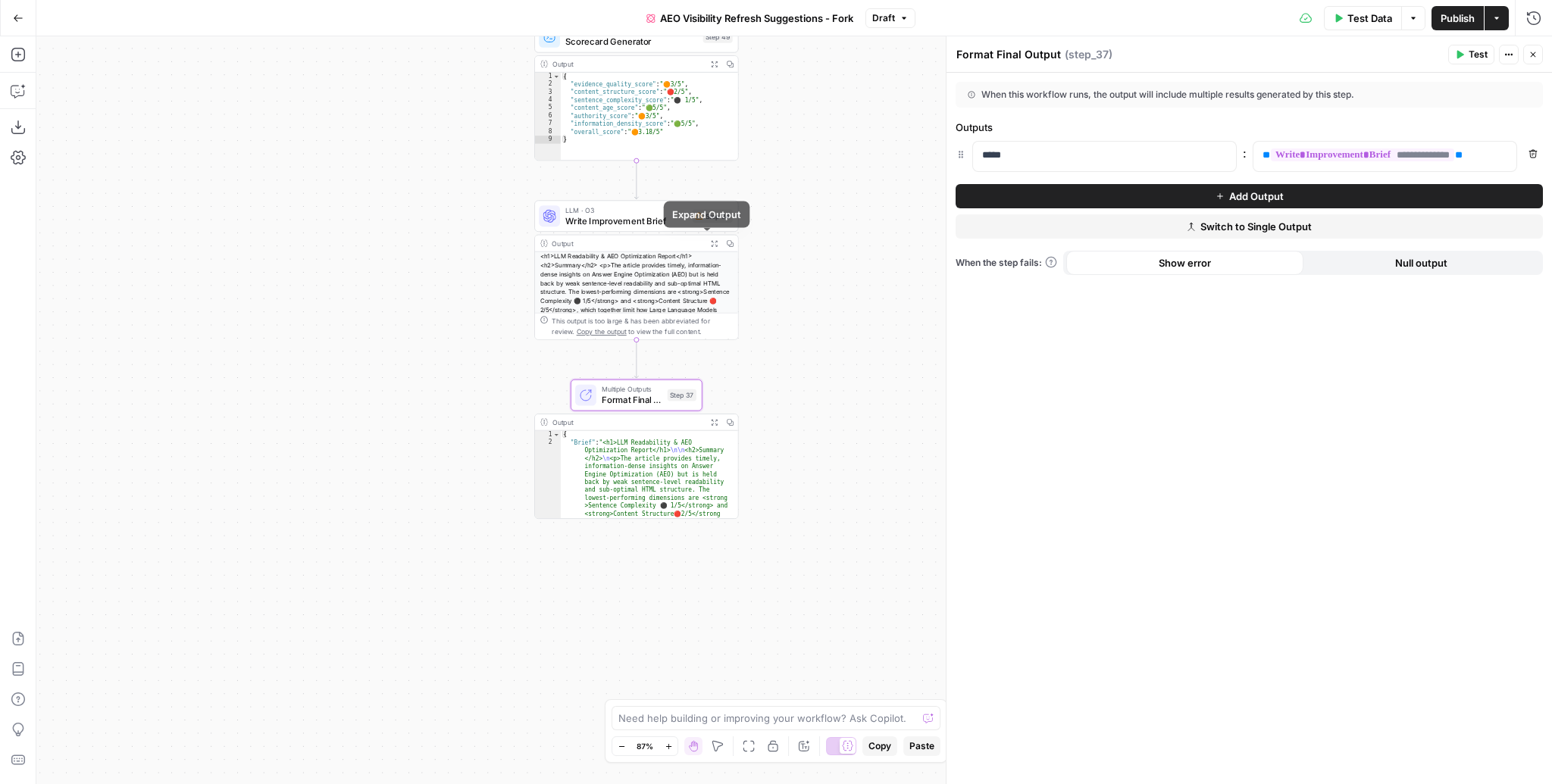
click at [706, 238] on button "Expand Output" at bounding box center [714, 243] width 16 height 16
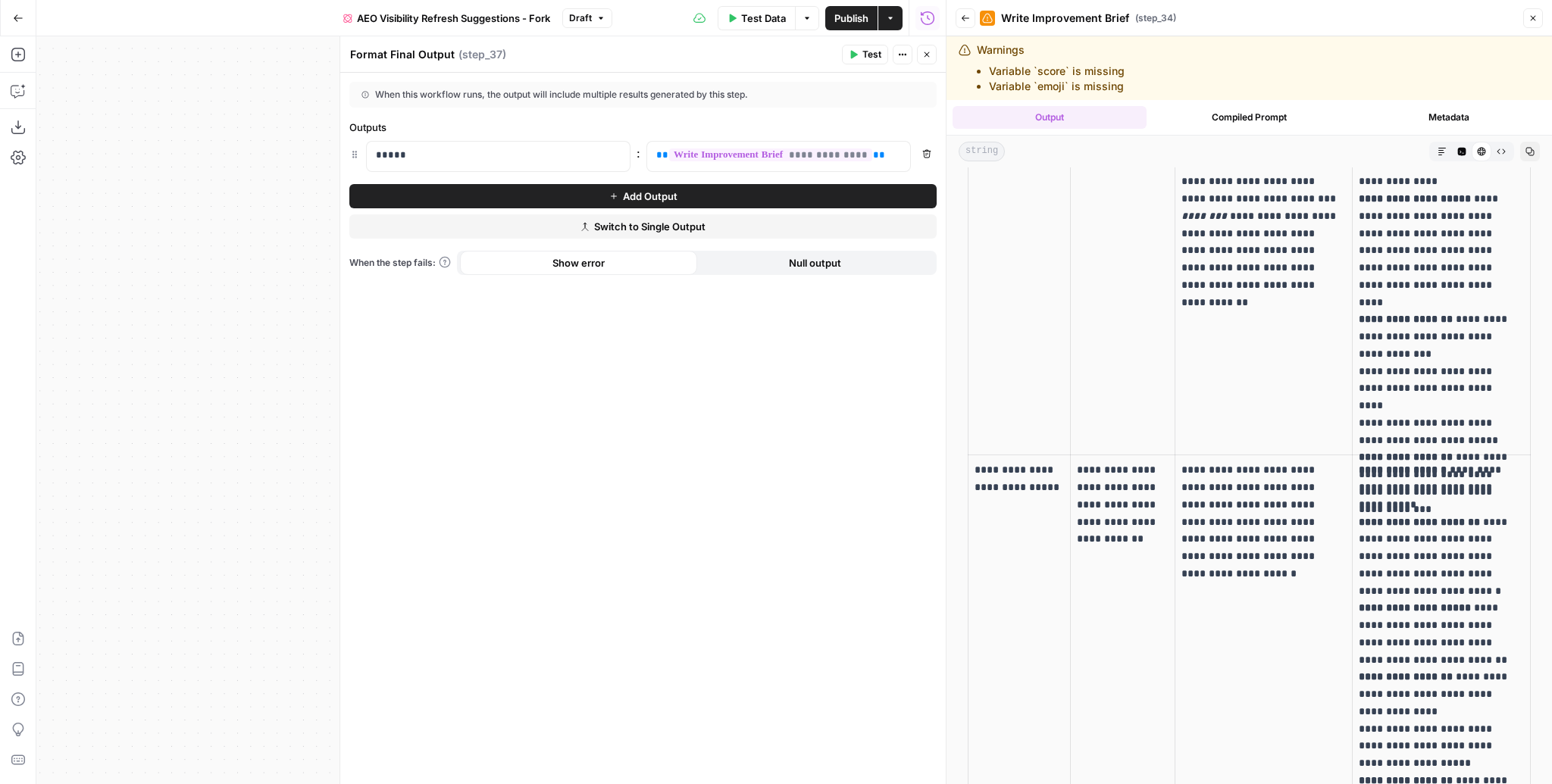
scroll to position [0, 0]
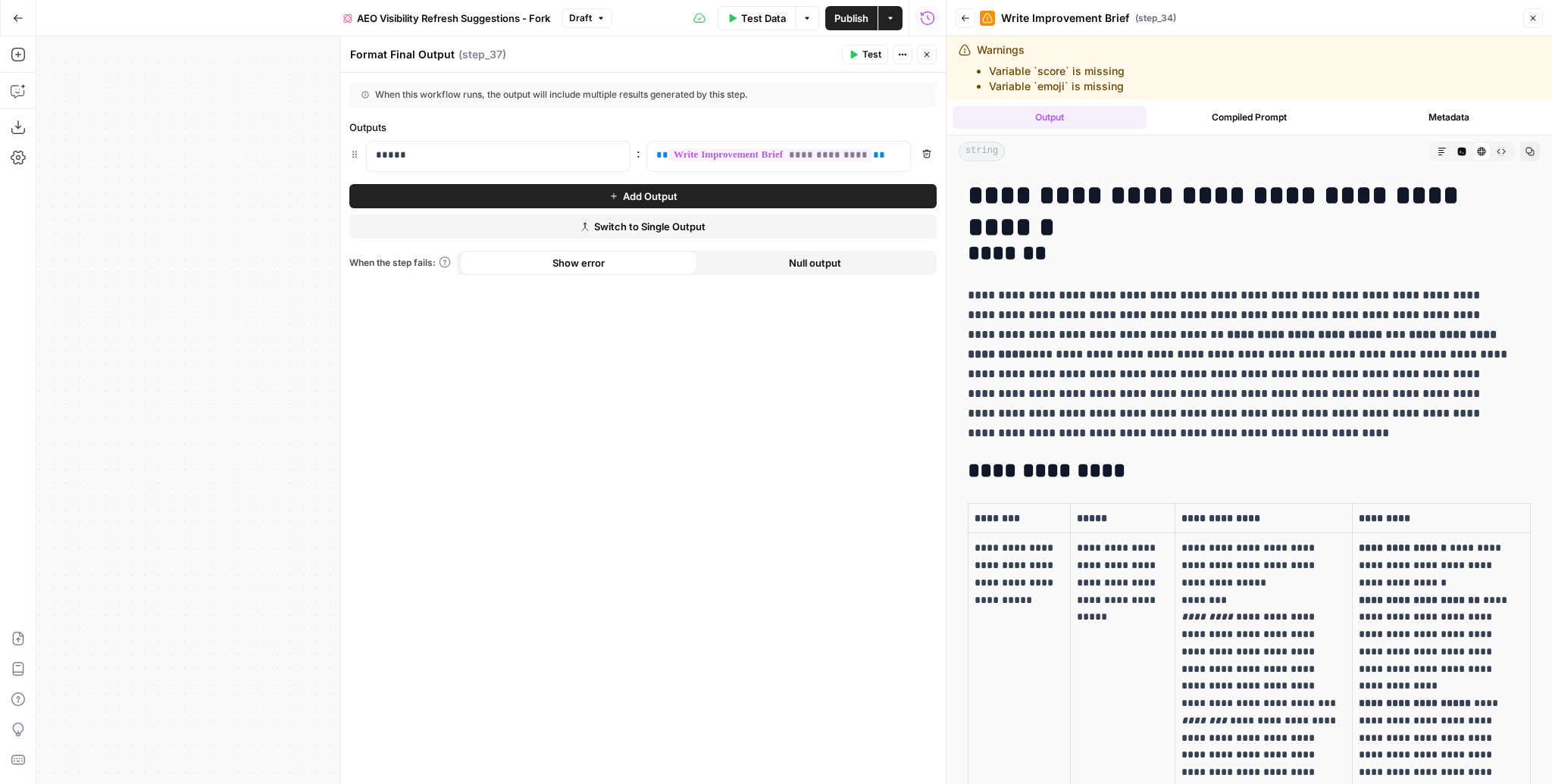
click at [1539, 13] on button "Close" at bounding box center [1533, 18] width 20 height 20
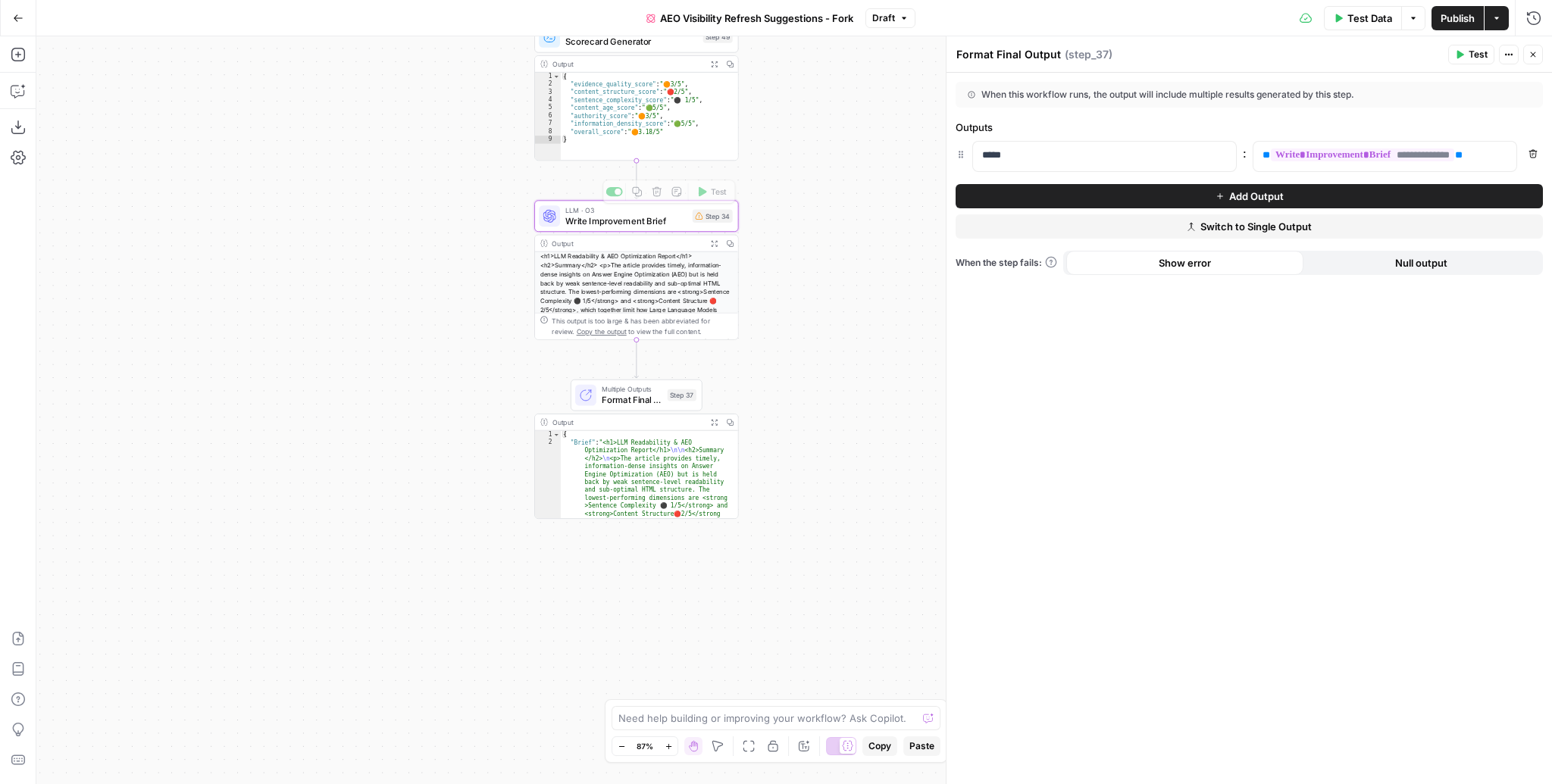
click at [616, 218] on span "Write Improvement Brief" at bounding box center [627, 221] width 122 height 13
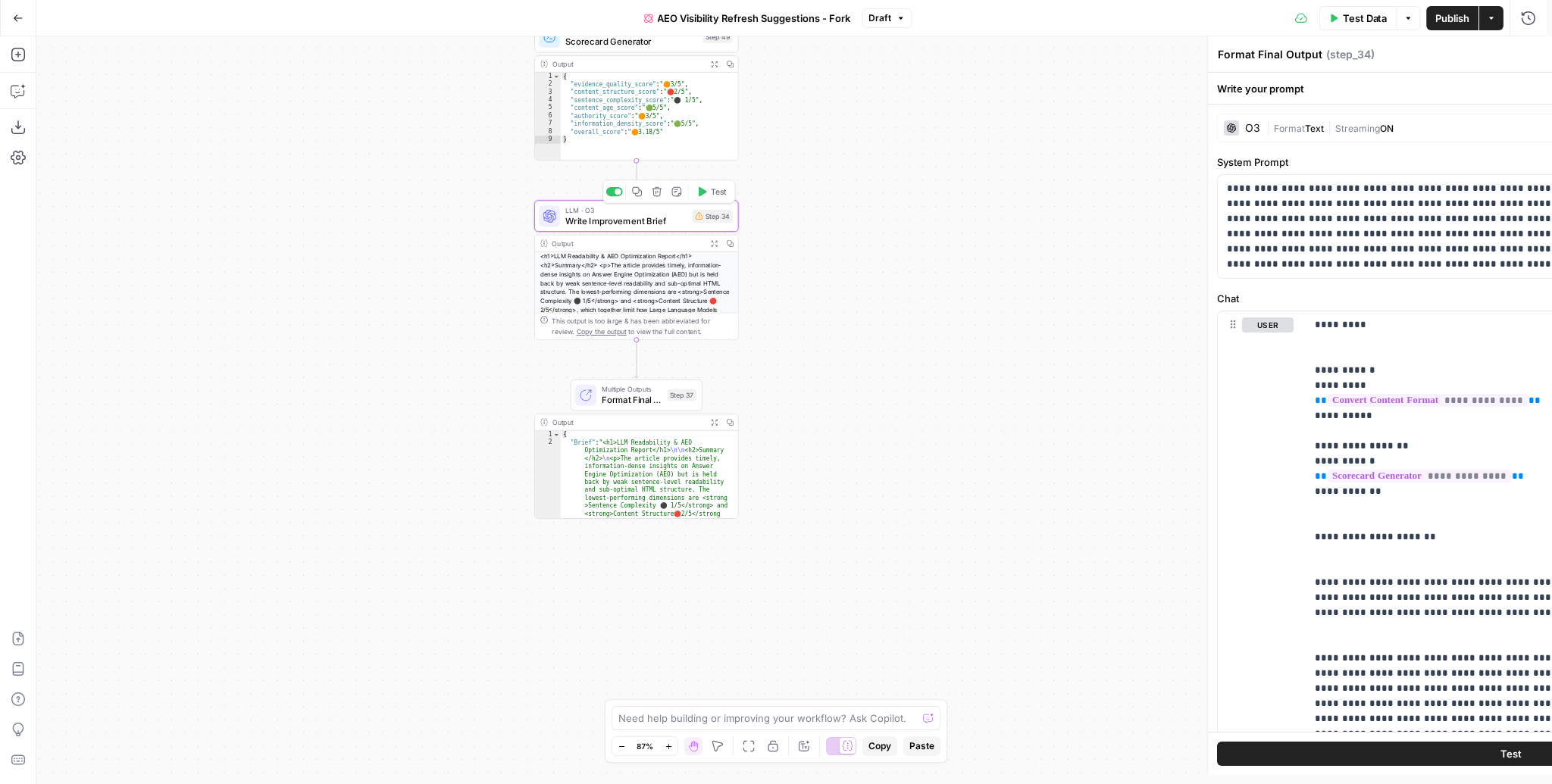
type textarea "Write Improvement Brief"
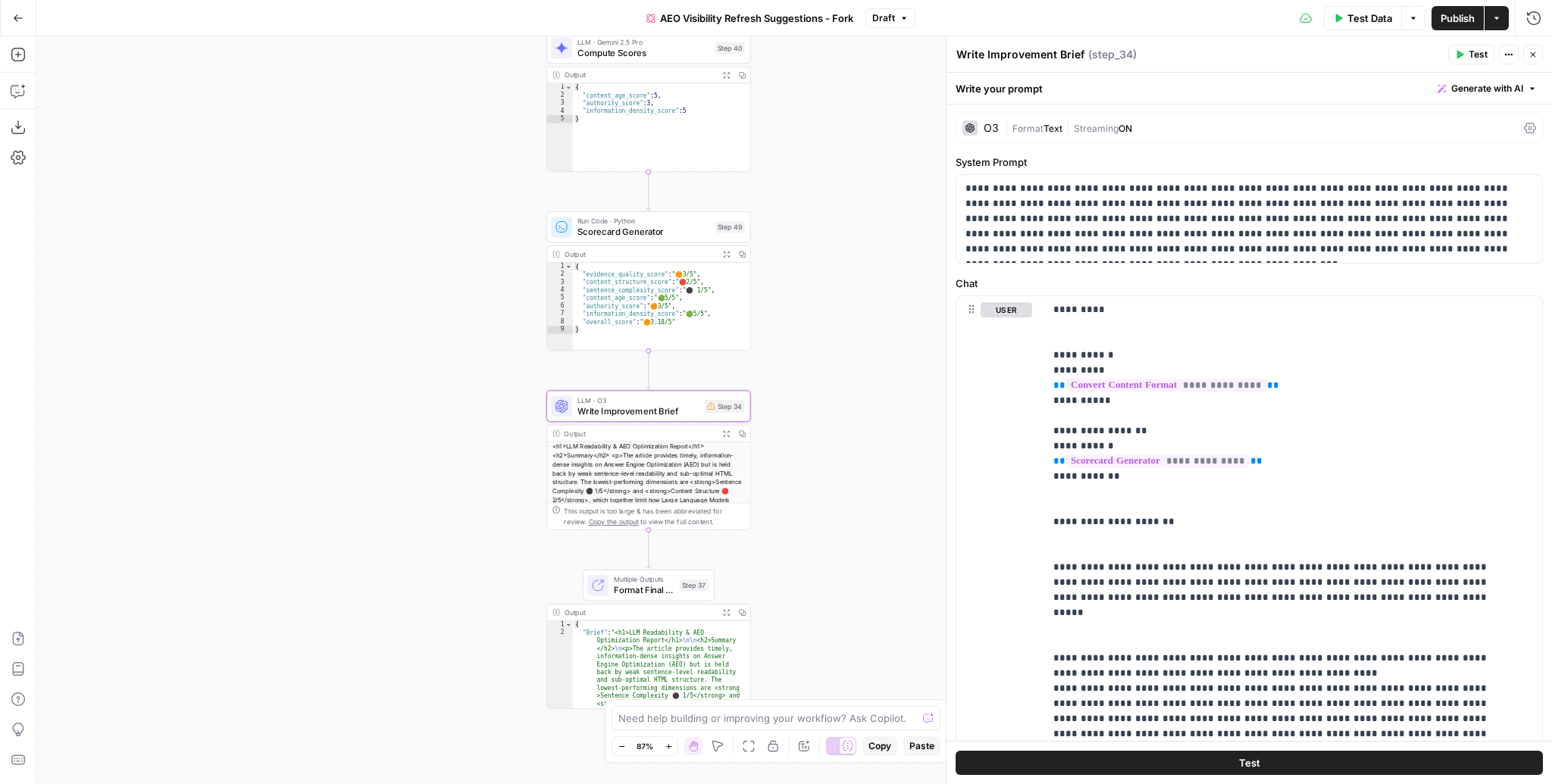
drag, startPoint x: 823, startPoint y: 242, endPoint x: 835, endPoint y: 432, distance: 190.4
click at [835, 432] on div "Workflow Input Settings Inputs Content Processing Convert Content Format Step 4…" at bounding box center [794, 410] width 1516 height 748
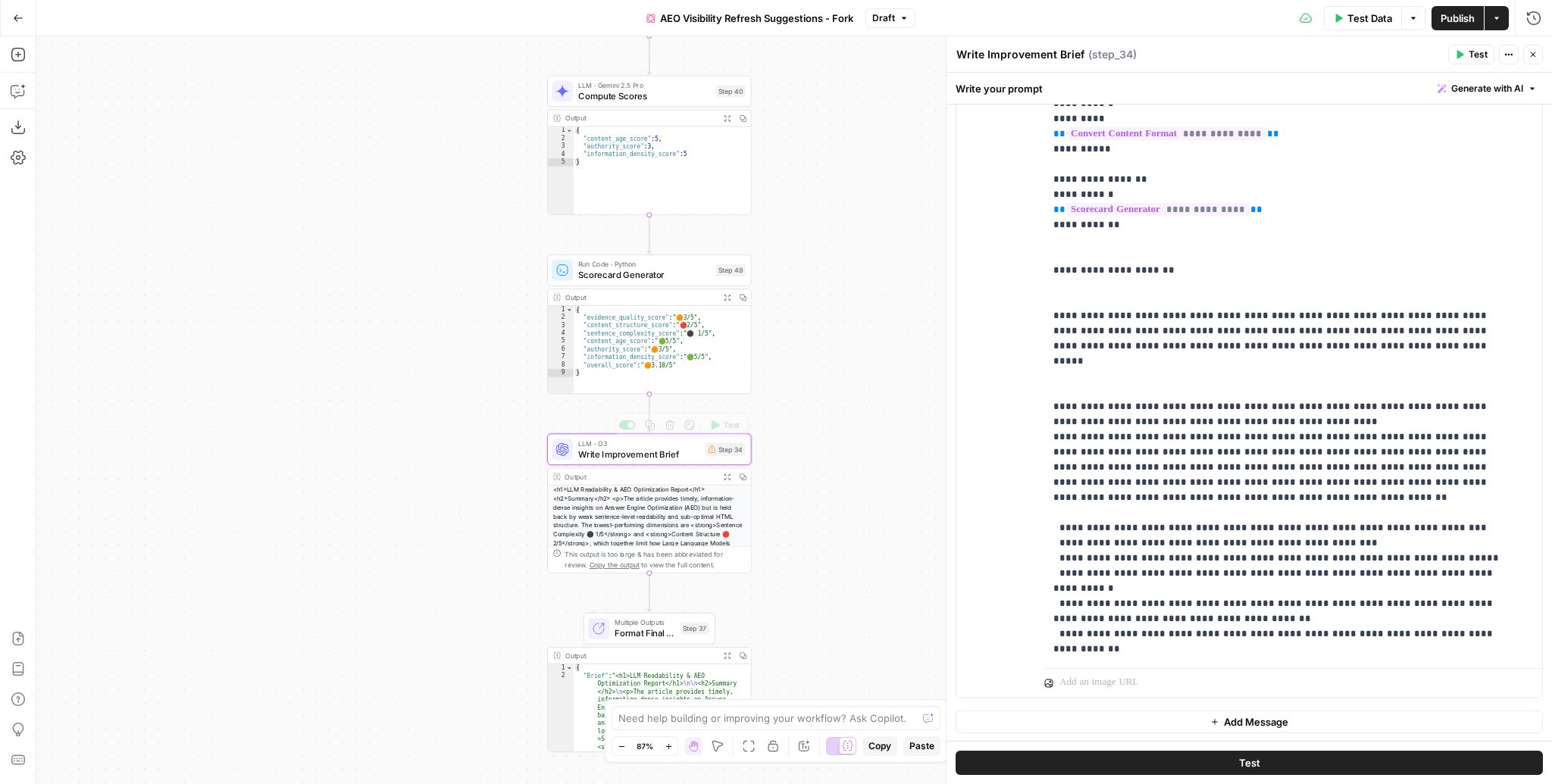
drag, startPoint x: 819, startPoint y: 385, endPoint x: 818, endPoint y: 417, distance: 32.0
click at [818, 417] on div "Workflow Input Settings Inputs Content Processing Convert Content Format Step 4…" at bounding box center [794, 410] width 1516 height 748
